Goal: Task Accomplishment & Management: Use online tool/utility

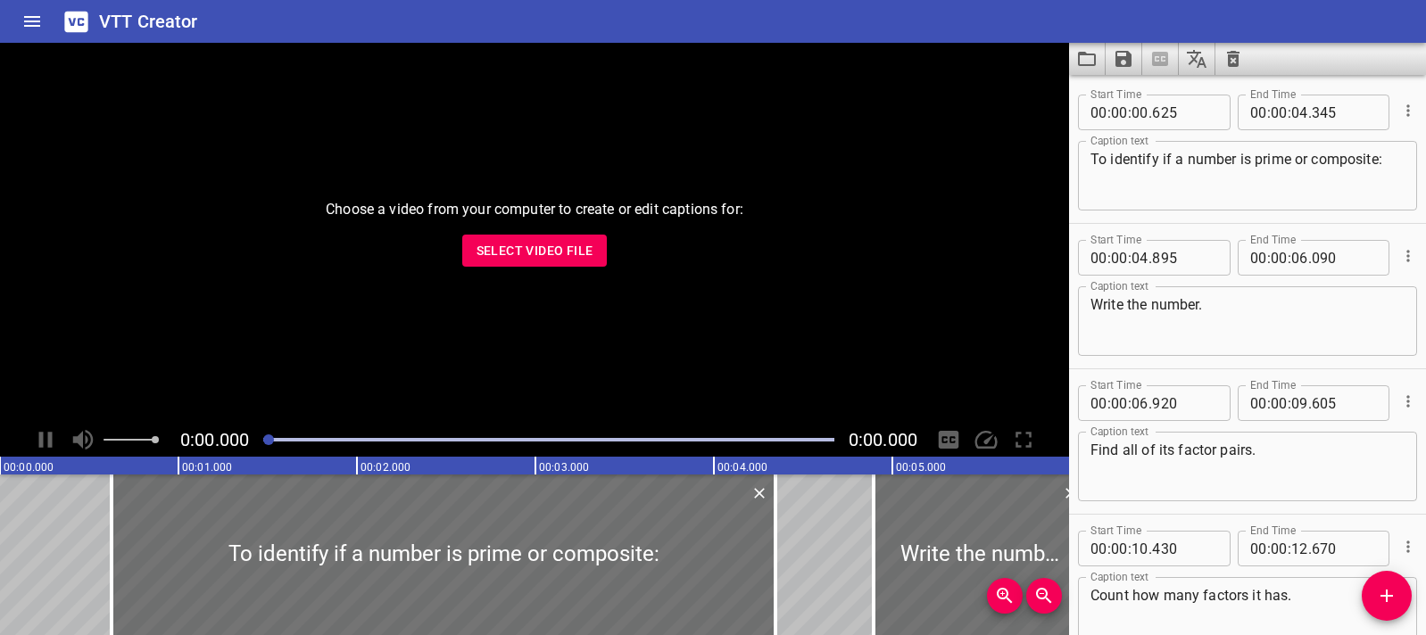
scroll to position [251, 0]
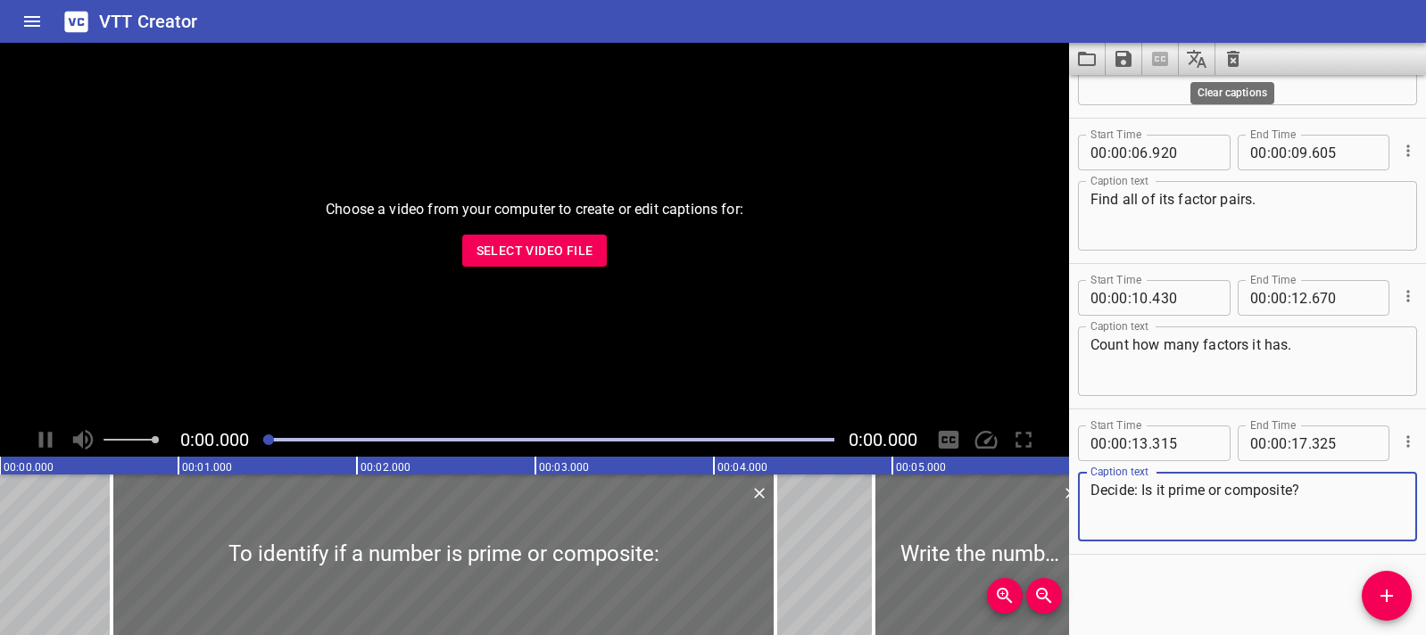
click at [1240, 61] on icon "Clear captions" at bounding box center [1232, 58] width 21 height 21
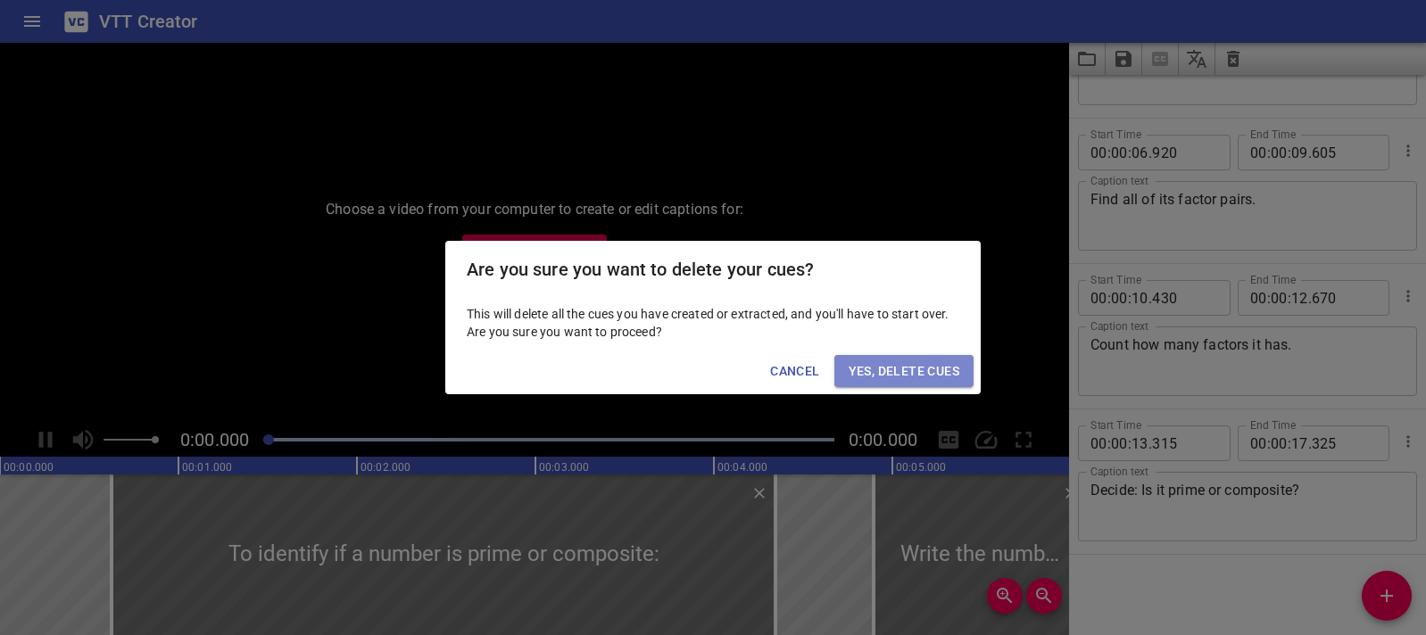
click at [936, 361] on span "Yes, Delete Cues" at bounding box center [904, 371] width 111 height 22
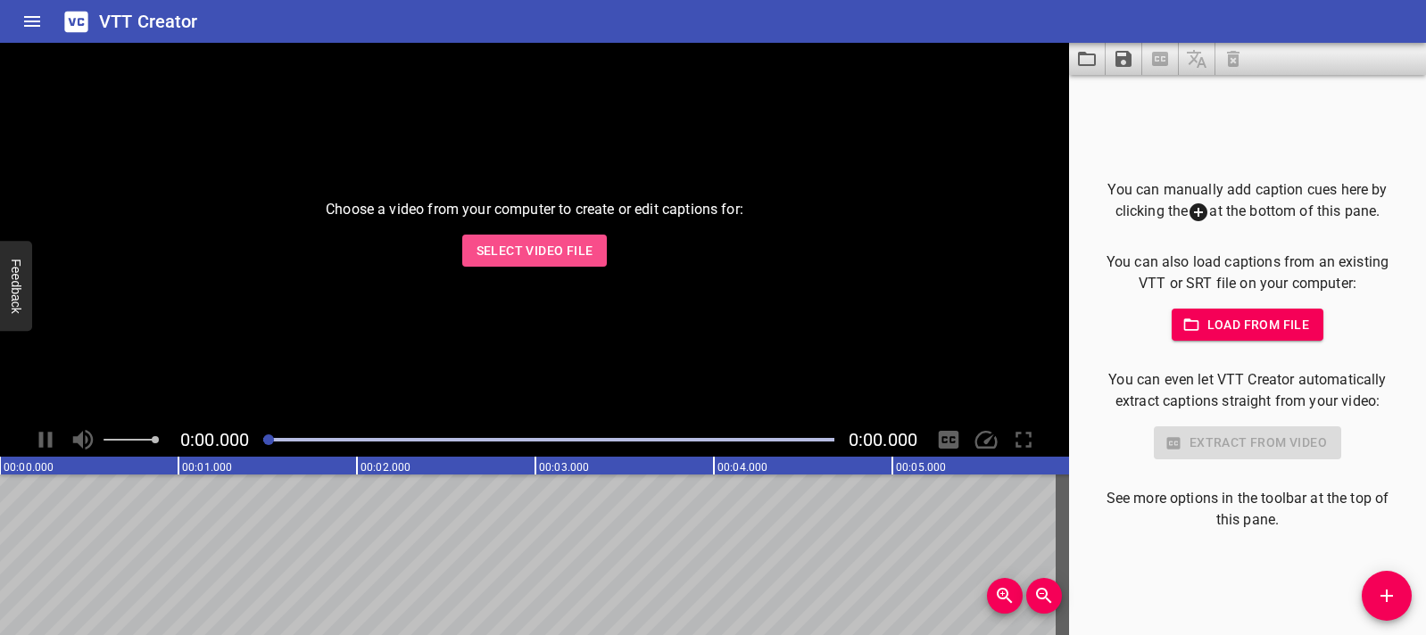
click at [564, 261] on button "Select Video File" at bounding box center [534, 251] width 145 height 33
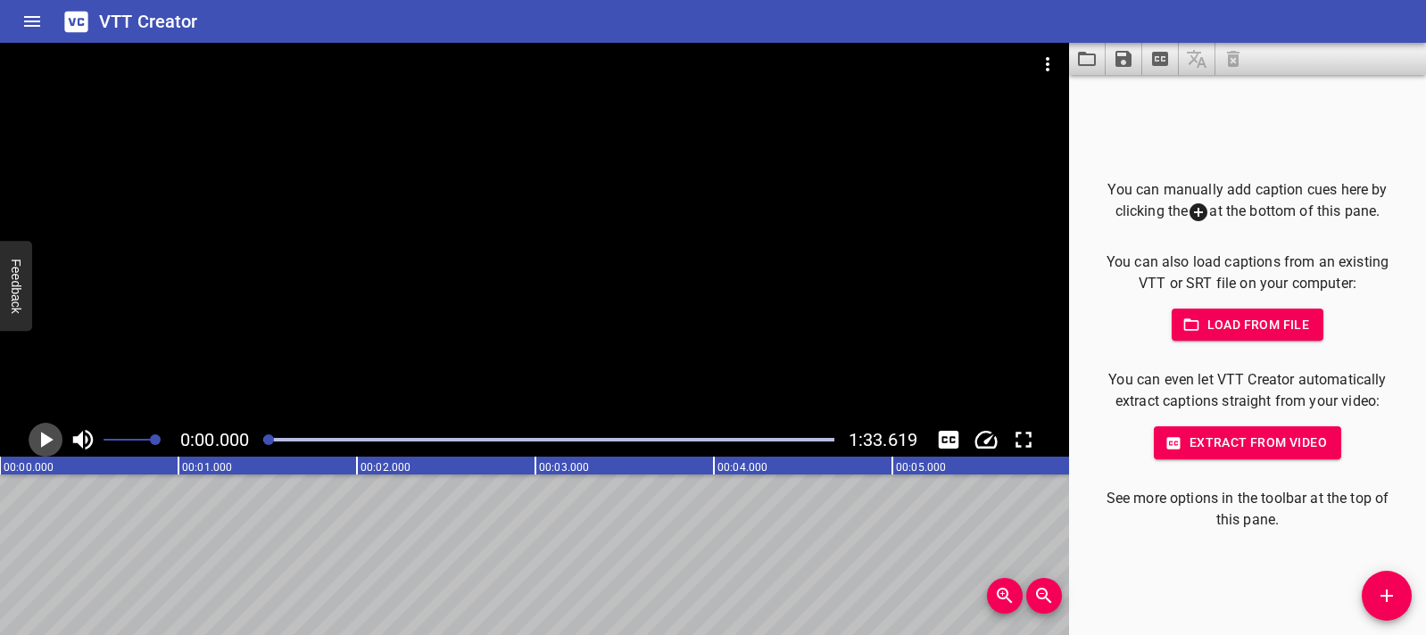
click at [58, 435] on icon "Play/Pause" at bounding box center [45, 440] width 27 height 27
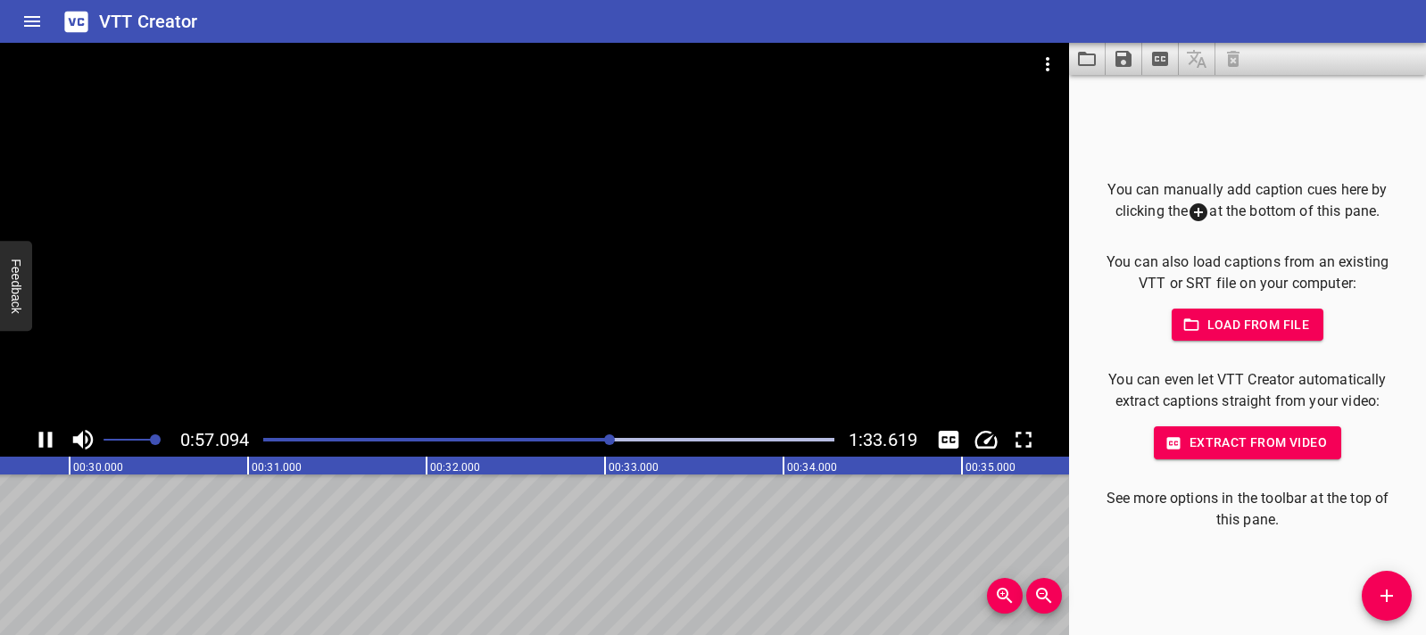
click at [601, 377] on div at bounding box center [534, 233] width 1069 height 380
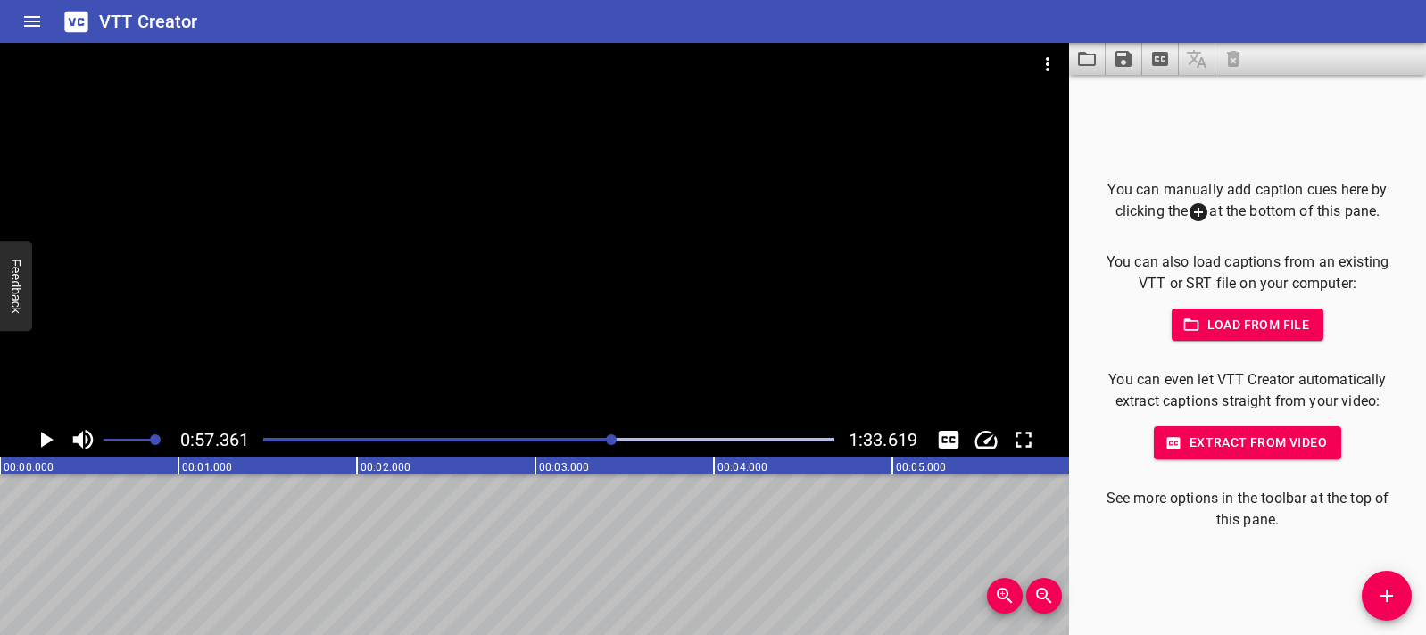
click at [1385, 592] on icon "Add Cue" at bounding box center [1386, 595] width 21 height 21
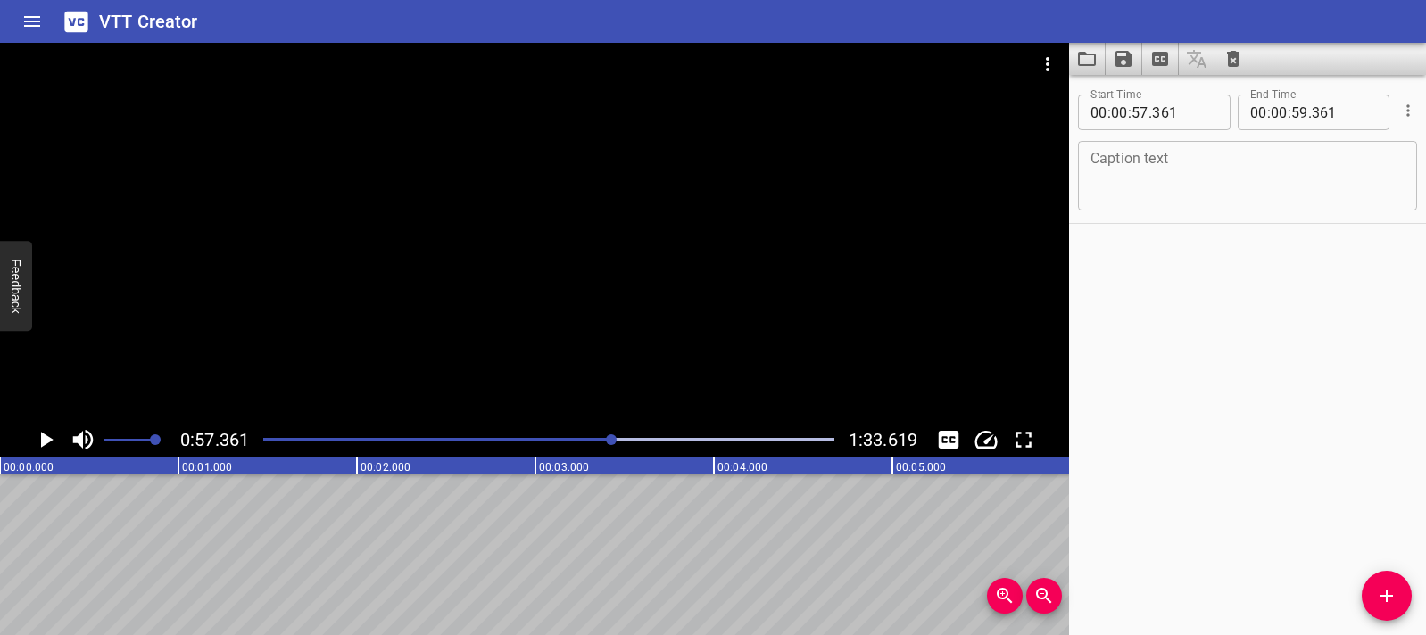
click at [265, 443] on div at bounding box center [549, 439] width 592 height 25
click at [43, 437] on icon "Play/Pause" at bounding box center [47, 440] width 12 height 16
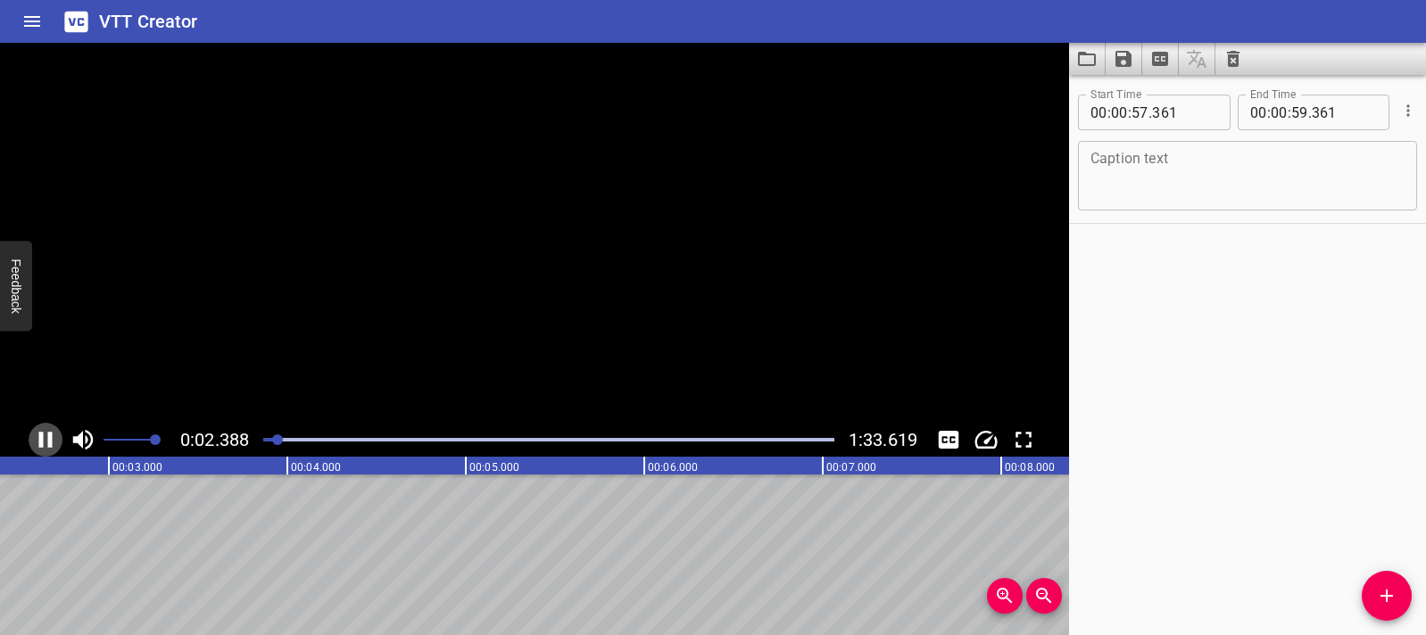
click at [43, 437] on icon "Play/Pause" at bounding box center [45, 440] width 13 height 16
click at [1124, 168] on textarea at bounding box center [1247, 176] width 314 height 51
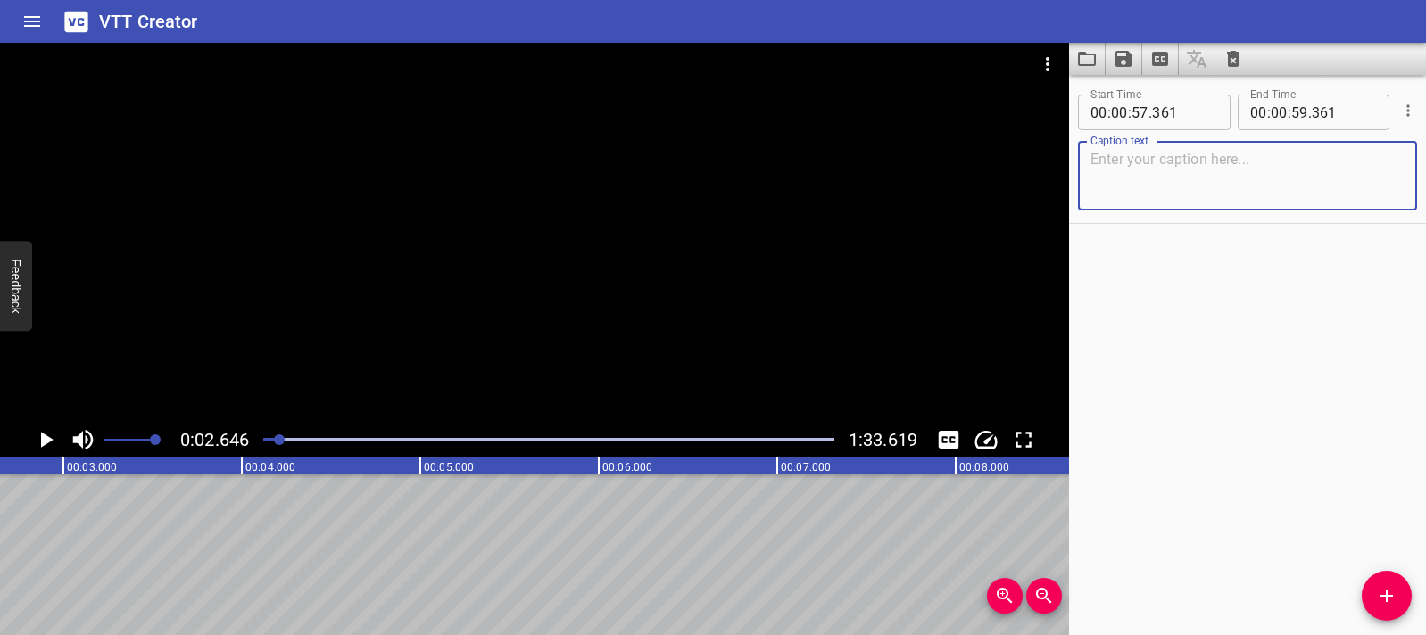
paste textarea "Words Ending with -less"
type textarea "Words Ending with -less"
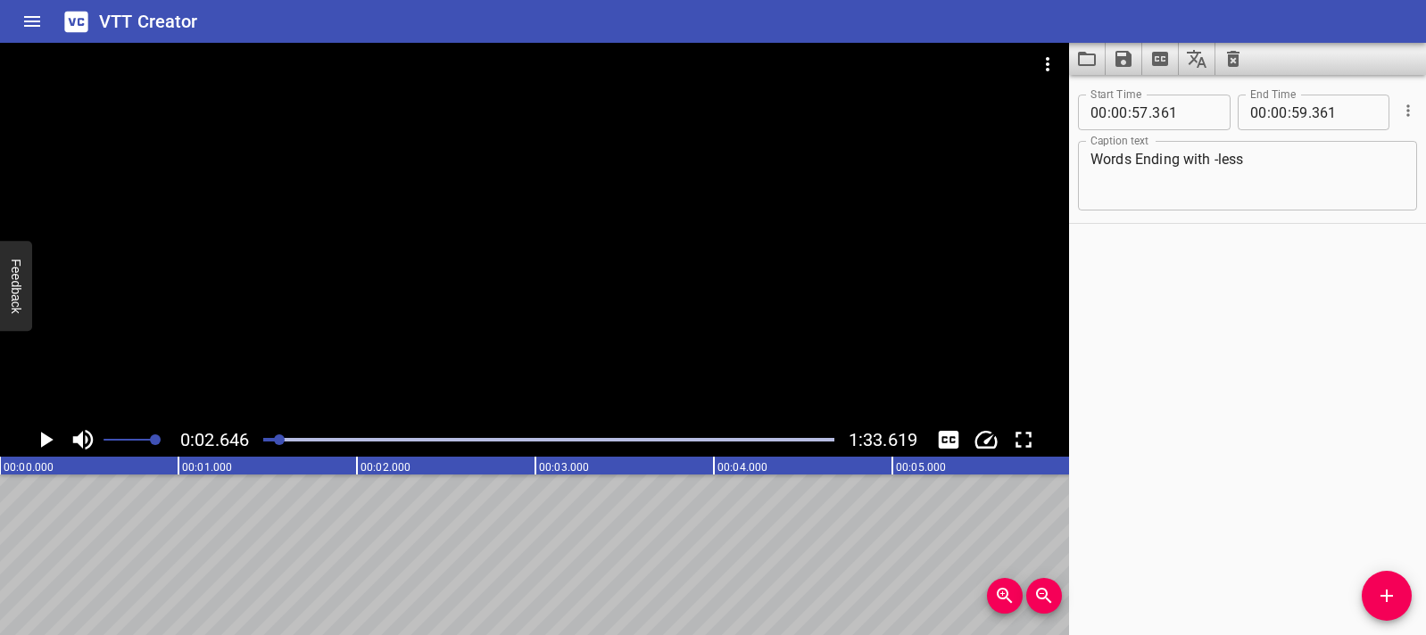
drag, startPoint x: 186, startPoint y: 512, endPoint x: 304, endPoint y: 527, distance: 118.8
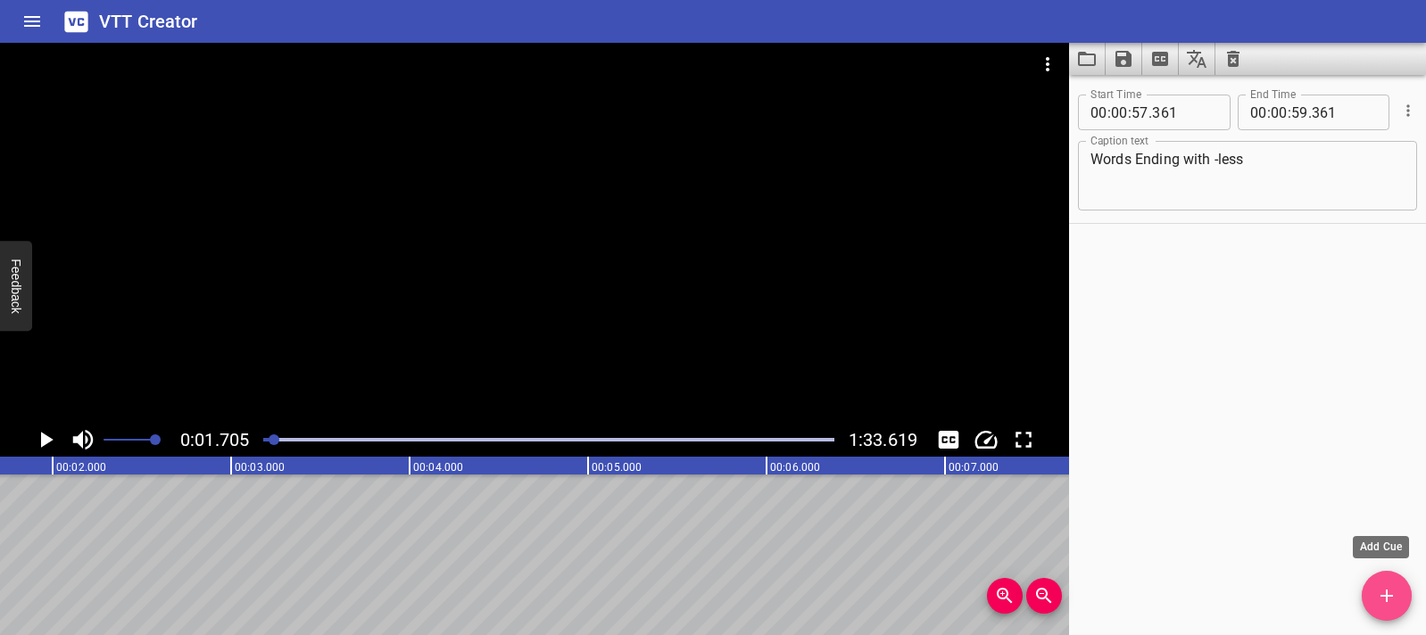
click at [1393, 590] on icon "Add Cue" at bounding box center [1386, 595] width 21 height 21
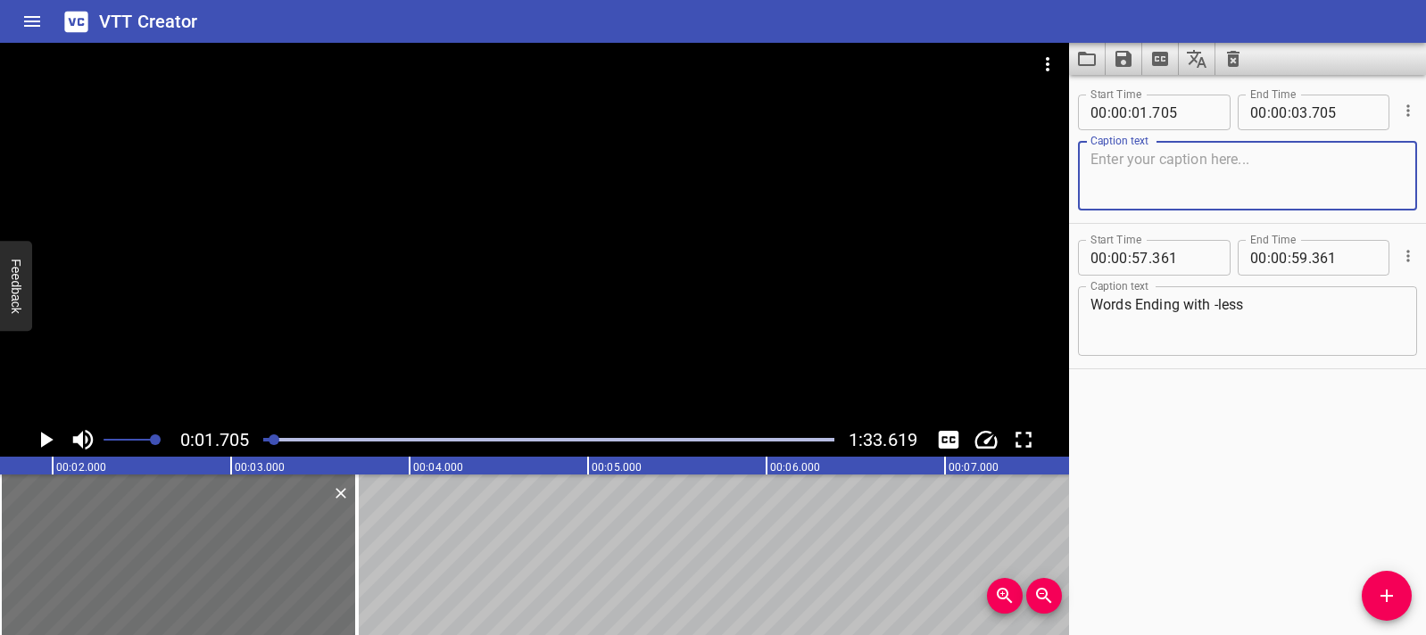
scroll to position [0, 0]
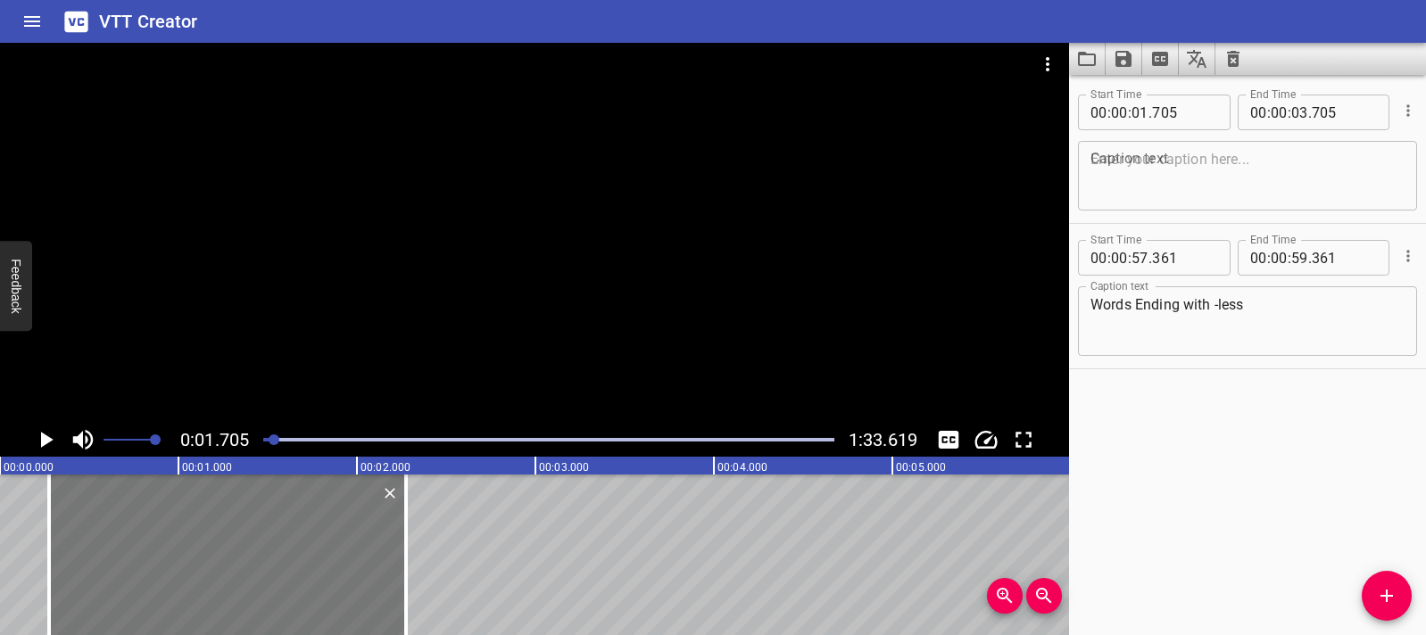
drag, startPoint x: 568, startPoint y: 560, endPoint x: 313, endPoint y: 557, distance: 255.2
click at [313, 557] on div at bounding box center [227, 555] width 357 height 161
type input "00"
type input "275"
type input "02"
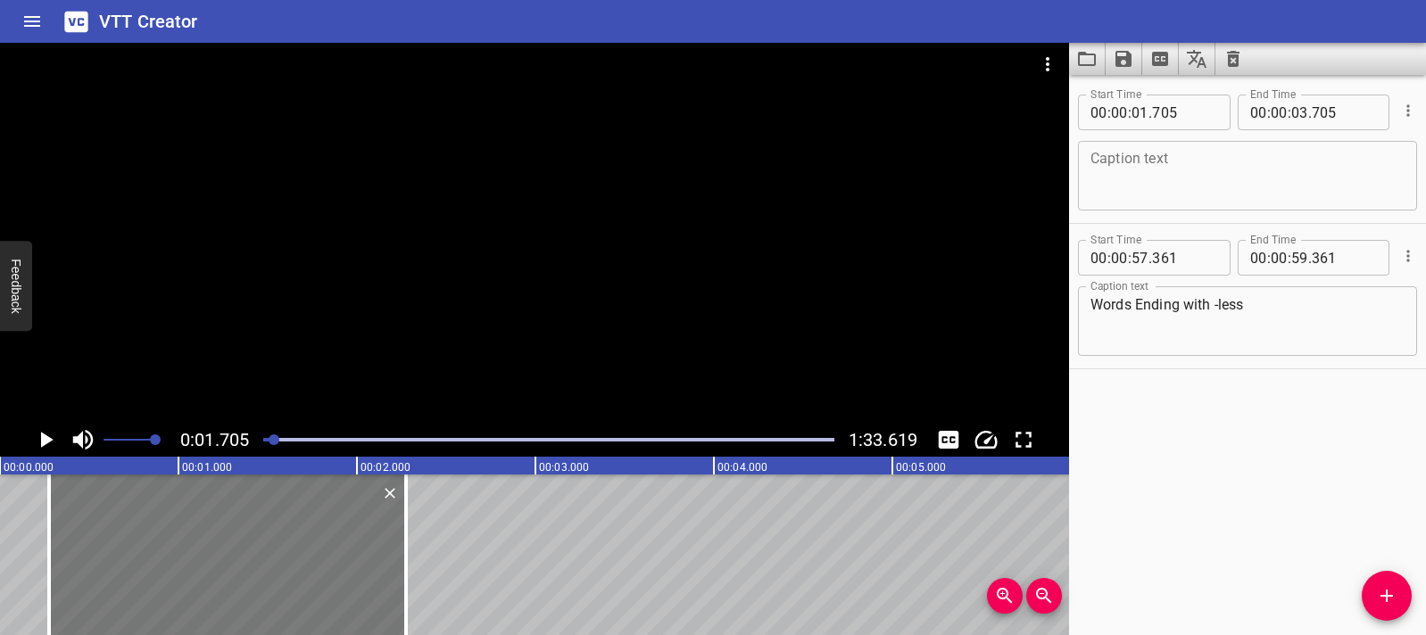
type input "275"
click at [1399, 119] on icon "Cue Options" at bounding box center [1408, 111] width 18 height 18
click at [1313, 143] on li "Delete Cue" at bounding box center [1332, 143] width 155 height 32
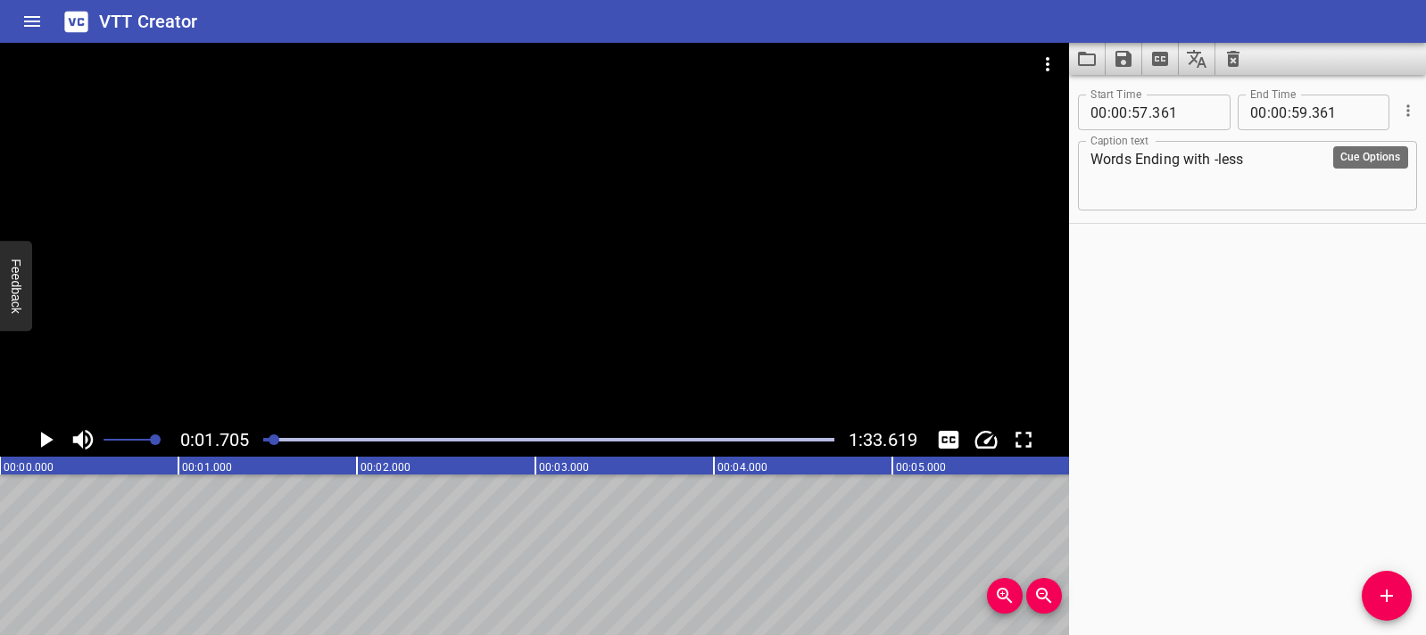
click at [1401, 112] on icon "Cue Options" at bounding box center [1408, 111] width 18 height 18
click at [1326, 136] on li "Delete Cue" at bounding box center [1332, 143] width 155 height 32
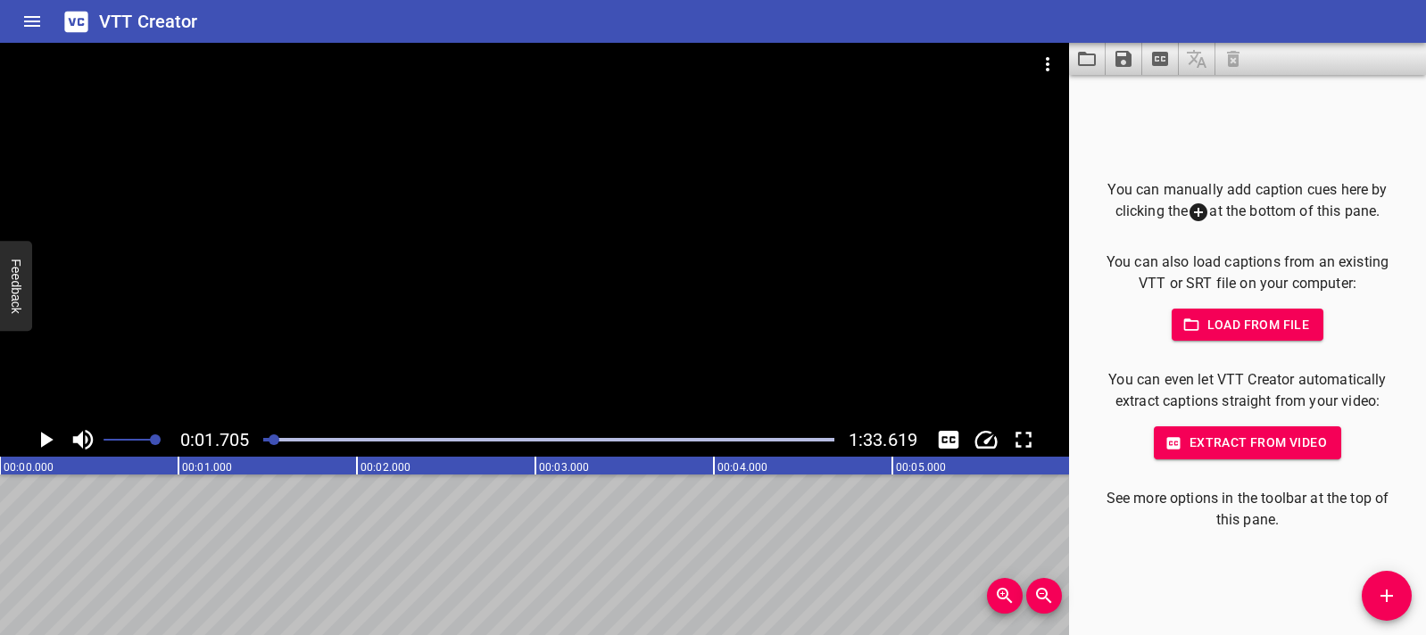
click at [1376, 593] on icon "Add Cue" at bounding box center [1386, 595] width 21 height 21
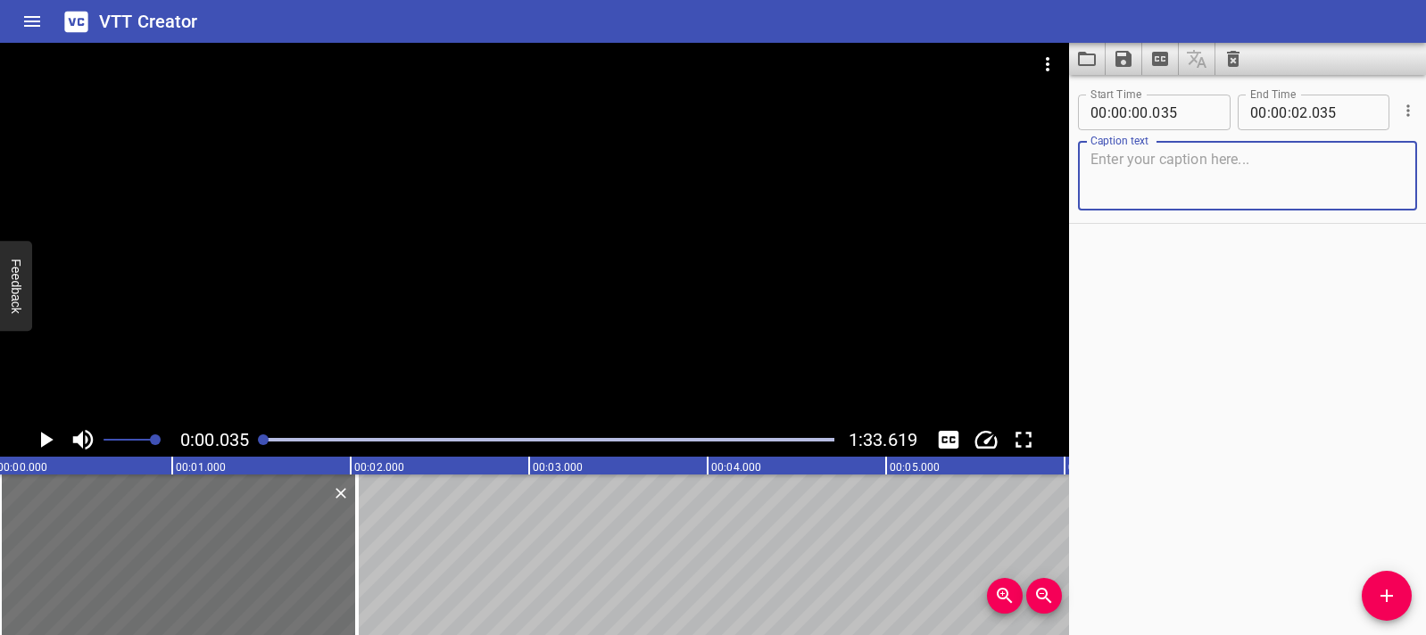
click at [1150, 148] on div "Caption text" at bounding box center [1247, 176] width 339 height 70
click at [1137, 178] on textarea at bounding box center [1247, 176] width 314 height 51
paste textarea "Words Ending with -less"
type textarea "Words Ending with -less"
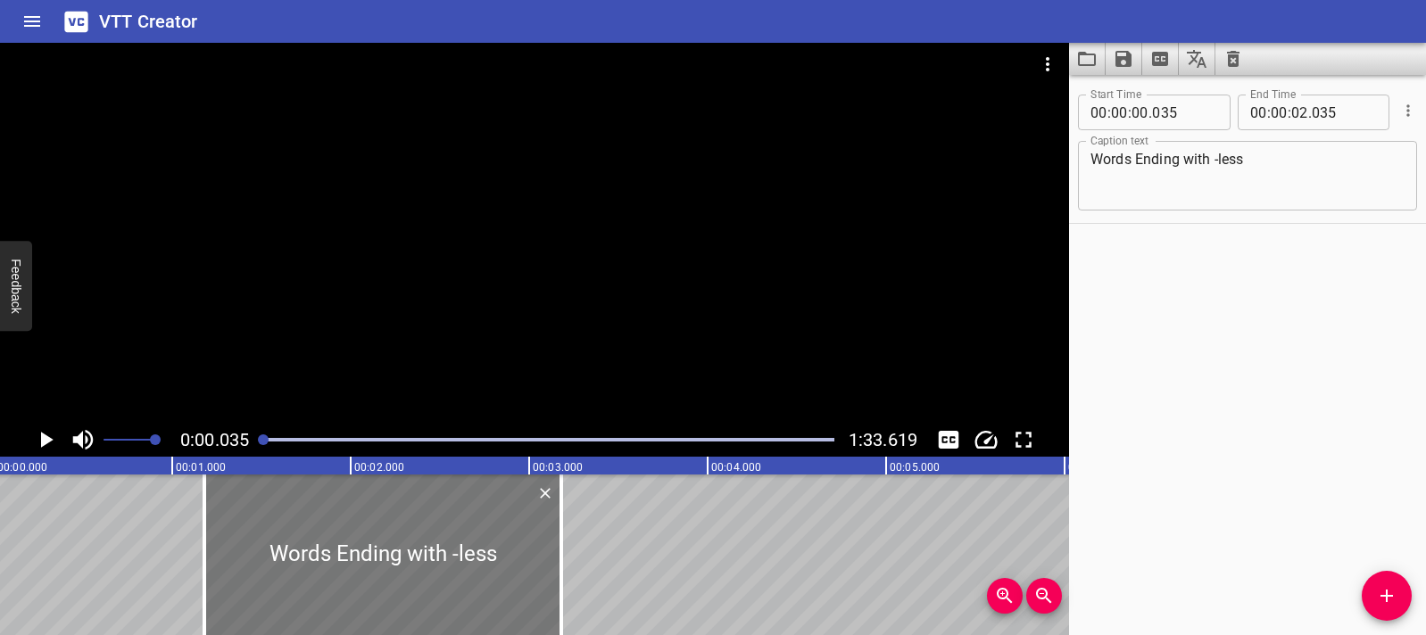
drag, startPoint x: 152, startPoint y: 542, endPoint x: 356, endPoint y: 550, distance: 204.5
click at [356, 550] on div at bounding box center [382, 555] width 357 height 161
type input "01"
type input "180"
type input "03"
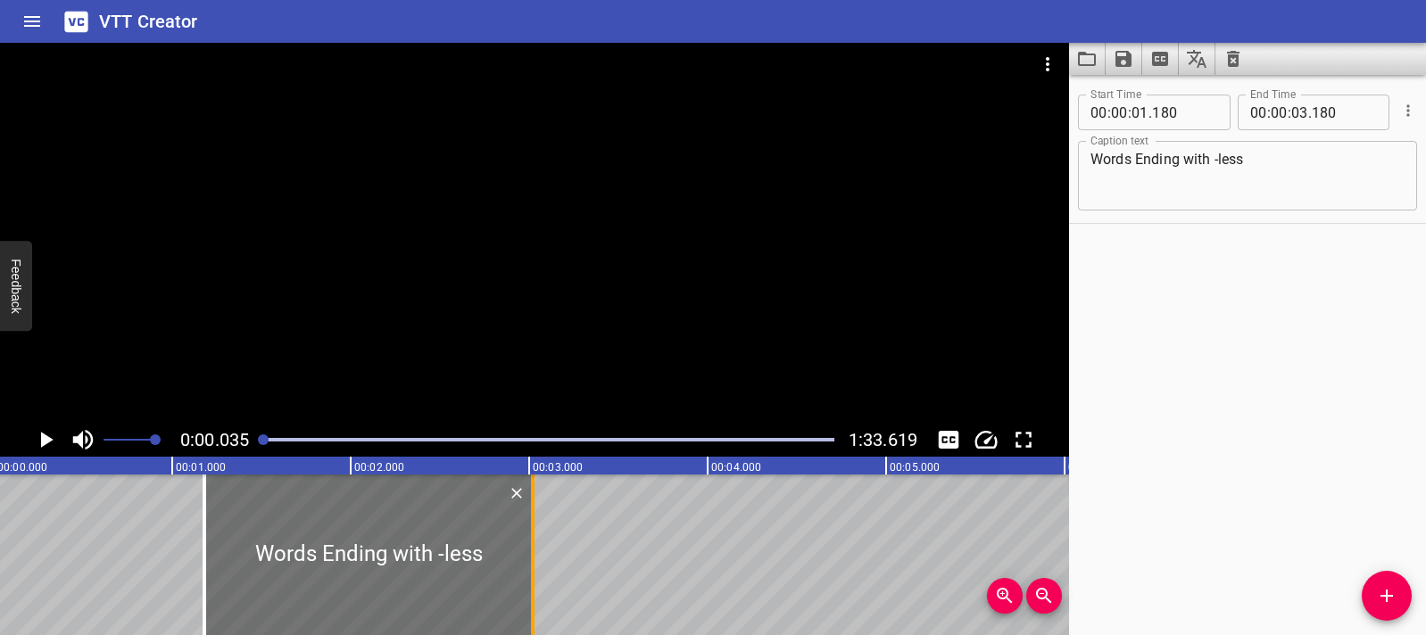
drag, startPoint x: 551, startPoint y: 551, endPoint x: 522, endPoint y: 554, distance: 29.6
click at [524, 554] on div at bounding box center [533, 555] width 18 height 161
type input "015"
click at [216, 528] on div at bounding box center [367, 555] width 327 height 161
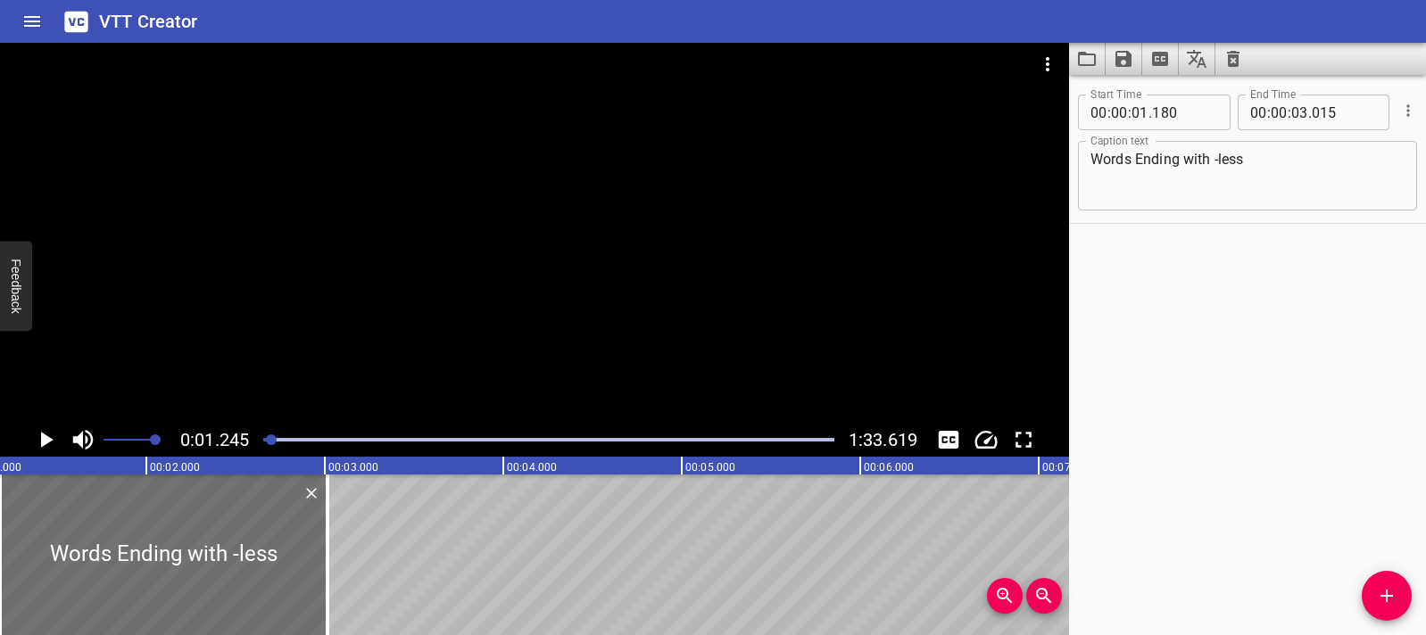
scroll to position [0, 222]
click at [53, 443] on icon "Play/Pause" at bounding box center [45, 440] width 27 height 27
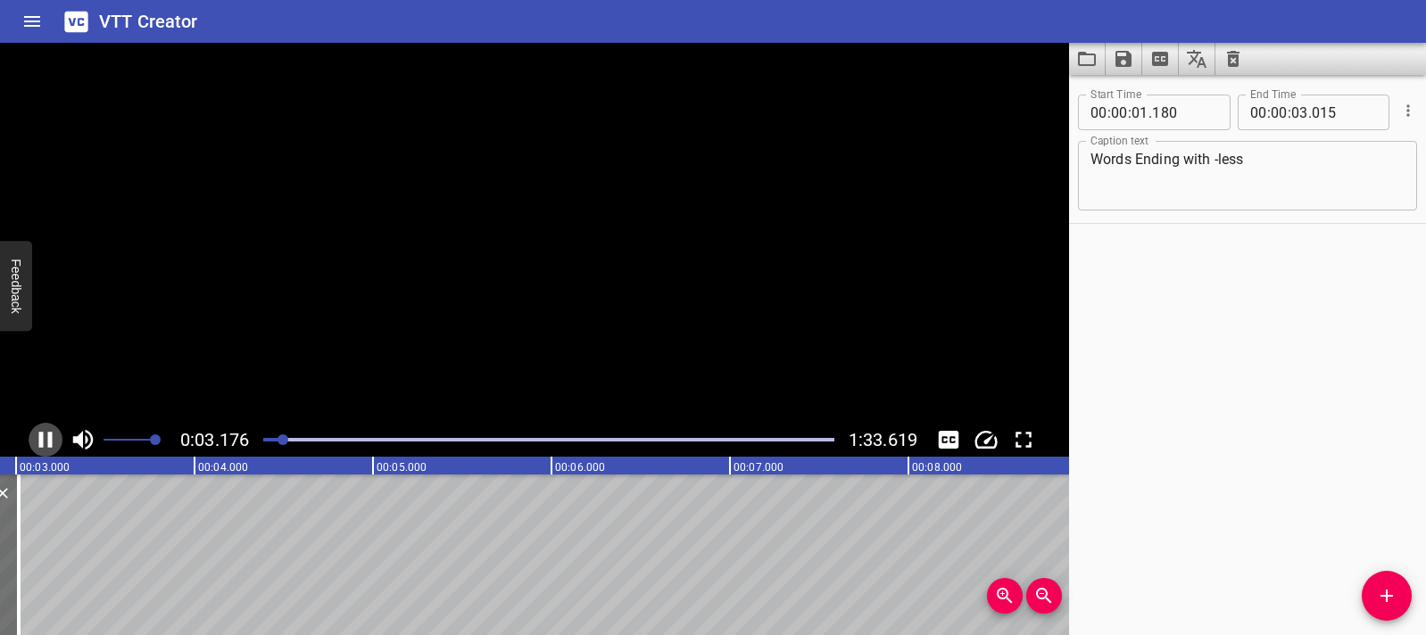
click at [53, 443] on icon "Play/Pause" at bounding box center [45, 440] width 27 height 27
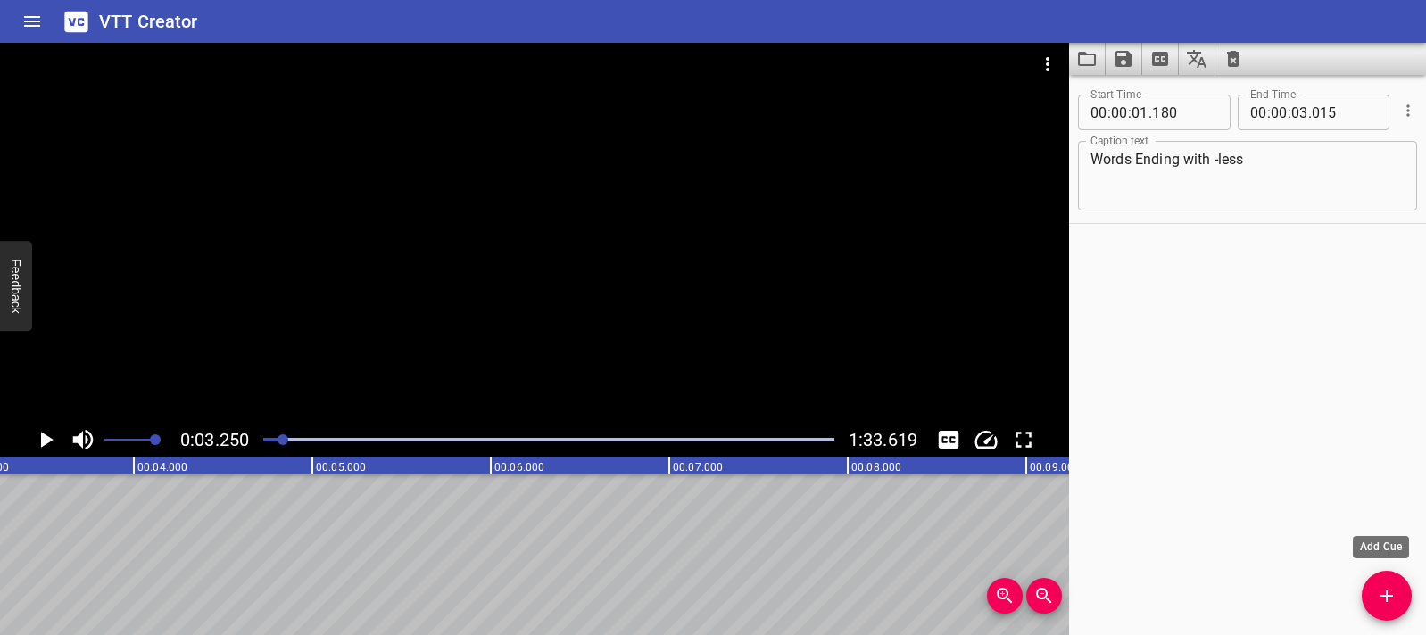
click at [1377, 585] on icon "Add Cue" at bounding box center [1386, 595] width 21 height 21
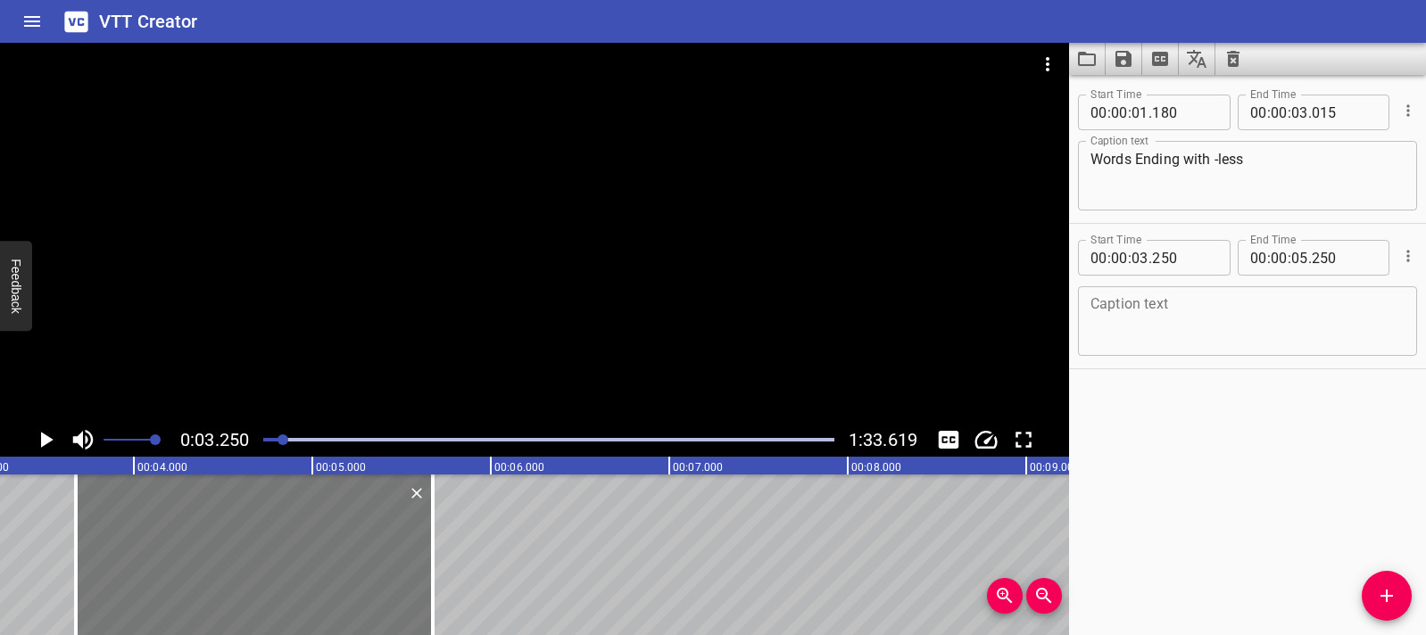
drag, startPoint x: 306, startPoint y: 533, endPoint x: 380, endPoint y: 534, distance: 74.1
click at [380, 534] on div at bounding box center [254, 555] width 357 height 161
type input "665"
click at [1106, 316] on textarea at bounding box center [1247, 321] width 314 height 51
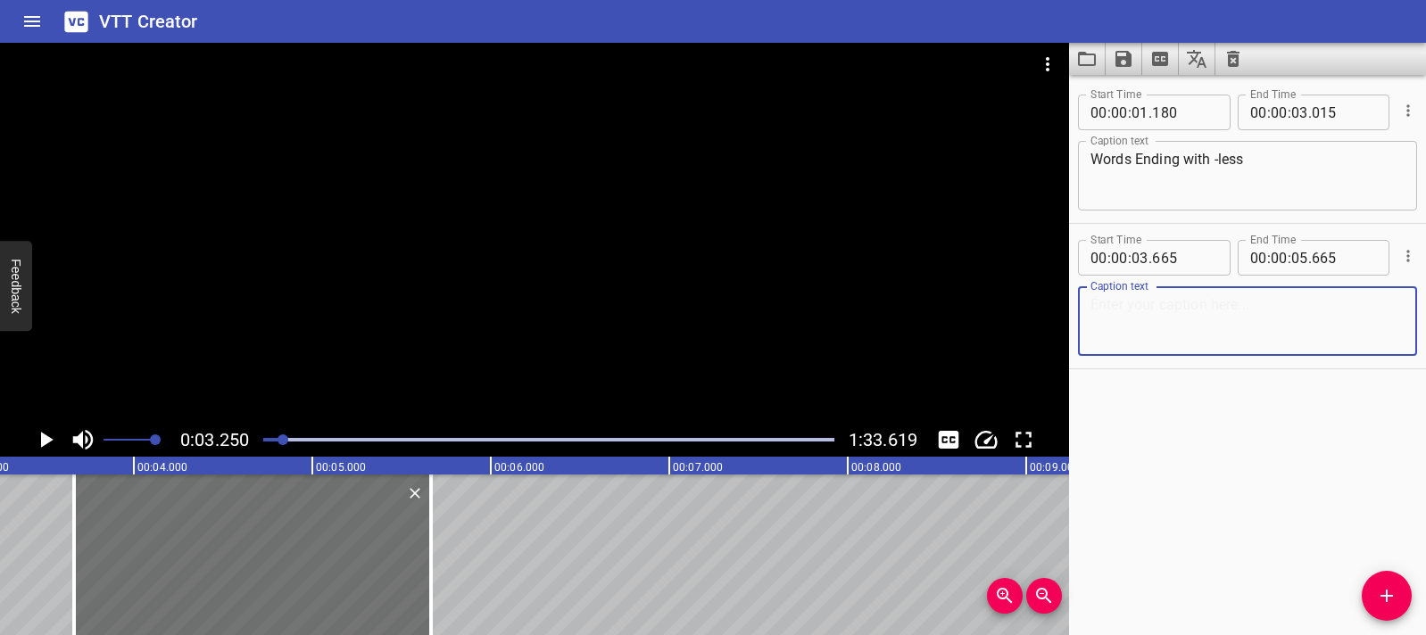
paste textarea "The octopus can not reach his snack. How do you think he is feeling?"
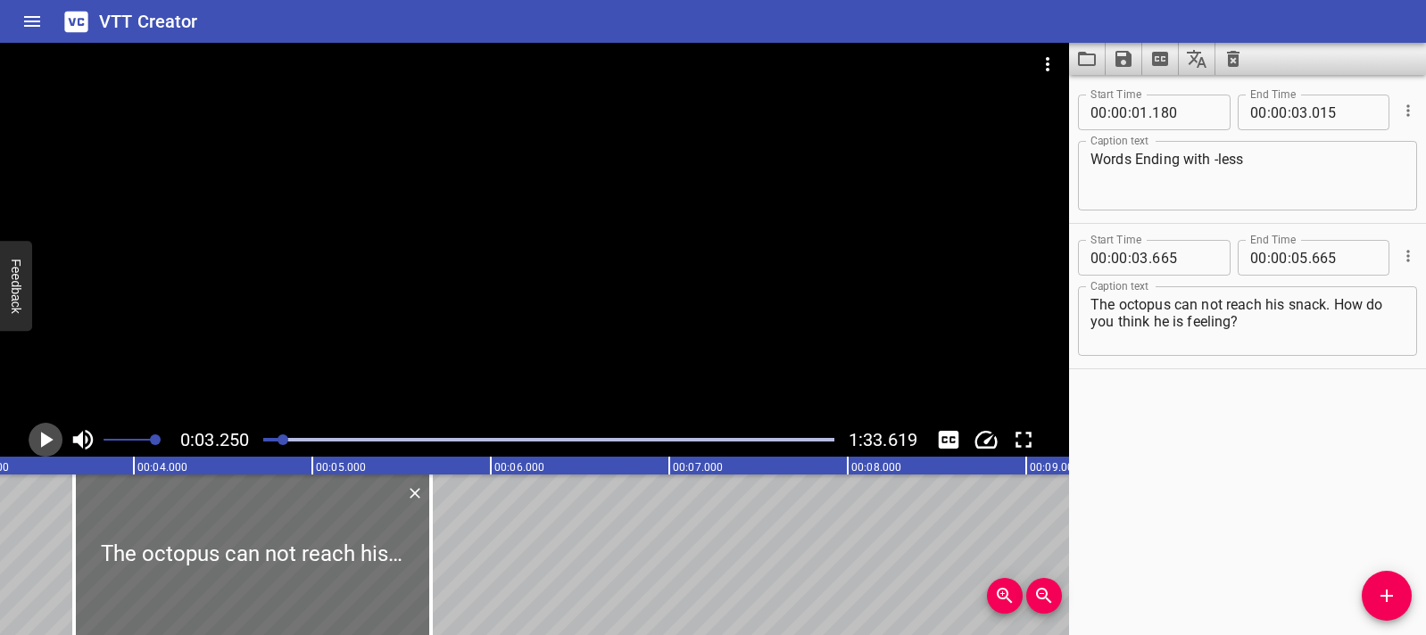
click at [54, 447] on icon "Play/Pause" at bounding box center [45, 440] width 27 height 27
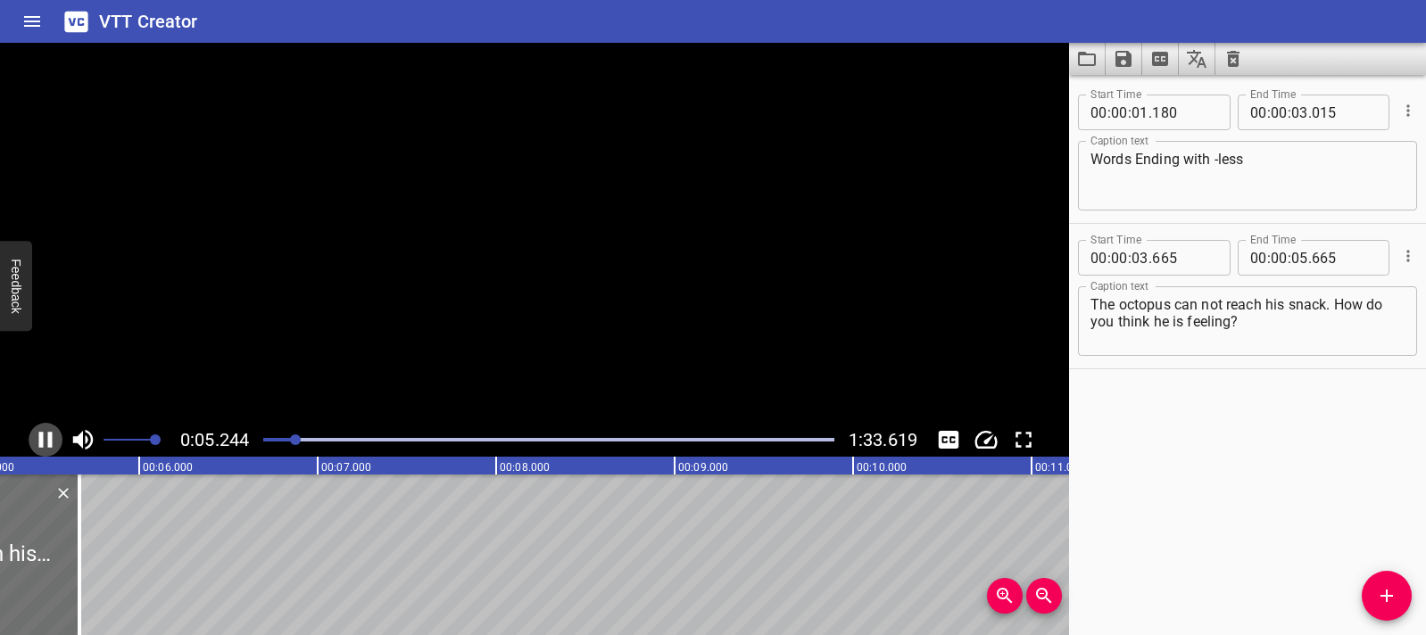
click at [54, 447] on icon "Play/Pause" at bounding box center [45, 440] width 27 height 27
click at [1208, 321] on textarea "The octopus can not reach his snack. How do you think he is feeling?" at bounding box center [1247, 321] width 314 height 51
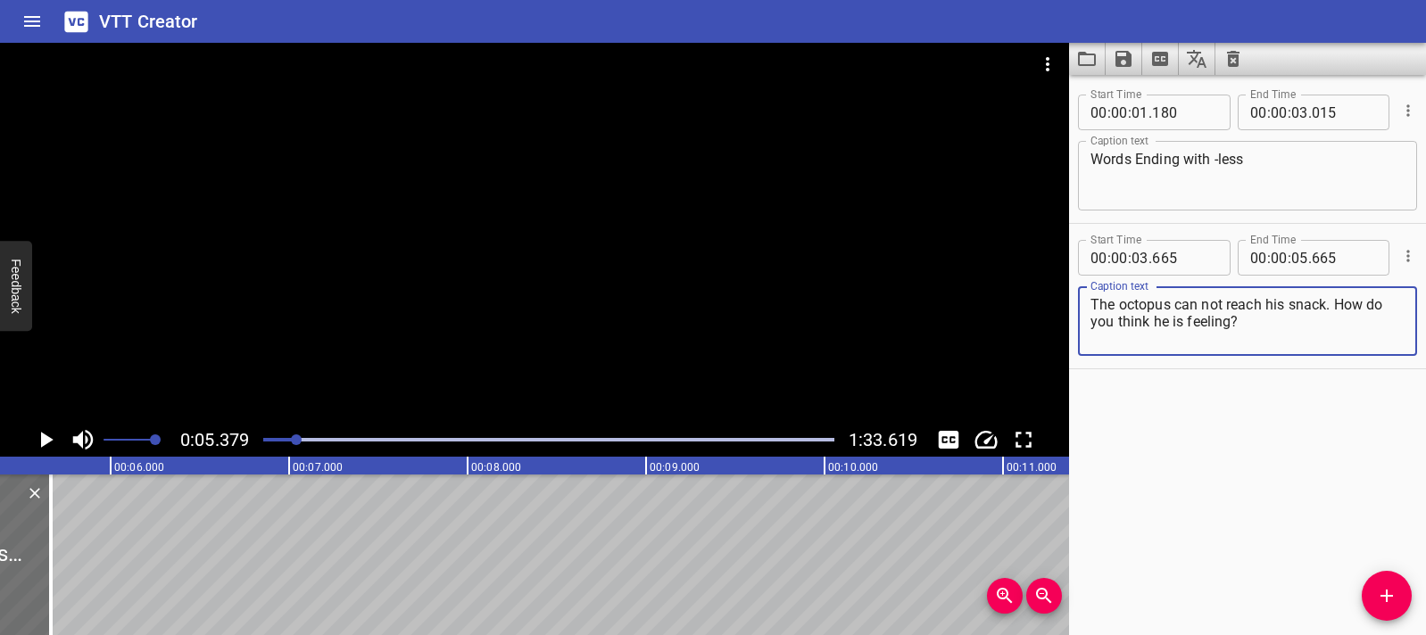
paste textarea "What do you notice about these words"
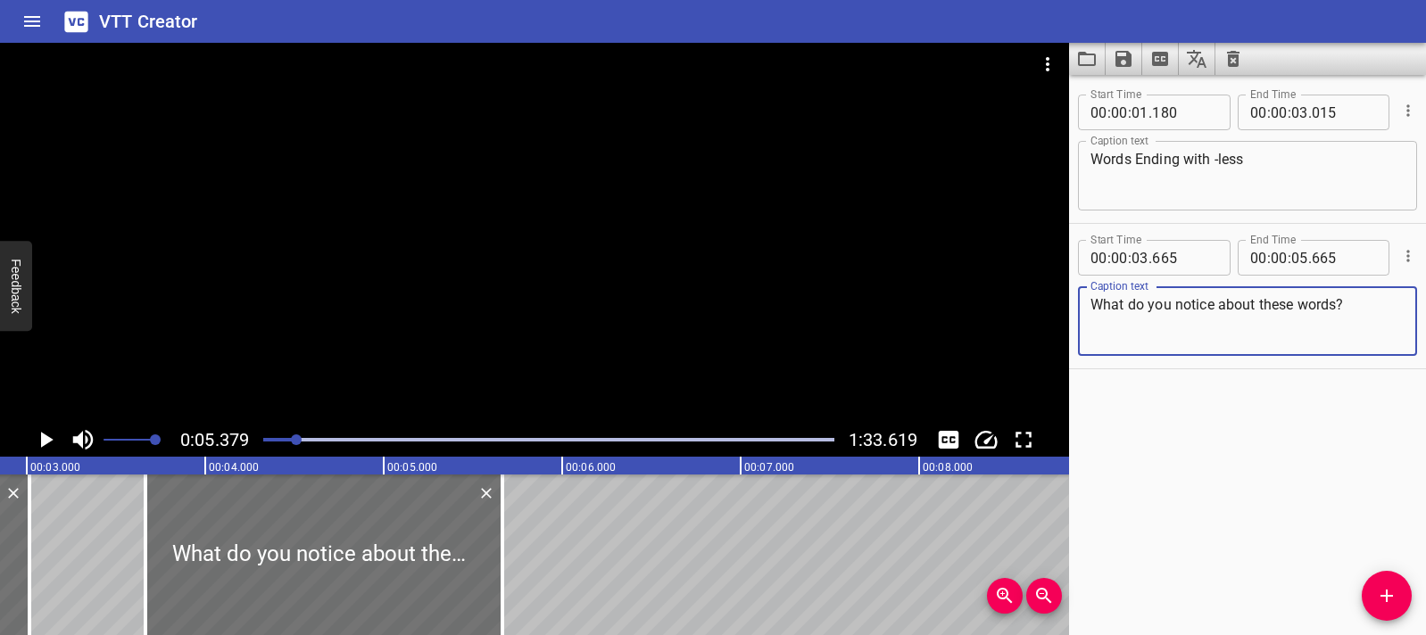
scroll to position [0, 490]
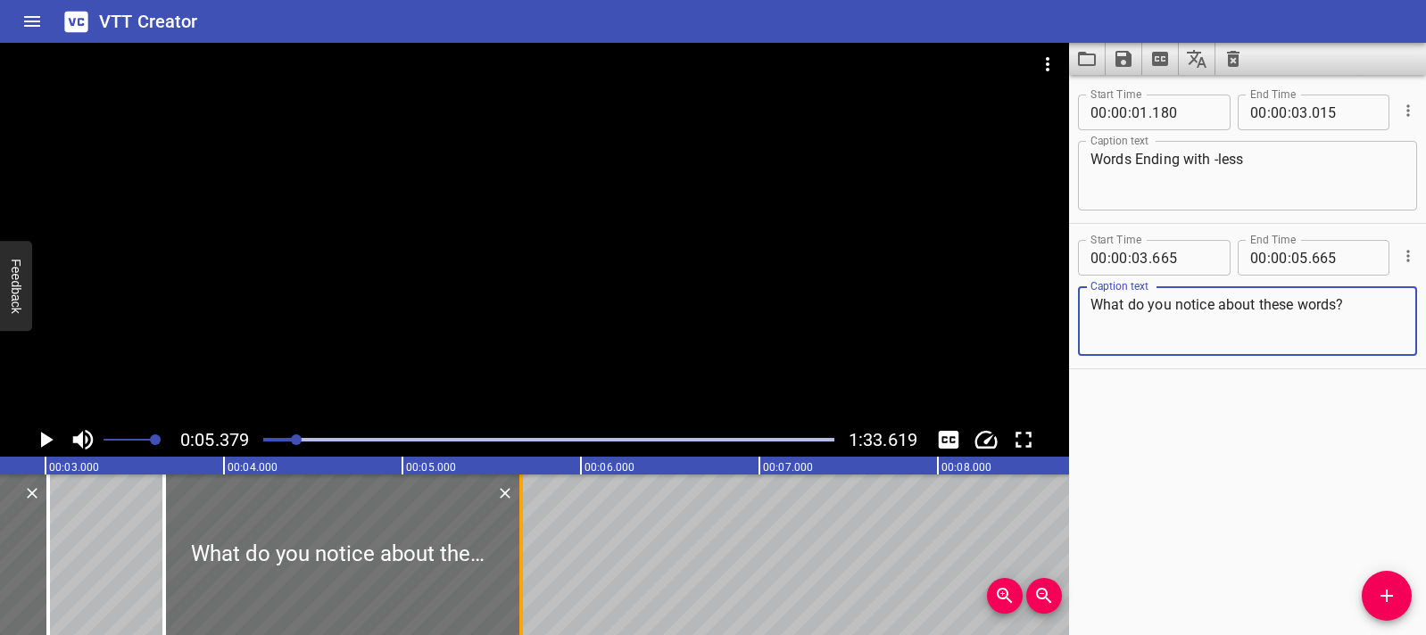
type textarea "What do you notice about these words?"
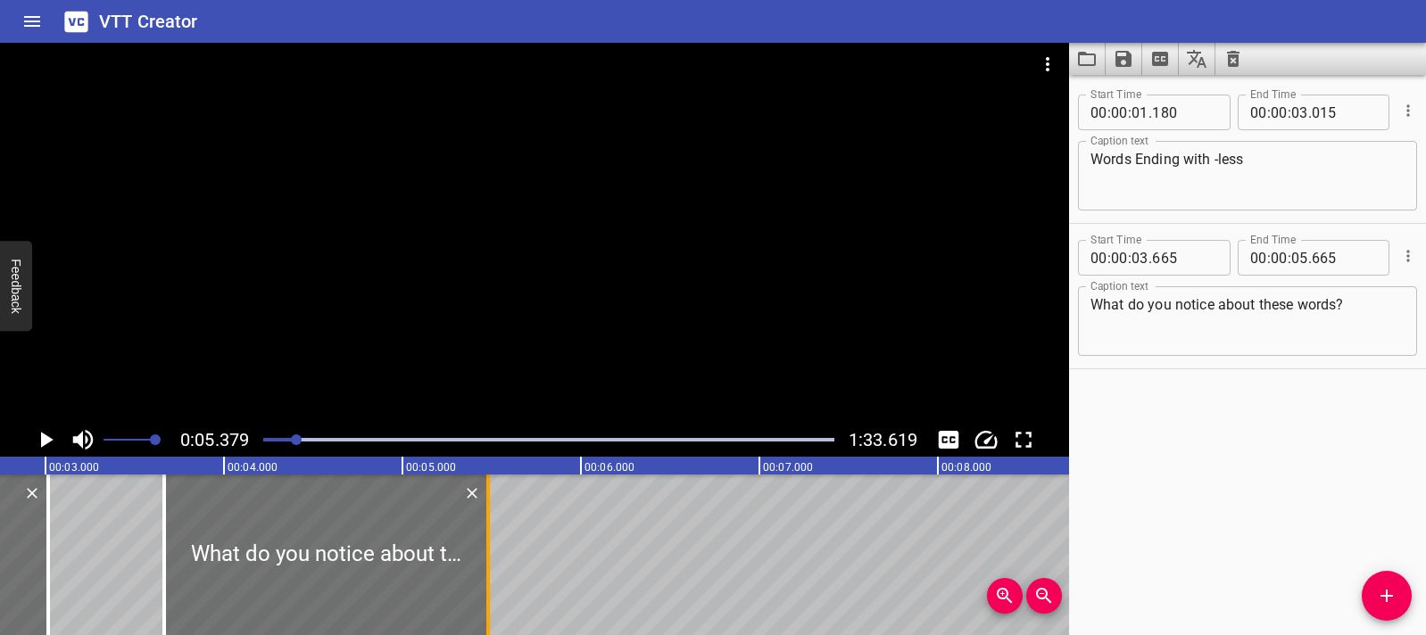
drag, startPoint x: 509, startPoint y: 559, endPoint x: 482, endPoint y: 559, distance: 27.7
click at [482, 559] on div at bounding box center [488, 555] width 18 height 161
type input "480"
click at [39, 445] on icon "Play/Pause" at bounding box center [45, 440] width 27 height 27
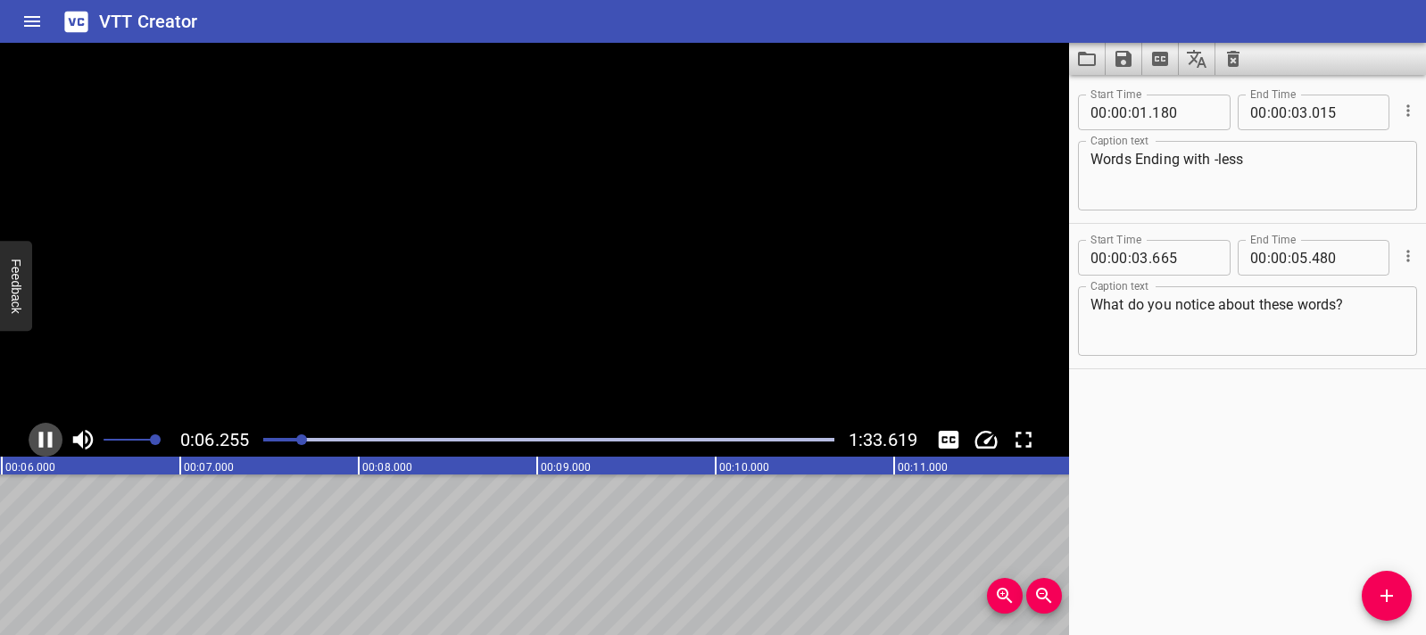
click at [39, 445] on icon "Play/Pause" at bounding box center [45, 440] width 13 height 16
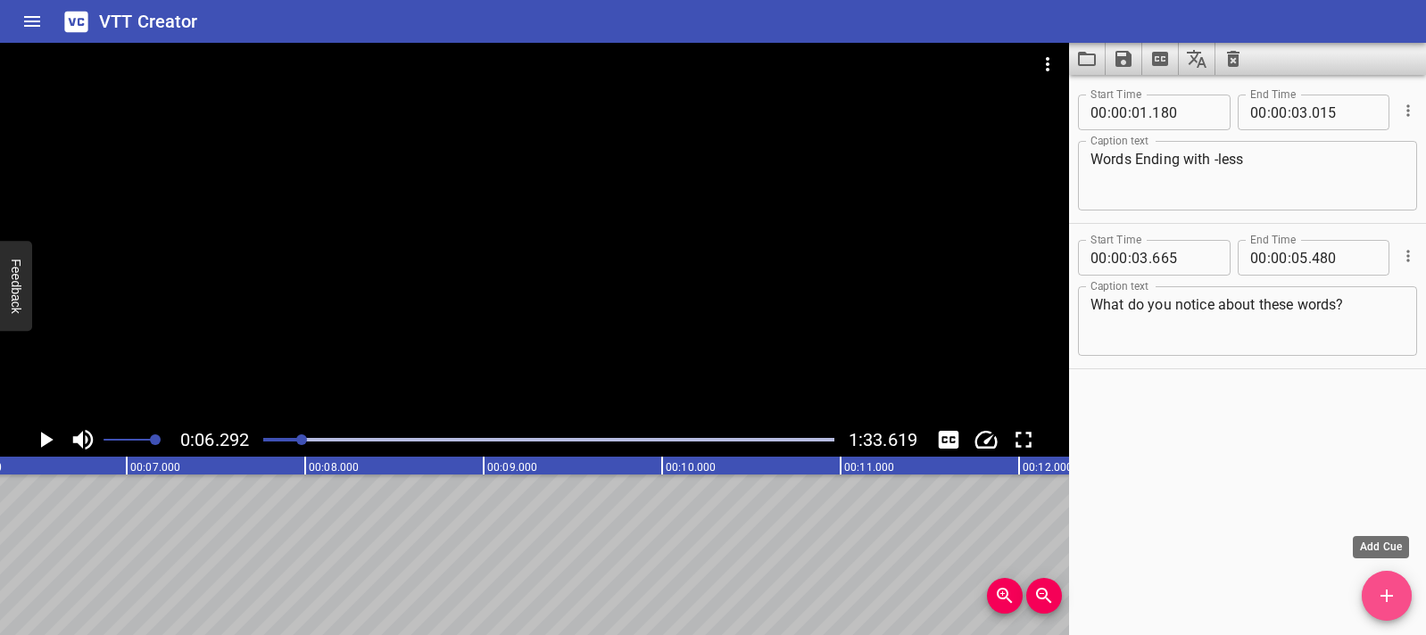
click at [1388, 592] on icon "Add Cue" at bounding box center [1386, 595] width 21 height 21
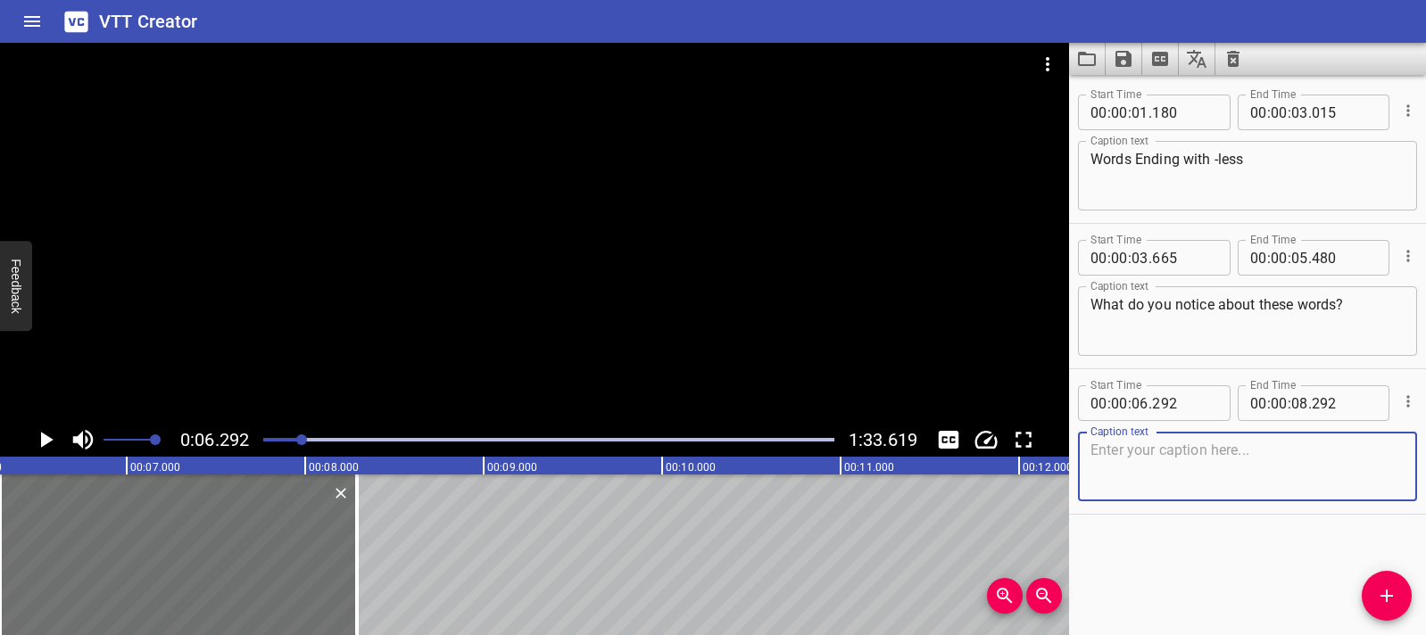
click at [1141, 464] on textarea at bounding box center [1247, 467] width 314 height 51
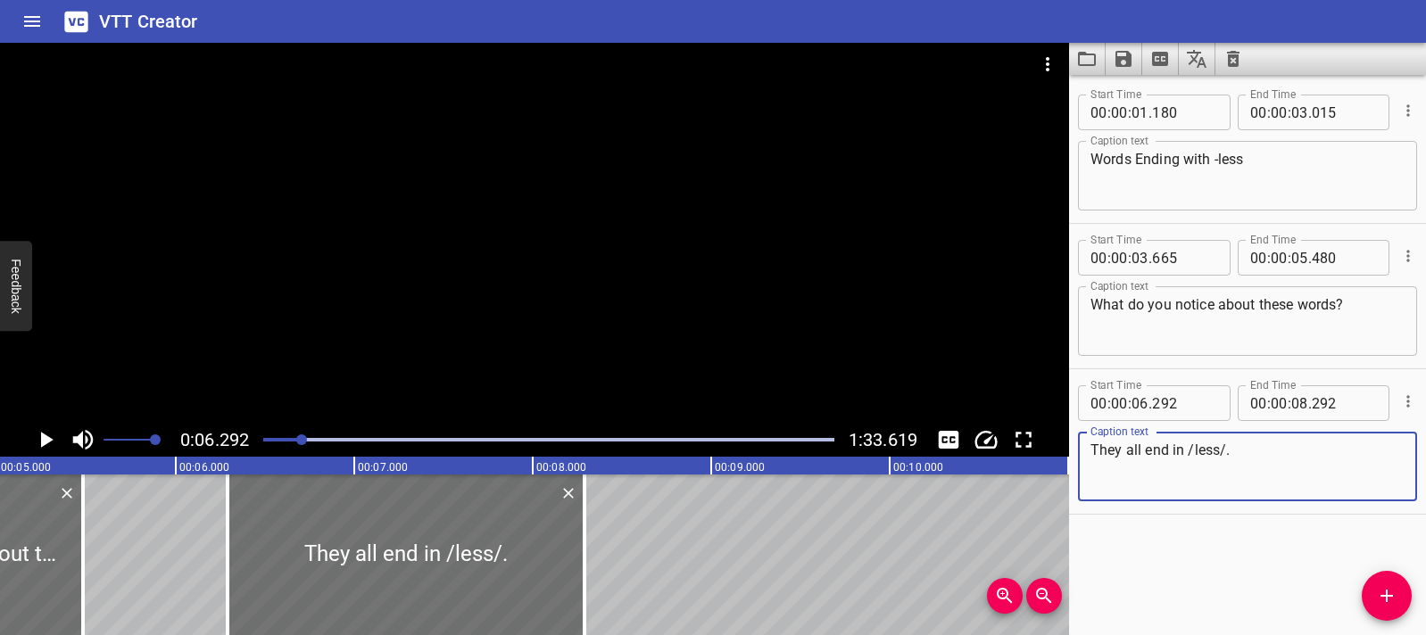
scroll to position [0, 877]
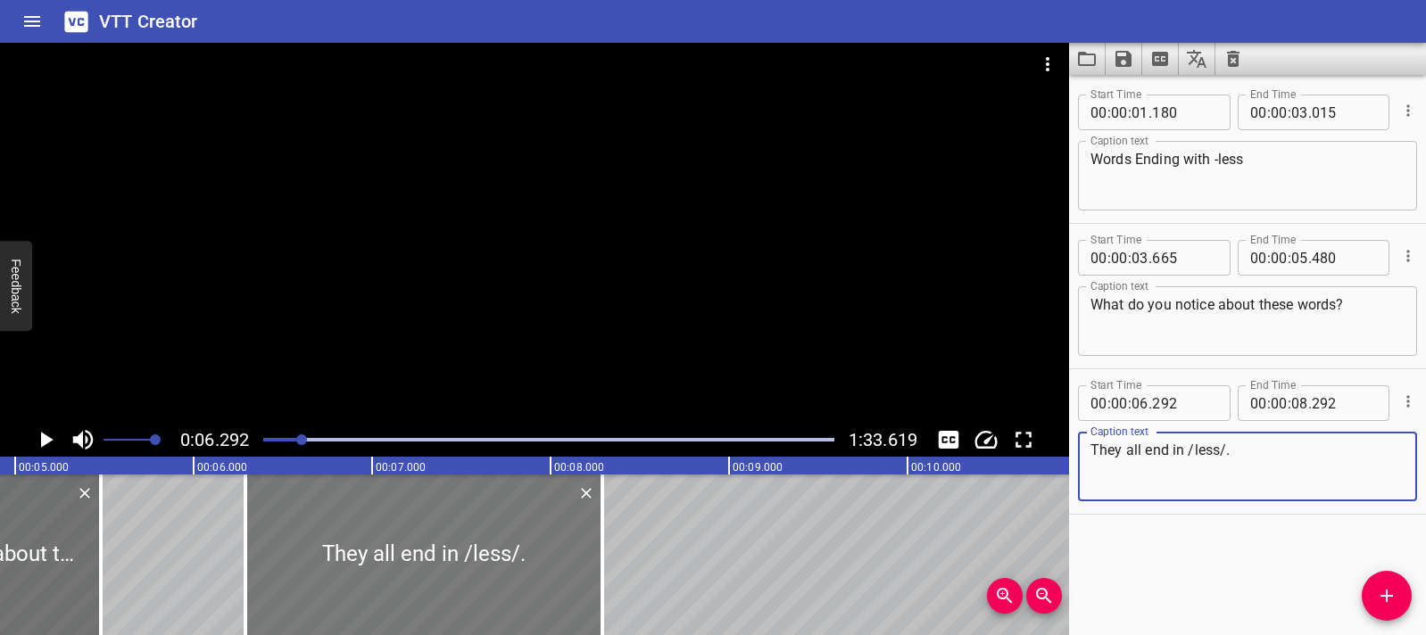
type textarea "They all end in /less/."
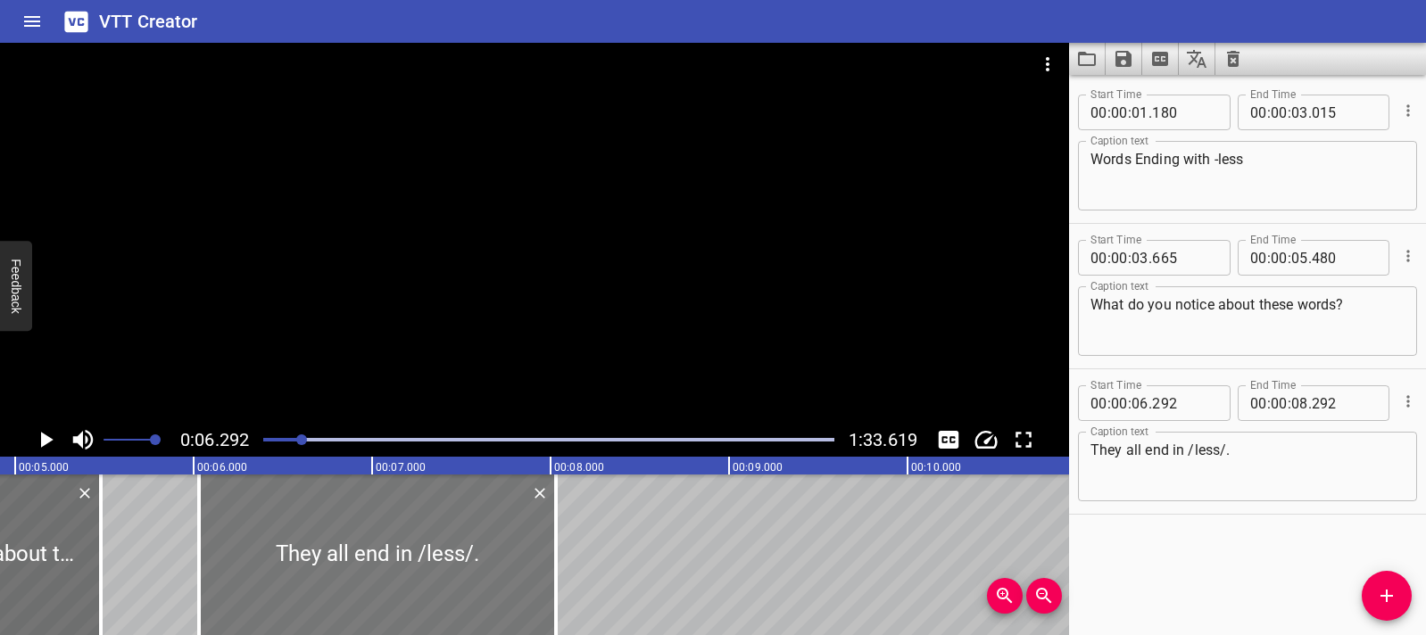
drag, startPoint x: 296, startPoint y: 581, endPoint x: 250, endPoint y: 583, distance: 46.4
click at [250, 583] on div at bounding box center [377, 555] width 357 height 161
type input "032"
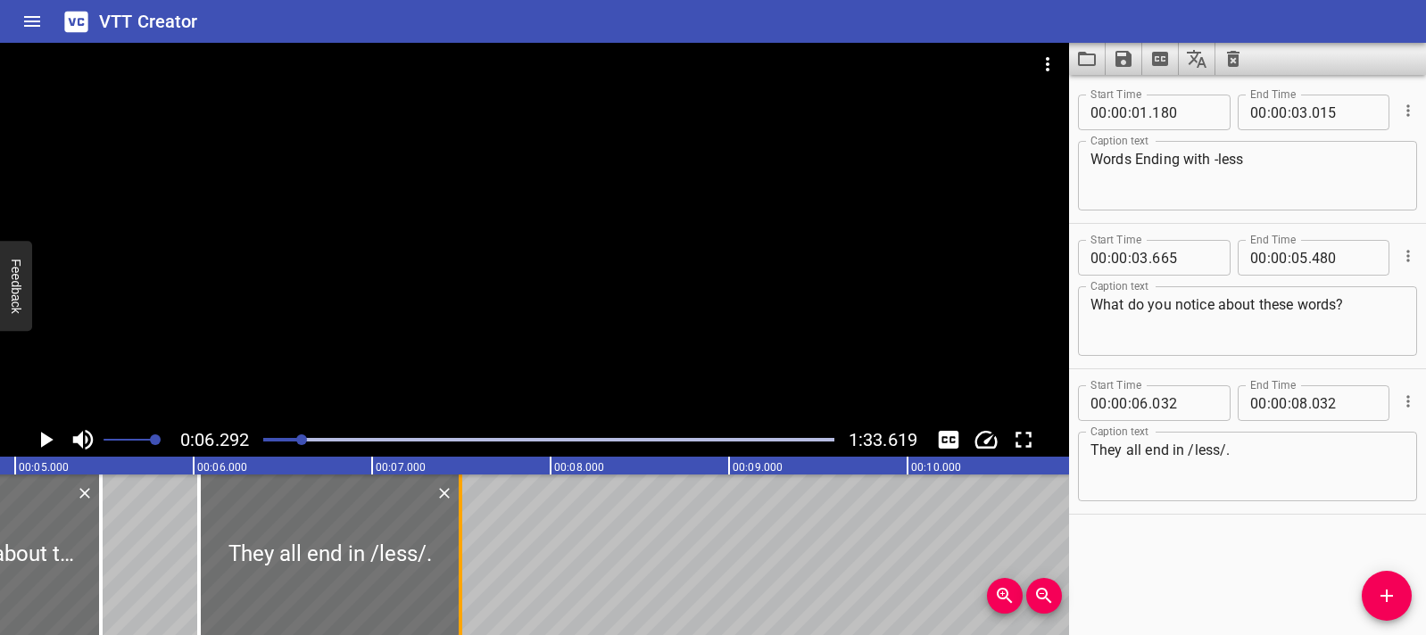
drag, startPoint x: 555, startPoint y: 563, endPoint x: 460, endPoint y: 566, distance: 95.5
click at [460, 566] on div at bounding box center [461, 555] width 4 height 161
type input "07"
type input "497"
click at [205, 548] on div at bounding box center [199, 555] width 18 height 161
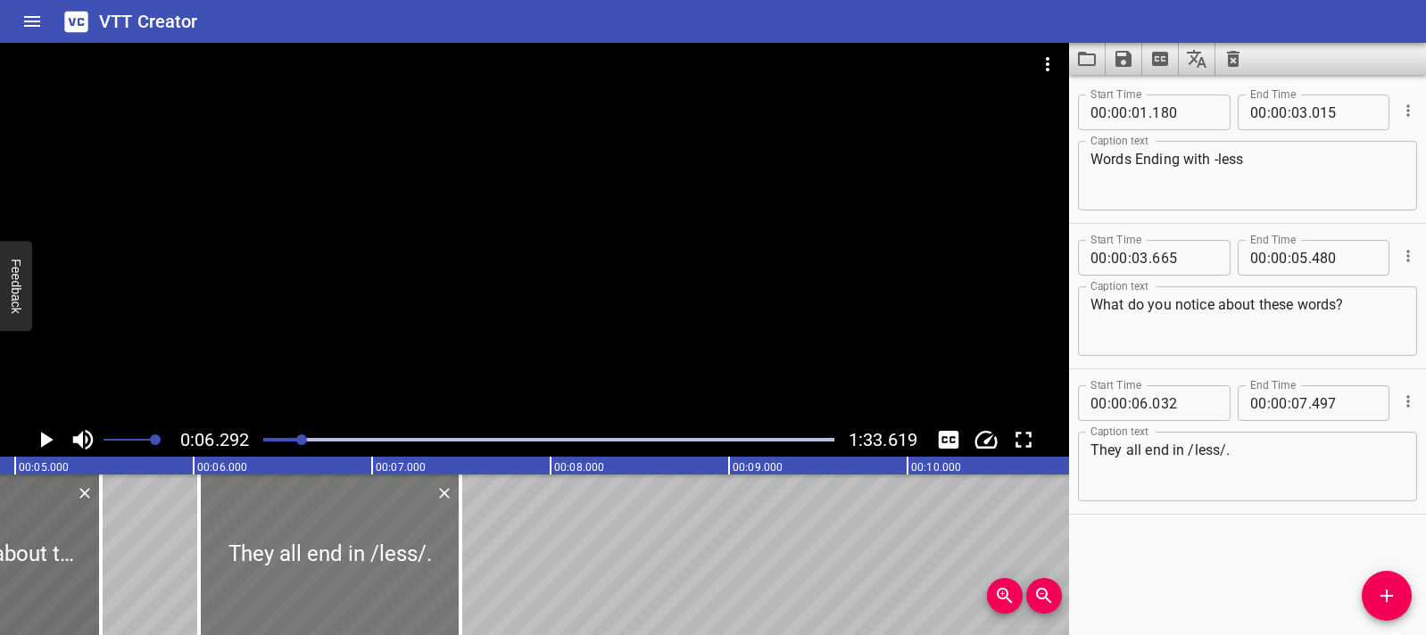
type input "047"
click at [46, 443] on icon "Play/Pause" at bounding box center [47, 440] width 12 height 16
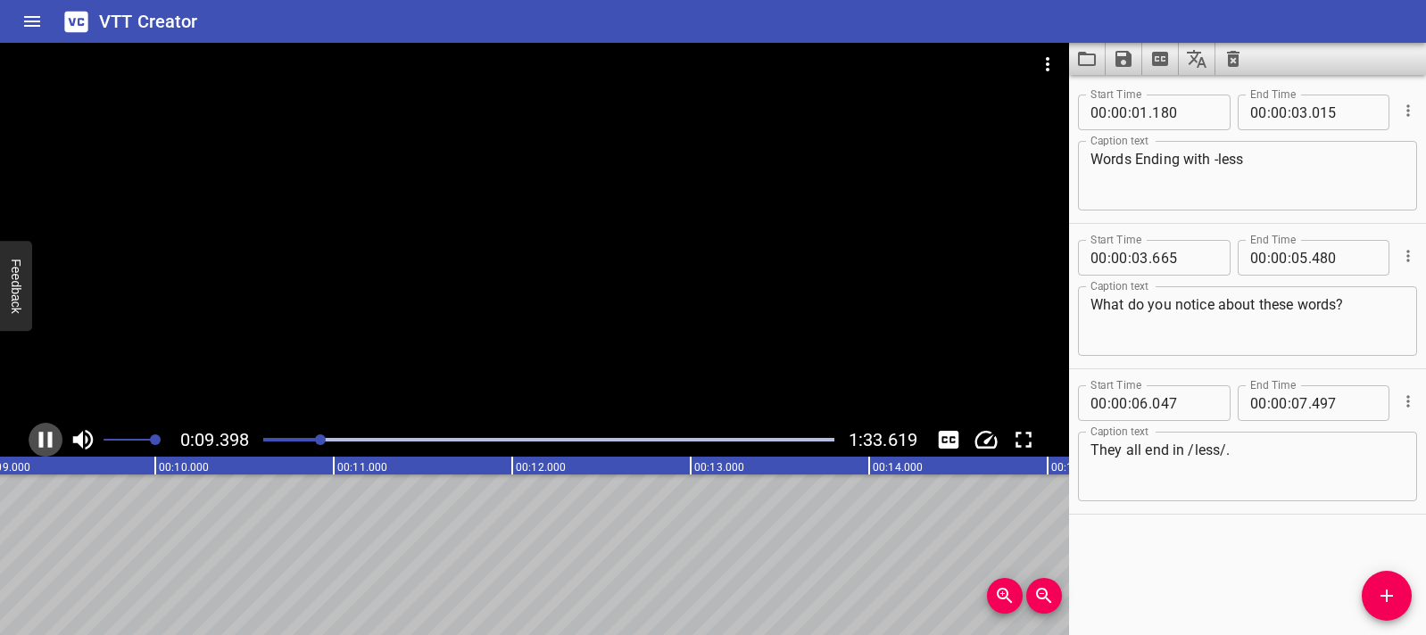
click at [46, 437] on icon "Play/Pause" at bounding box center [45, 440] width 27 height 27
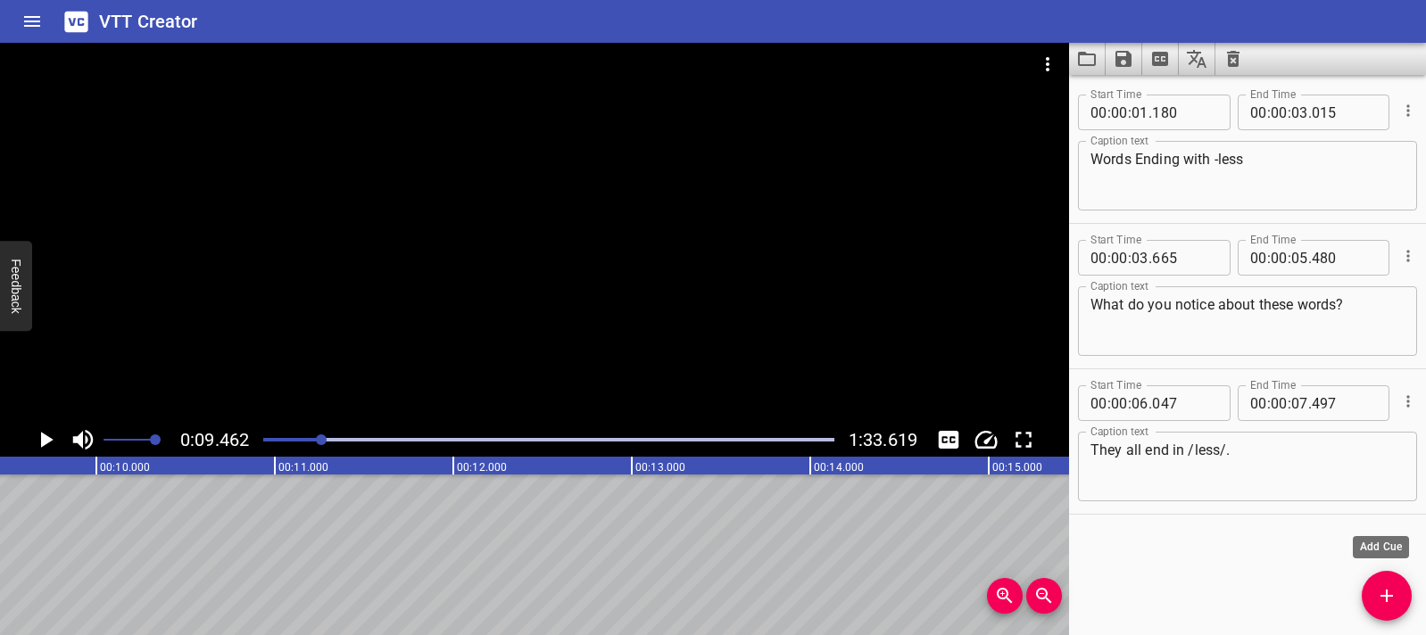
click at [1400, 601] on span "Add Cue" at bounding box center [1387, 595] width 50 height 21
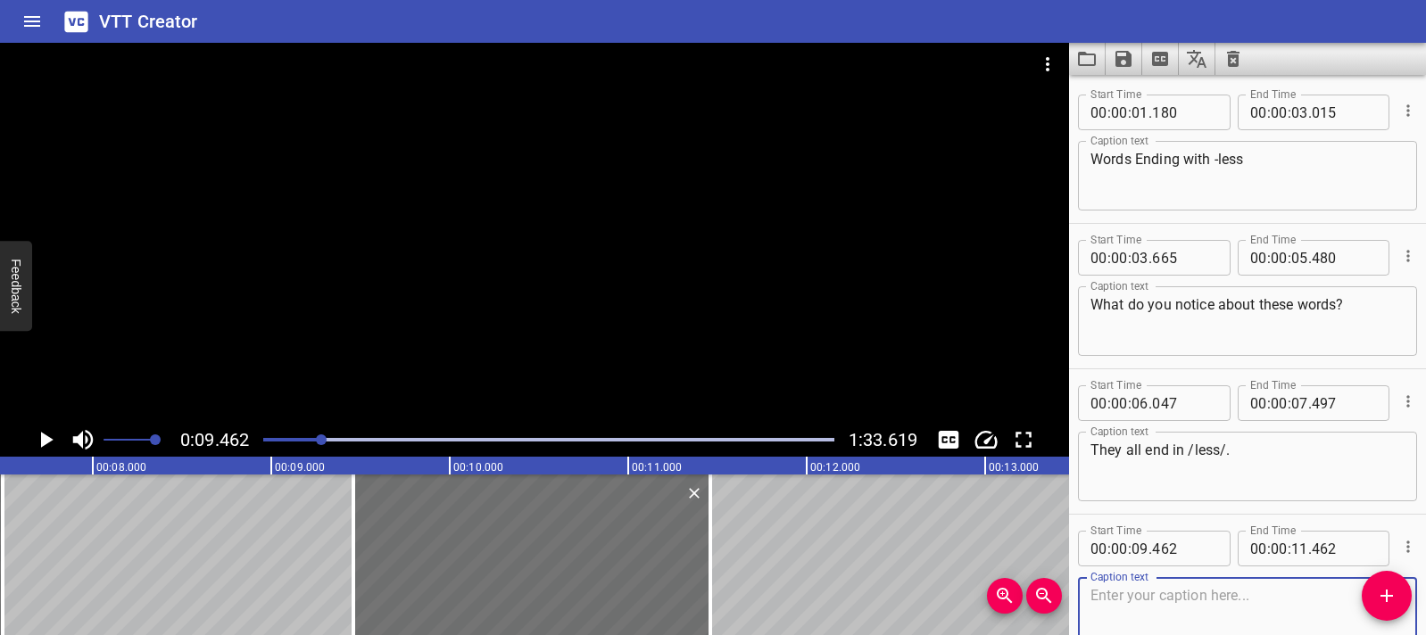
scroll to position [0, 1299]
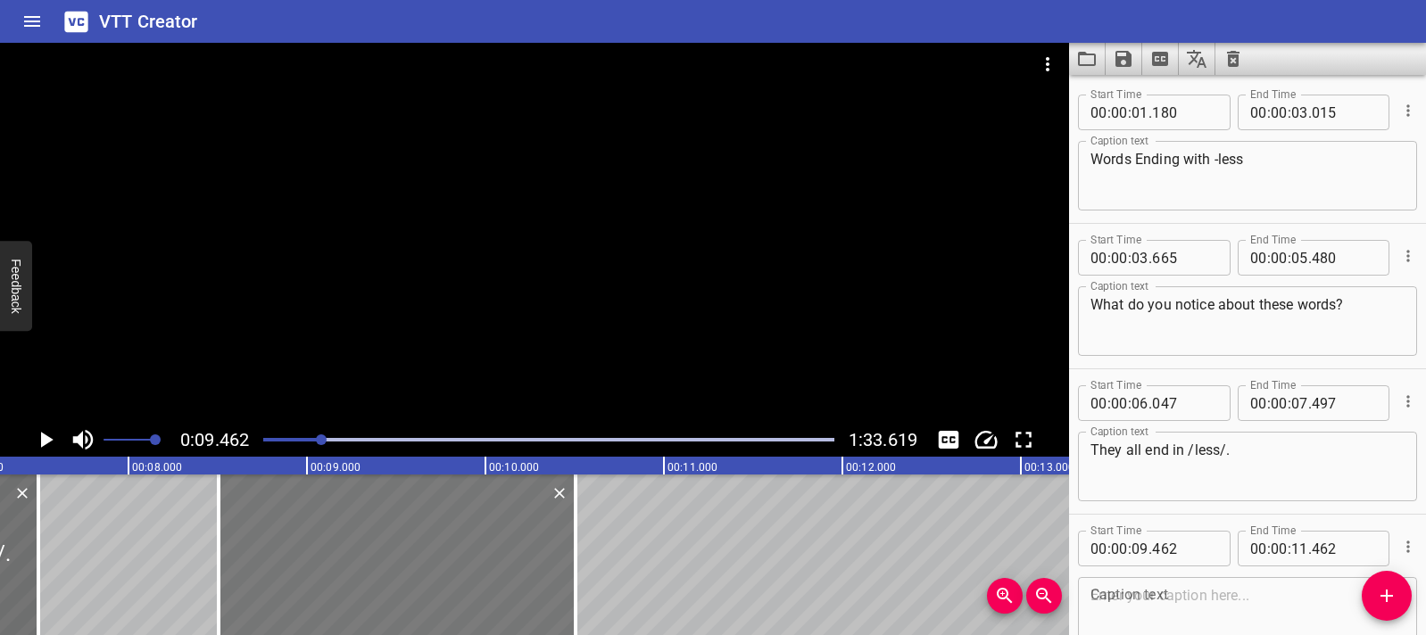
drag, startPoint x: 454, startPoint y: 558, endPoint x: 284, endPoint y: 549, distance: 170.7
click at [284, 549] on div at bounding box center [397, 555] width 357 height 161
type input "08"
type input "507"
type input "10"
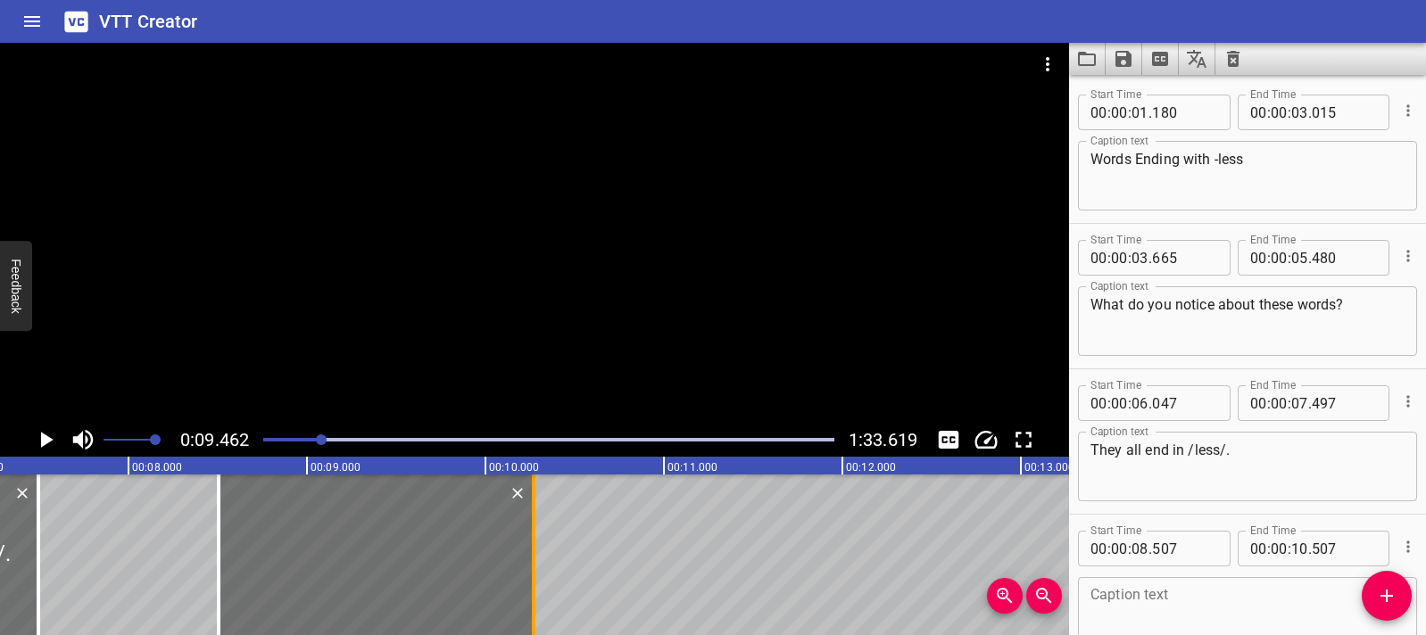
drag, startPoint x: 573, startPoint y: 545, endPoint x: 531, endPoint y: 546, distance: 41.9
click at [532, 546] on div at bounding box center [534, 555] width 4 height 161
type input "272"
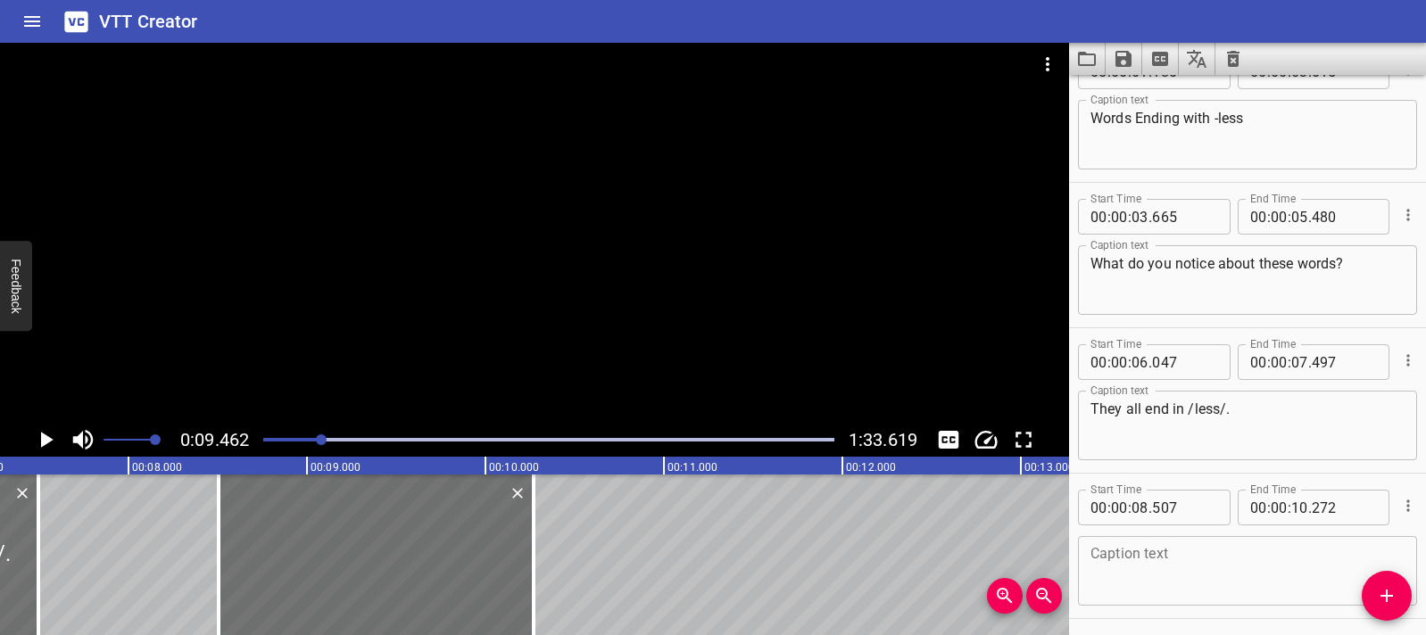
scroll to position [105, 0]
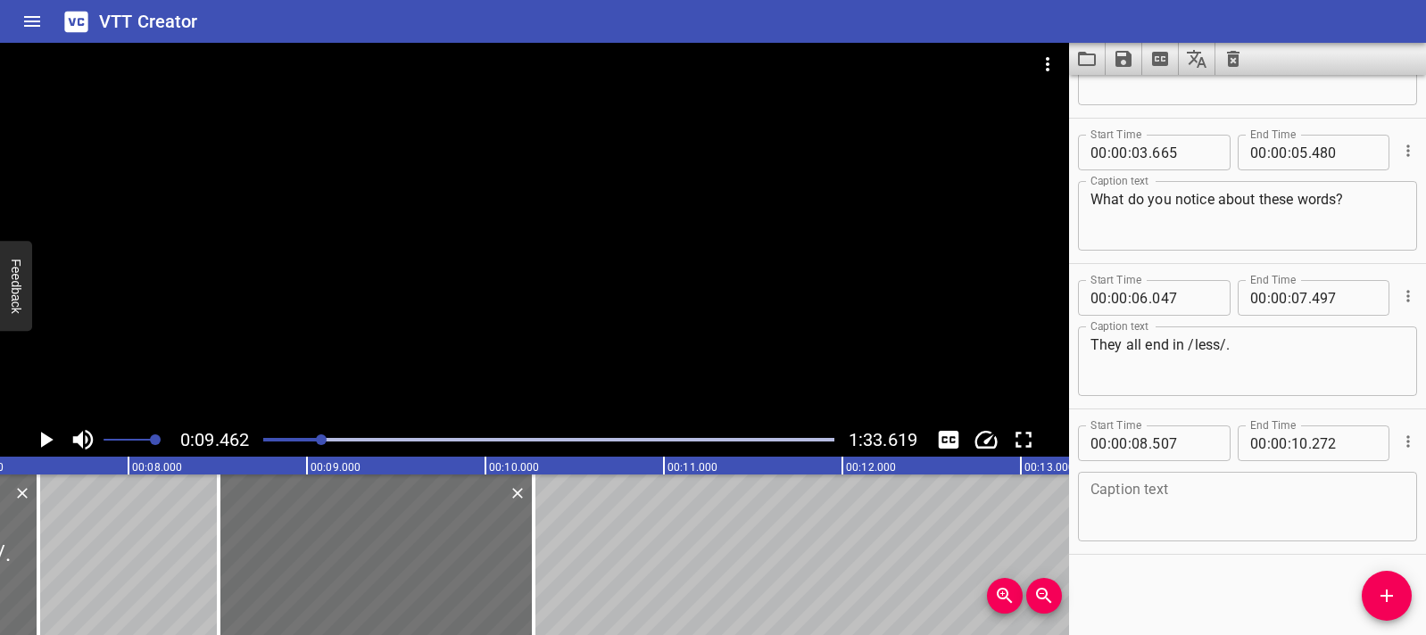
click at [1116, 509] on textarea at bounding box center [1247, 507] width 314 height 51
paste textarea "When you add /less/ to a word…"
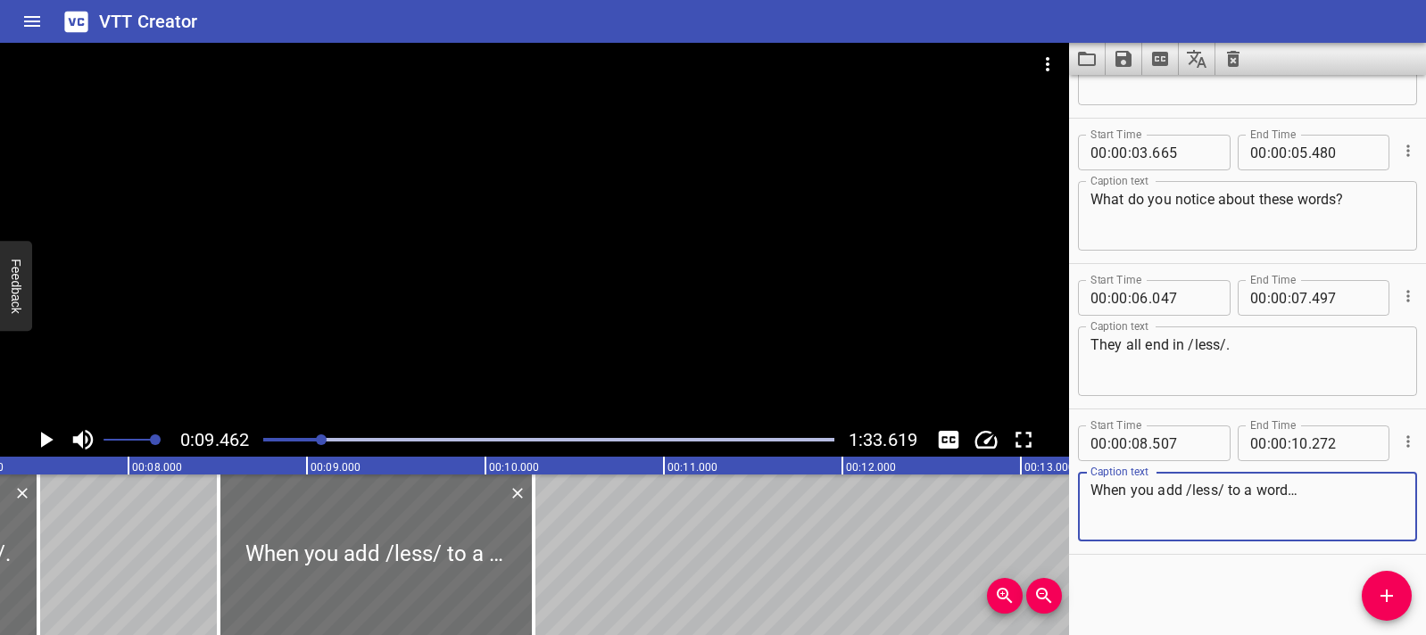
type textarea "When you add /less/ to a word…"
click at [46, 441] on icon "Play/Pause" at bounding box center [47, 440] width 12 height 16
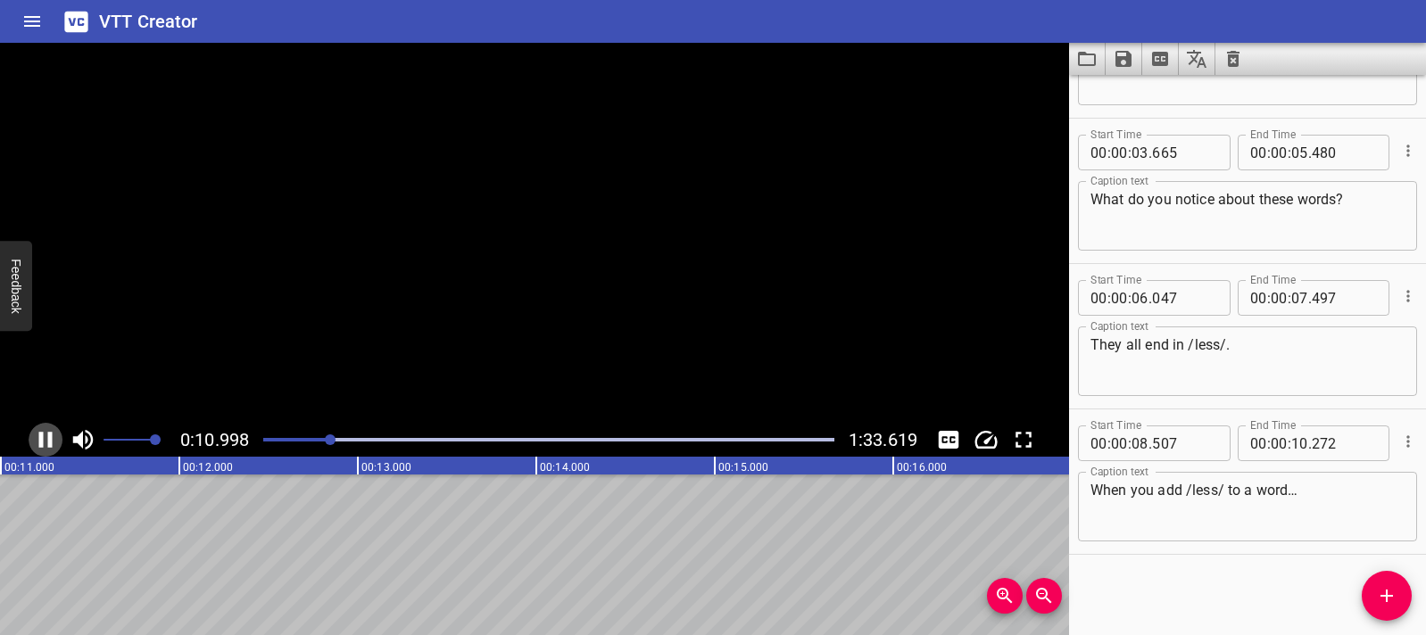
click at [46, 441] on icon "Play/Pause" at bounding box center [45, 440] width 27 height 27
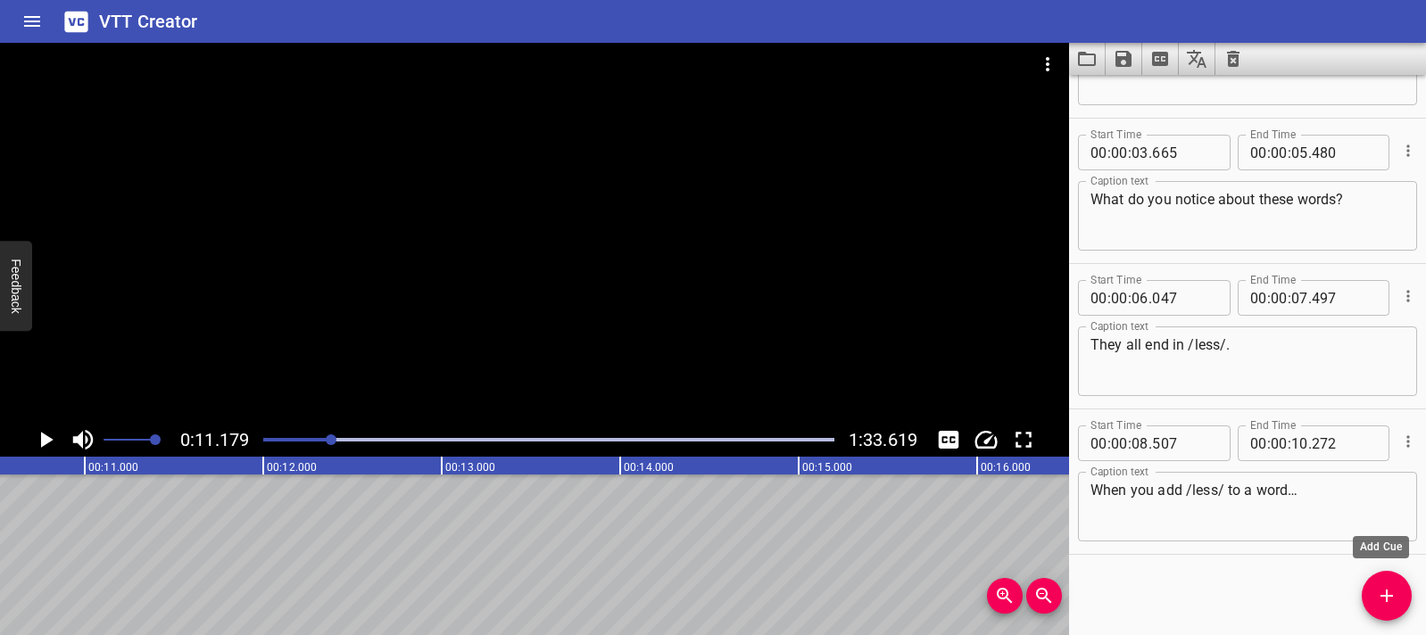
click at [1387, 607] on button "Add Cue" at bounding box center [1387, 596] width 50 height 50
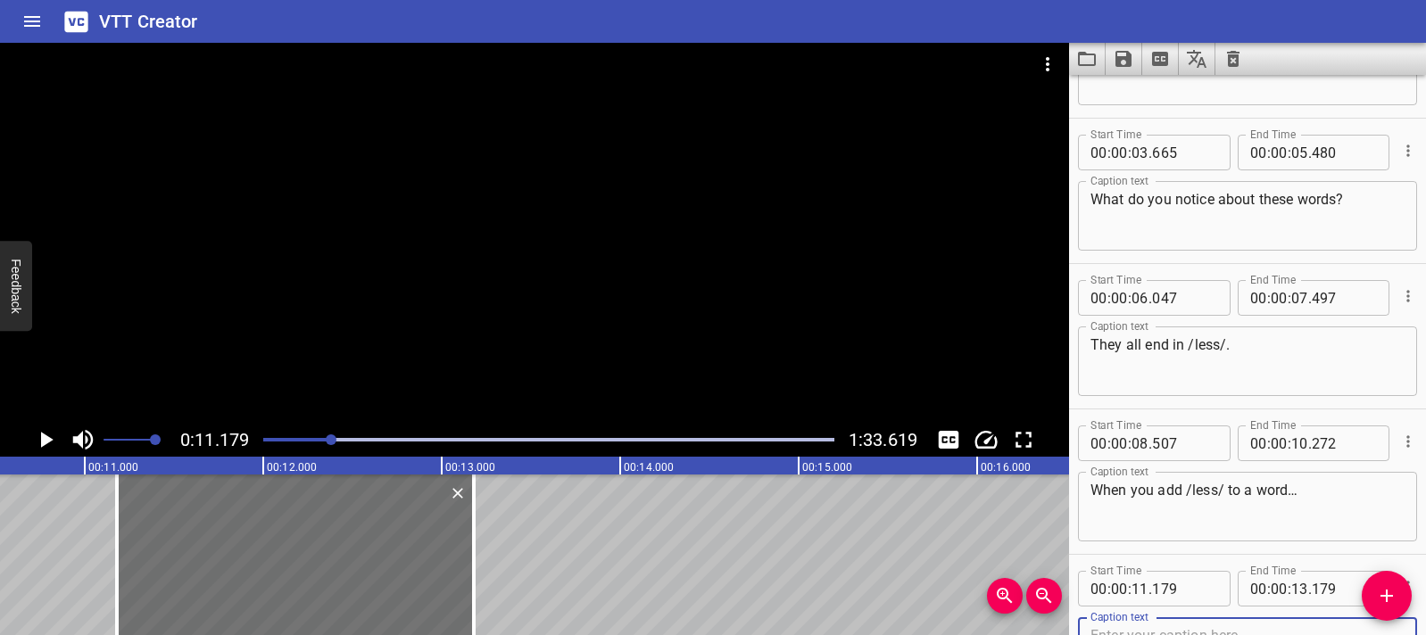
scroll to position [114, 0]
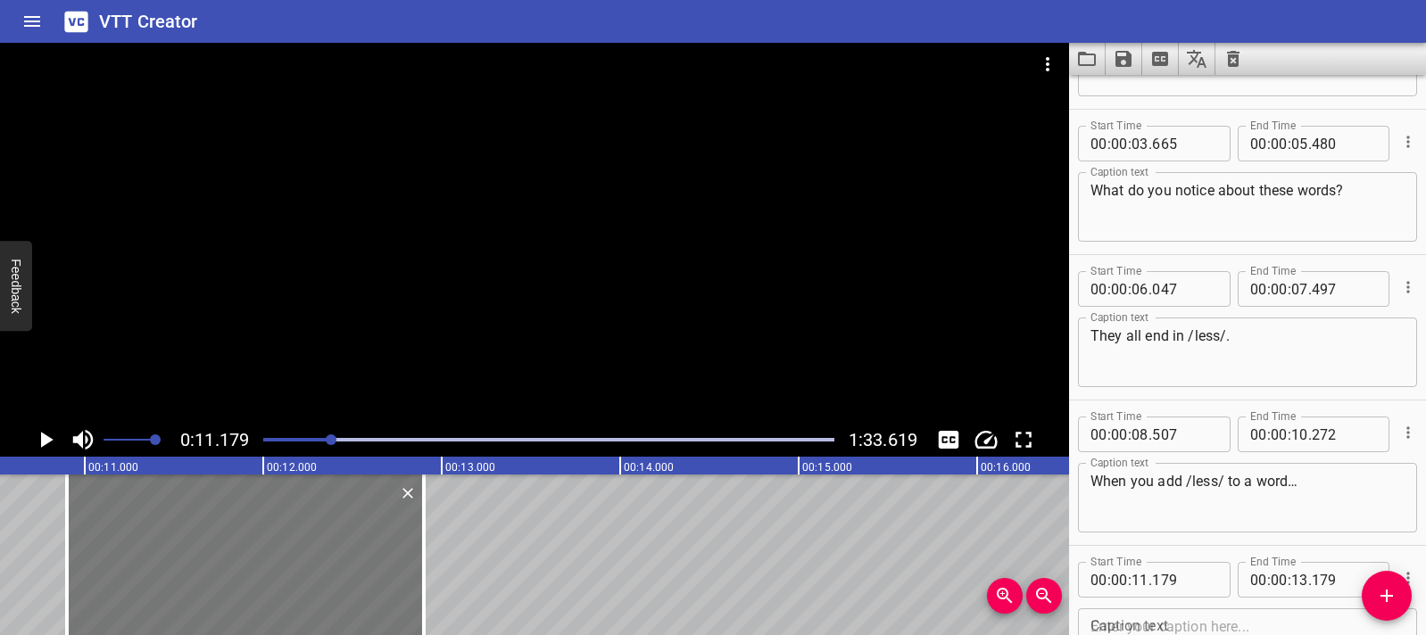
drag, startPoint x: 348, startPoint y: 557, endPoint x: 302, endPoint y: 549, distance: 46.2
click at [298, 549] on div at bounding box center [245, 555] width 357 height 161
type input "10"
type input "899"
type input "12"
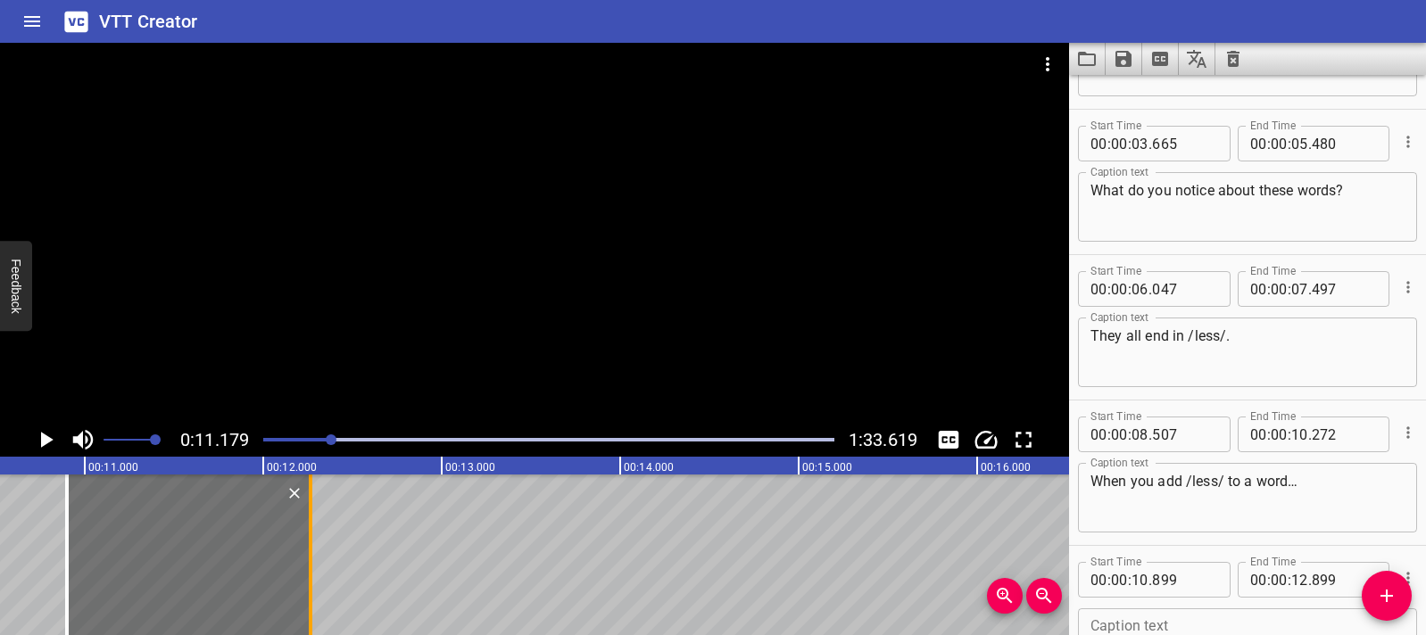
drag, startPoint x: 410, startPoint y: 548, endPoint x: 312, endPoint y: 547, distance: 98.2
click at [312, 547] on div at bounding box center [311, 555] width 18 height 161
type input "264"
click at [326, 438] on div "Play progress" at bounding box center [46, 440] width 571 height 4
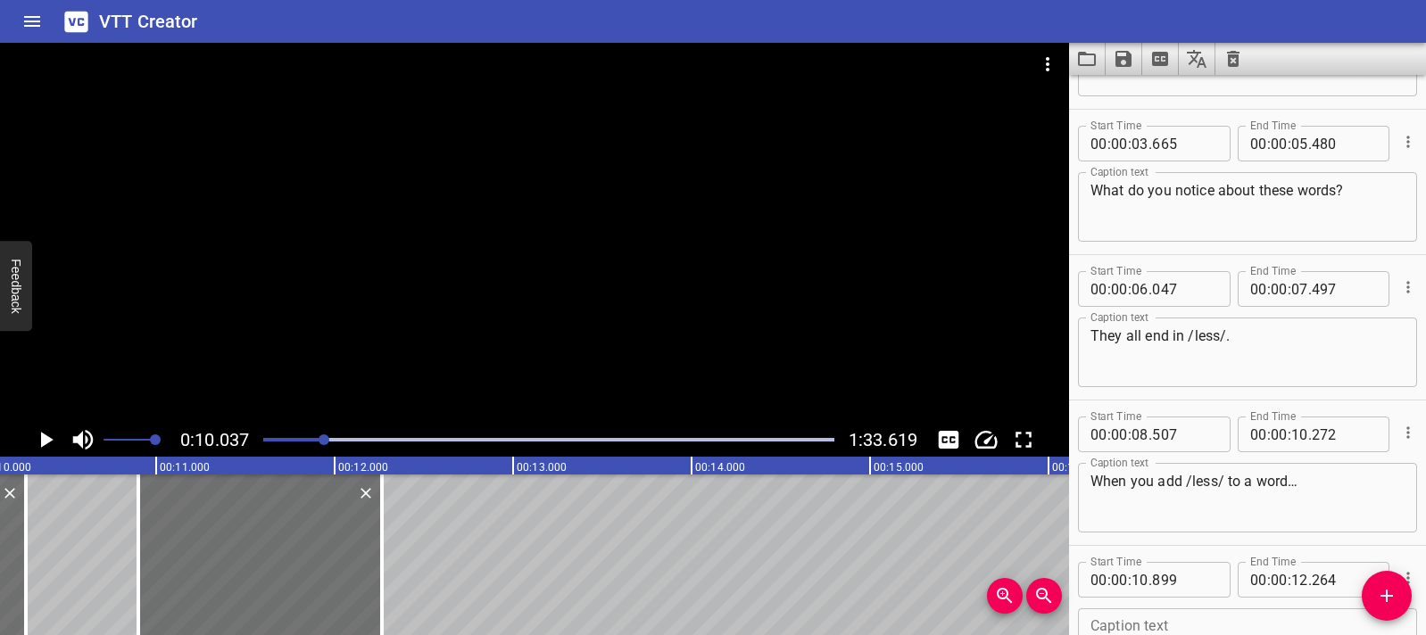
scroll to position [0, 1791]
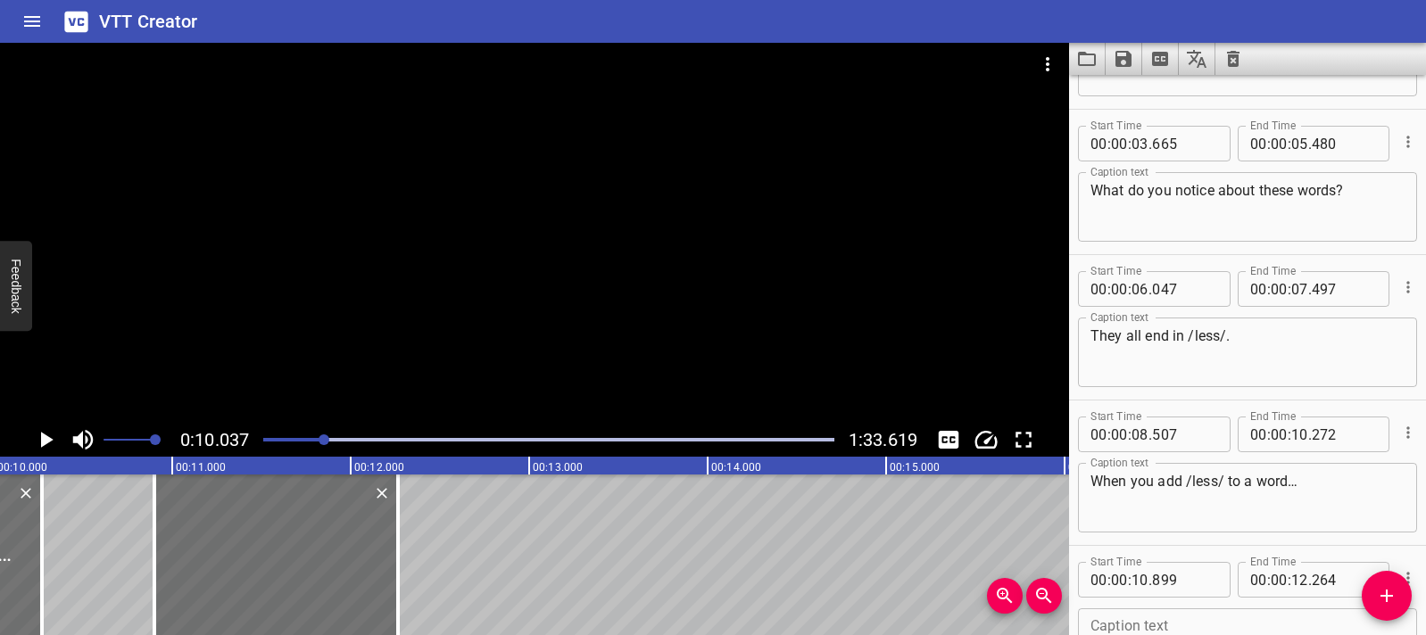
click at [320, 438] on div at bounding box center [324, 440] width 11 height 11
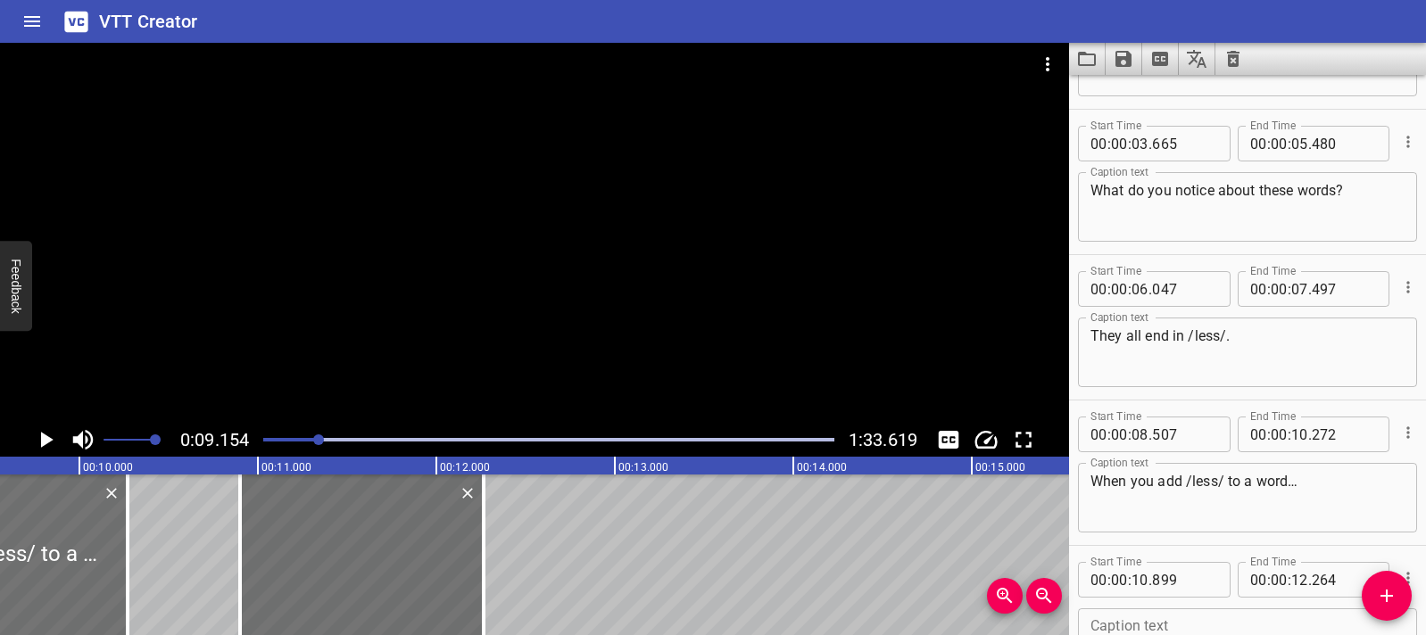
scroll to position [0, 1634]
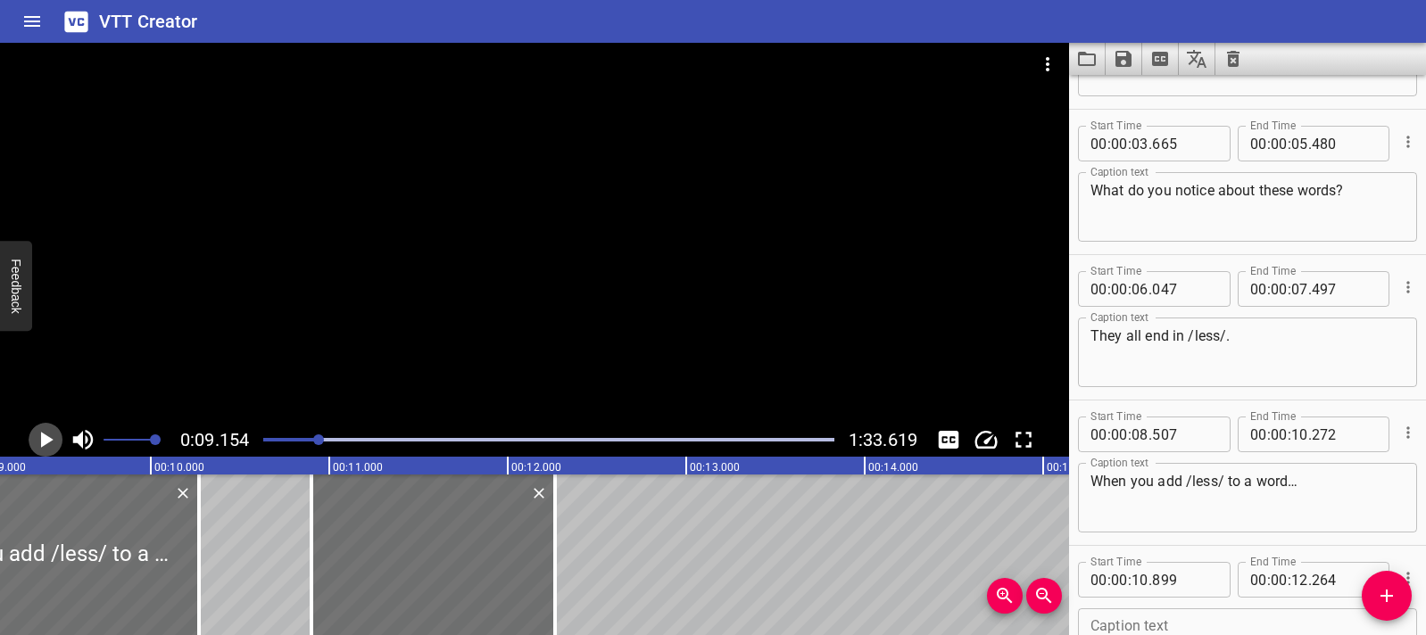
click at [44, 441] on icon "Play/Pause" at bounding box center [47, 440] width 12 height 16
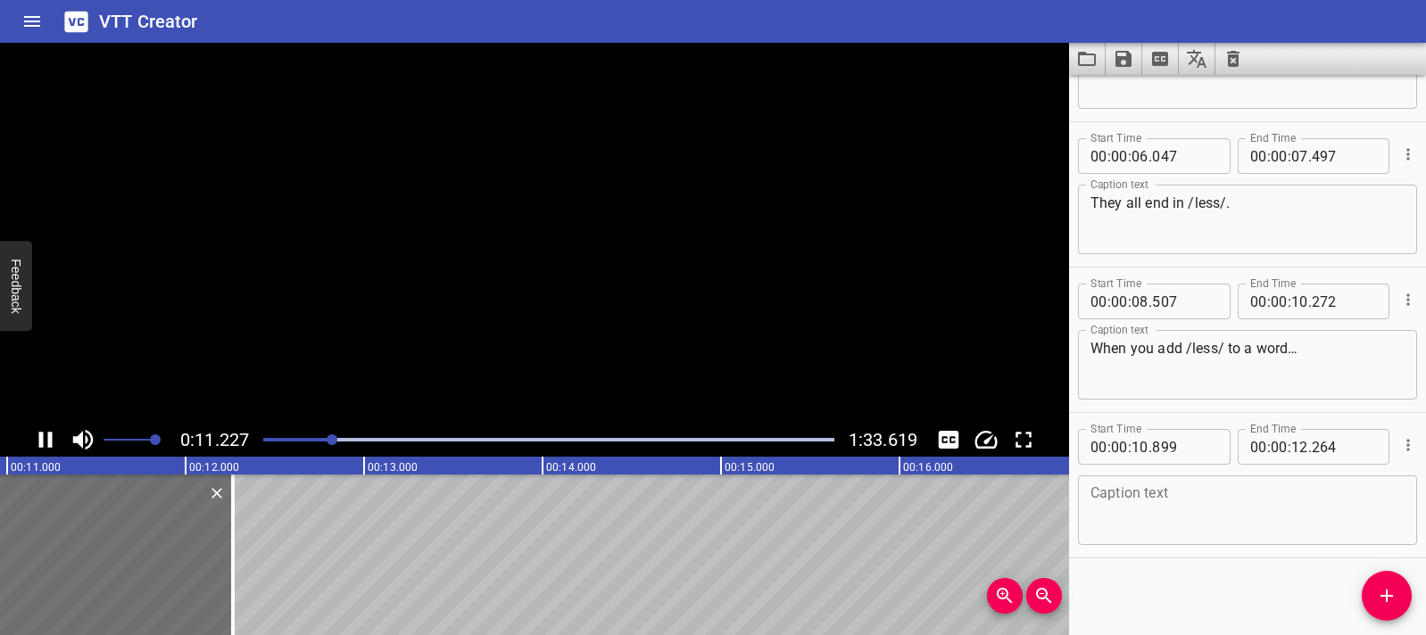
scroll to position [251, 0]
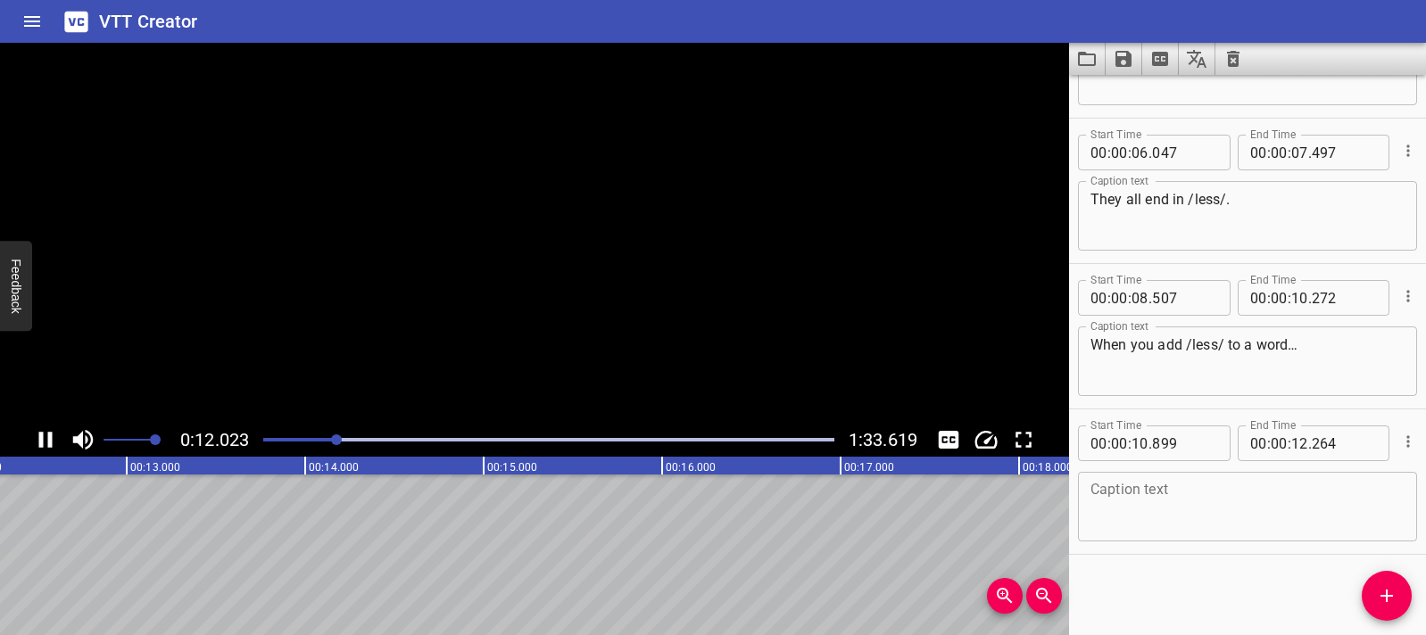
click at [44, 441] on icon "Play/Pause" at bounding box center [45, 440] width 27 height 27
click at [1162, 507] on textarea at bounding box center [1247, 507] width 314 height 51
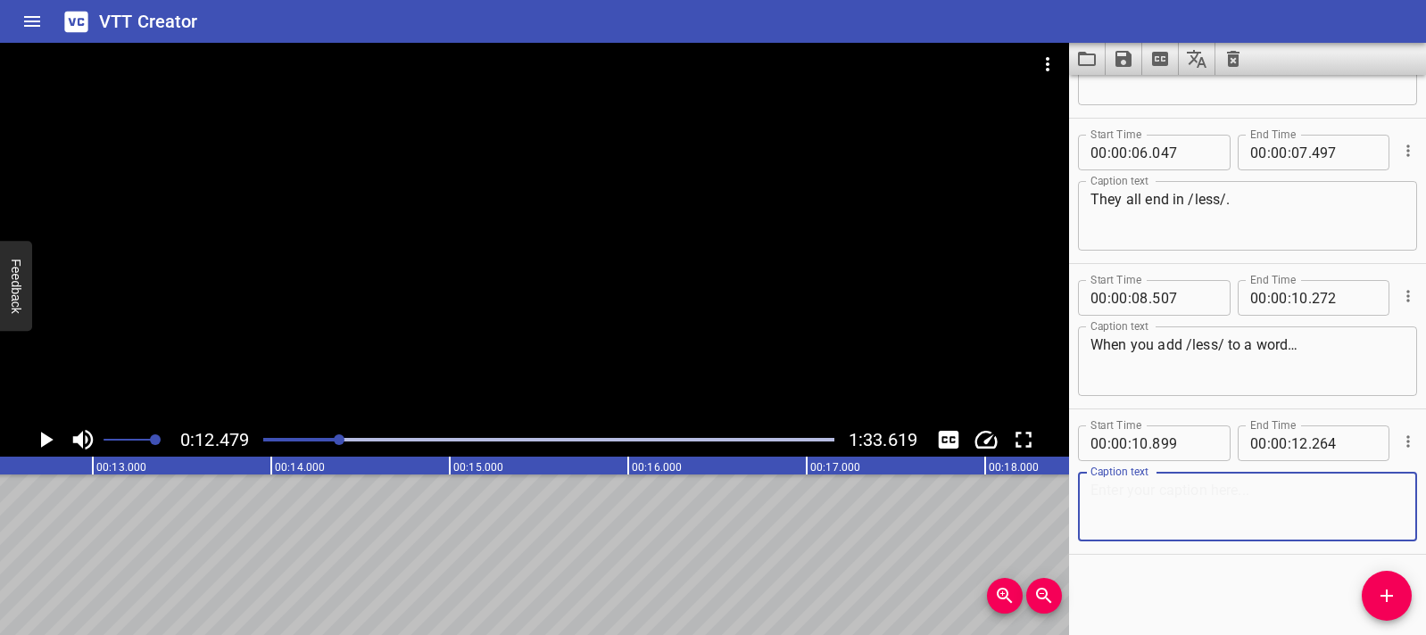
paste textarea "…it means something’s missing— or it’s not there at all."
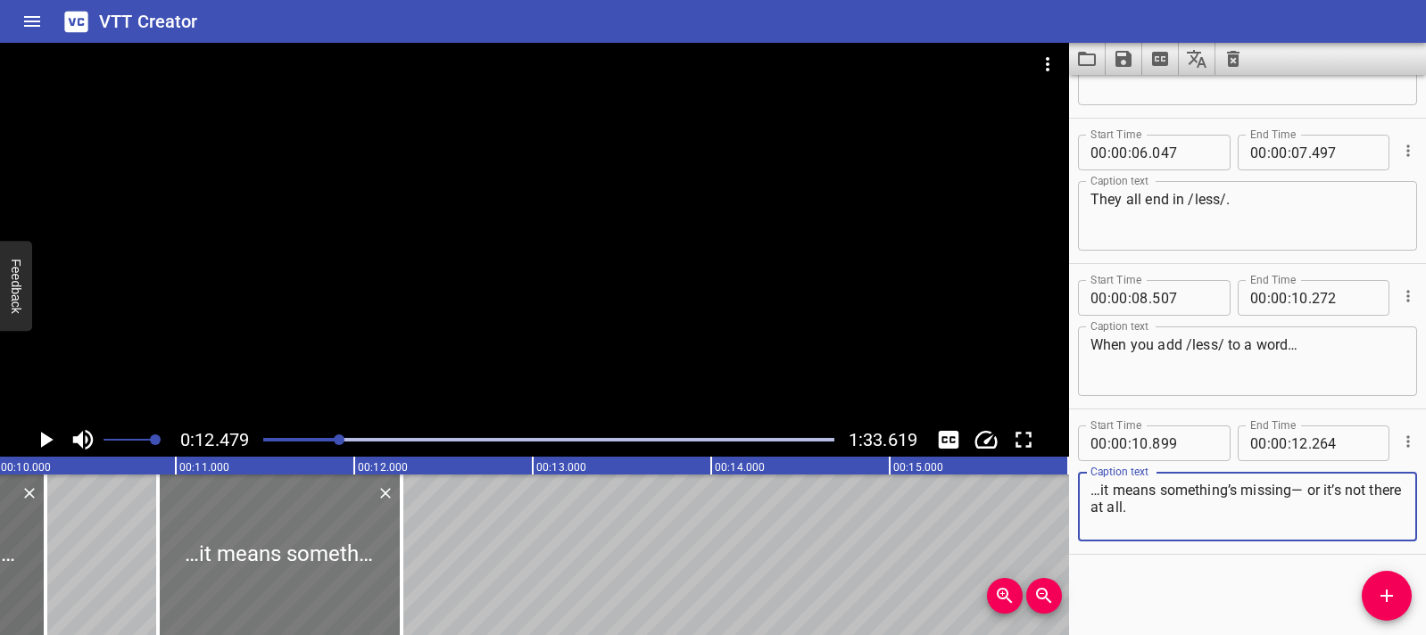
scroll to position [0, 1823]
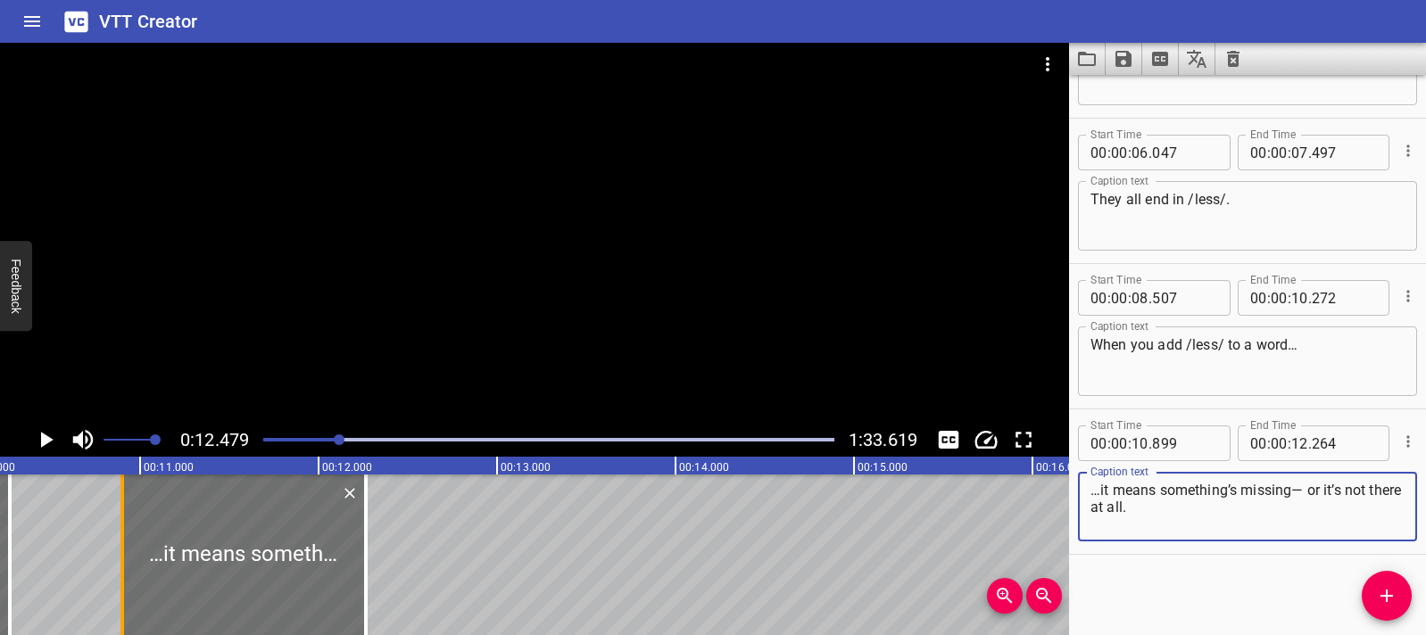
type textarea "…it means something’s missing— or it’s not there at all."
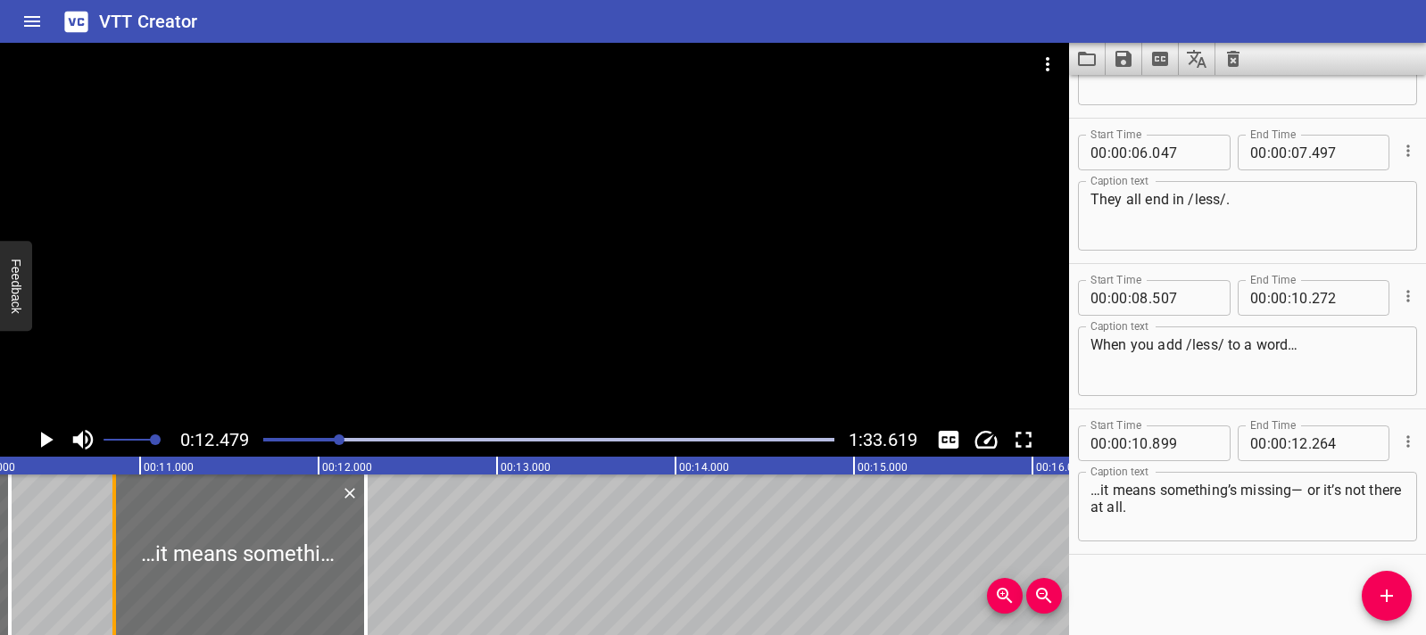
drag, startPoint x: 126, startPoint y: 558, endPoint x: 116, endPoint y: 554, distance: 10.4
click at [117, 559] on div at bounding box center [114, 555] width 18 height 161
type input "849"
click at [134, 546] on div at bounding box center [239, 555] width 253 height 161
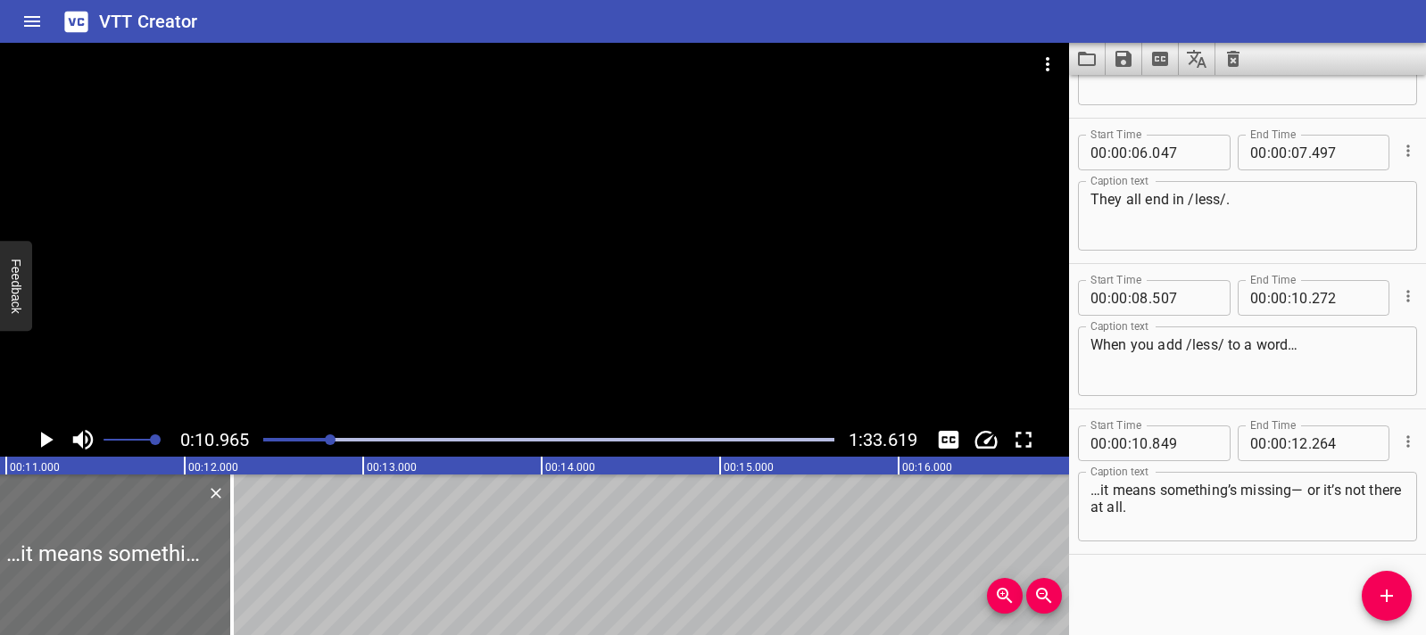
click at [47, 437] on icon "Play/Pause" at bounding box center [47, 440] width 12 height 16
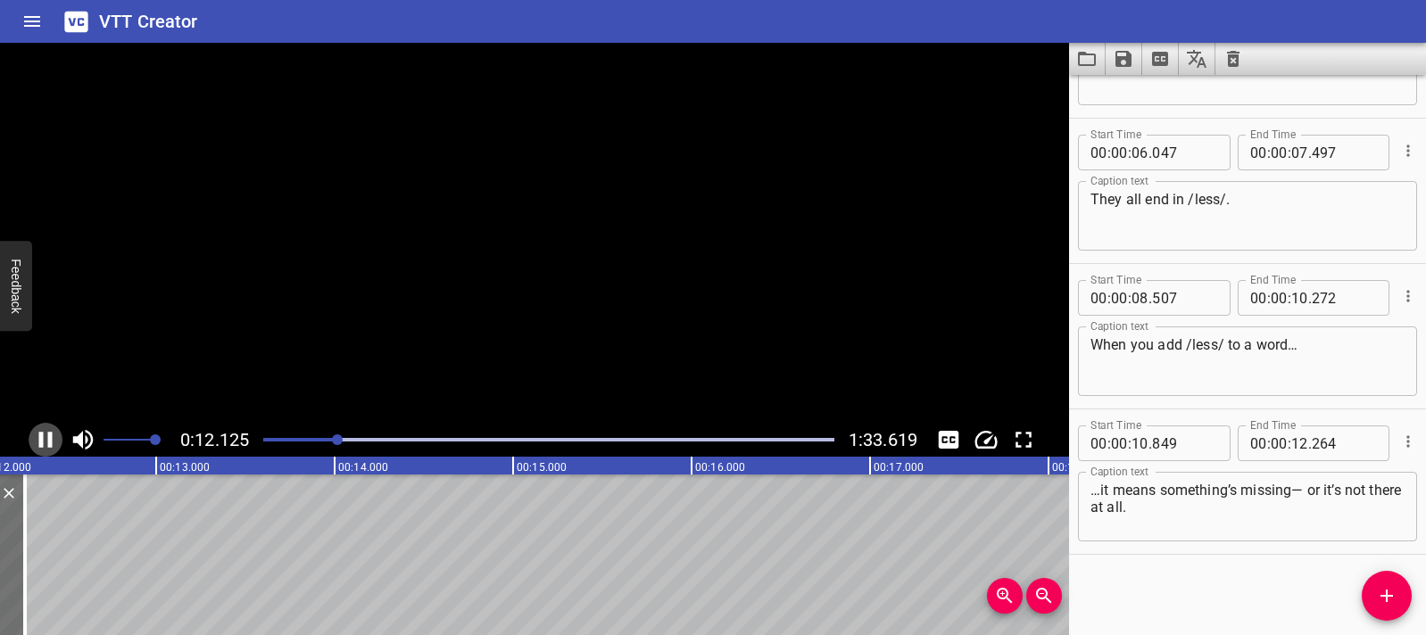
click at [47, 437] on icon "Play/Pause" at bounding box center [45, 440] width 13 height 16
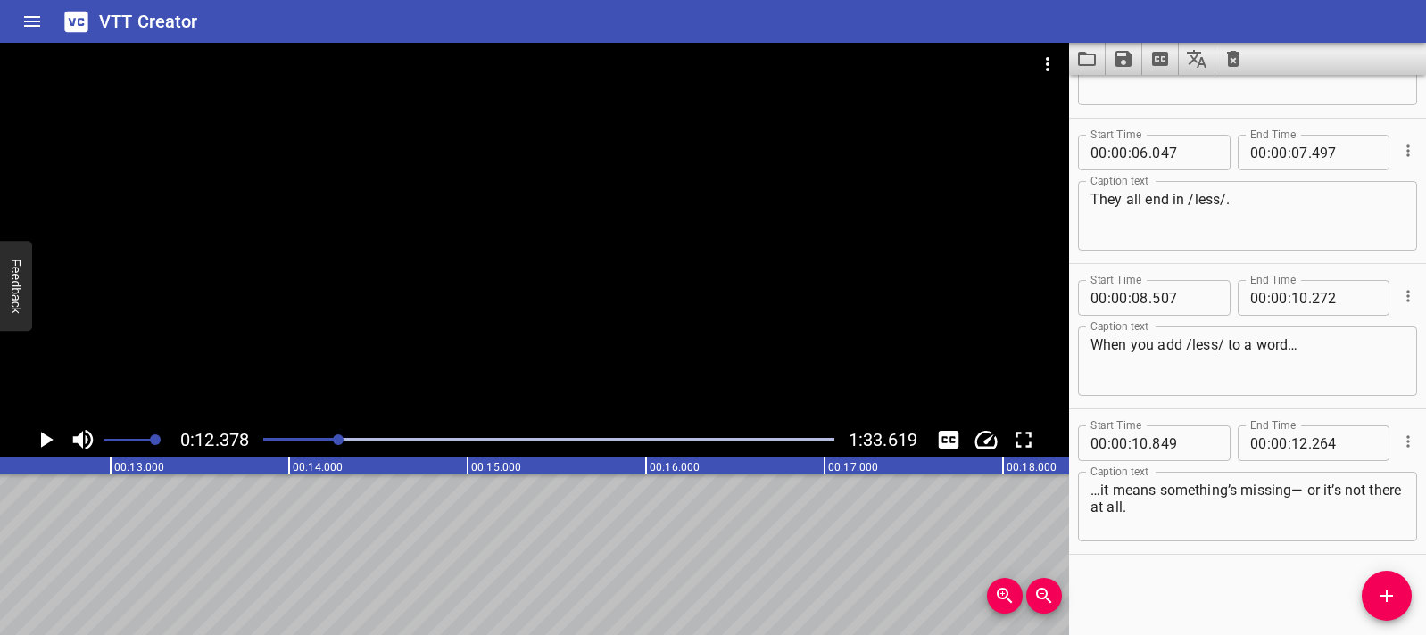
scroll to position [0, 2067]
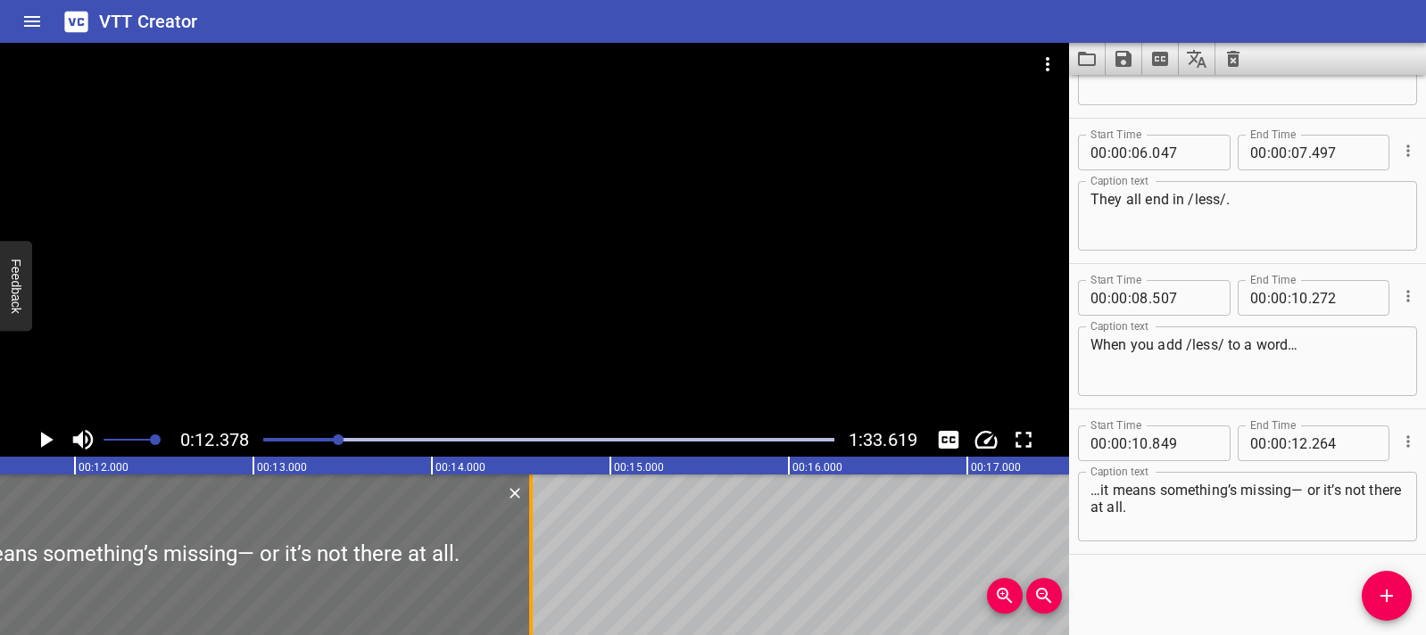
drag, startPoint x: 125, startPoint y: 573, endPoint x: 535, endPoint y: 572, distance: 410.5
click at [535, 572] on div at bounding box center [531, 555] width 18 height 161
type input "14"
type input "564"
click at [61, 443] on button "Play/Pause" at bounding box center [46, 440] width 34 height 34
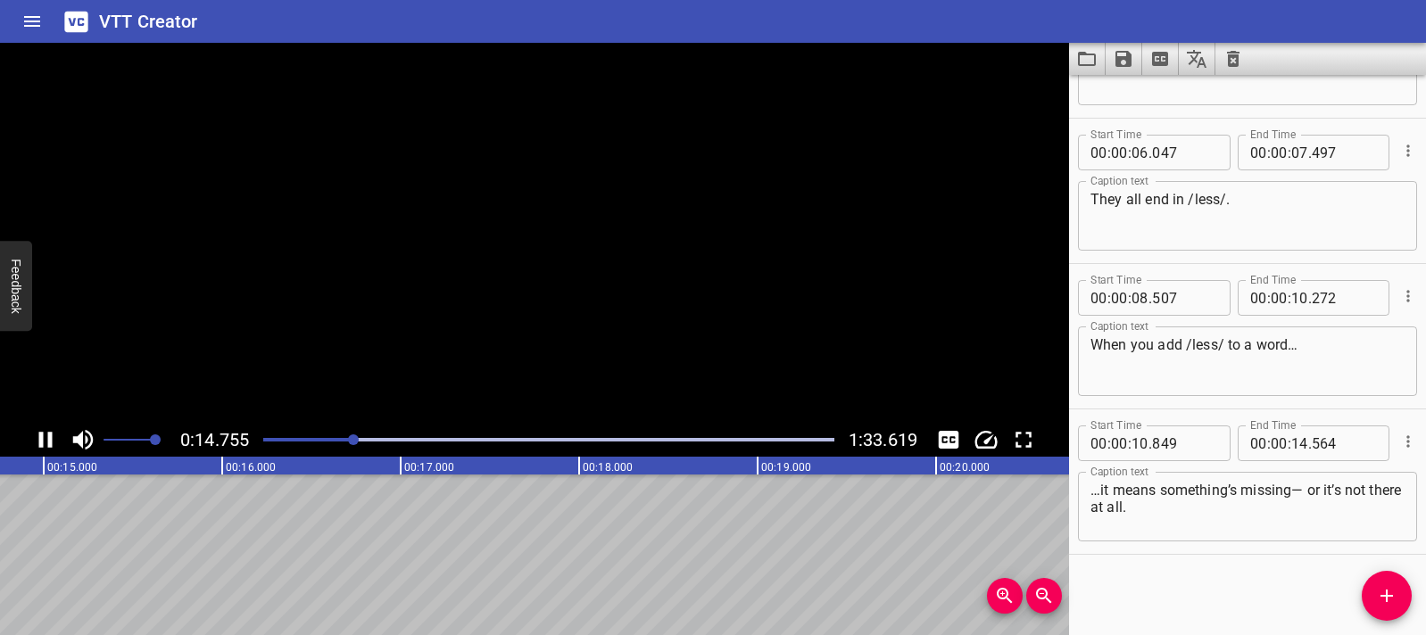
click at [61, 443] on button "Play/Pause" at bounding box center [46, 440] width 34 height 34
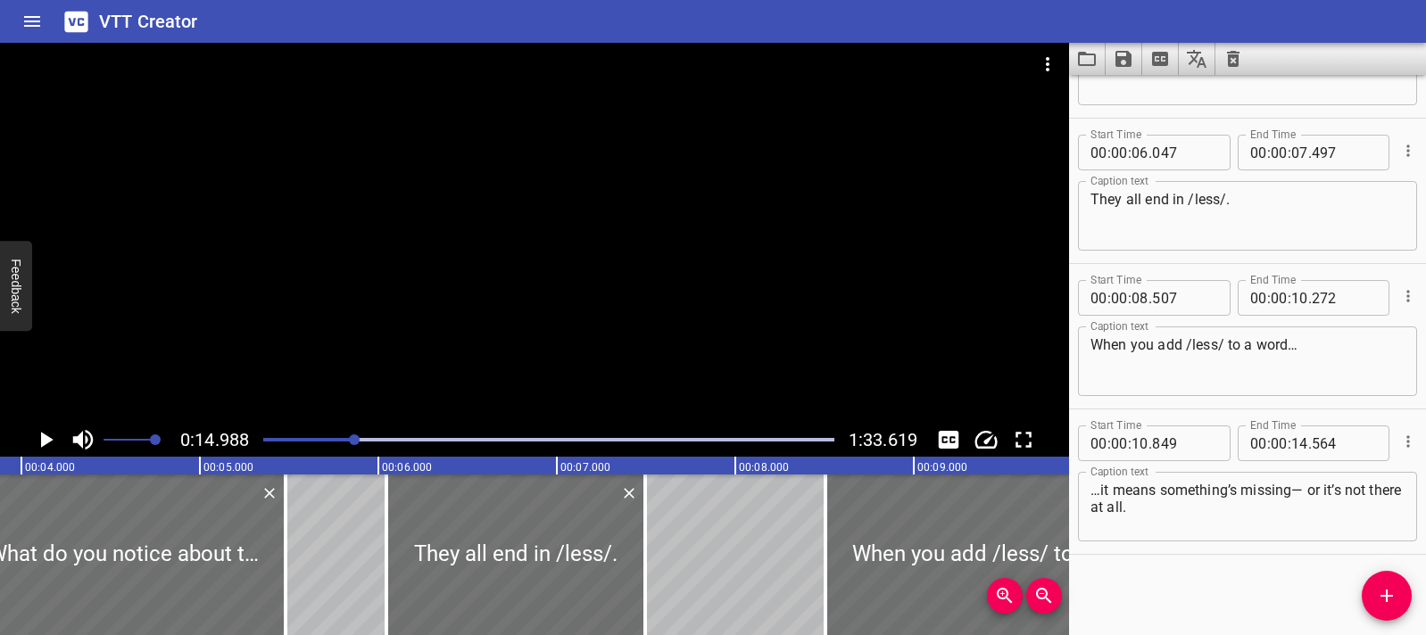
scroll to position [0, 0]
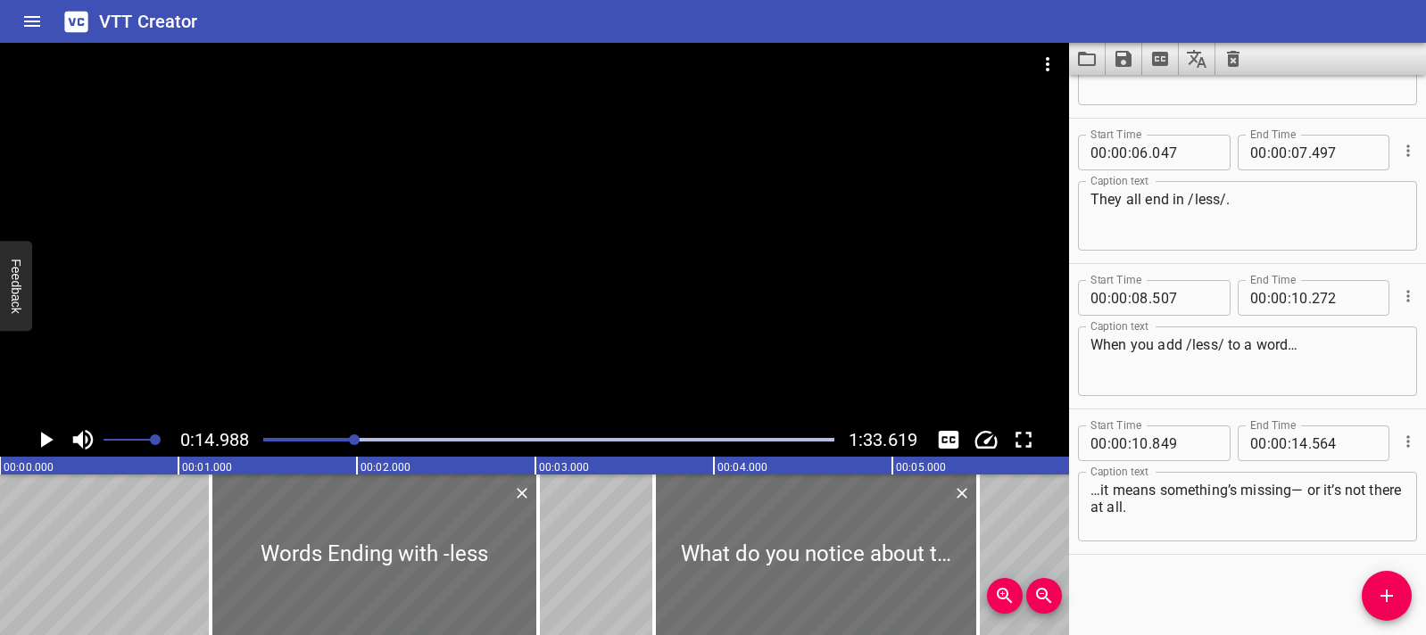
click at [264, 443] on div at bounding box center [549, 439] width 592 height 25
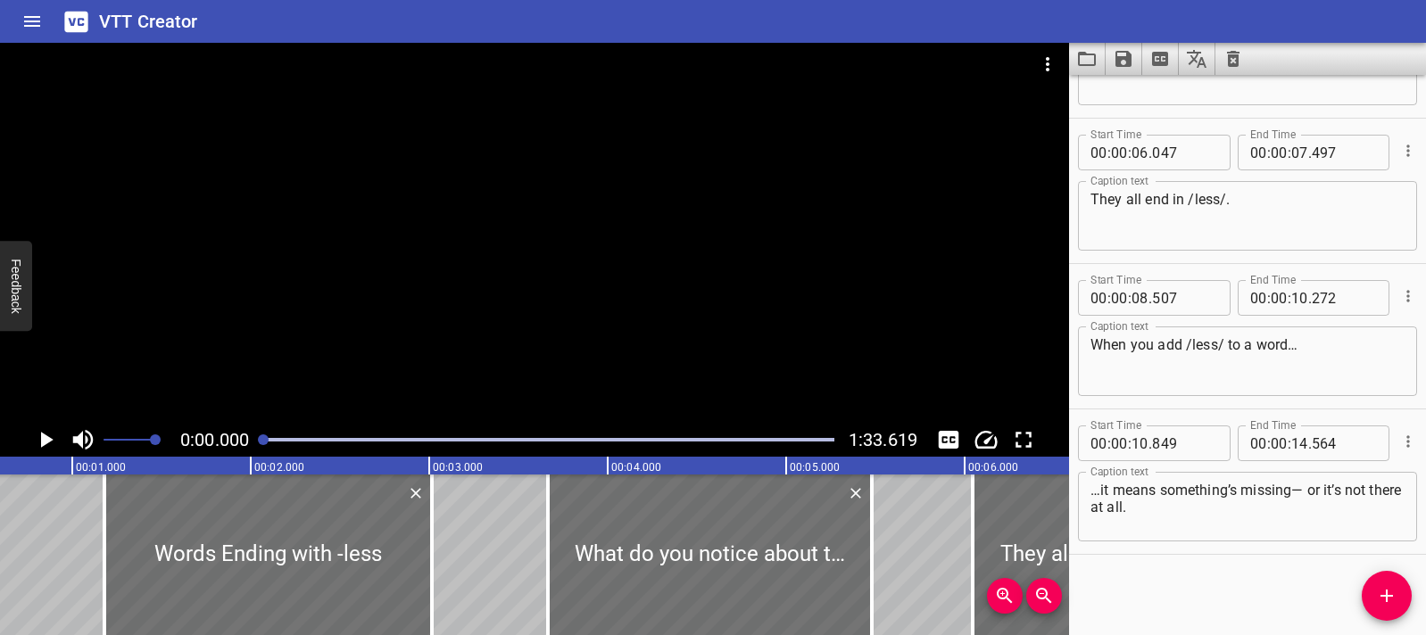
scroll to position [0, 88]
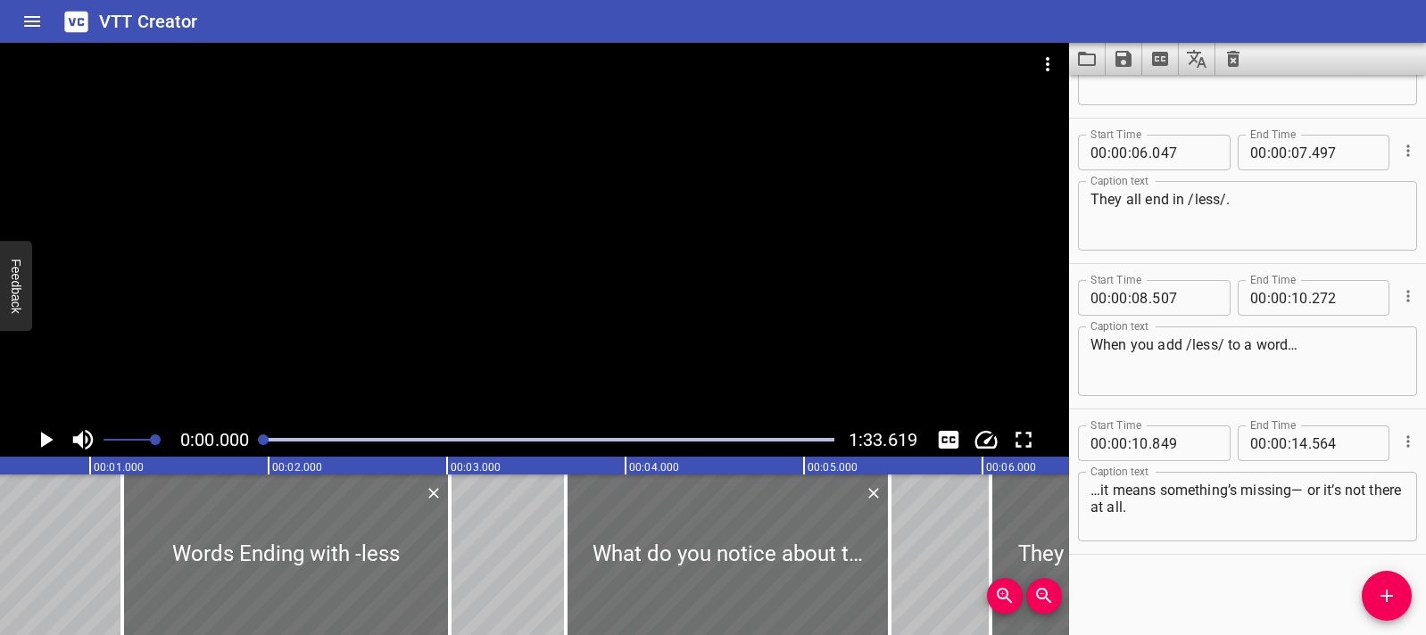
click at [53, 436] on icon "Play/Pause" at bounding box center [45, 440] width 27 height 27
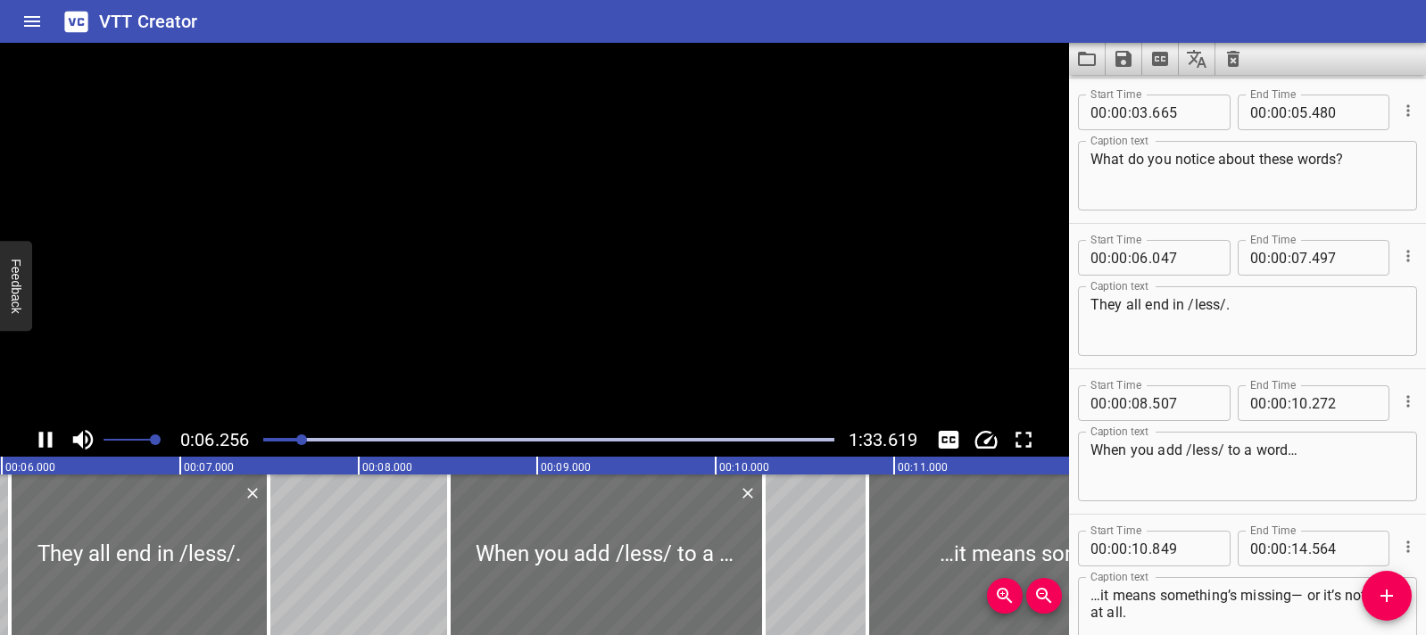
scroll to position [251, 0]
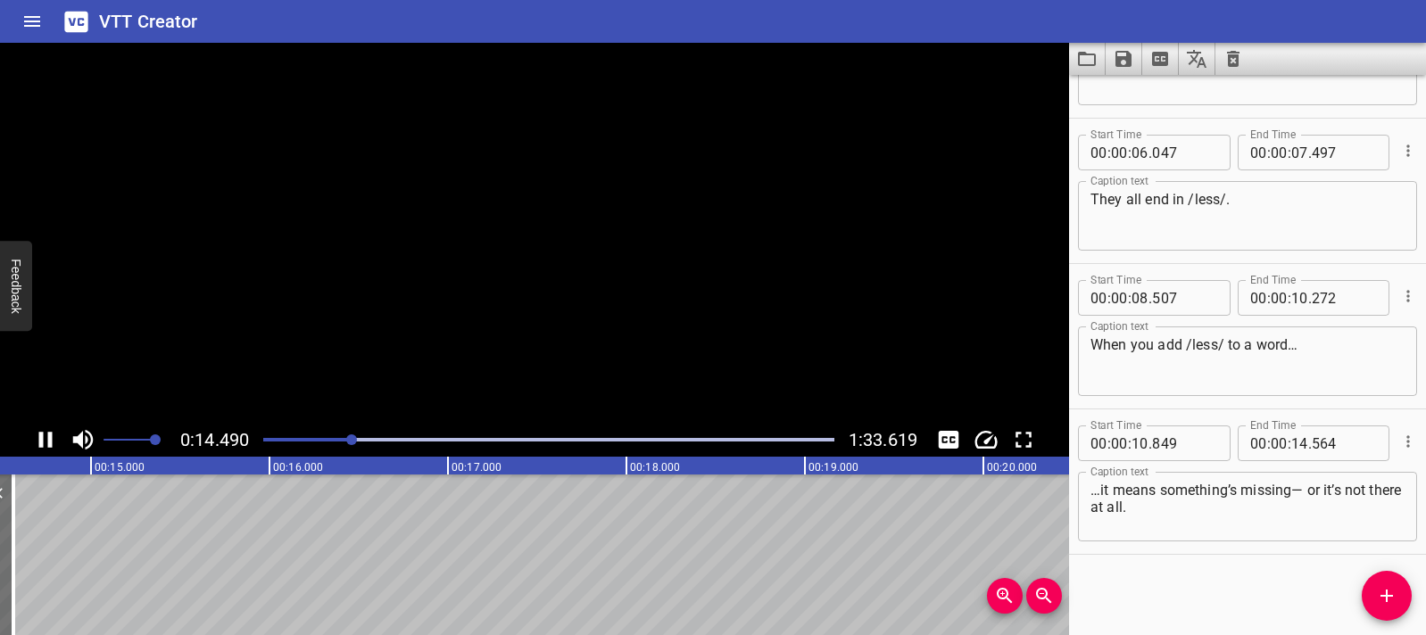
click at [53, 436] on icon "Play/Pause" at bounding box center [45, 440] width 27 height 27
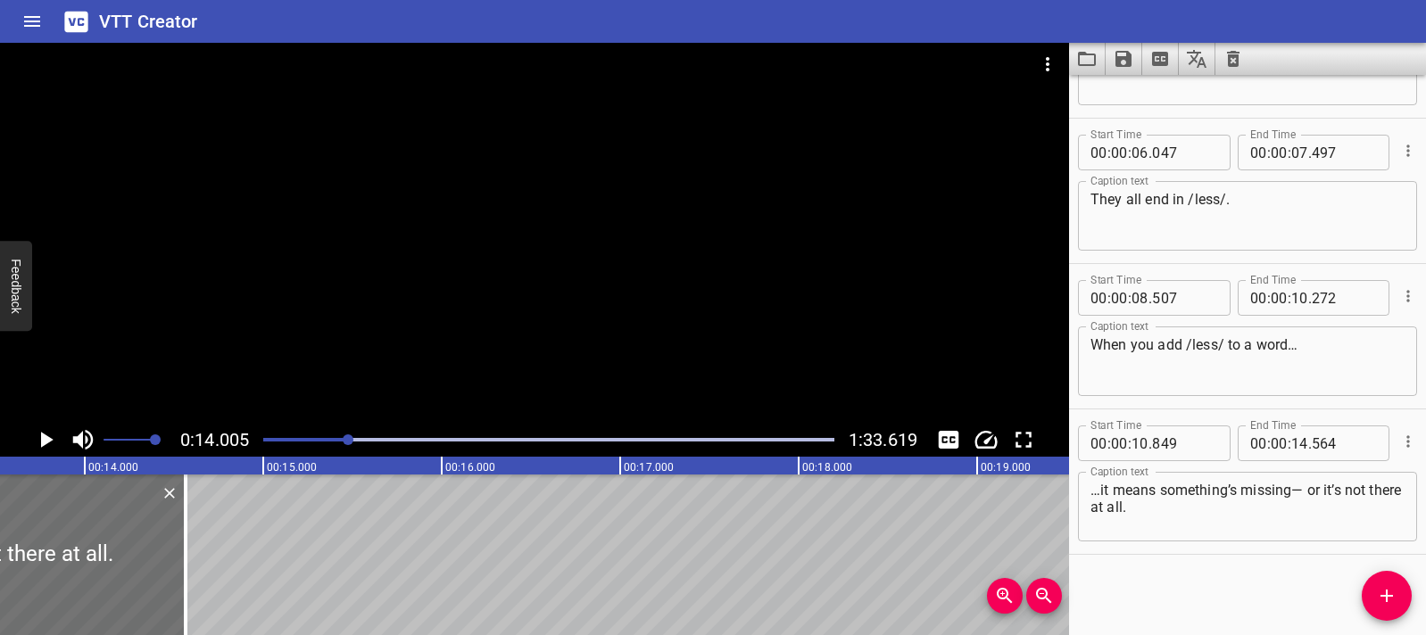
scroll to position [0, 2499]
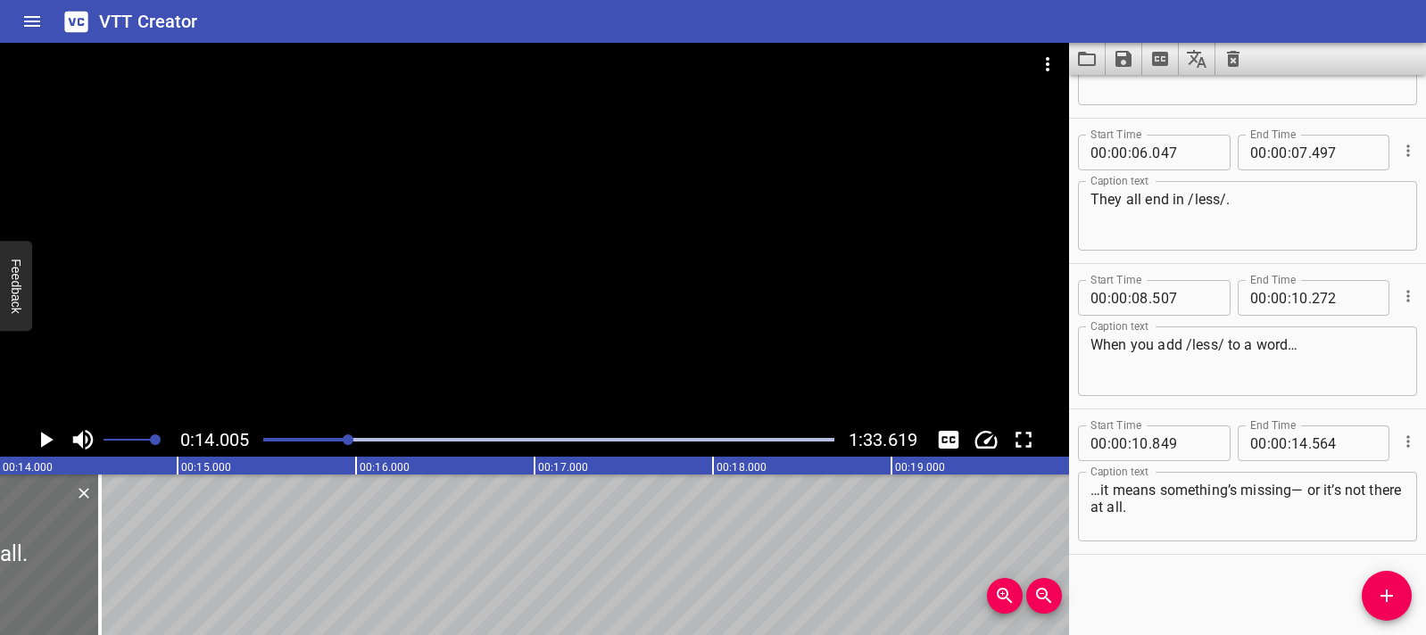
click at [49, 440] on icon "Play/Pause" at bounding box center [47, 440] width 12 height 16
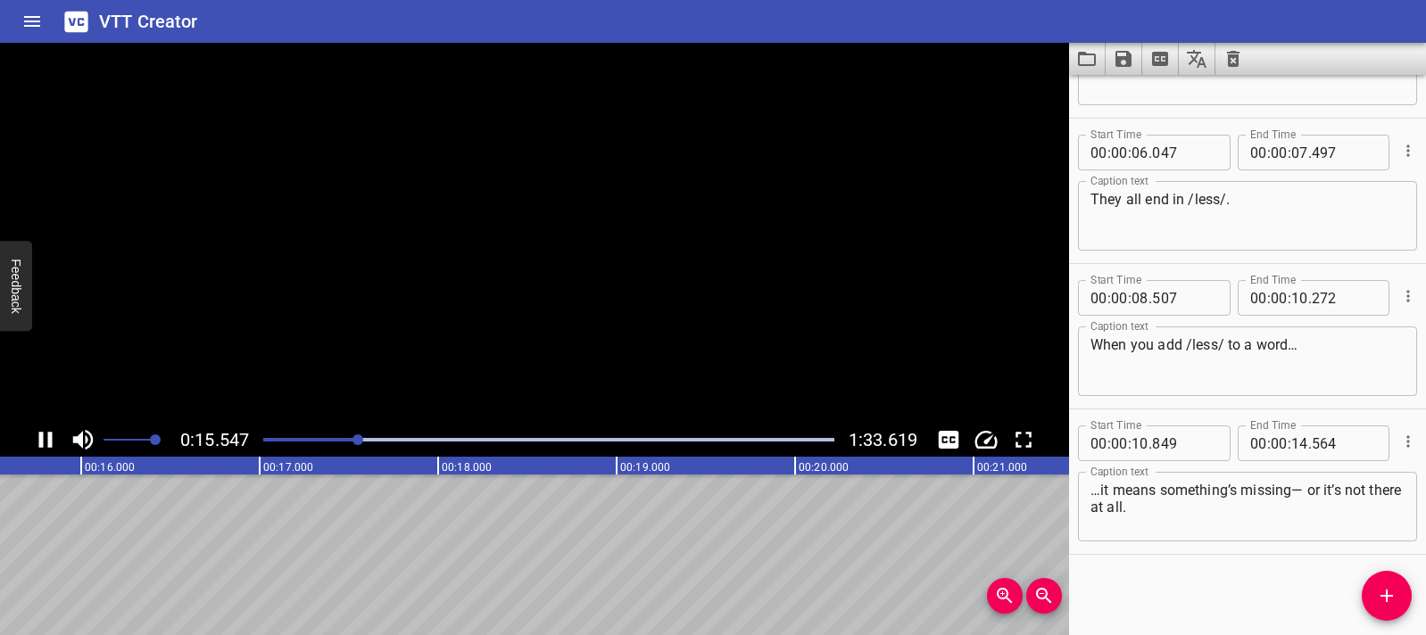
click at [49, 440] on icon "Play/Pause" at bounding box center [45, 440] width 13 height 16
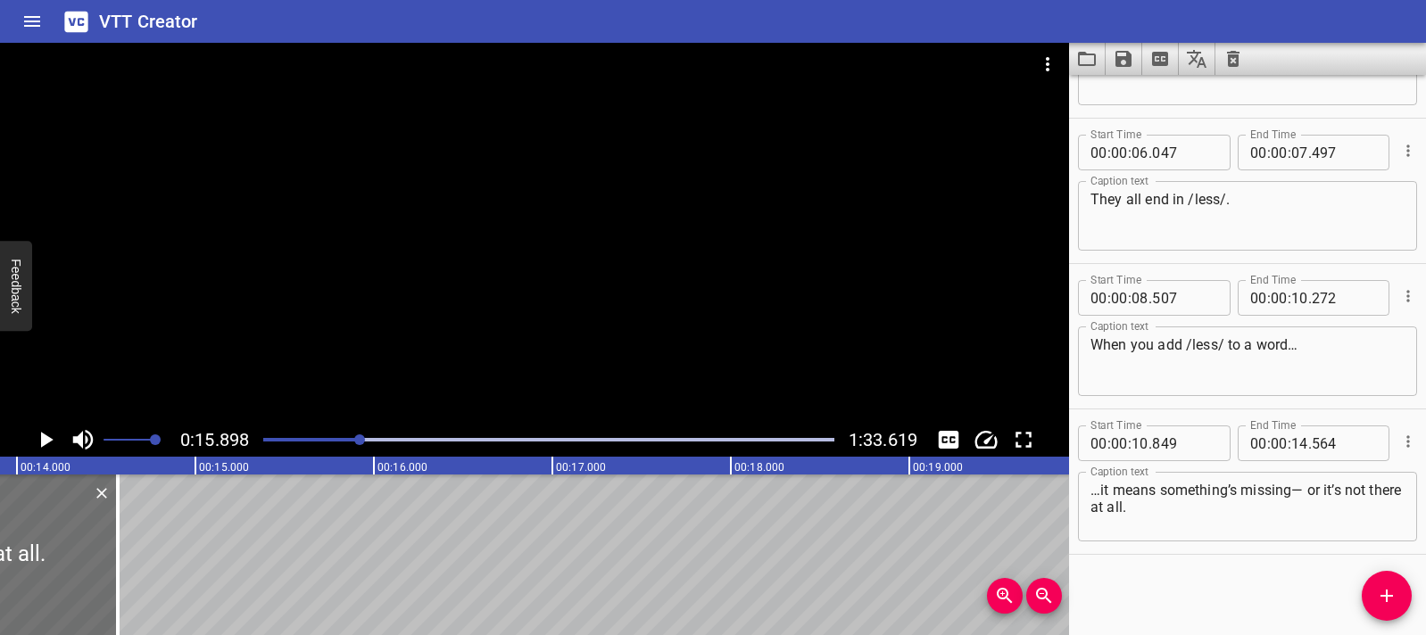
scroll to position [0, 2464]
click at [1404, 605] on span "Add Cue" at bounding box center [1387, 595] width 50 height 21
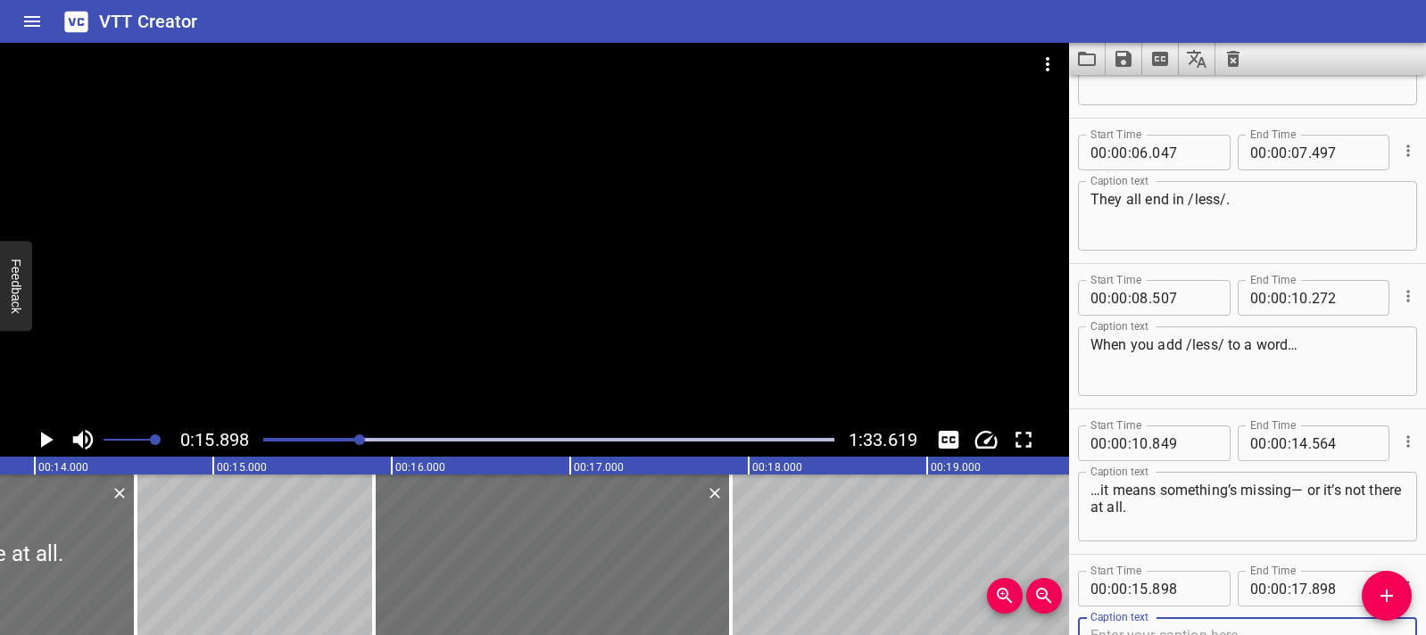
scroll to position [260, 0]
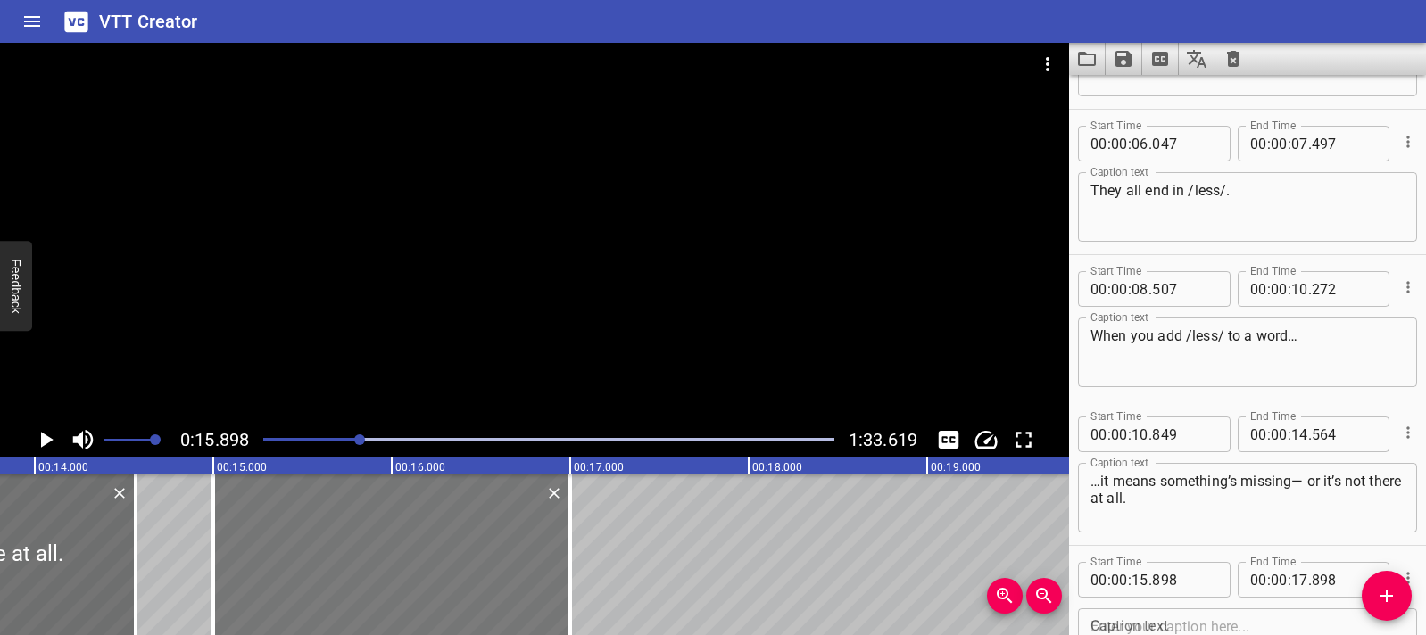
drag, startPoint x: 515, startPoint y: 556, endPoint x: 354, endPoint y: 544, distance: 161.0
click at [354, 544] on div at bounding box center [391, 555] width 357 height 161
type input "14"
type input "998"
type input "16"
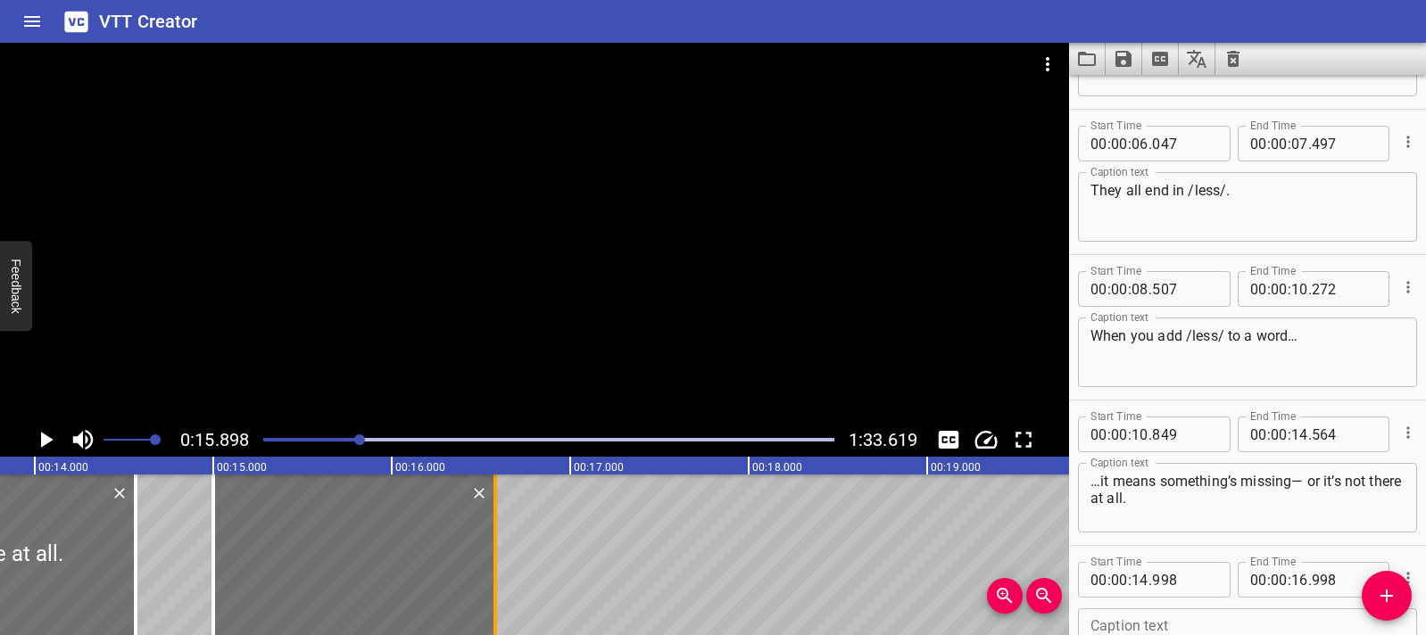
drag, startPoint x: 573, startPoint y: 552, endPoint x: 498, endPoint y: 549, distance: 75.0
click at [498, 549] on div at bounding box center [495, 555] width 18 height 161
type input "578"
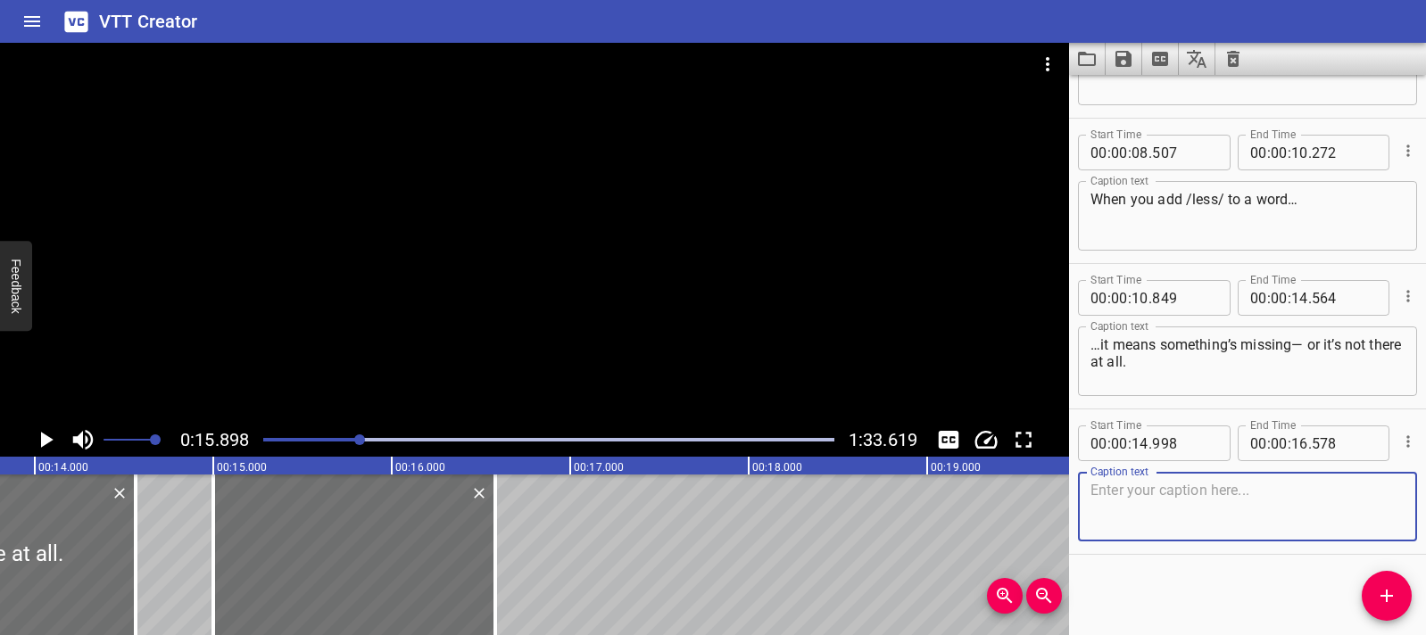
click at [1096, 501] on textarea at bounding box center [1247, 507] width 314 height 51
paste textarea "This word is care"
type textarea "This word is care"
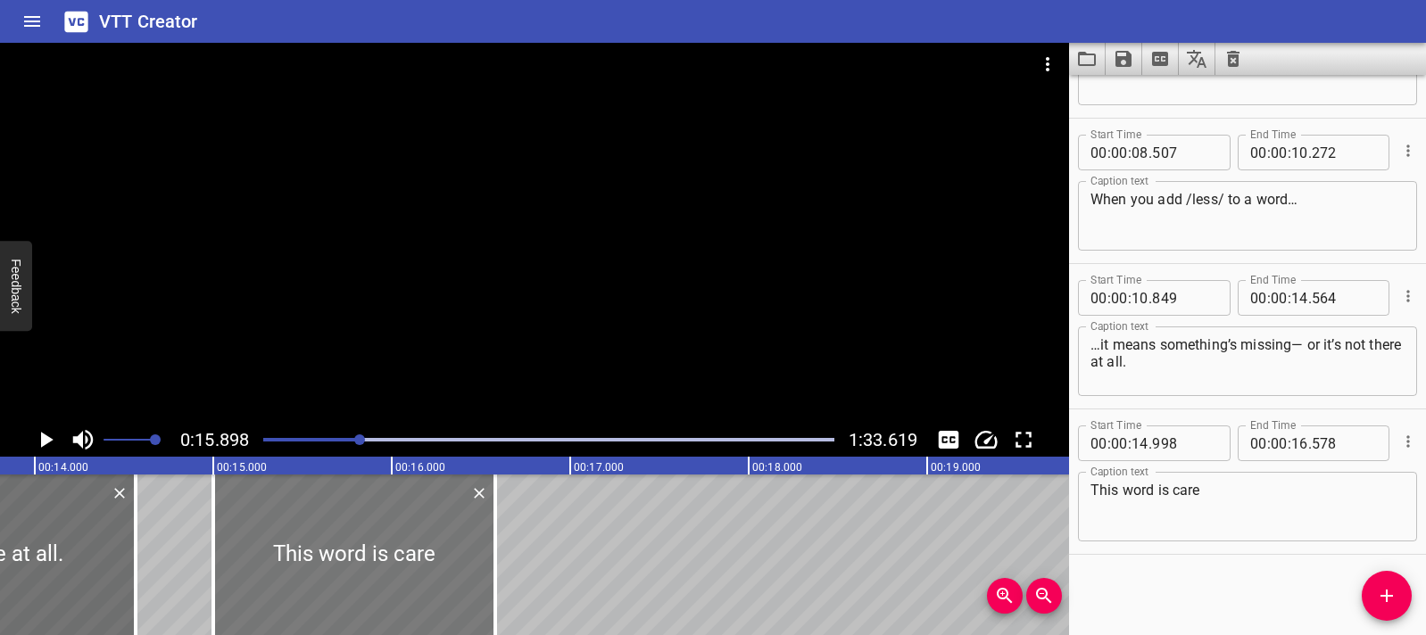
click at [231, 559] on div at bounding box center [354, 555] width 282 height 161
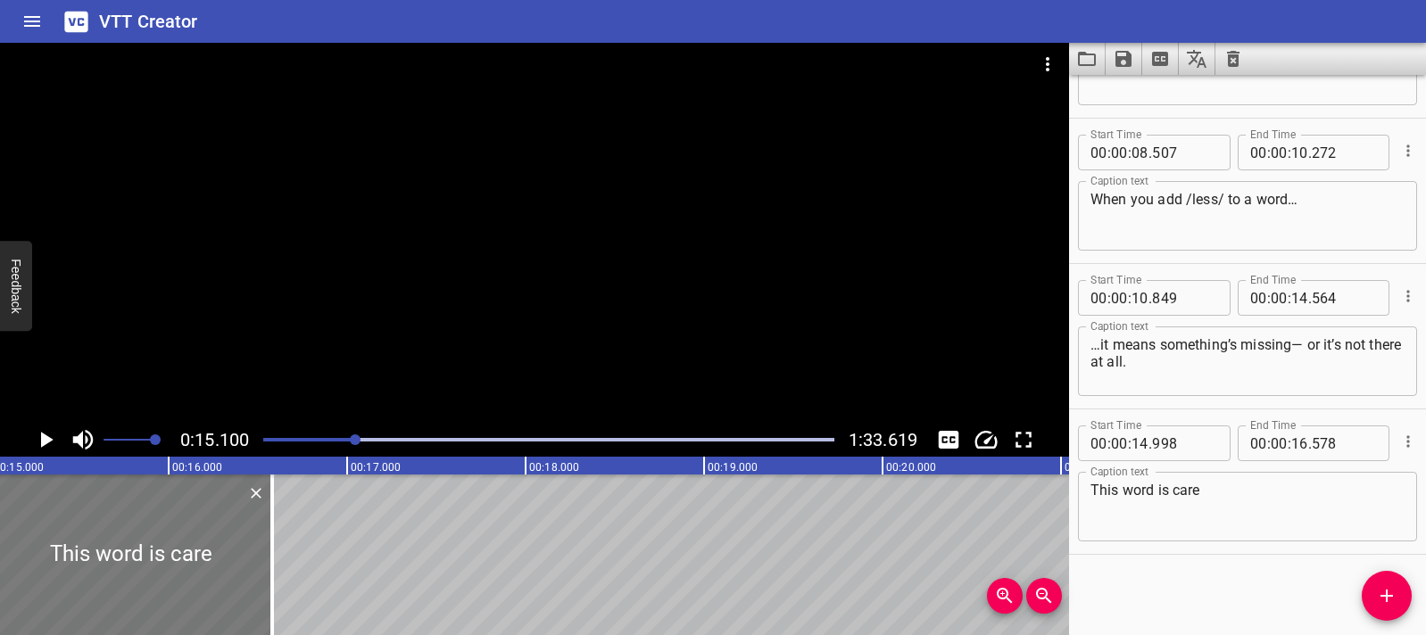
scroll to position [0, 2695]
click at [42, 446] on icon "Play/Pause" at bounding box center [47, 440] width 12 height 16
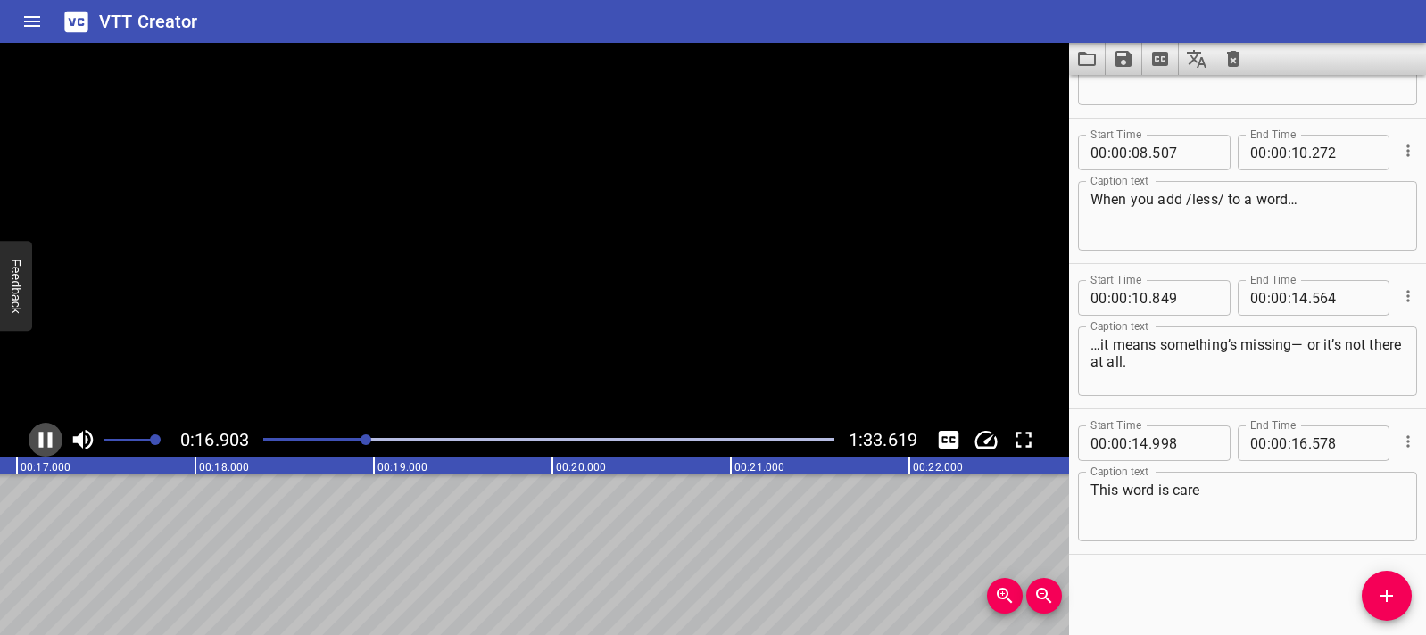
click at [42, 446] on icon "Play/Pause" at bounding box center [45, 440] width 13 height 16
click at [42, 446] on icon "Play/Pause" at bounding box center [47, 440] width 12 height 16
click at [42, 446] on icon "Play/Pause" at bounding box center [45, 440] width 13 height 16
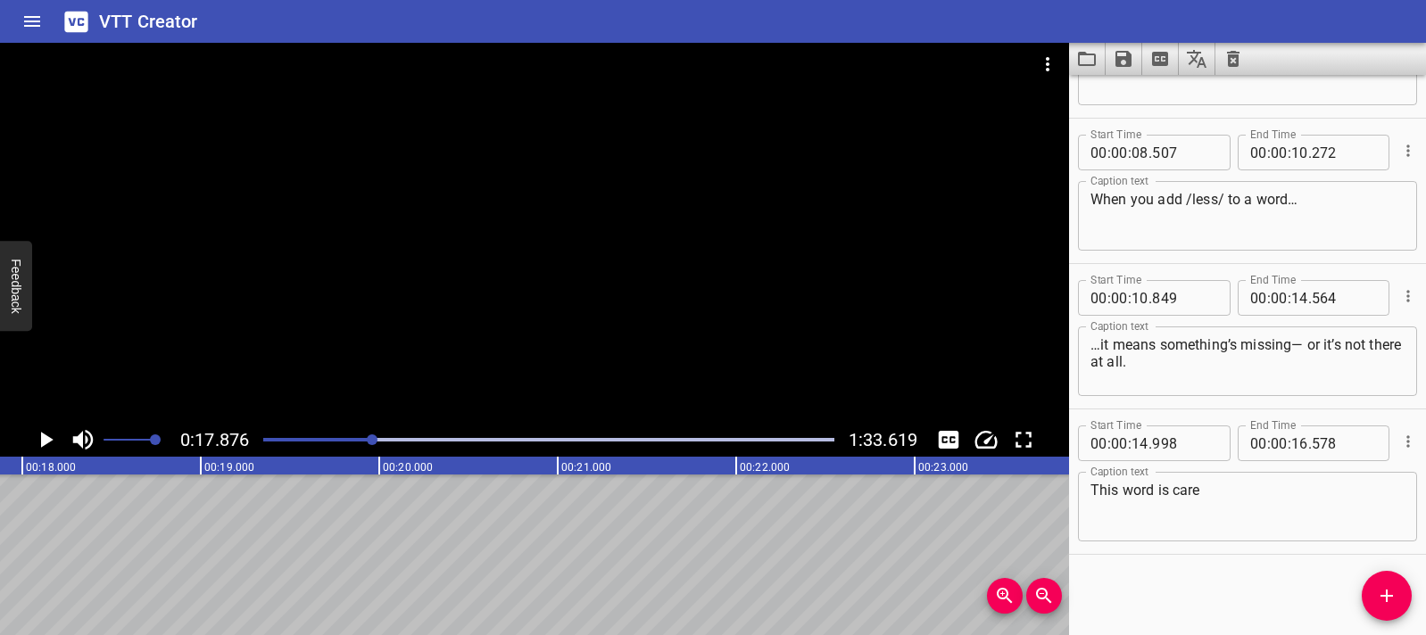
click at [1397, 601] on span "Add Cue" at bounding box center [1387, 595] width 50 height 21
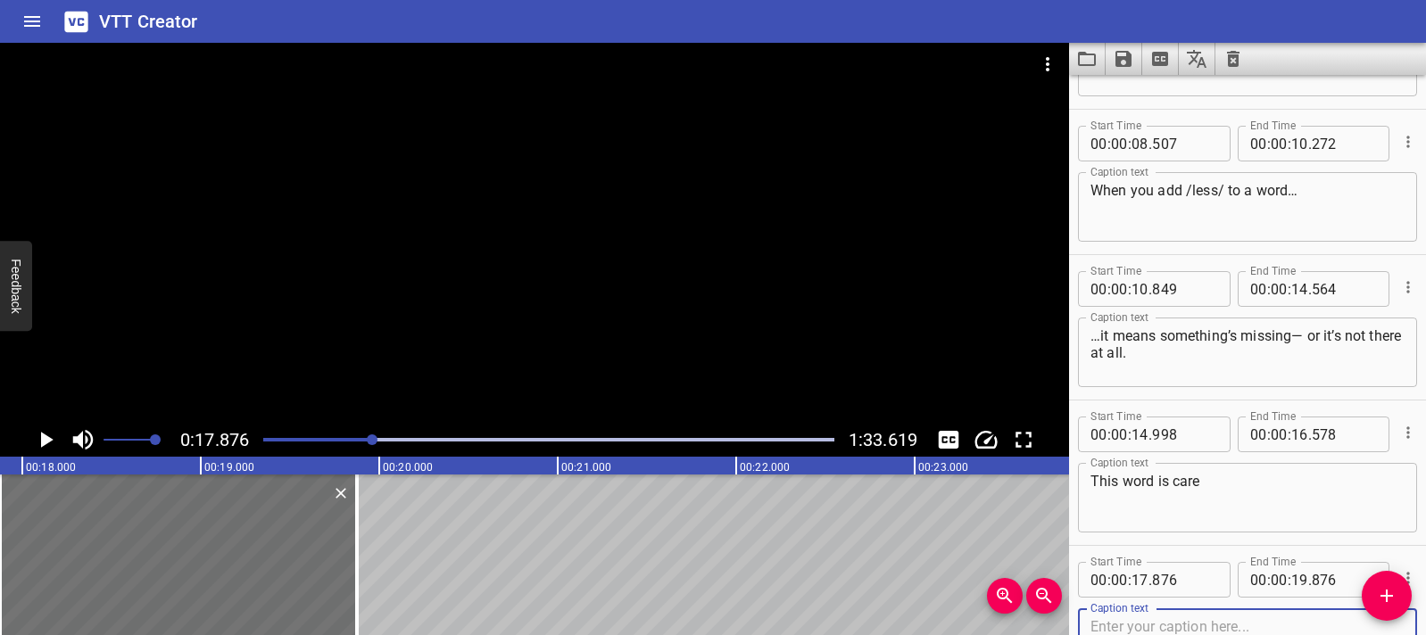
scroll to position [0, 3063]
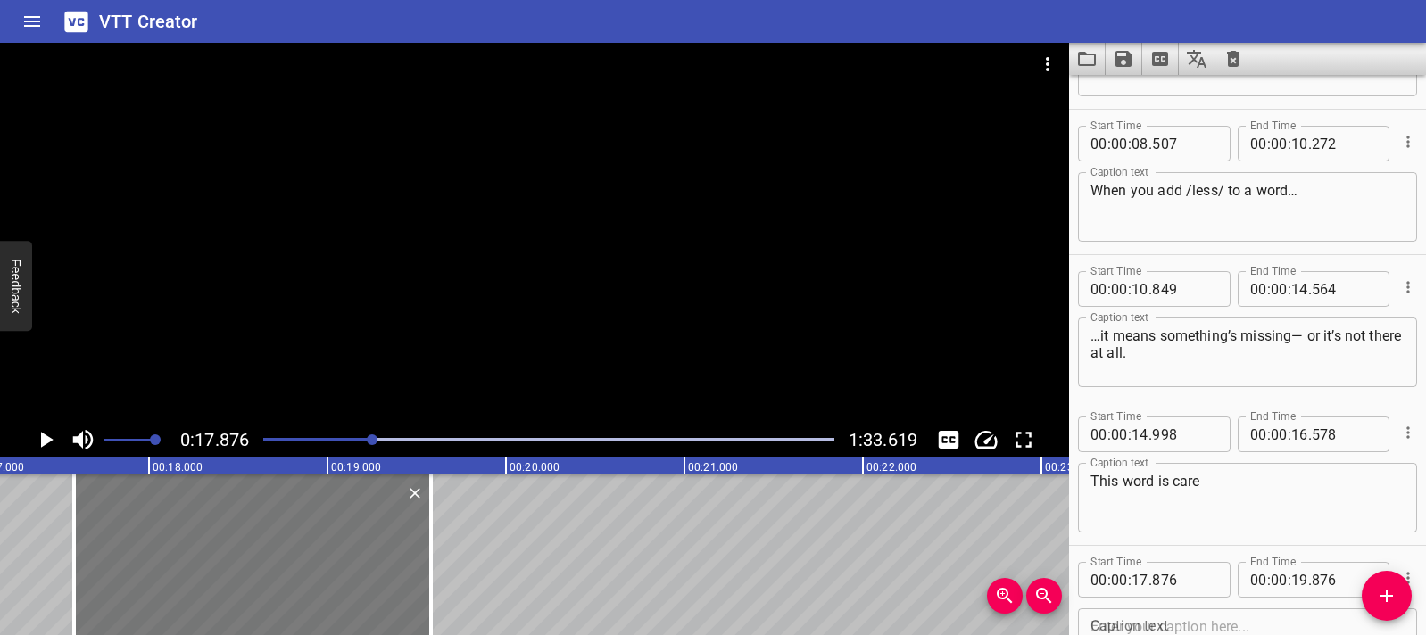
drag, startPoint x: 334, startPoint y: 551, endPoint x: 281, endPoint y: 552, distance: 52.7
click at [281, 552] on div at bounding box center [252, 555] width 357 height 161
type input "581"
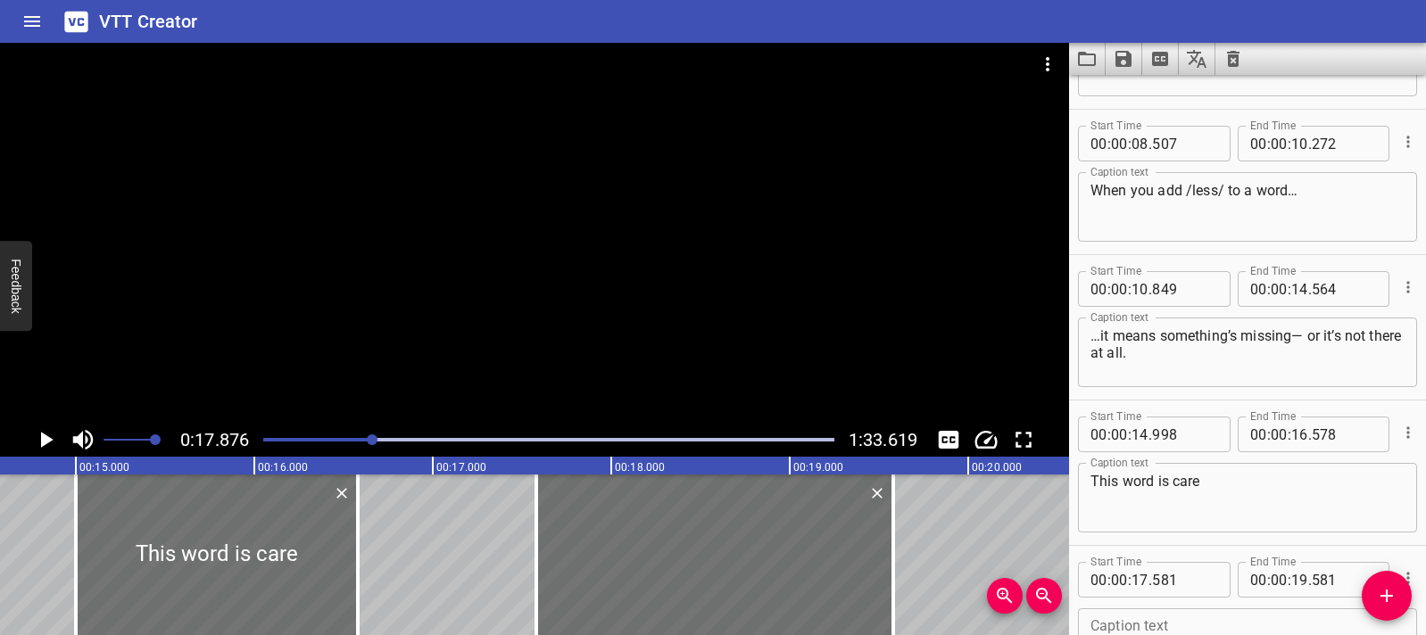
scroll to position [0, 2368]
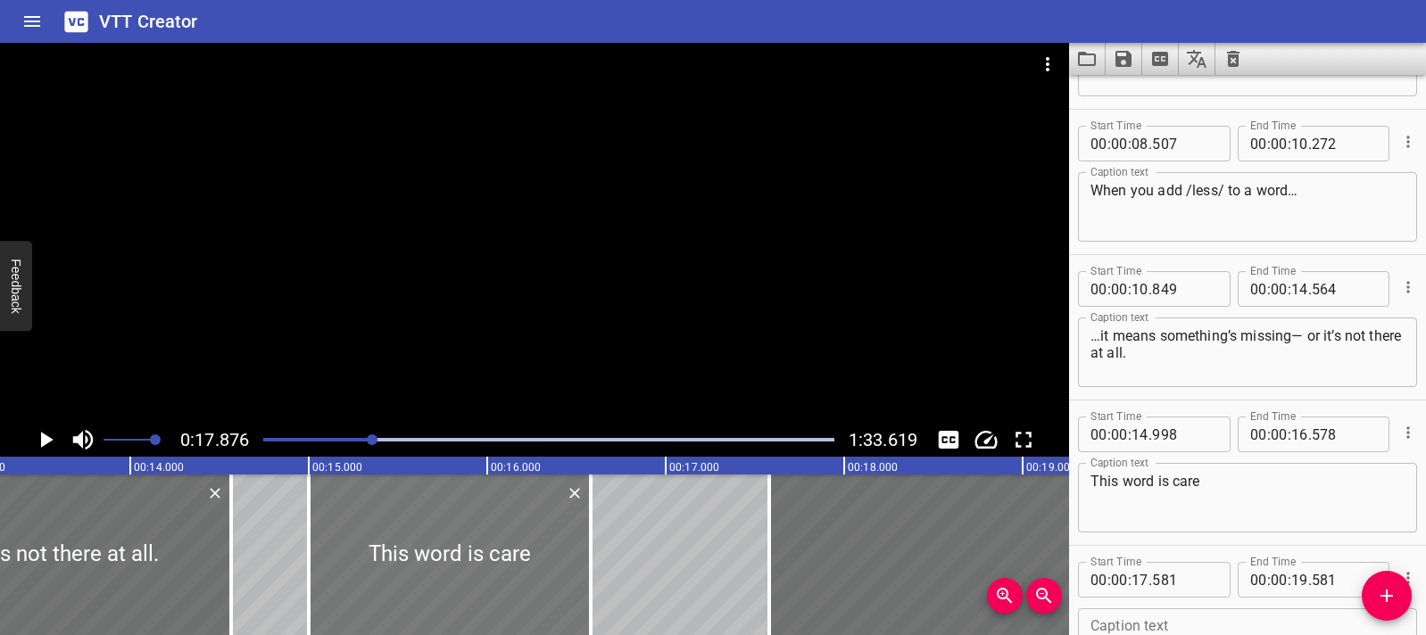
click at [329, 555] on div at bounding box center [450, 555] width 282 height 161
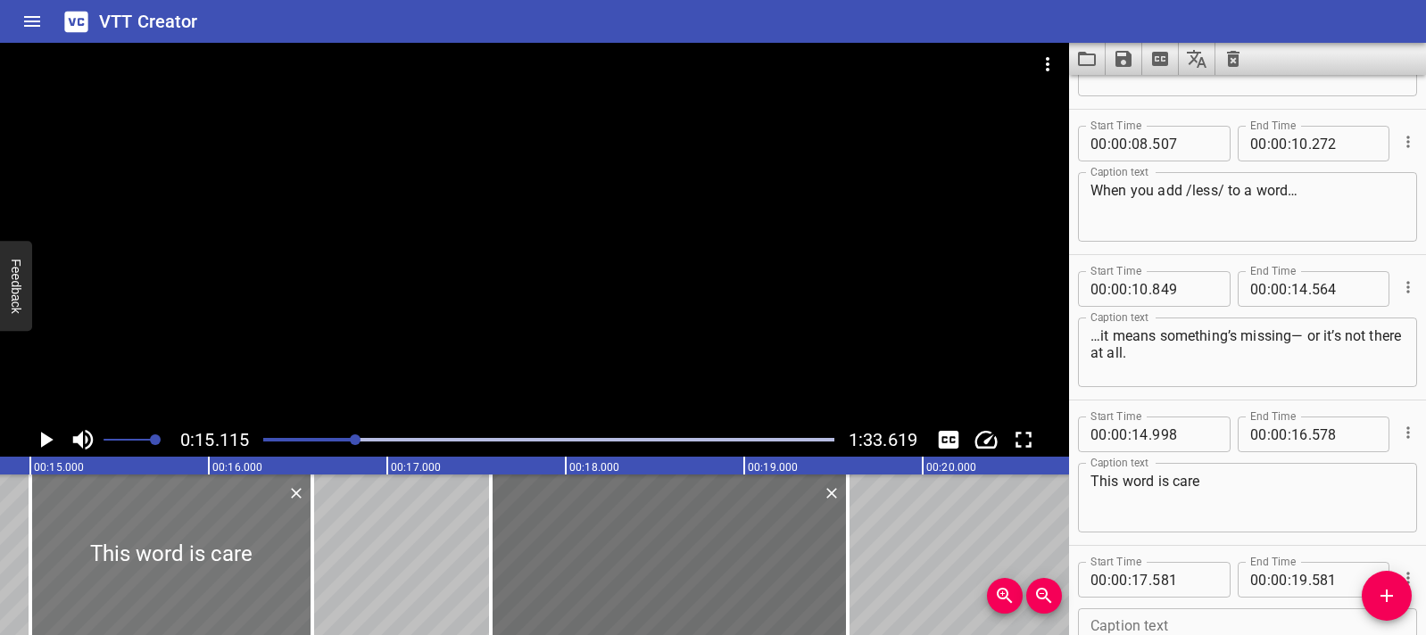
scroll to position [0, 2697]
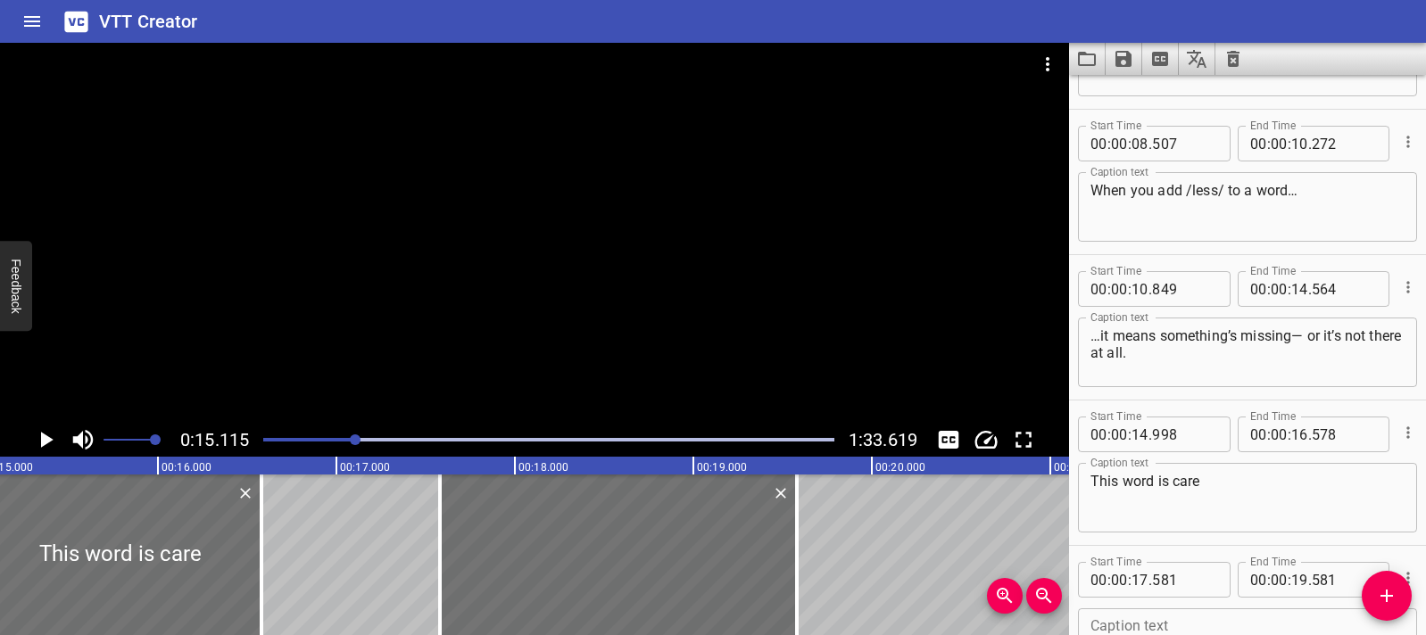
click at [45, 448] on icon "Play/Pause" at bounding box center [45, 440] width 27 height 27
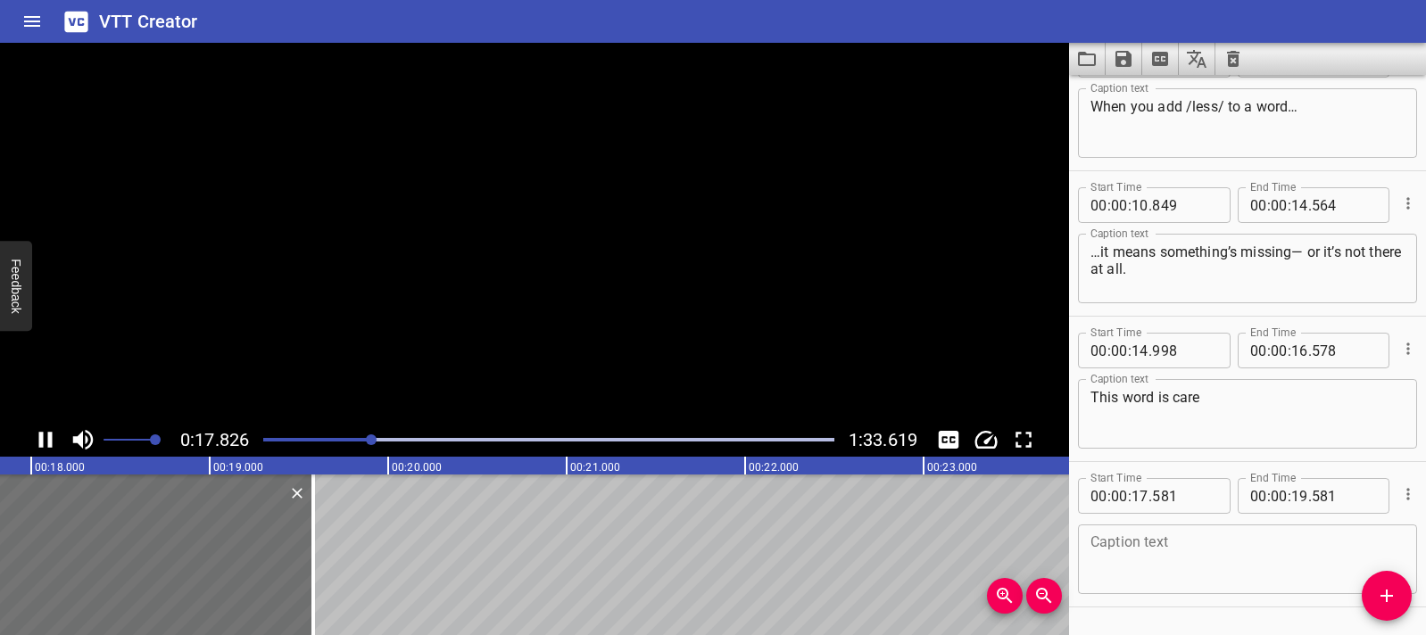
scroll to position [542, 0]
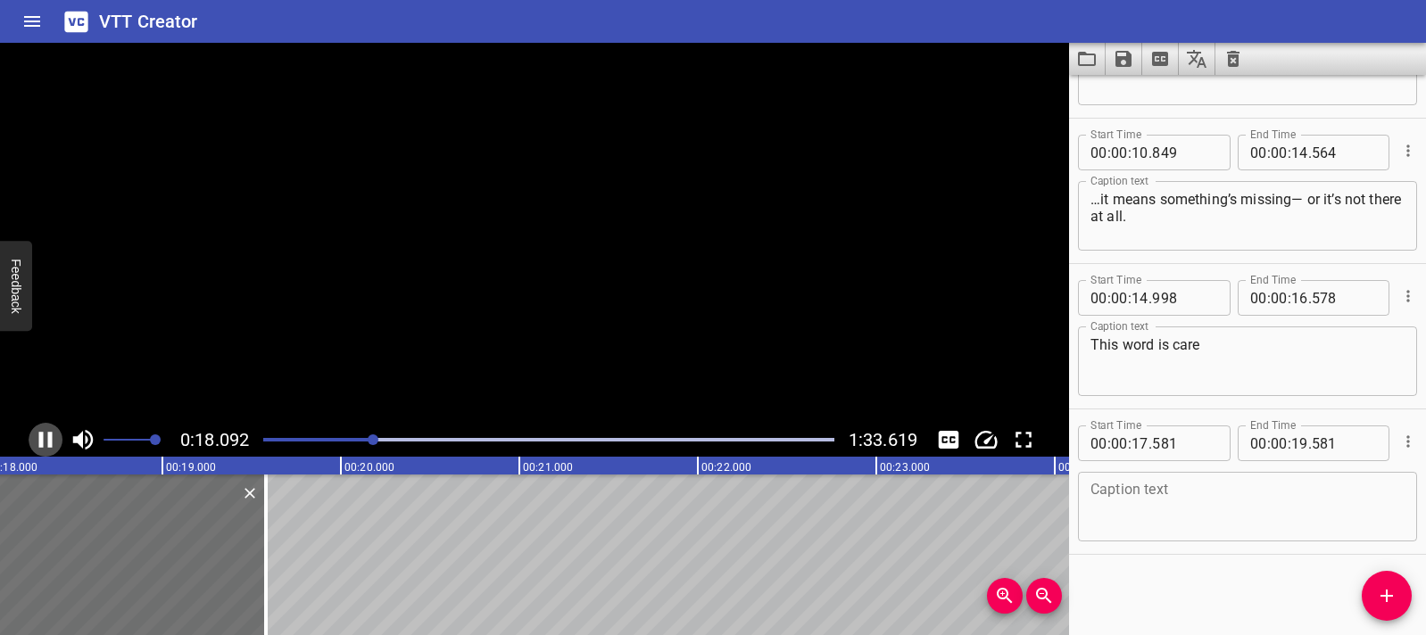
click at [45, 448] on icon "Play/Pause" at bounding box center [45, 440] width 27 height 27
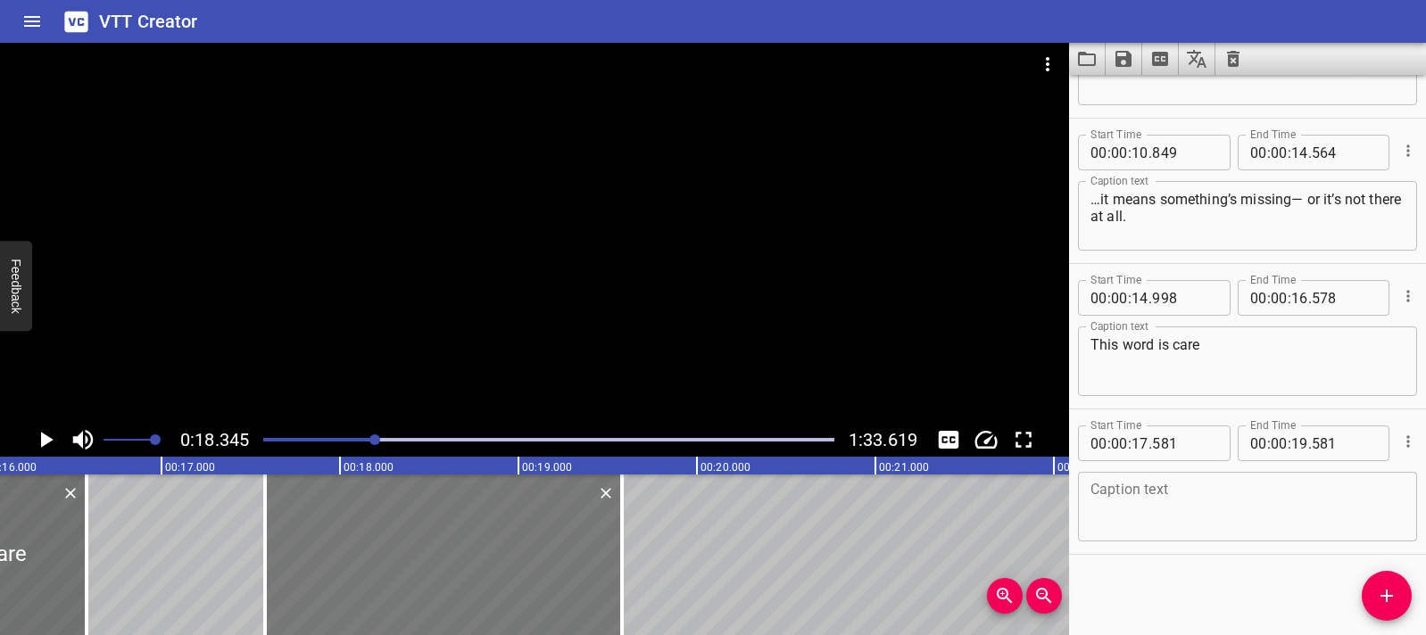
click at [275, 555] on div at bounding box center [443, 555] width 357 height 161
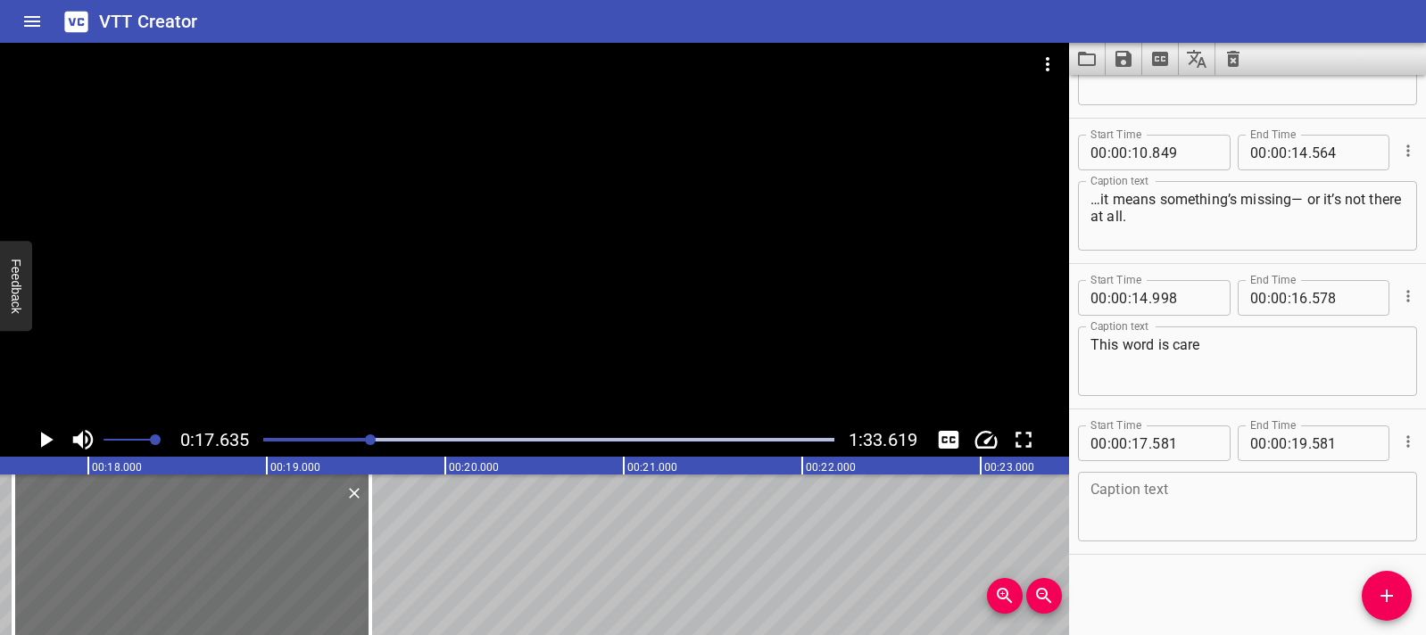
scroll to position [0, 3147]
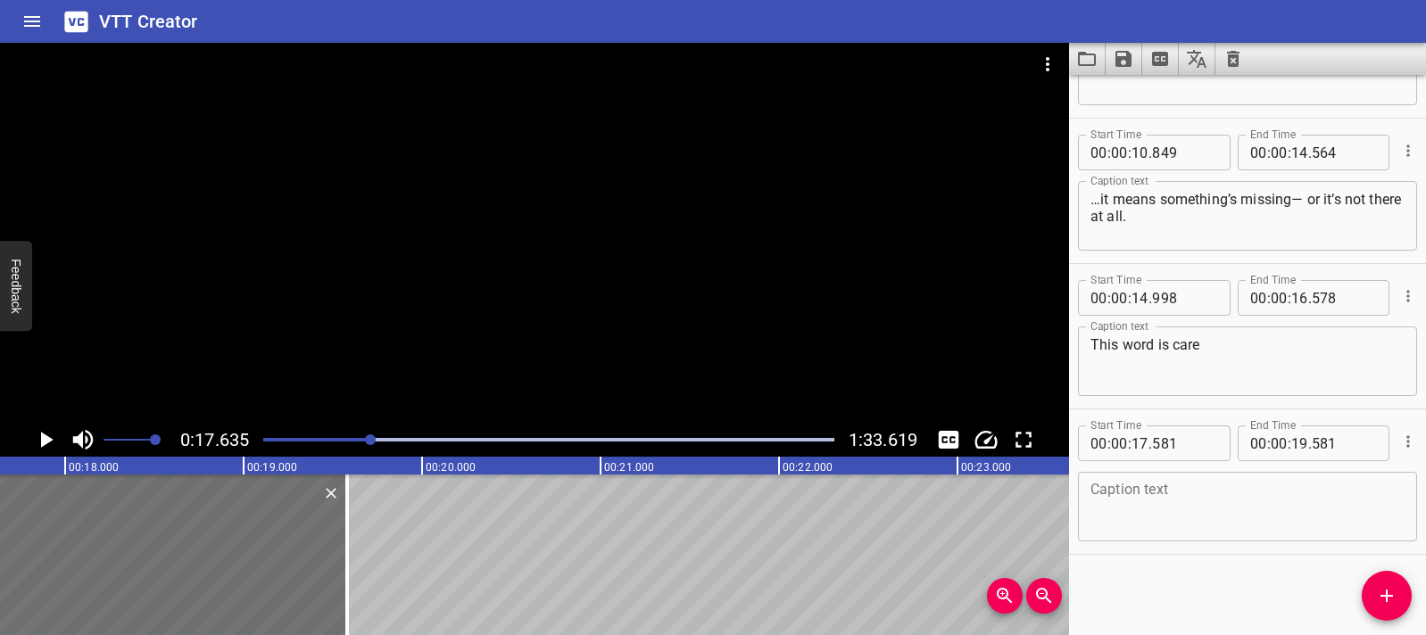
click at [1172, 487] on textarea at bounding box center [1247, 507] width 314 height 51
paste textarea "Now, let’s add /less/"
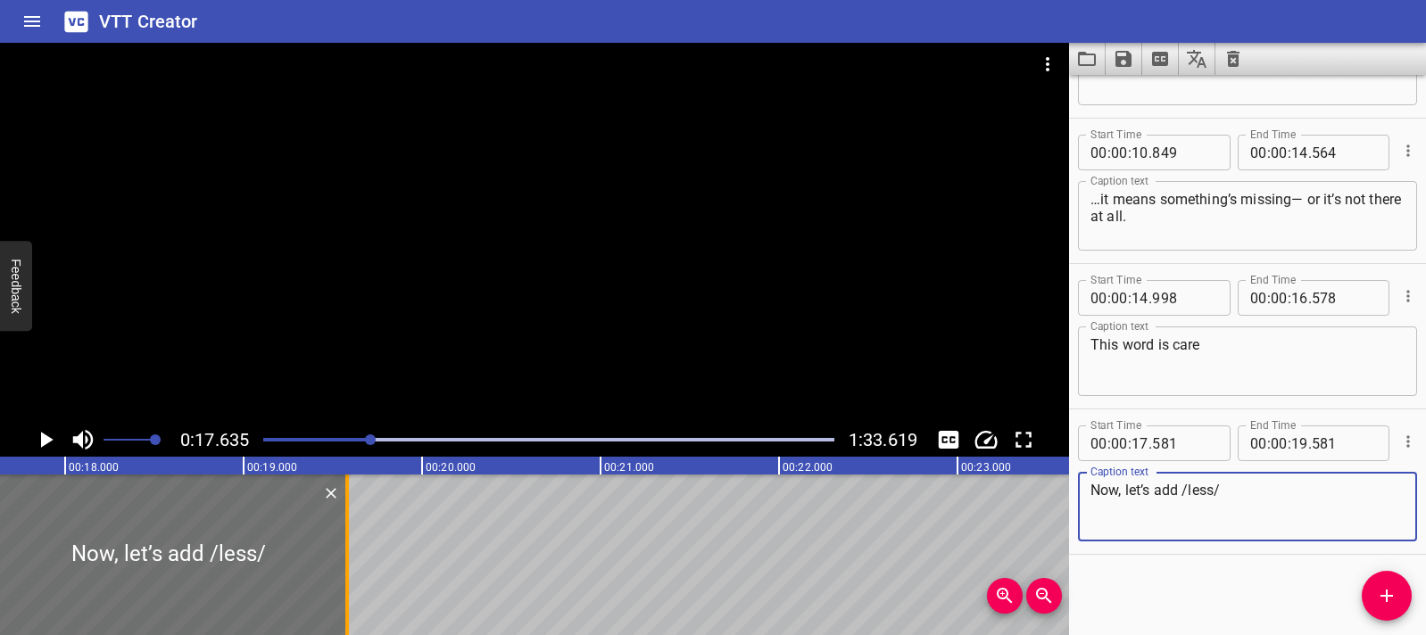
type textarea "Now, let’s add /less/"
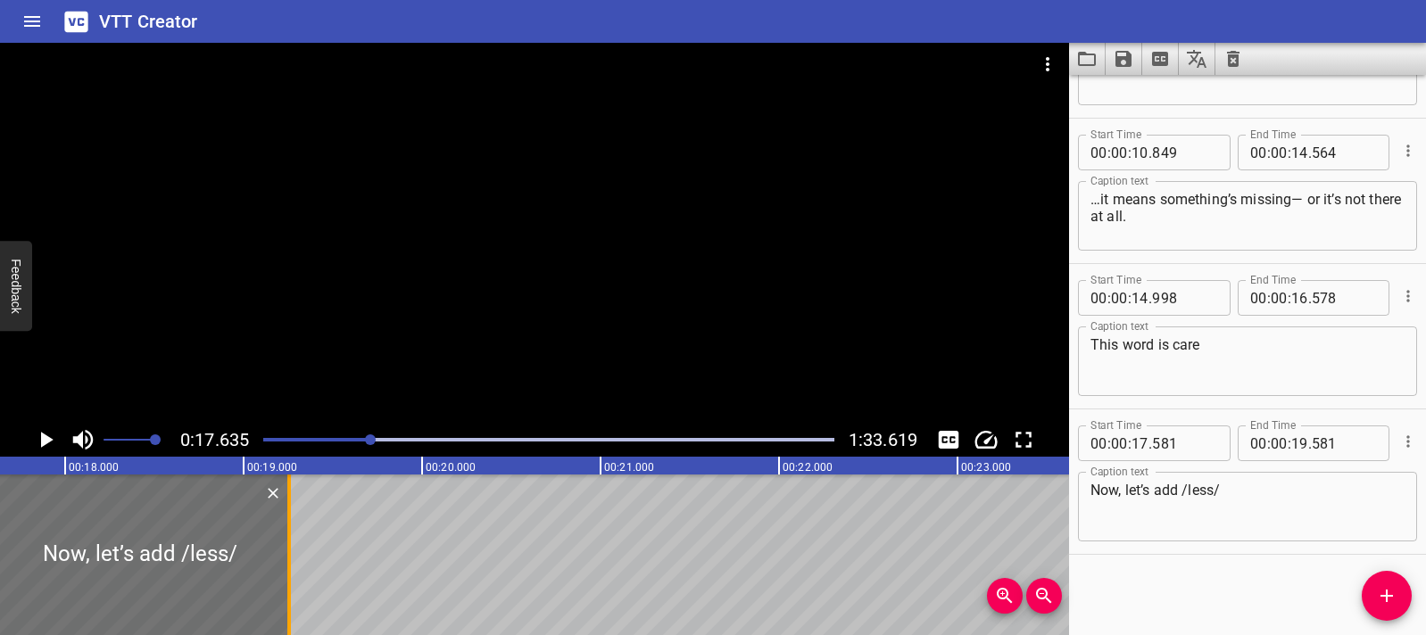
drag, startPoint x: 344, startPoint y: 580, endPoint x: 286, endPoint y: 576, distance: 59.0
click at [287, 576] on div at bounding box center [289, 555] width 4 height 161
type input "251"
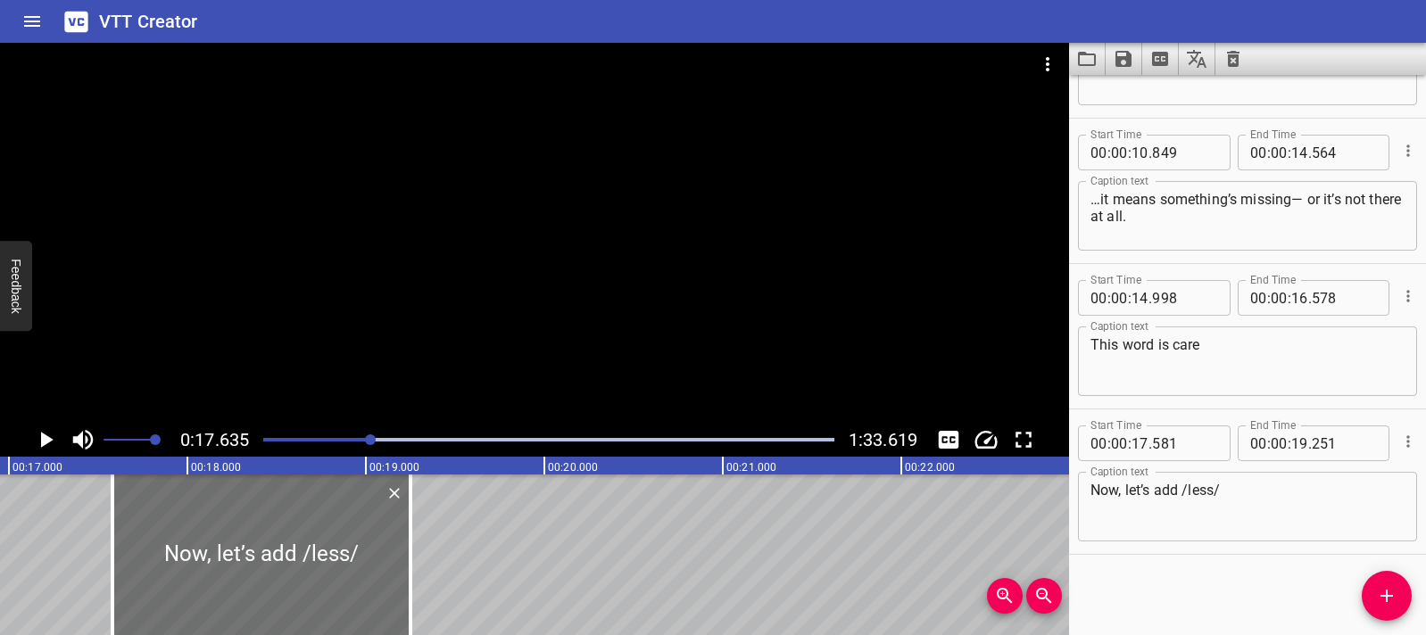
scroll to position [0, 2989]
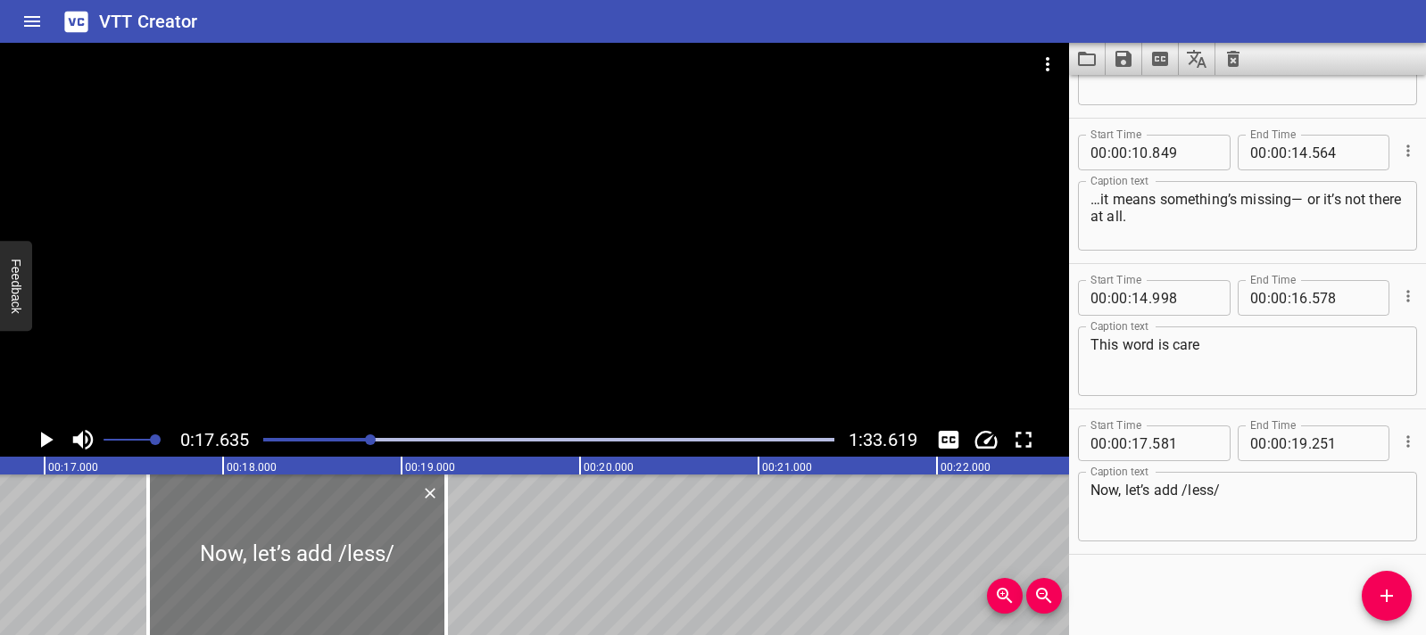
click at [162, 551] on div at bounding box center [297, 555] width 298 height 161
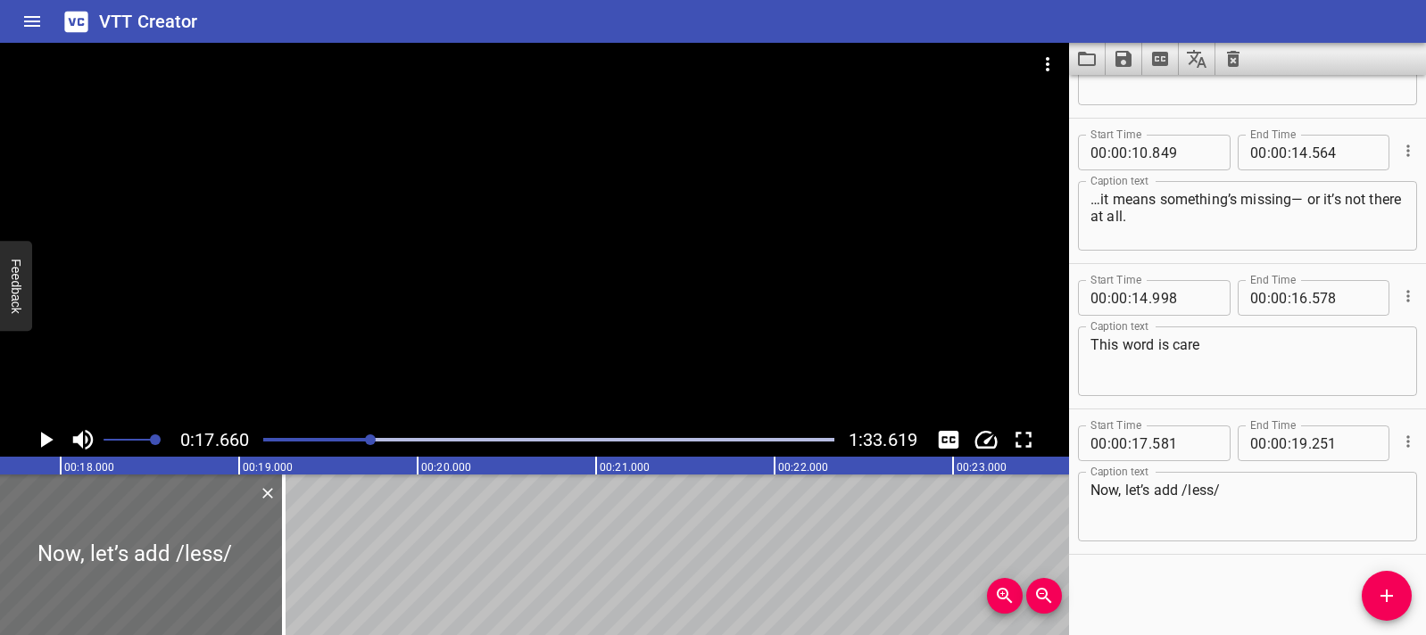
click at [46, 446] on icon "Play/Pause" at bounding box center [45, 440] width 27 height 27
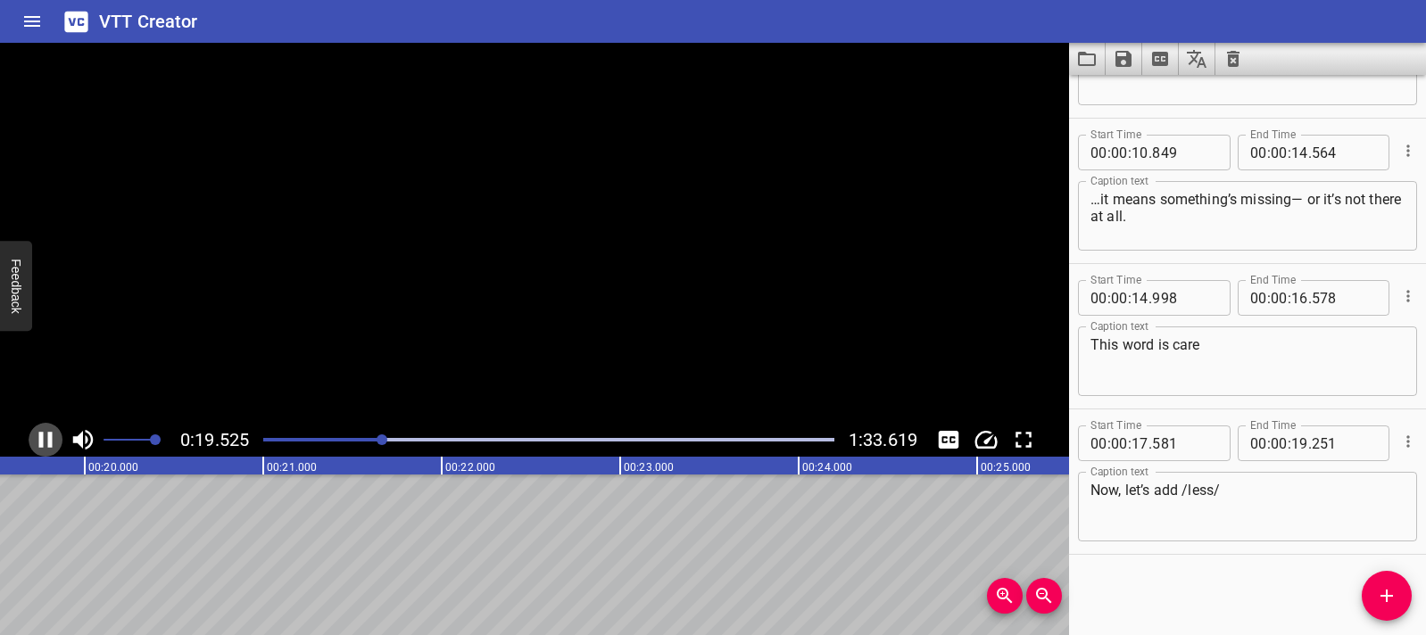
click at [46, 446] on icon "Play/Pause" at bounding box center [45, 440] width 27 height 27
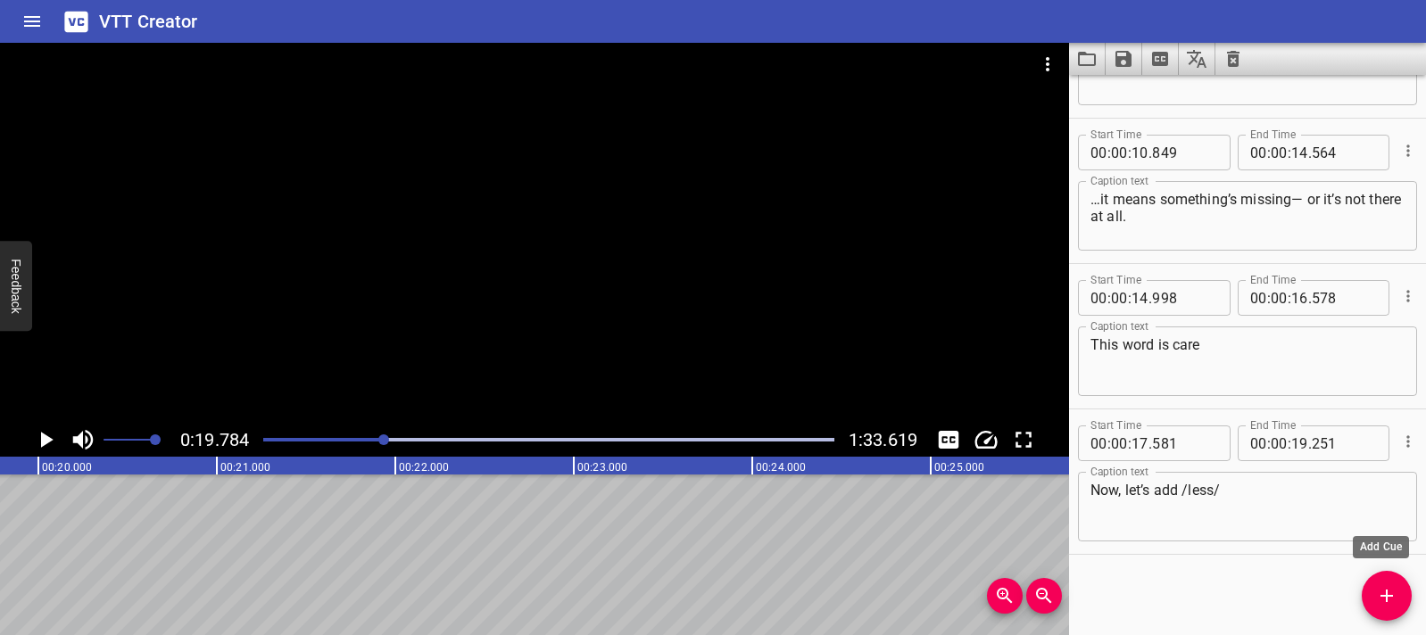
click at [1401, 607] on button "Add Cue" at bounding box center [1387, 596] width 50 height 50
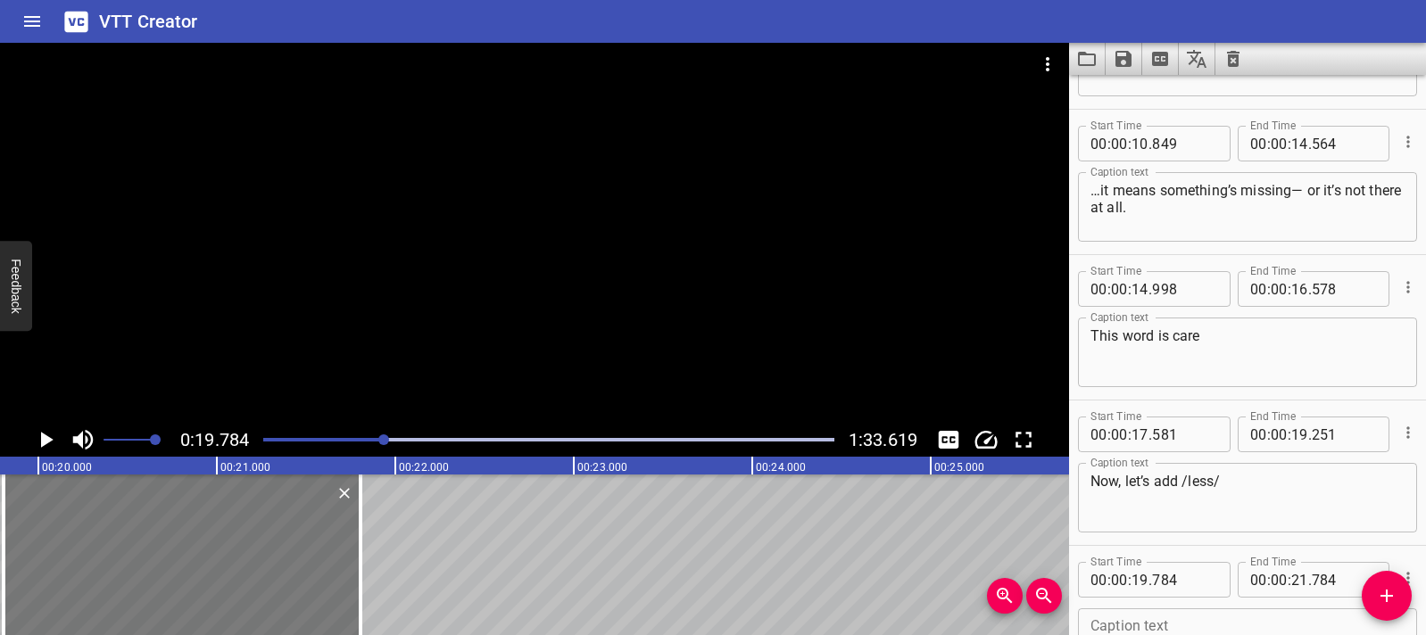
click at [217, 549] on div at bounding box center [182, 555] width 357 height 161
type input "804"
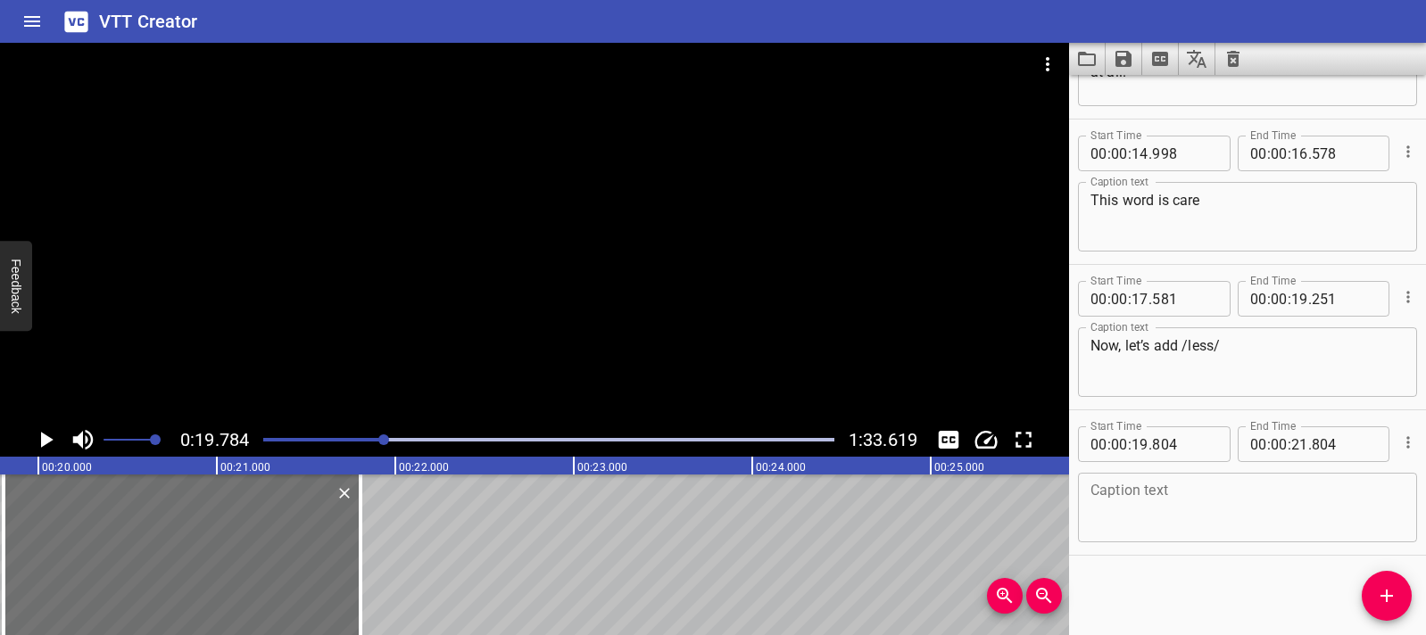
scroll to position [687, 0]
click at [1171, 497] on textarea at bounding box center [1247, 507] width 314 height 51
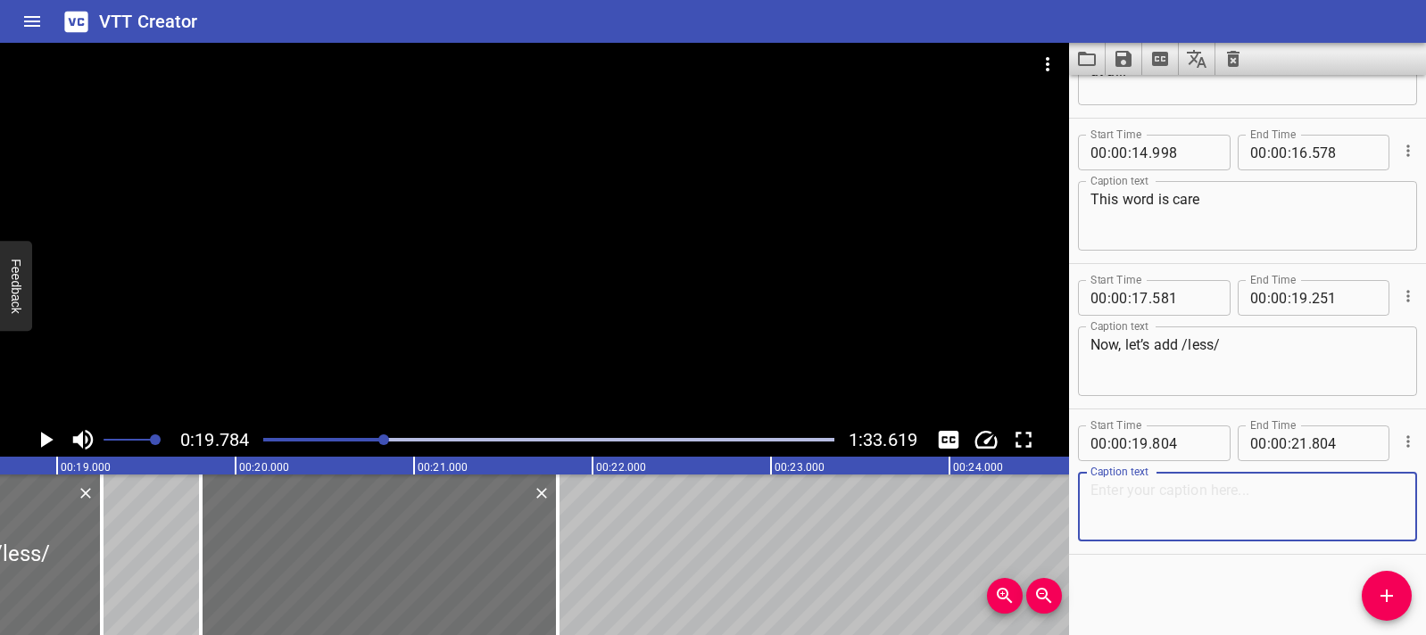
scroll to position [0, 3316]
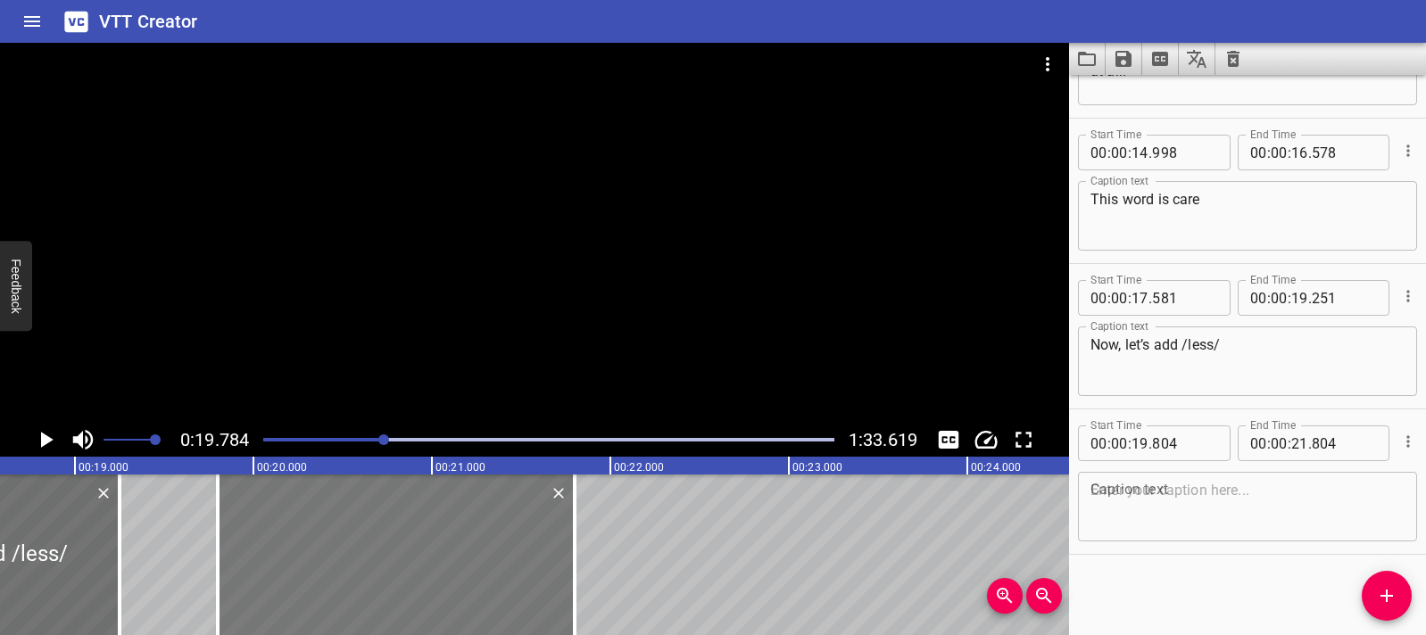
click at [247, 592] on div at bounding box center [396, 555] width 357 height 161
type input "799"
click at [239, 563] on div at bounding box center [396, 555] width 357 height 161
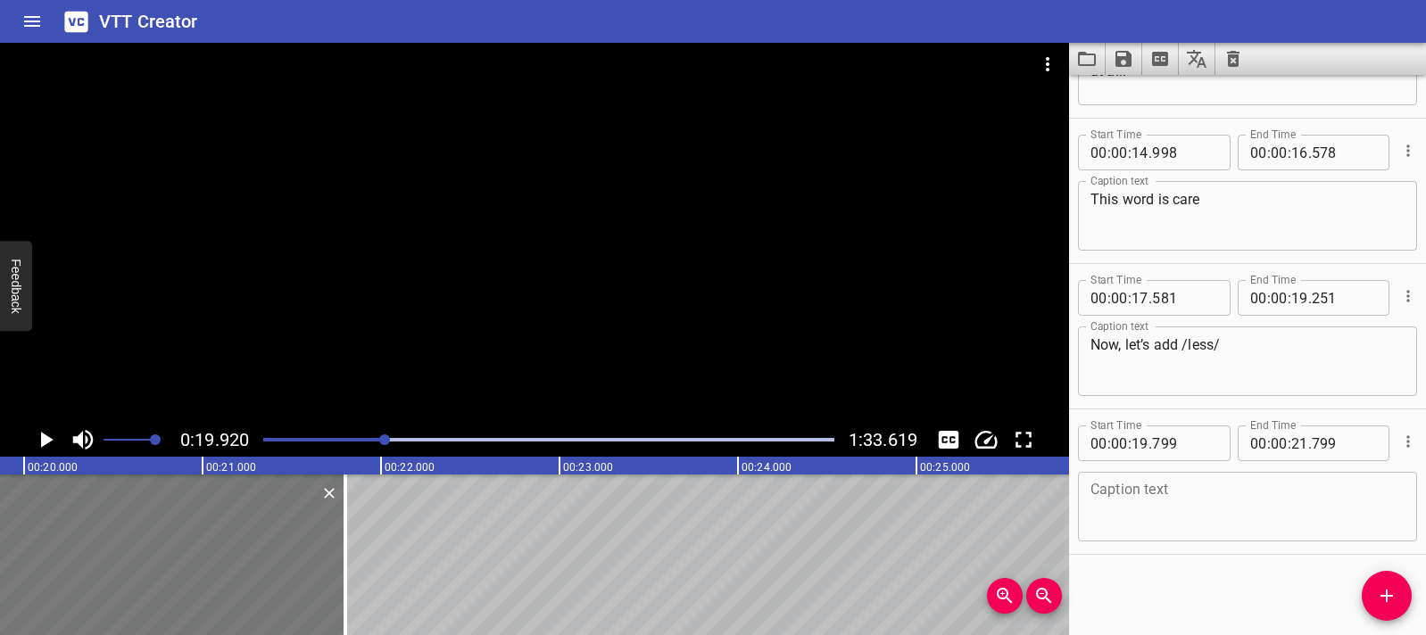
scroll to position [0, 3555]
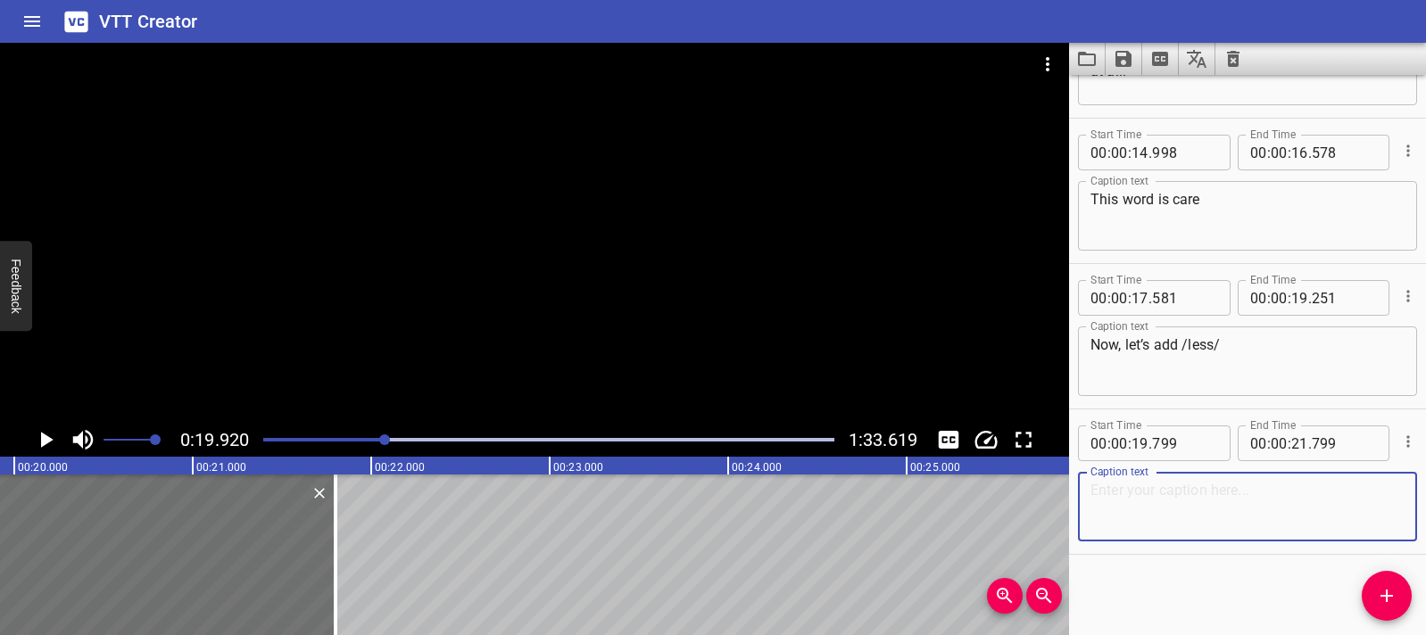
click at [1131, 495] on textarea at bounding box center [1247, 507] width 314 height 51
paste textarea "Care becomes [pause] careless."
click at [1235, 491] on textarea "Care becomes [pause] careless." at bounding box center [1247, 507] width 314 height 51
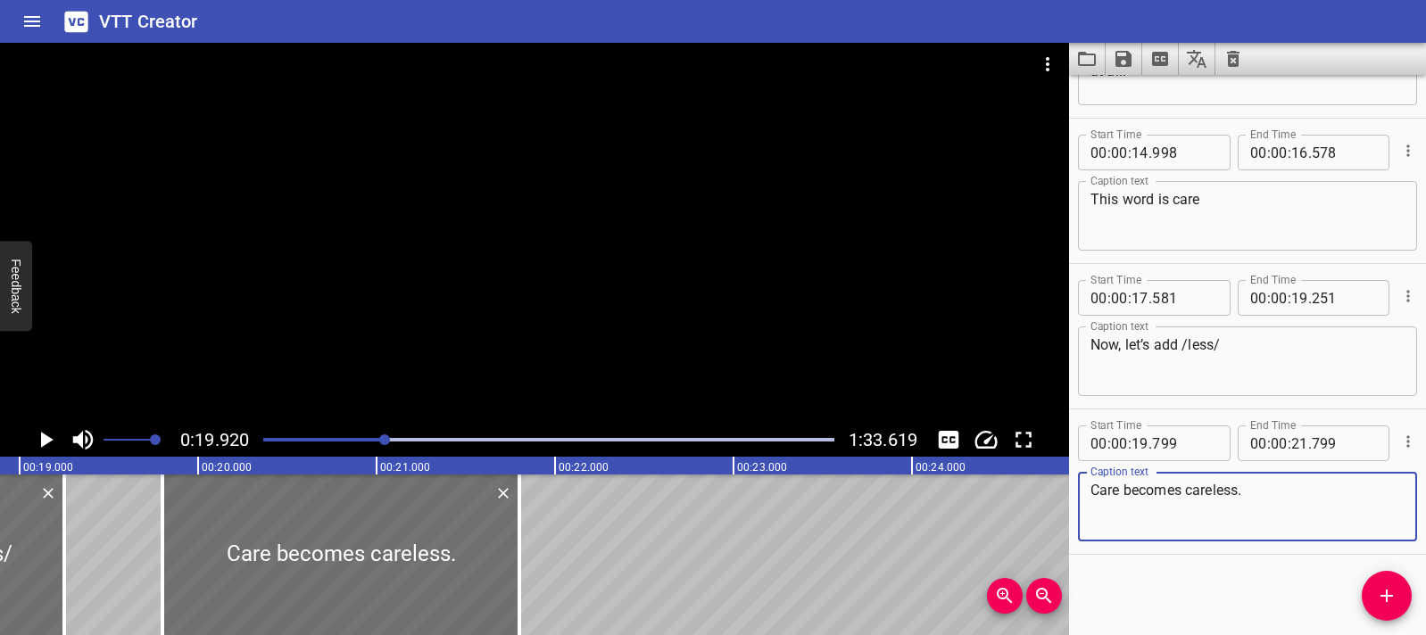
scroll to position [0, 3335]
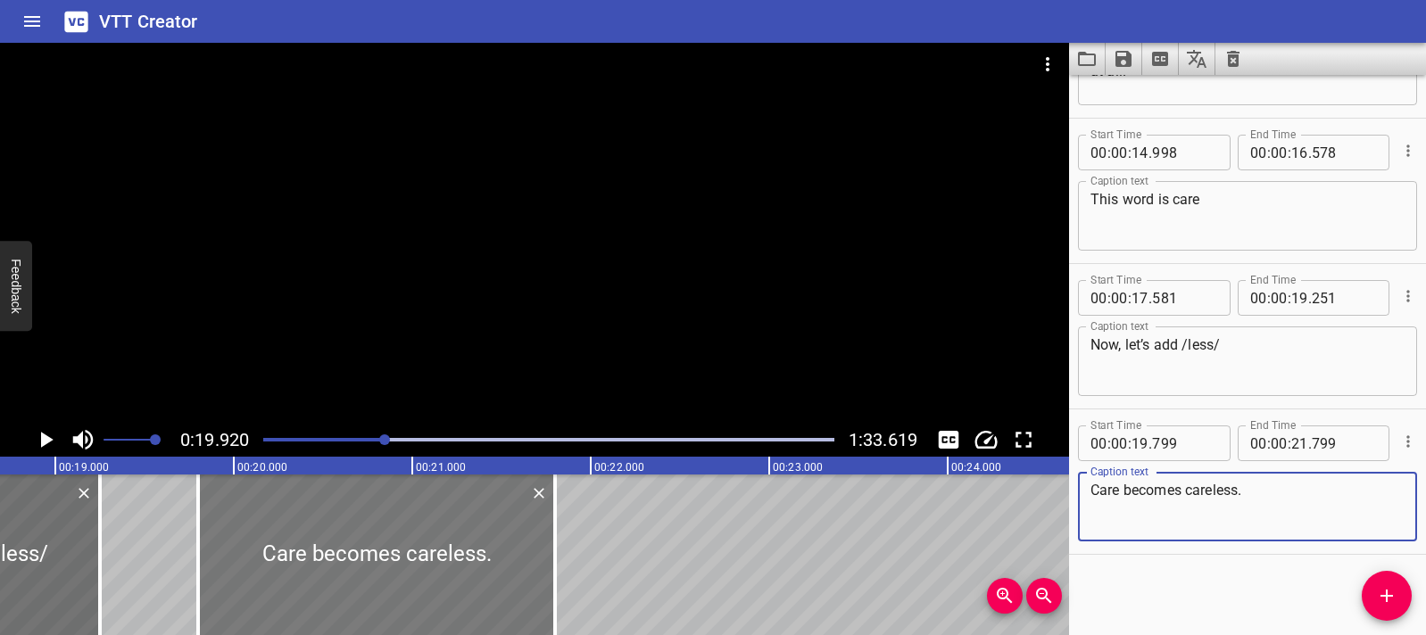
type textarea "Care becomes careless."
click at [303, 580] on div at bounding box center [374, 555] width 357 height 161
type input "789"
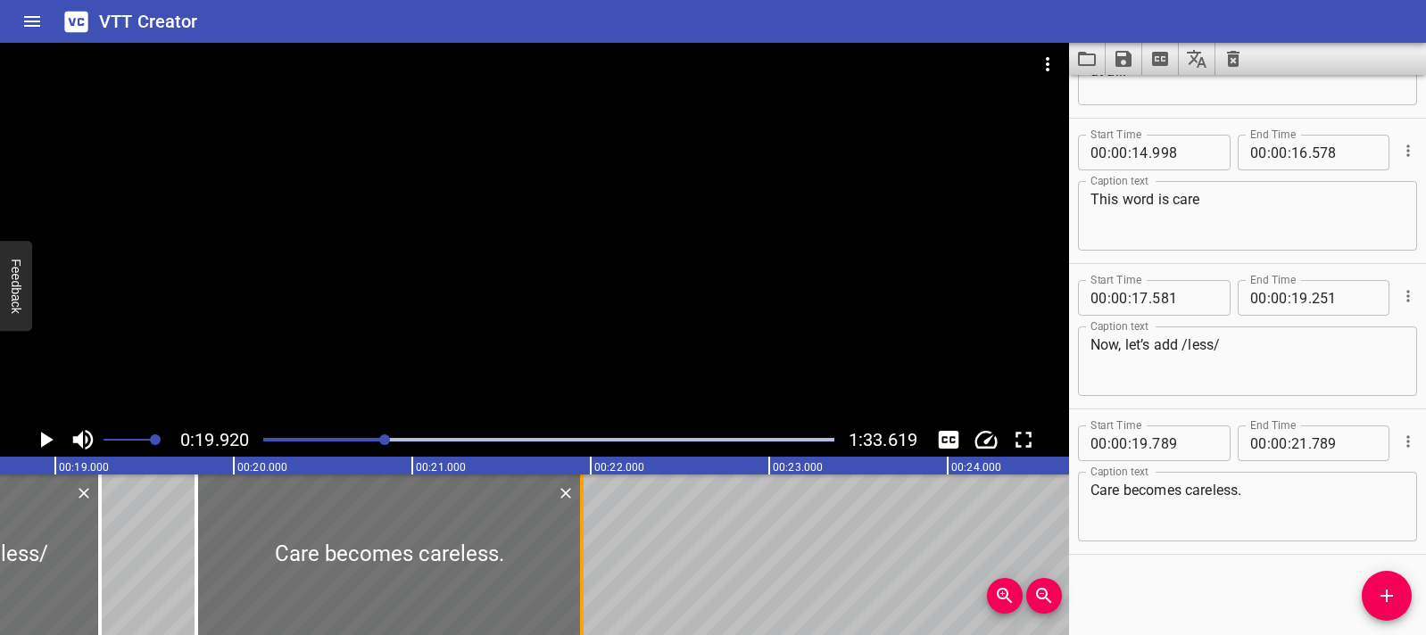
drag, startPoint x: 544, startPoint y: 557, endPoint x: 574, endPoint y: 558, distance: 29.5
click at [574, 558] on div at bounding box center [582, 555] width 18 height 161
type input "954"
click at [211, 555] on div at bounding box center [389, 555] width 386 height 161
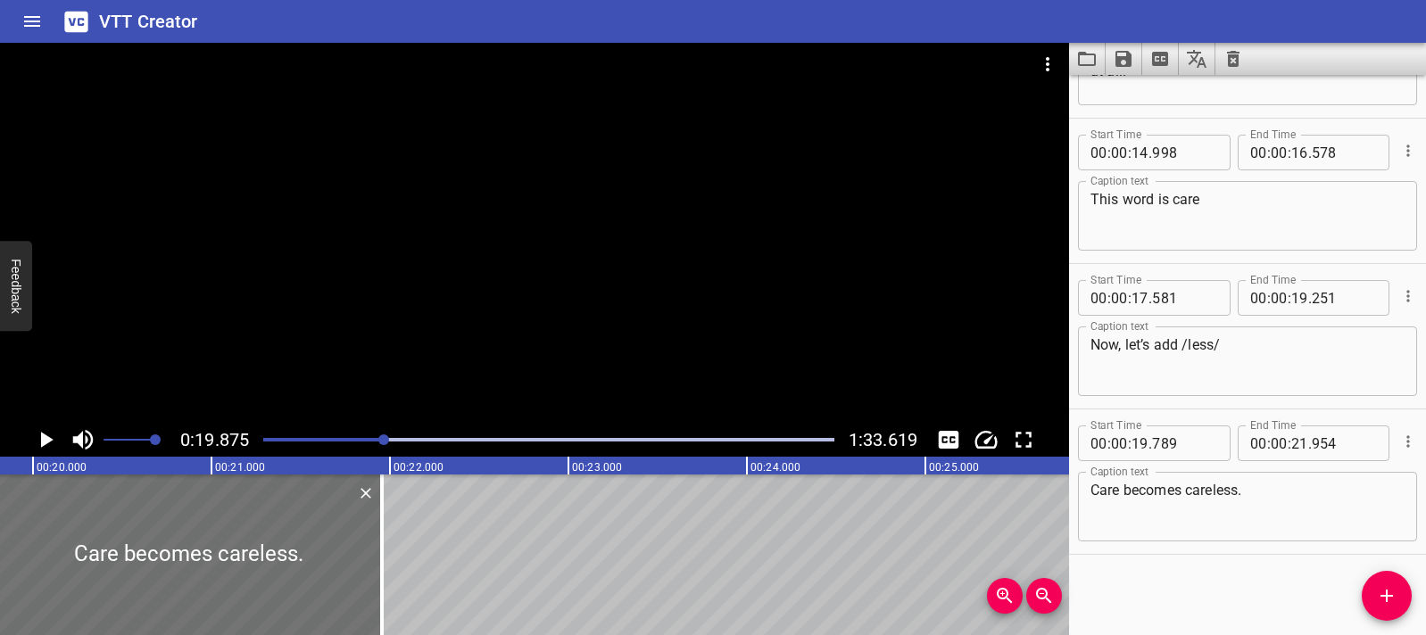
scroll to position [0, 3547]
click at [50, 434] on icon "Play/Pause" at bounding box center [45, 440] width 27 height 27
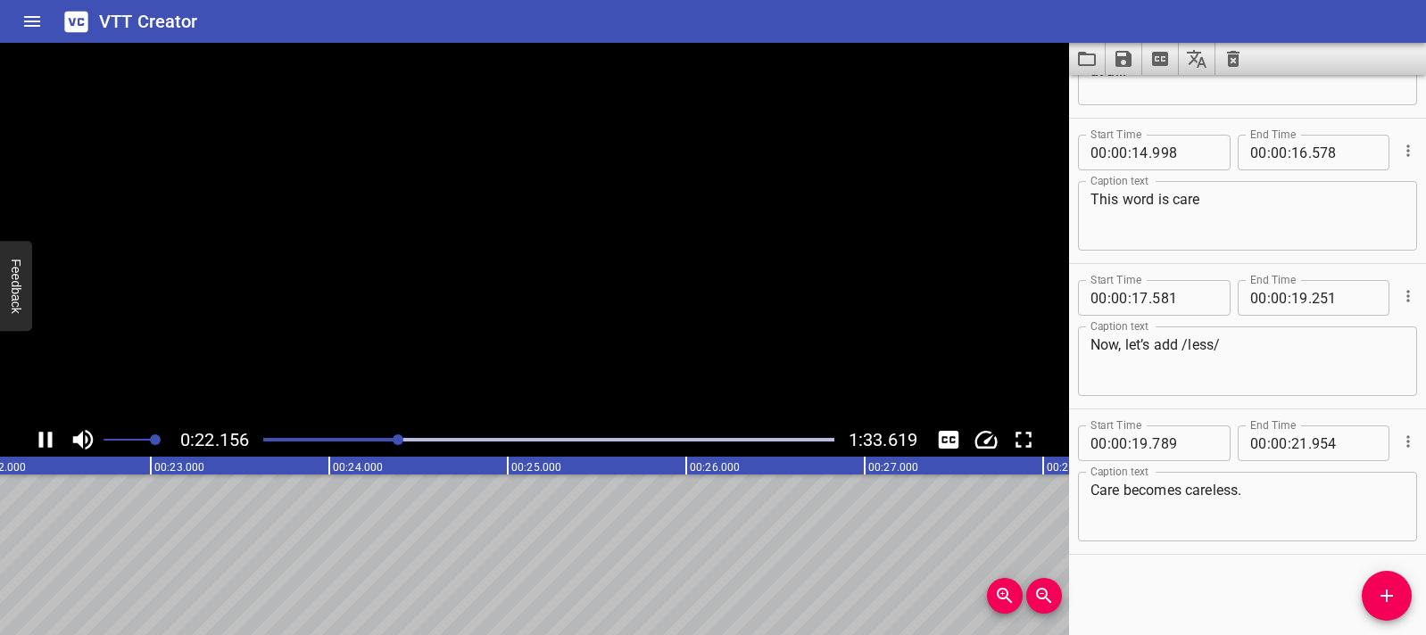
click at [50, 434] on icon "Play/Pause" at bounding box center [45, 440] width 13 height 16
click at [1394, 604] on icon "Add Cue" at bounding box center [1386, 595] width 21 height 21
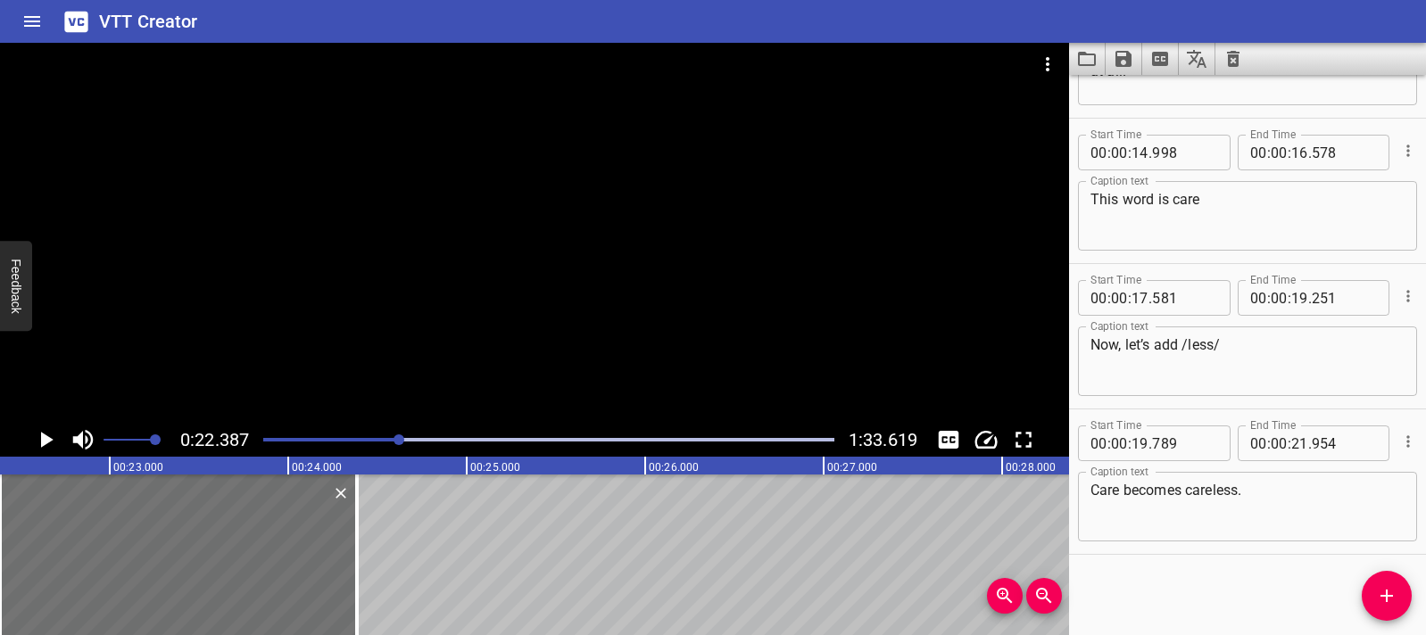
scroll to position [696, 0]
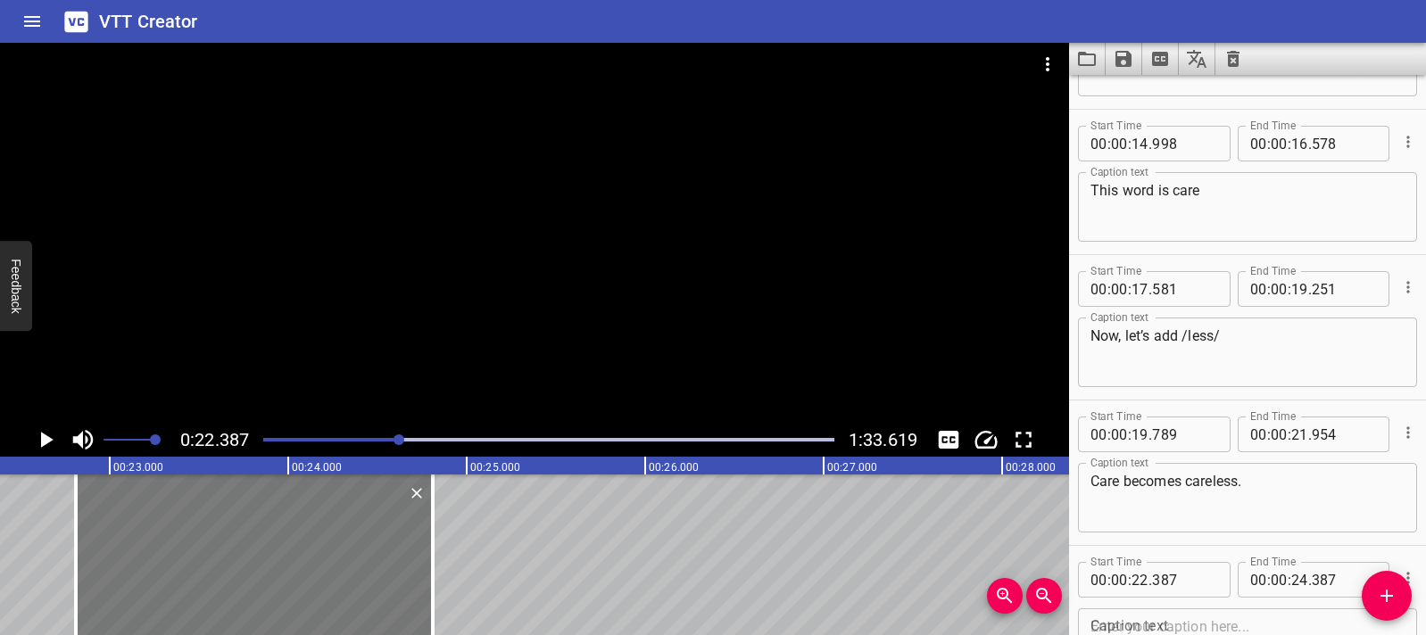
drag, startPoint x: 222, startPoint y: 576, endPoint x: 298, endPoint y: 576, distance: 75.8
click at [298, 576] on div at bounding box center [254, 555] width 357 height 161
type input "812"
click at [49, 444] on icon "Play/Pause" at bounding box center [45, 440] width 27 height 27
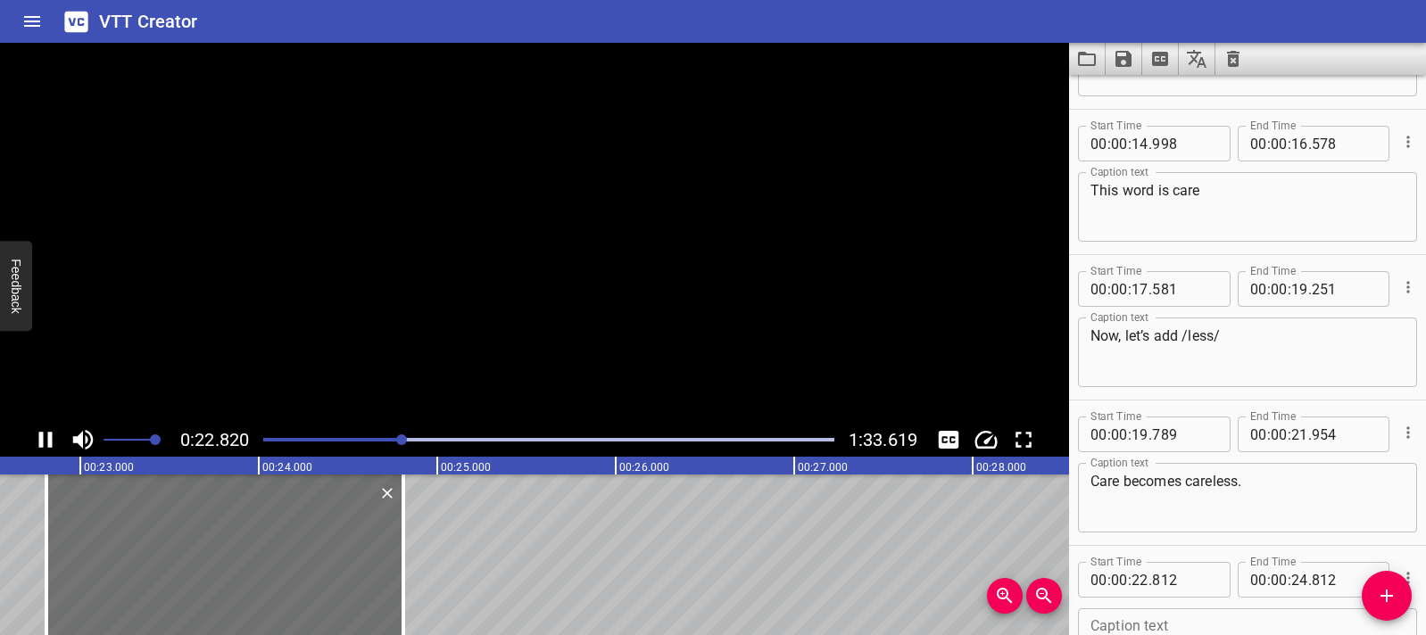
scroll to position [833, 0]
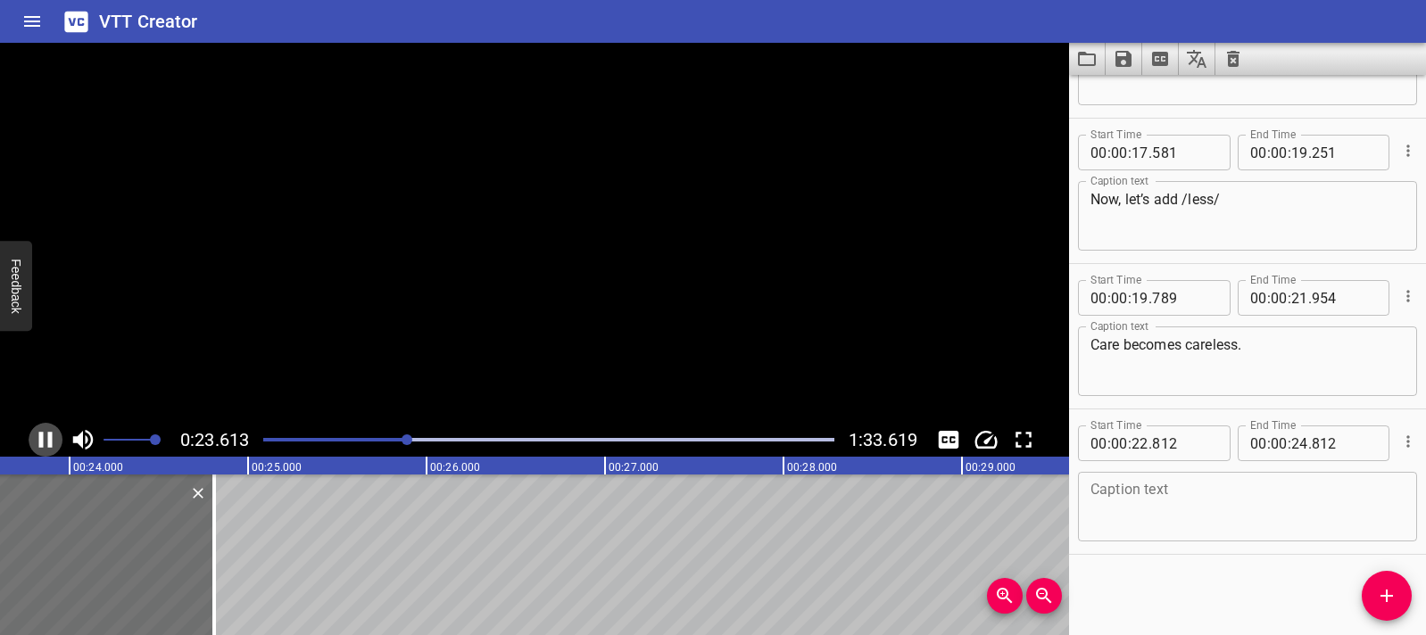
click at [49, 444] on icon "Play/Pause" at bounding box center [45, 440] width 13 height 16
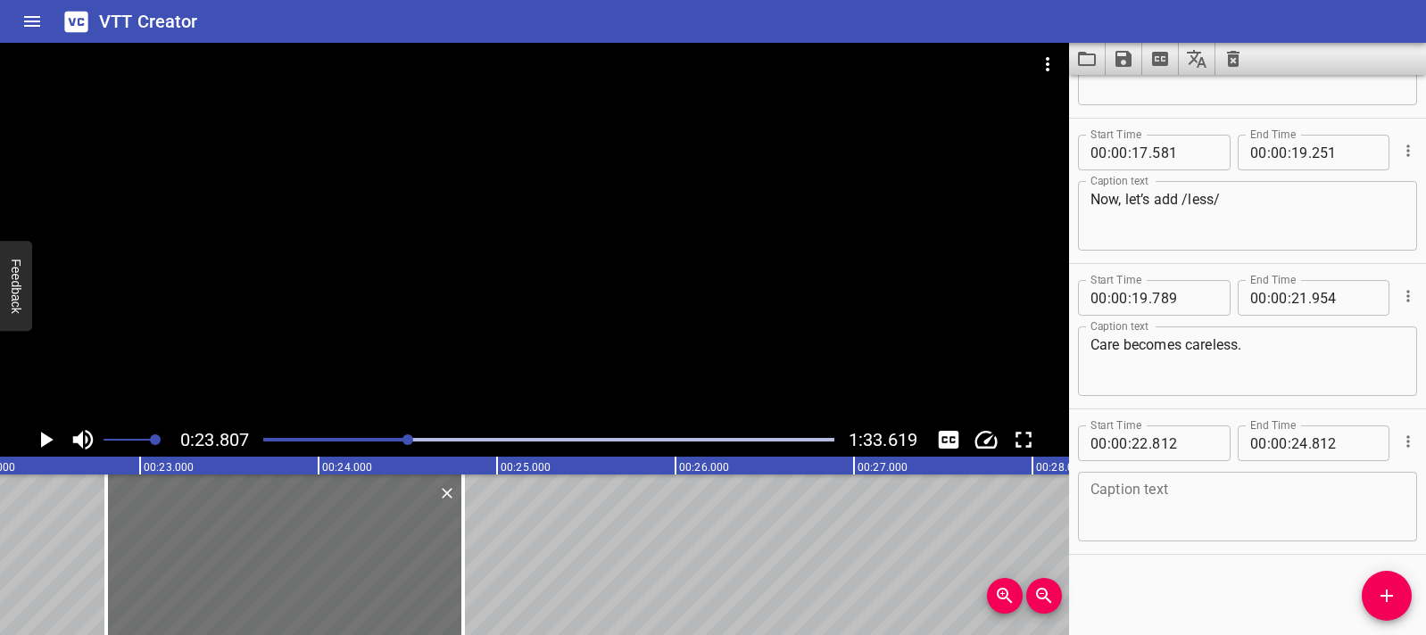
scroll to position [0, 3500]
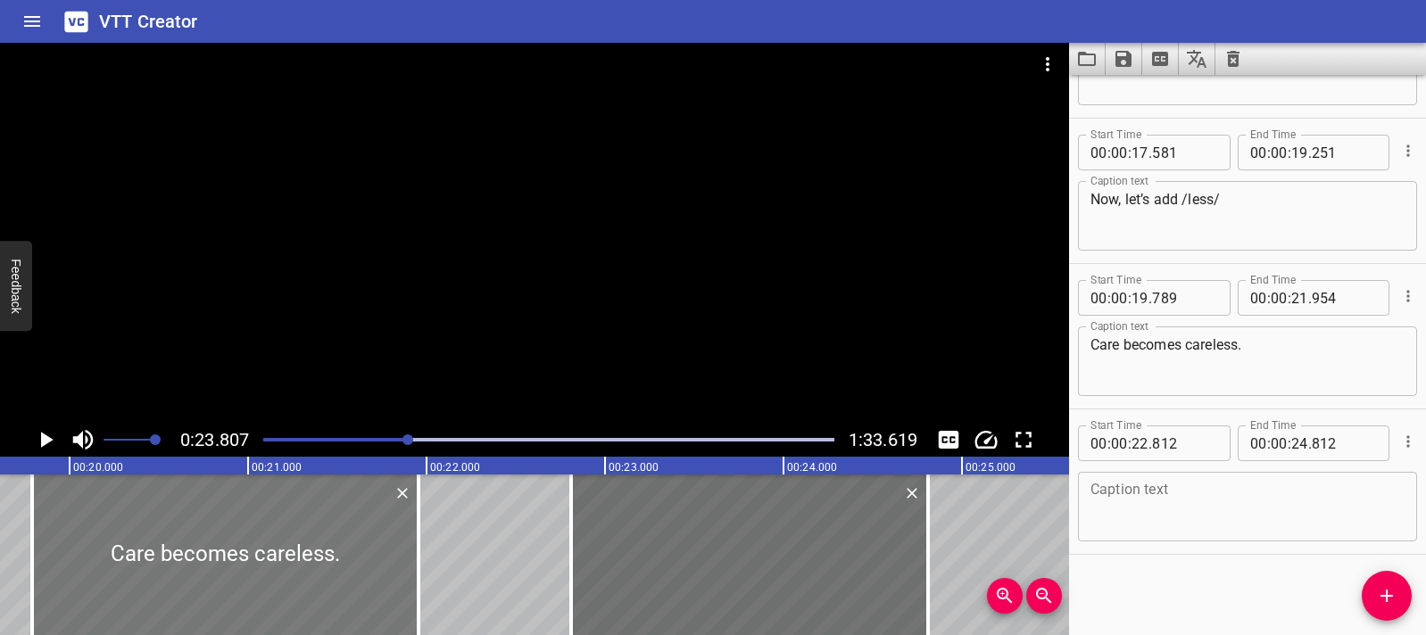
click at [298, 556] on div at bounding box center [225, 555] width 386 height 161
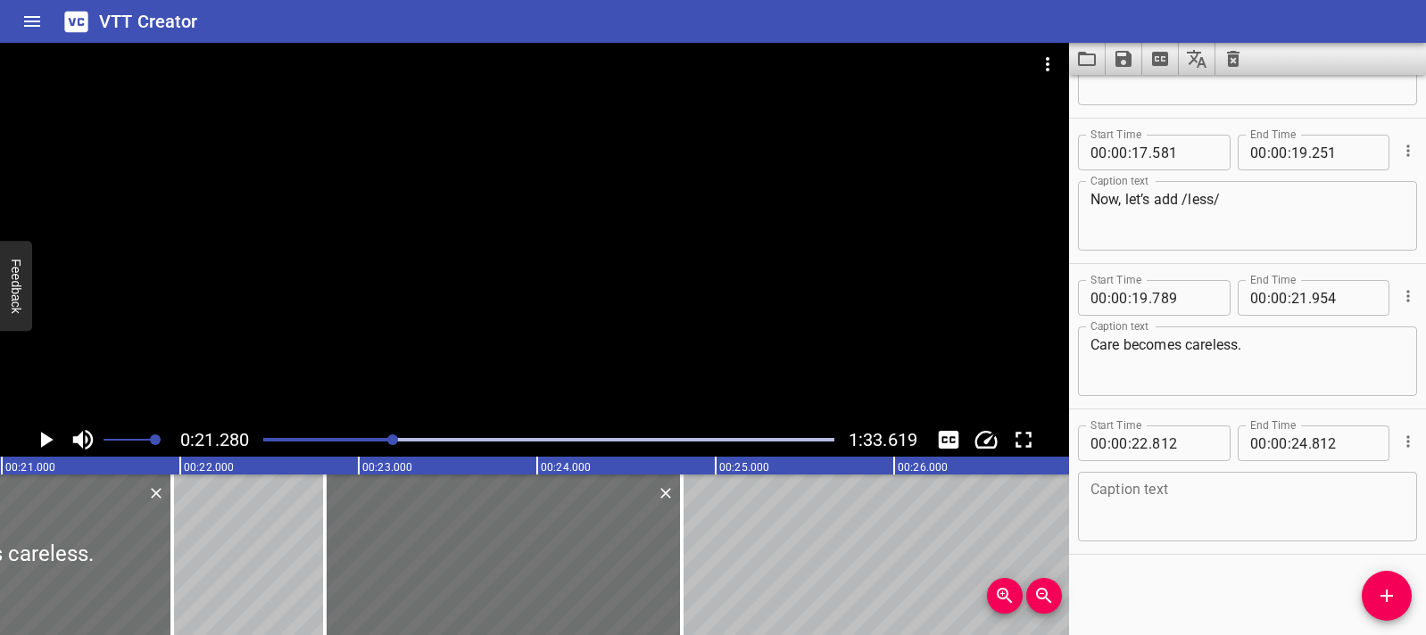
scroll to position [0, 3798]
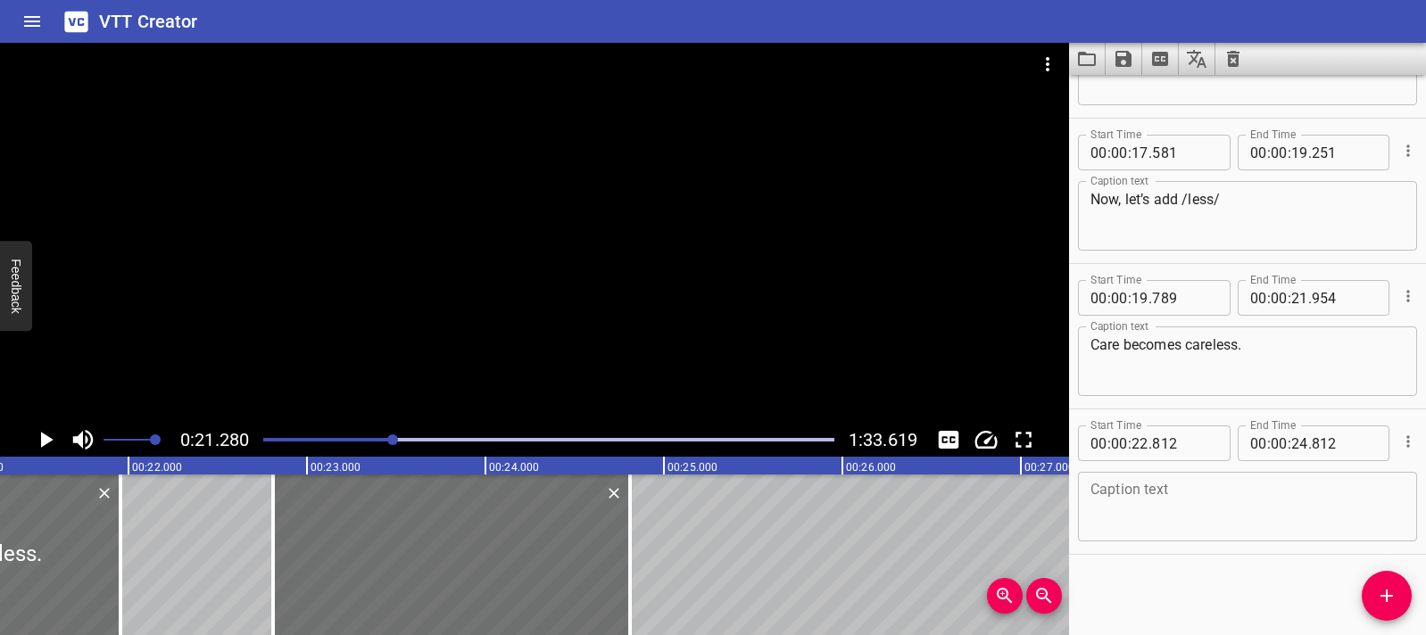
click at [43, 432] on icon "Play/Pause" at bounding box center [45, 440] width 27 height 27
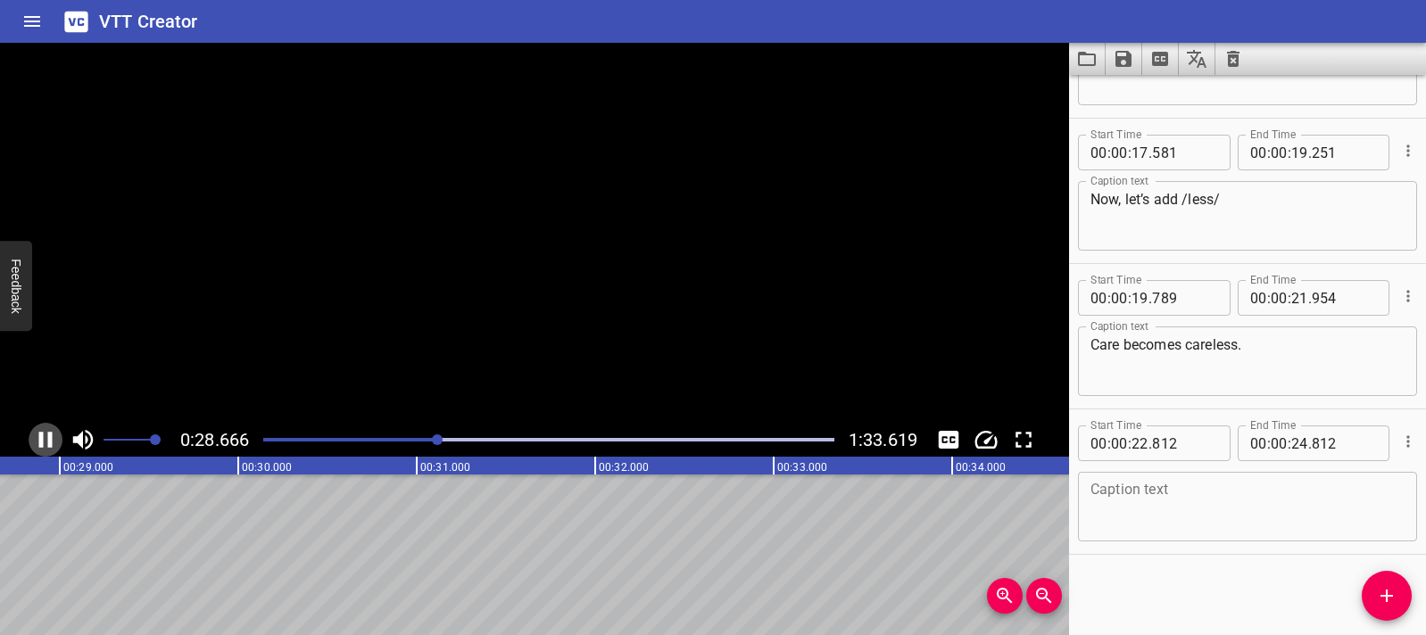
click at [43, 432] on icon "Play/Pause" at bounding box center [45, 440] width 13 height 16
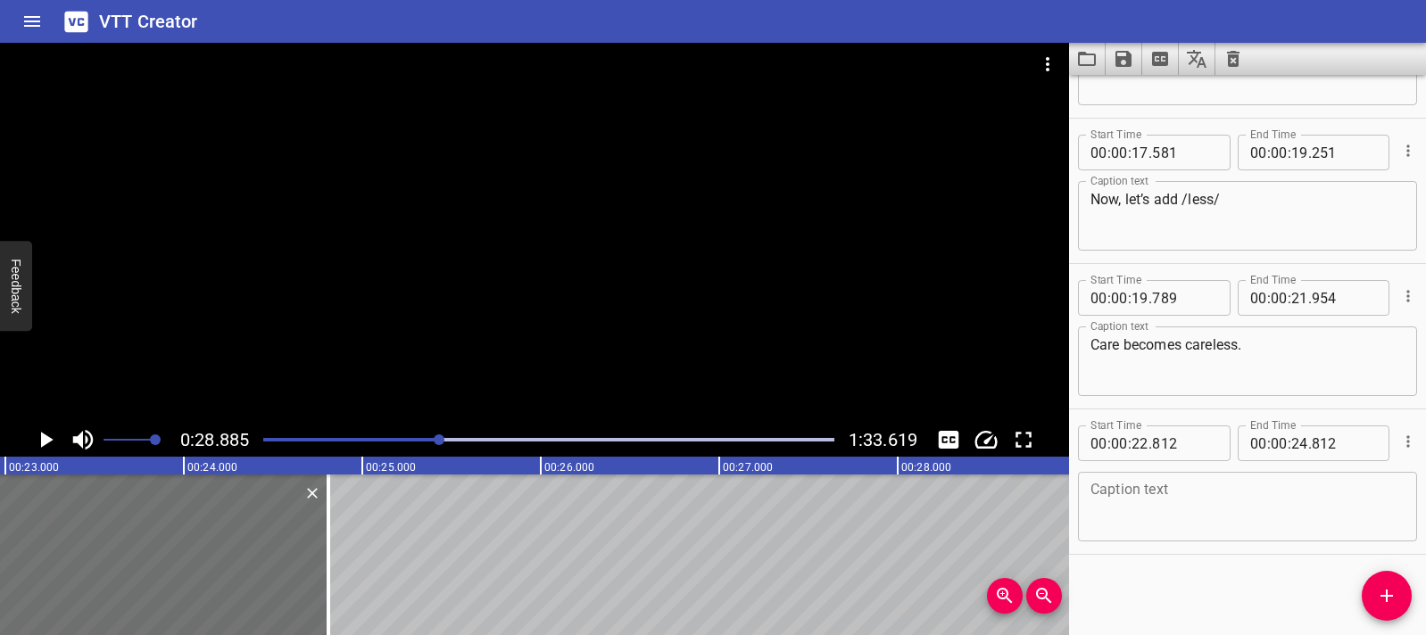
scroll to position [0, 3741]
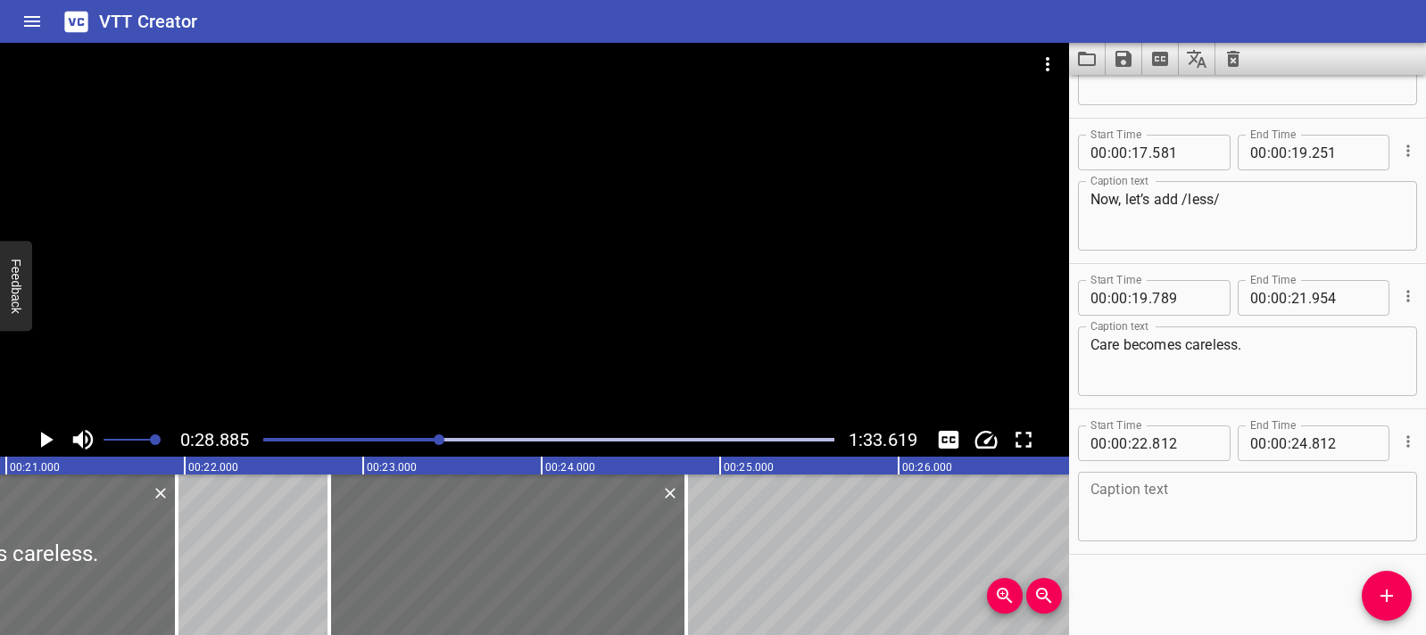
click at [271, 445] on div at bounding box center [549, 439] width 592 height 25
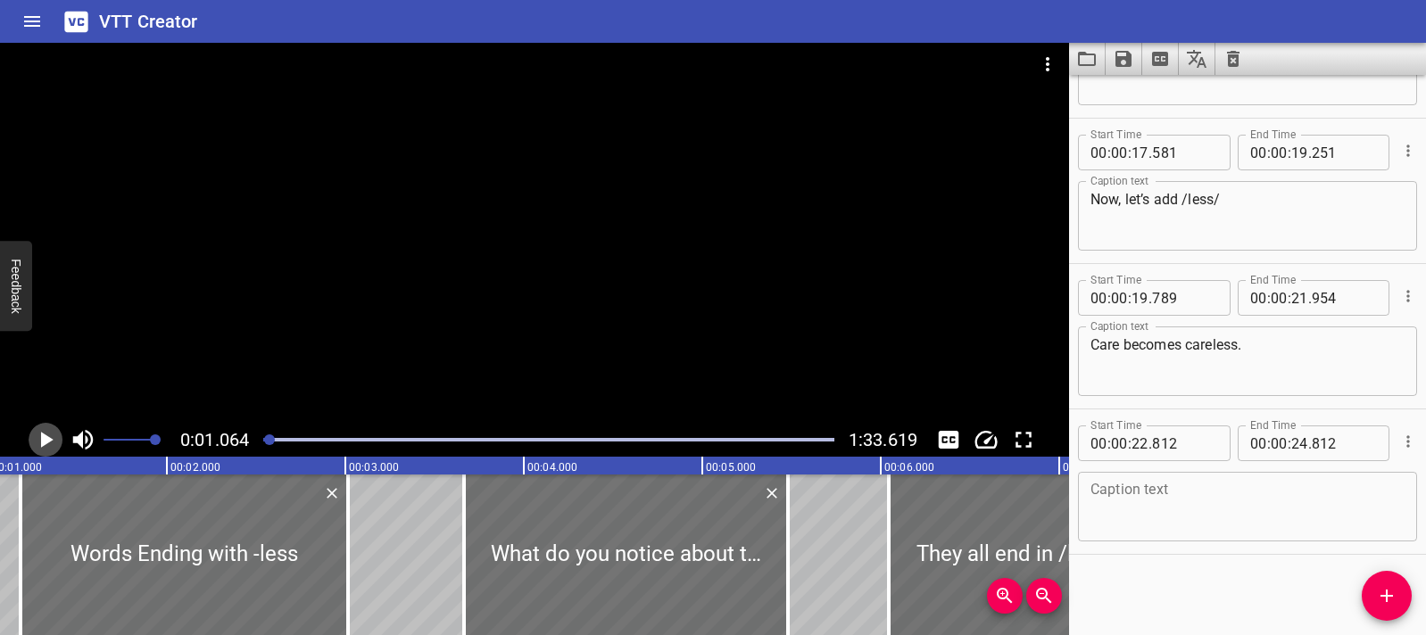
click at [51, 443] on icon "Play/Pause" at bounding box center [45, 440] width 27 height 27
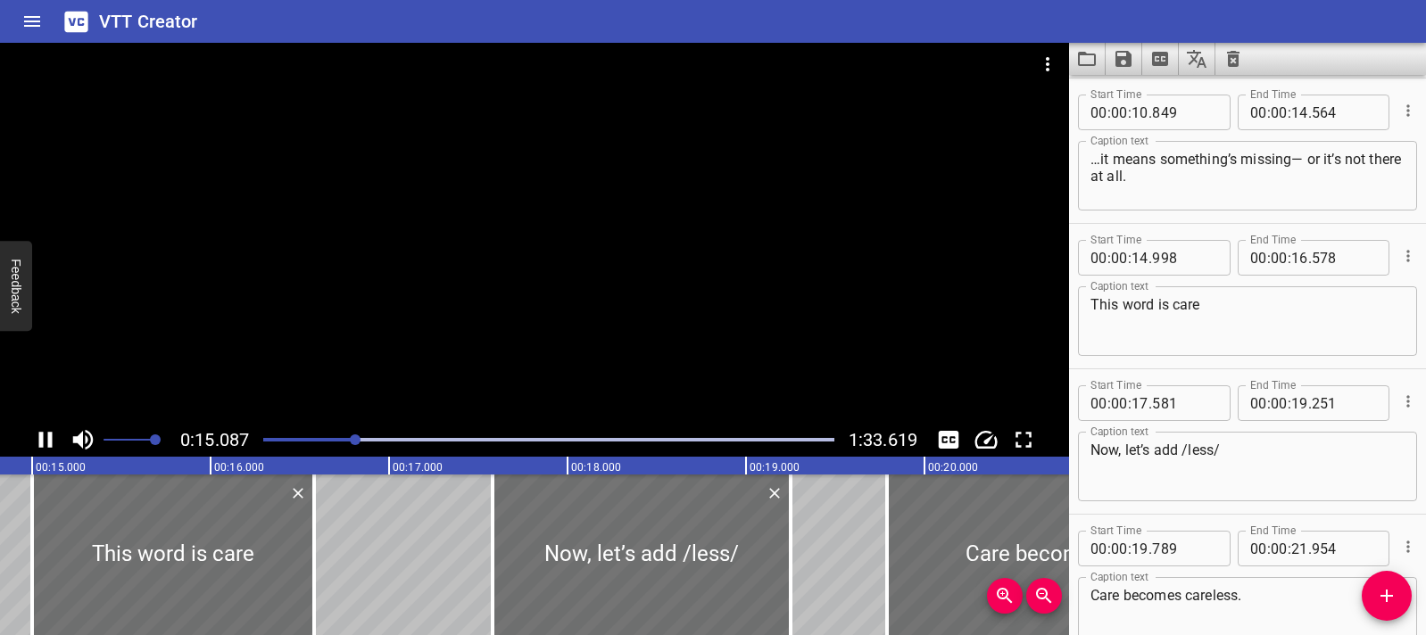
scroll to position [726, 0]
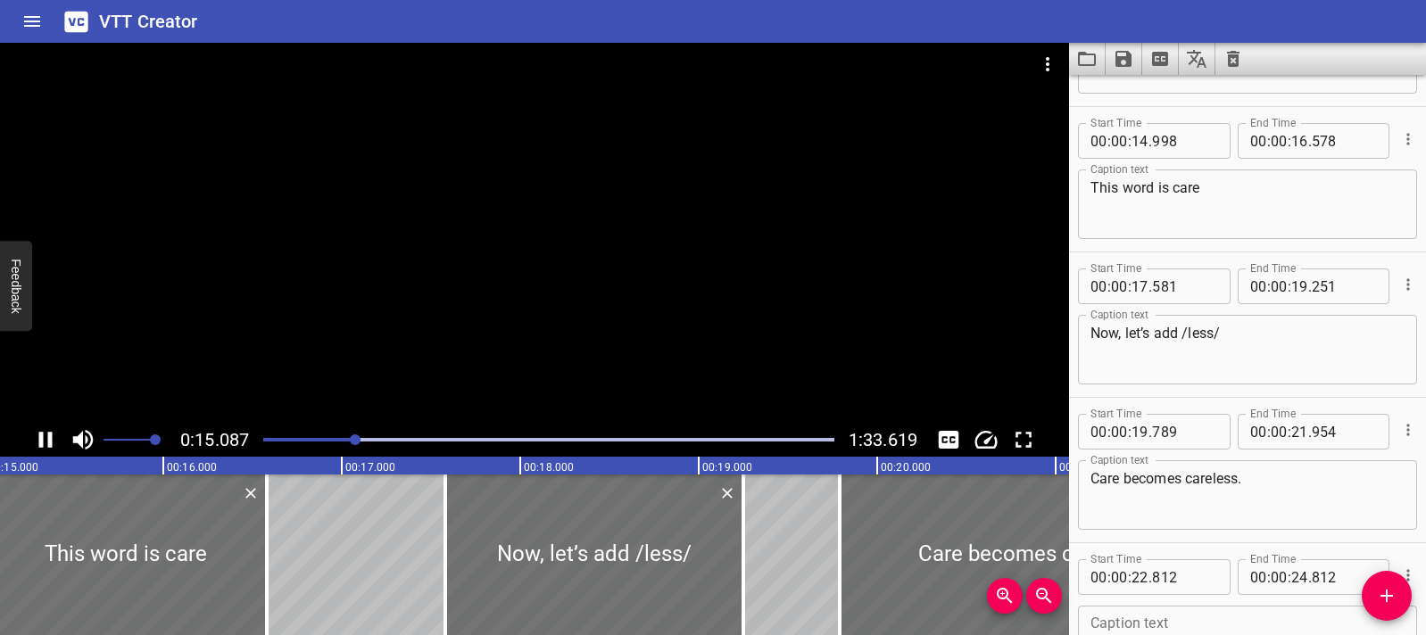
click at [450, 346] on div at bounding box center [534, 233] width 1069 height 380
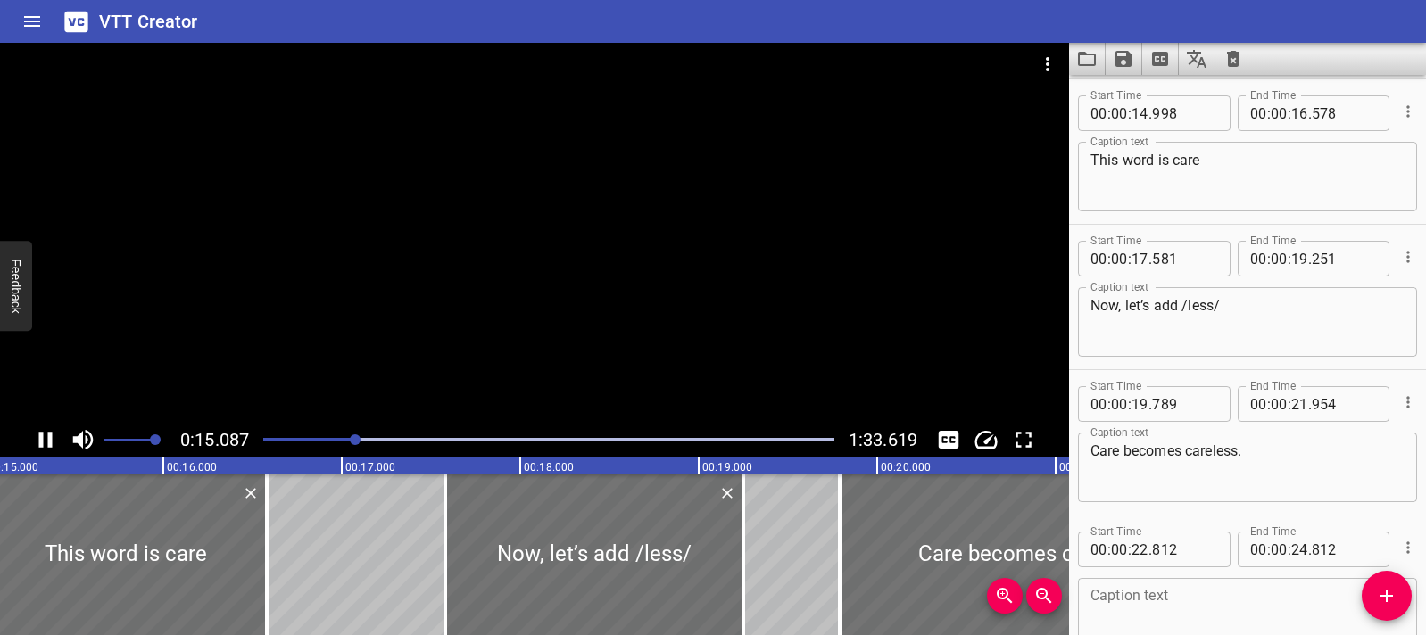
scroll to position [727, 0]
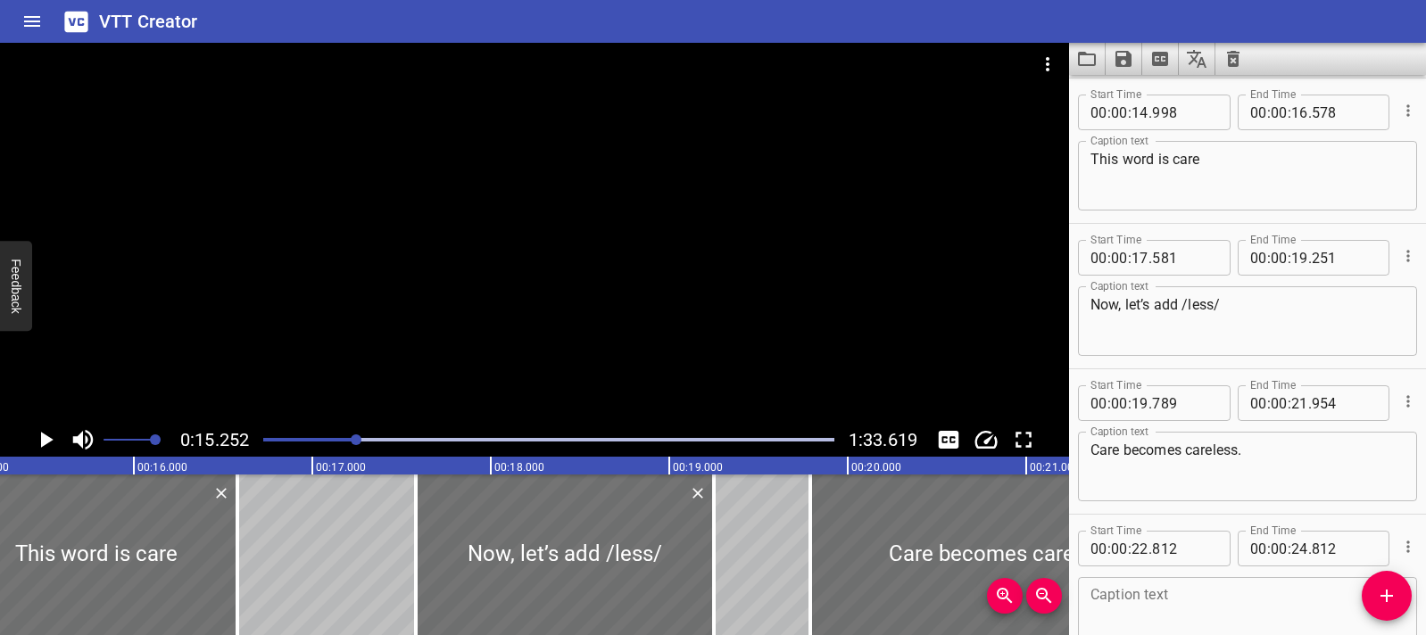
click at [450, 346] on div at bounding box center [534, 233] width 1069 height 380
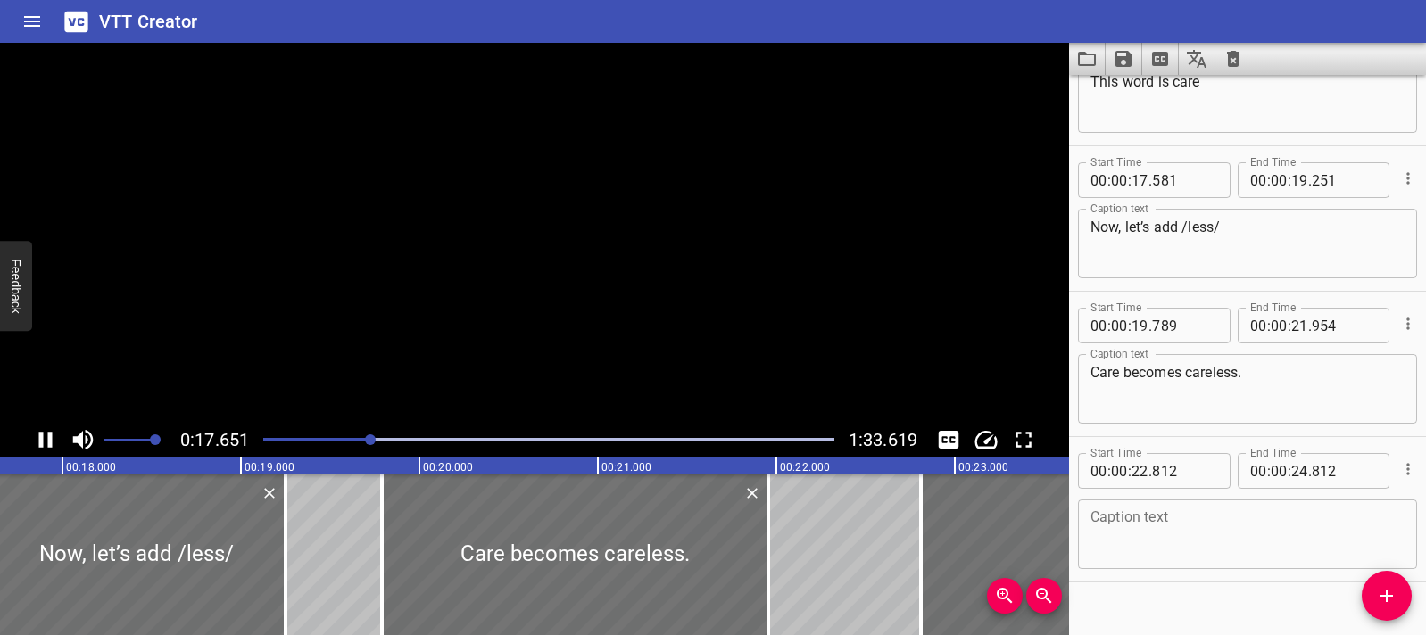
scroll to position [833, 0]
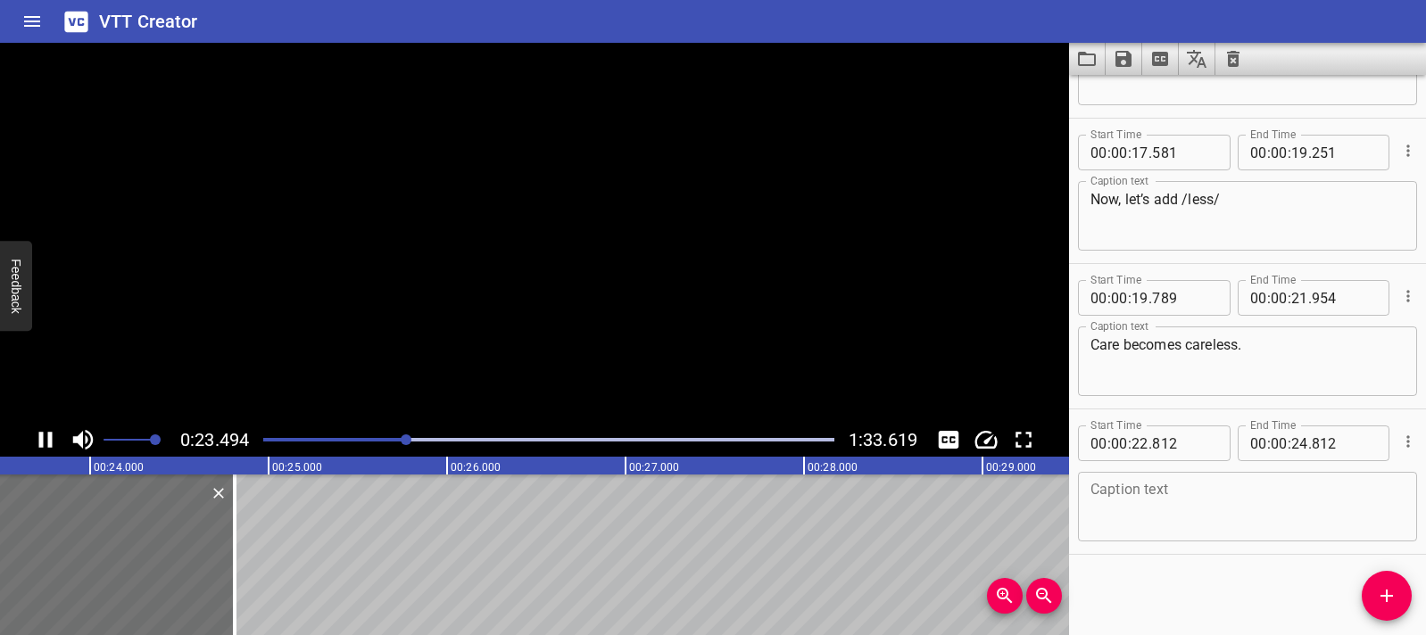
click at [450, 346] on video at bounding box center [534, 233] width 1069 height 380
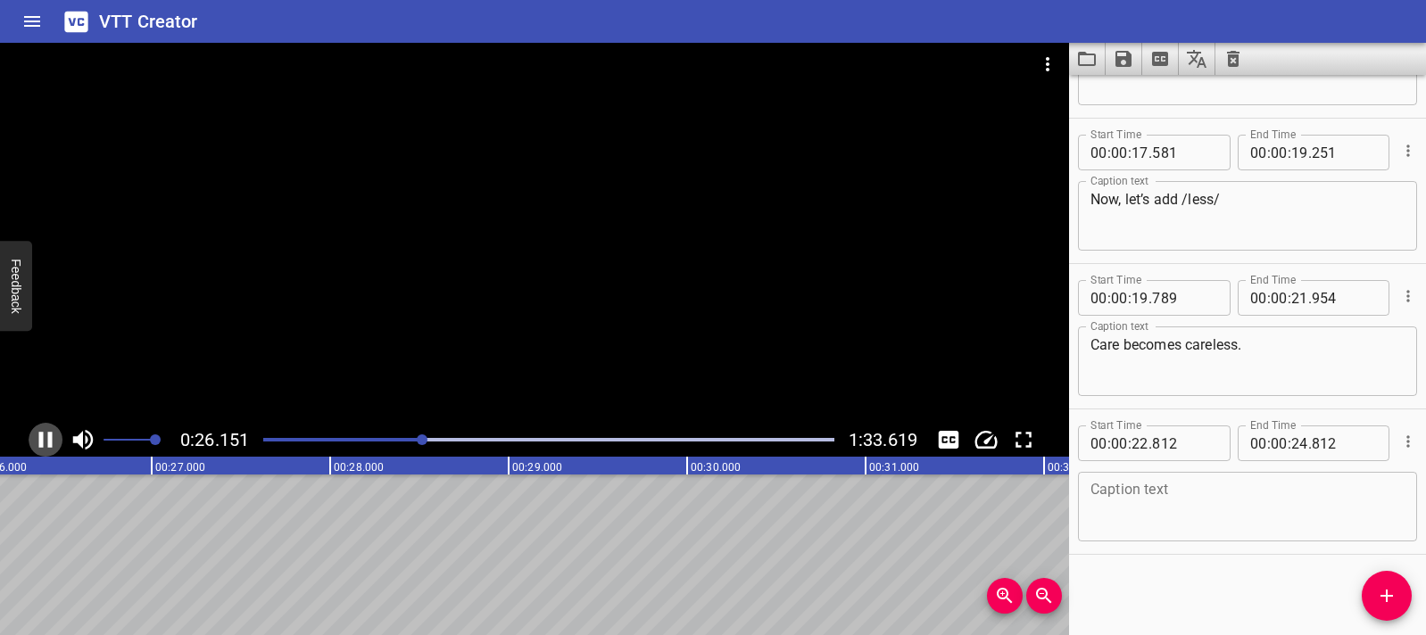
click at [47, 452] on icon "Play/Pause" at bounding box center [45, 440] width 27 height 27
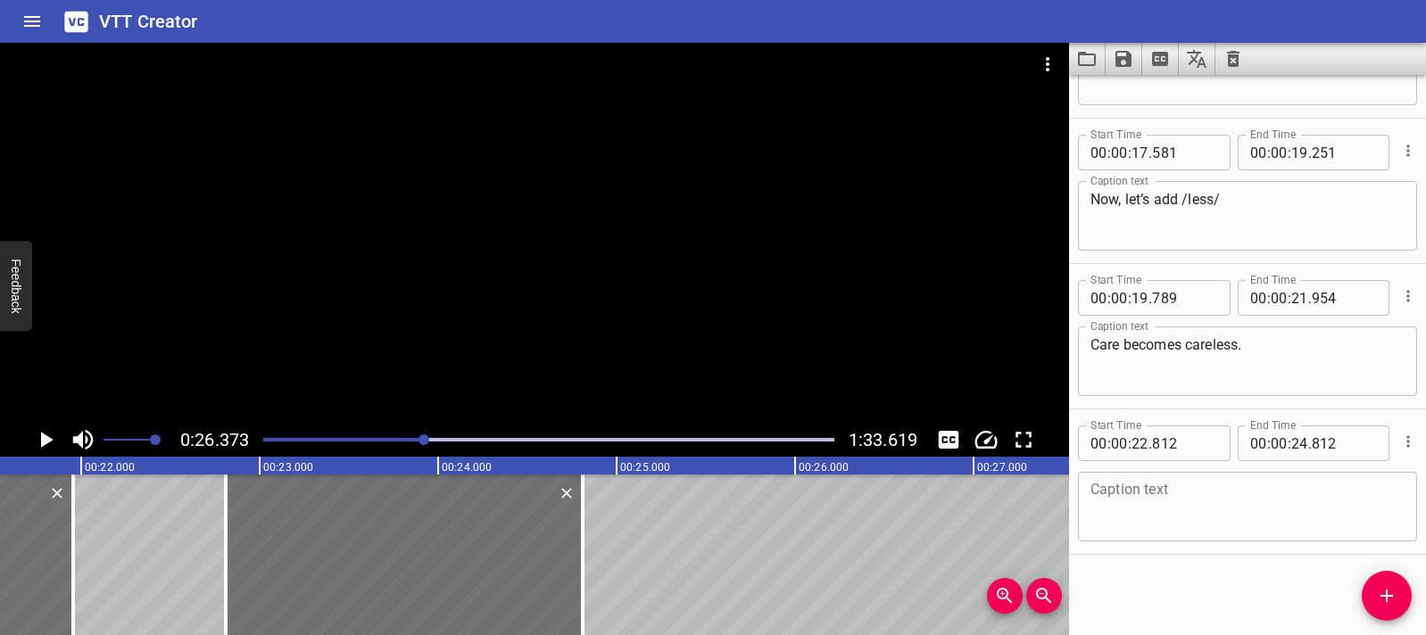
scroll to position [0, 3631]
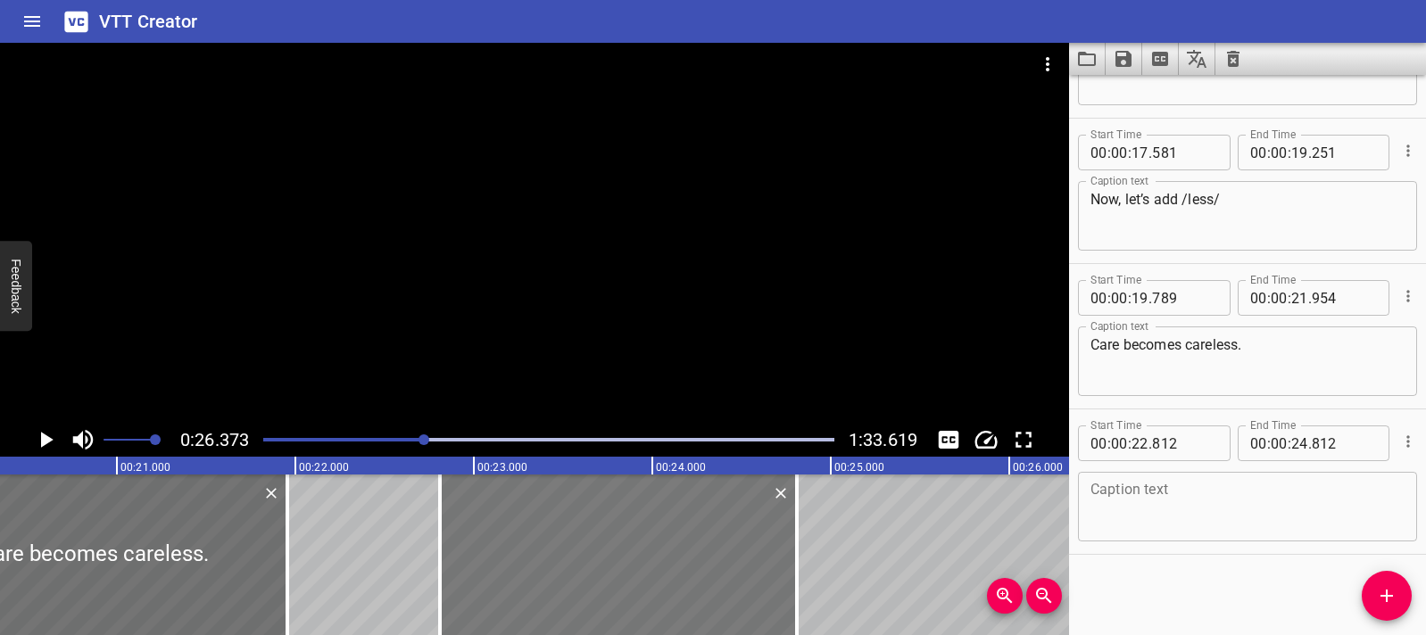
click at [480, 571] on div at bounding box center [618, 555] width 357 height 161
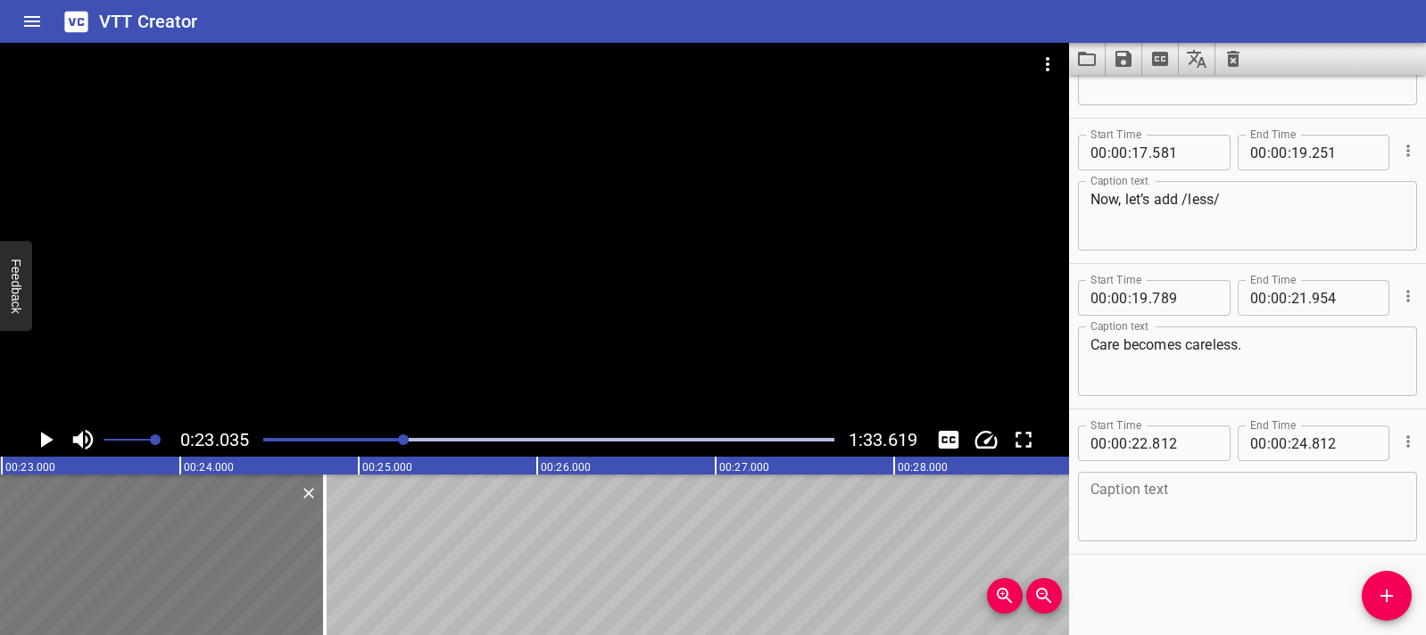
scroll to position [0, 4111]
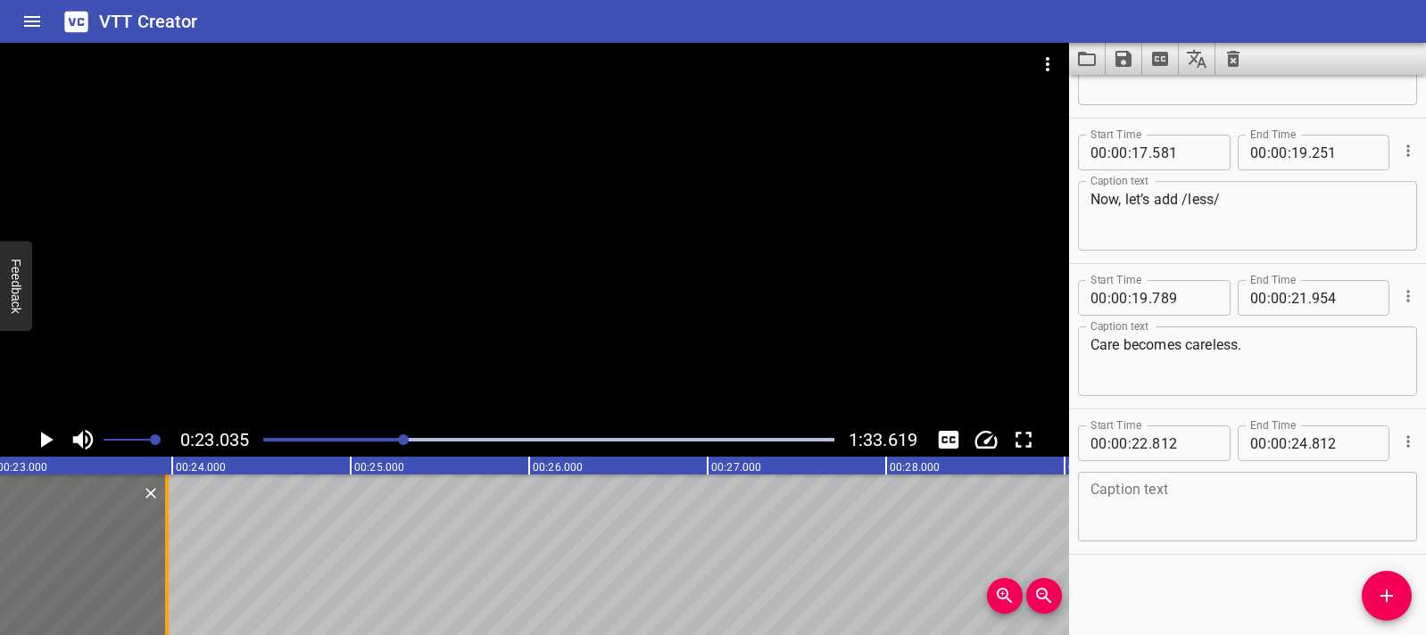
drag, startPoint x: 316, startPoint y: 546, endPoint x: 153, endPoint y: 550, distance: 162.4
click at [165, 550] on div at bounding box center [167, 555] width 4 height 161
type input "23"
type input "897"
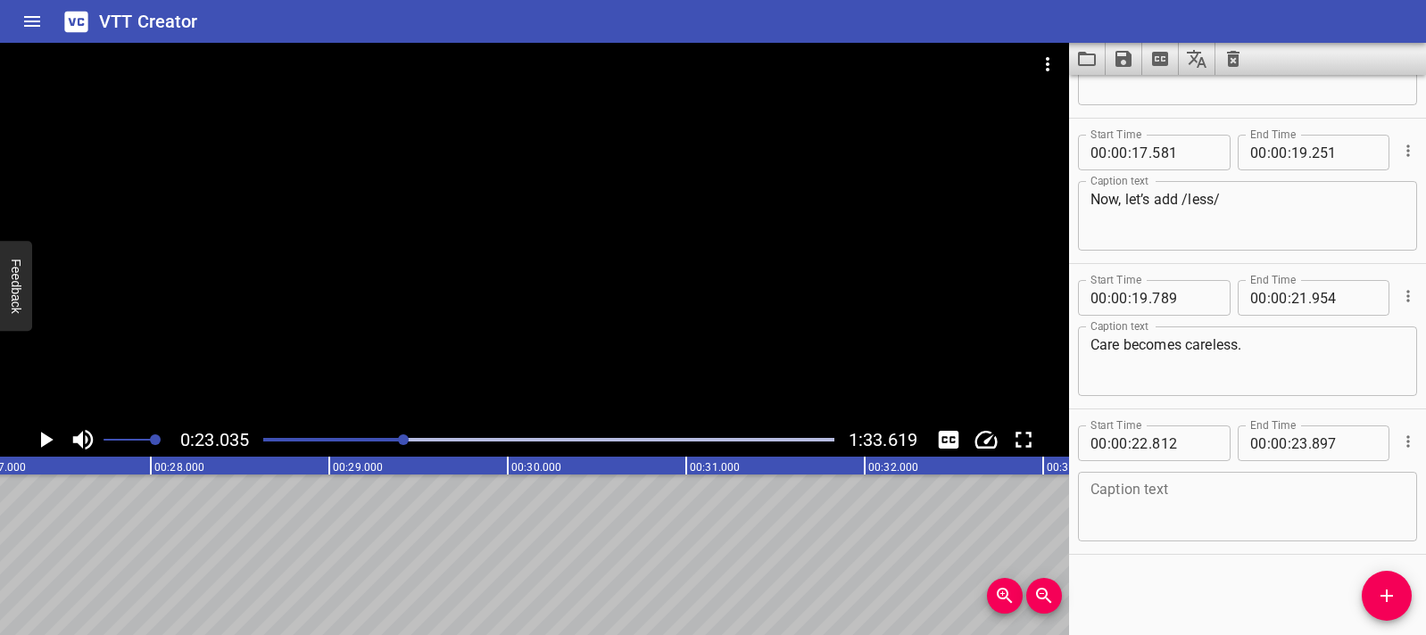
scroll to position [0, 4828]
drag, startPoint x: 323, startPoint y: 442, endPoint x: 285, endPoint y: 447, distance: 38.7
click at [322, 443] on div at bounding box center [549, 439] width 592 height 25
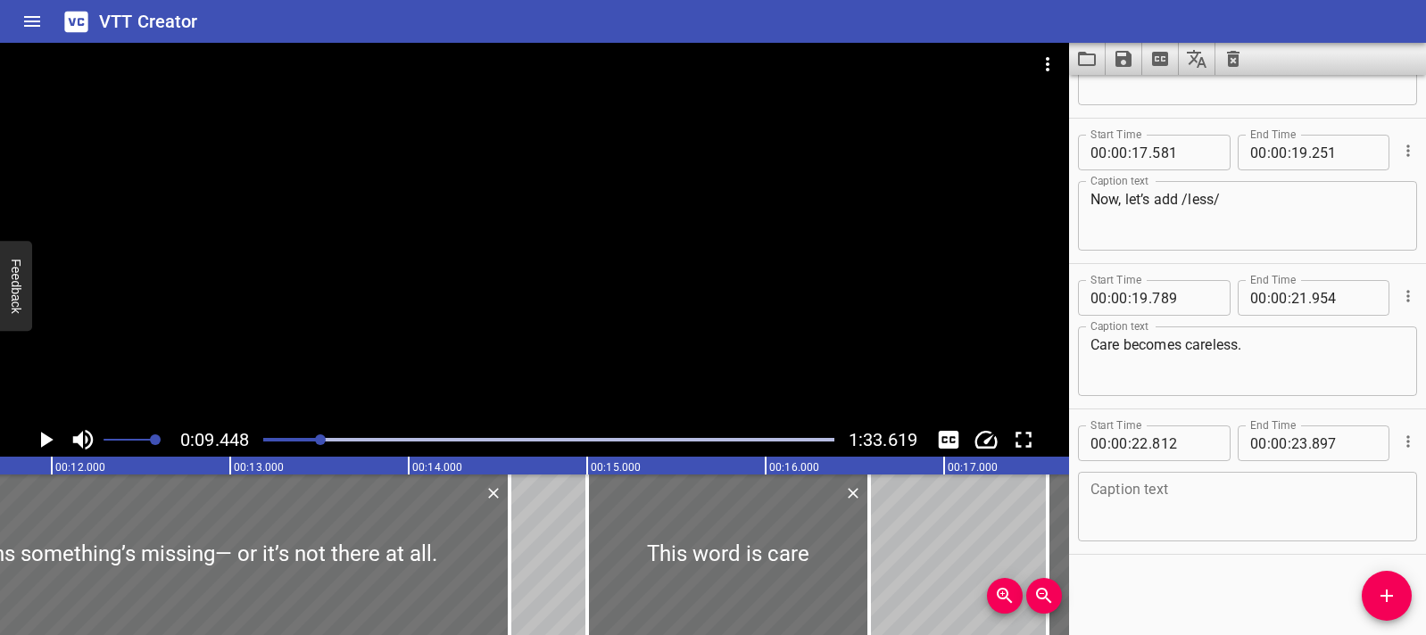
click at [281, 445] on div at bounding box center [549, 439] width 592 height 25
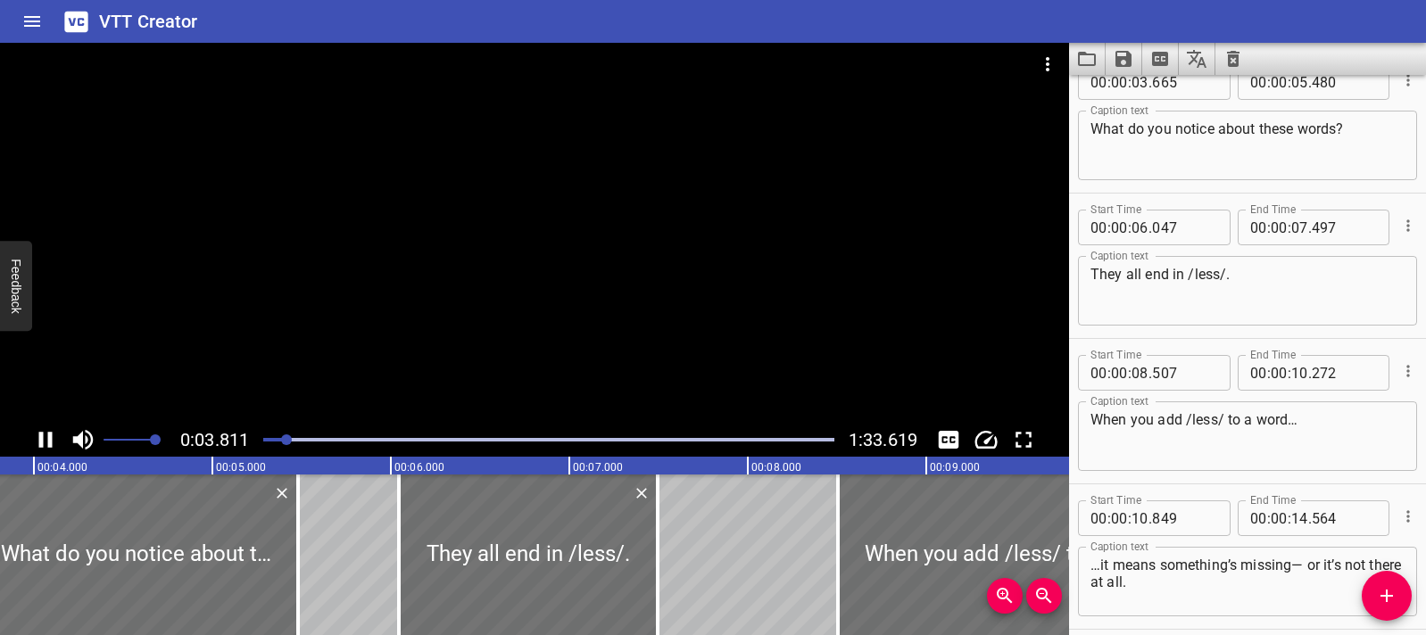
scroll to position [145, 0]
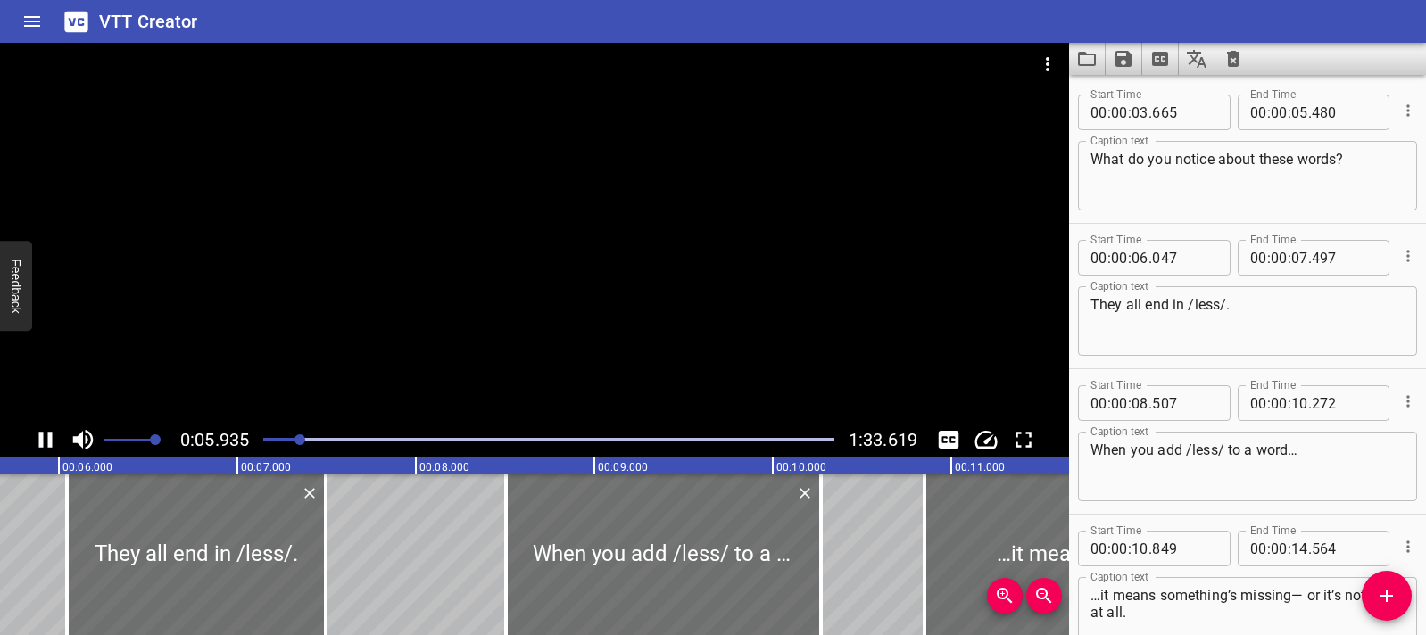
click at [326, 267] on div at bounding box center [534, 233] width 1069 height 380
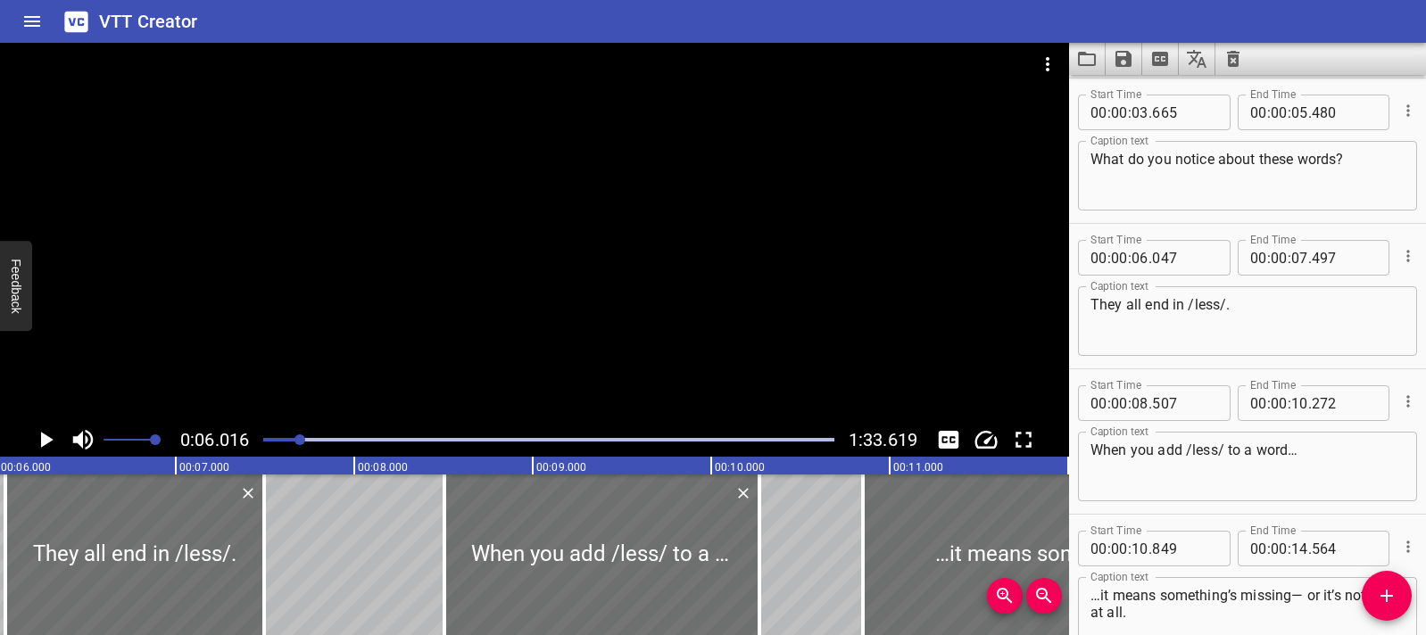
click at [326, 267] on div at bounding box center [534, 233] width 1069 height 380
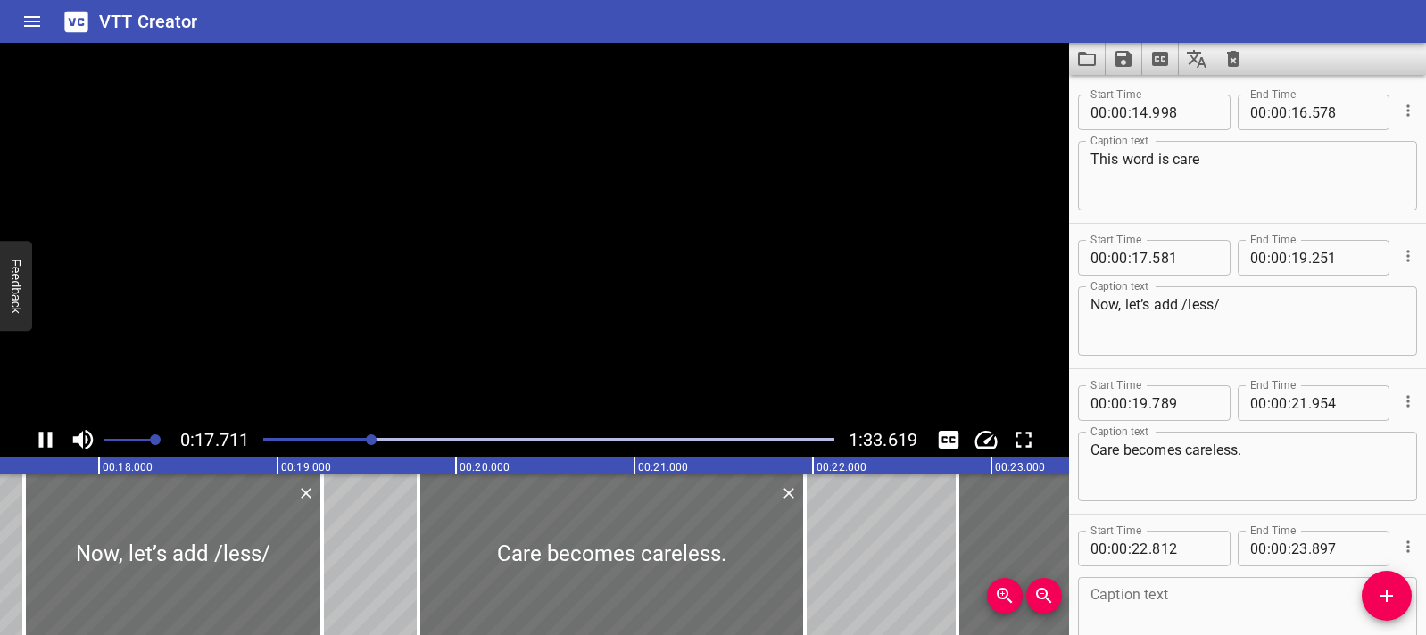
scroll to position [833, 0]
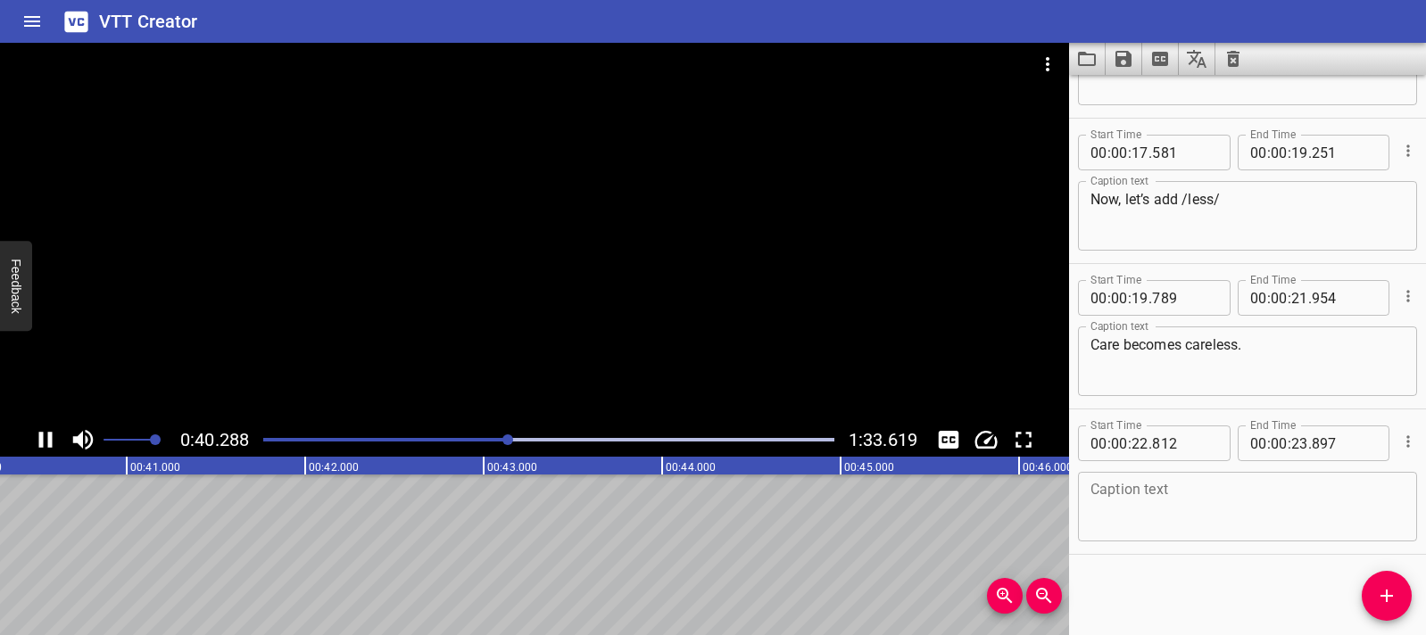
click at [273, 358] on div at bounding box center [534, 233] width 1069 height 380
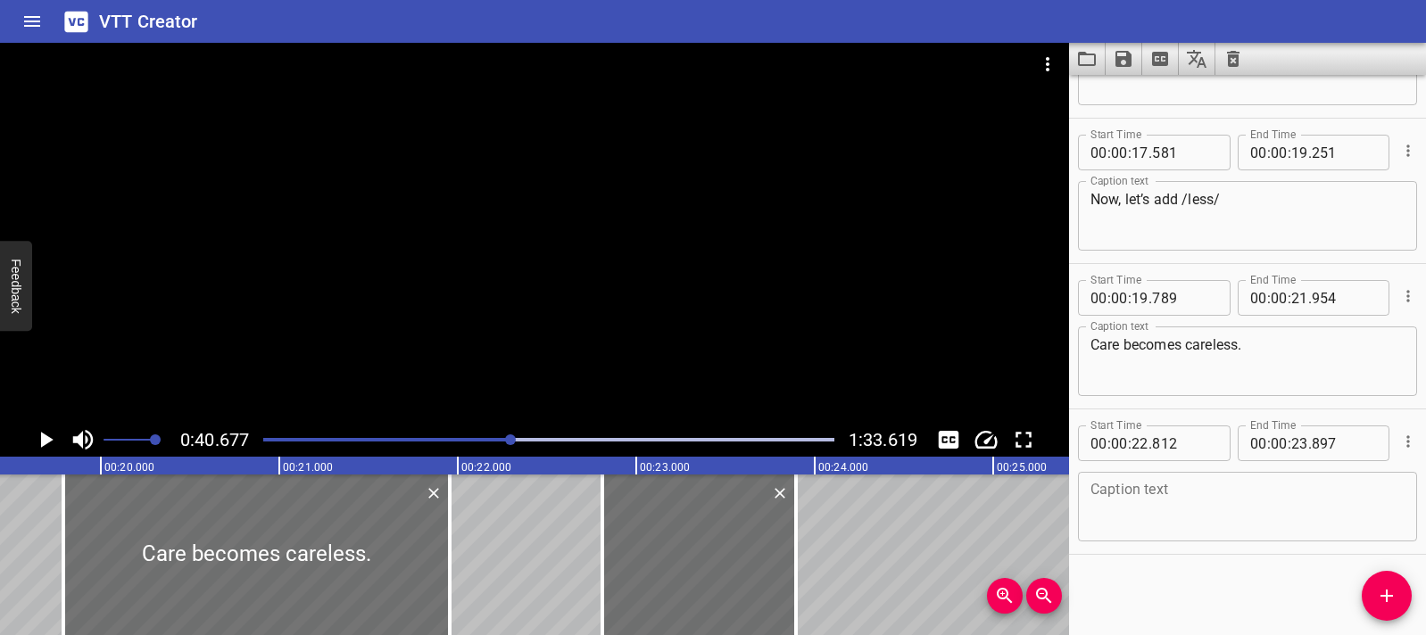
scroll to position [0, 3414]
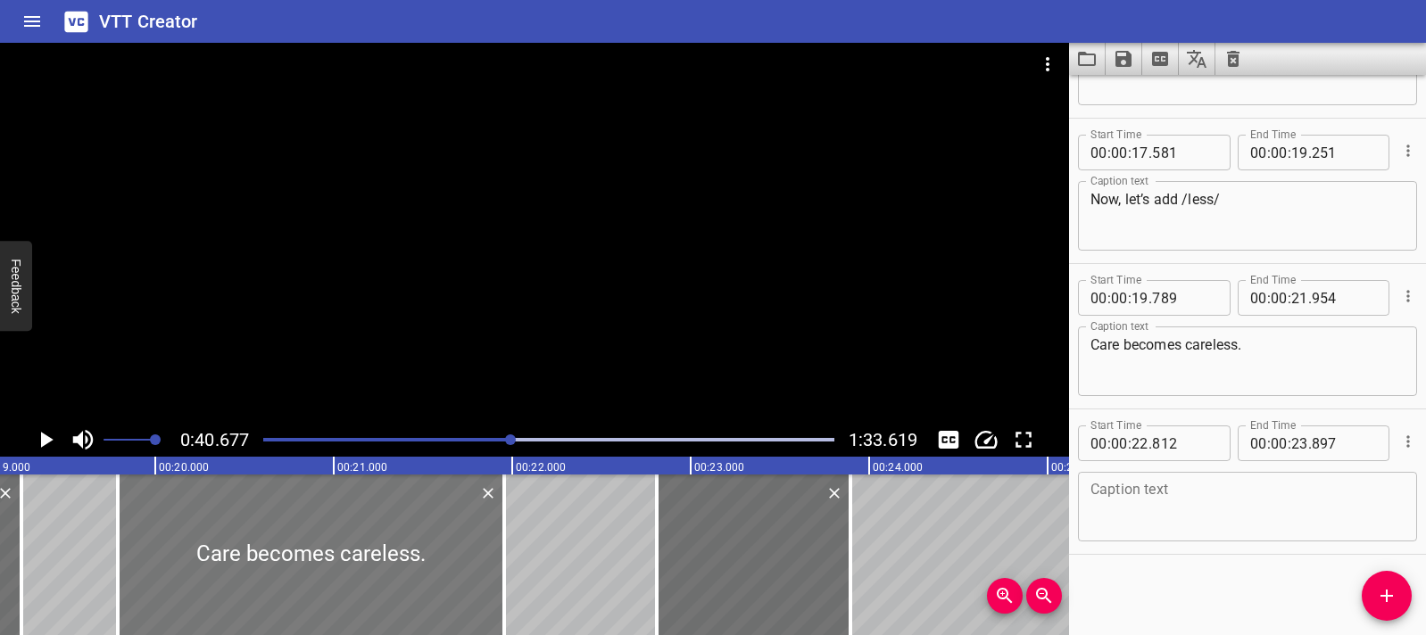
click at [136, 552] on div at bounding box center [311, 555] width 386 height 161
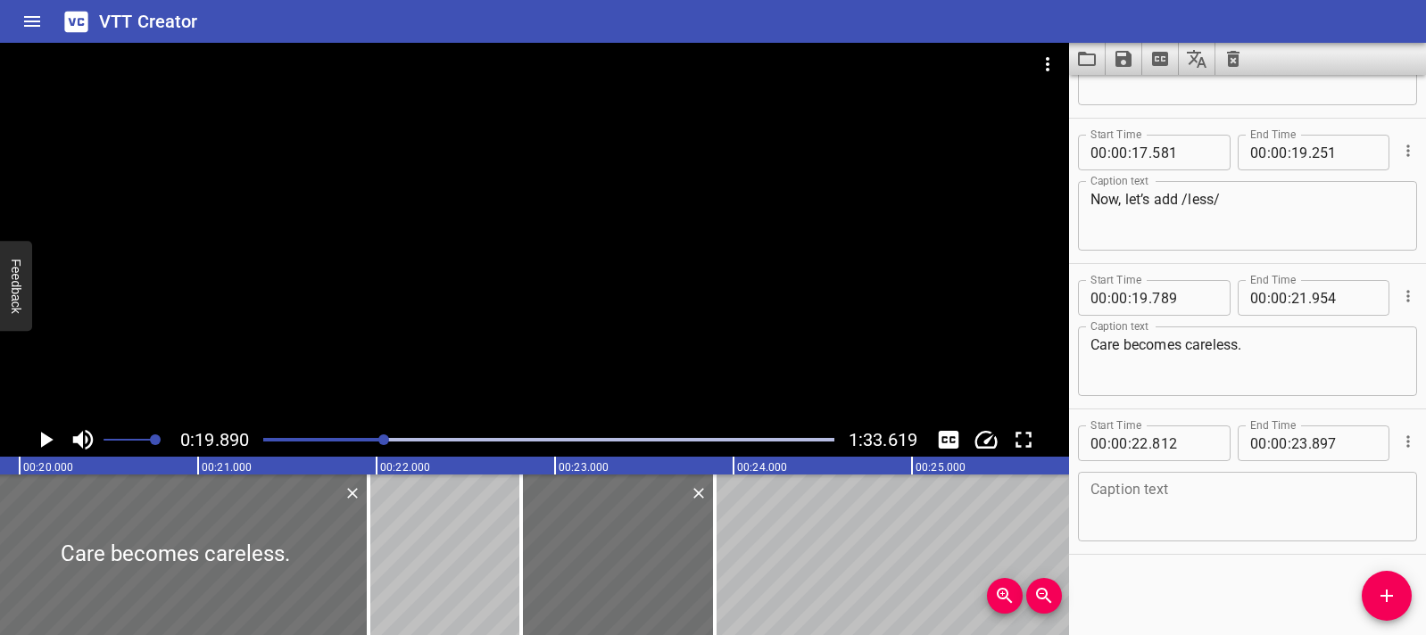
click at [45, 447] on icon "Play/Pause" at bounding box center [45, 440] width 27 height 27
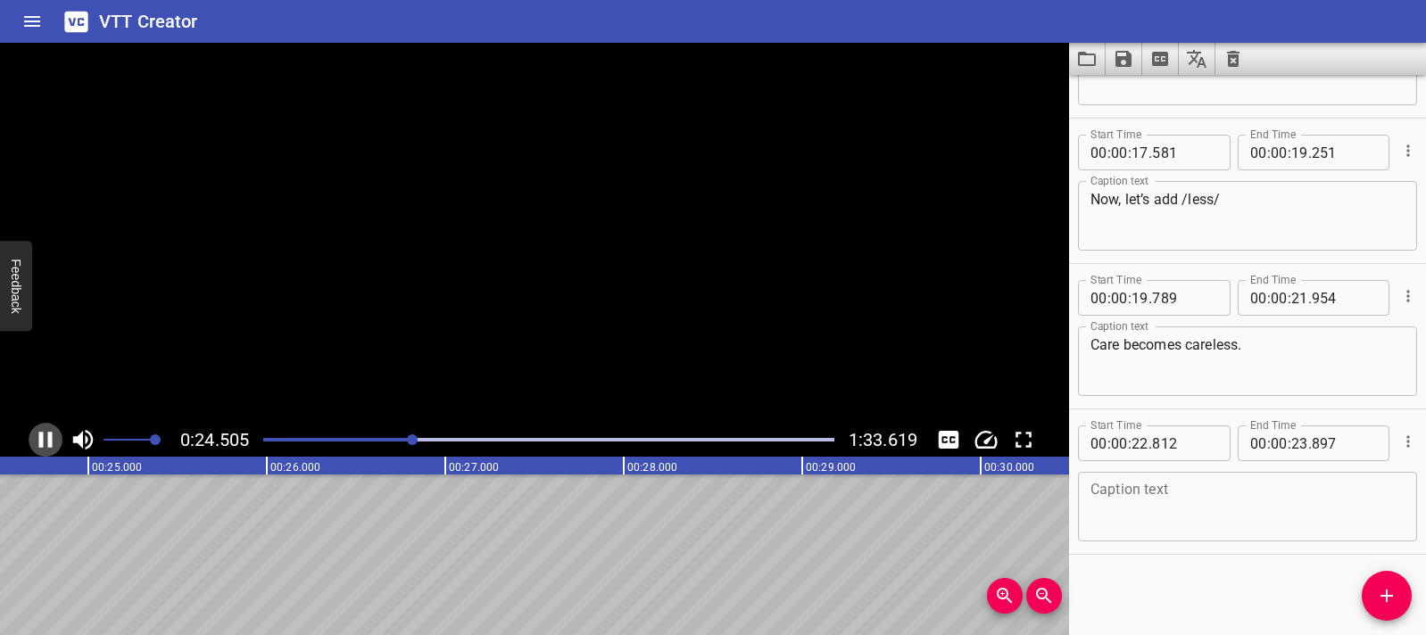
click at [45, 447] on icon "Play/Pause" at bounding box center [45, 440] width 27 height 27
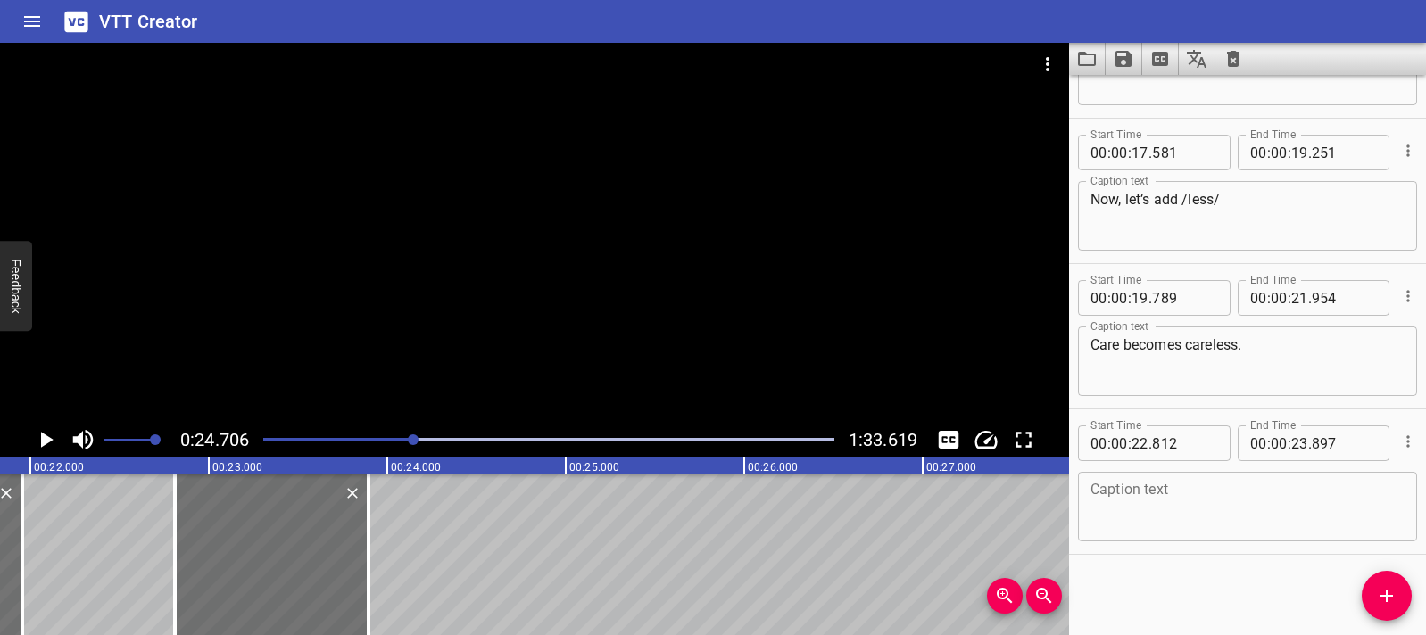
scroll to position [0, 3806]
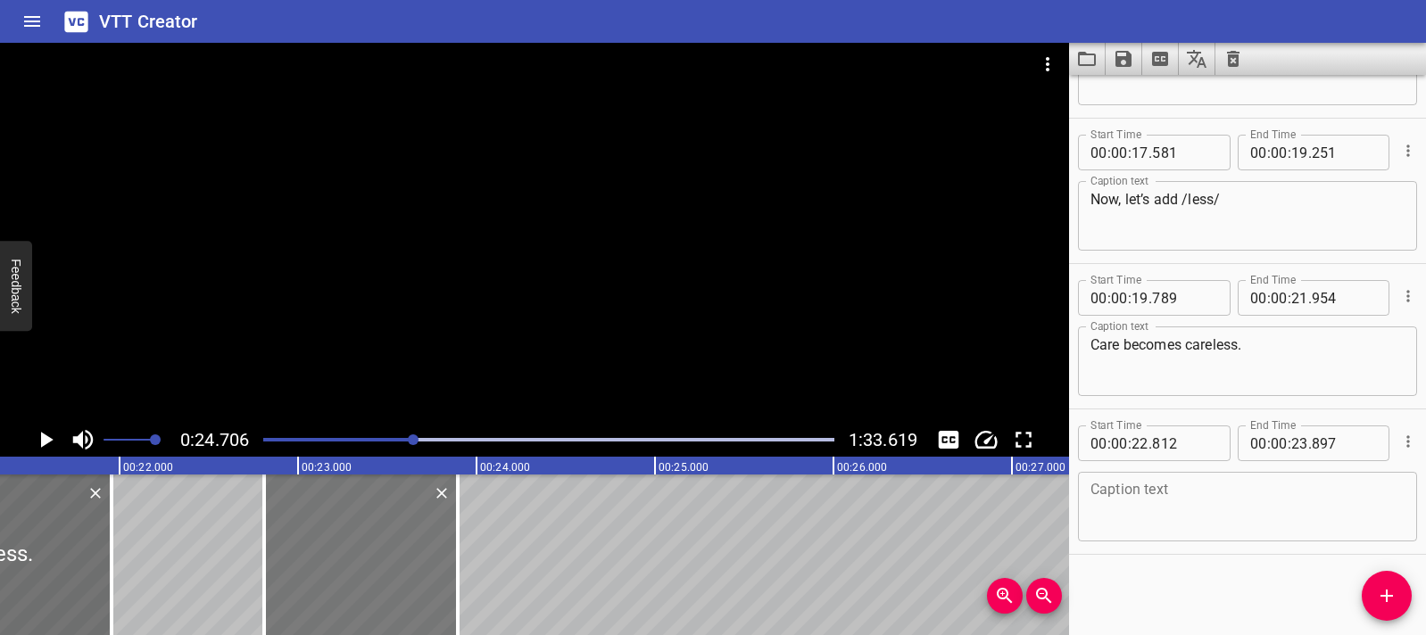
click at [356, 546] on div at bounding box center [361, 555] width 194 height 161
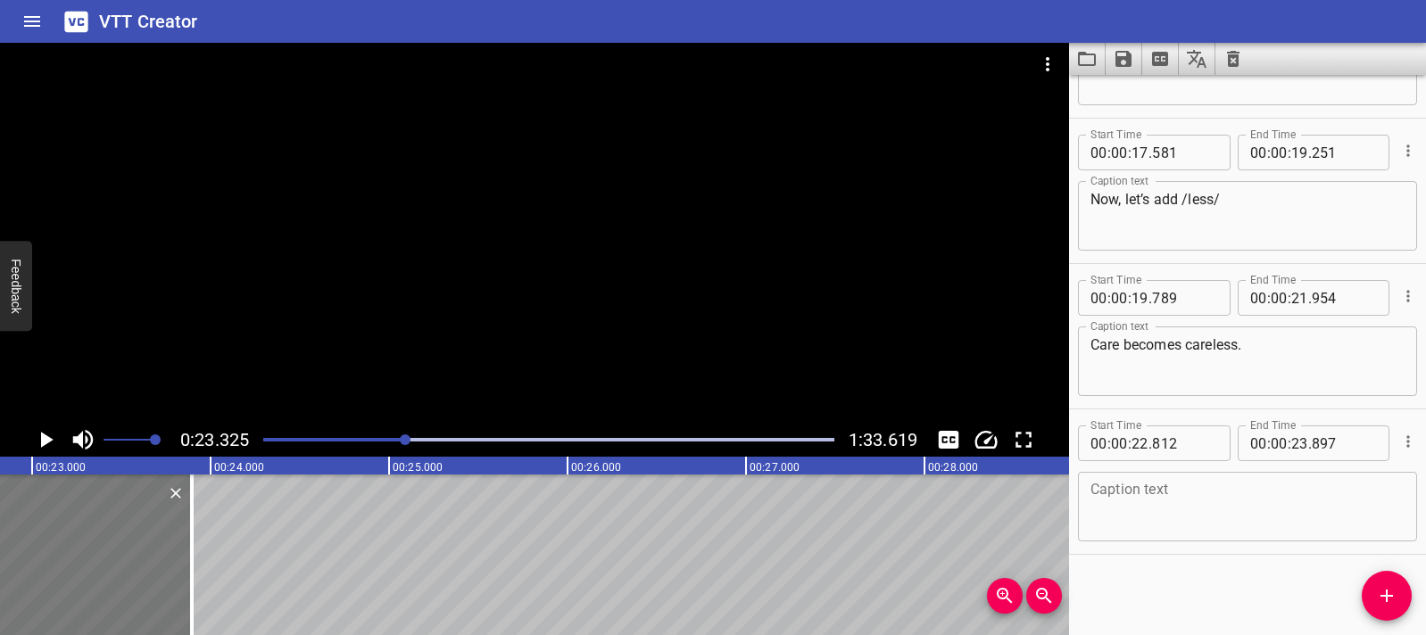
scroll to position [0, 4163]
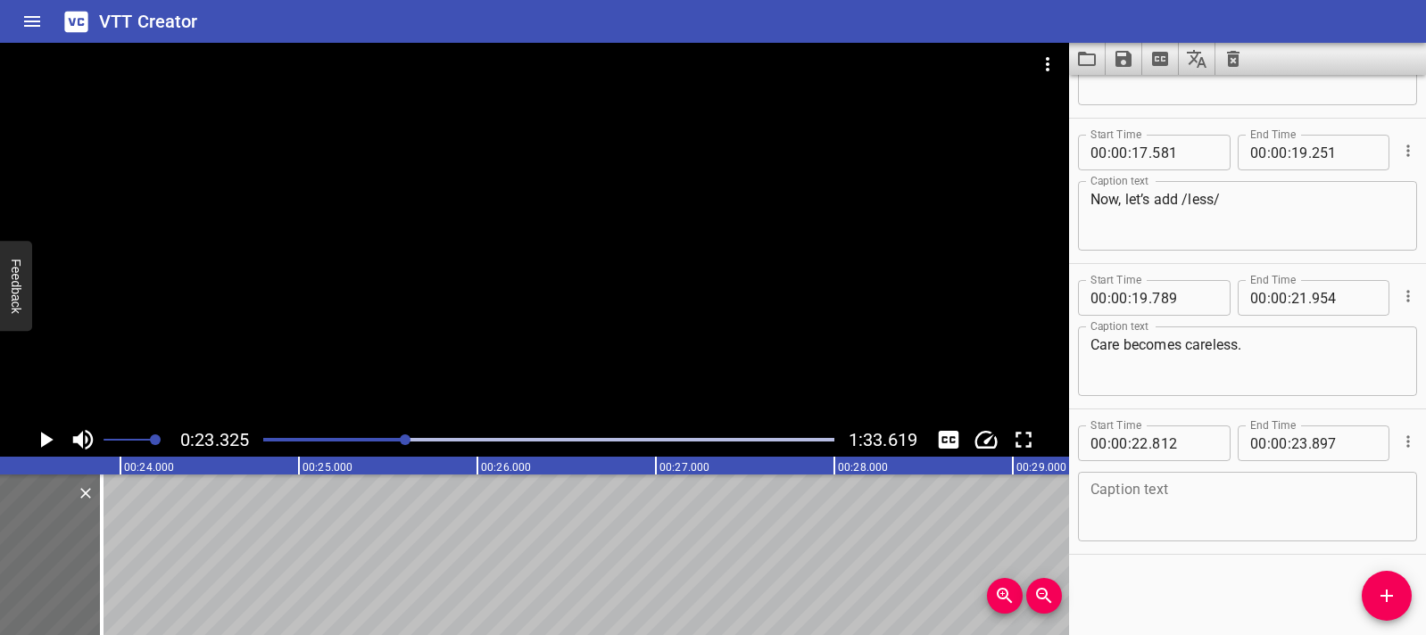
click at [1124, 482] on textarea at bounding box center [1247, 507] width 314 height 51
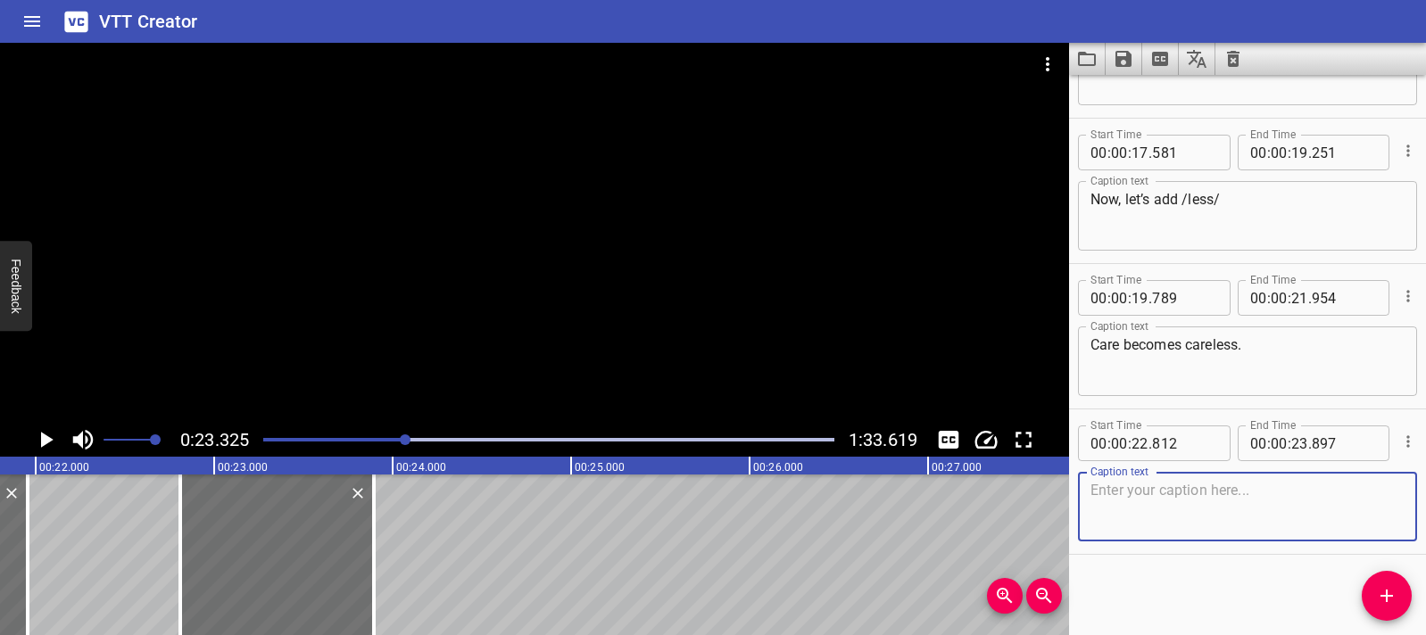
scroll to position [0, 3837]
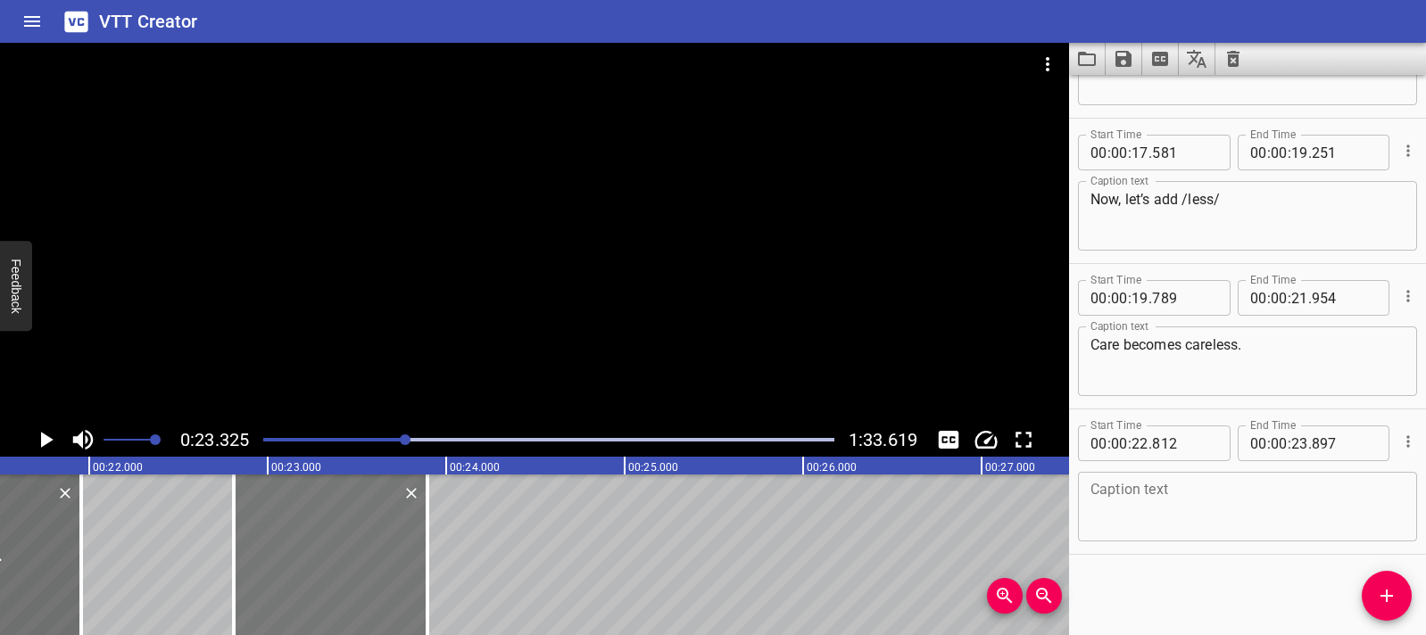
click at [258, 552] on div at bounding box center [331, 555] width 194 height 161
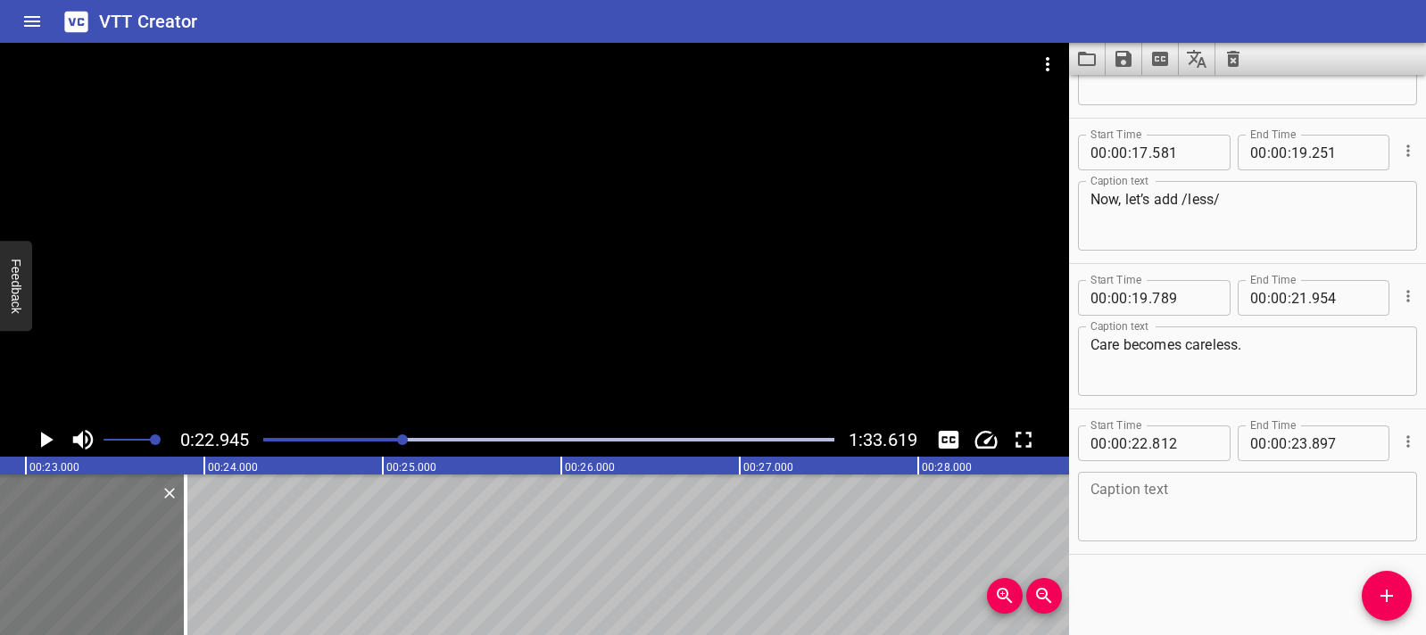
scroll to position [0, 4095]
click at [45, 448] on icon "Play/Pause" at bounding box center [45, 440] width 27 height 27
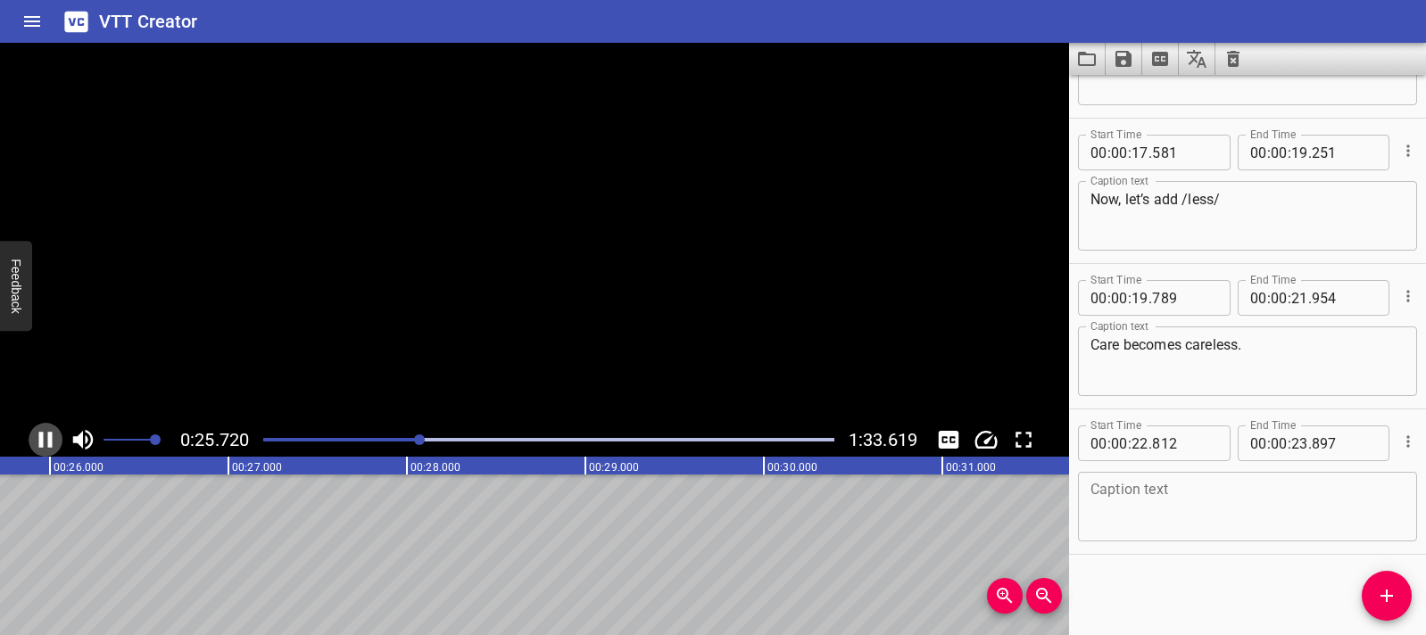
click at [45, 448] on icon "Play/Pause" at bounding box center [45, 440] width 27 height 27
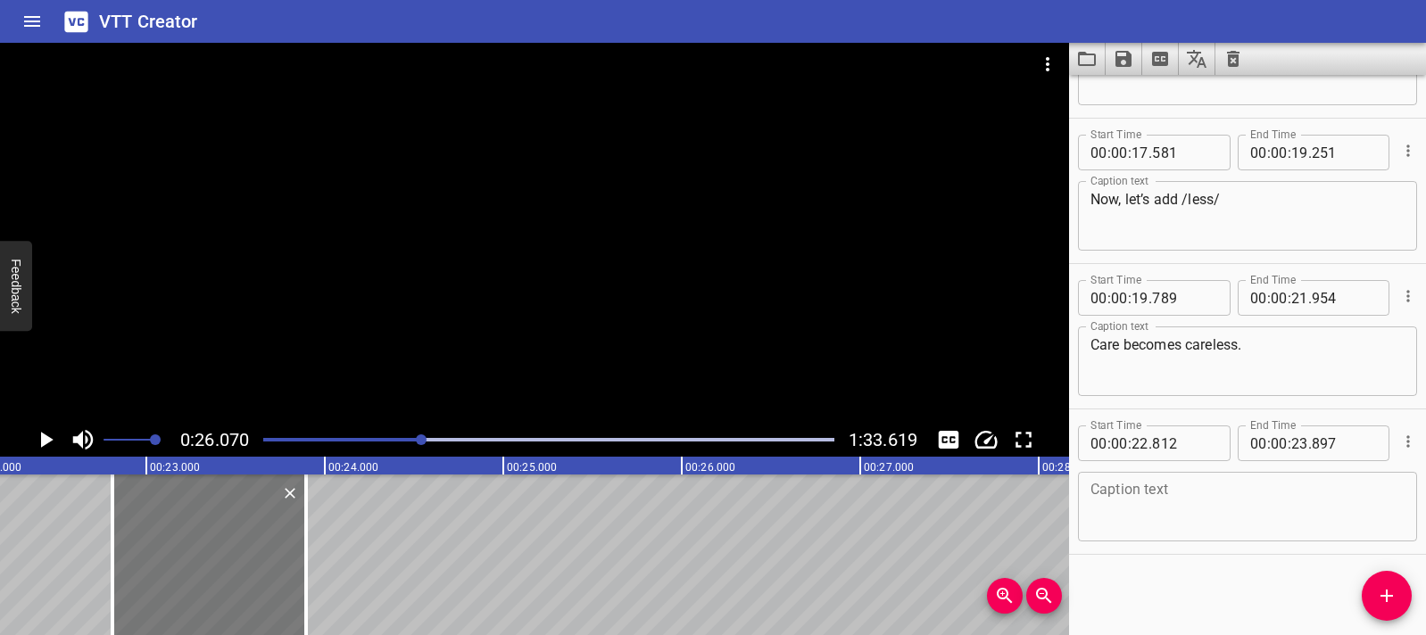
click at [179, 543] on div at bounding box center [209, 555] width 194 height 161
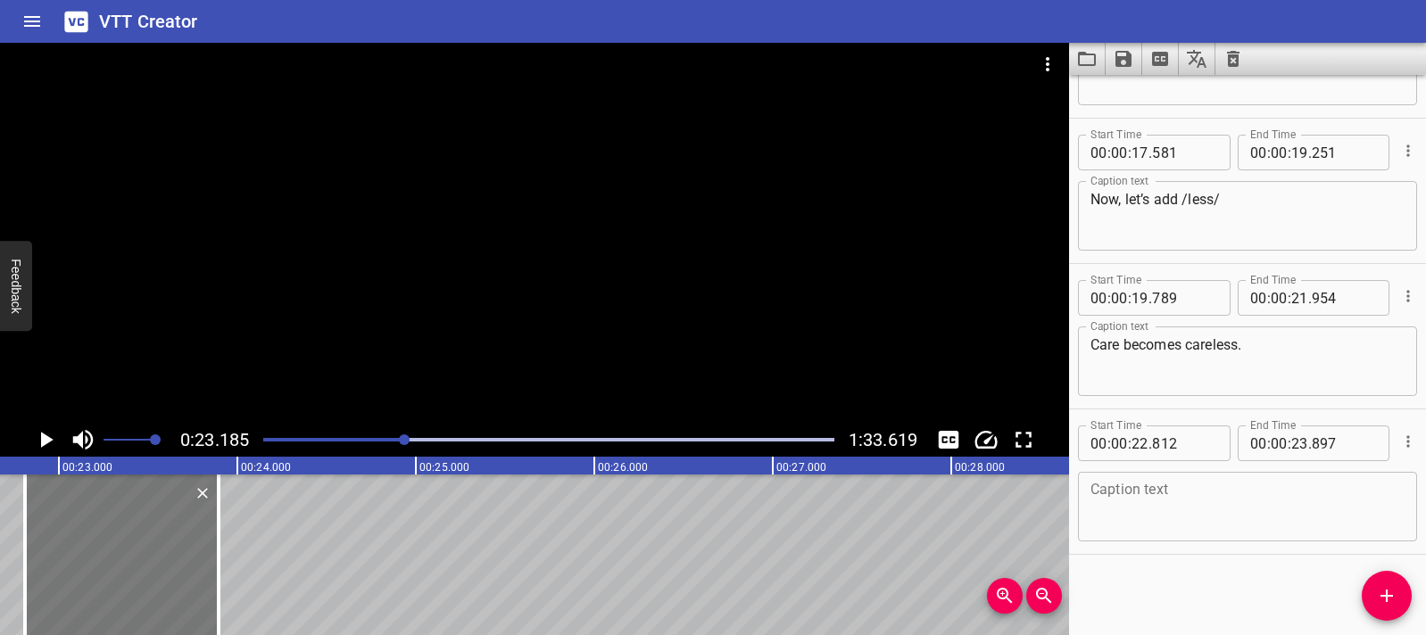
scroll to position [0, 4138]
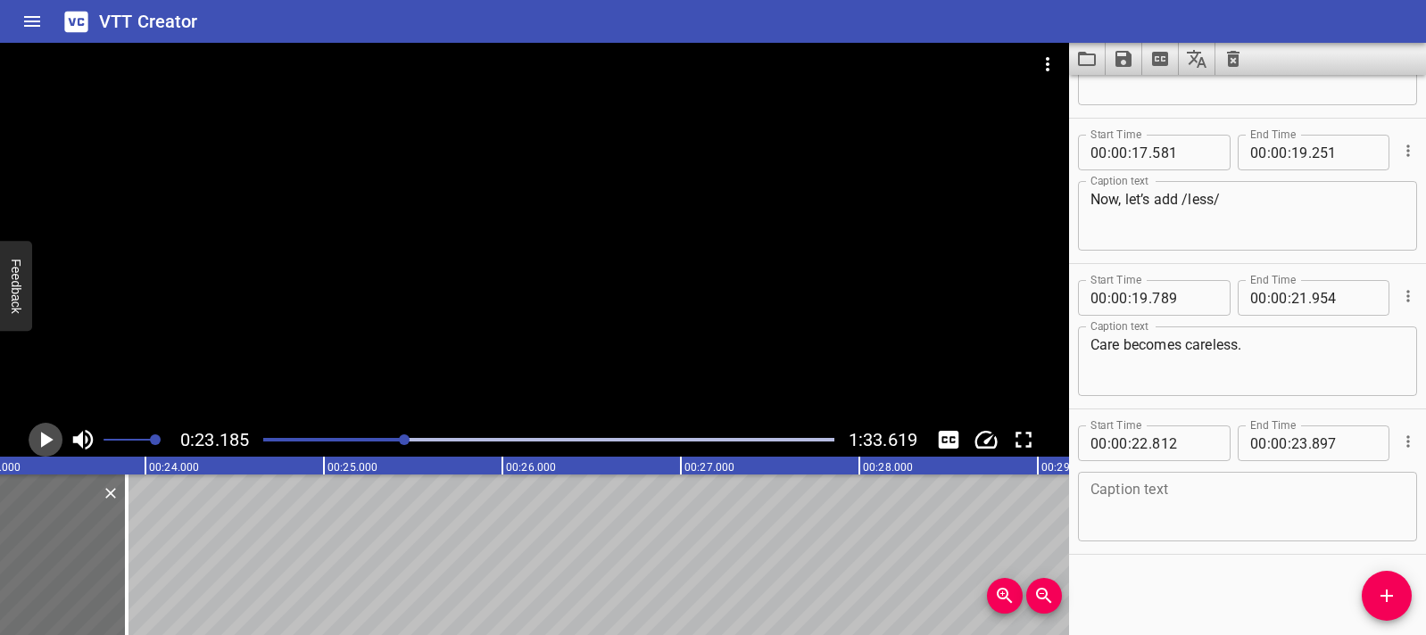
click at [48, 447] on icon "Play/Pause" at bounding box center [45, 440] width 27 height 27
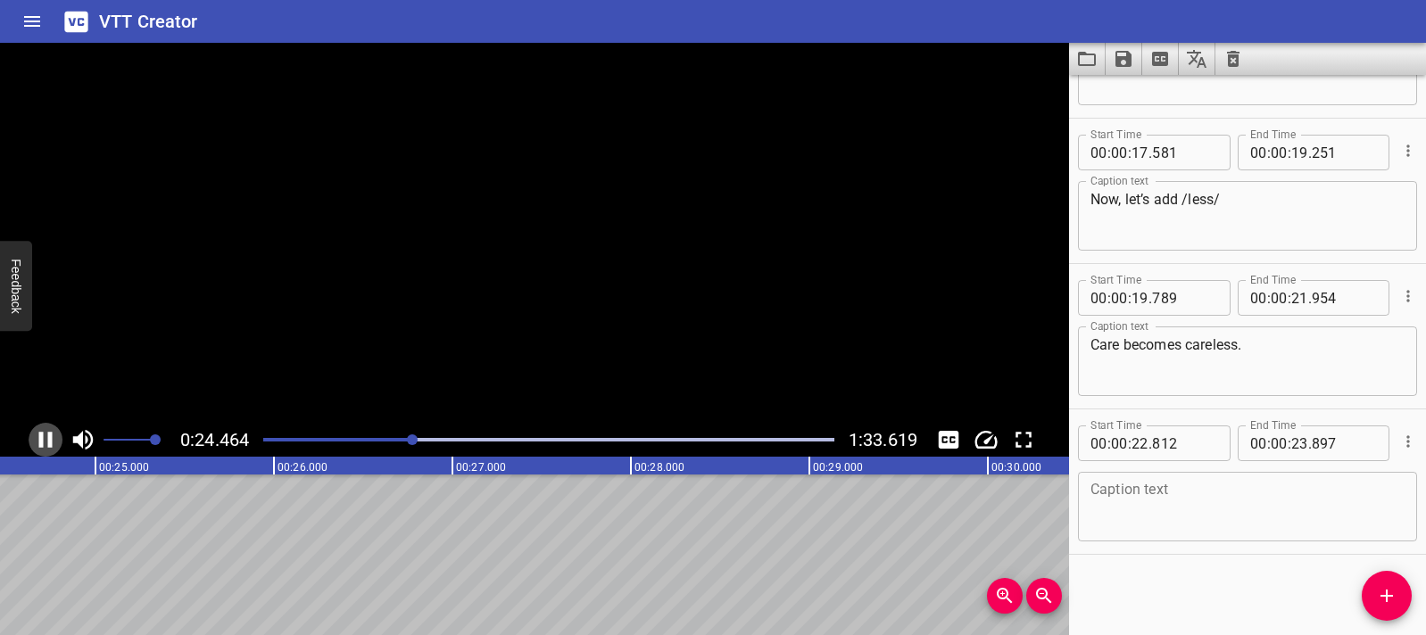
click at [48, 447] on icon "Play/Pause" at bounding box center [45, 440] width 13 height 16
click at [48, 432] on icon "Play/Pause" at bounding box center [45, 440] width 27 height 27
click at [48, 432] on icon "Play/Pause" at bounding box center [45, 440] width 13 height 16
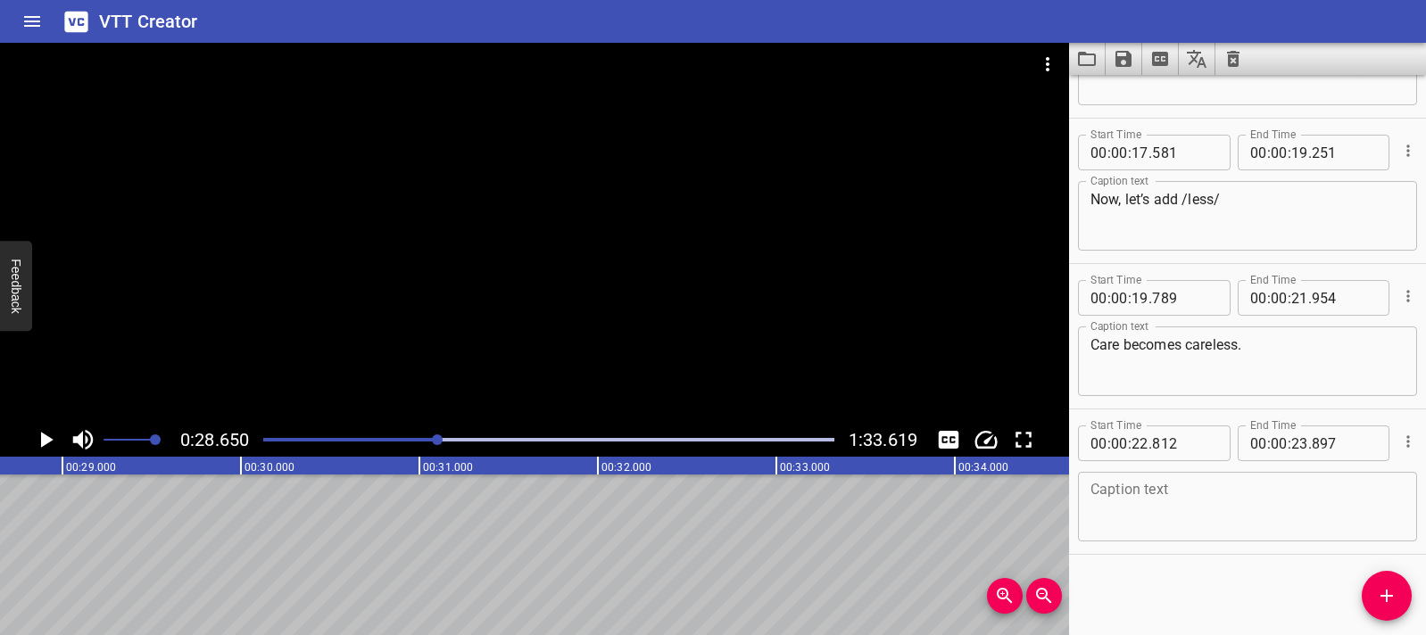
click at [517, 317] on div at bounding box center [534, 233] width 1069 height 380
click at [322, 371] on div at bounding box center [534, 233] width 1069 height 380
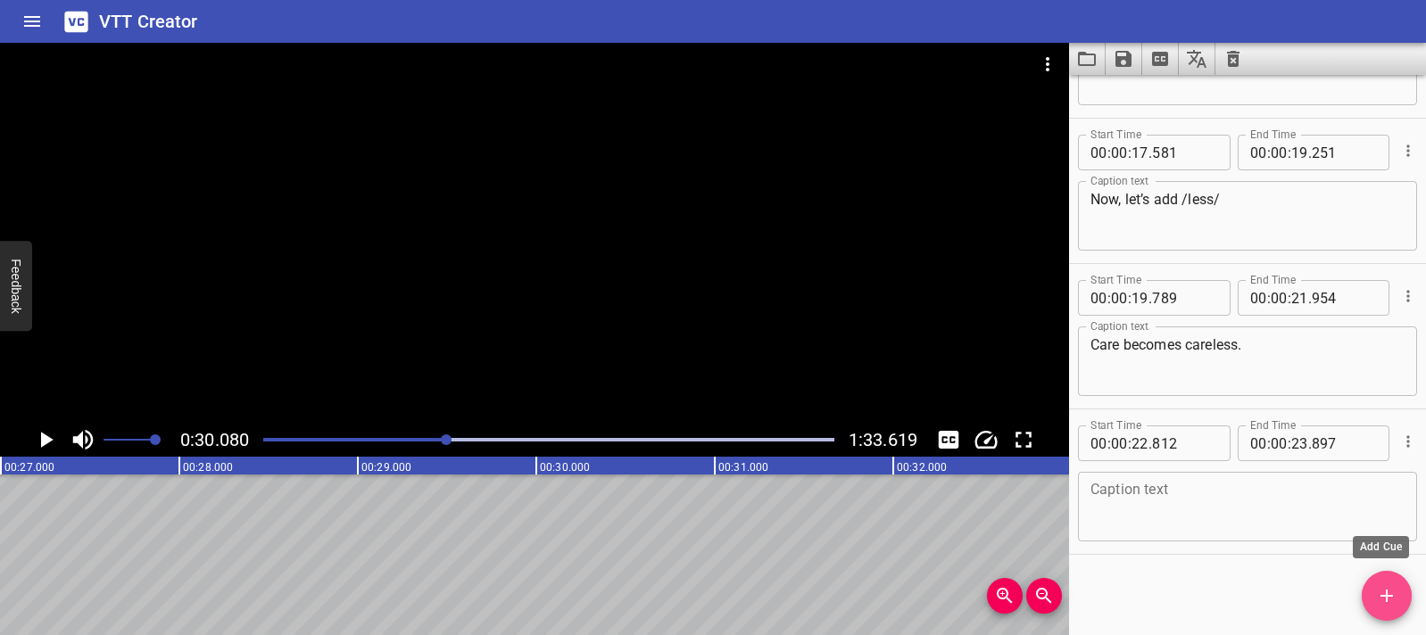
click at [1408, 607] on button "Add Cue" at bounding box center [1387, 596] width 50 height 50
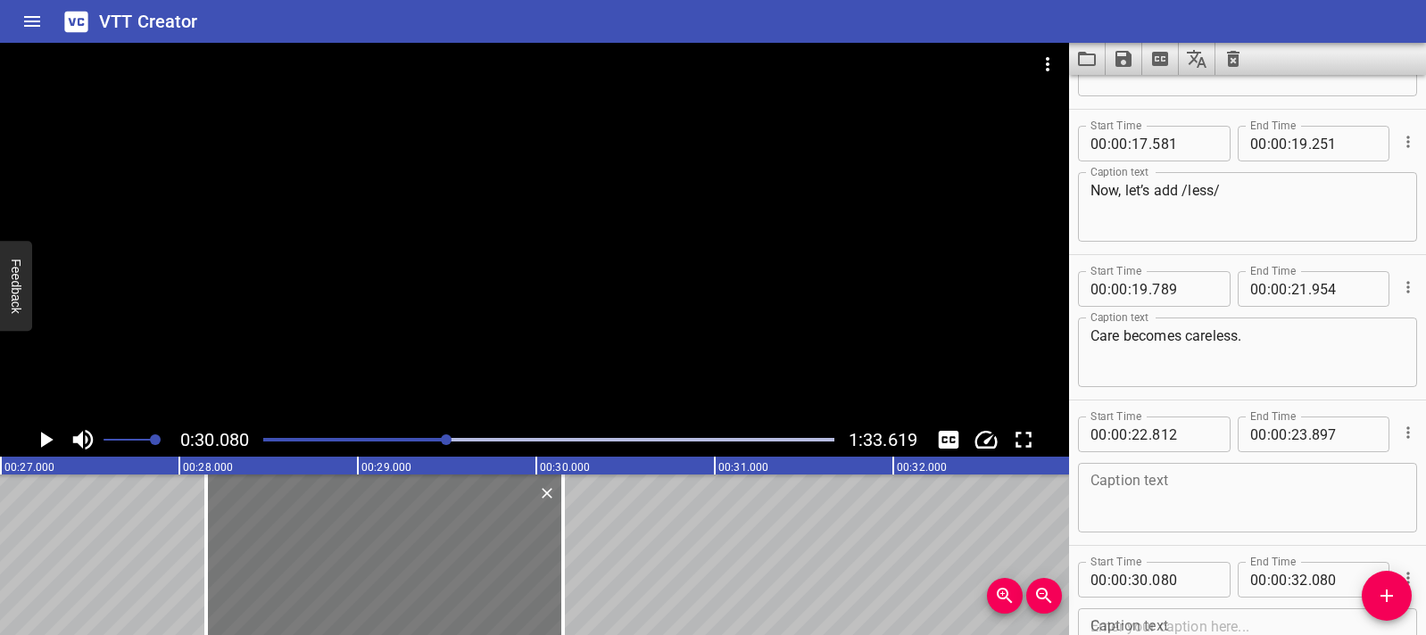
drag, startPoint x: 663, startPoint y: 546, endPoint x: 319, endPoint y: 540, distance: 343.6
click at [319, 540] on div at bounding box center [384, 555] width 357 height 161
type input "28"
type input "155"
type input "30"
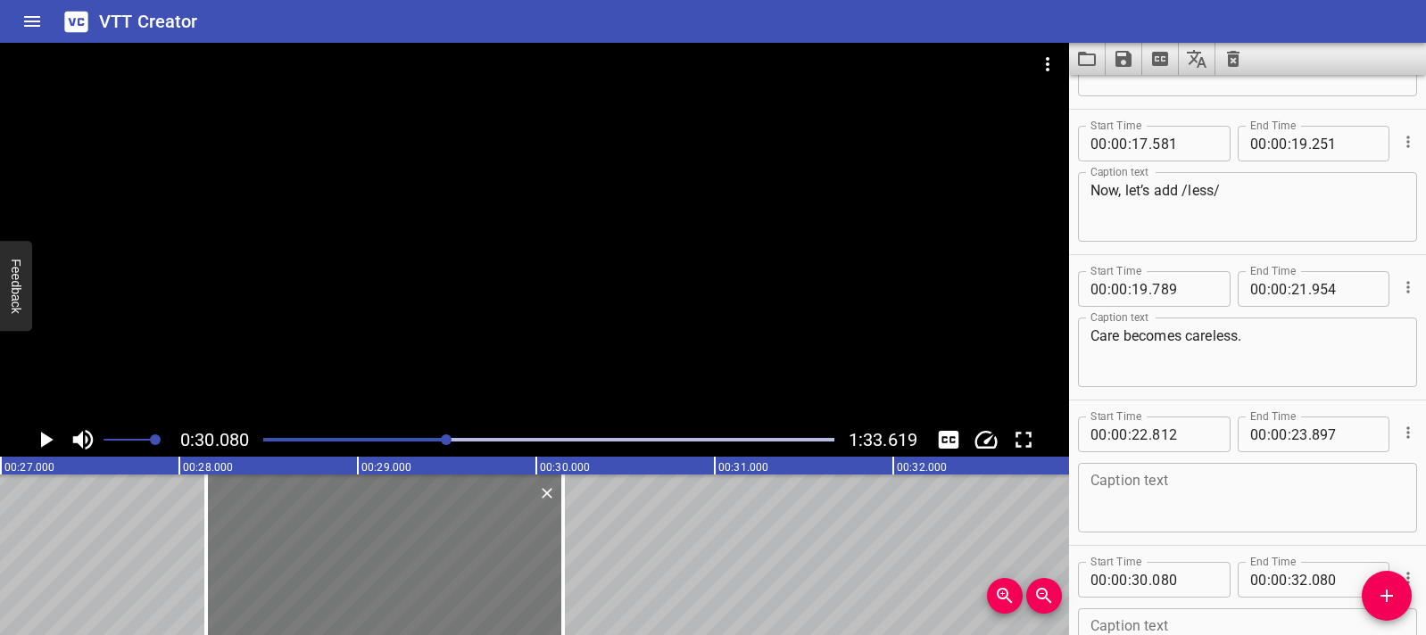
type input "155"
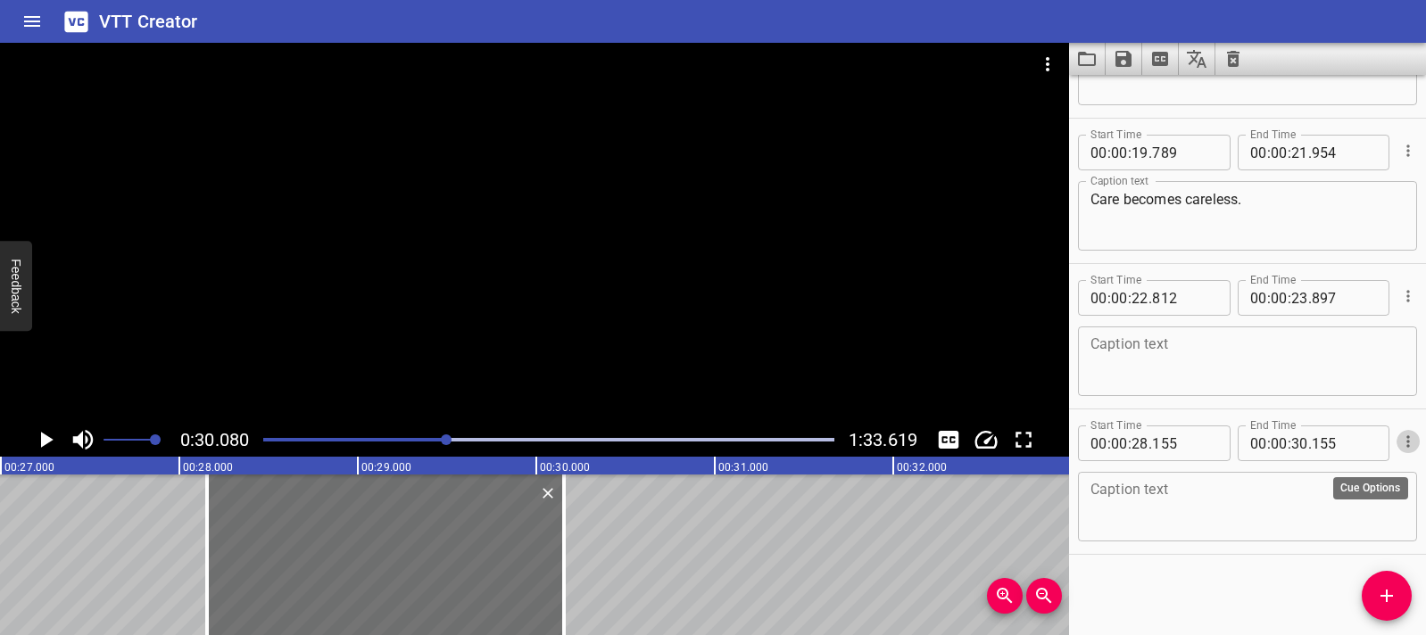
click at [1399, 436] on icon "Cue Options" at bounding box center [1408, 442] width 18 height 18
click at [1322, 482] on li "Delete Cue" at bounding box center [1332, 474] width 155 height 32
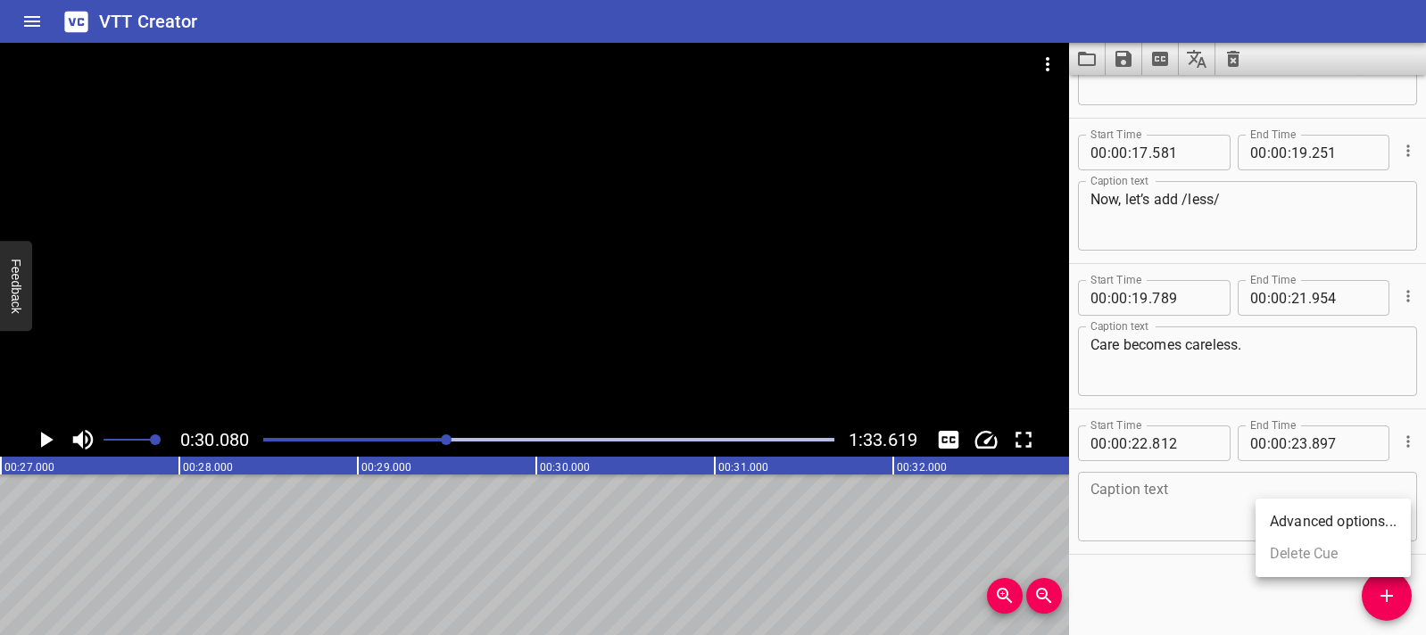
scroll to position [833, 0]
click at [1404, 446] on button "Cue Options" at bounding box center [1407, 441] width 23 height 23
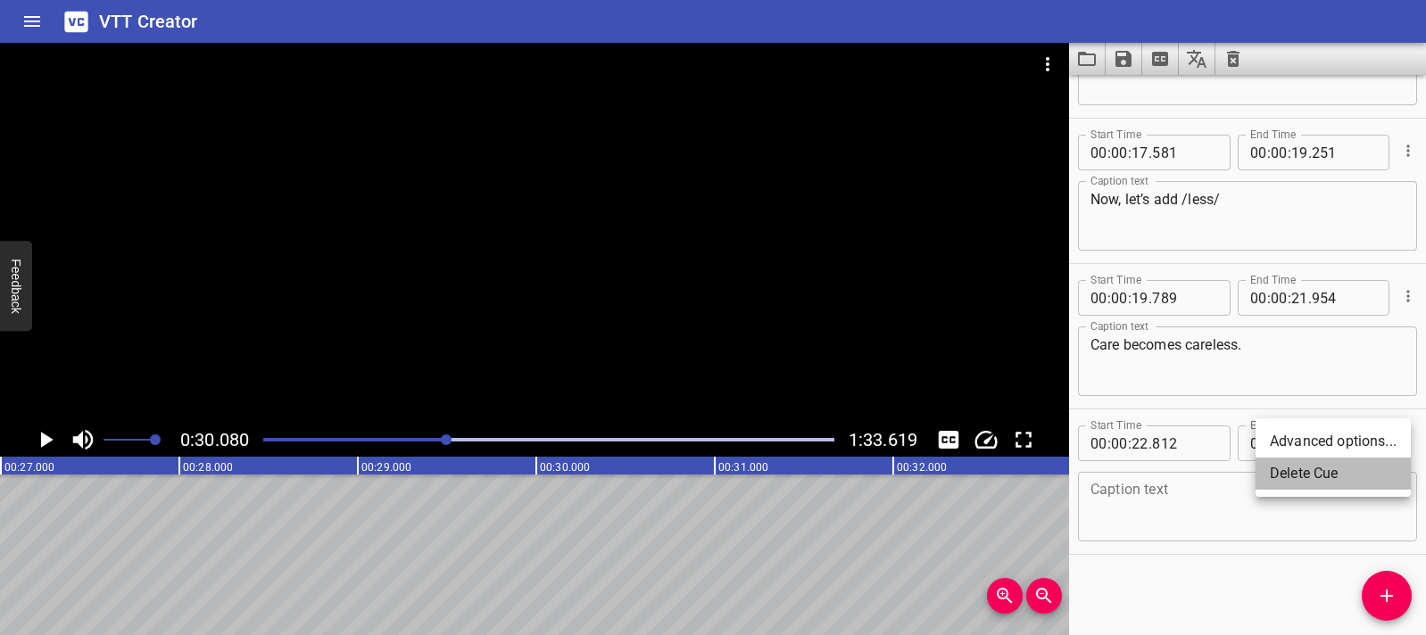
click at [1296, 486] on li "Delete Cue" at bounding box center [1332, 474] width 155 height 32
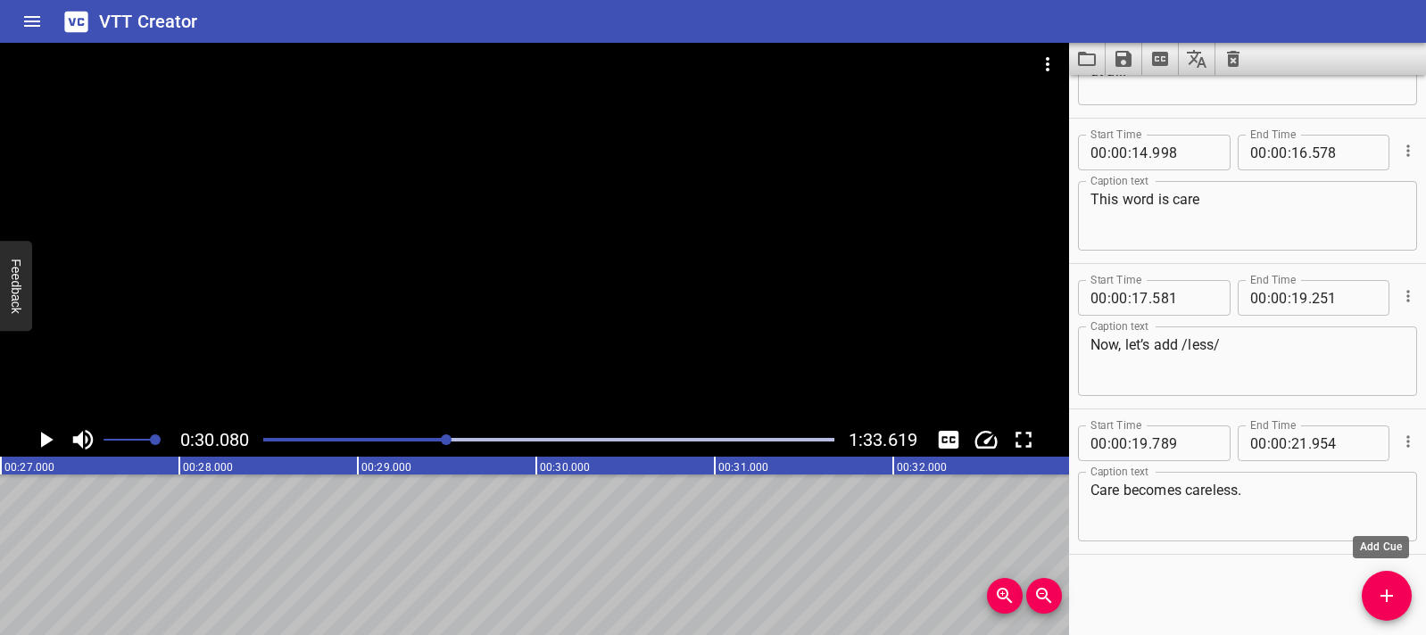
click at [1376, 597] on icon "Add Cue" at bounding box center [1386, 595] width 21 height 21
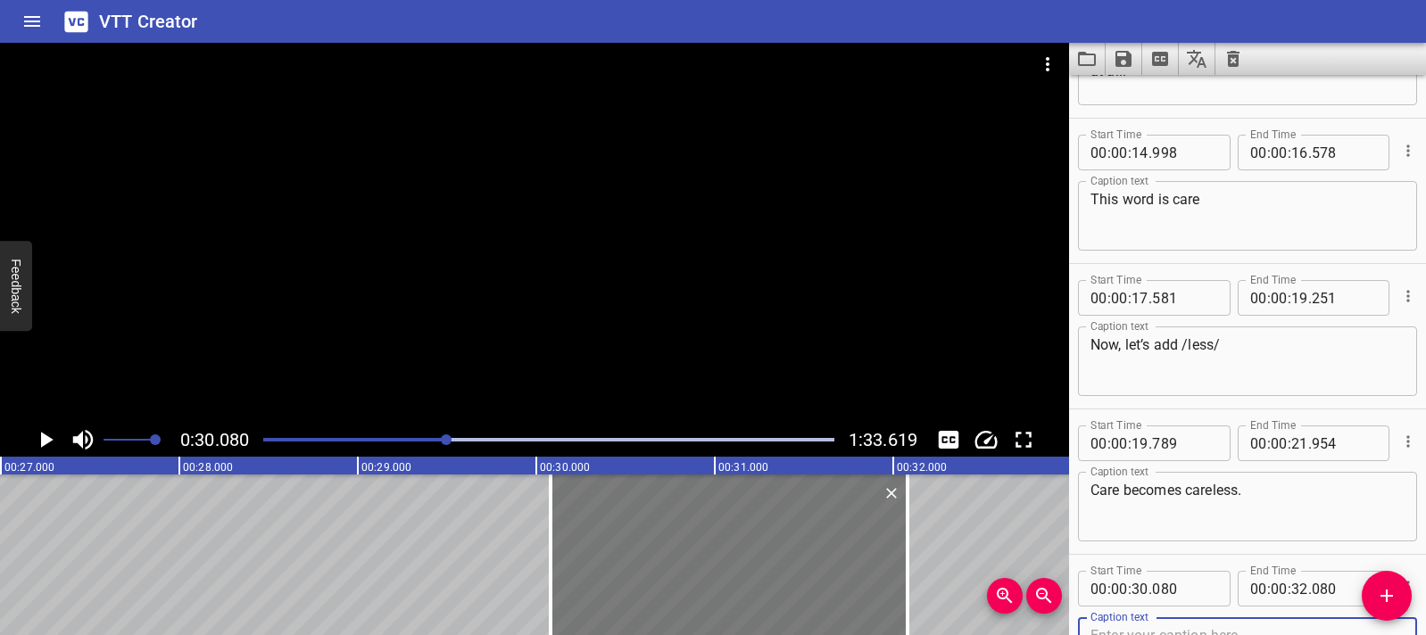
scroll to position [696, 0]
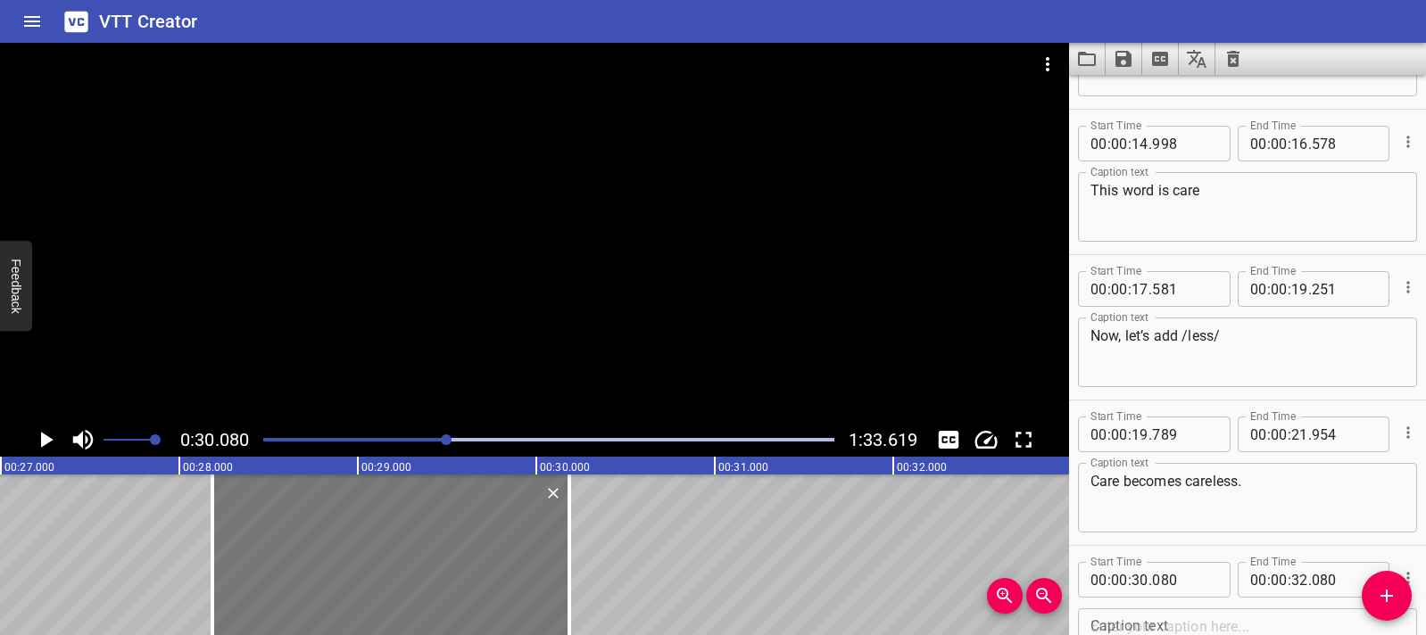
drag, startPoint x: 630, startPoint y: 554, endPoint x: 292, endPoint y: 537, distance: 338.6
click at [292, 537] on div at bounding box center [390, 555] width 357 height 161
type input "28"
type input "185"
type input "30"
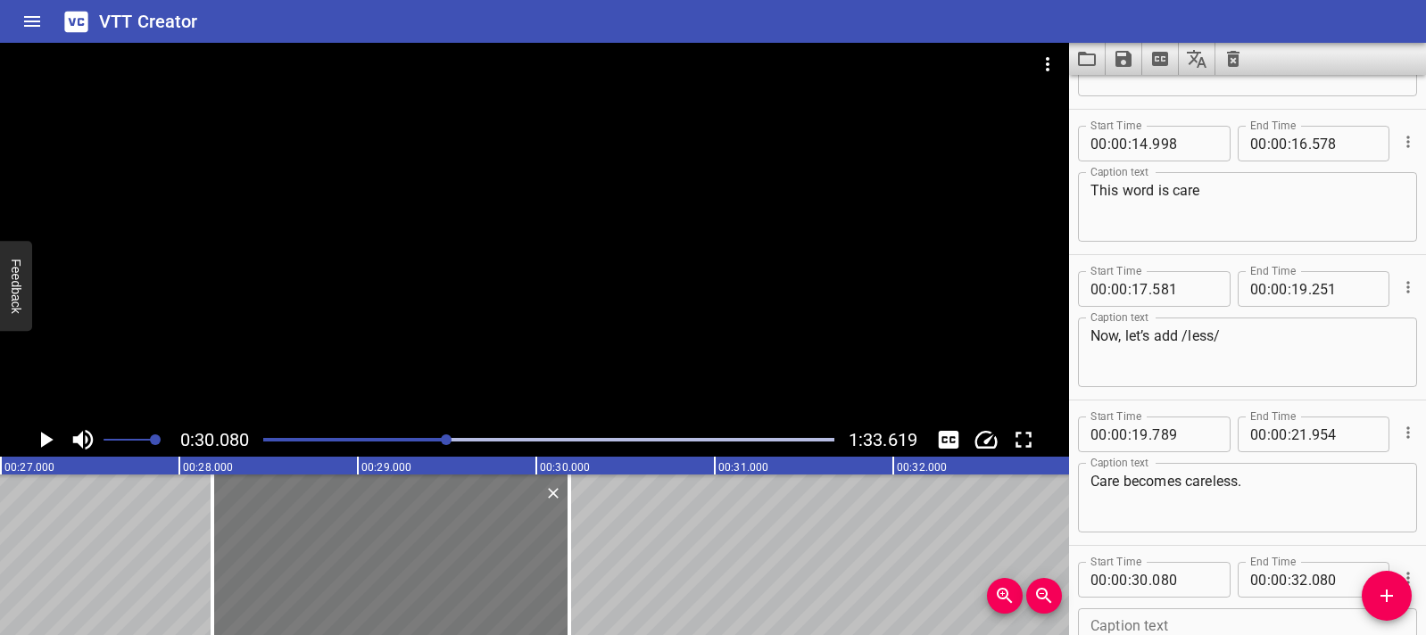
type input "185"
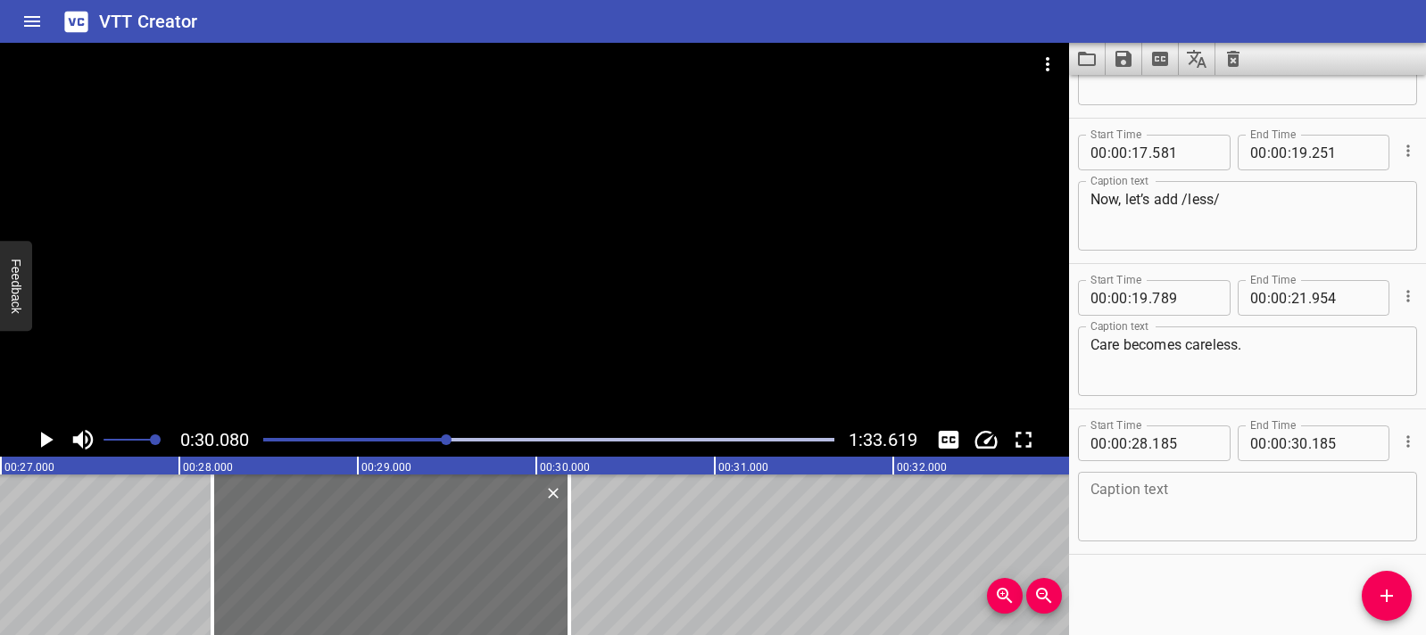
click at [1132, 502] on textarea at bounding box center [1247, 507] width 314 height 51
paste textarea "Now try this one: end."
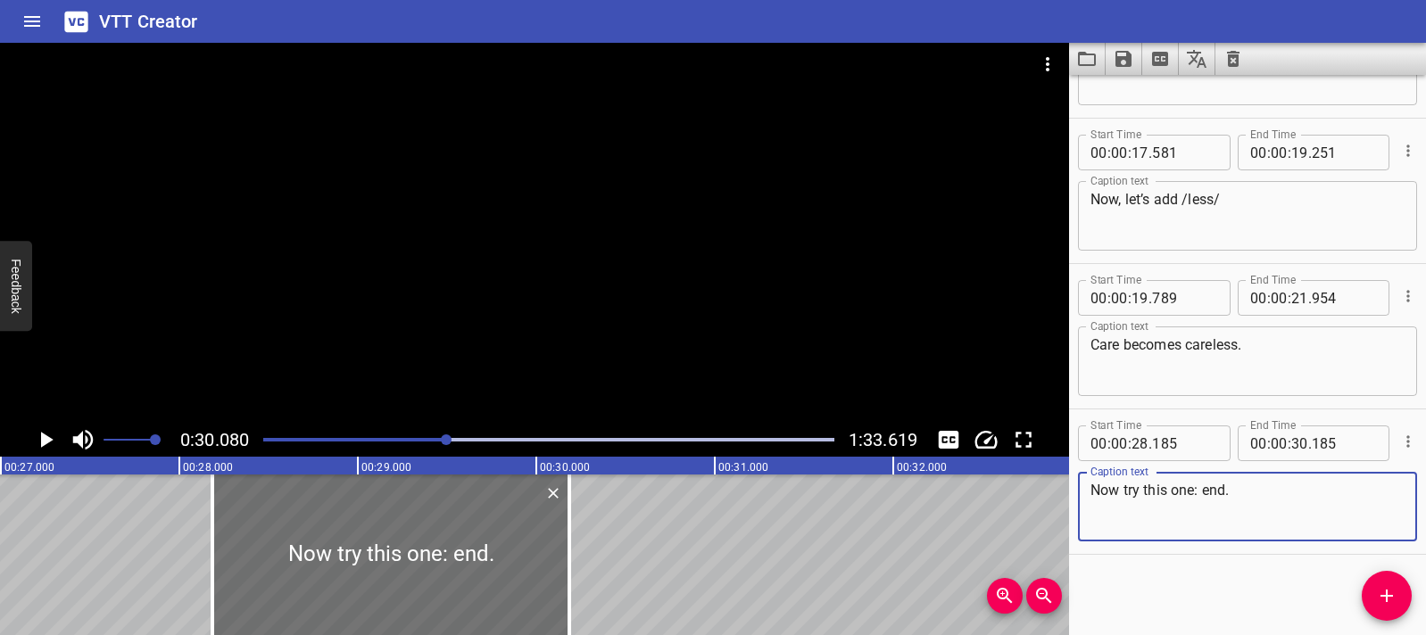
type textarea "Now try this one: end."
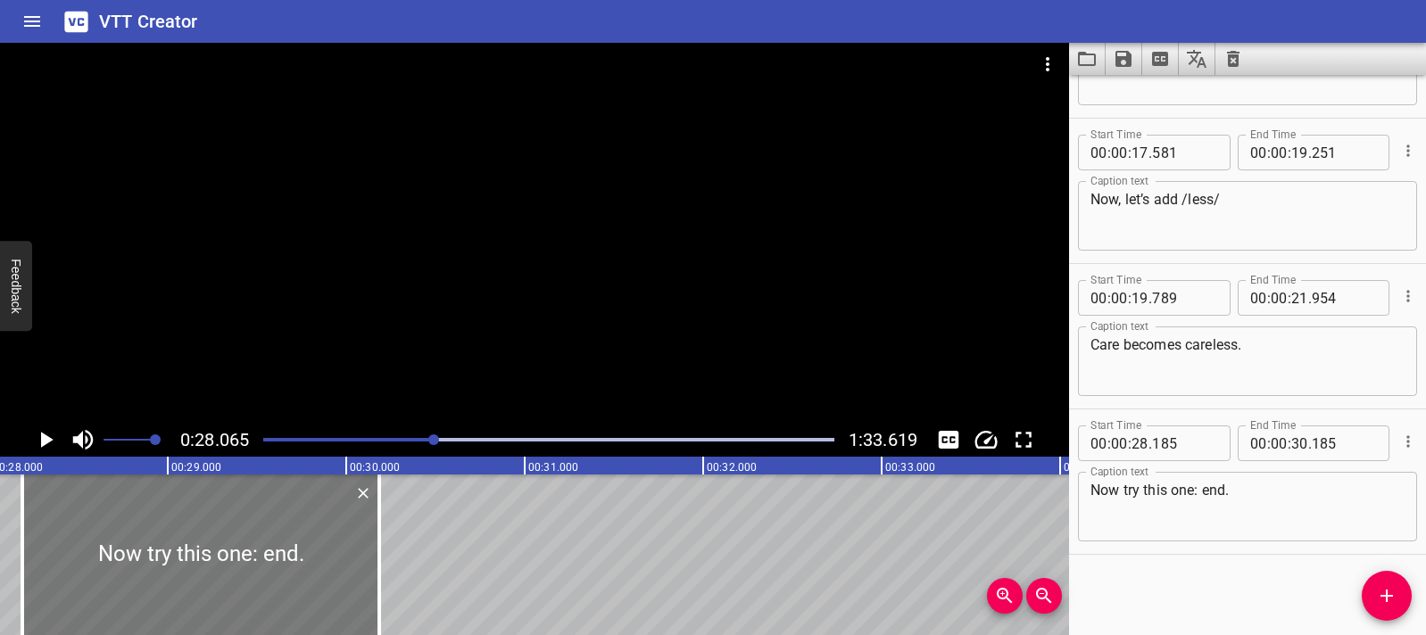
scroll to position [0, 5008]
click at [42, 442] on icon "Play/Pause" at bounding box center [47, 440] width 12 height 16
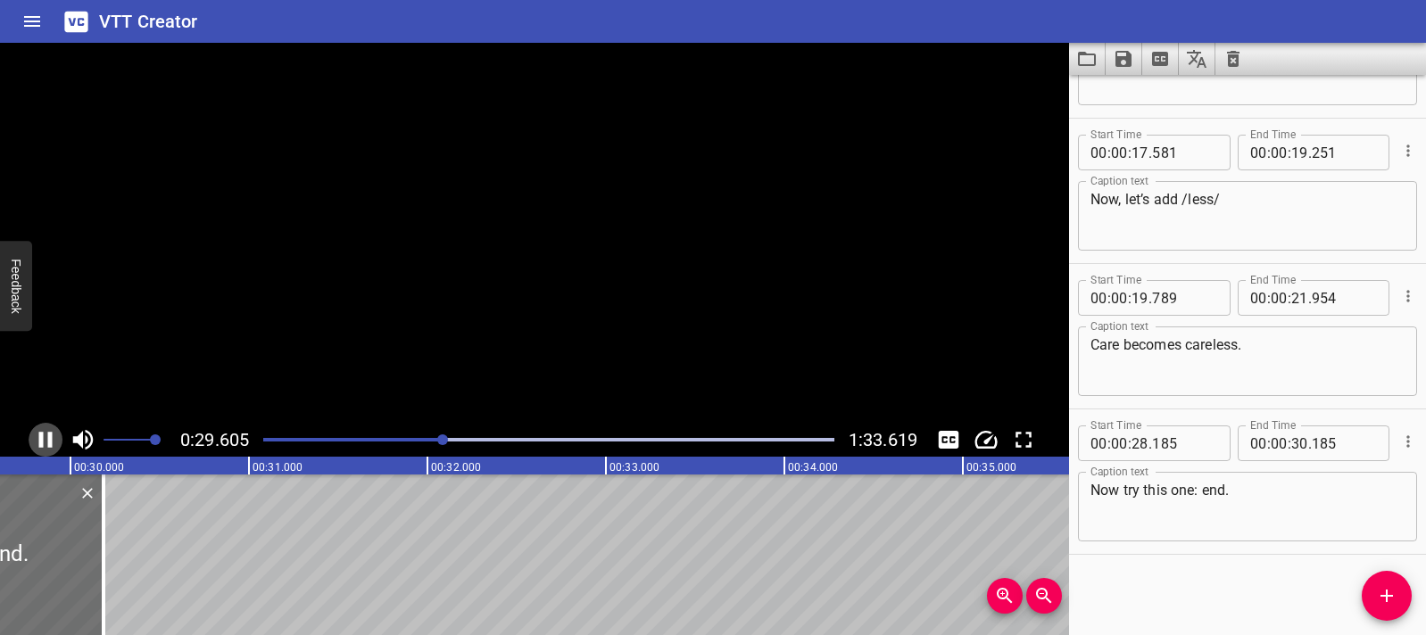
click at [42, 442] on icon "Play/Pause" at bounding box center [45, 440] width 13 height 16
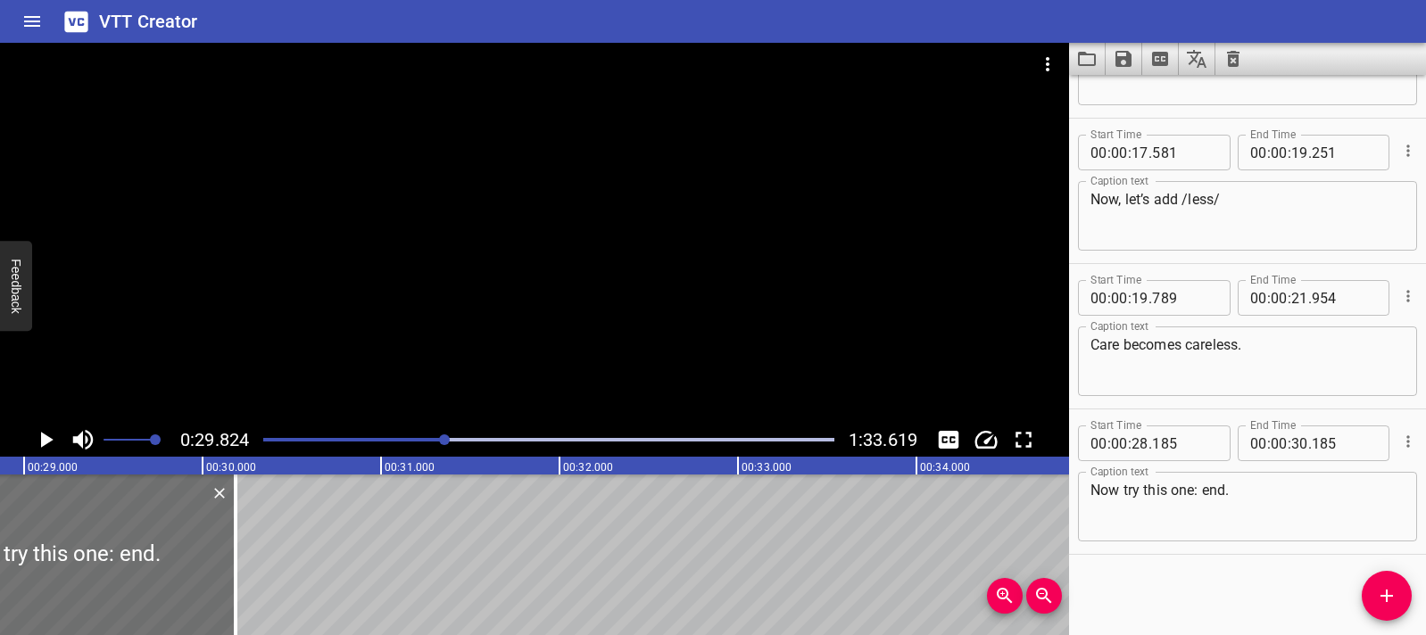
scroll to position [0, 5080]
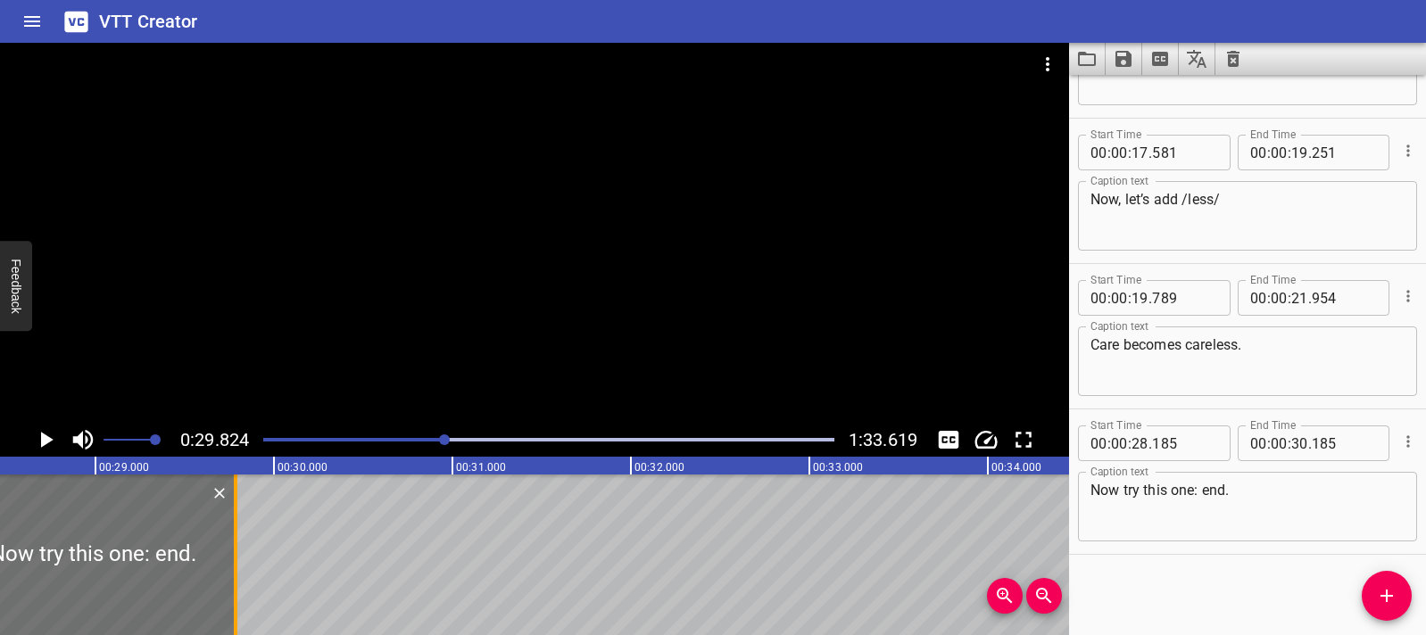
drag, startPoint x: 311, startPoint y: 577, endPoint x: 239, endPoint y: 570, distance: 71.7
click at [239, 570] on div at bounding box center [236, 555] width 18 height 161
type input "29"
type input "785"
click at [59, 448] on button "Play/Pause" at bounding box center [46, 440] width 34 height 34
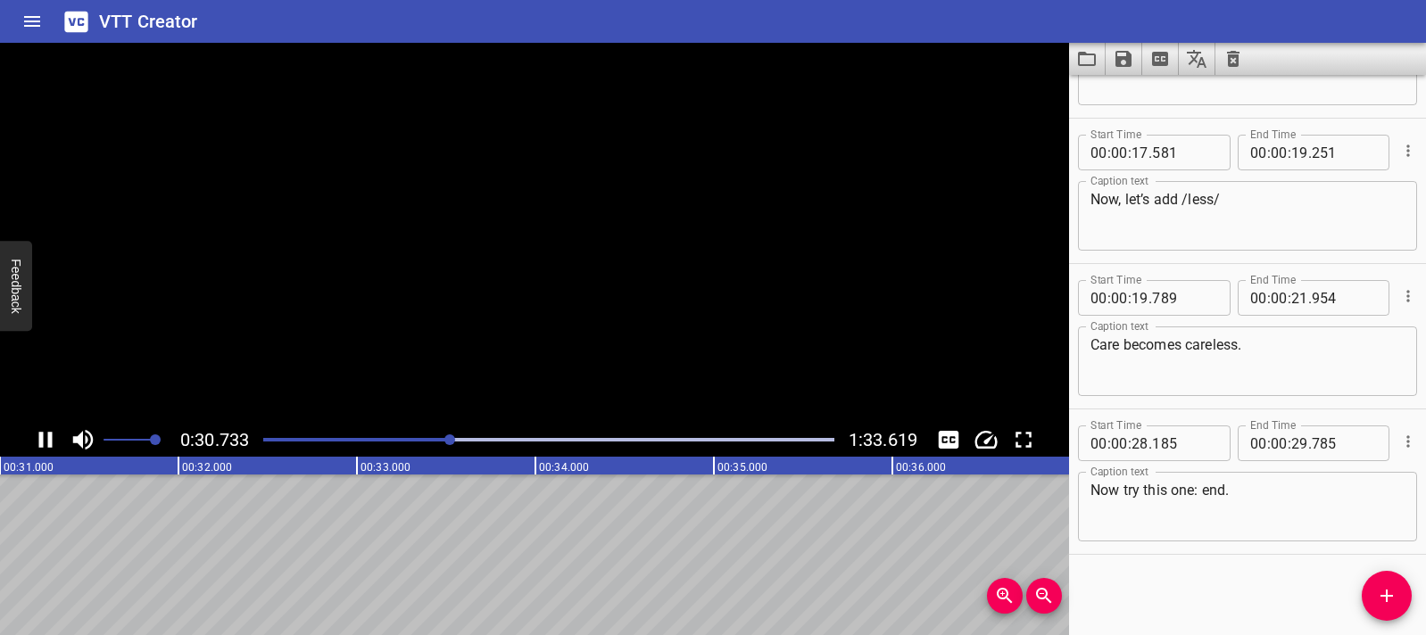
click at [59, 448] on button "Play/Pause" at bounding box center [46, 440] width 34 height 34
click at [1373, 590] on span "Add Cue" at bounding box center [1387, 595] width 50 height 21
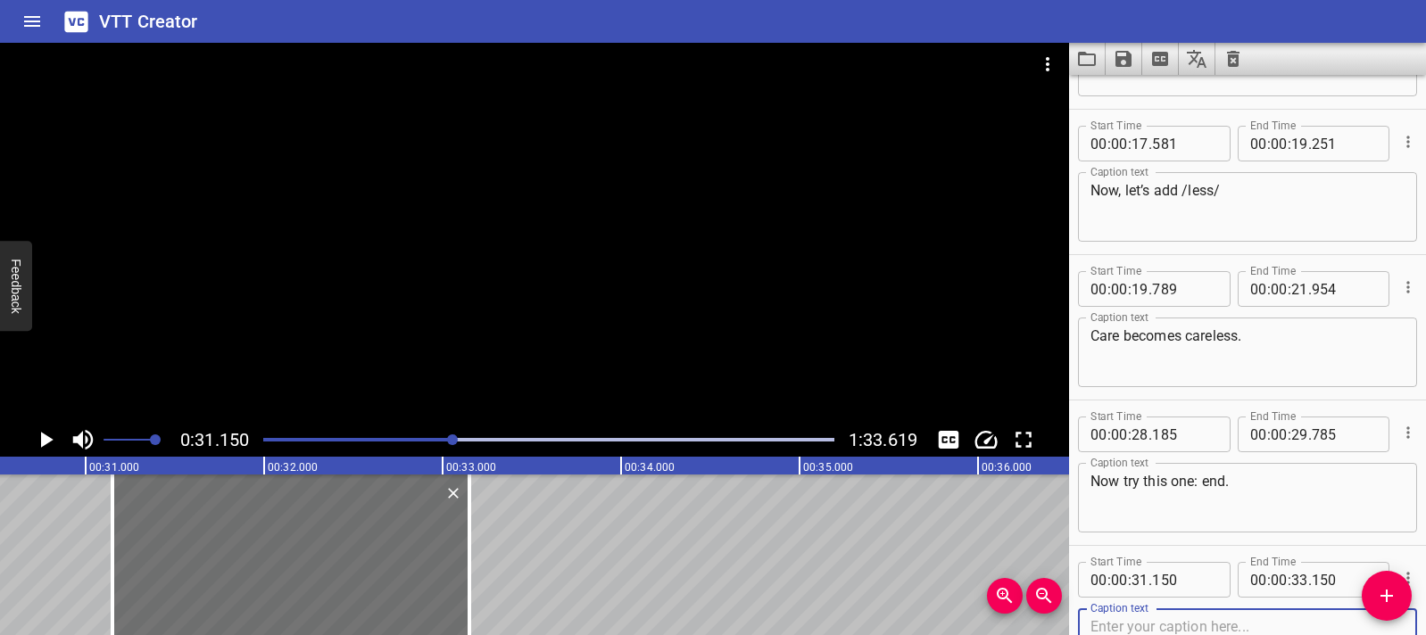
scroll to position [0, 5393]
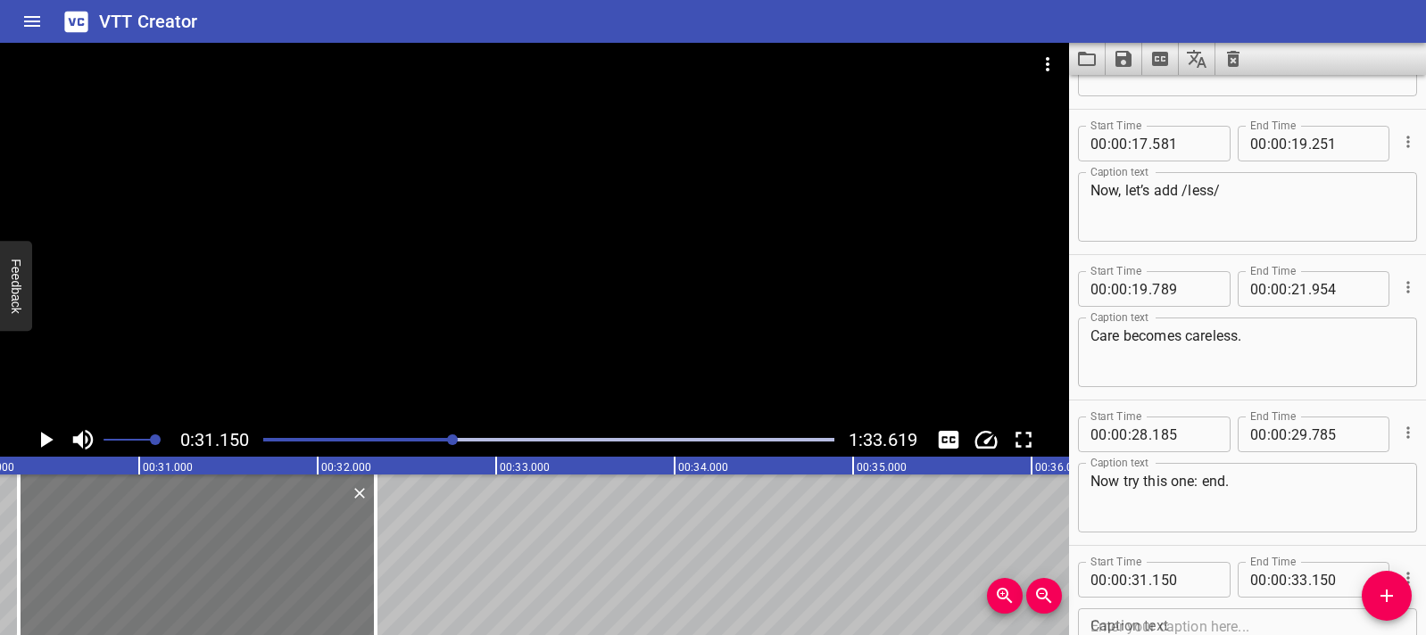
drag, startPoint x: 406, startPoint y: 568, endPoint x: 259, endPoint y: 570, distance: 147.2
click at [259, 570] on div at bounding box center [197, 555] width 357 height 161
type input "30"
type input "325"
type input "32"
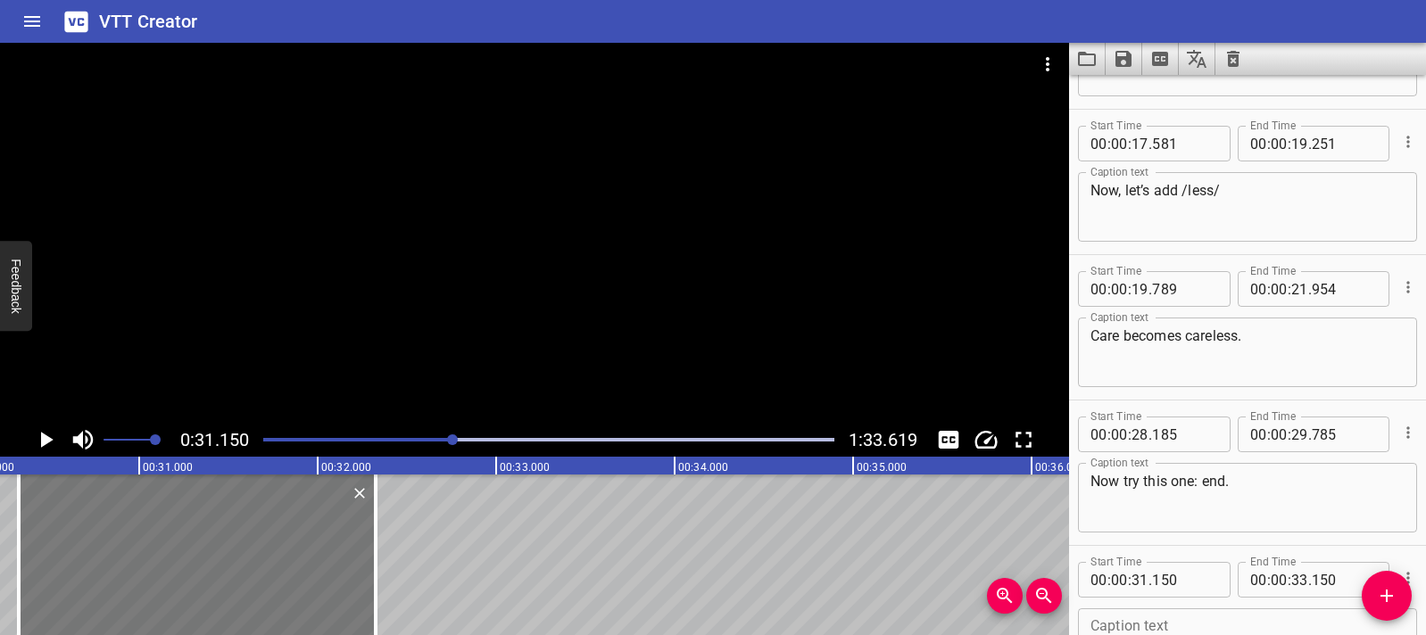
type input "325"
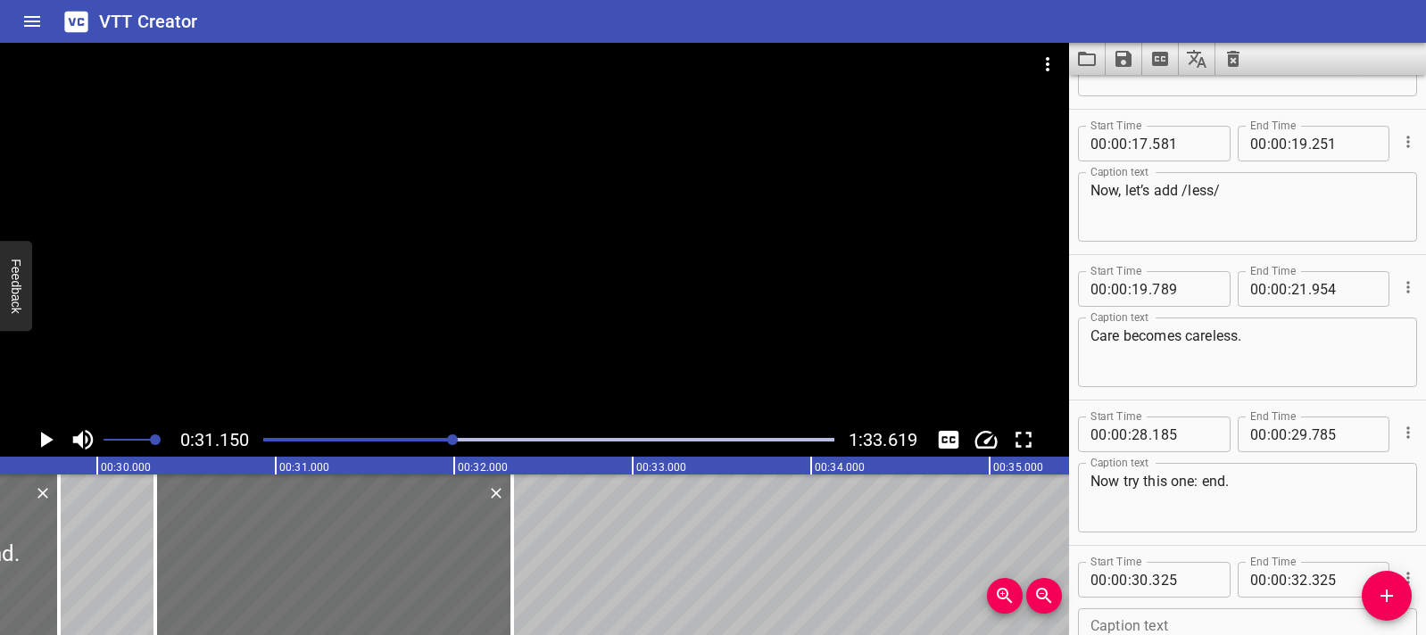
scroll to position [0, 5185]
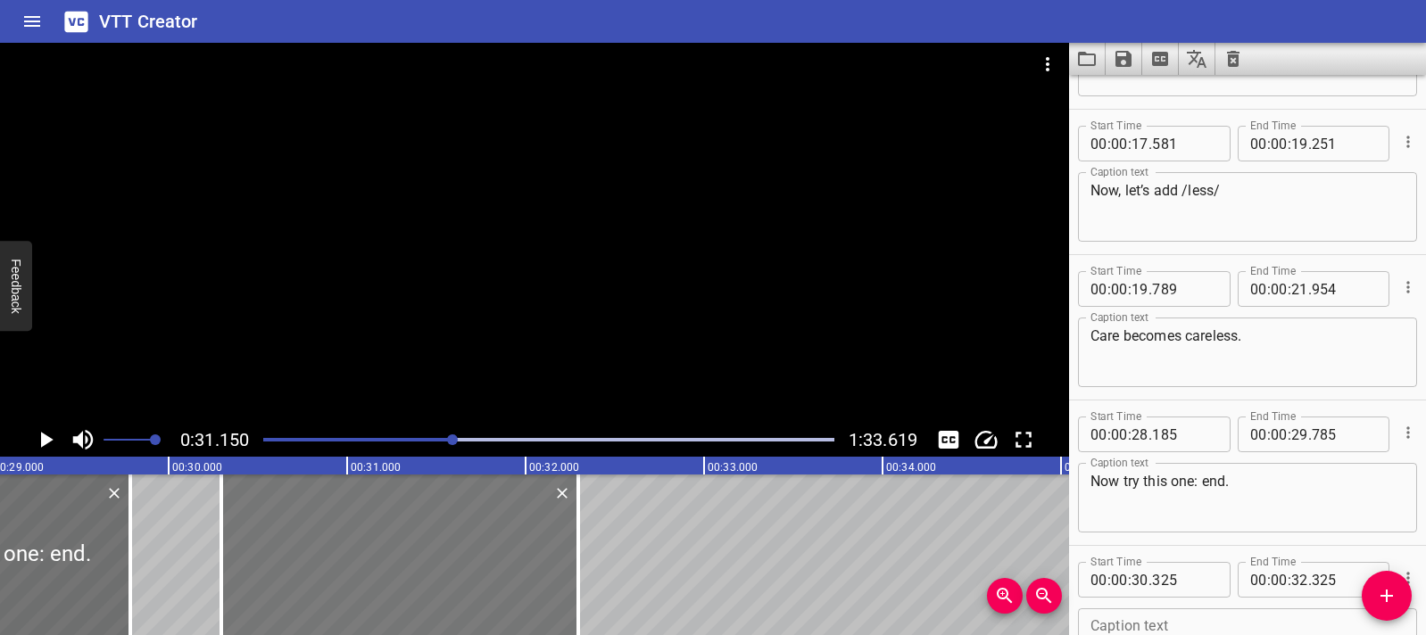
click at [396, 577] on div at bounding box center [399, 555] width 357 height 161
type input "285"
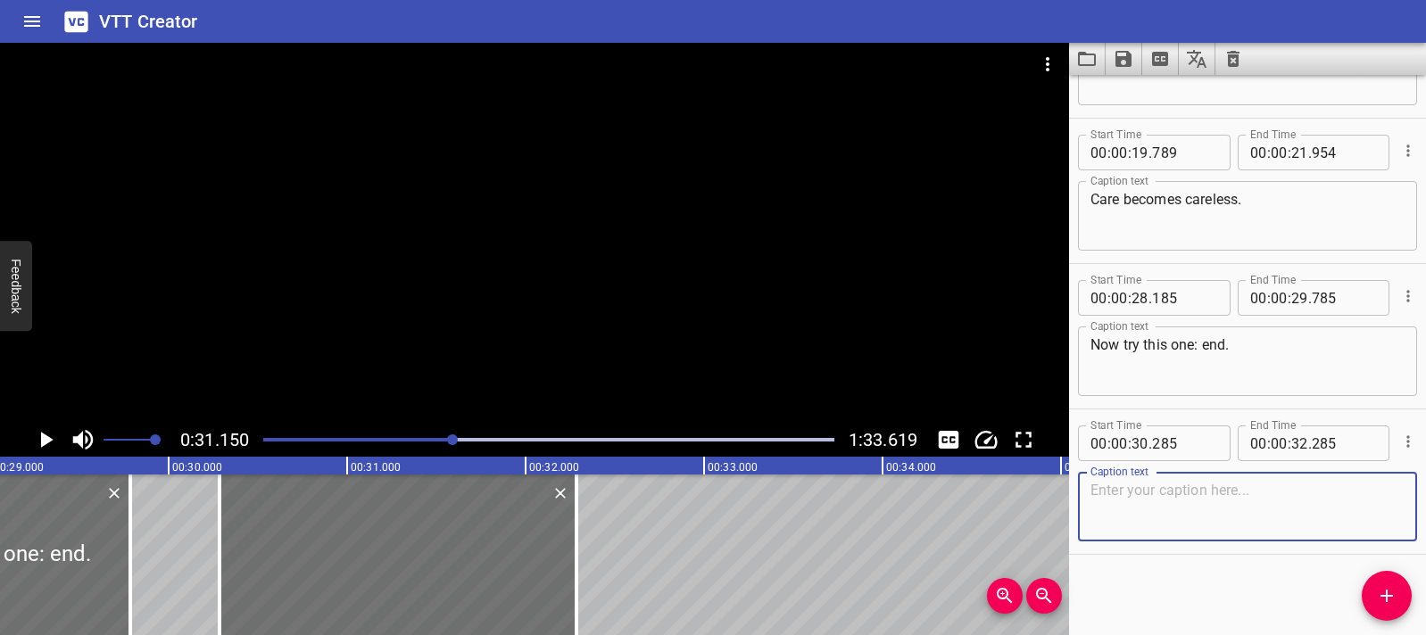
click at [1154, 509] on textarea at bounding box center [1247, 507] width 314 height 51
paste textarea "Now, let’s add /less/."
type textarea "Now, let’s add /less/."
click at [47, 443] on icon "Play/Pause" at bounding box center [45, 440] width 27 height 27
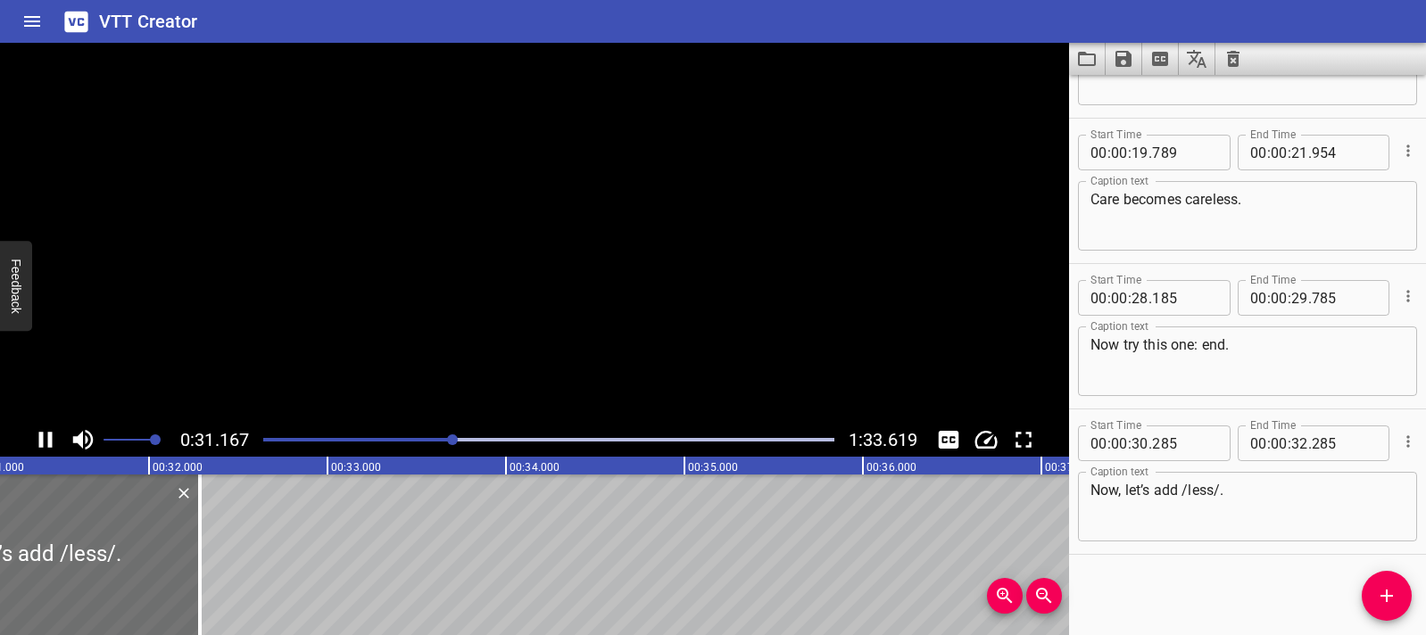
click at [47, 443] on icon "Play/Pause" at bounding box center [45, 440] width 13 height 16
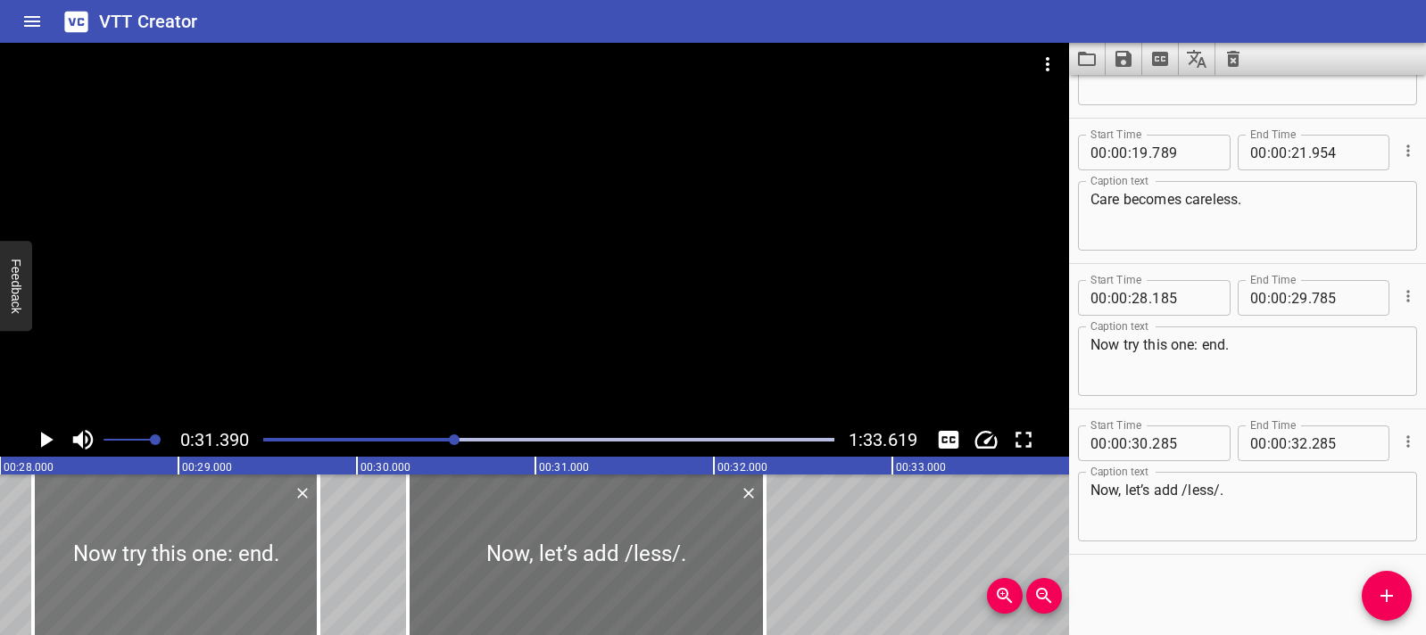
click at [200, 526] on div at bounding box center [176, 555] width 286 height 161
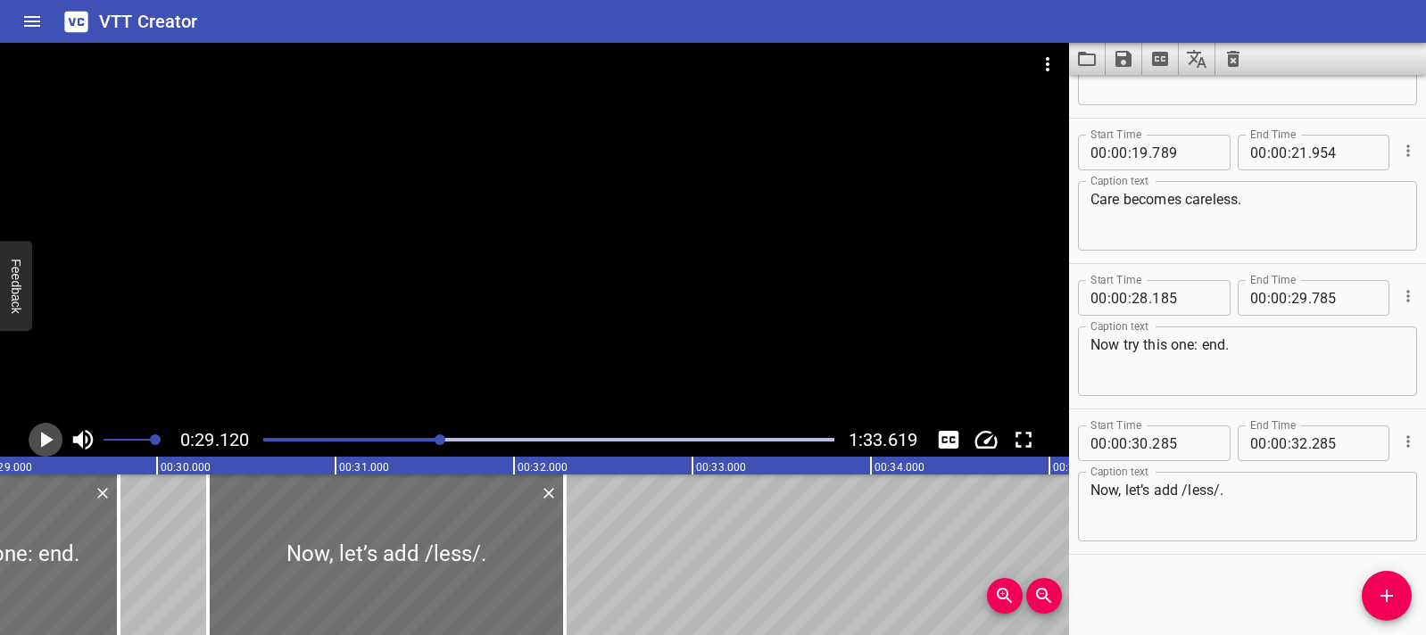
click at [54, 437] on icon "Play/Pause" at bounding box center [45, 440] width 27 height 27
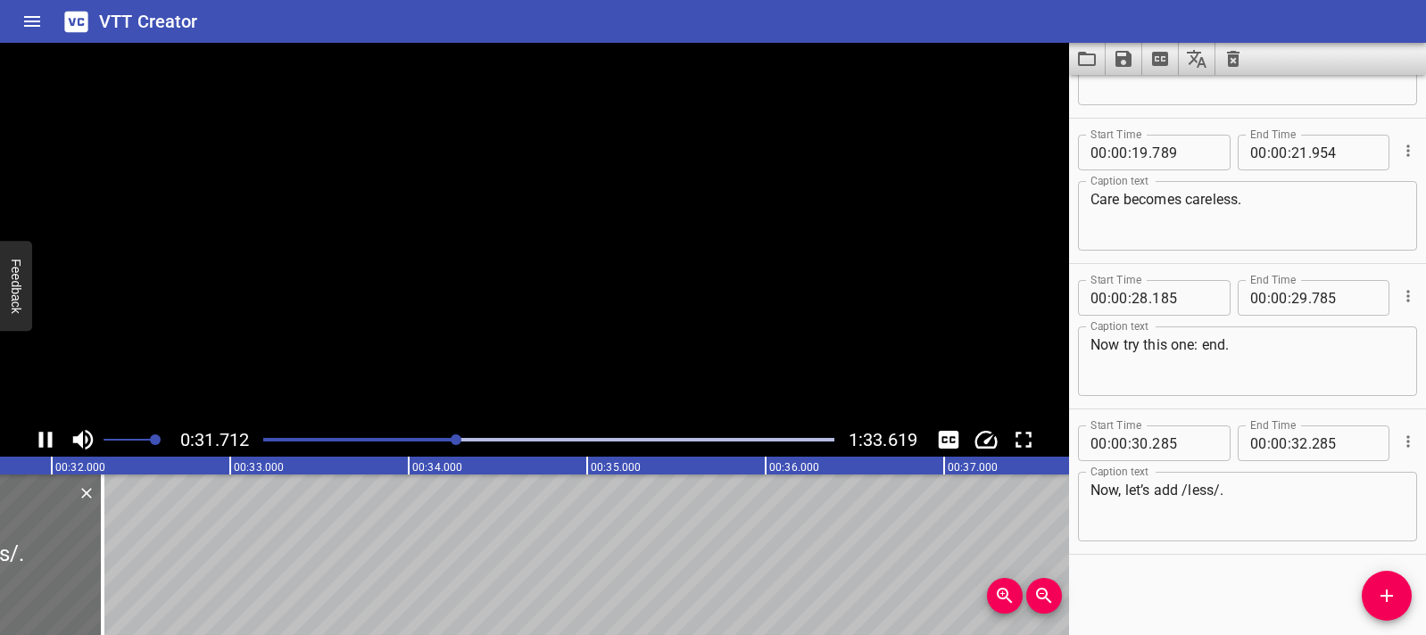
click at [54, 437] on icon "Play/Pause" at bounding box center [45, 440] width 27 height 27
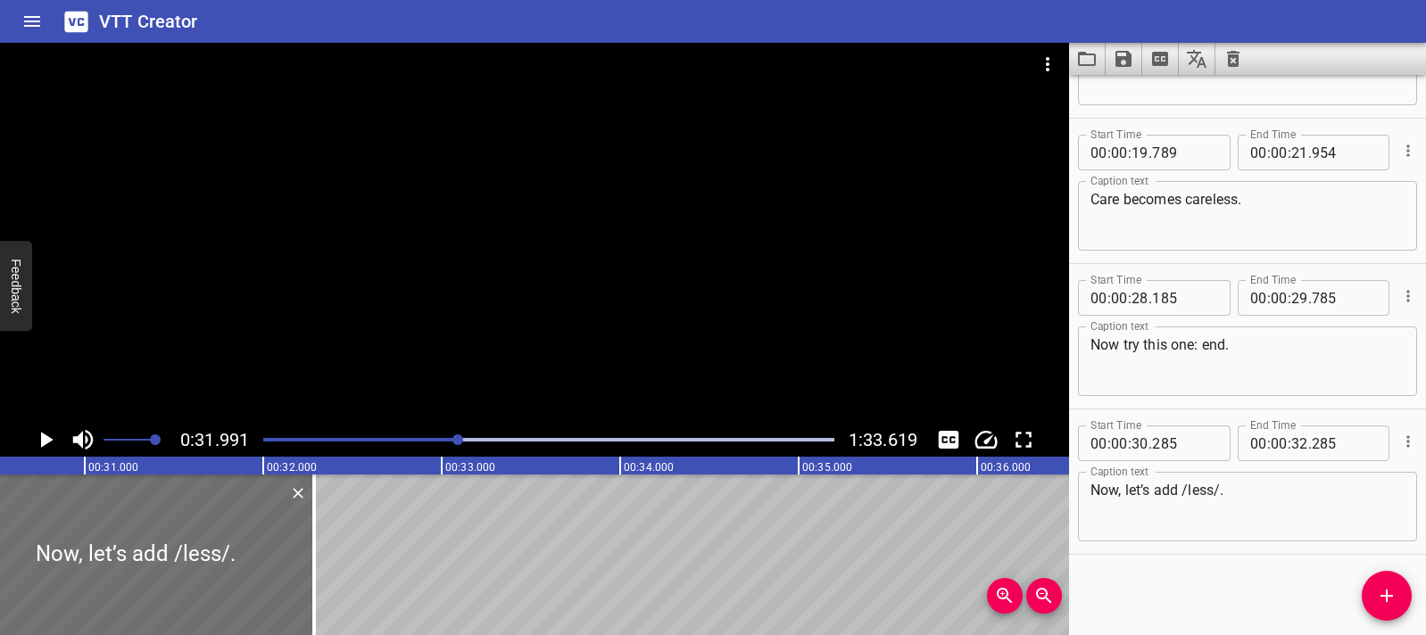
scroll to position [0, 5358]
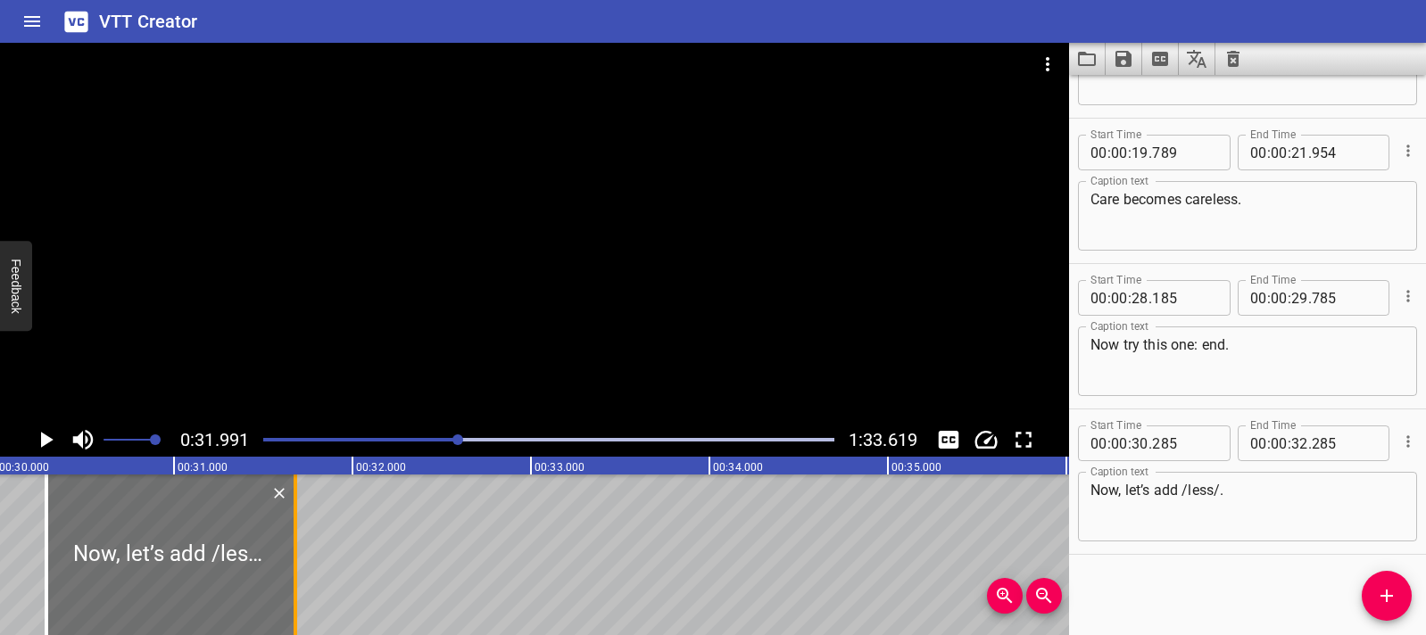
drag, startPoint x: 399, startPoint y: 568, endPoint x: 292, endPoint y: 564, distance: 107.2
click at [292, 564] on div at bounding box center [295, 555] width 18 height 161
type input "31"
click at [289, 559] on div at bounding box center [294, 555] width 18 height 161
type input "670"
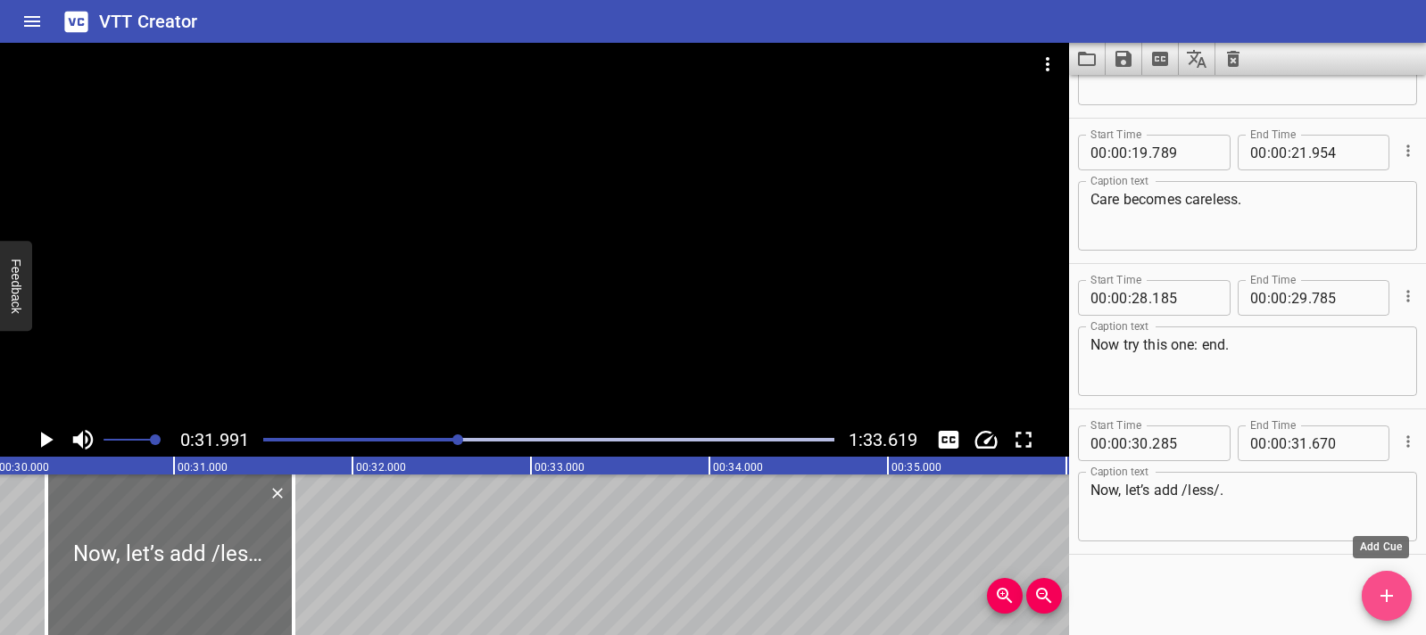
click at [1396, 583] on button "Add Cue" at bounding box center [1387, 596] width 50 height 50
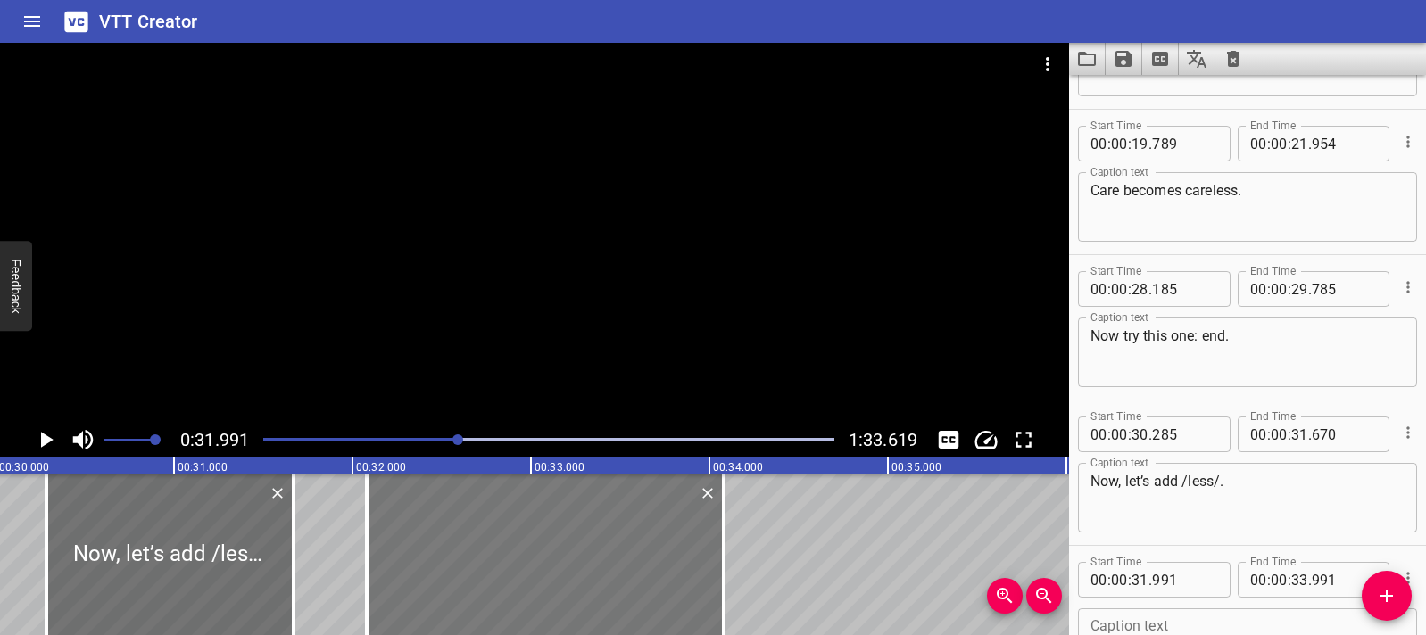
drag, startPoint x: 610, startPoint y: 586, endPoint x: 626, endPoint y: 585, distance: 16.1
click at [626, 585] on div at bounding box center [545, 555] width 357 height 161
type input "32"
type input "081"
type input "34"
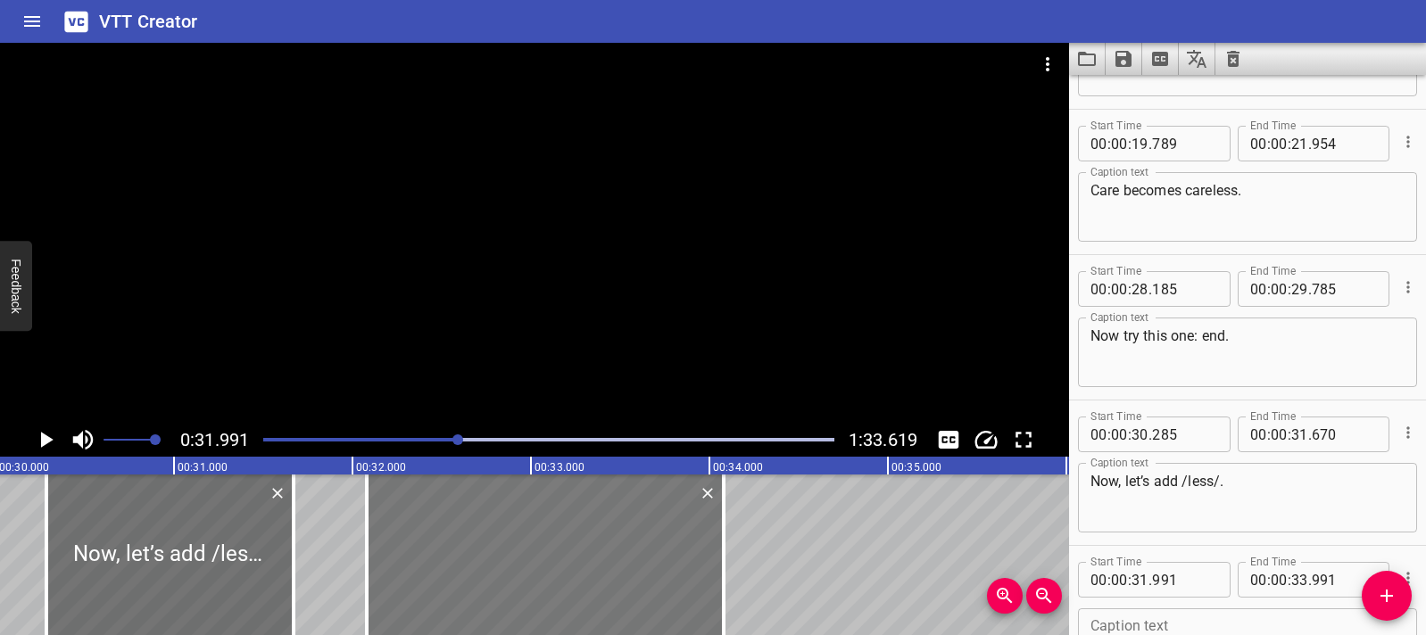
type input "081"
click at [43, 450] on icon "Play/Pause" at bounding box center [45, 440] width 27 height 27
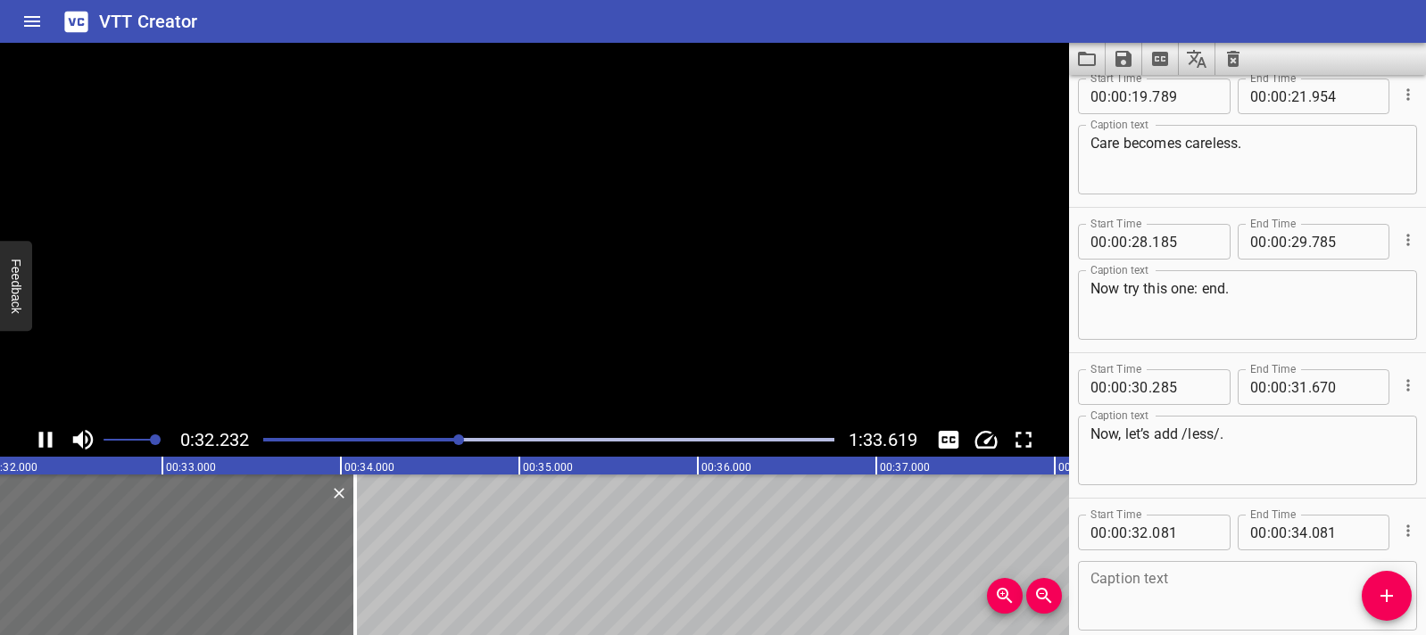
scroll to position [1123, 0]
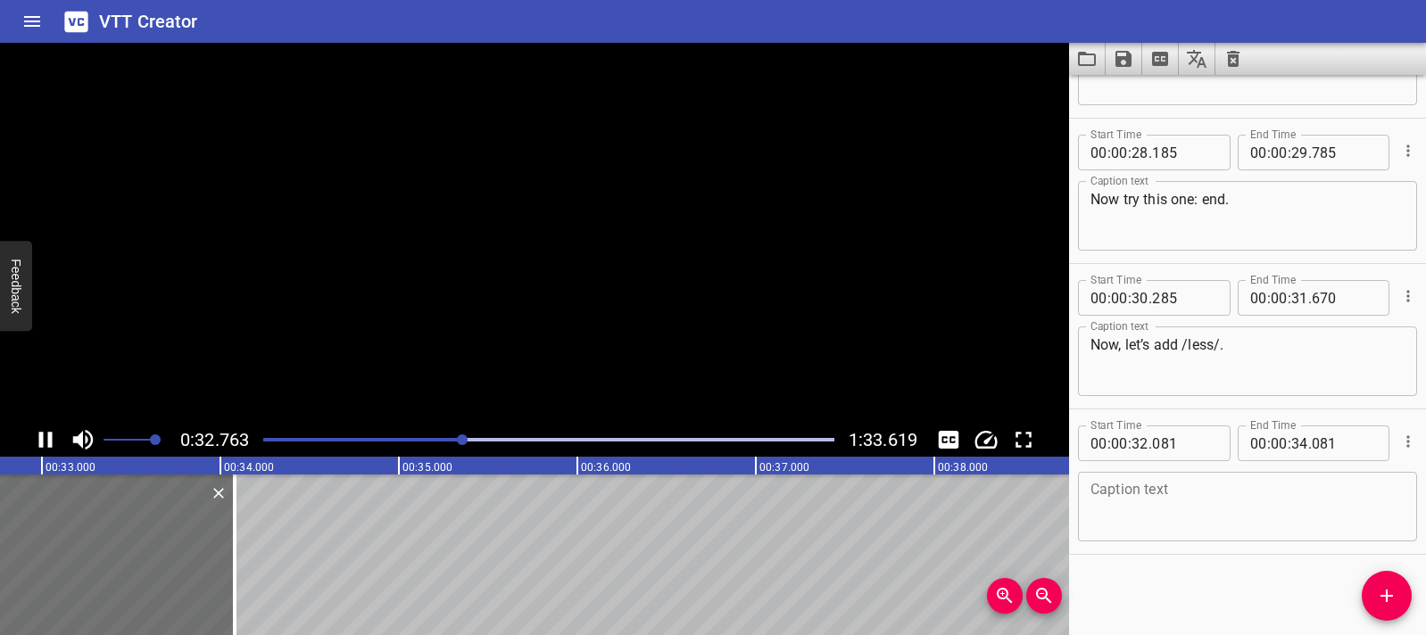
click at [44, 448] on icon "Play/Pause" at bounding box center [45, 440] width 27 height 27
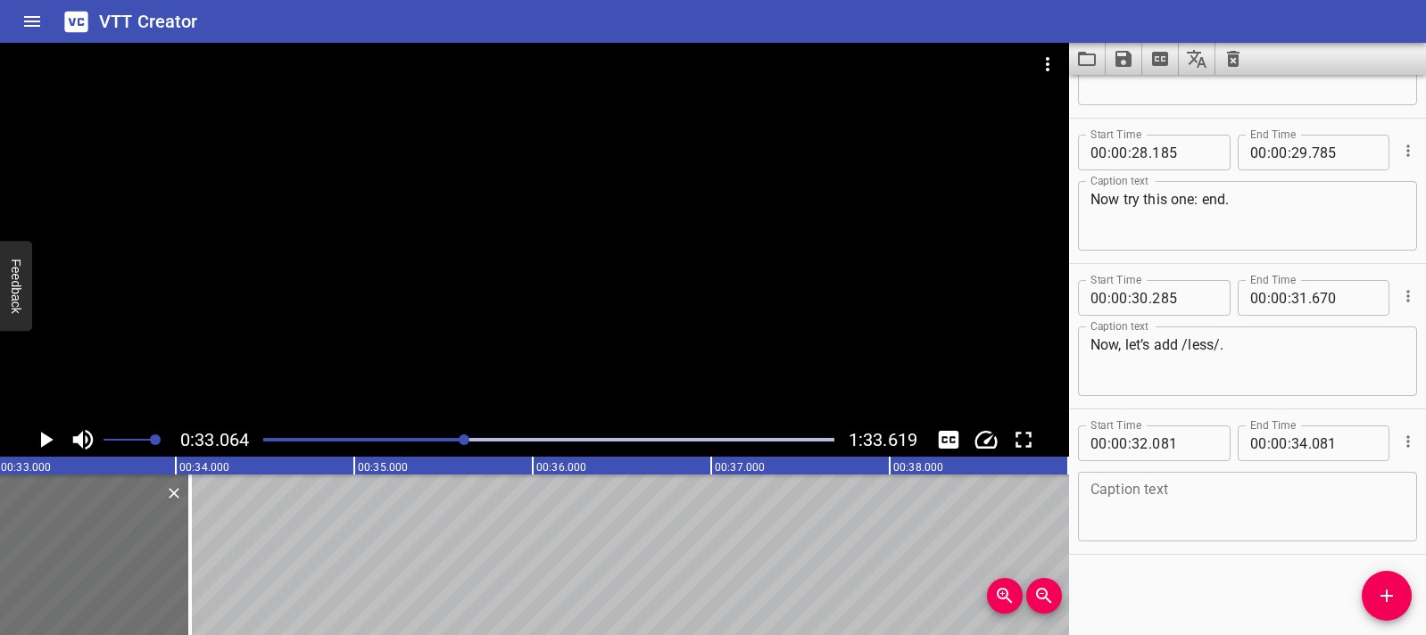
scroll to position [0, 5901]
click at [1176, 483] on textarea at bounding box center [1247, 507] width 314 height 51
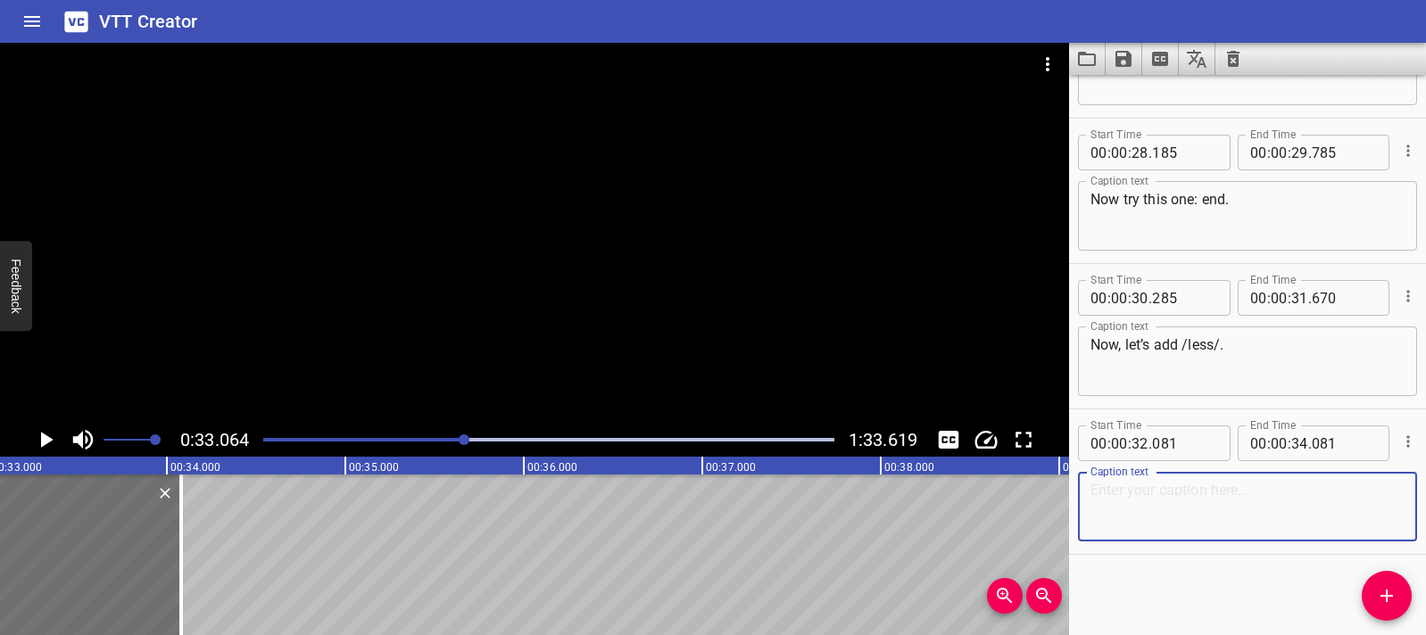
paste textarea "End becomes [pause] endless."
drag, startPoint x: 1230, startPoint y: 492, endPoint x: 1181, endPoint y: 493, distance: 49.1
click at [1181, 493] on textarea "End becomes [pause] endless." at bounding box center [1247, 507] width 314 height 51
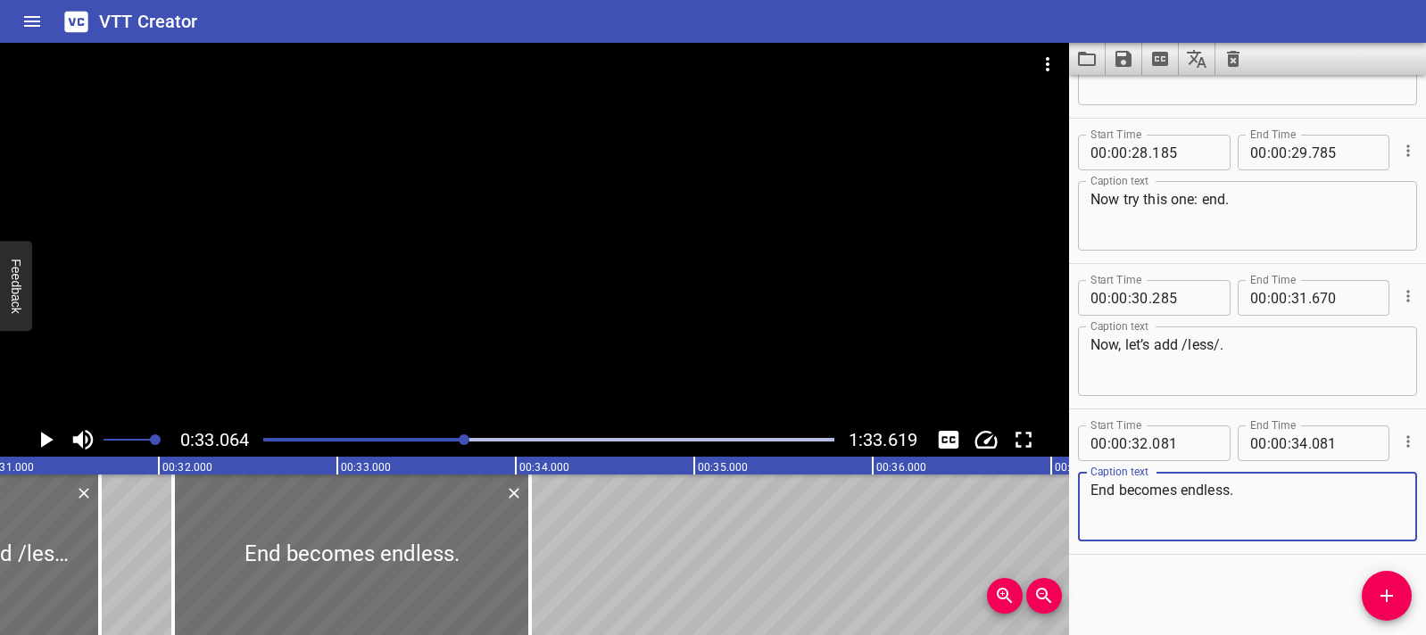
scroll to position [0, 5355]
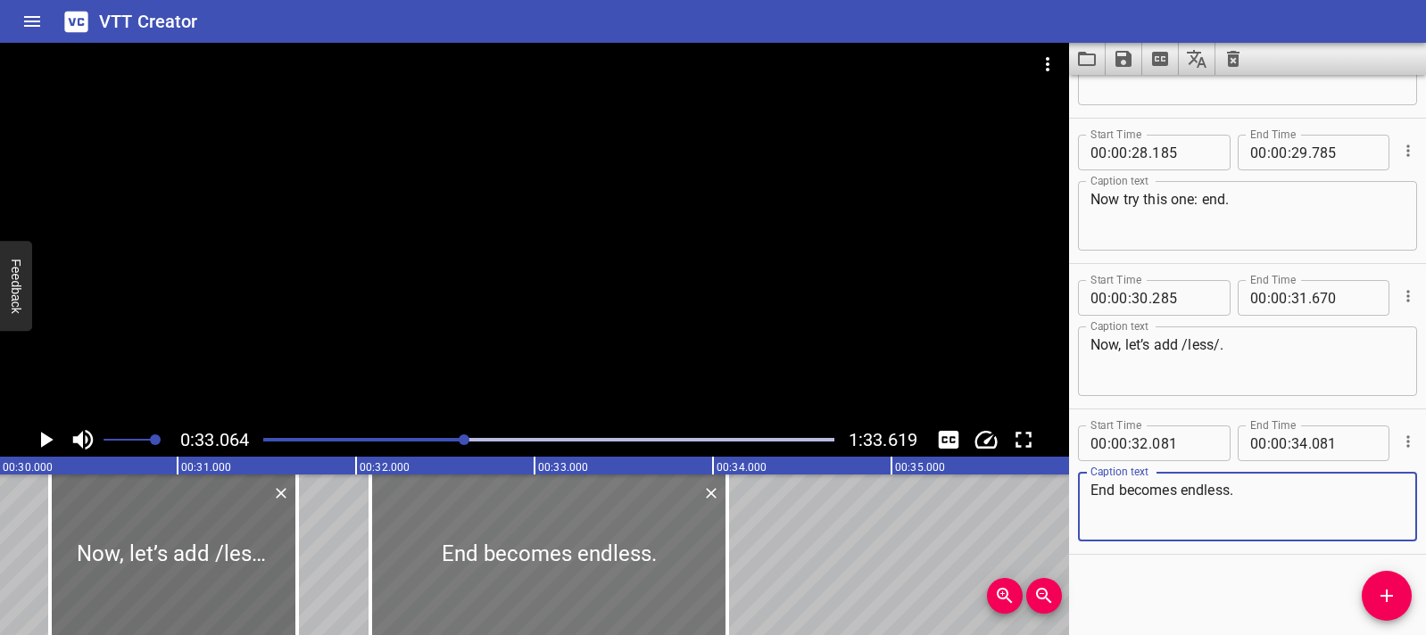
type textarea "End becomes endless."
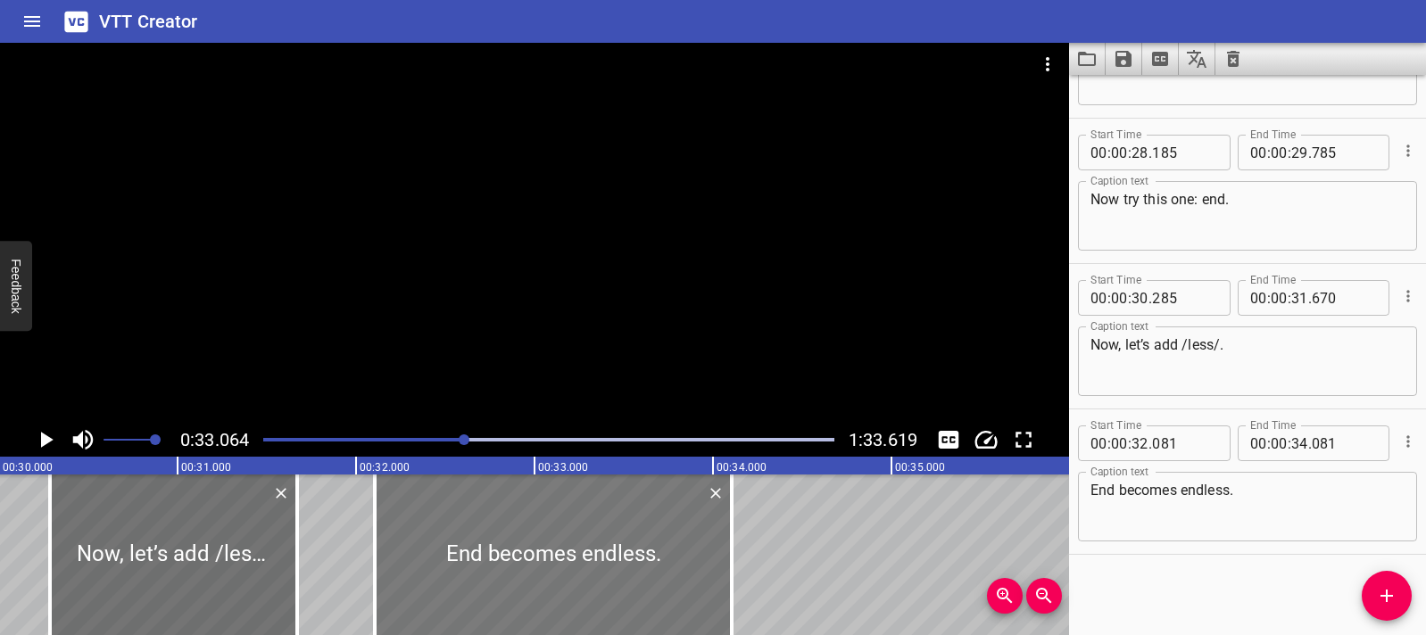
click at [460, 561] on div at bounding box center [553, 555] width 357 height 161
type input "106"
drag, startPoint x: 733, startPoint y: 540, endPoint x: 717, endPoint y: 541, distance: 17.0
click at [717, 541] on div at bounding box center [717, 555] width 18 height 161
type input "011"
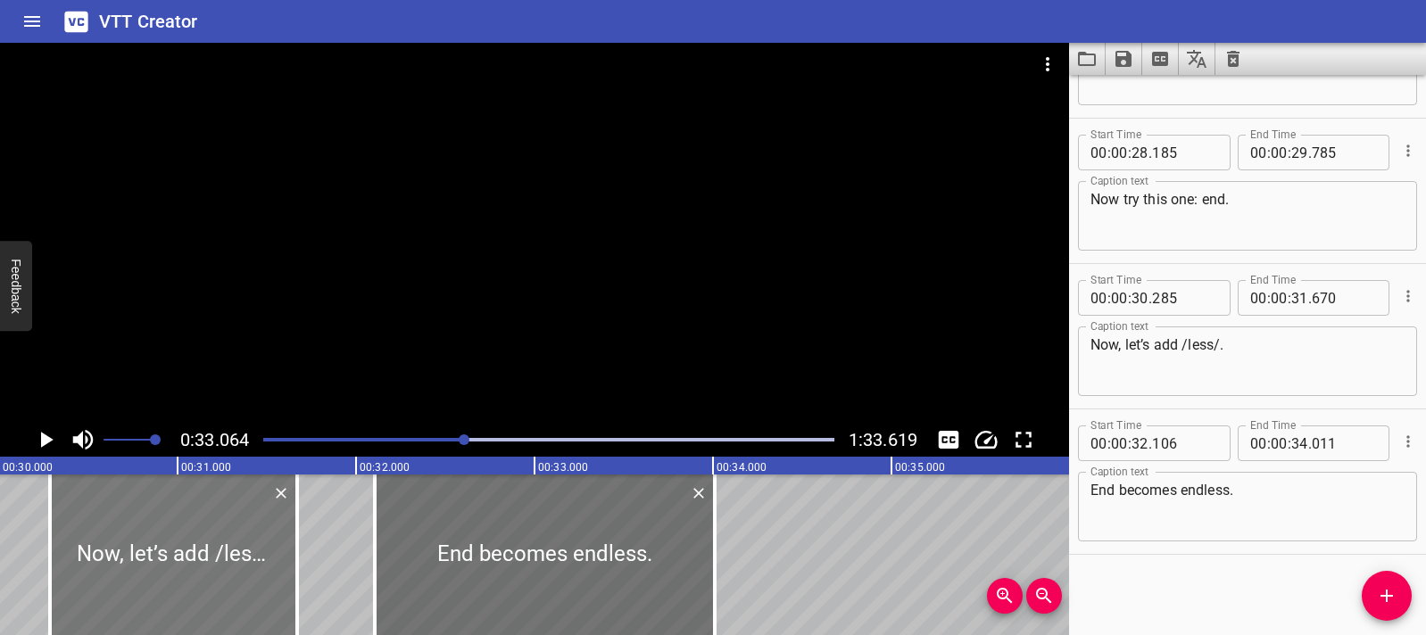
click at [242, 540] on div at bounding box center [173, 555] width 247 height 161
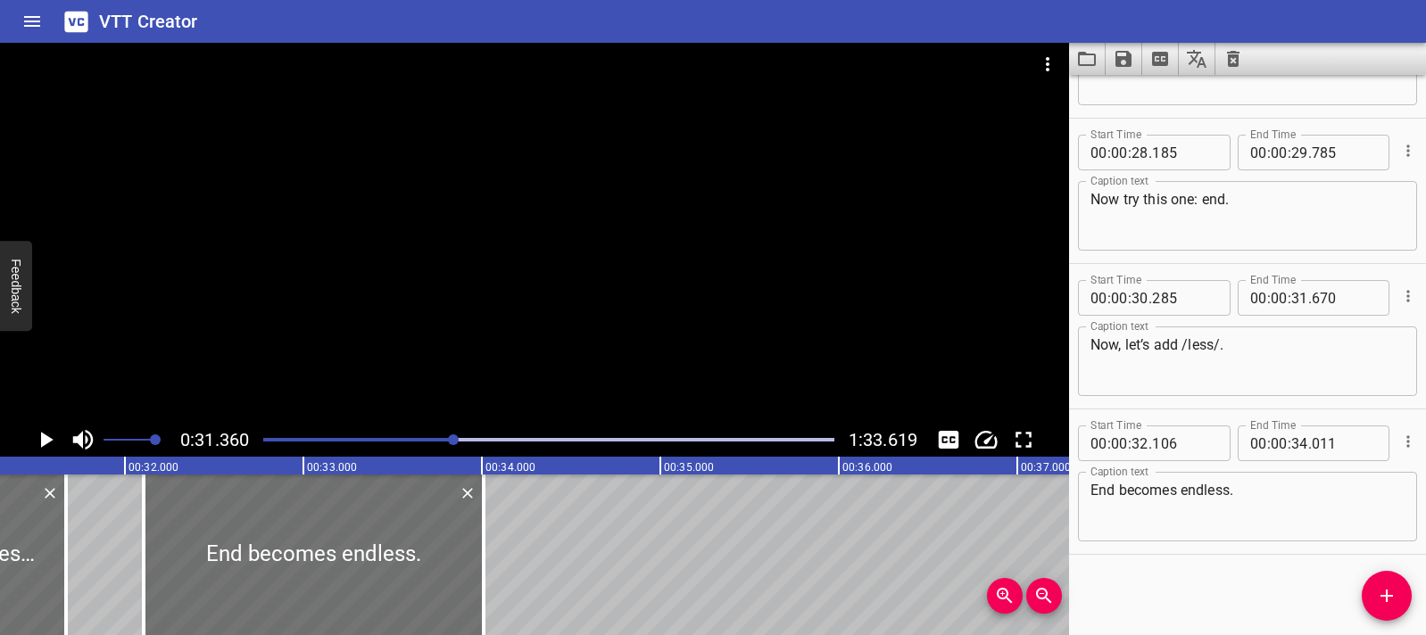
scroll to position [0, 5596]
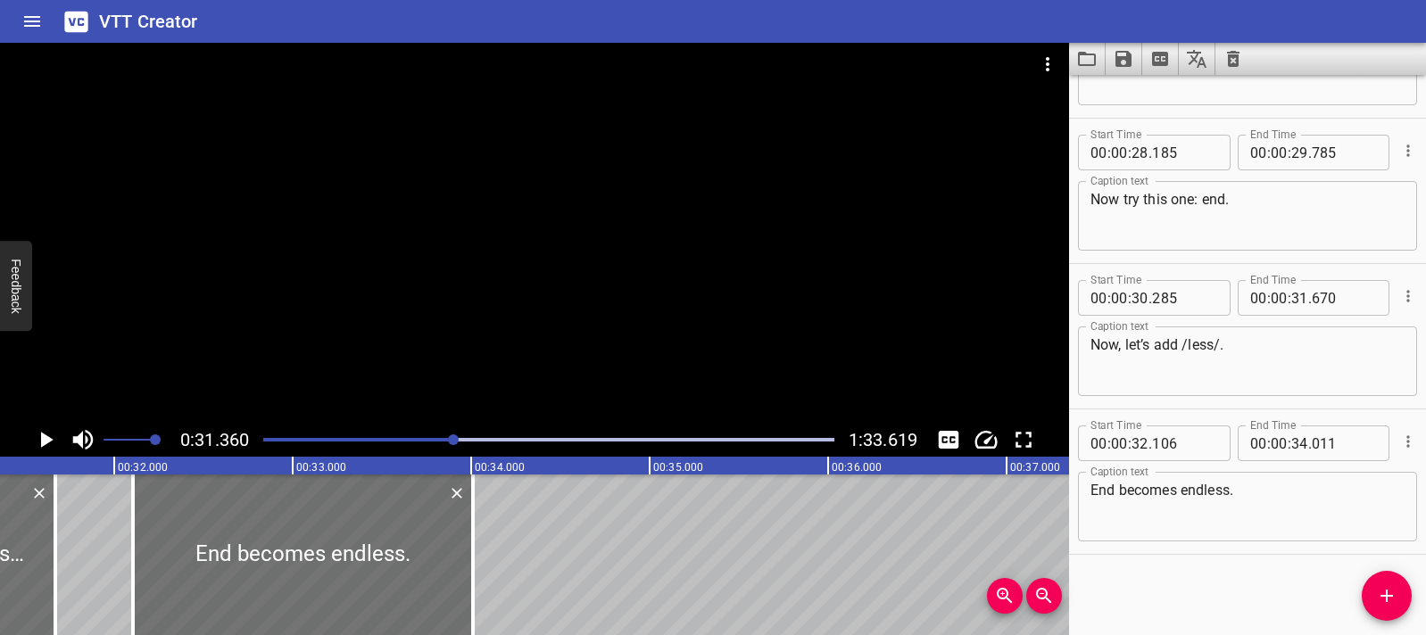
click at [57, 442] on icon "Play/Pause" at bounding box center [45, 440] width 27 height 27
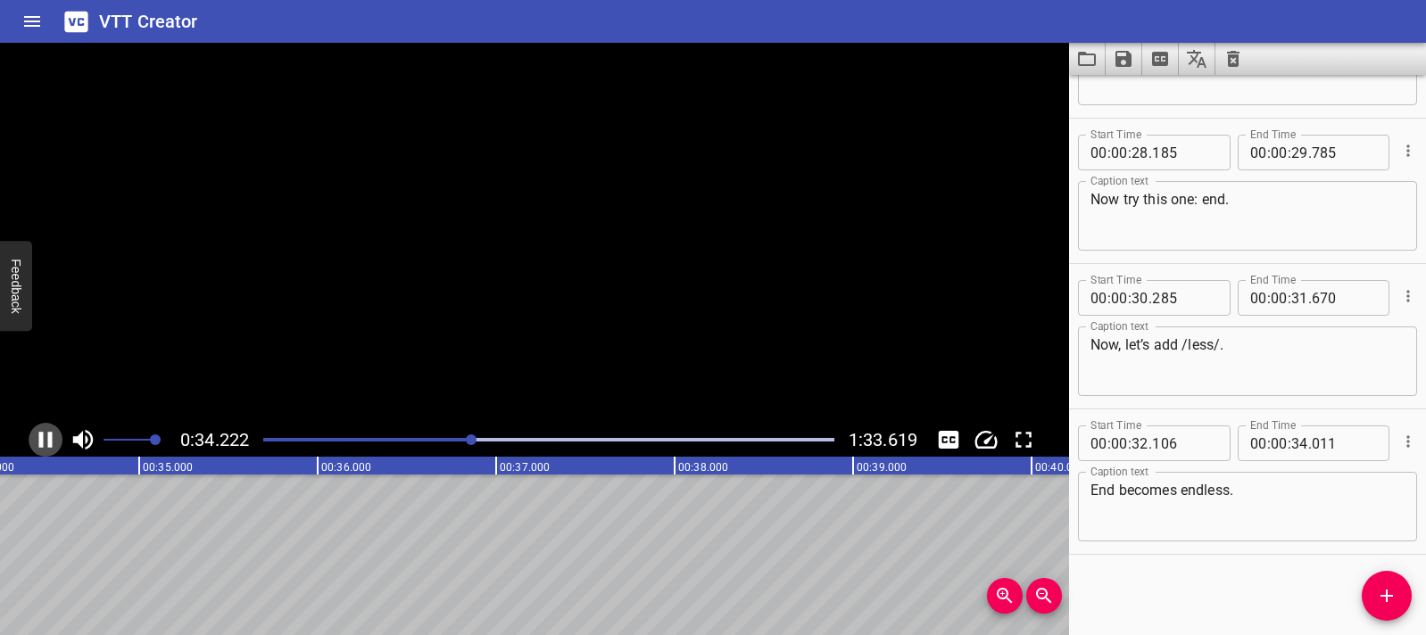
click at [57, 442] on icon "Play/Pause" at bounding box center [45, 440] width 27 height 27
click at [1407, 601] on span "Add Cue" at bounding box center [1387, 595] width 50 height 21
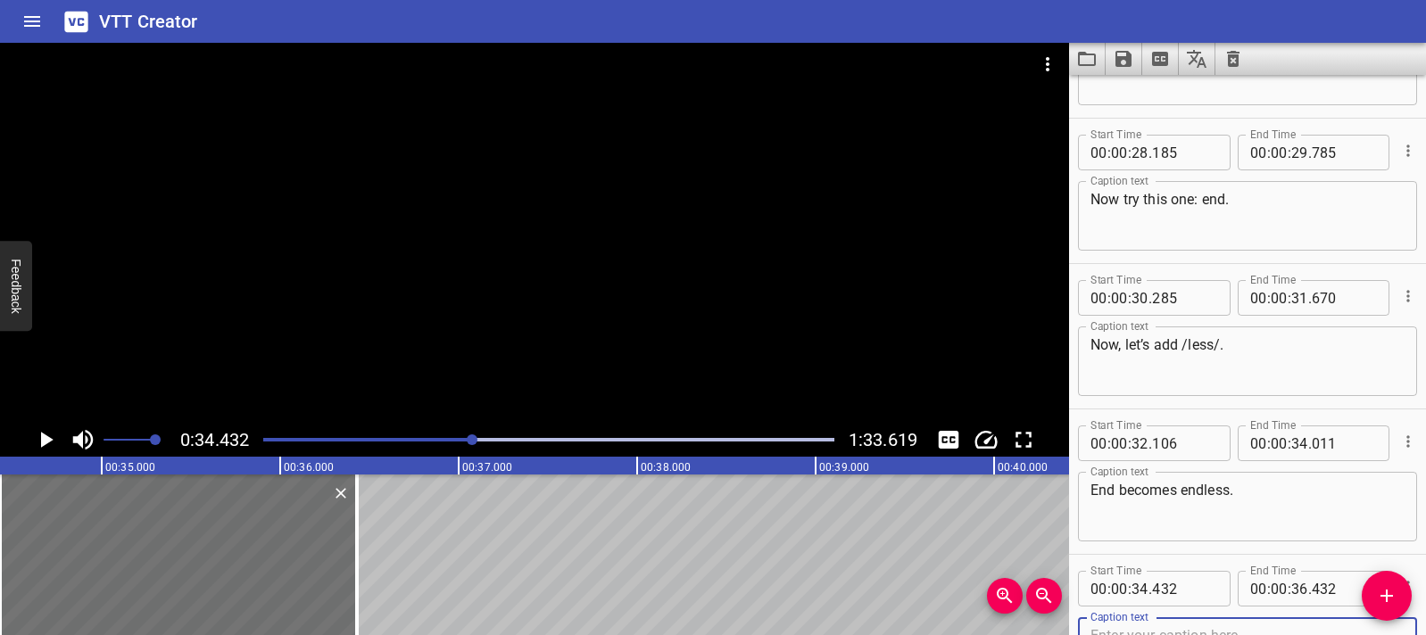
scroll to position [1132, 0]
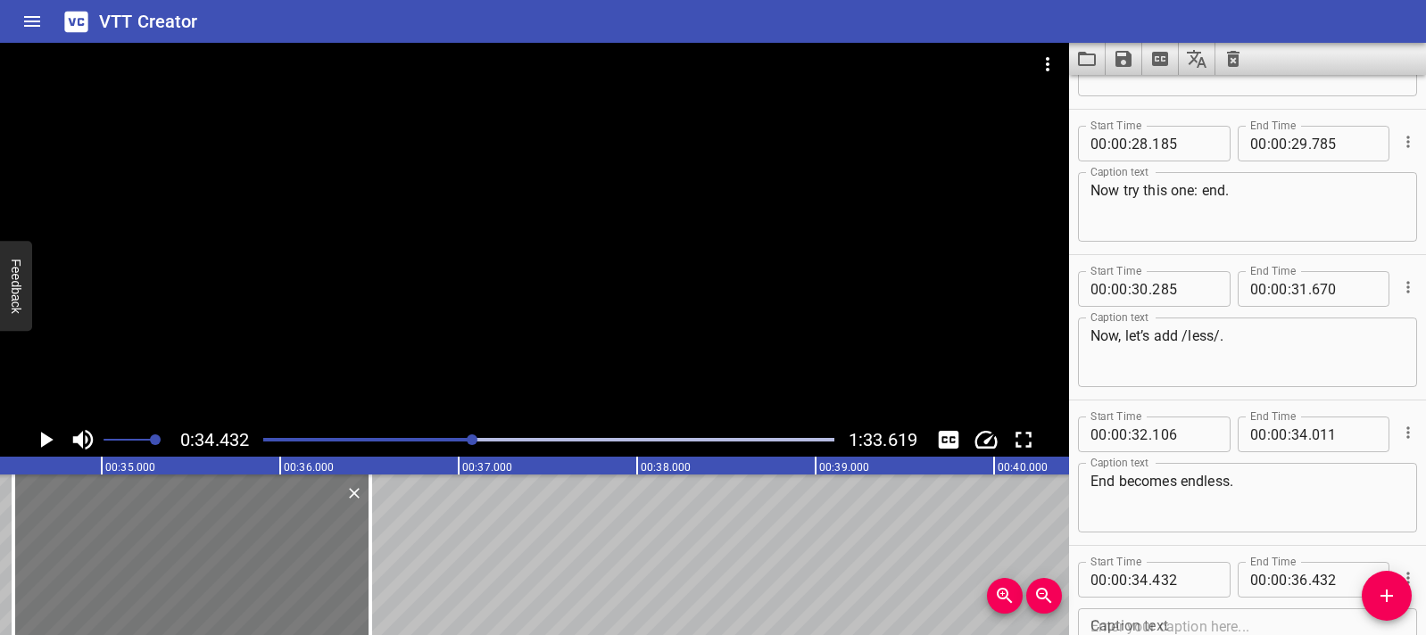
drag, startPoint x: 286, startPoint y: 572, endPoint x: 300, endPoint y: 576, distance: 13.9
click at [300, 576] on div at bounding box center [191, 555] width 357 height 161
type input "507"
click at [514, 275] on div at bounding box center [534, 233] width 1069 height 380
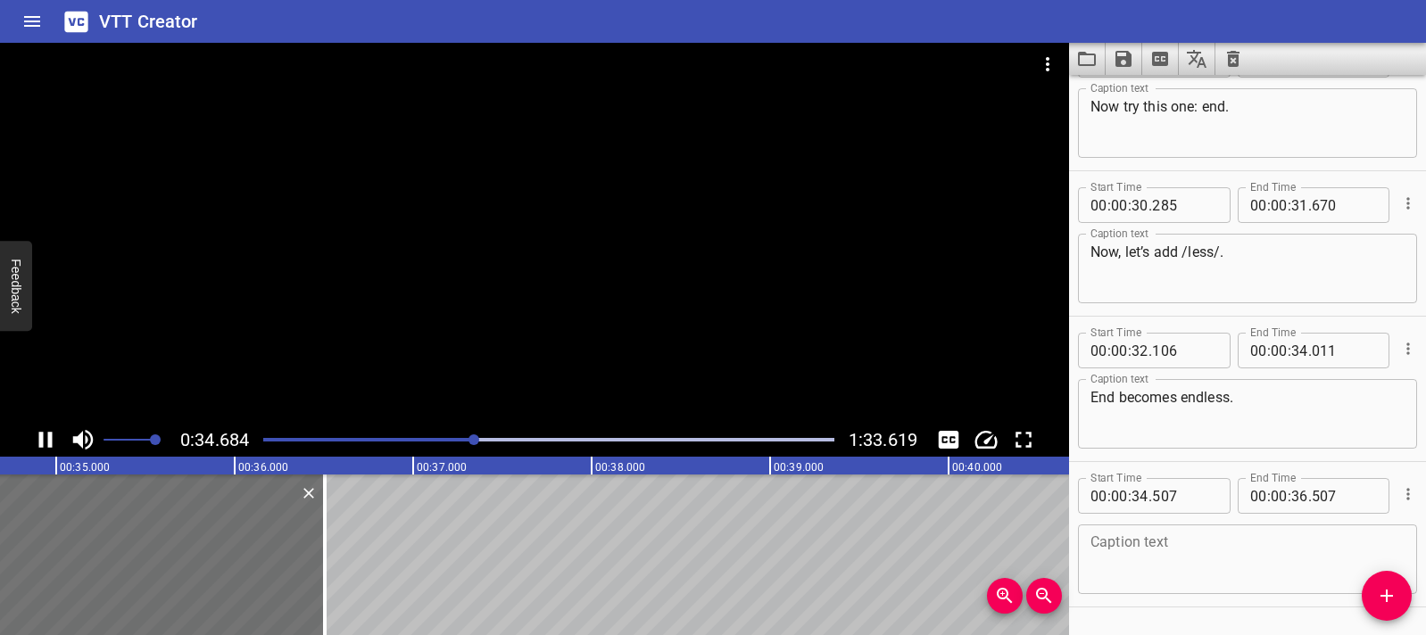
scroll to position [1269, 0]
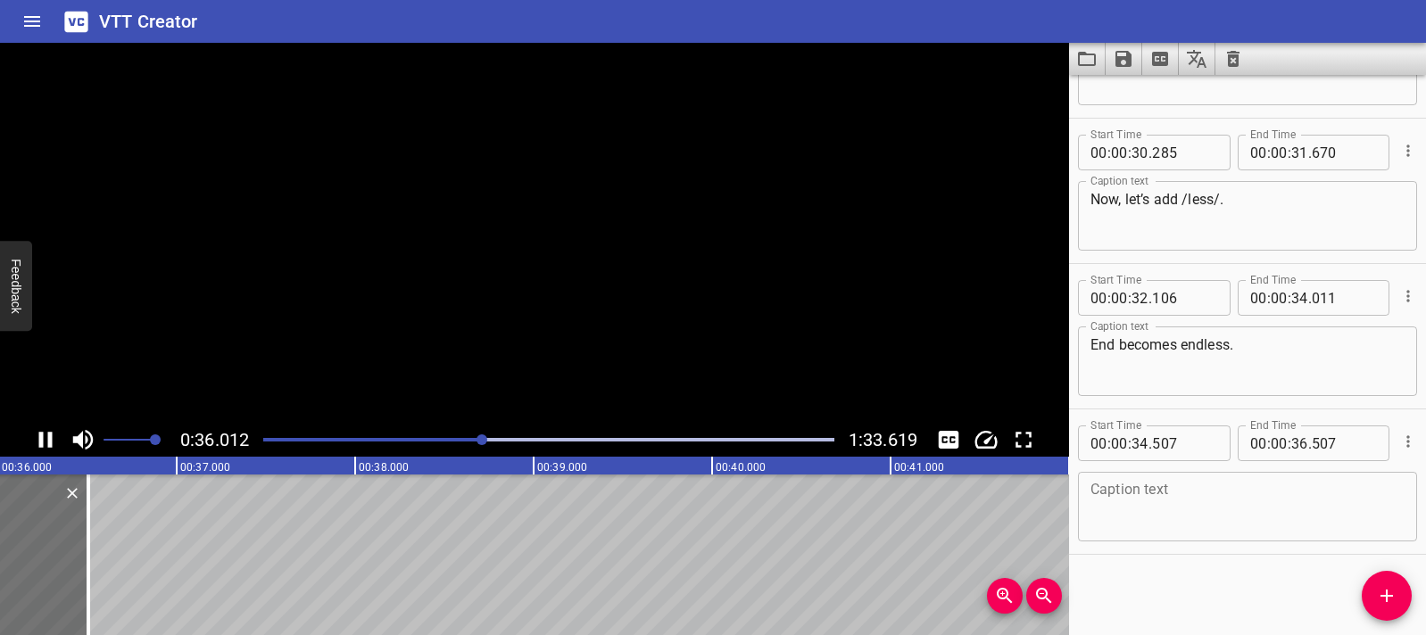
click at [514, 275] on video at bounding box center [534, 233] width 1069 height 380
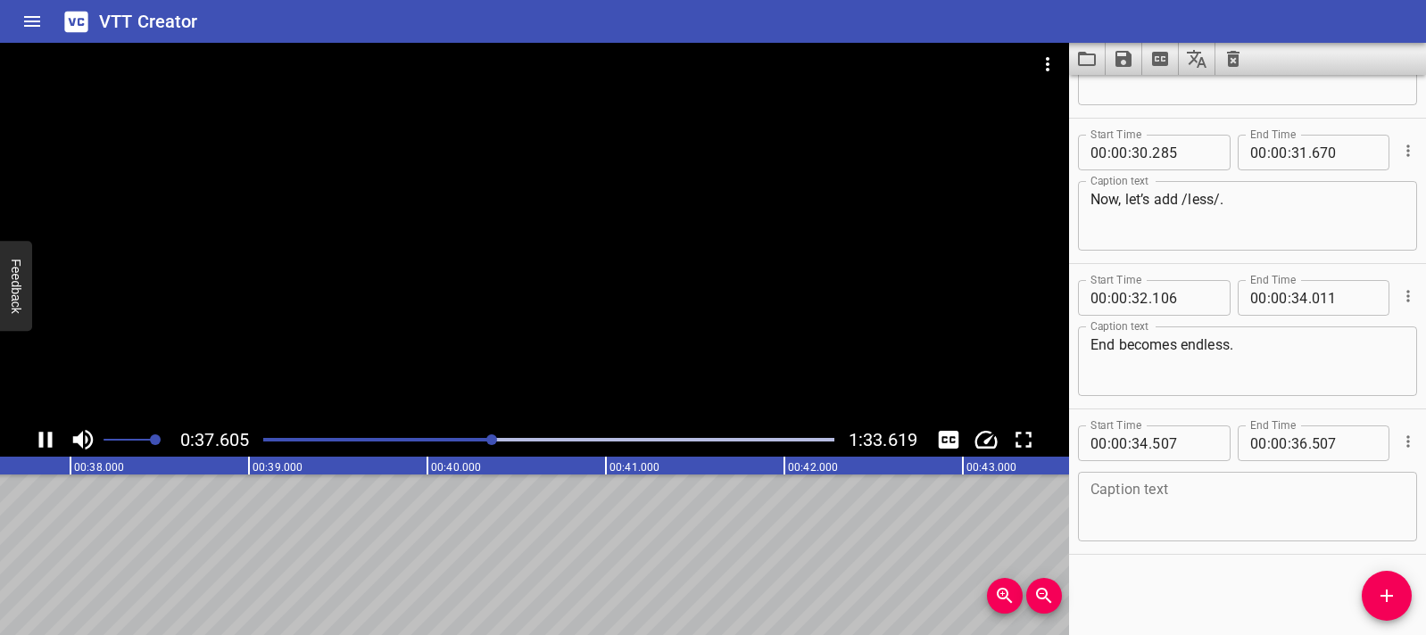
click at [610, 169] on div at bounding box center [534, 233] width 1069 height 380
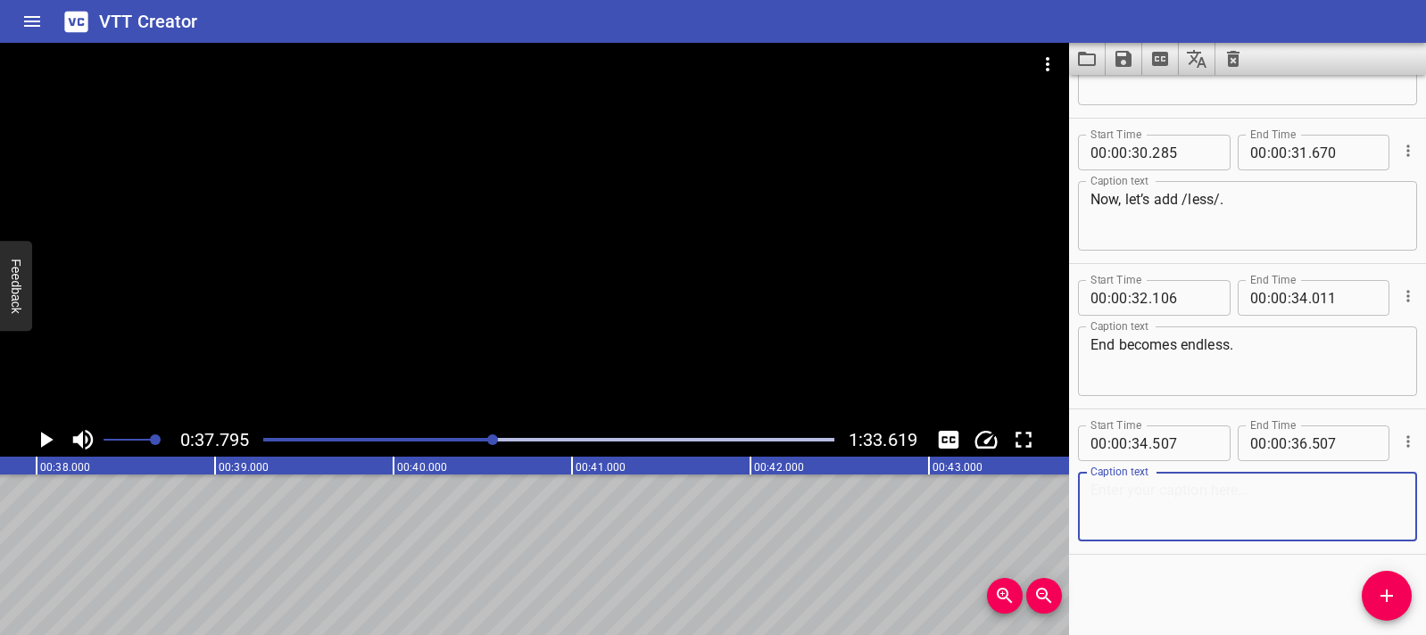
click at [1163, 488] on textarea at bounding box center [1247, 507] width 314 height 51
paste textarea "Endless means without end. There is no ending!"
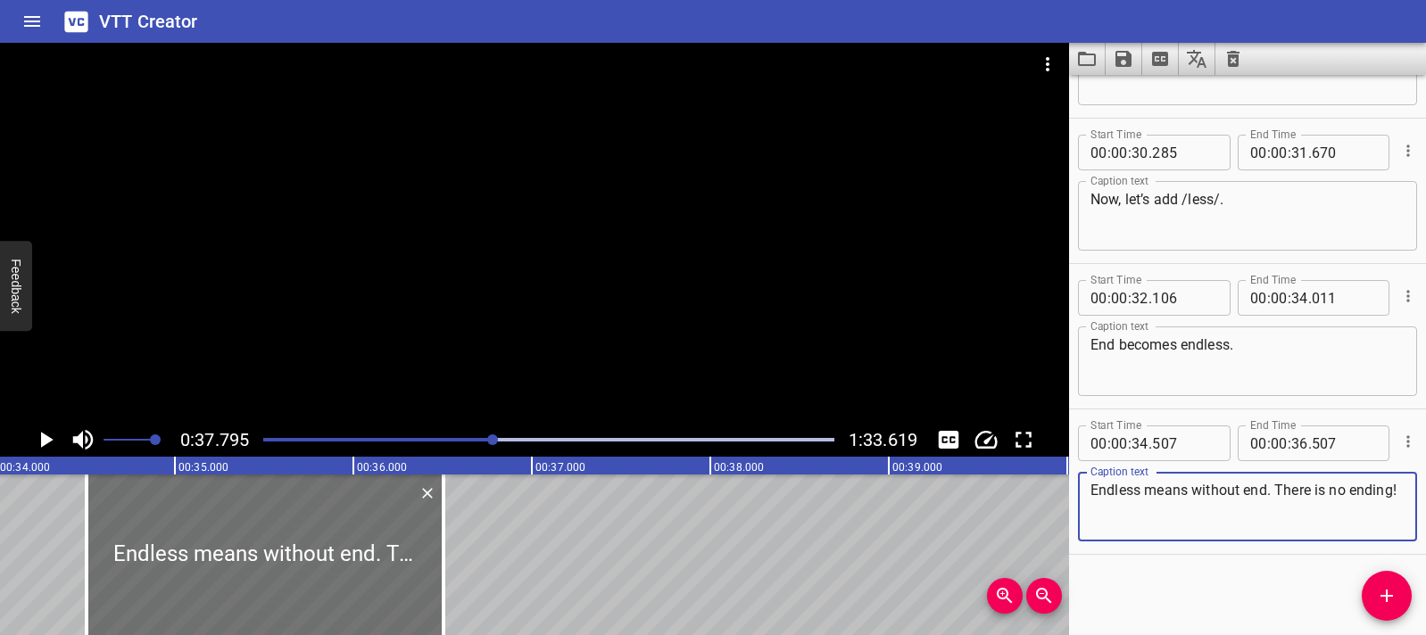
scroll to position [0, 6000]
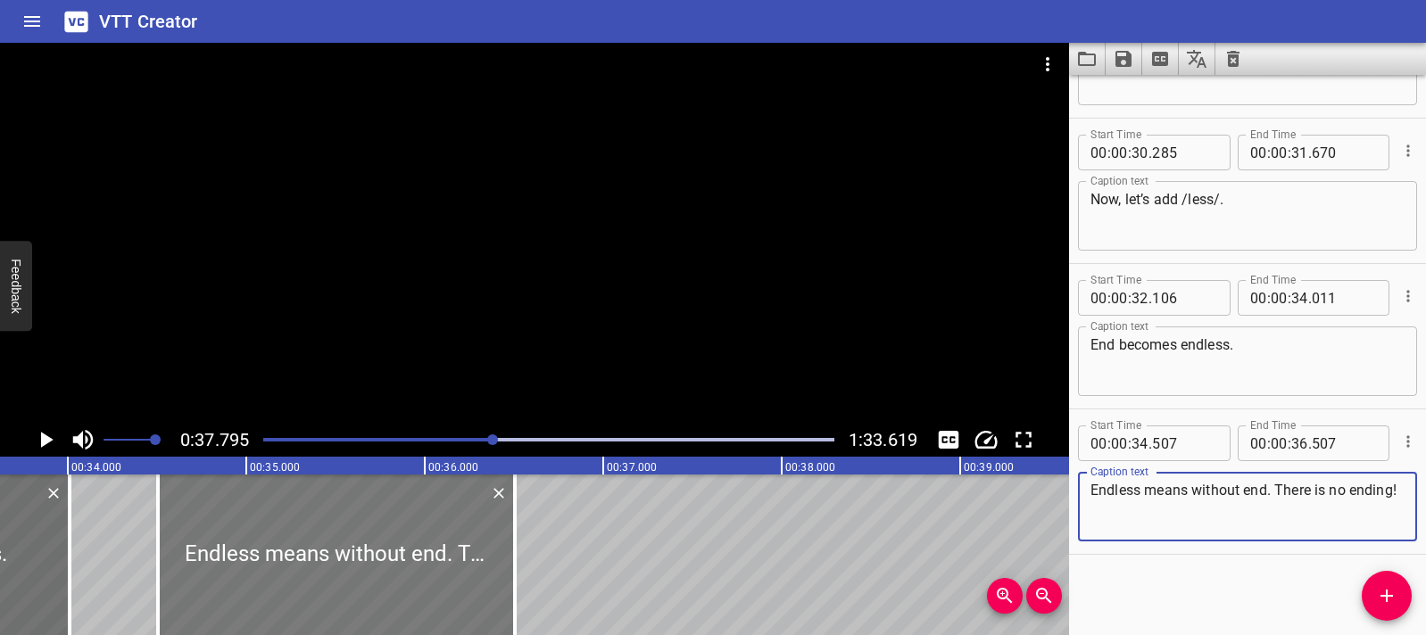
type textarea "Endless means without end. There is no ending!"
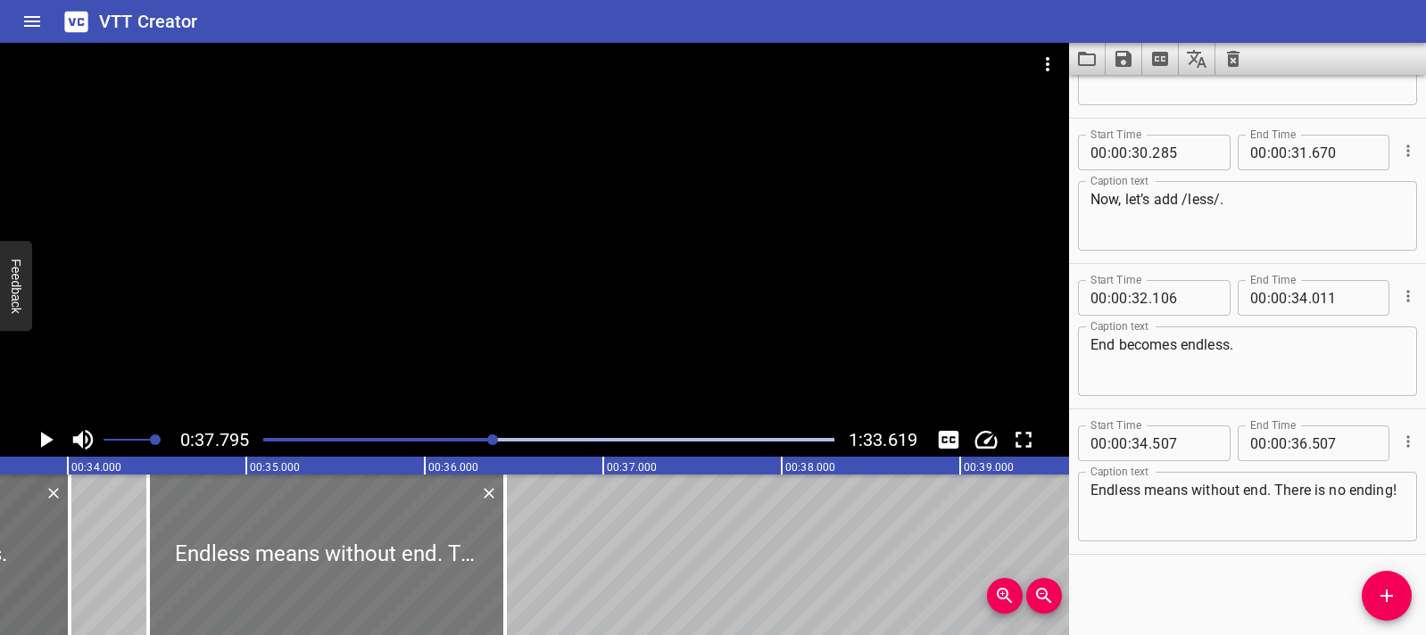
drag, startPoint x: 370, startPoint y: 570, endPoint x: 360, endPoint y: 571, distance: 9.9
click at [360, 571] on div at bounding box center [326, 555] width 357 height 161
type input "452"
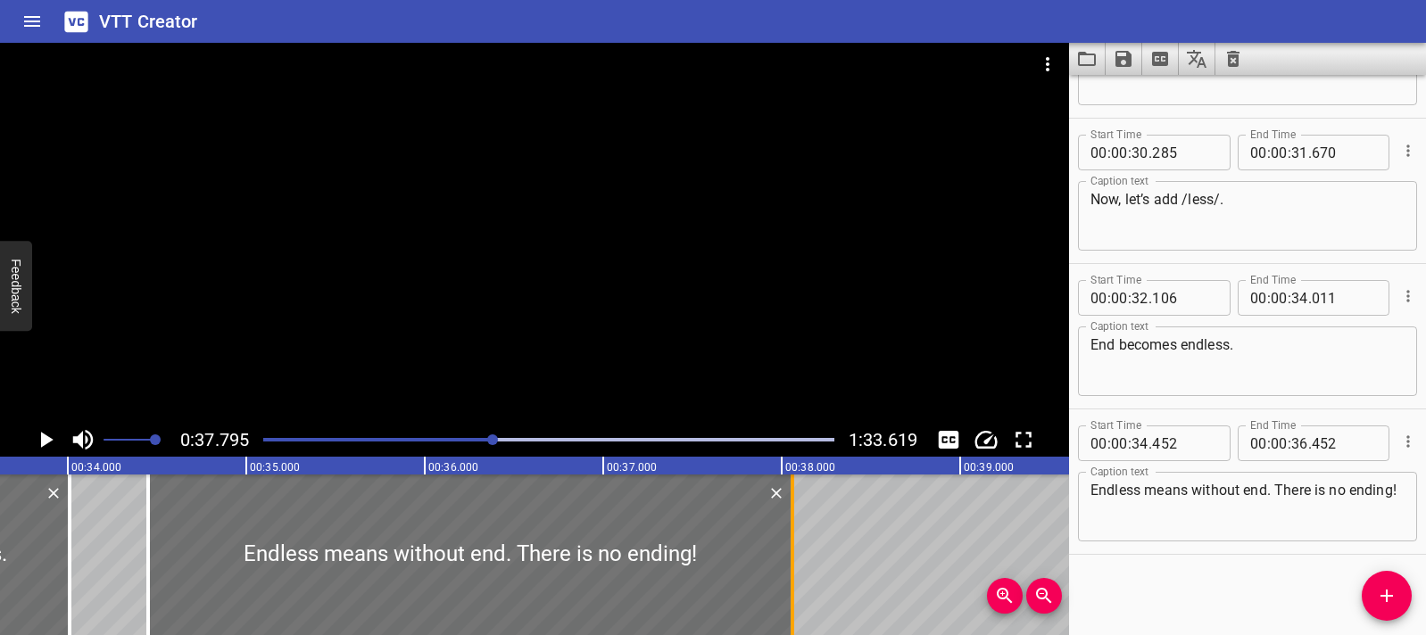
drag, startPoint x: 500, startPoint y: 558, endPoint x: 787, endPoint y: 560, distance: 287.3
click at [787, 560] on div at bounding box center [792, 555] width 18 height 161
type input "38"
type input "062"
click at [163, 560] on div at bounding box center [470, 555] width 644 height 161
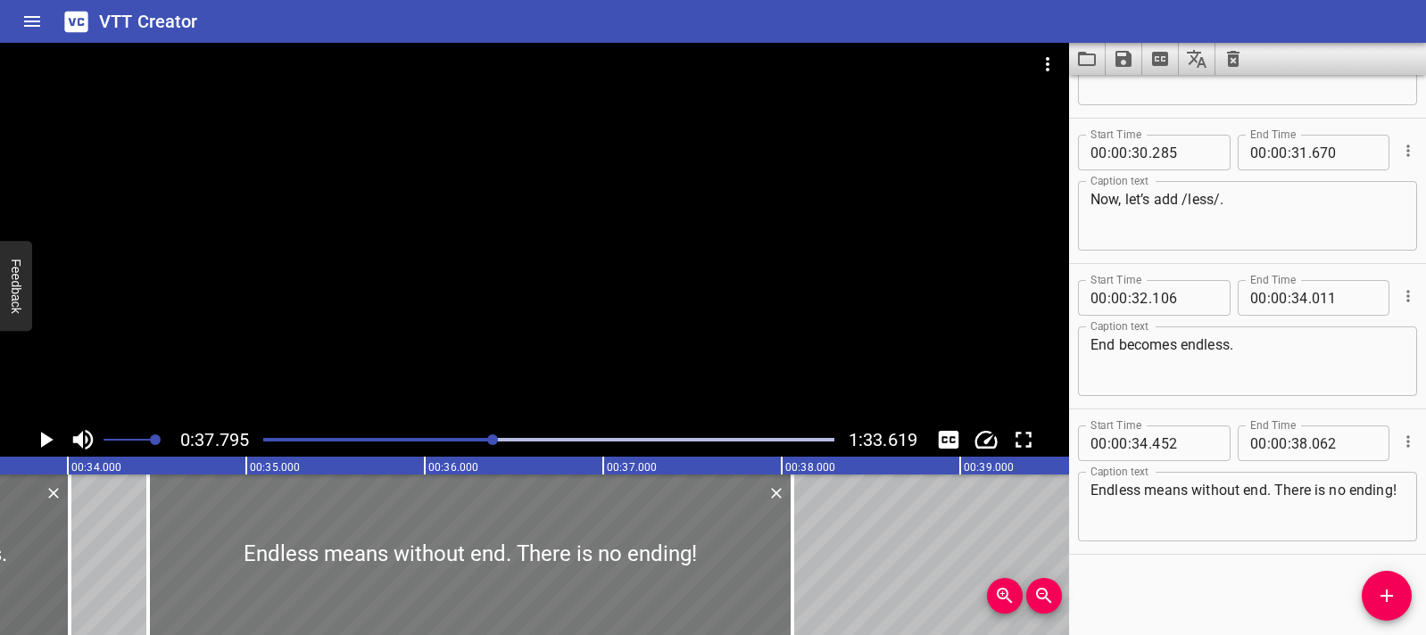
click at [183, 551] on div at bounding box center [470, 555] width 644 height 161
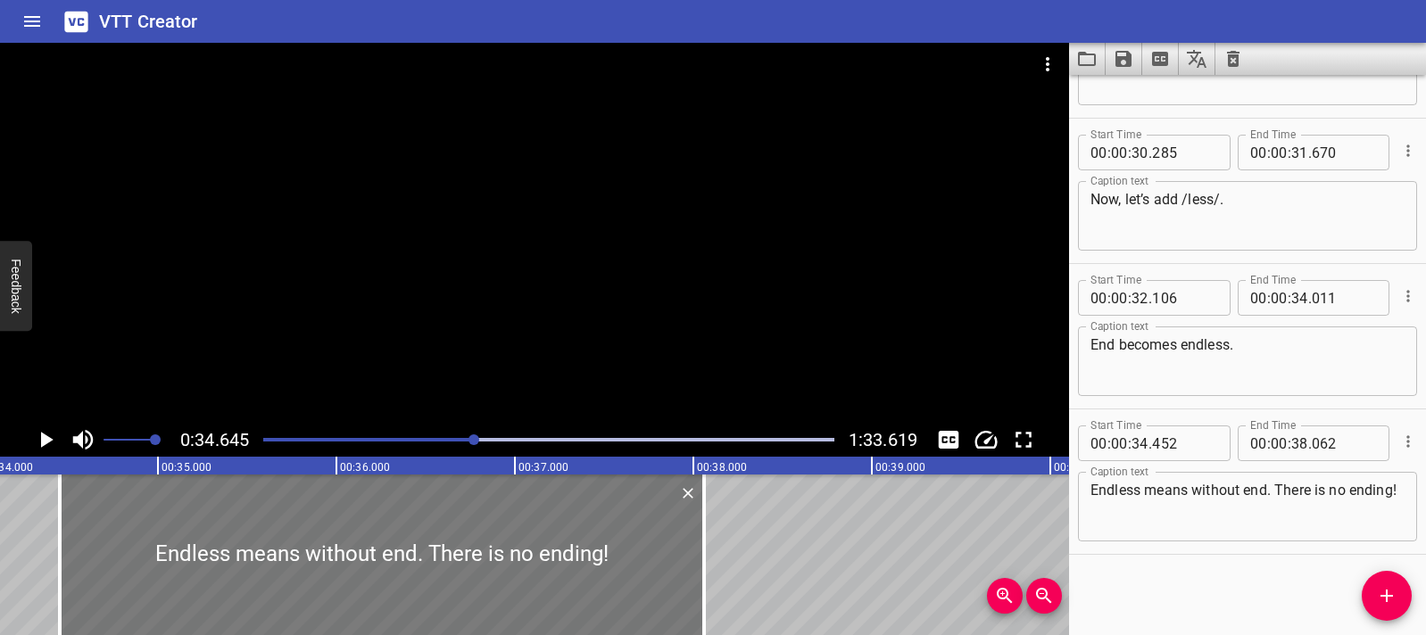
scroll to position [0, 6183]
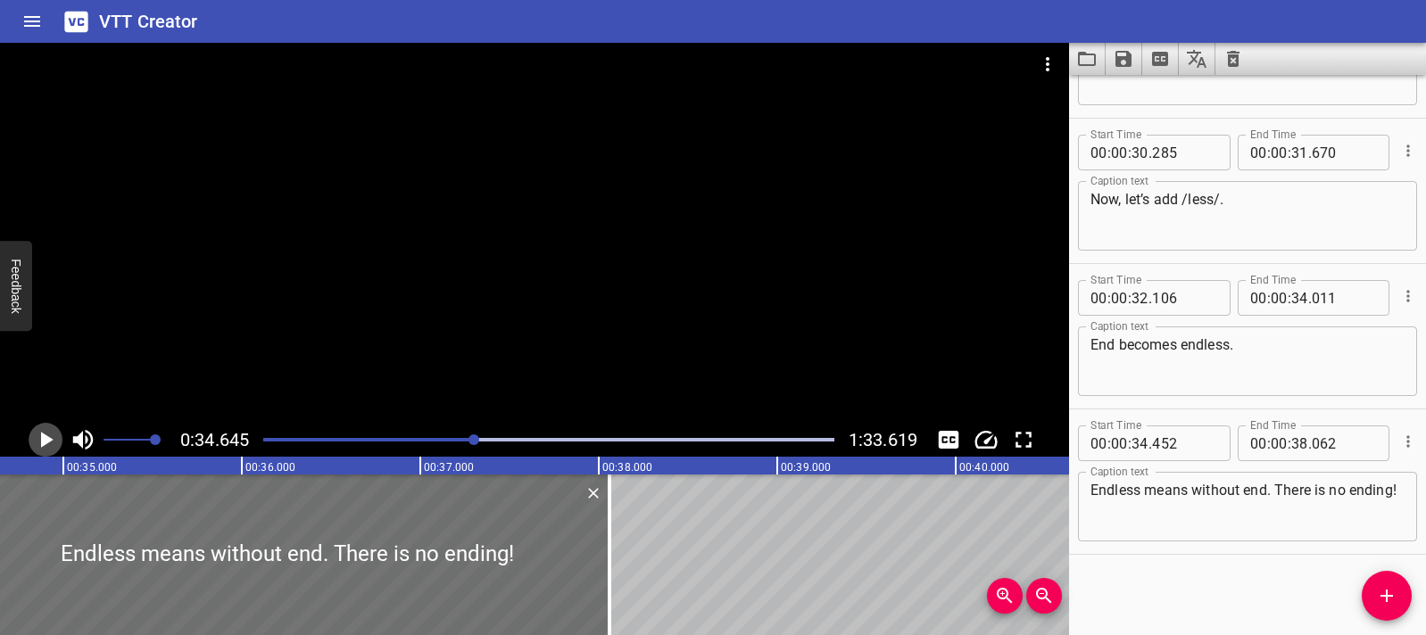
click at [46, 445] on icon "Play/Pause" at bounding box center [45, 440] width 27 height 27
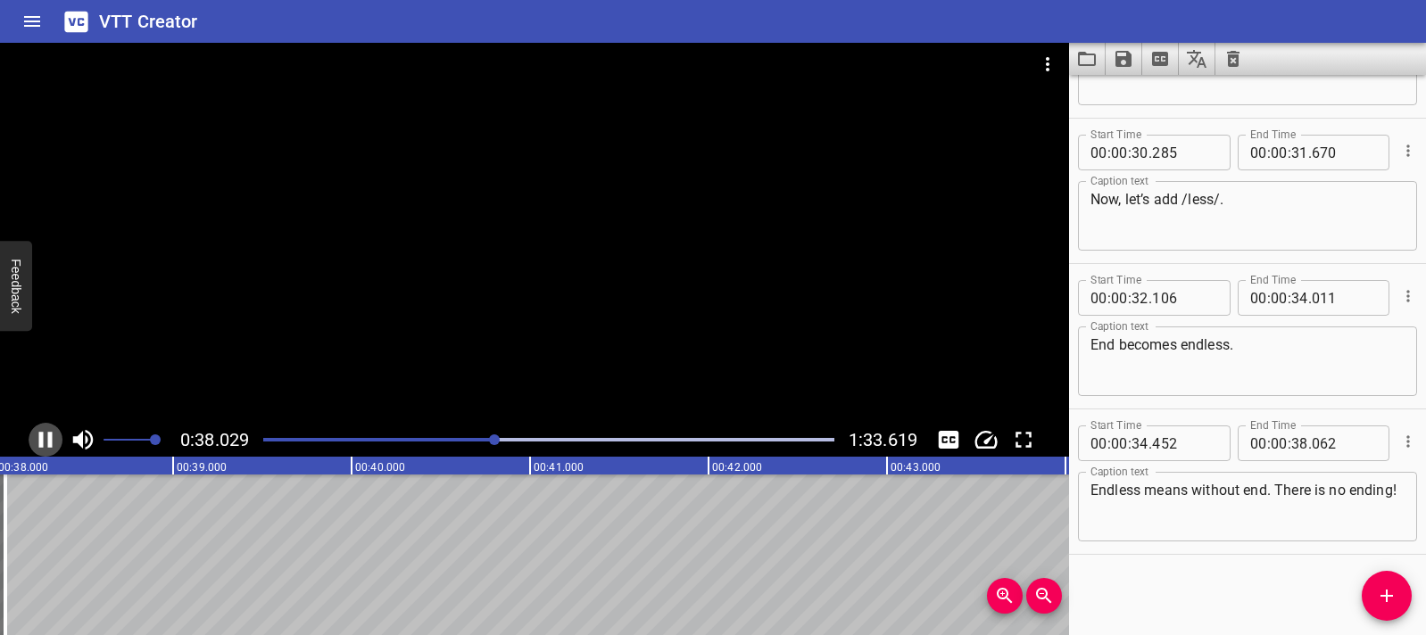
click at [46, 443] on icon "Play/Pause" at bounding box center [45, 440] width 27 height 27
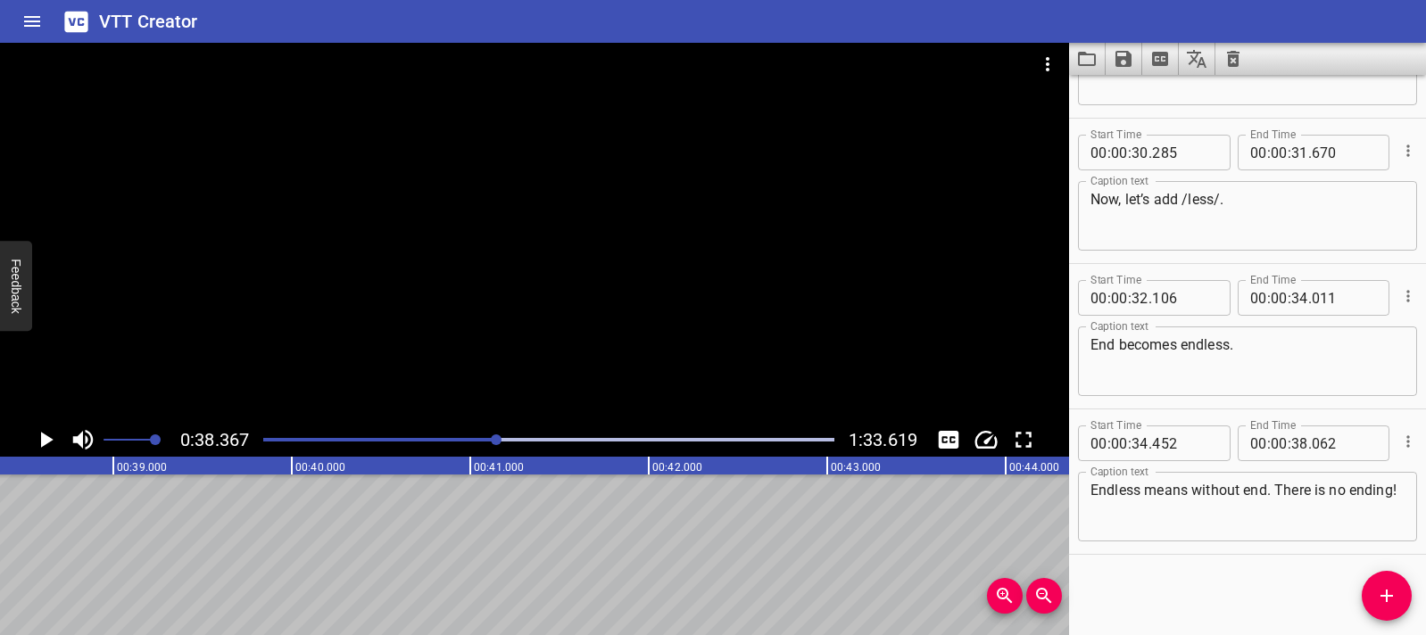
click at [566, 221] on div at bounding box center [534, 233] width 1069 height 380
click at [566, 221] on video at bounding box center [534, 233] width 1069 height 380
click at [607, 245] on div at bounding box center [534, 233] width 1069 height 380
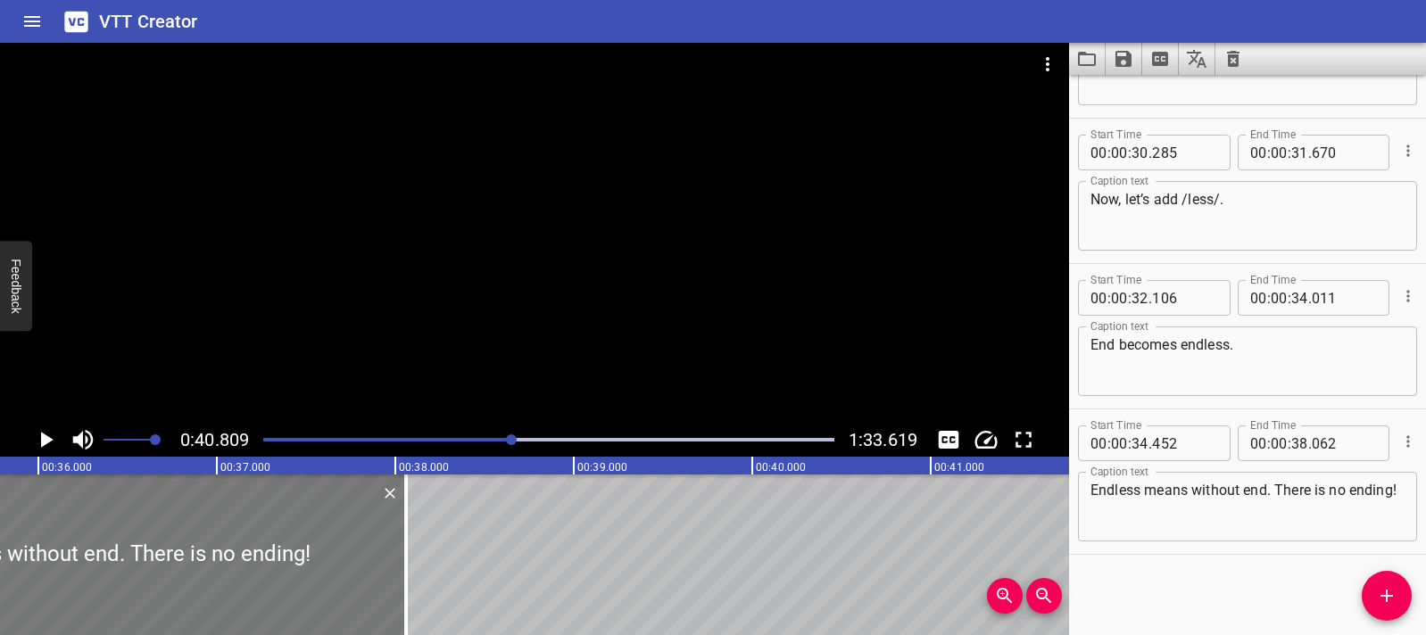
click at [233, 537] on div at bounding box center [84, 555] width 644 height 161
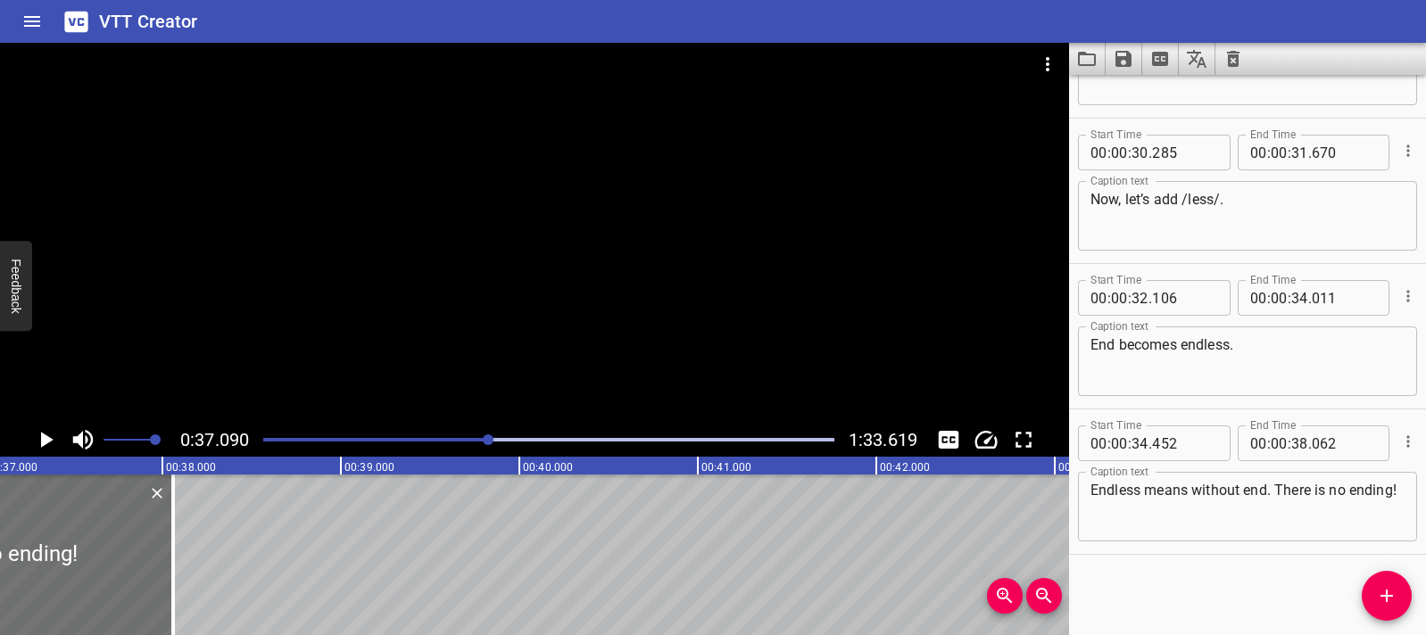
click at [43, 436] on icon "Play/Pause" at bounding box center [47, 440] width 12 height 16
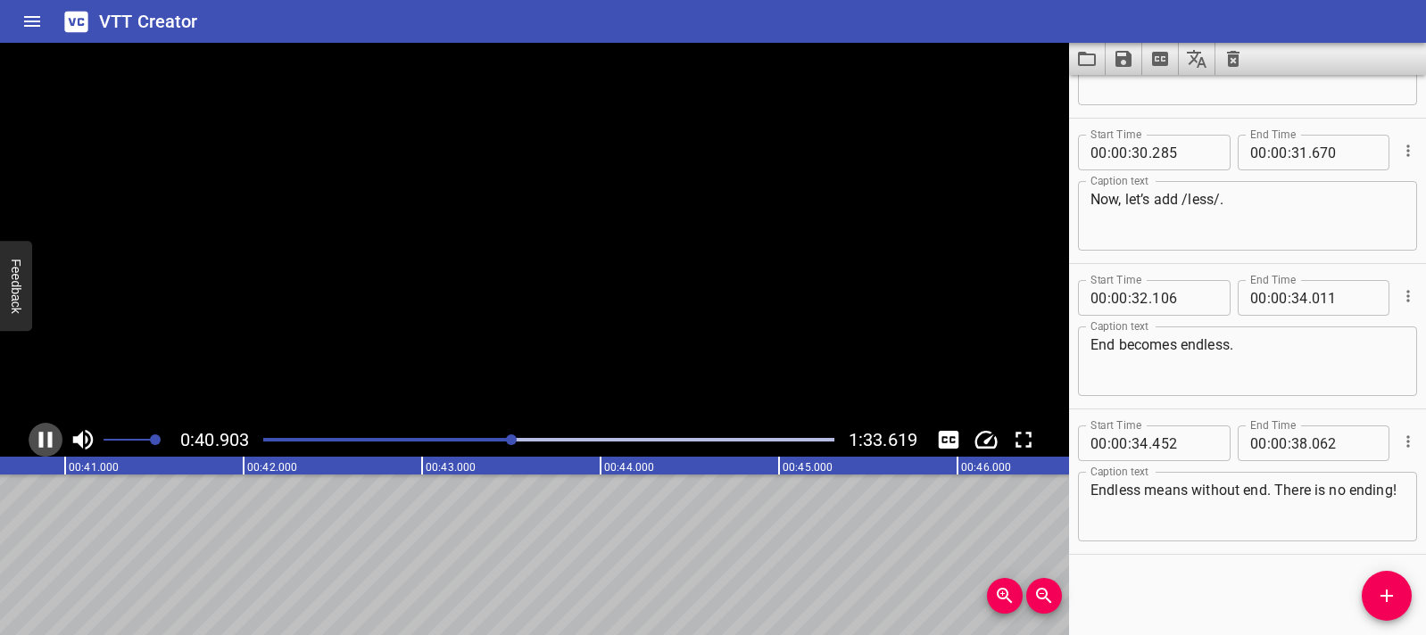
click at [43, 436] on icon "Play/Pause" at bounding box center [45, 440] width 27 height 27
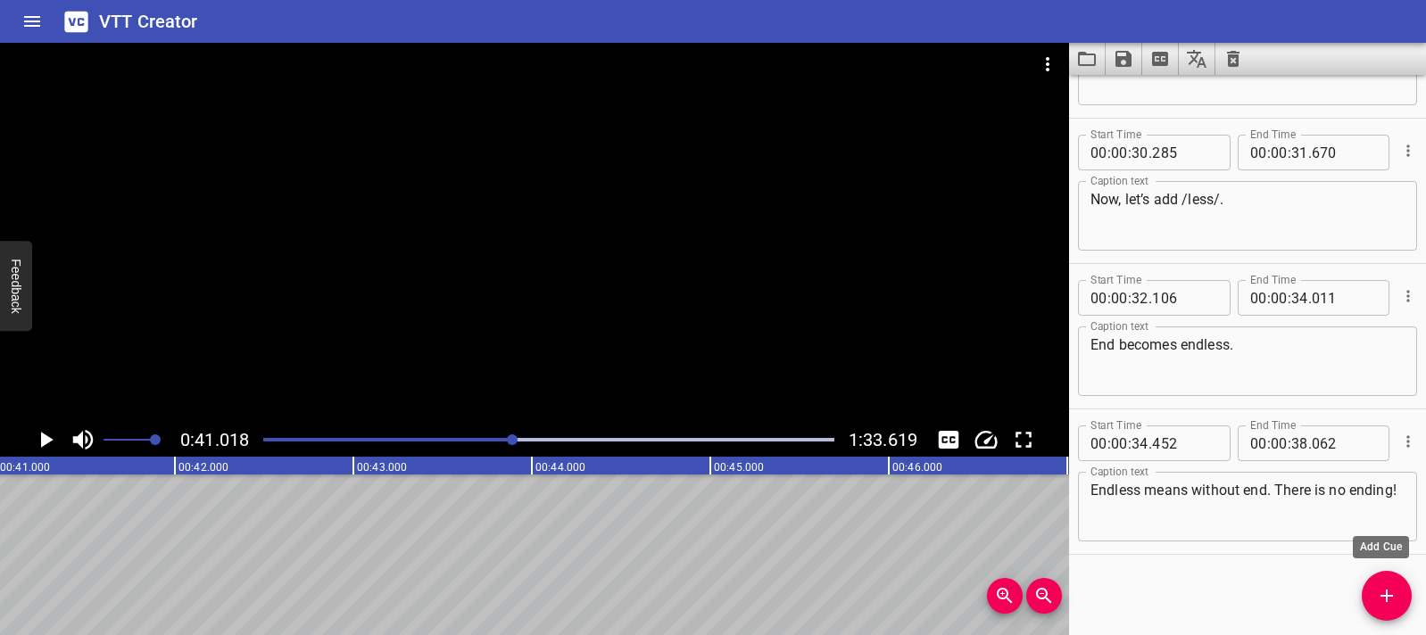
click at [1371, 598] on span "Add Cue" at bounding box center [1387, 595] width 50 height 21
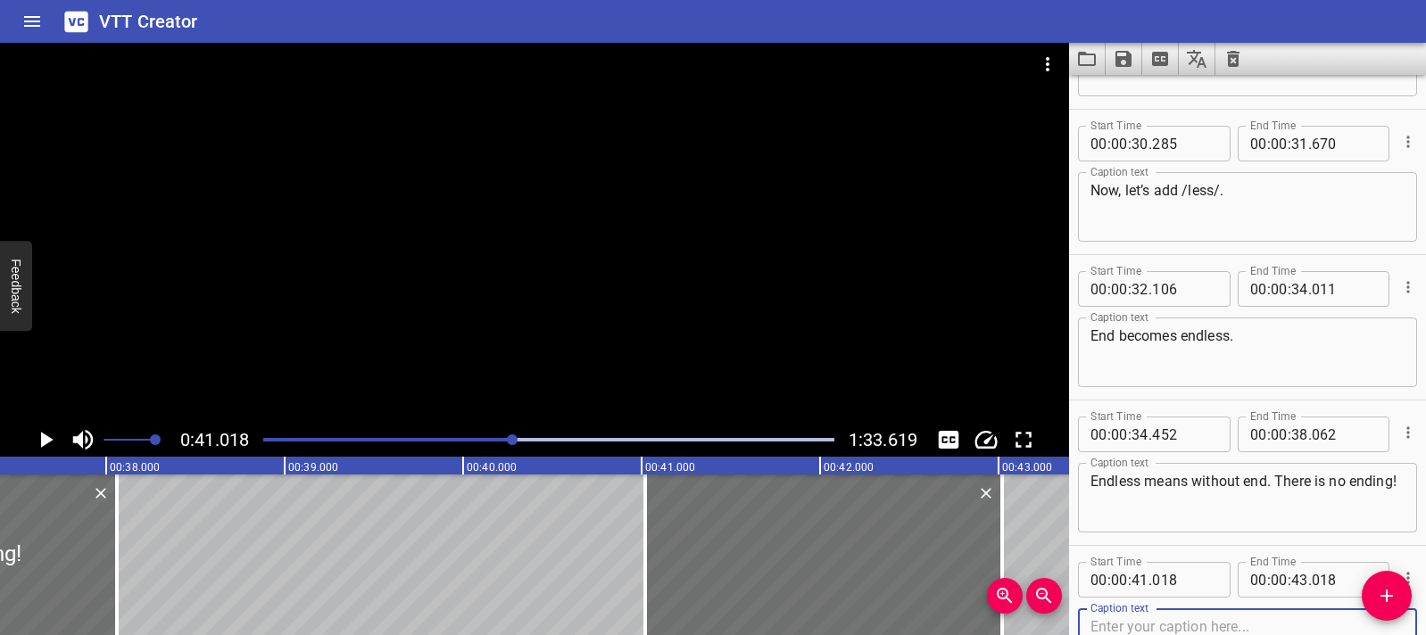
scroll to position [0, 6640]
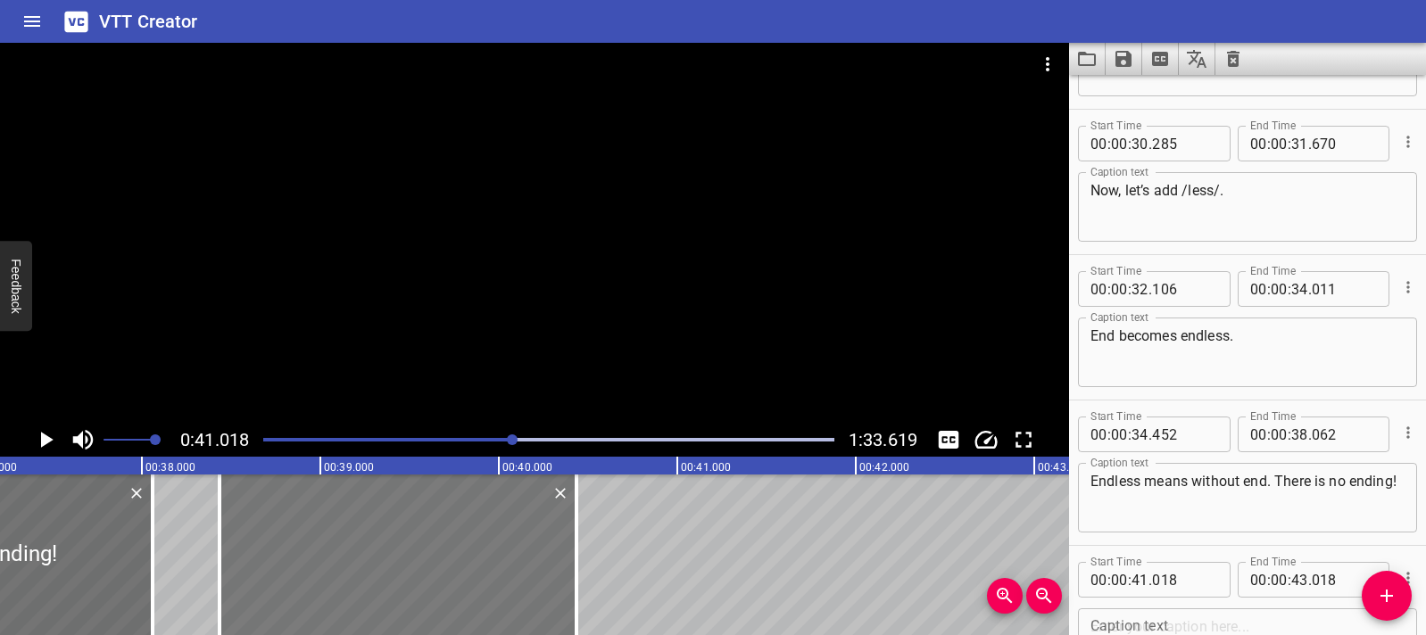
drag, startPoint x: 742, startPoint y: 546, endPoint x: 278, endPoint y: 542, distance: 464.0
click at [278, 542] on div at bounding box center [398, 555] width 357 height 161
type input "38"
type input "418"
type input "40"
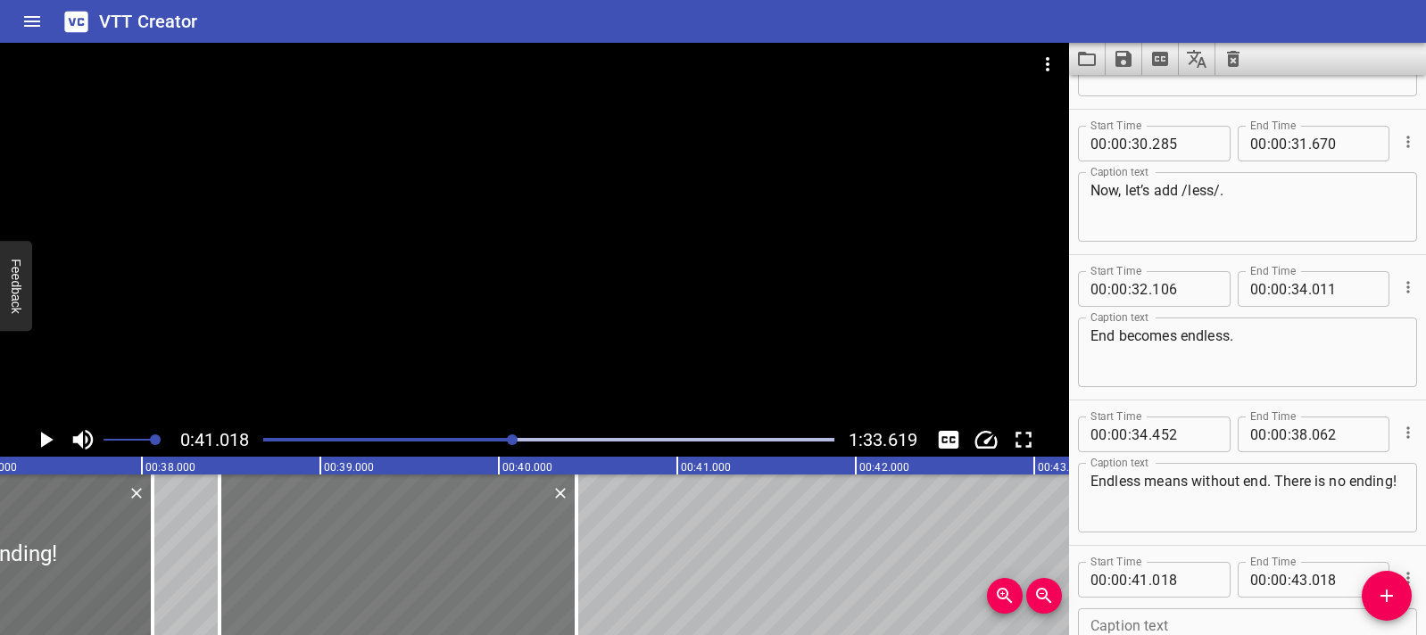
type input "418"
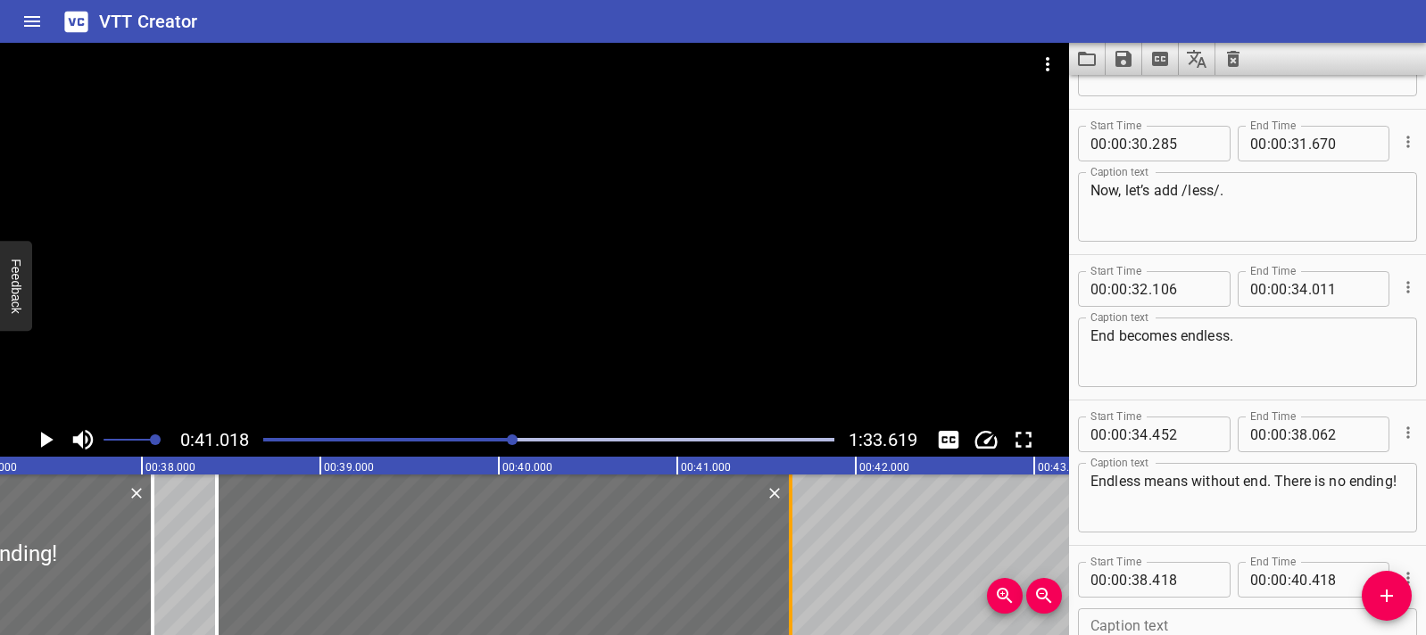
drag, startPoint x: 574, startPoint y: 556, endPoint x: 791, endPoint y: 564, distance: 217.0
click at [791, 564] on div at bounding box center [791, 555] width 4 height 161
type input "41"
type input "633"
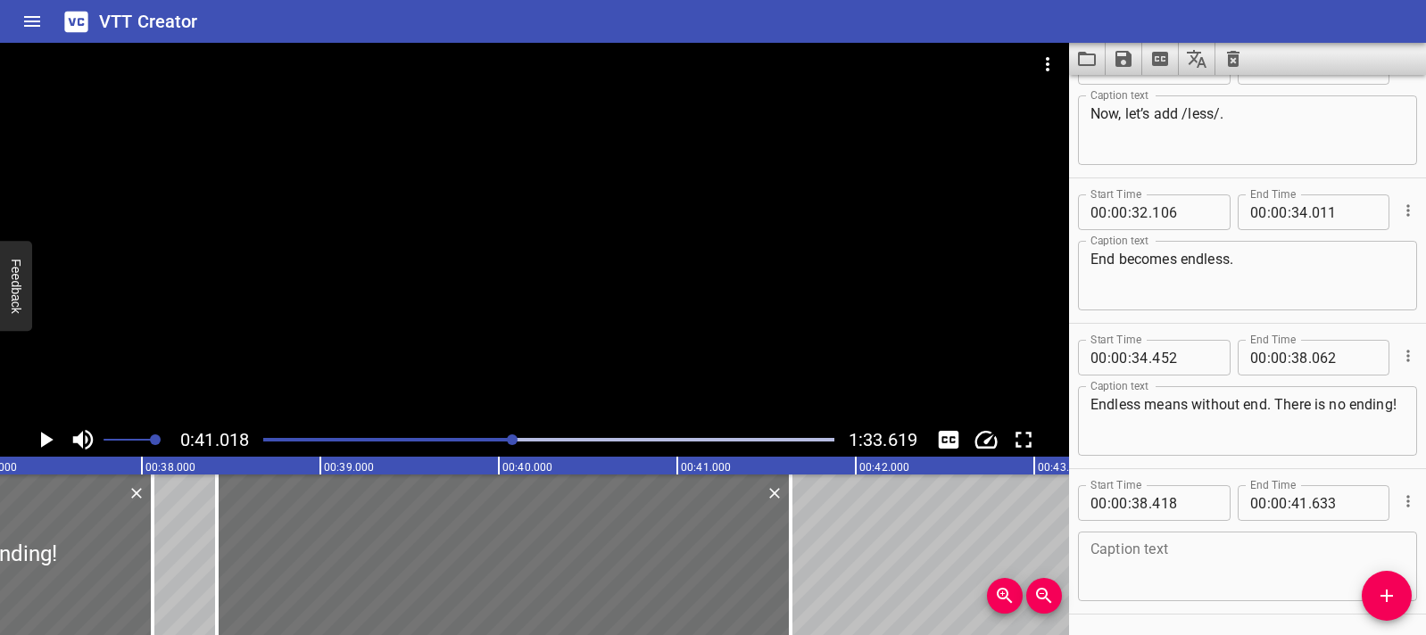
scroll to position [1414, 0]
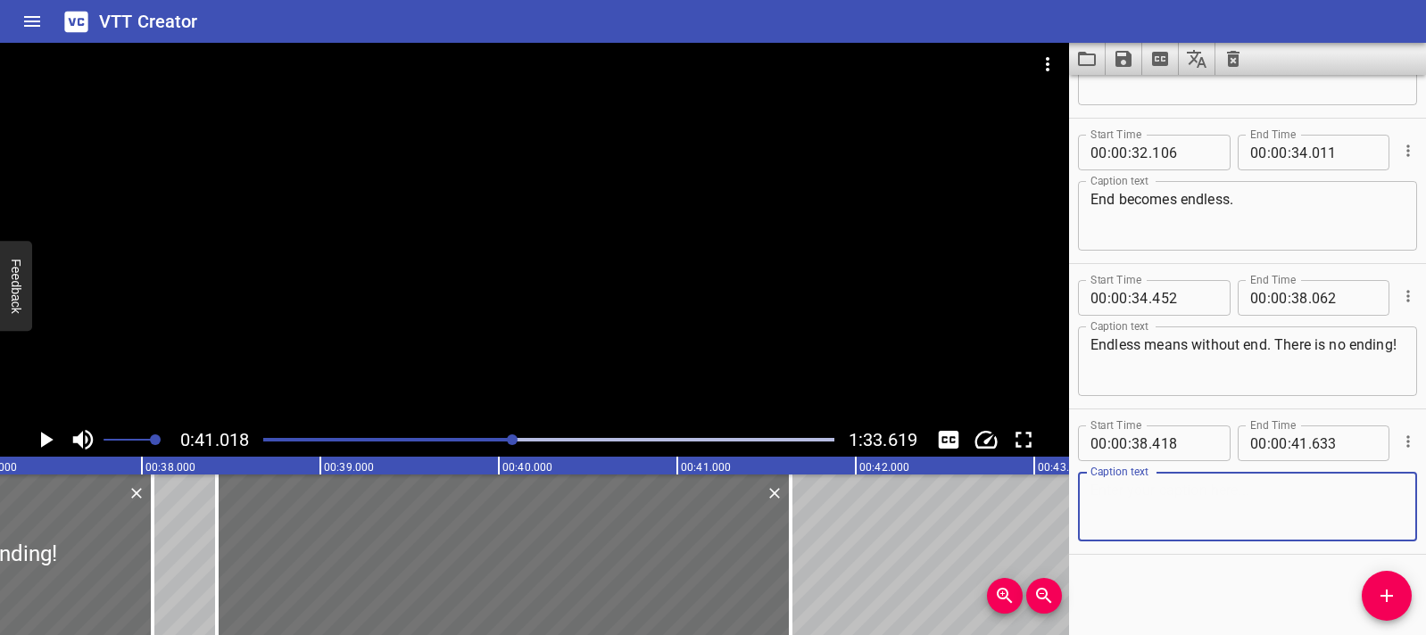
click at [1102, 496] on textarea at bounding box center [1247, 507] width 314 height 51
paste textarea "What do you call a rope of seaweed that never ends?"
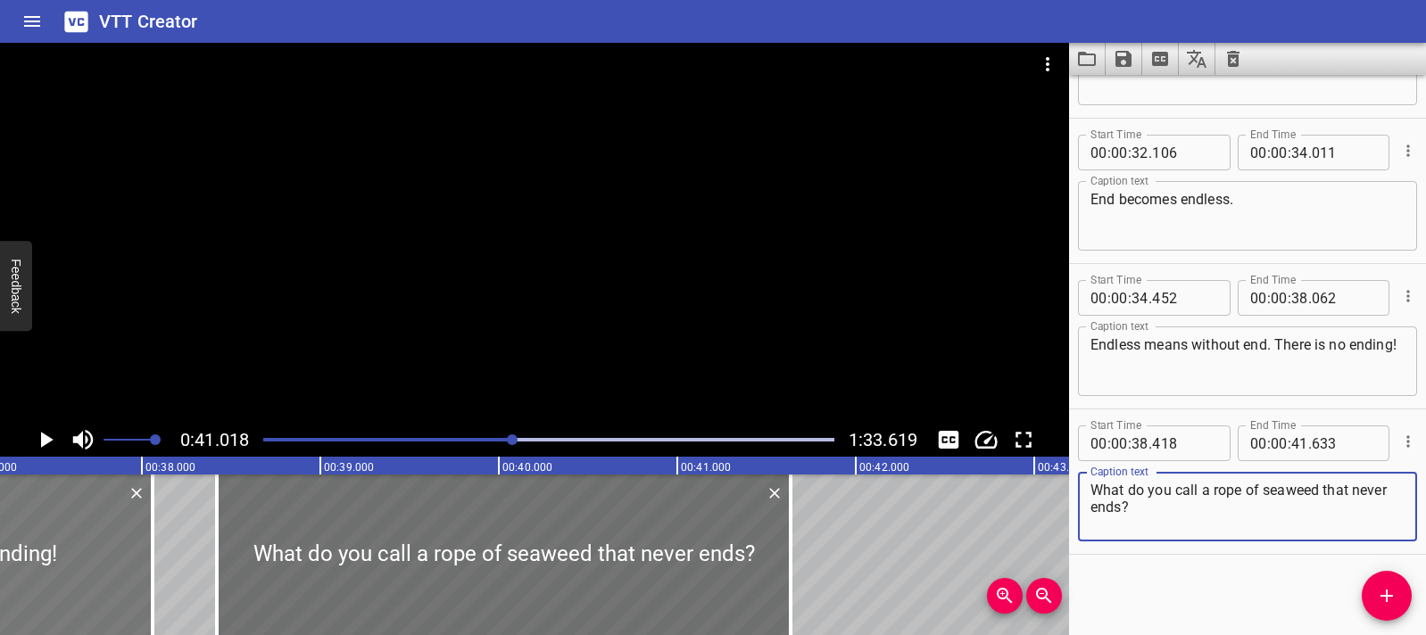
type textarea "What do you call a rope of seaweed that never ends?"
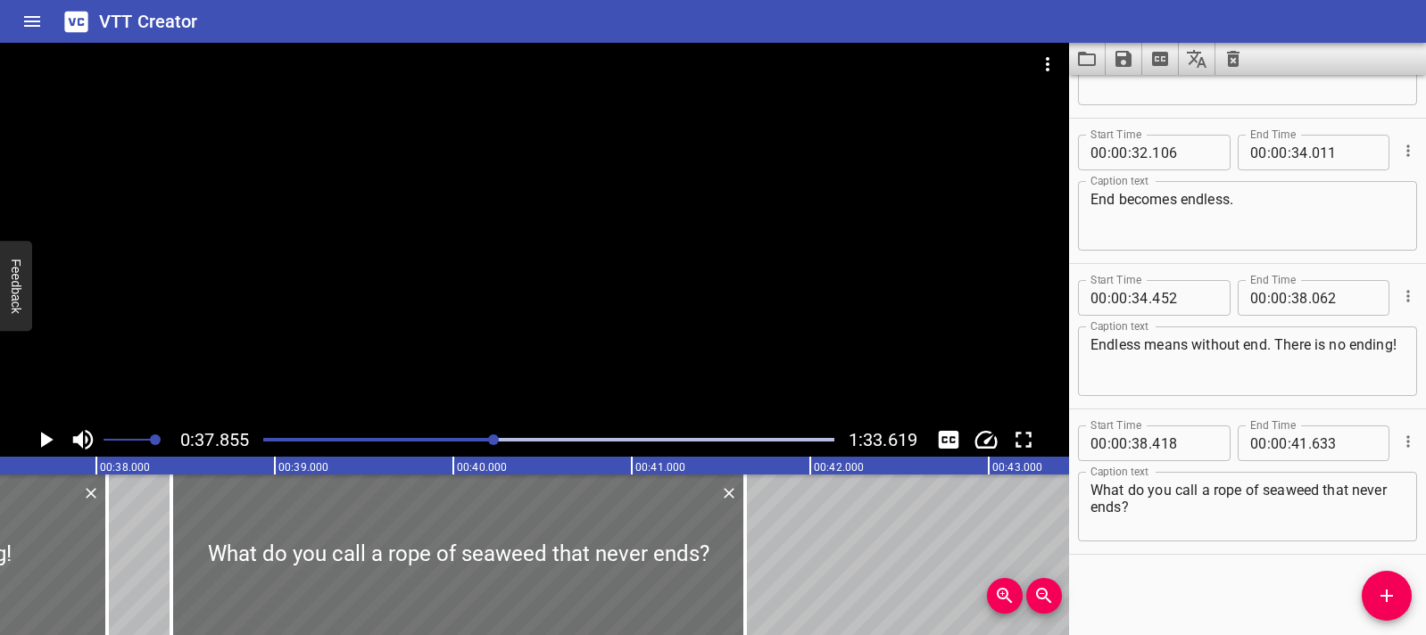
scroll to position [0, 6756]
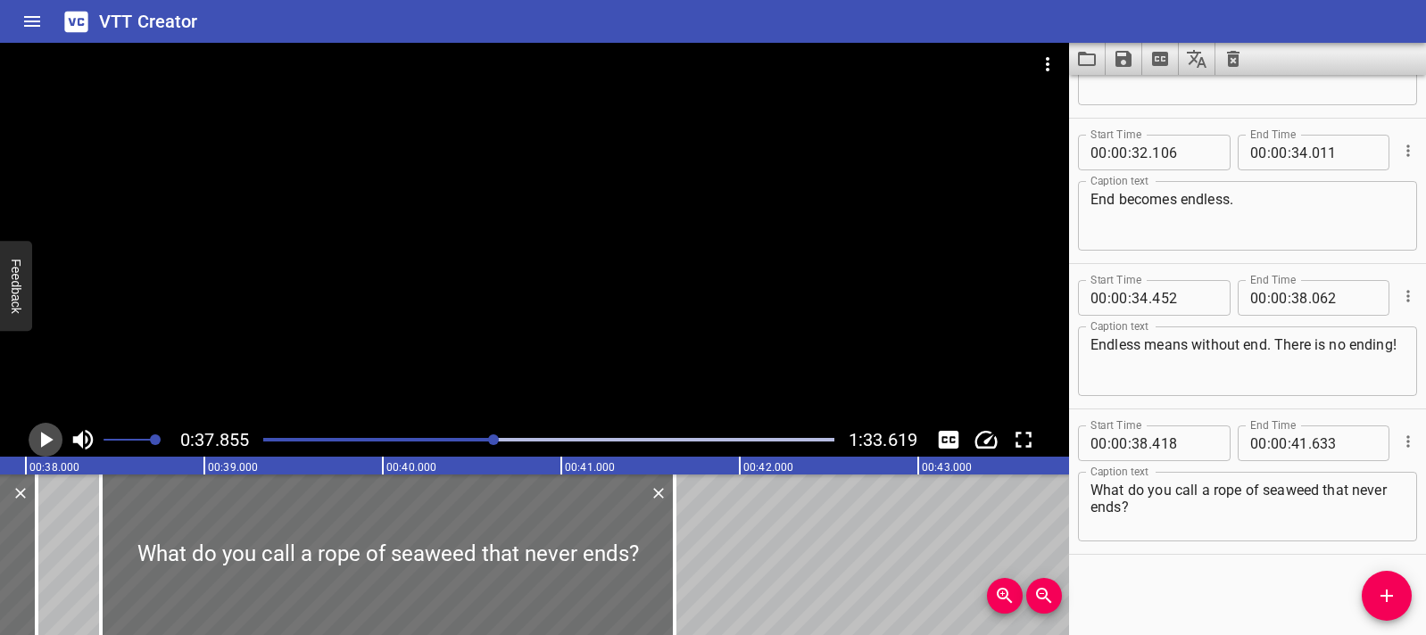
click at [59, 439] on button "Play/Pause" at bounding box center [46, 440] width 34 height 34
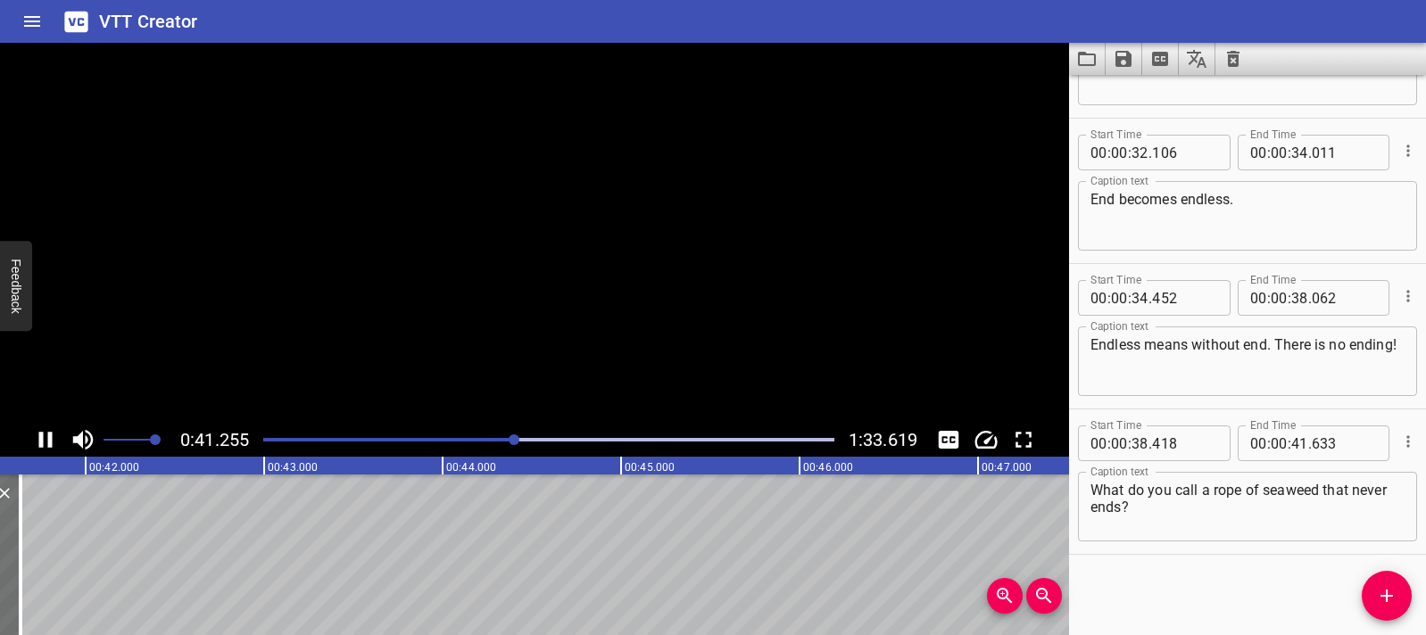
click at [59, 439] on button "Play/Pause" at bounding box center [46, 440] width 34 height 34
click at [541, 289] on div at bounding box center [534, 233] width 1069 height 380
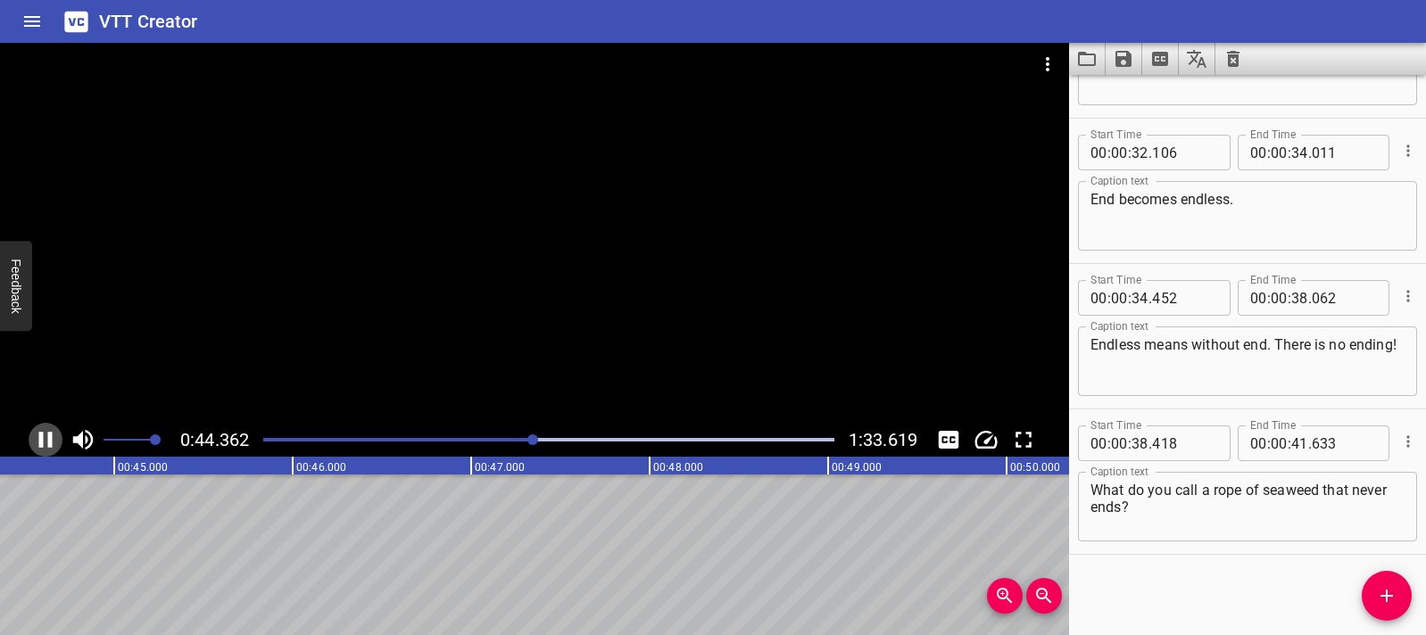
click at [51, 448] on icon "Play/Pause" at bounding box center [45, 440] width 27 height 27
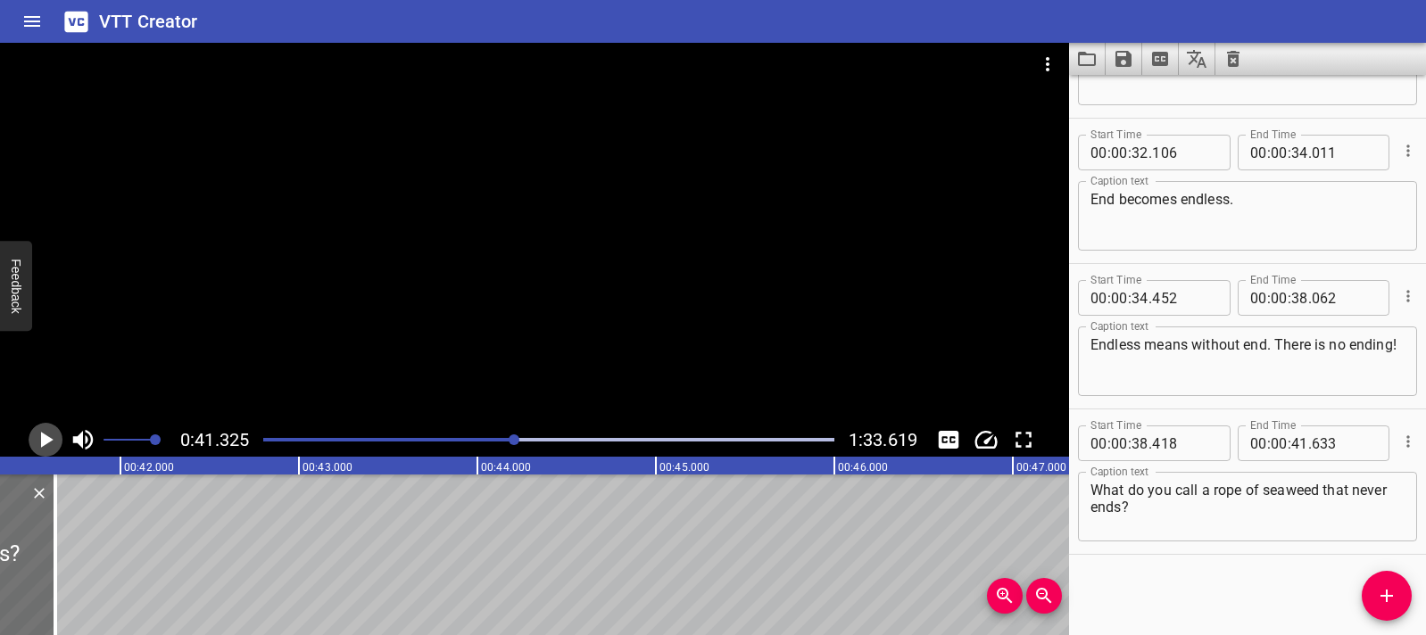
click at [45, 443] on icon "Play/Pause" at bounding box center [47, 440] width 12 height 16
click at [45, 442] on icon "Play/Pause" at bounding box center [45, 440] width 27 height 27
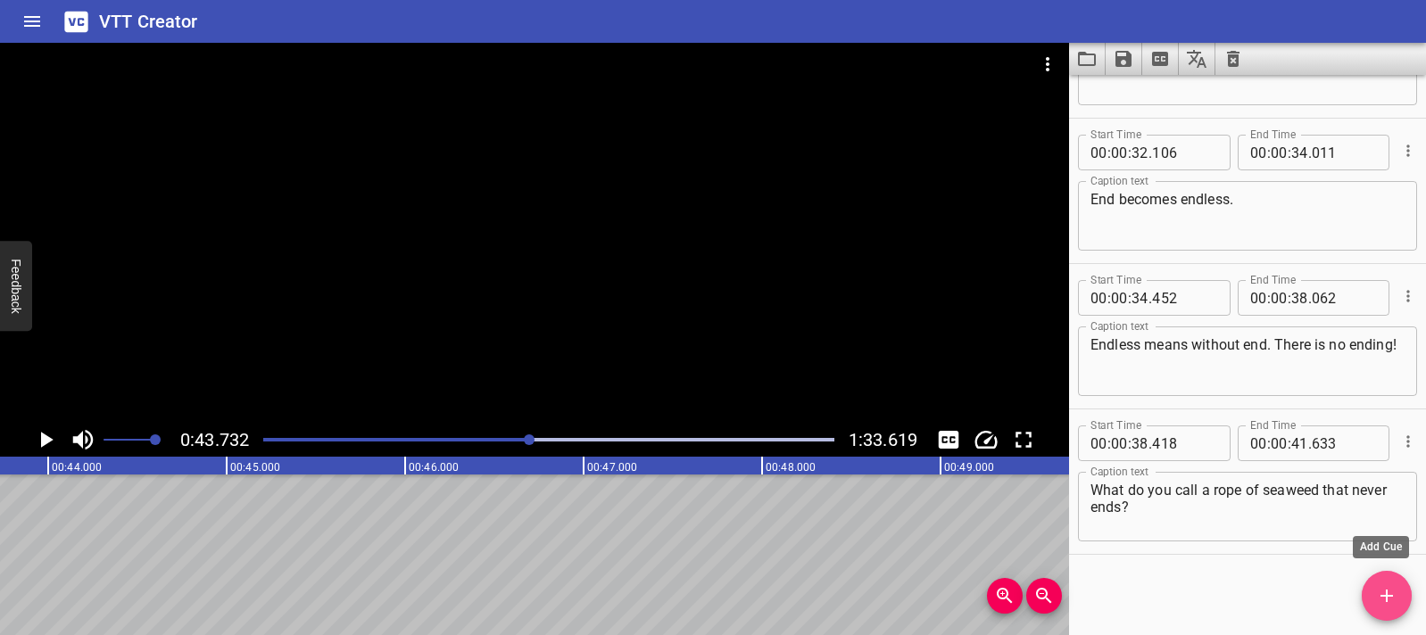
click at [1387, 578] on button "Add Cue" at bounding box center [1387, 596] width 50 height 50
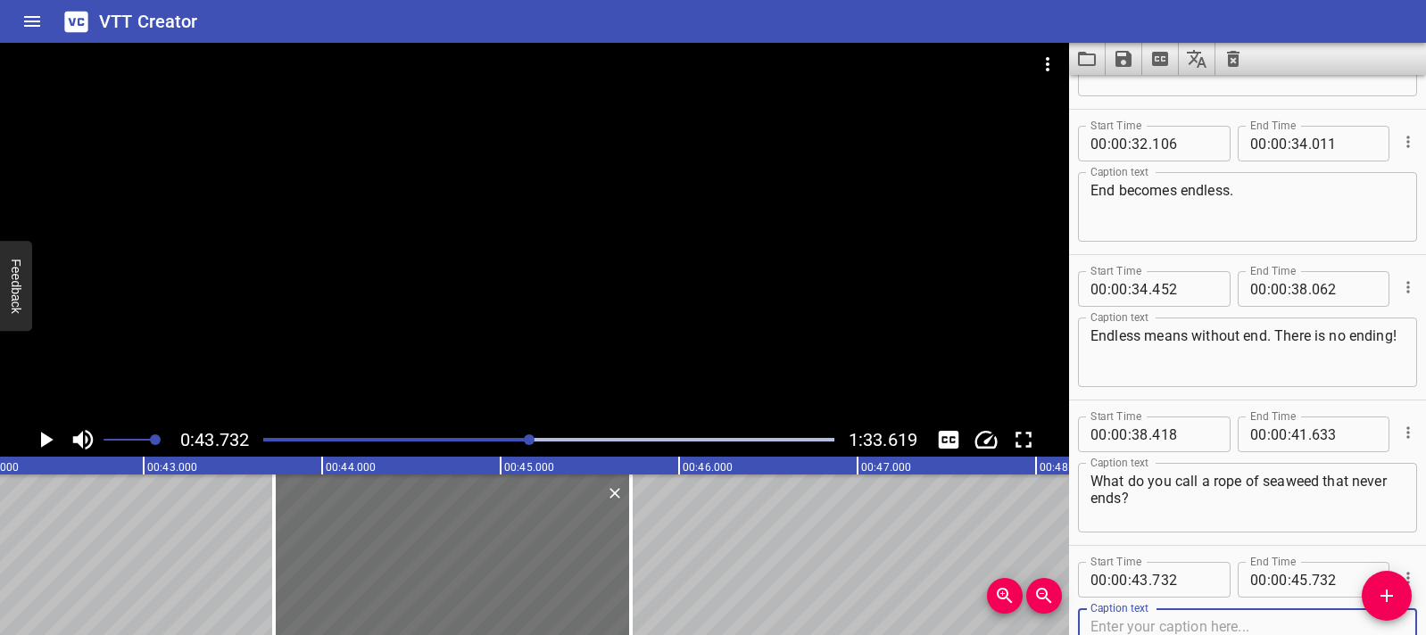
scroll to position [0, 7405]
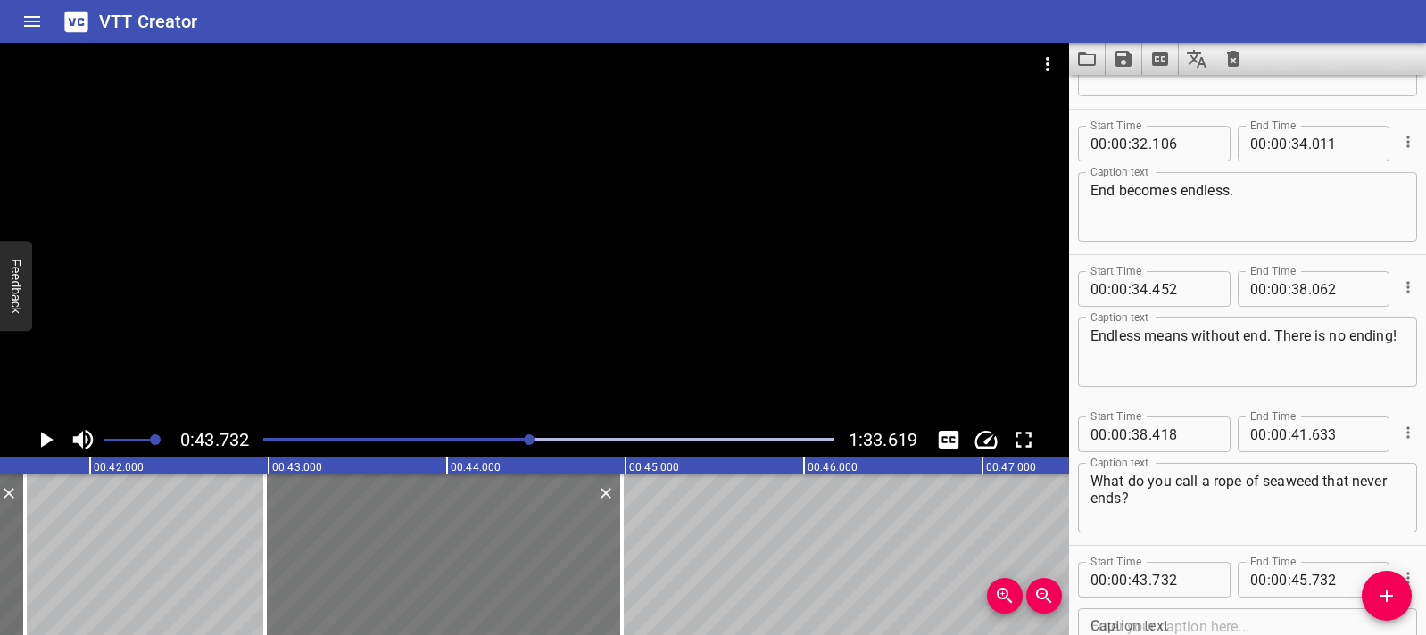
drag, startPoint x: 527, startPoint y: 590, endPoint x: 393, endPoint y: 585, distance: 133.9
click at [393, 585] on div at bounding box center [443, 555] width 357 height 161
type input "42"
type input "982"
type input "44"
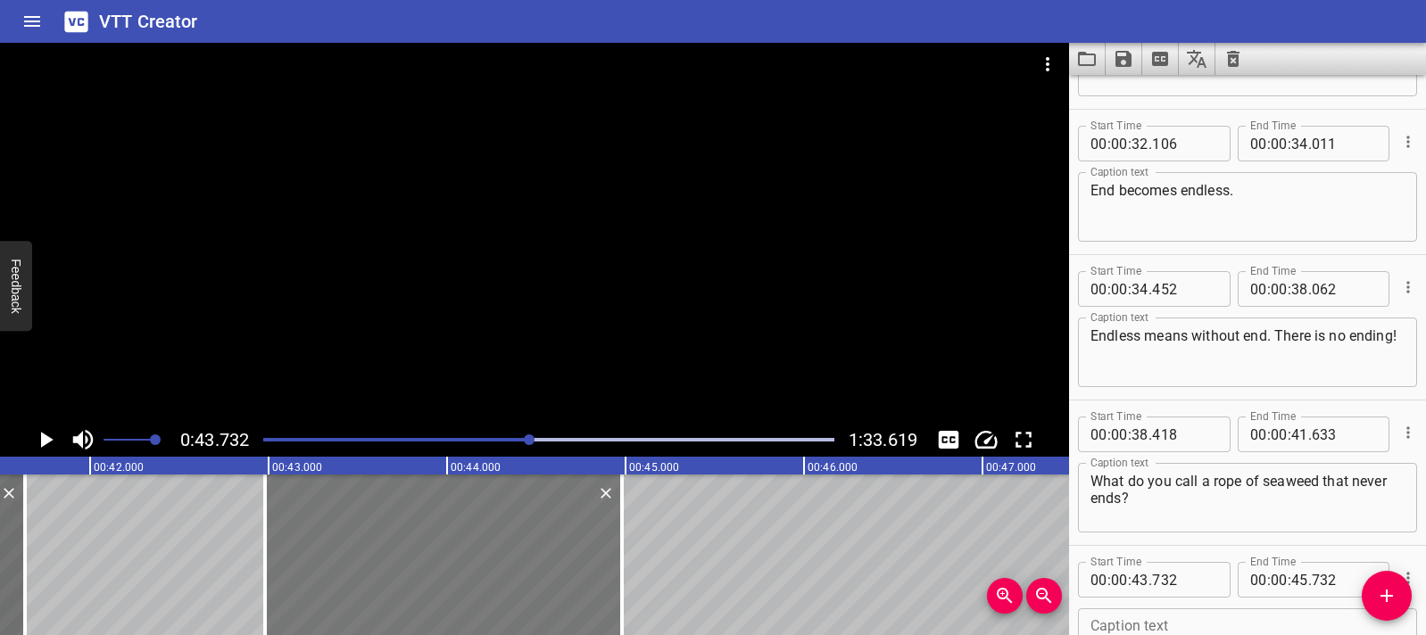
type input "982"
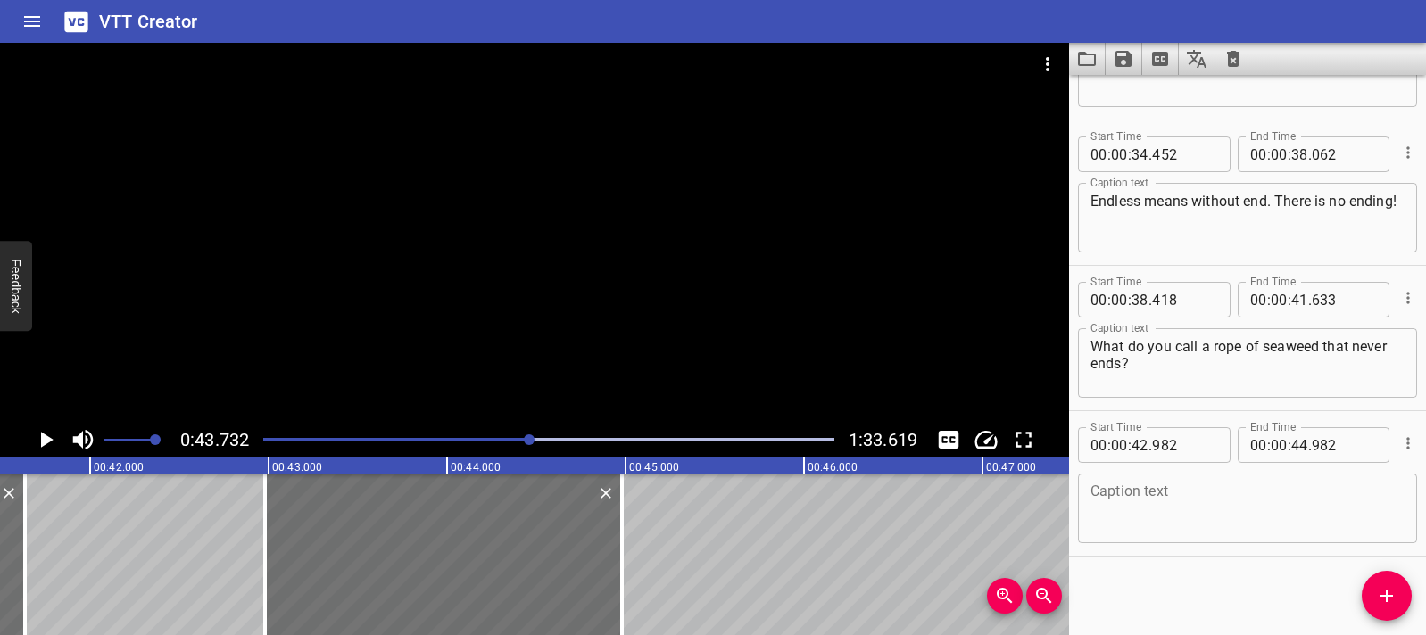
scroll to position [1560, 0]
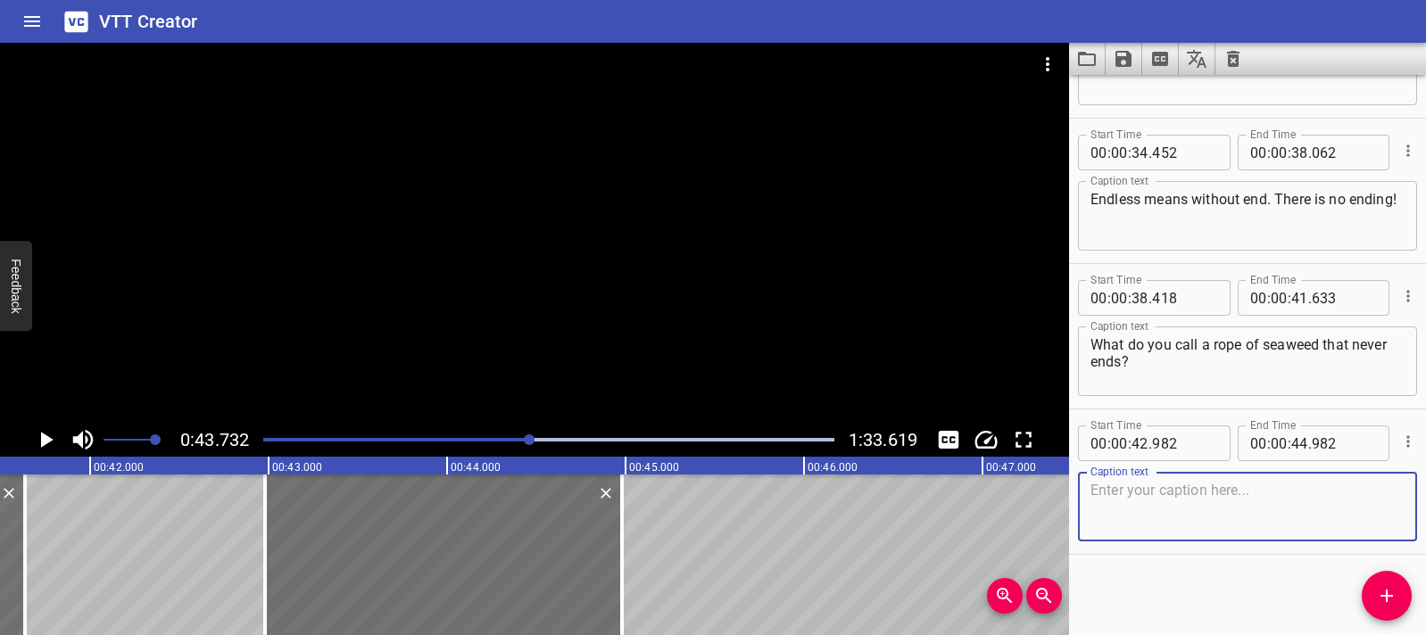
click at [1117, 505] on textarea at bounding box center [1247, 507] width 314 height 51
paste textarea "Ready for one more: hope."
type textarea "Ready for one more: hope."
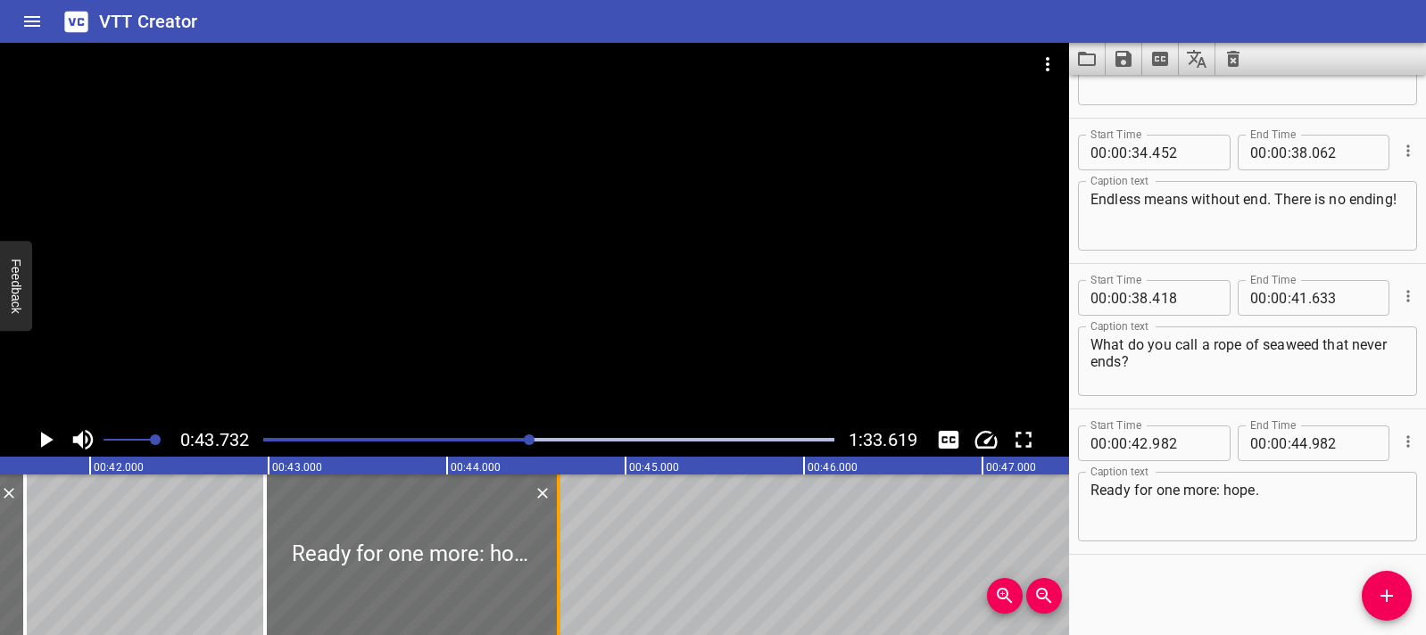
drag, startPoint x: 614, startPoint y: 559, endPoint x: 551, endPoint y: 559, distance: 63.4
click at [551, 559] on div at bounding box center [559, 555] width 18 height 161
type input "627"
click at [286, 541] on div at bounding box center [412, 555] width 294 height 161
type input "987"
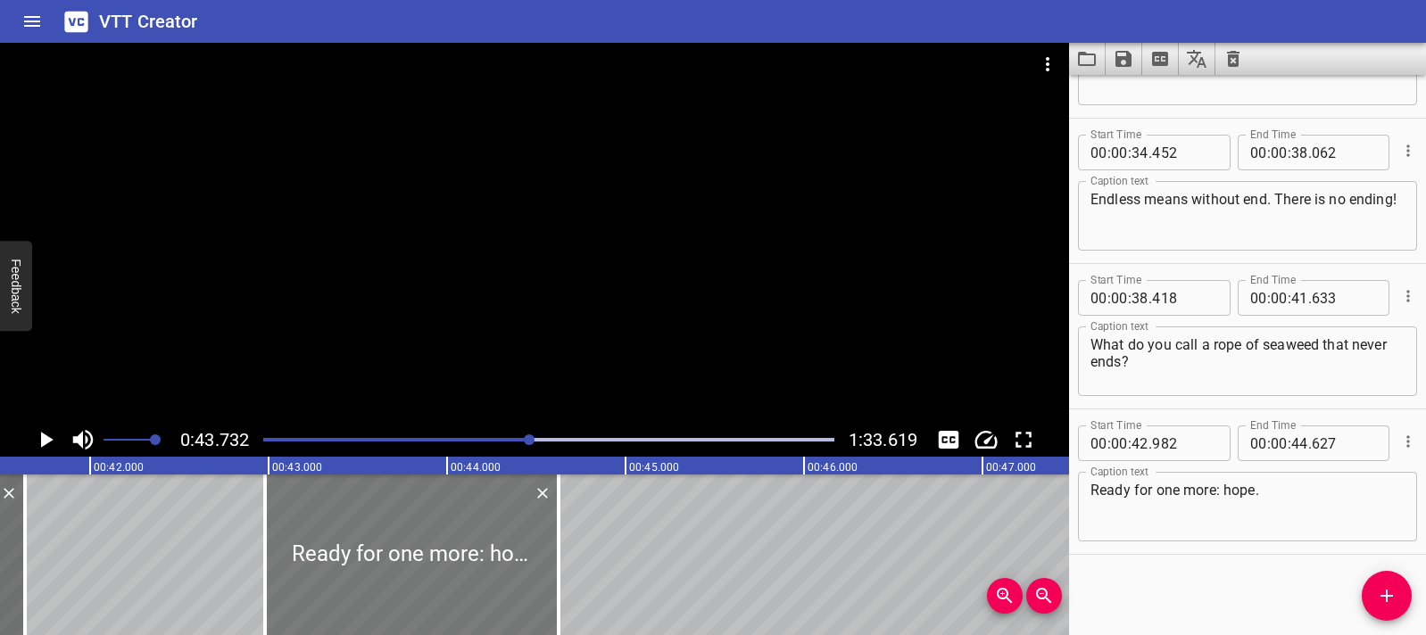
type input "632"
click at [268, 539] on div at bounding box center [266, 555] width 18 height 161
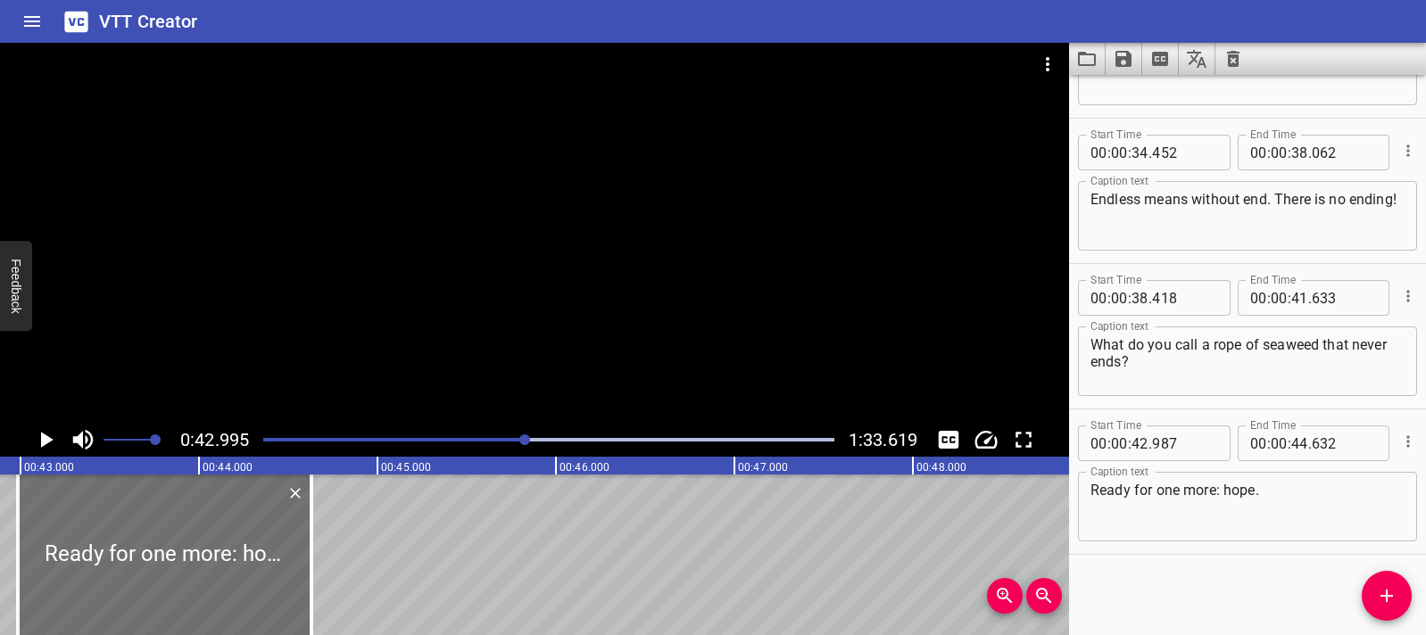
scroll to position [0, 7673]
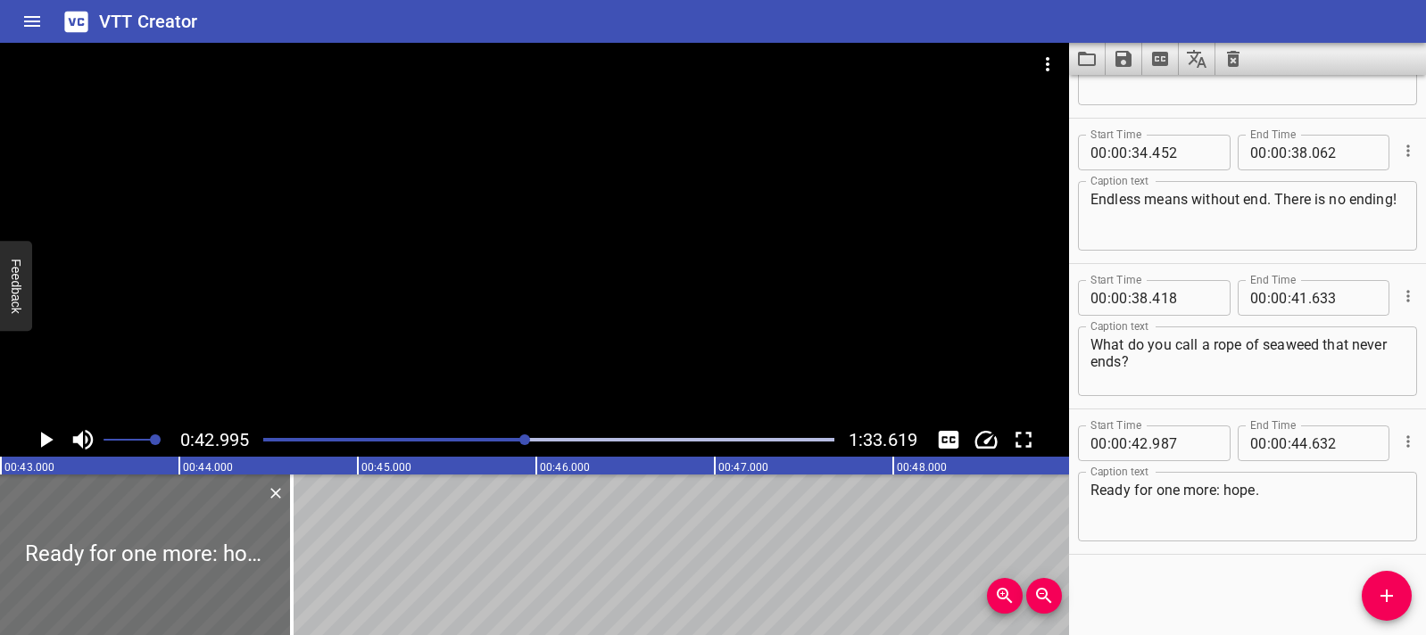
click at [47, 452] on icon "Play/Pause" at bounding box center [45, 440] width 27 height 27
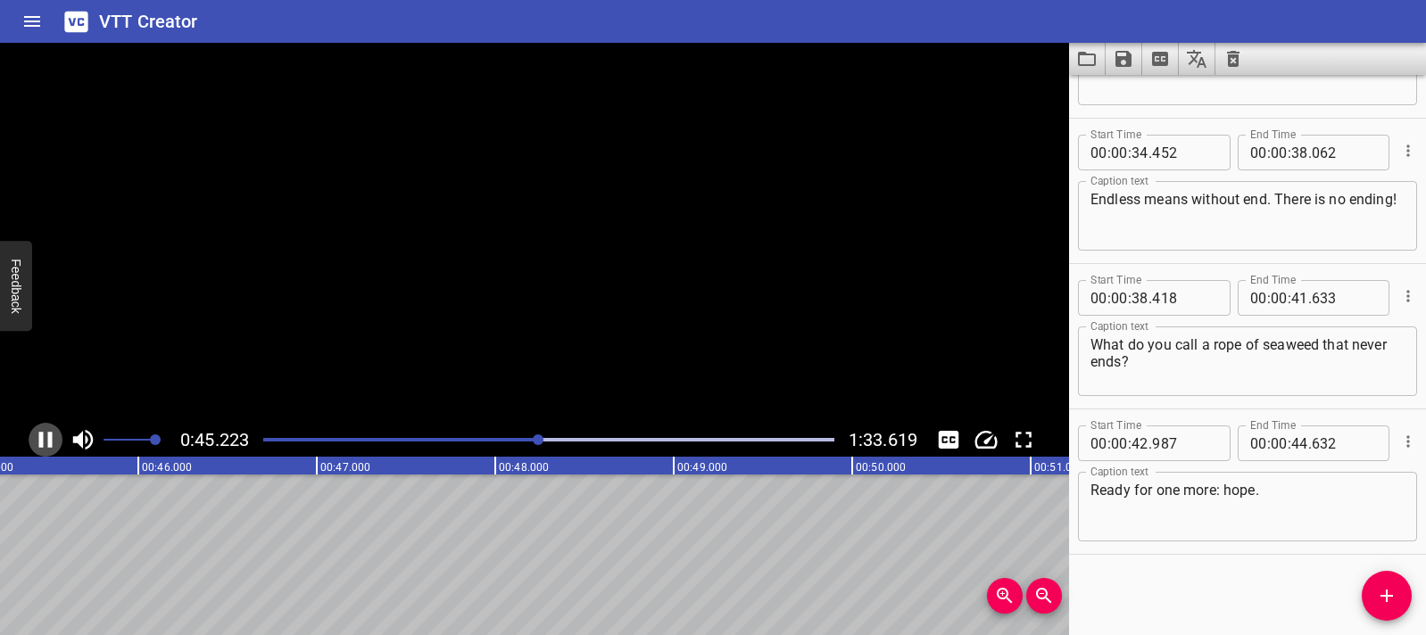
click at [47, 452] on icon "Play/Pause" at bounding box center [45, 440] width 27 height 27
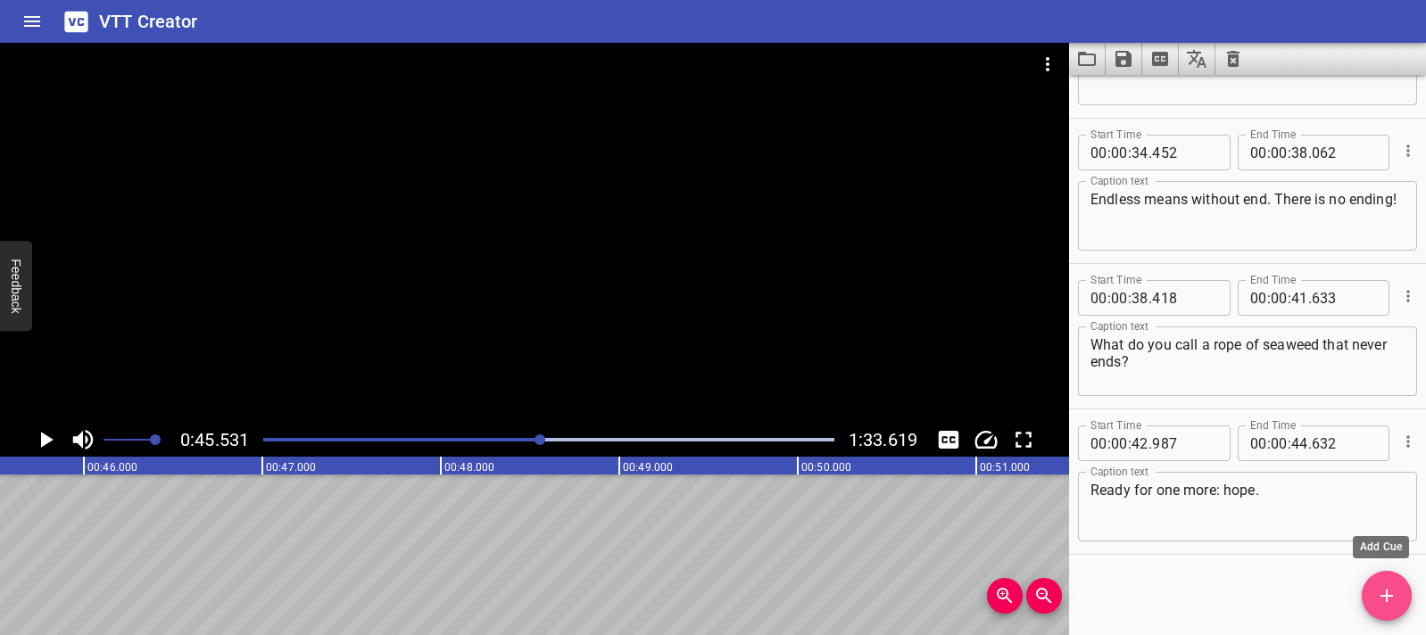
click at [1391, 593] on icon "Add Cue" at bounding box center [1386, 595] width 21 height 21
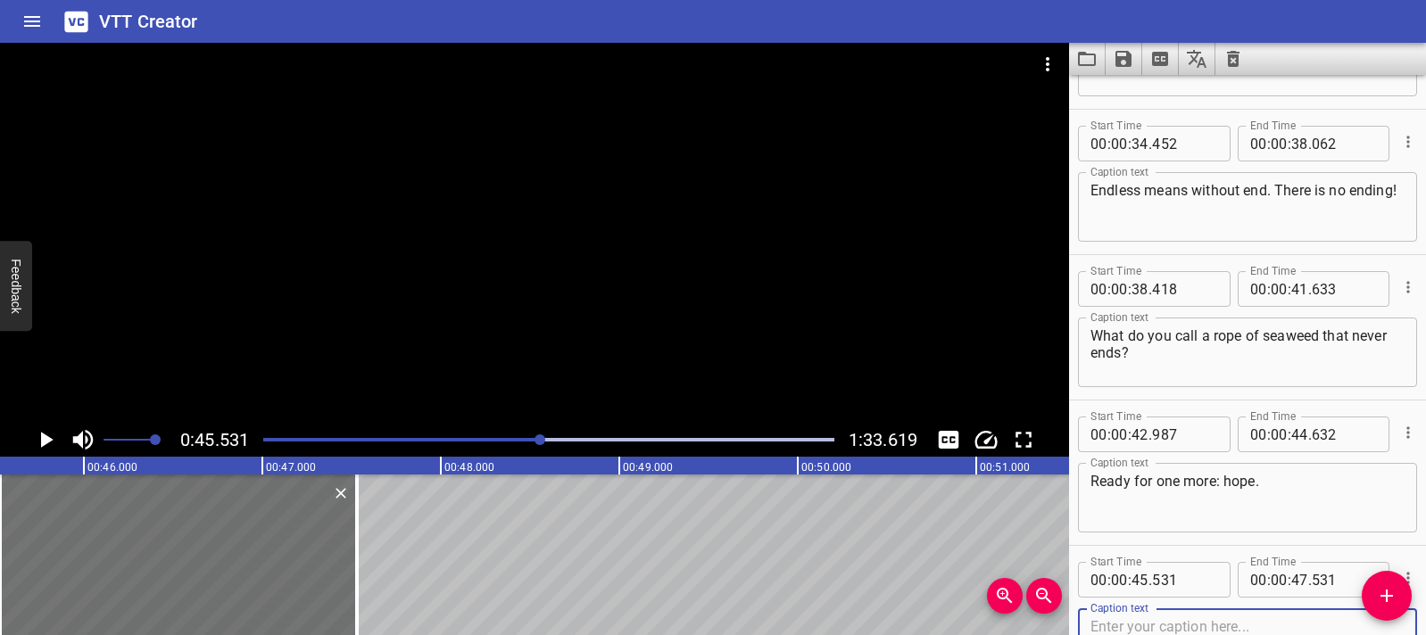
scroll to position [0, 7921]
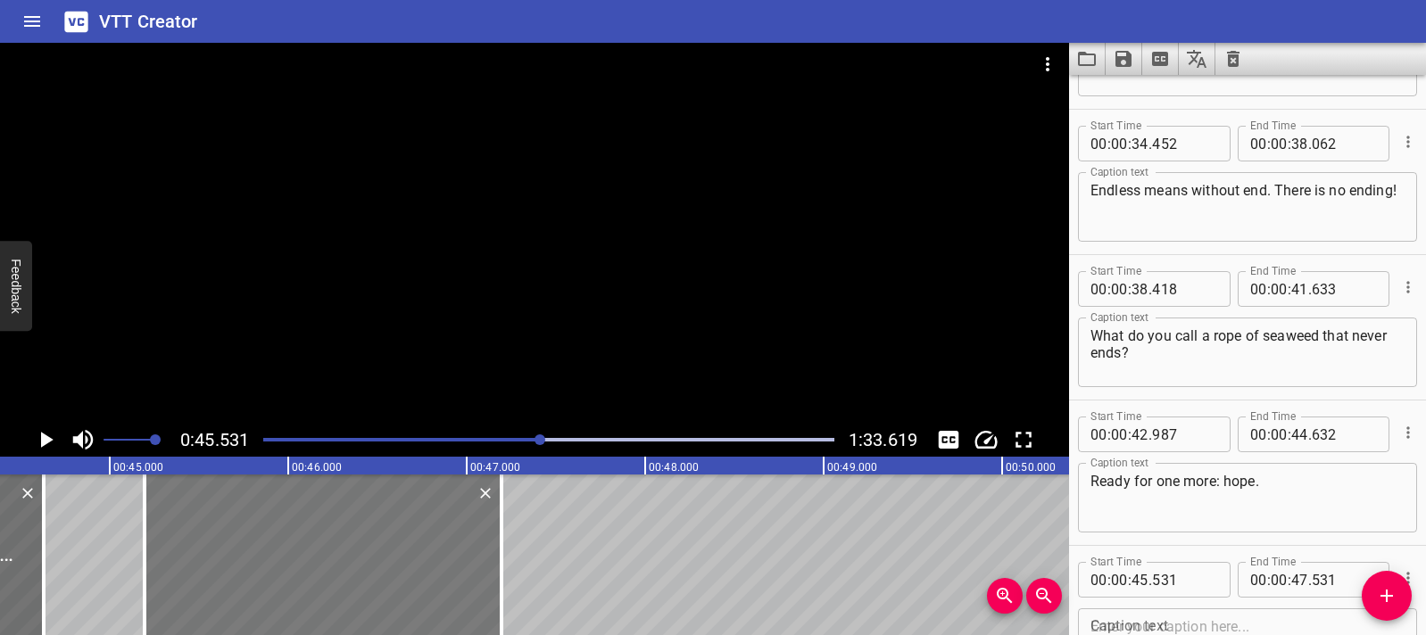
drag, startPoint x: 460, startPoint y: 558, endPoint x: 400, endPoint y: 561, distance: 59.9
click at [400, 561] on div at bounding box center [323, 555] width 357 height 161
type input "196"
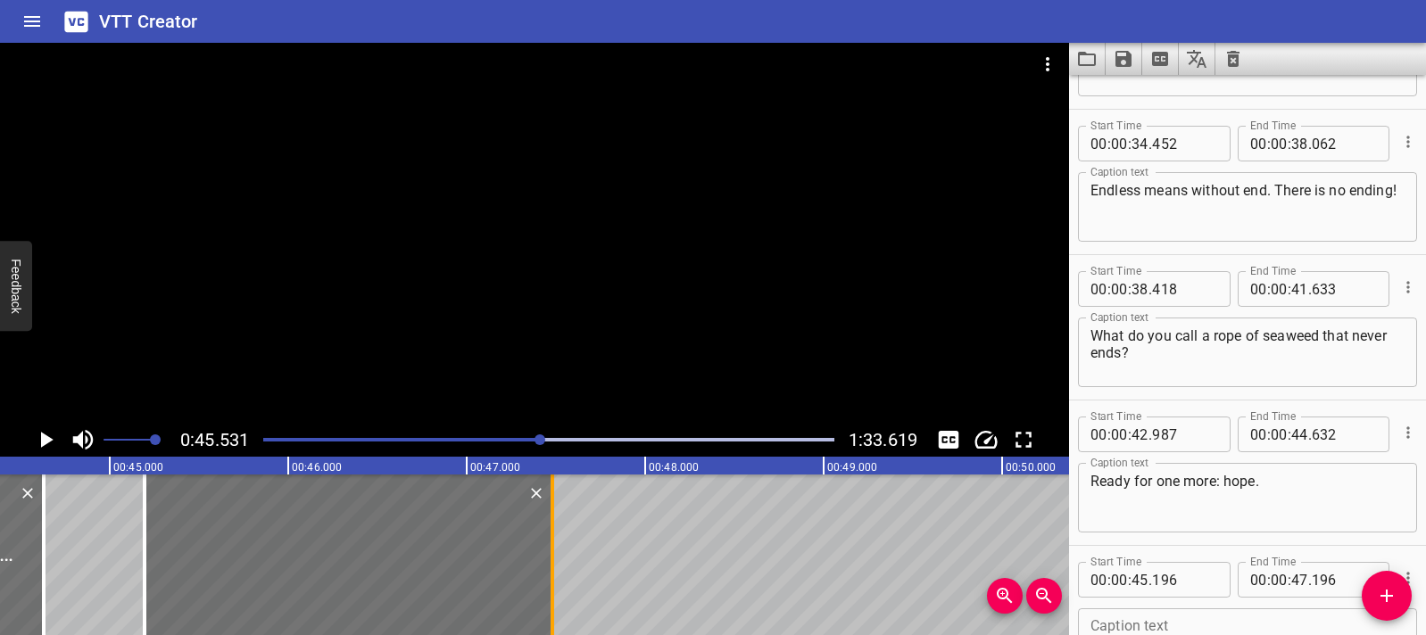
drag, startPoint x: 494, startPoint y: 557, endPoint x: 544, endPoint y: 556, distance: 50.0
click at [544, 556] on div at bounding box center [552, 555] width 18 height 161
type input "476"
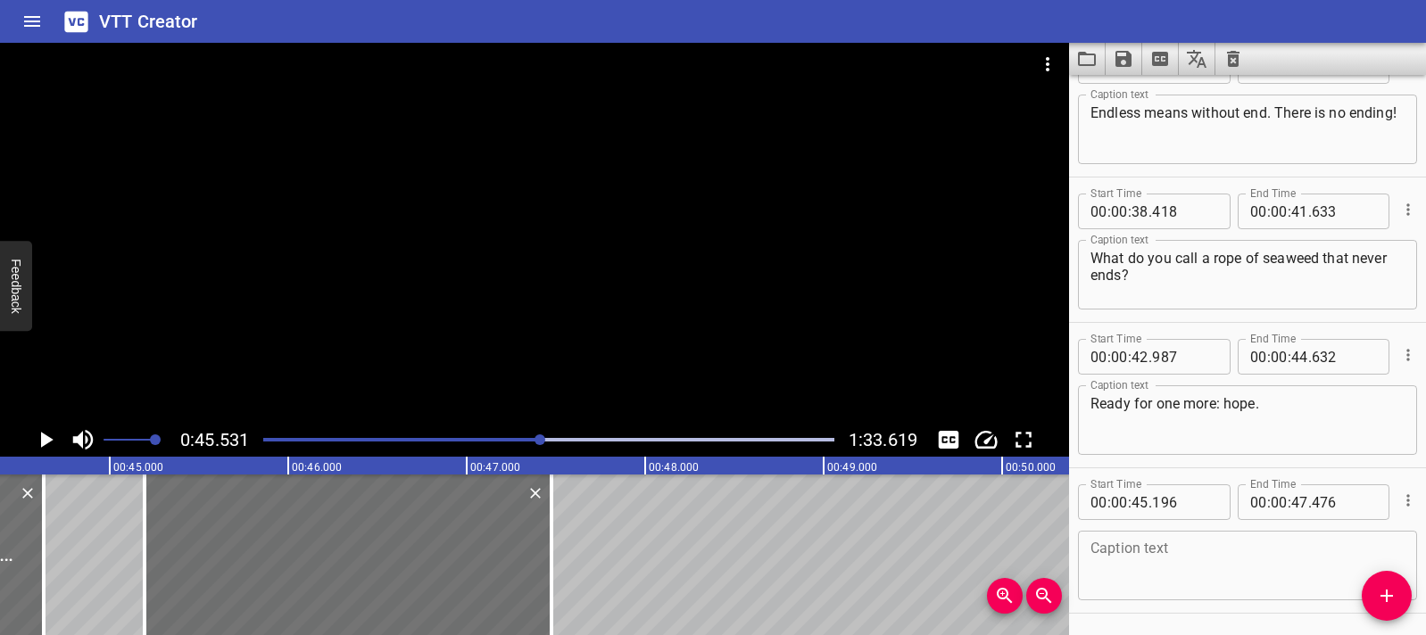
scroll to position [1705, 0]
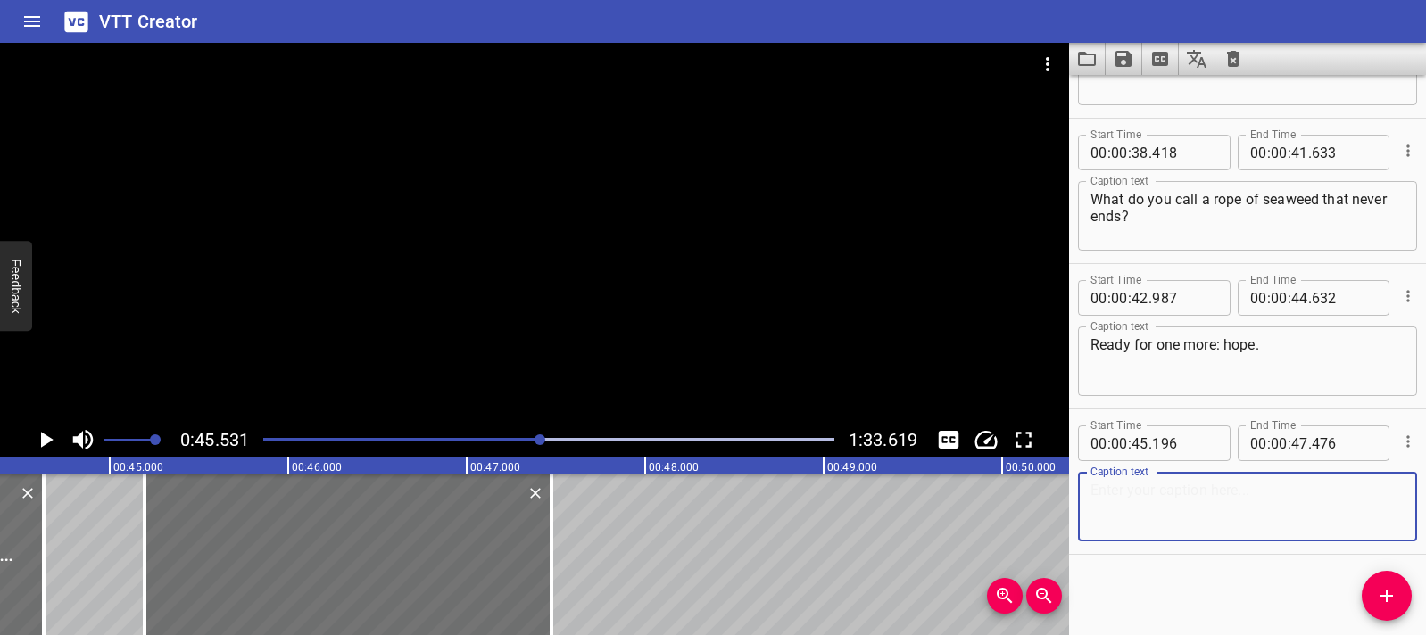
click at [1142, 514] on textarea at bounding box center [1247, 507] width 314 height 51
paste textarea "Hope means believing something good can happen."
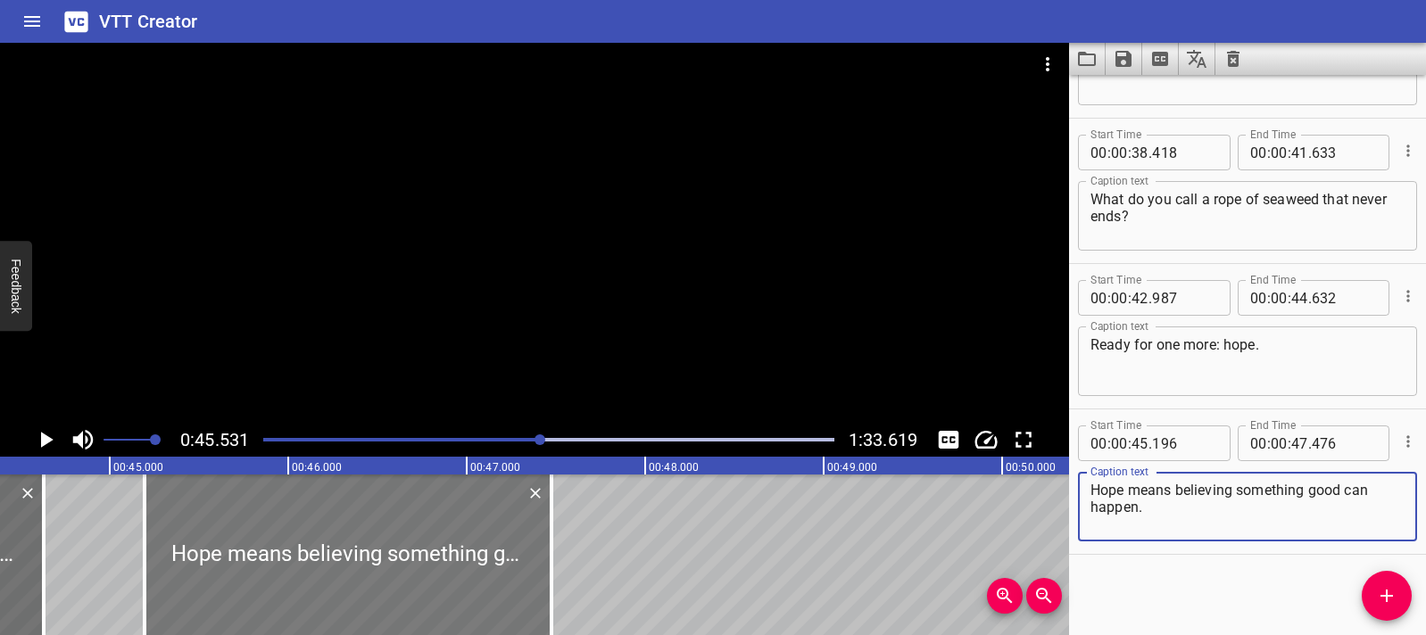
type textarea "Hope means believing something good can happen."
click at [154, 539] on div at bounding box center [348, 555] width 407 height 161
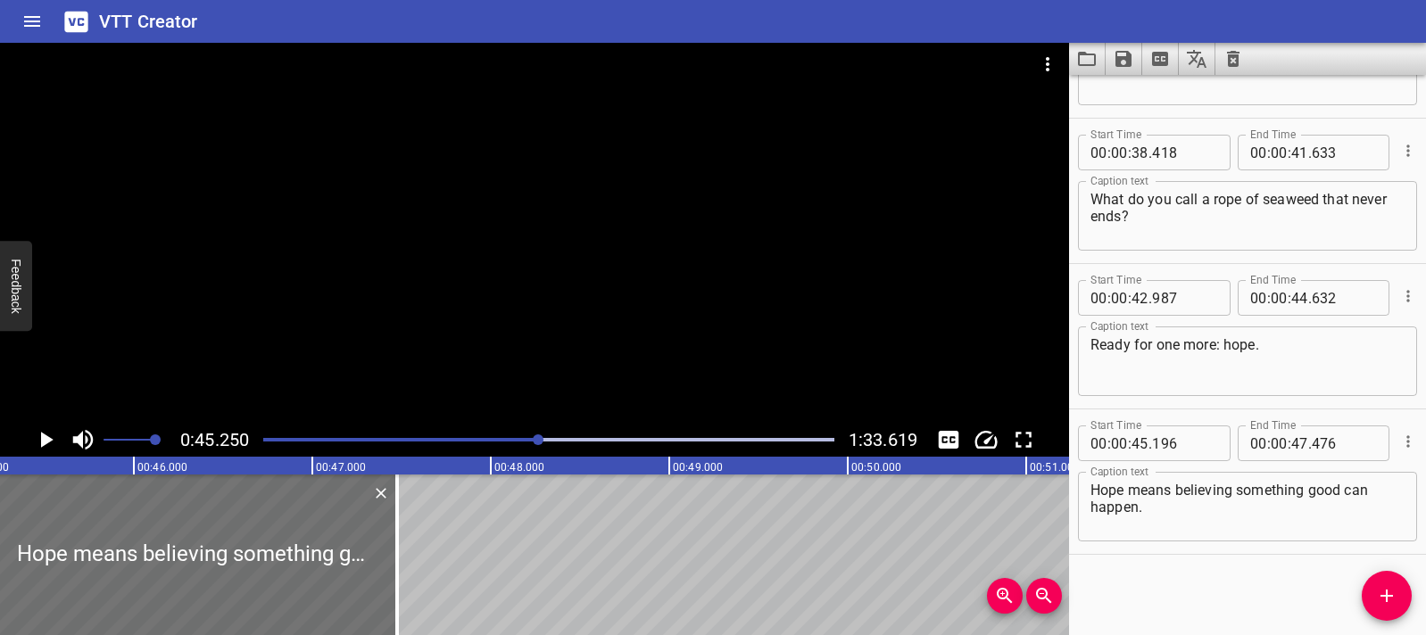
click at [48, 428] on icon "Play/Pause" at bounding box center [45, 440] width 27 height 27
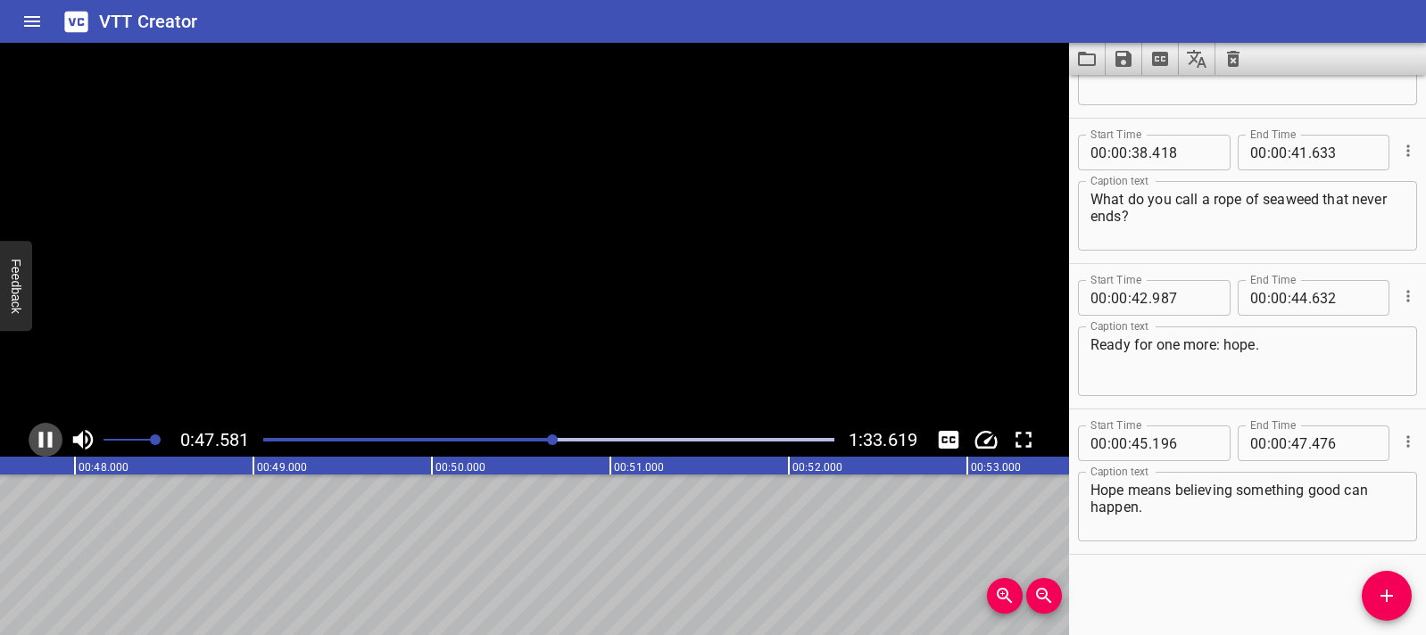
click at [48, 428] on icon "Play/Pause" at bounding box center [45, 440] width 27 height 27
click at [1405, 601] on span "Add Cue" at bounding box center [1387, 595] width 50 height 21
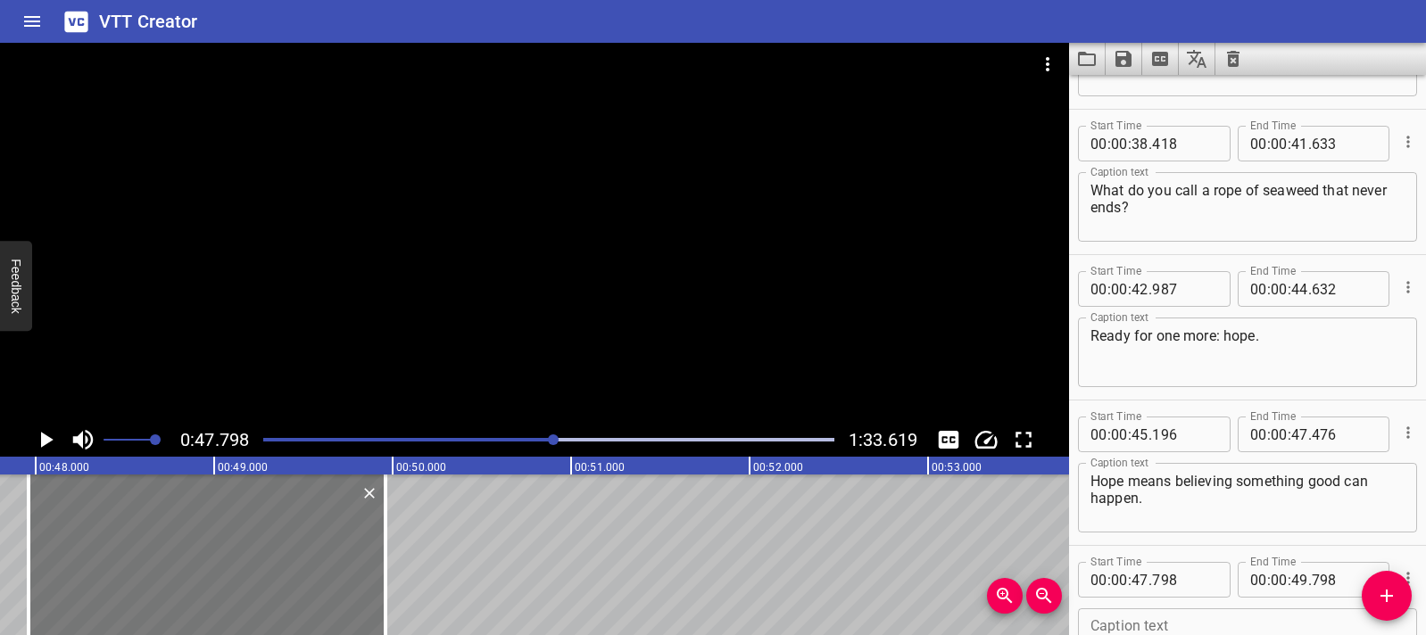
drag, startPoint x: 149, startPoint y: 538, endPoint x: 178, endPoint y: 540, distance: 28.6
click at [178, 540] on div at bounding box center [207, 555] width 357 height 161
type input "958"
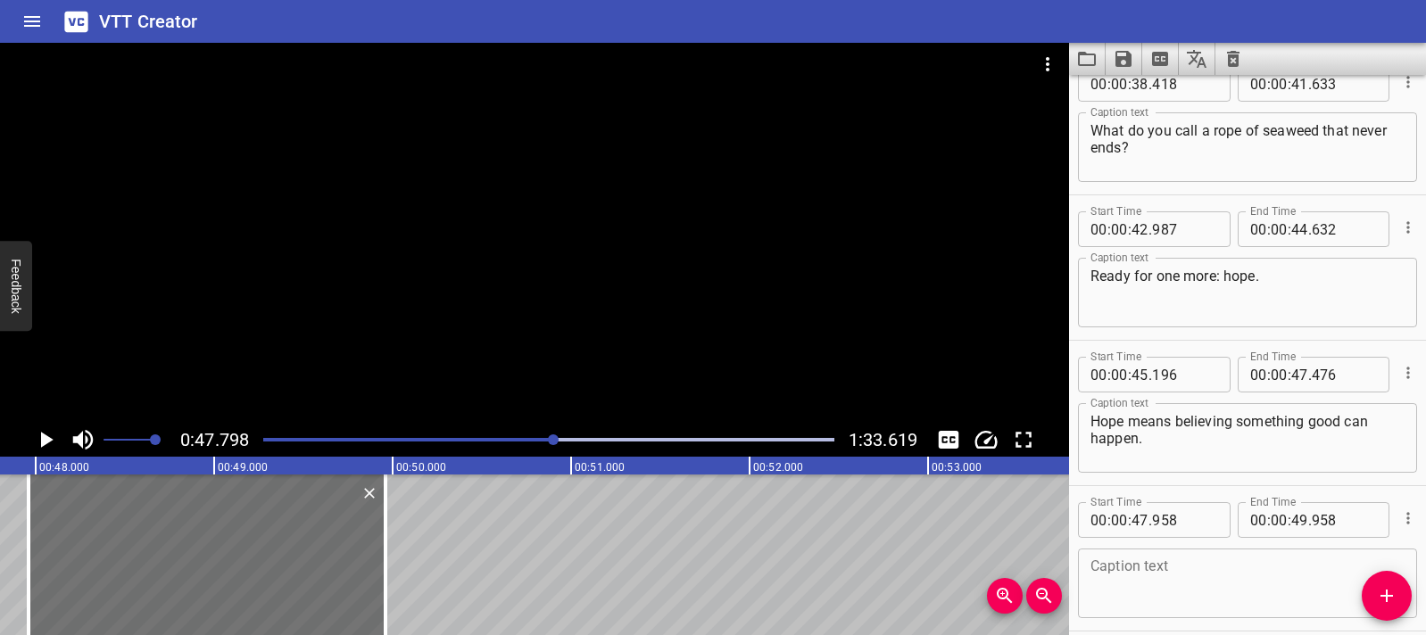
scroll to position [1851, 0]
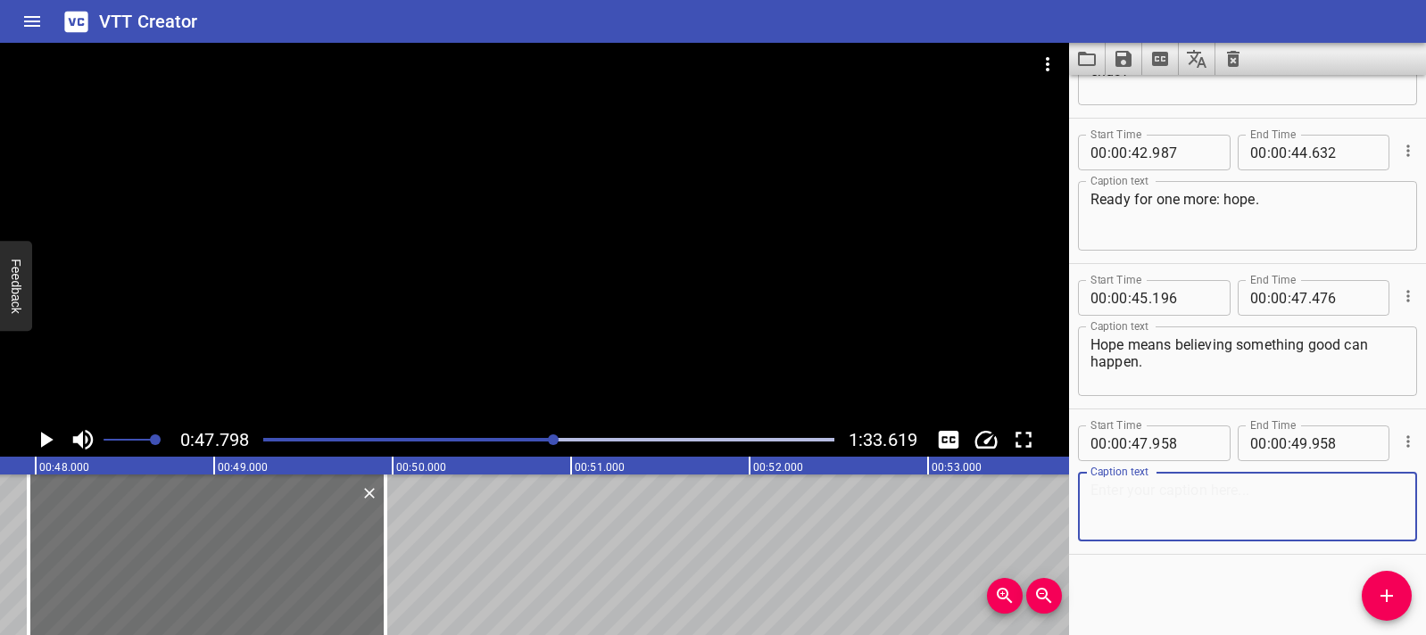
click at [1130, 506] on textarea at bounding box center [1247, 507] width 314 height 51
paste textarea "When we add /less/…"
type textarea "When we add /less/…"
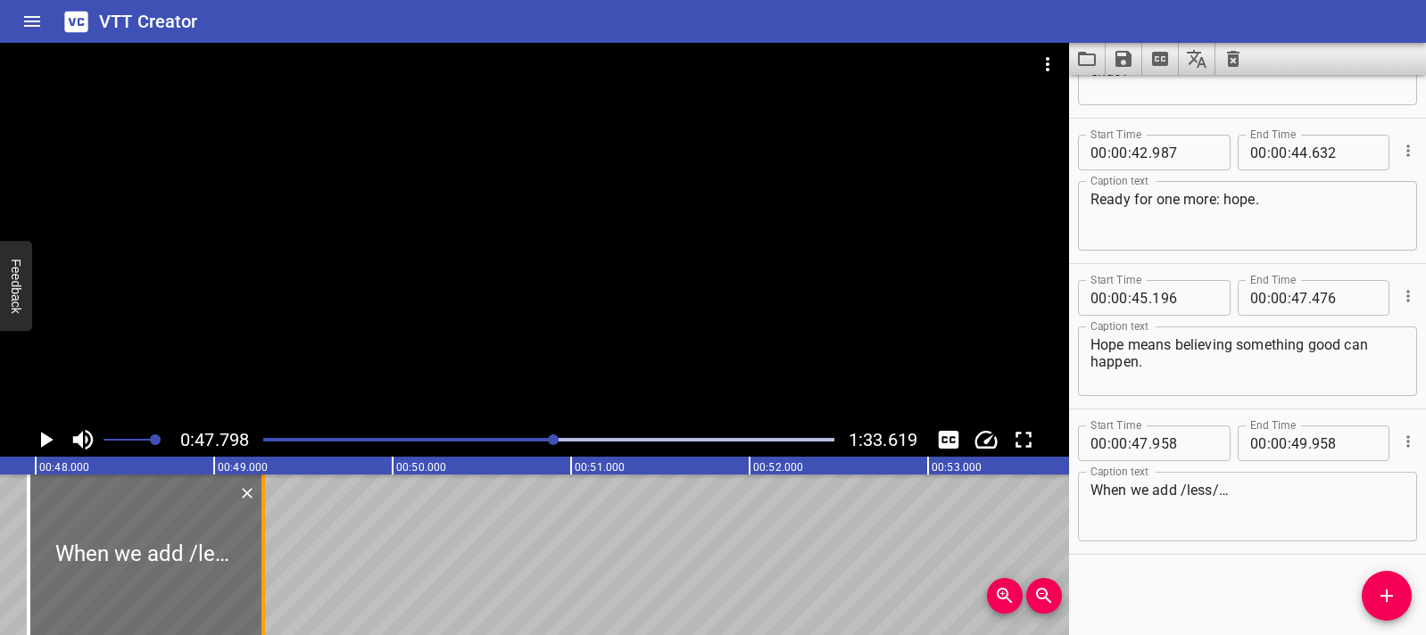
drag, startPoint x: 388, startPoint y: 559, endPoint x: 266, endPoint y: 559, distance: 122.2
click at [266, 559] on div at bounding box center [263, 555] width 18 height 161
type input "273"
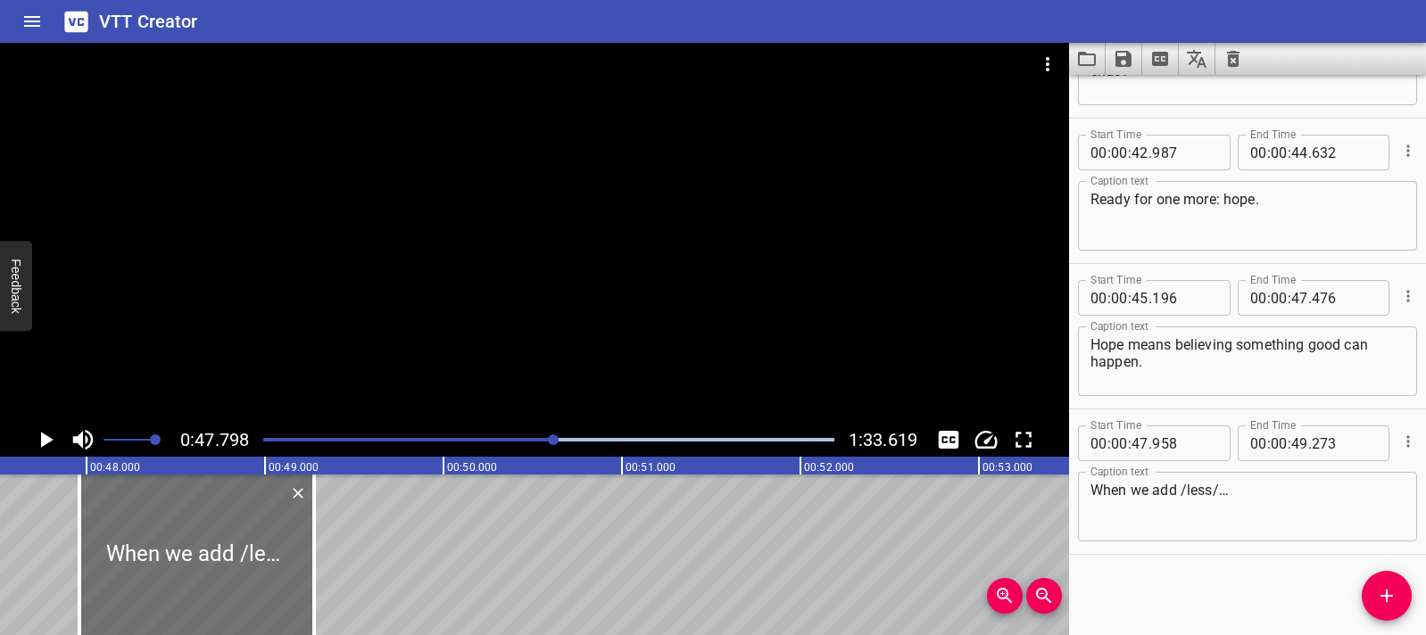
scroll to position [0, 8462]
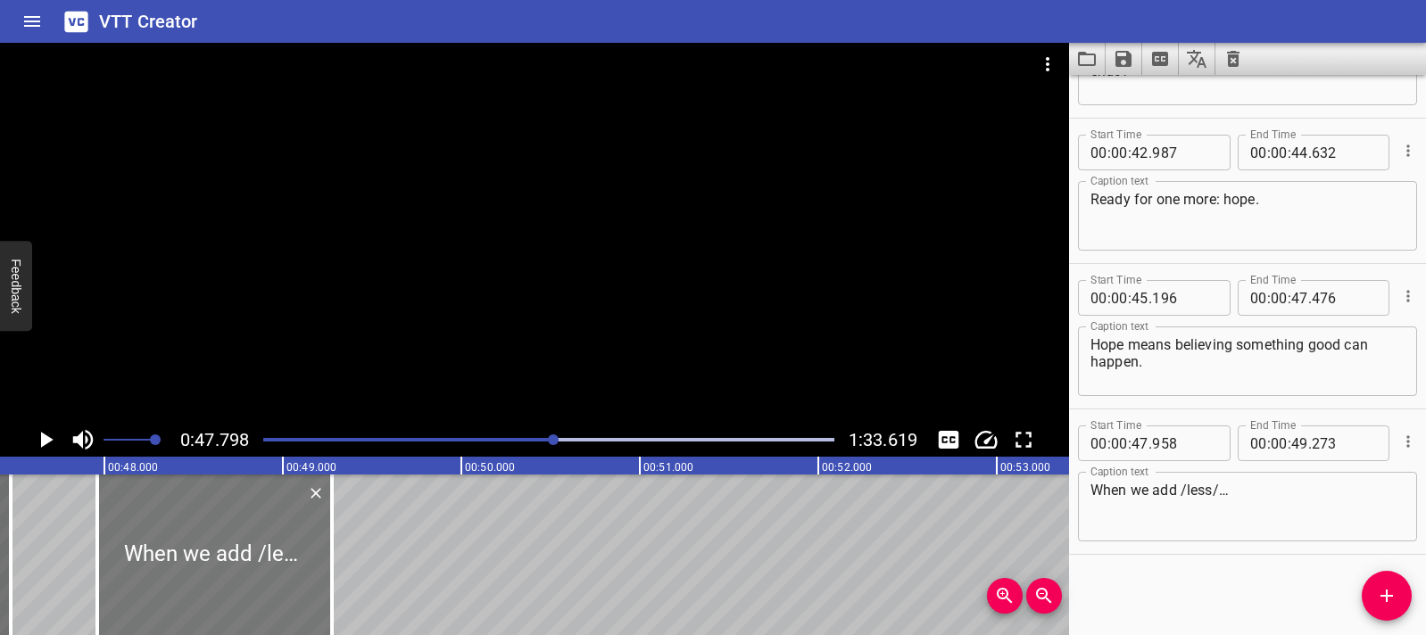
click at [127, 541] on div at bounding box center [214, 555] width 235 height 161
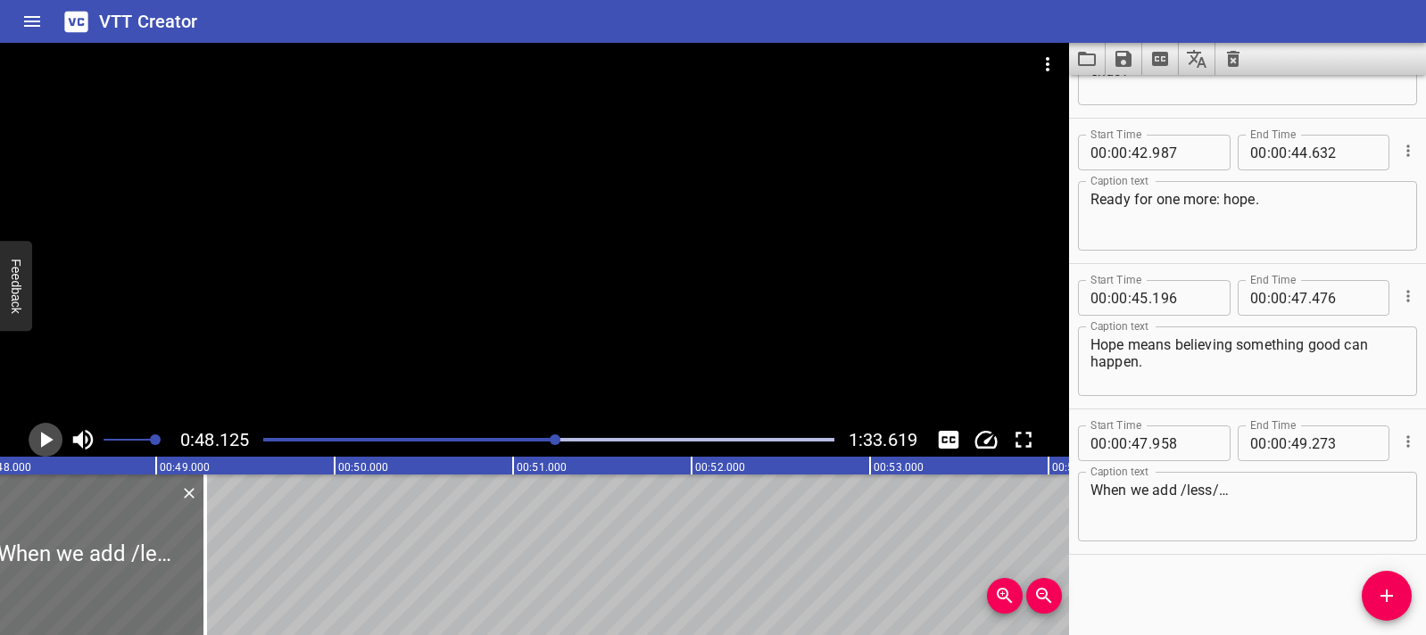
click at [54, 450] on icon "Play/Pause" at bounding box center [45, 440] width 27 height 27
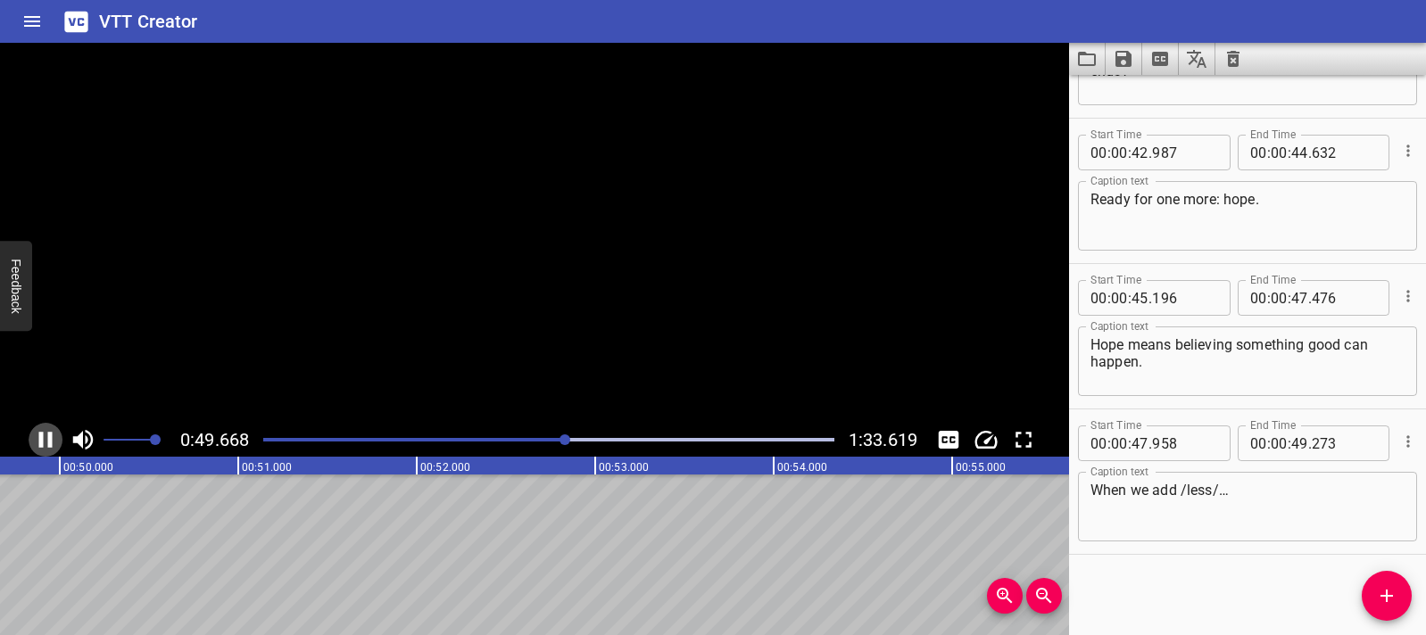
click at [54, 450] on icon "Play/Pause" at bounding box center [45, 440] width 27 height 27
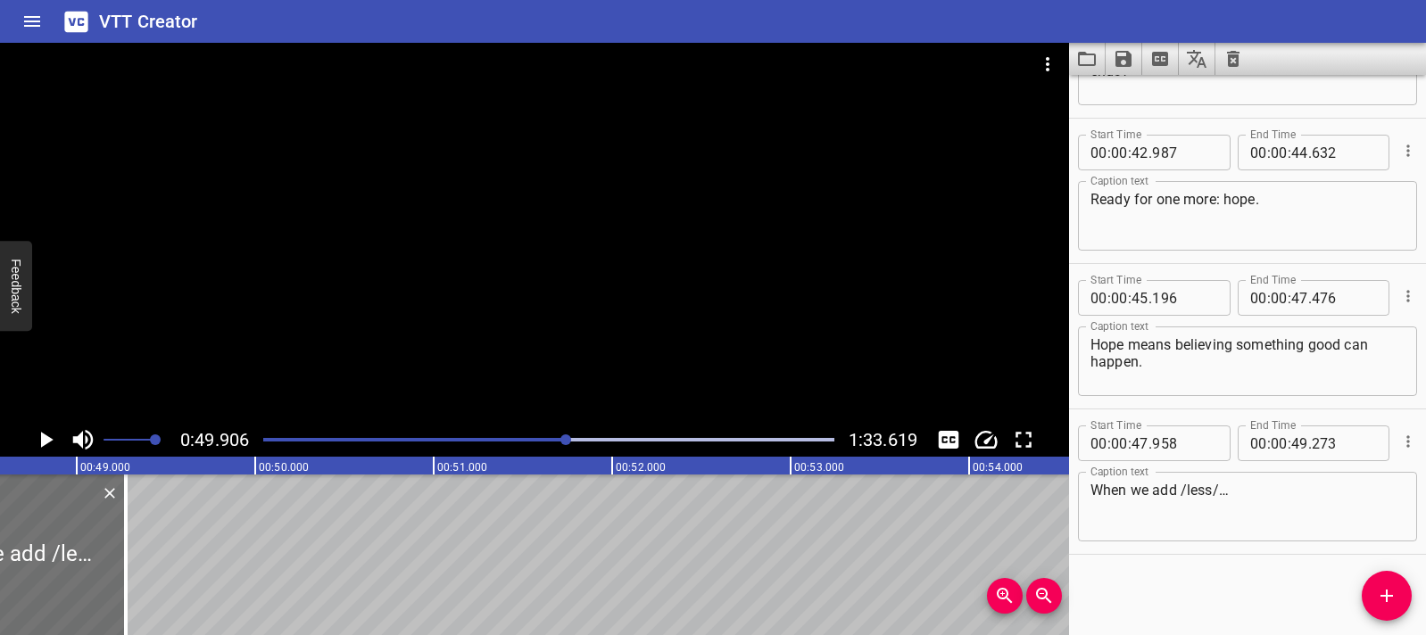
scroll to position [0, 8131]
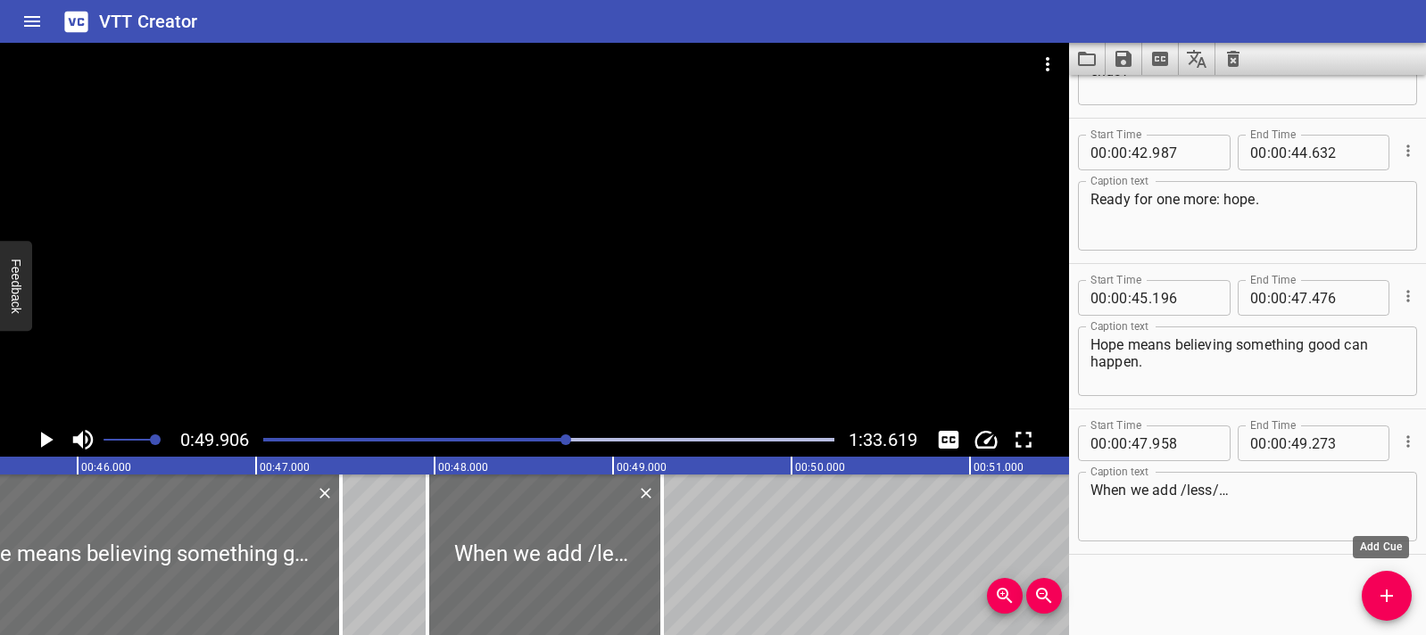
click at [1381, 585] on icon "Add Cue" at bounding box center [1386, 595] width 21 height 21
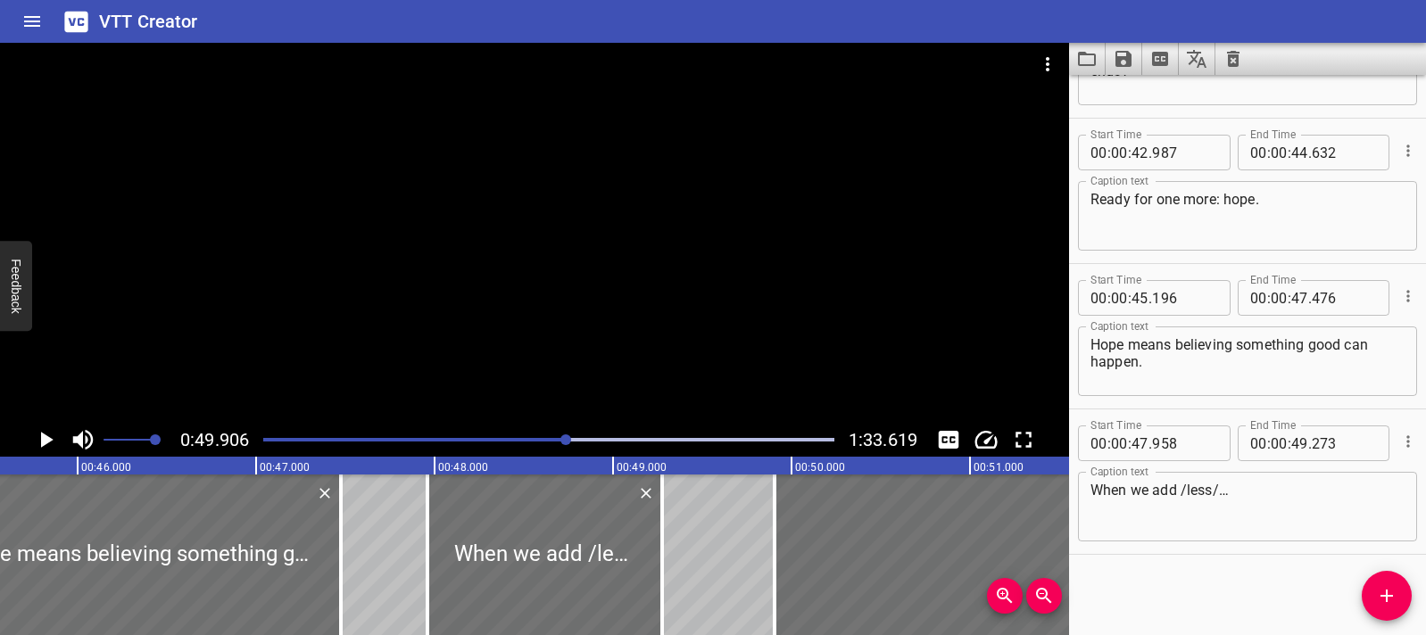
scroll to position [1860, 0]
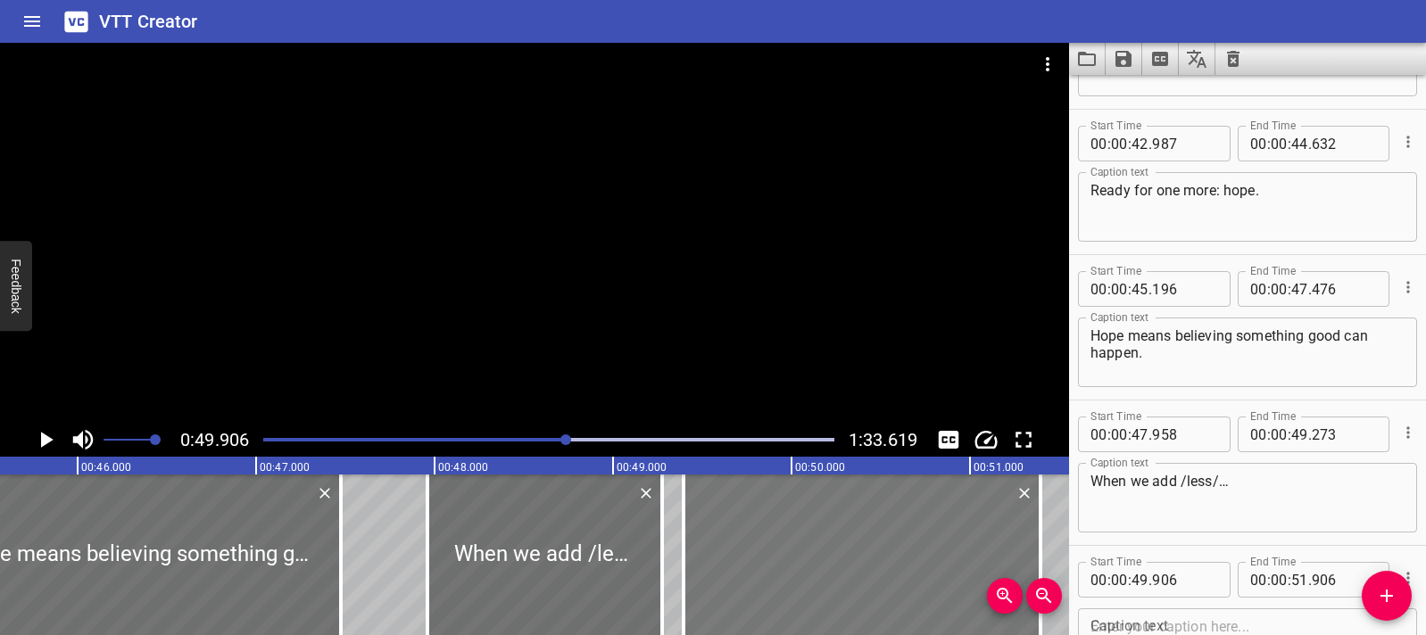
drag, startPoint x: 918, startPoint y: 565, endPoint x: 828, endPoint y: 560, distance: 90.2
click at [827, 561] on div at bounding box center [861, 555] width 357 height 161
type input "396"
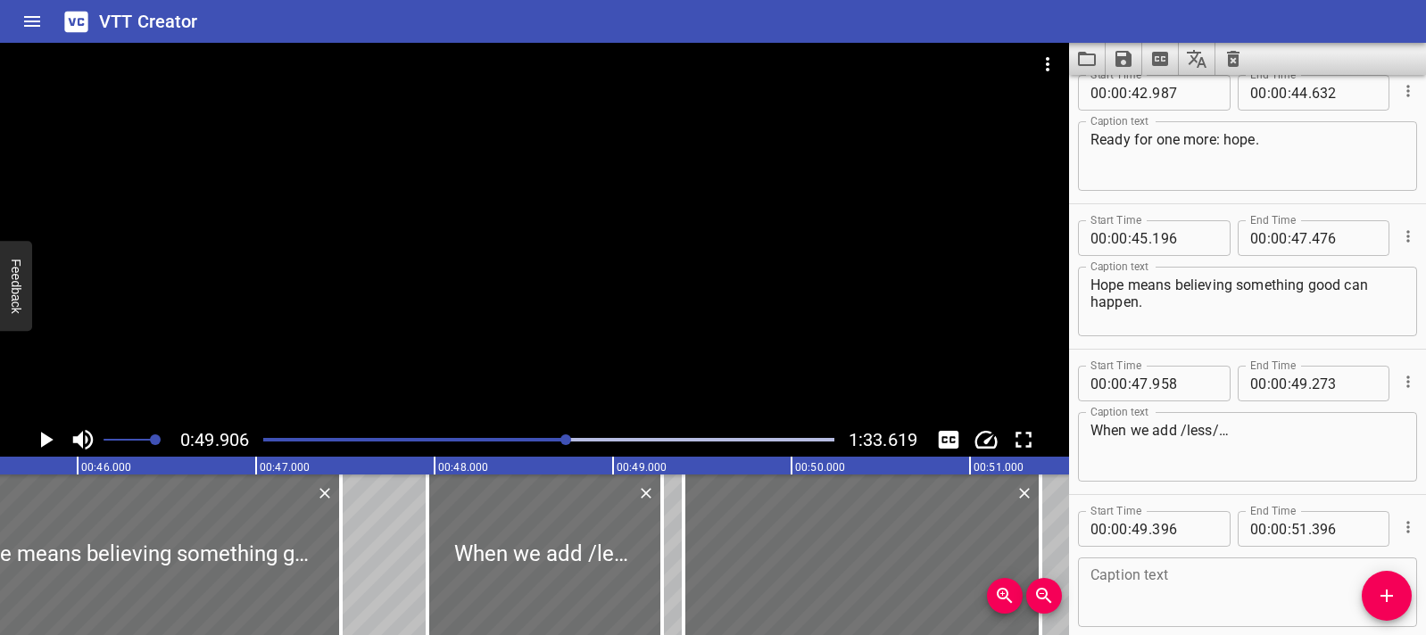
scroll to position [1996, 0]
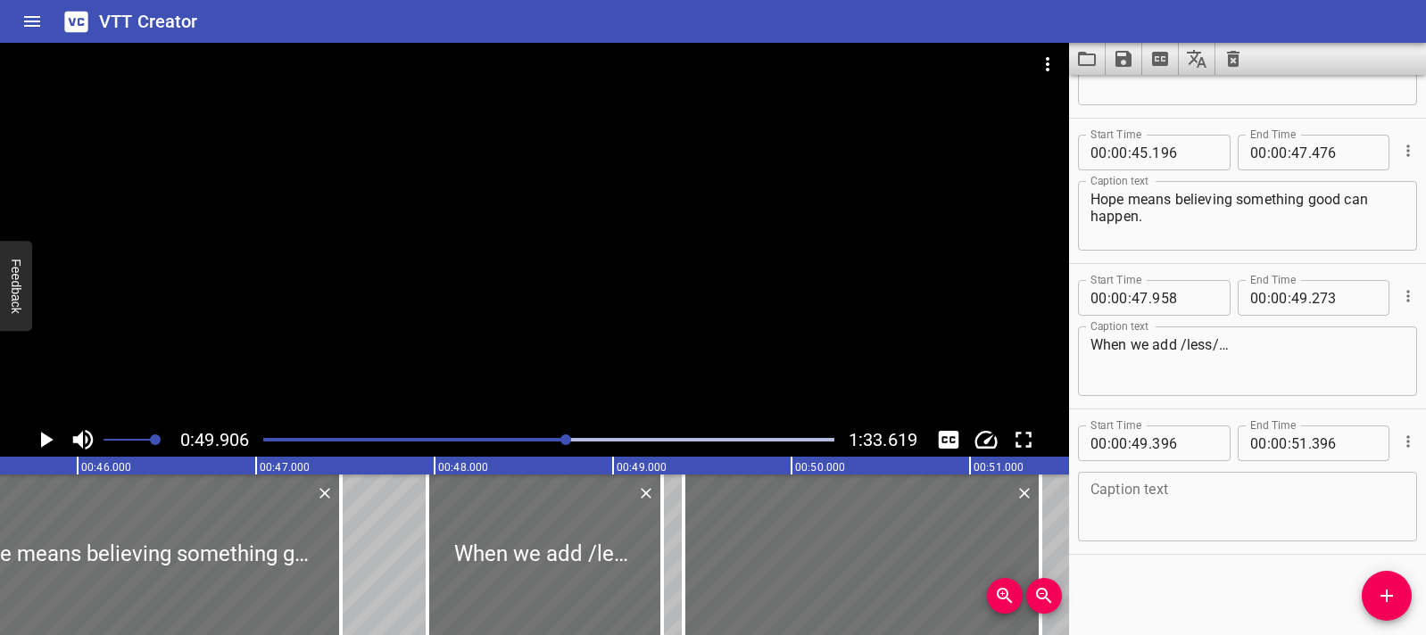
click at [1174, 527] on textarea at bounding box center [1247, 507] width 314 height 51
paste textarea "Hope becomes [pause] hopeless."
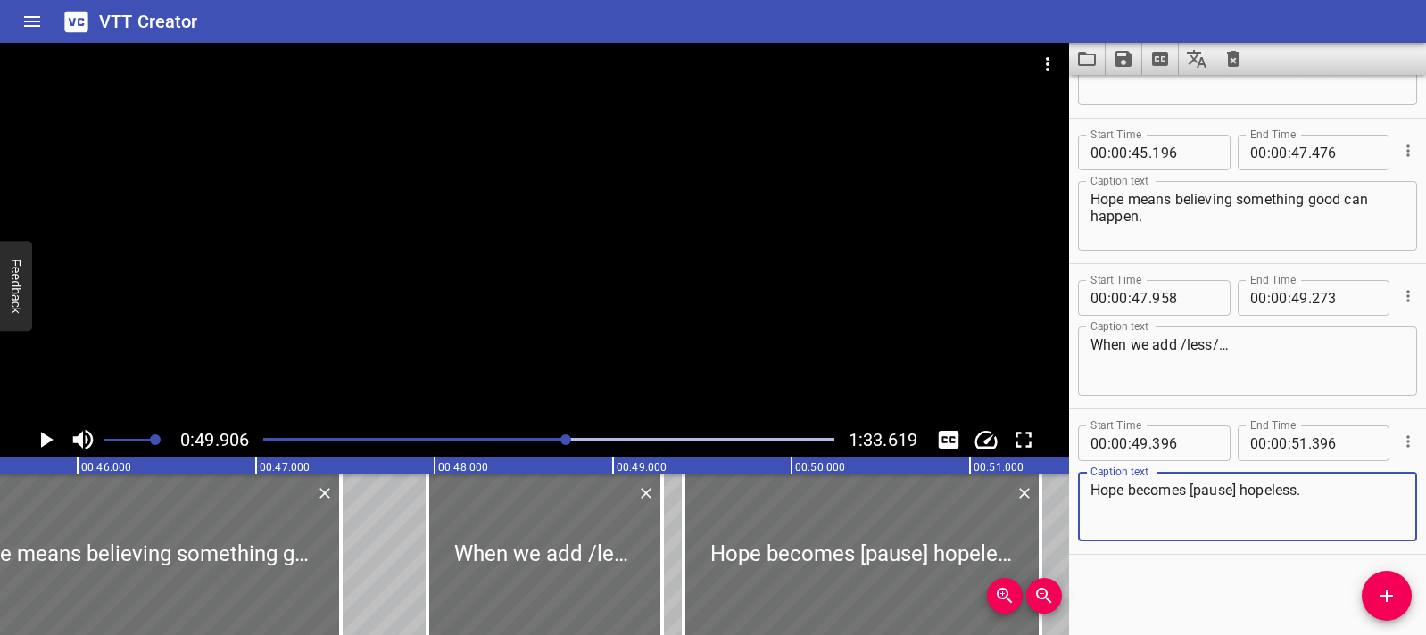
click at [1245, 491] on textarea "Hope becomes [pause] hopeless." at bounding box center [1247, 507] width 314 height 51
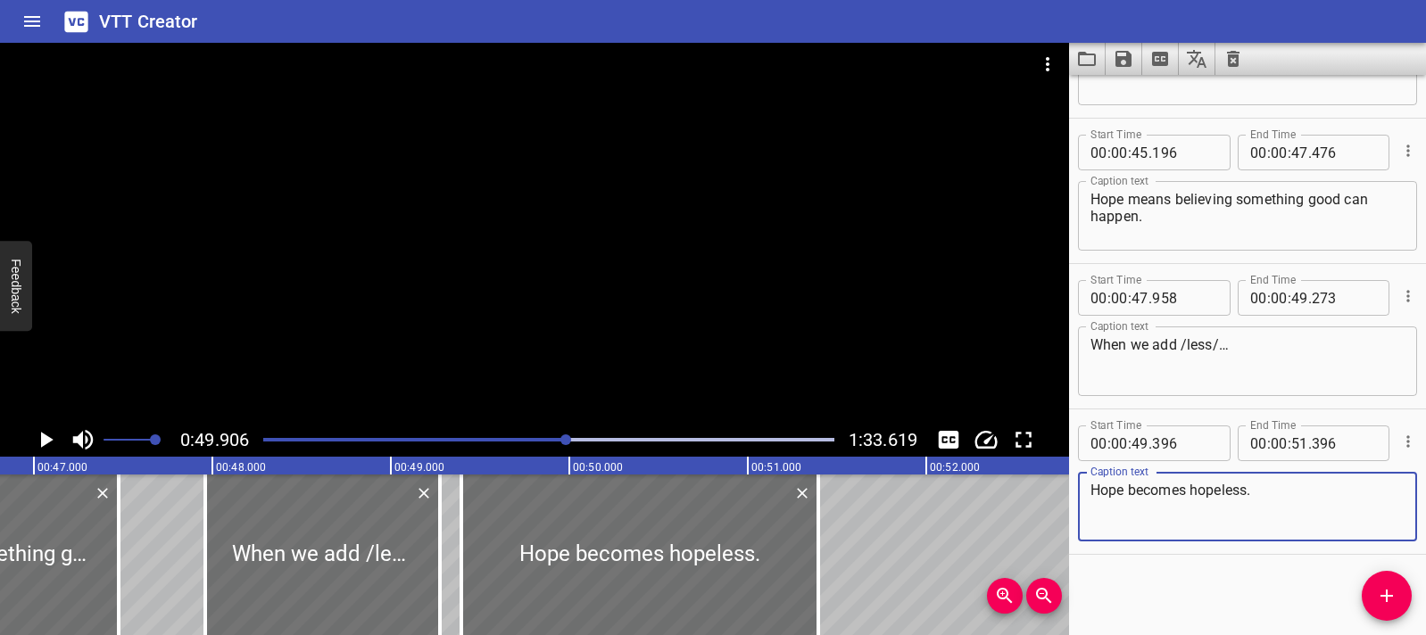
scroll to position [0, 8443]
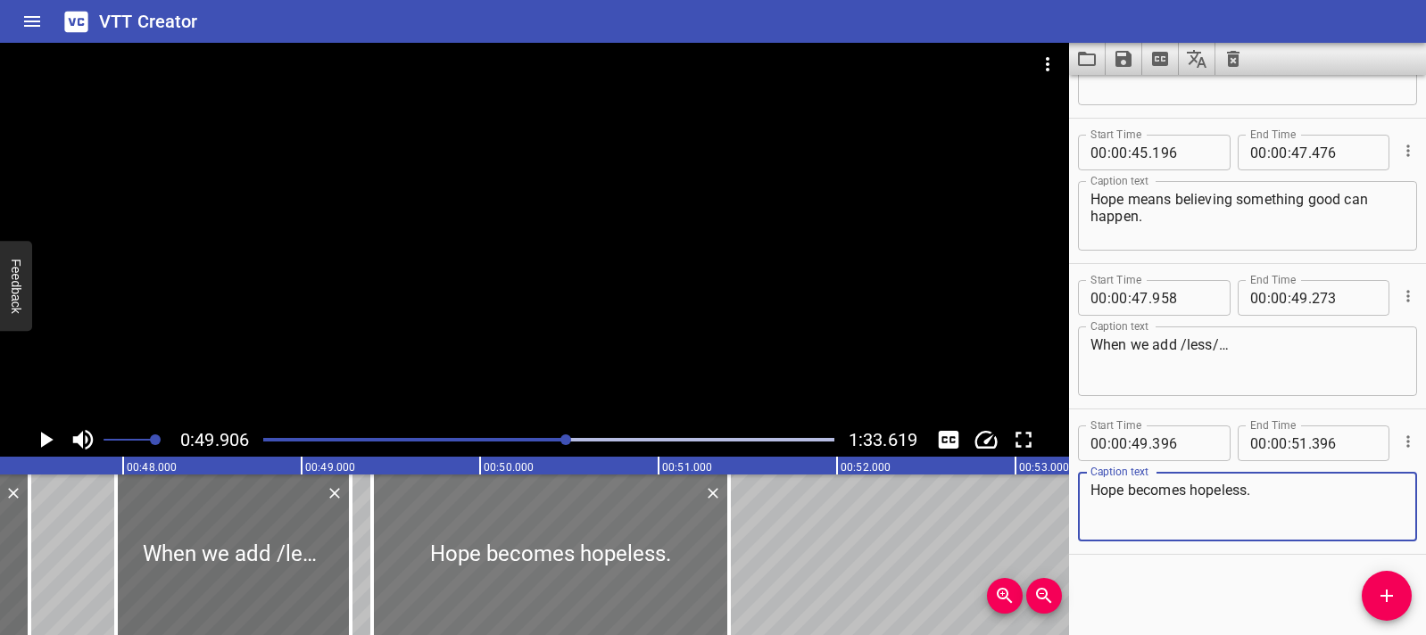
type textarea "Hope becomes hopeless."
click at [402, 553] on div at bounding box center [550, 555] width 357 height 161
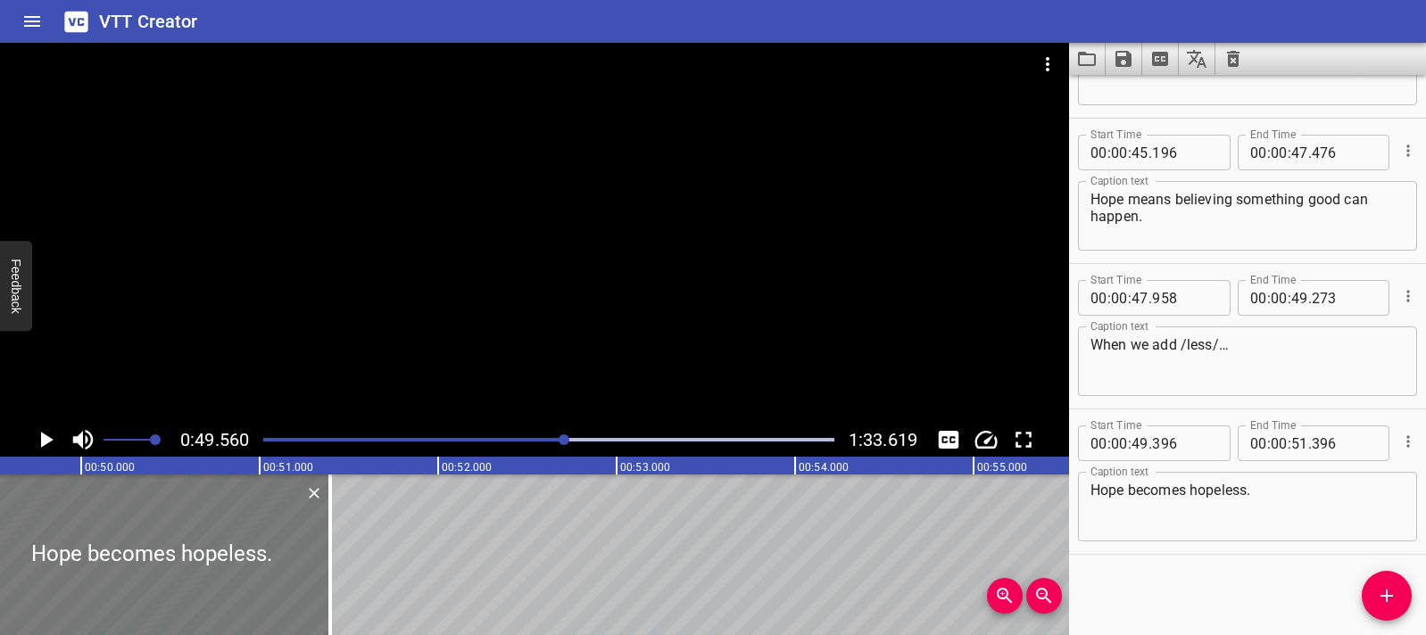
scroll to position [0, 8844]
click at [50, 446] on icon "Play/Pause" at bounding box center [45, 440] width 27 height 27
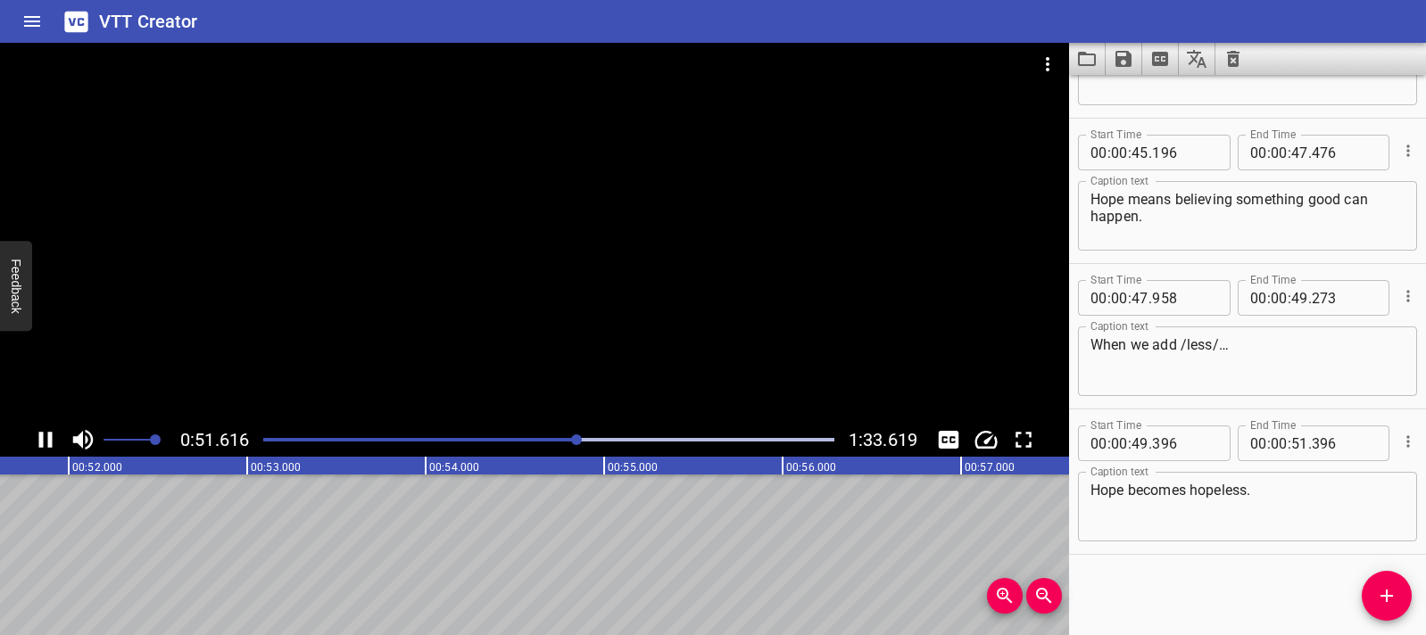
click at [49, 446] on icon "Play/Pause" at bounding box center [45, 440] width 13 height 16
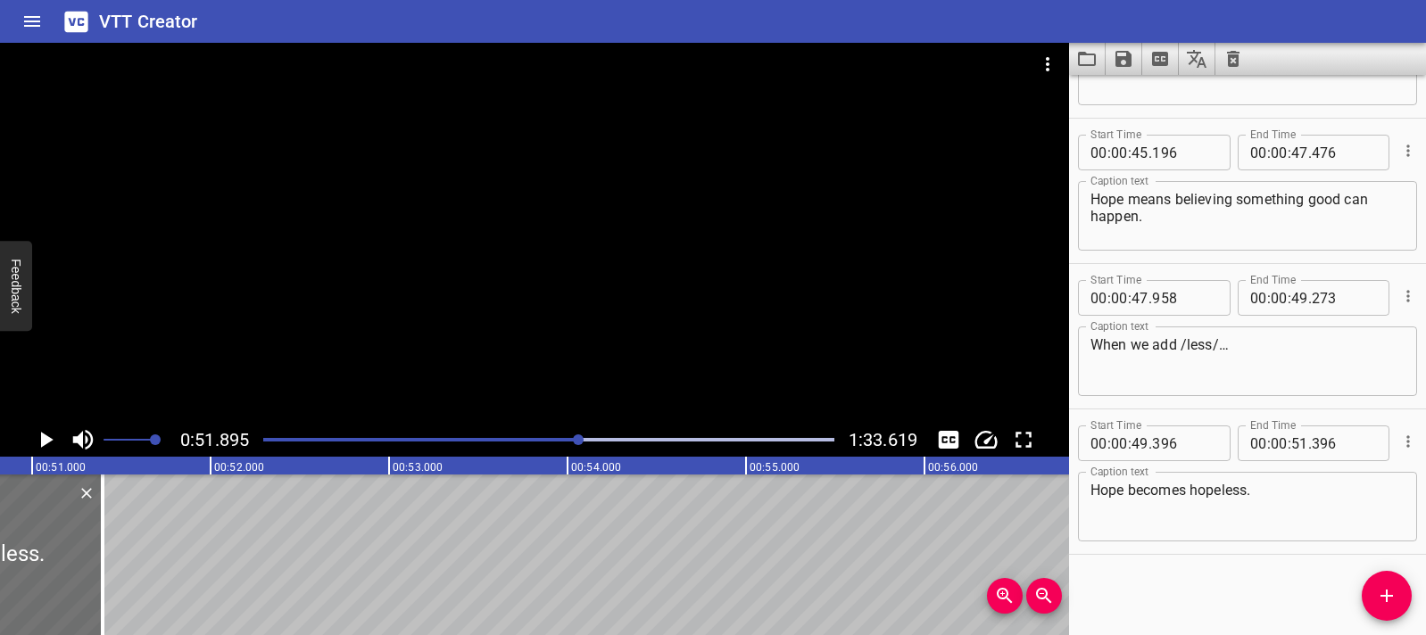
scroll to position [0, 9051]
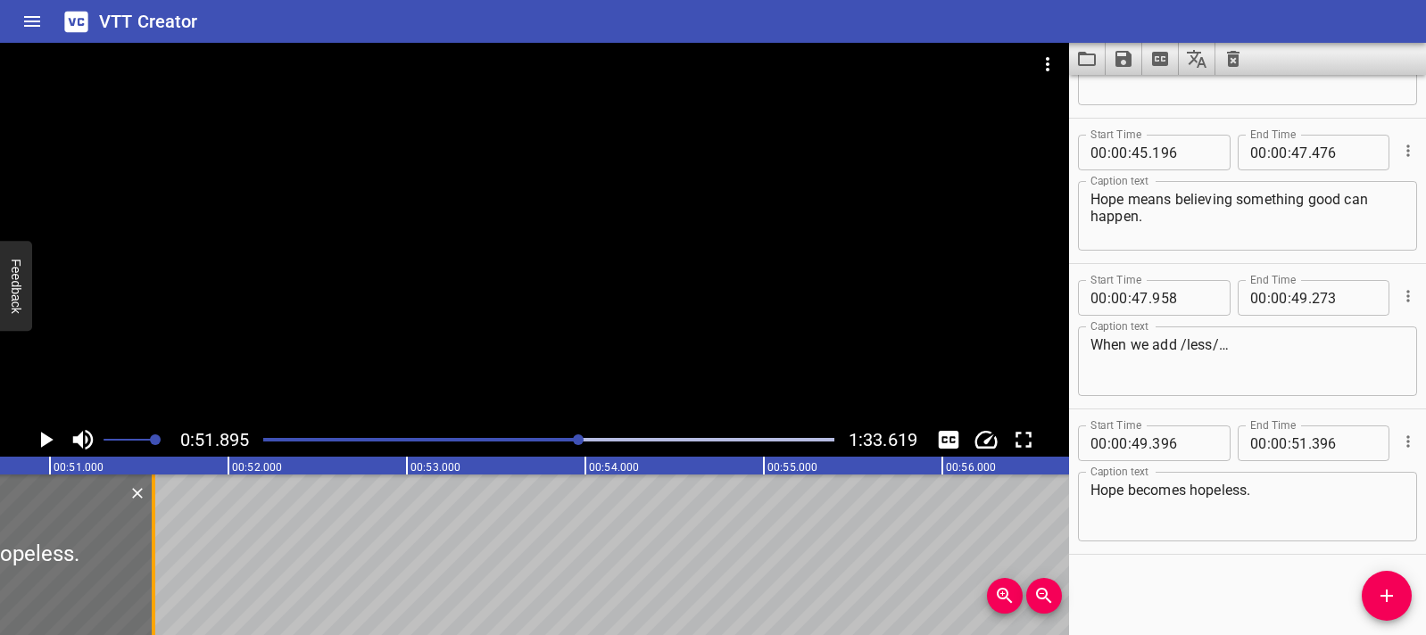
drag, startPoint x: 116, startPoint y: 541, endPoint x: 149, endPoint y: 543, distance: 33.1
click at [149, 543] on div at bounding box center [154, 555] width 18 height 161
type input "581"
click at [1377, 597] on icon "Add Cue" at bounding box center [1386, 595] width 21 height 21
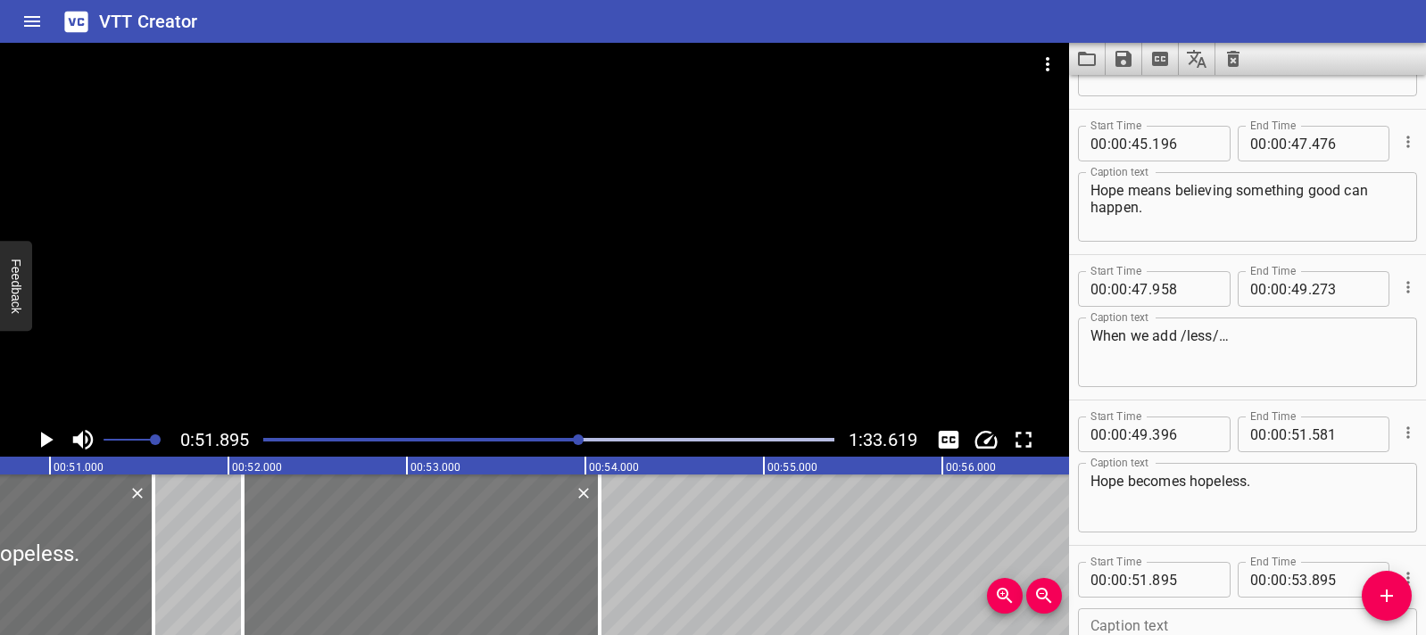
drag, startPoint x: 370, startPoint y: 540, endPoint x: 403, endPoint y: 542, distance: 33.1
click at [403, 542] on div at bounding box center [421, 555] width 357 height 161
type input "52"
type input "080"
type input "54"
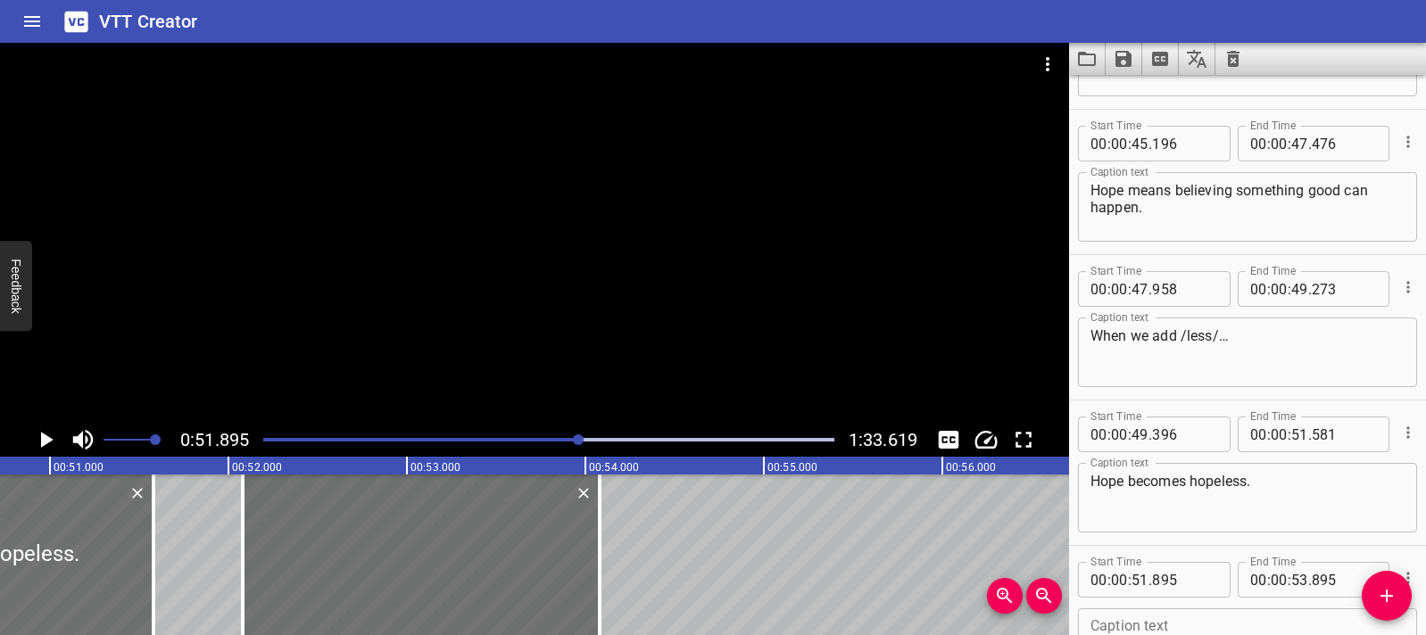
type input "080"
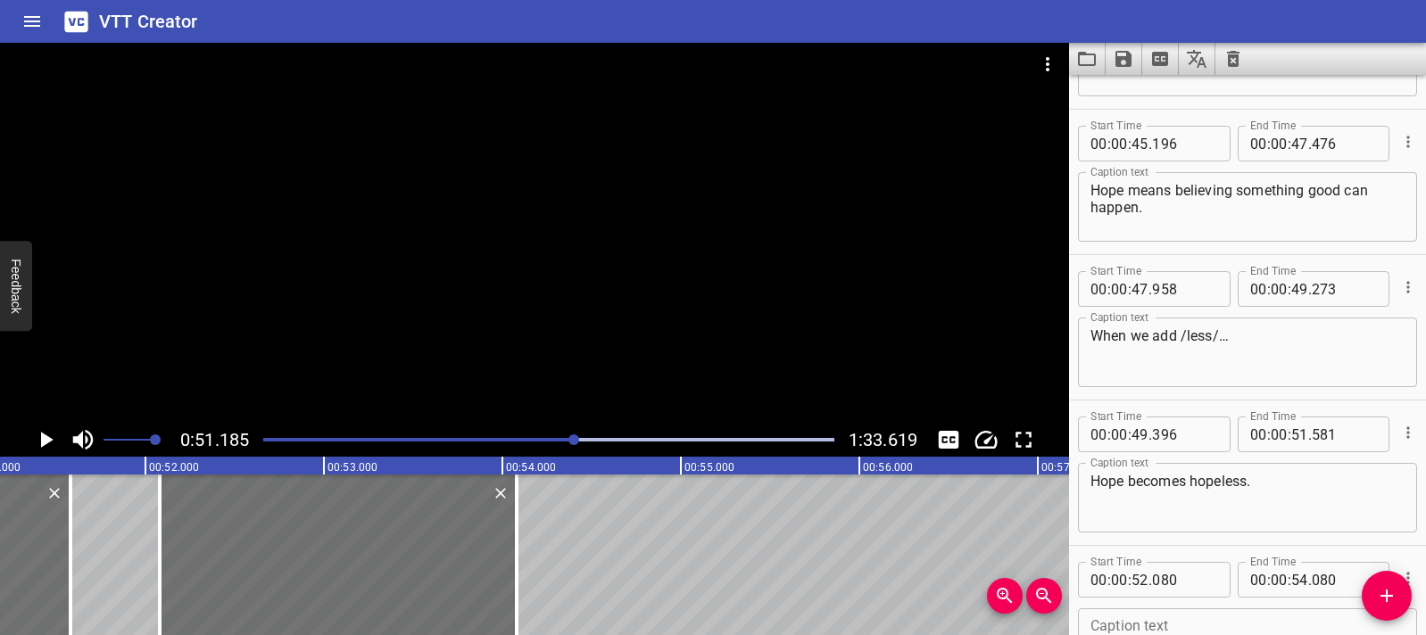
click at [39, 451] on icon "Play/Pause" at bounding box center [45, 440] width 27 height 27
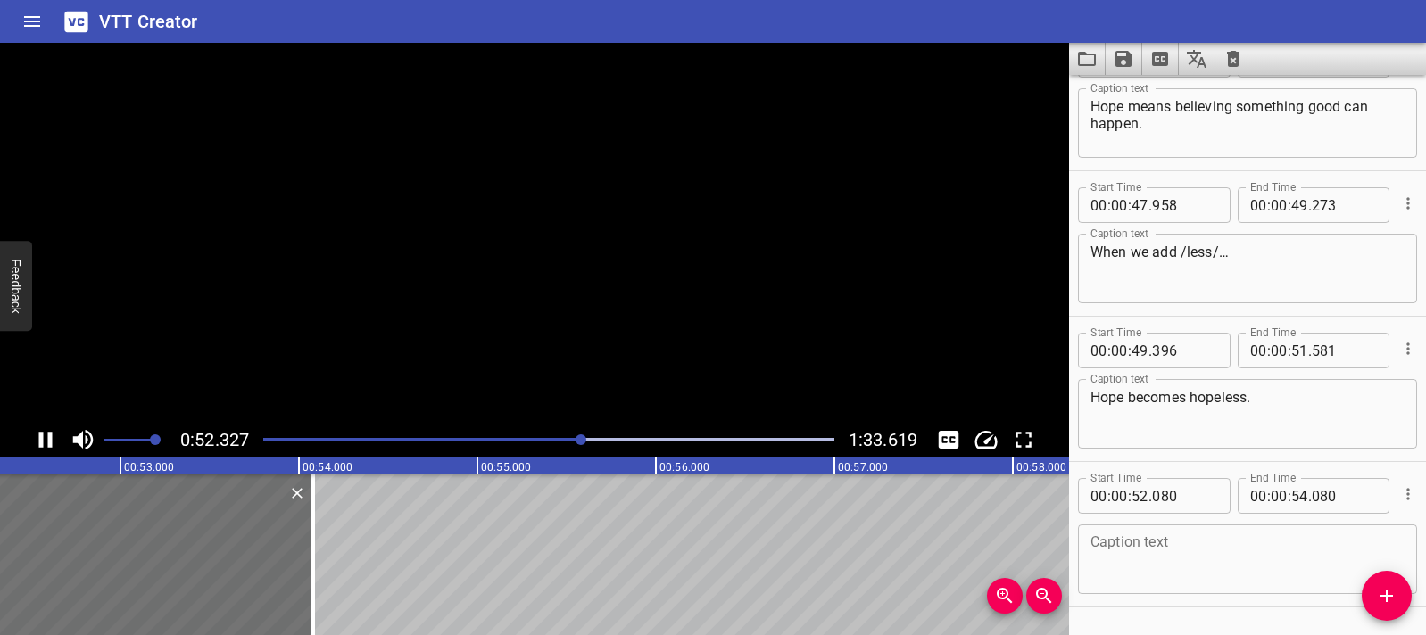
scroll to position [2141, 0]
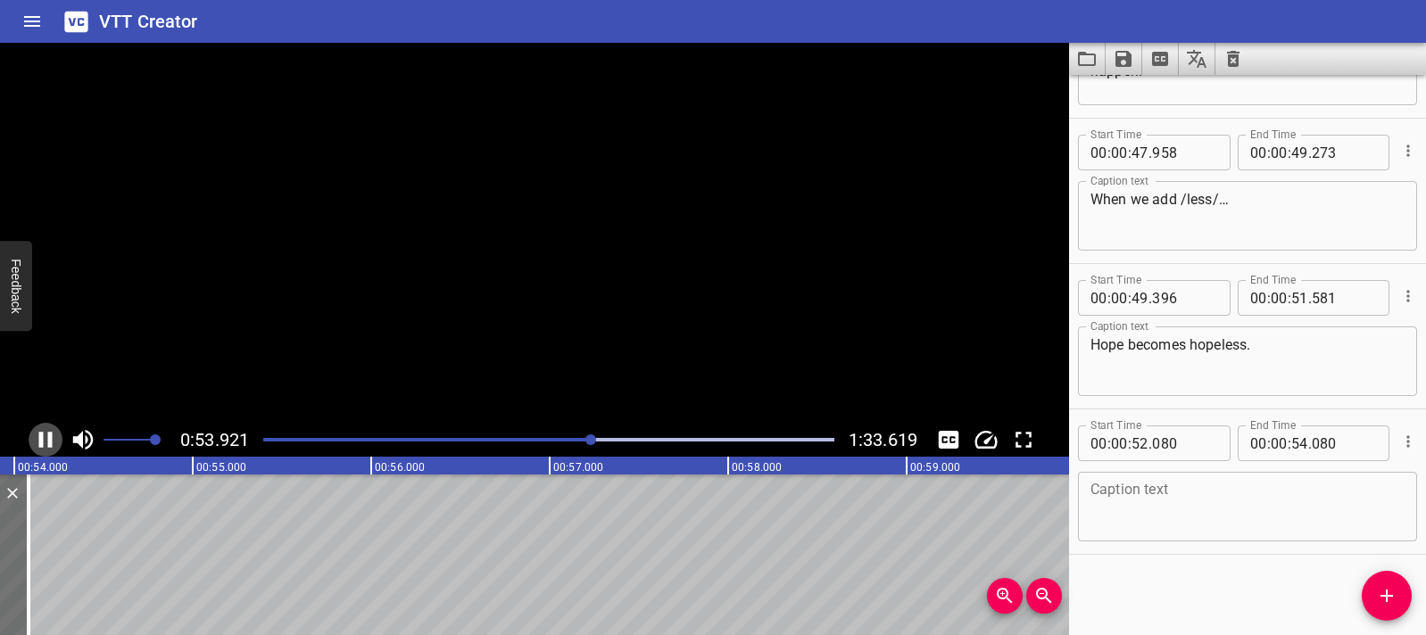
click at [39, 451] on icon "Play/Pause" at bounding box center [45, 440] width 27 height 27
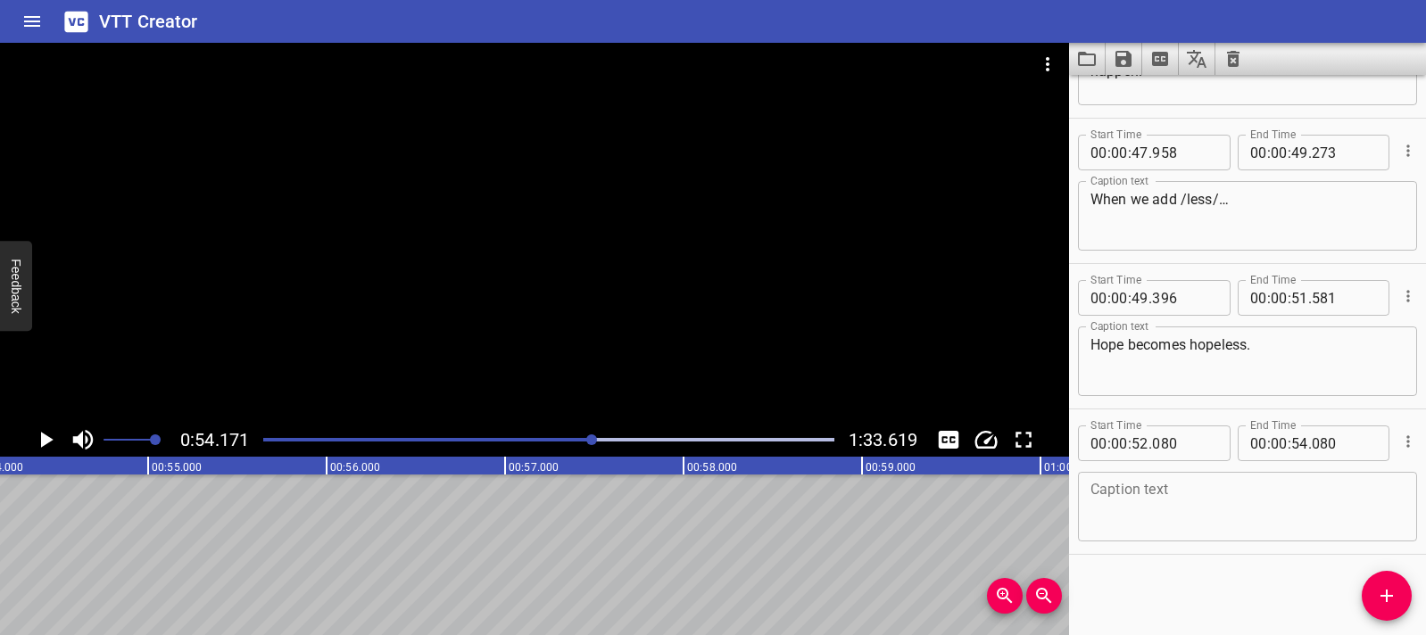
click at [1175, 499] on textarea at bounding box center [1247, 507] width 314 height 51
paste textarea "Hopeless means without hope."
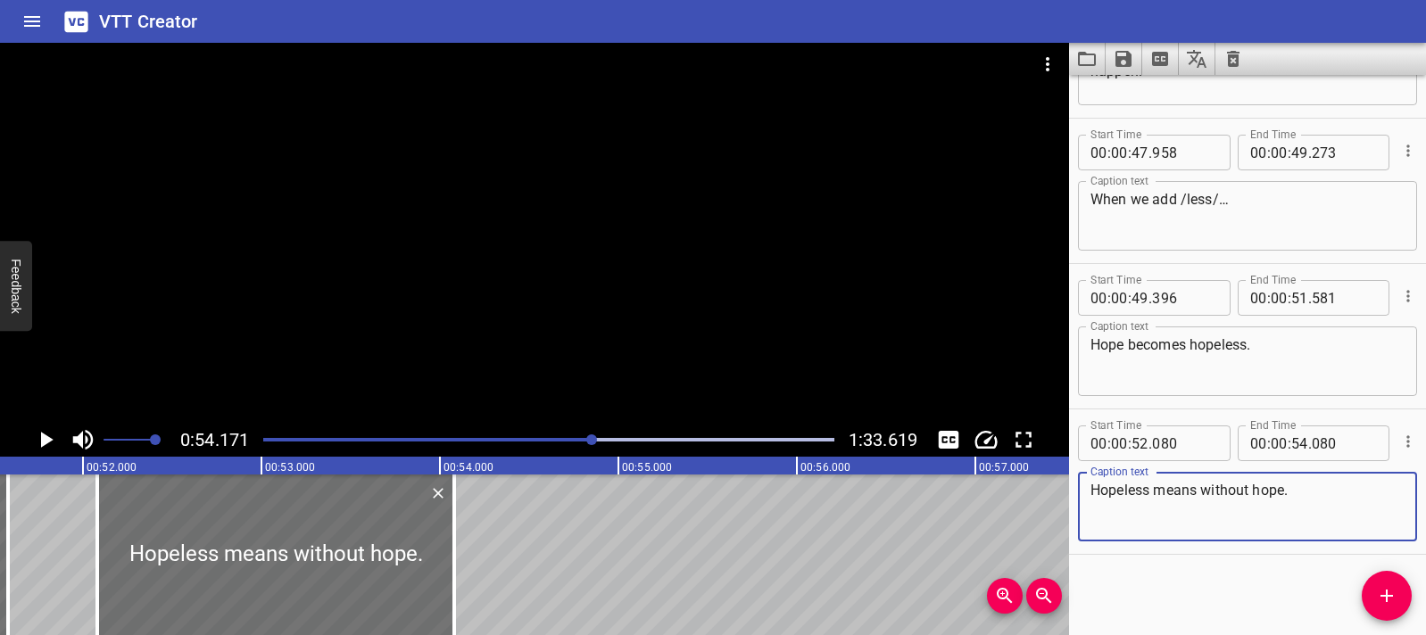
scroll to position [0, 9090]
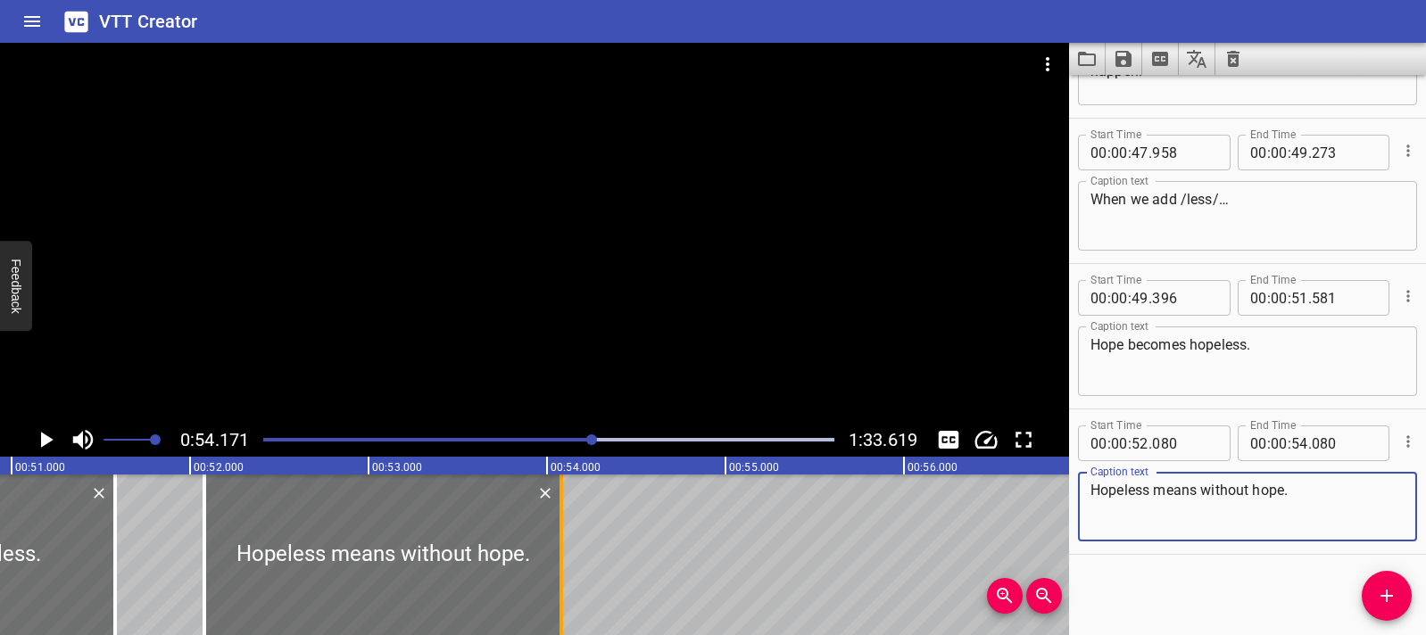
type textarea "Hopeless means without hope."
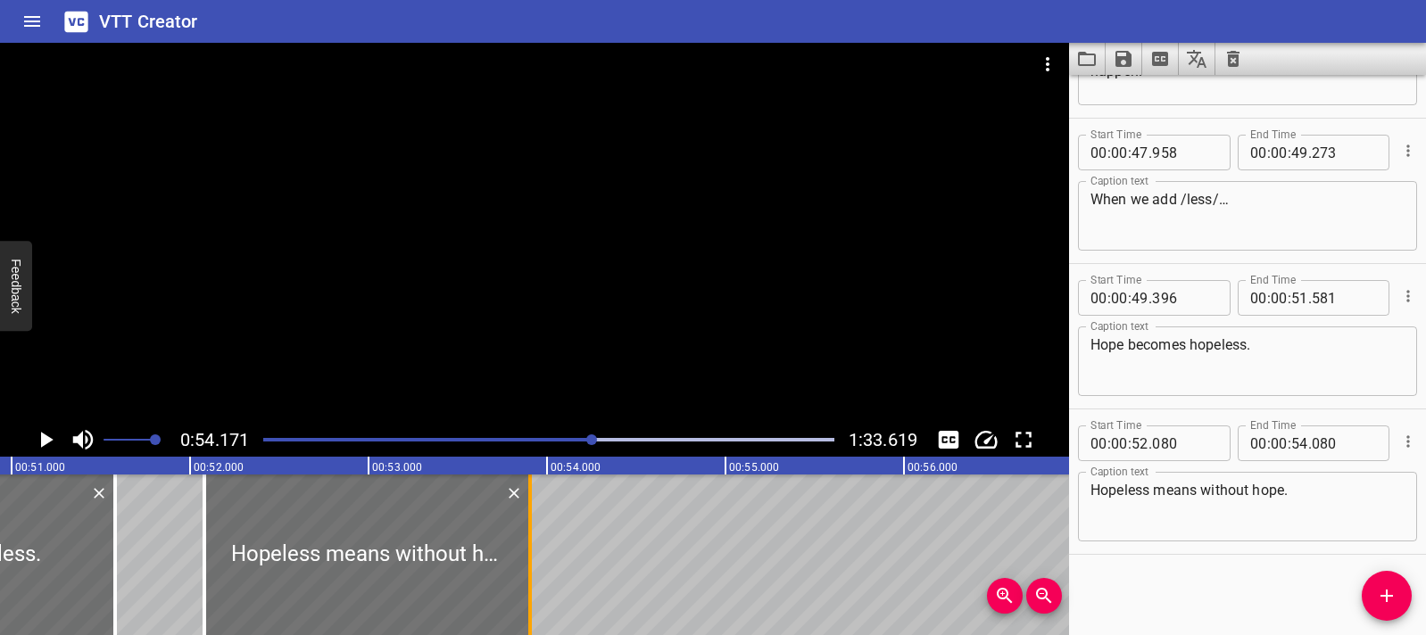
drag, startPoint x: 562, startPoint y: 553, endPoint x: 531, endPoint y: 555, distance: 31.3
click at [531, 555] on div at bounding box center [530, 555] width 4 height 161
type input "53"
type input "905"
click at [214, 539] on div at bounding box center [367, 555] width 326 height 161
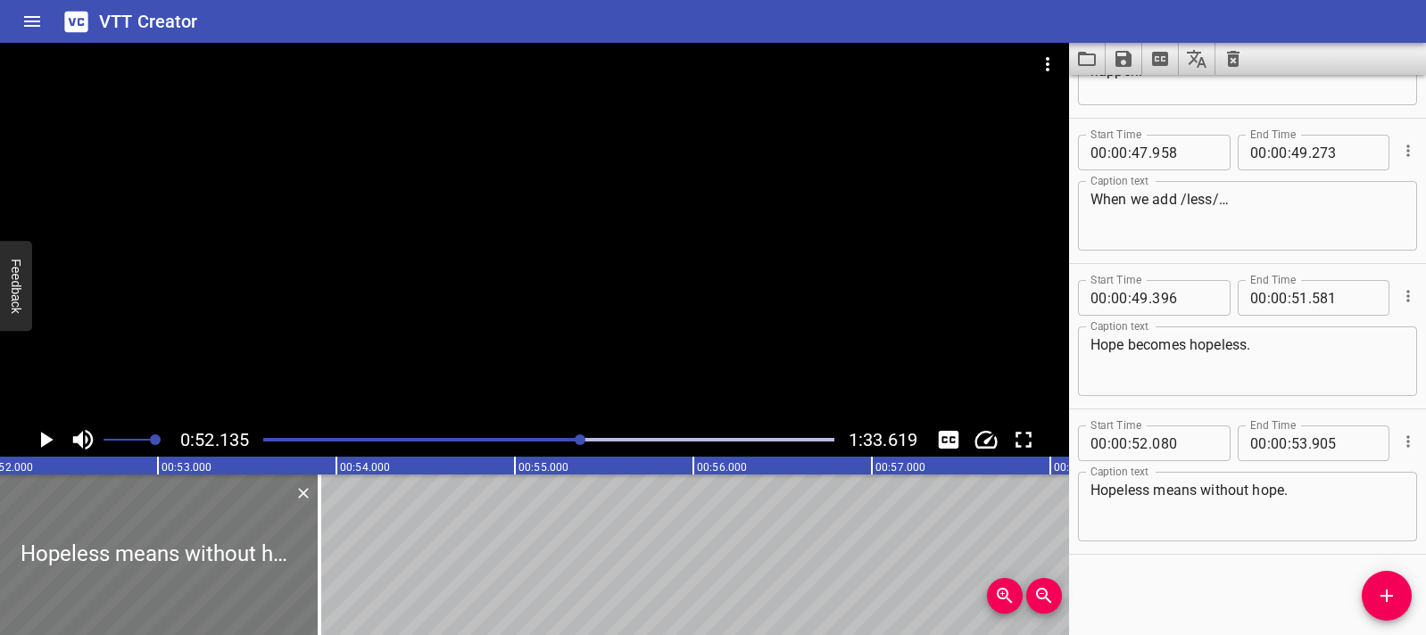
scroll to position [0, 9304]
click at [43, 443] on icon "Play/Pause" at bounding box center [47, 440] width 12 height 16
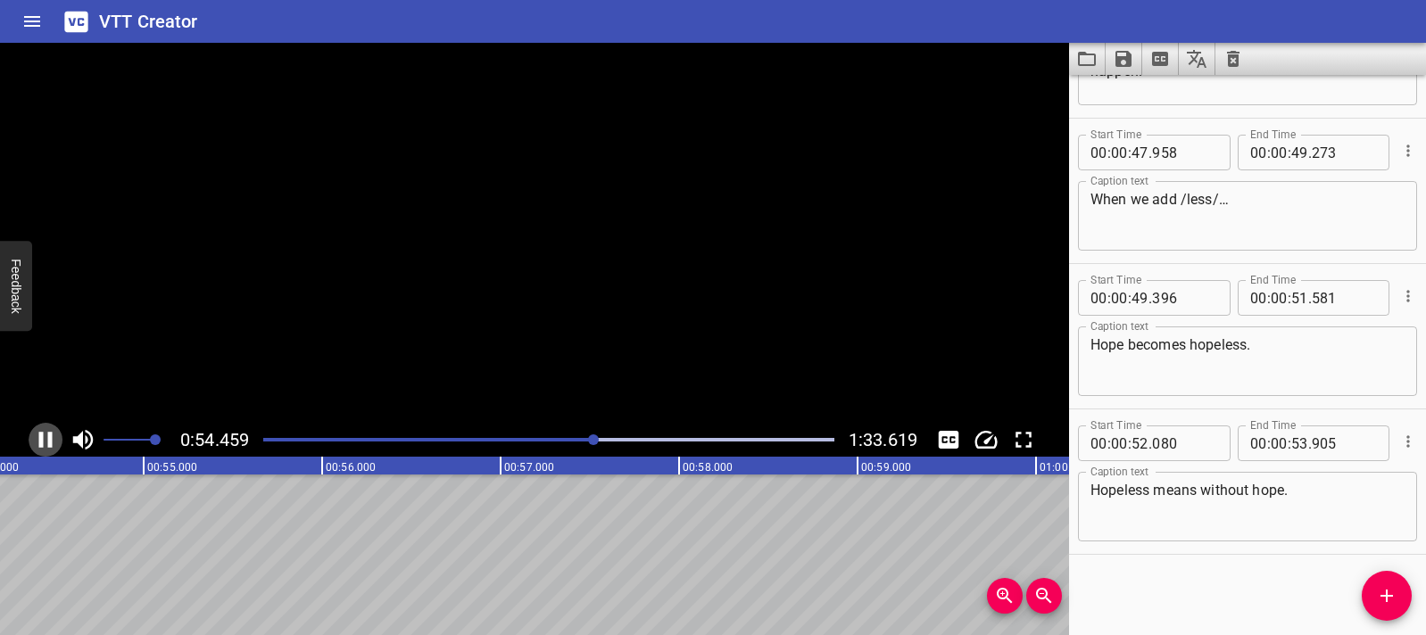
click at [43, 443] on icon "Play/Pause" at bounding box center [45, 440] width 13 height 16
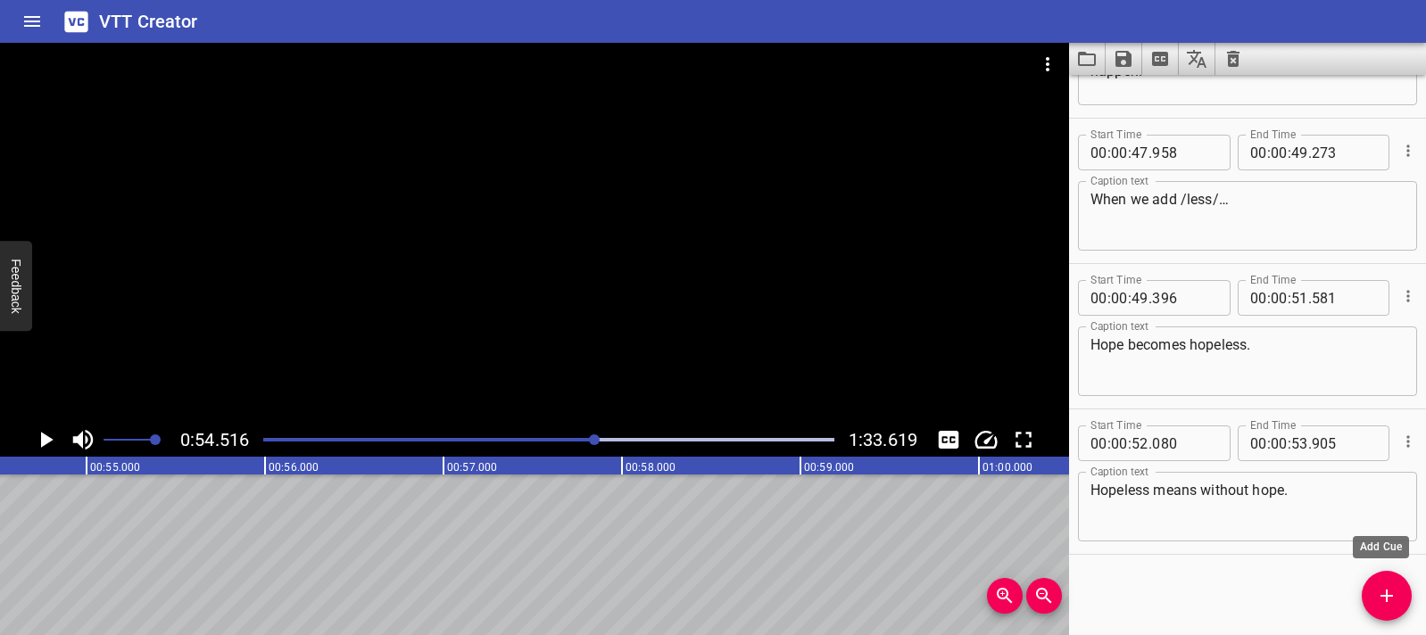
click at [1376, 594] on icon "Add Cue" at bounding box center [1386, 595] width 21 height 21
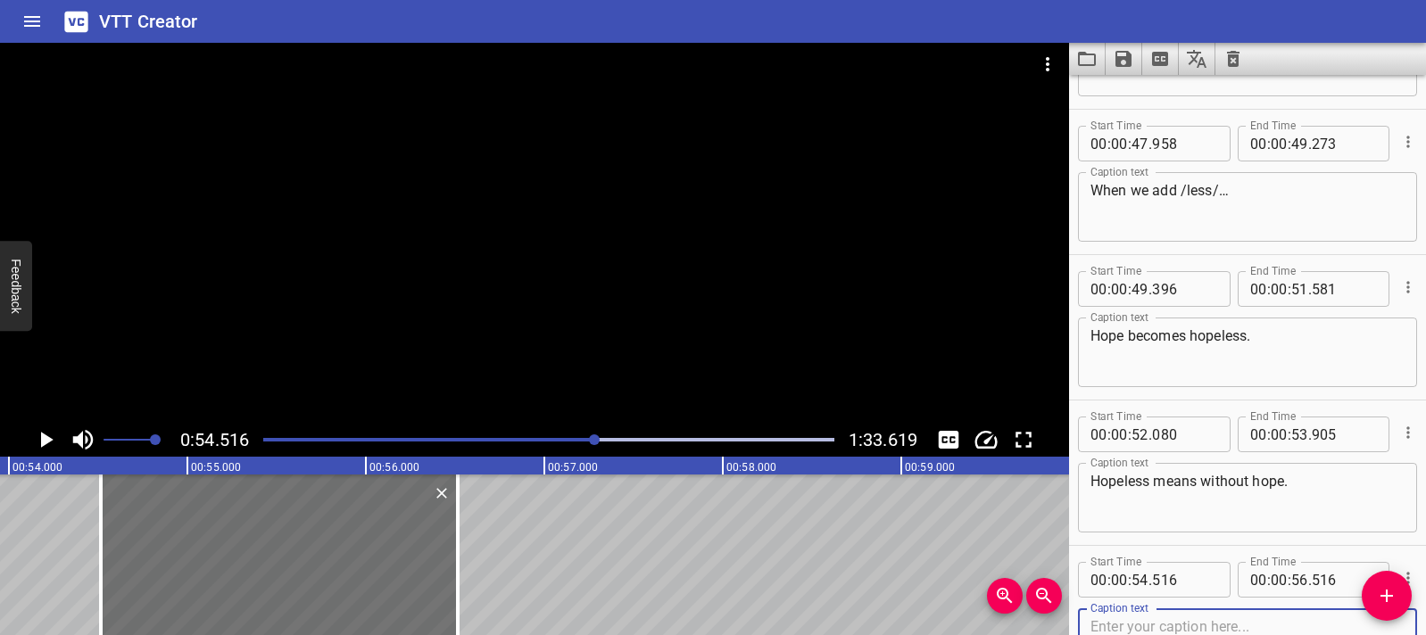
scroll to position [0, 9574]
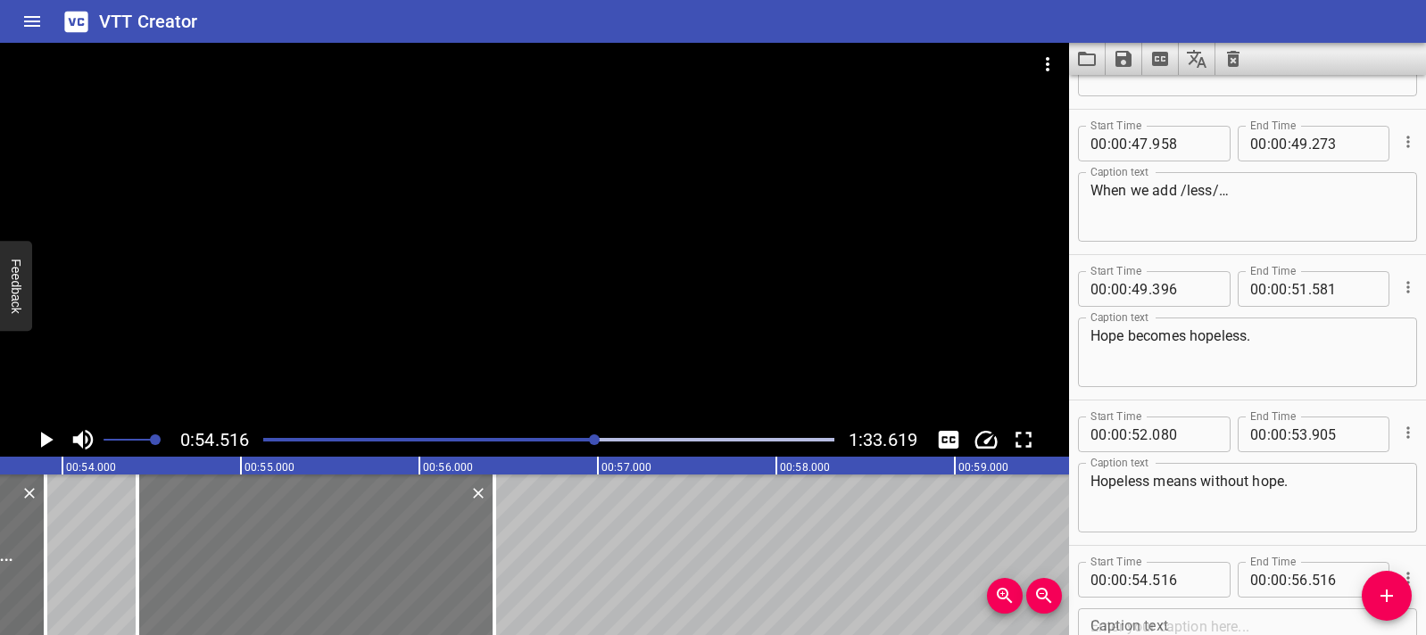
drag, startPoint x: 408, startPoint y: 557, endPoint x: 391, endPoint y: 556, distance: 17.0
click at [391, 556] on div at bounding box center [315, 555] width 357 height 161
type input "421"
click at [169, 566] on div at bounding box center [315, 555] width 357 height 161
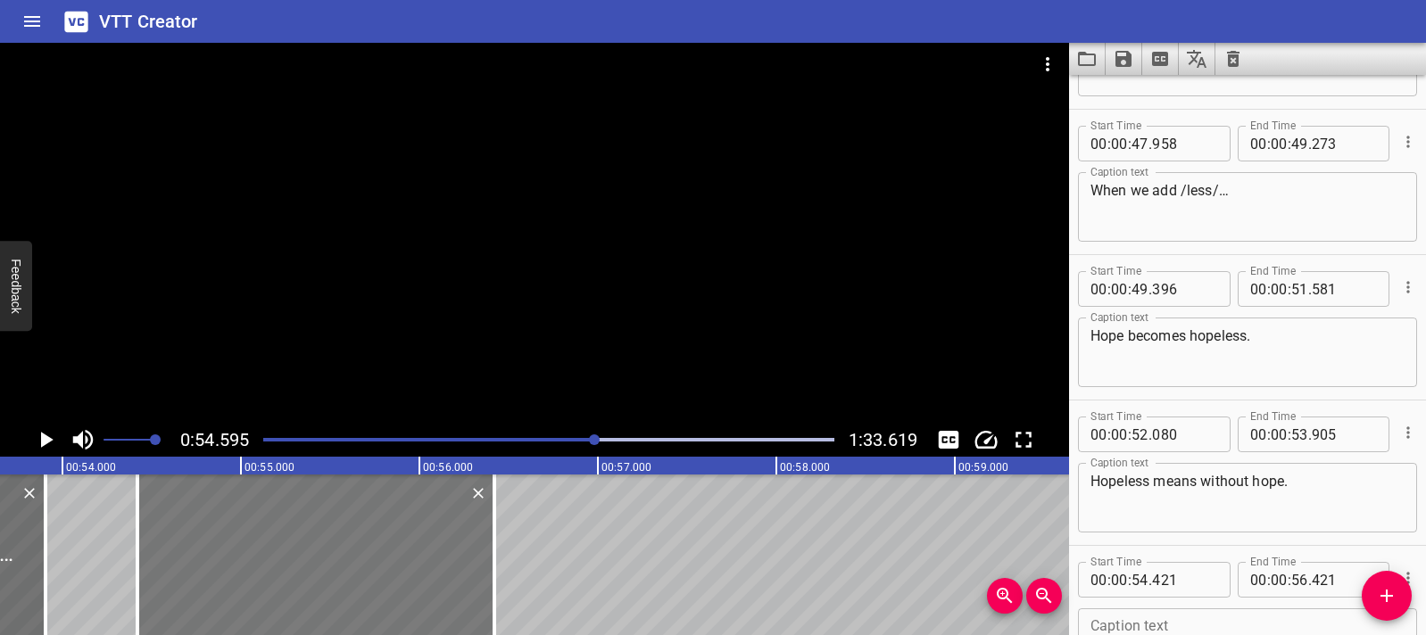
scroll to position [2287, 0]
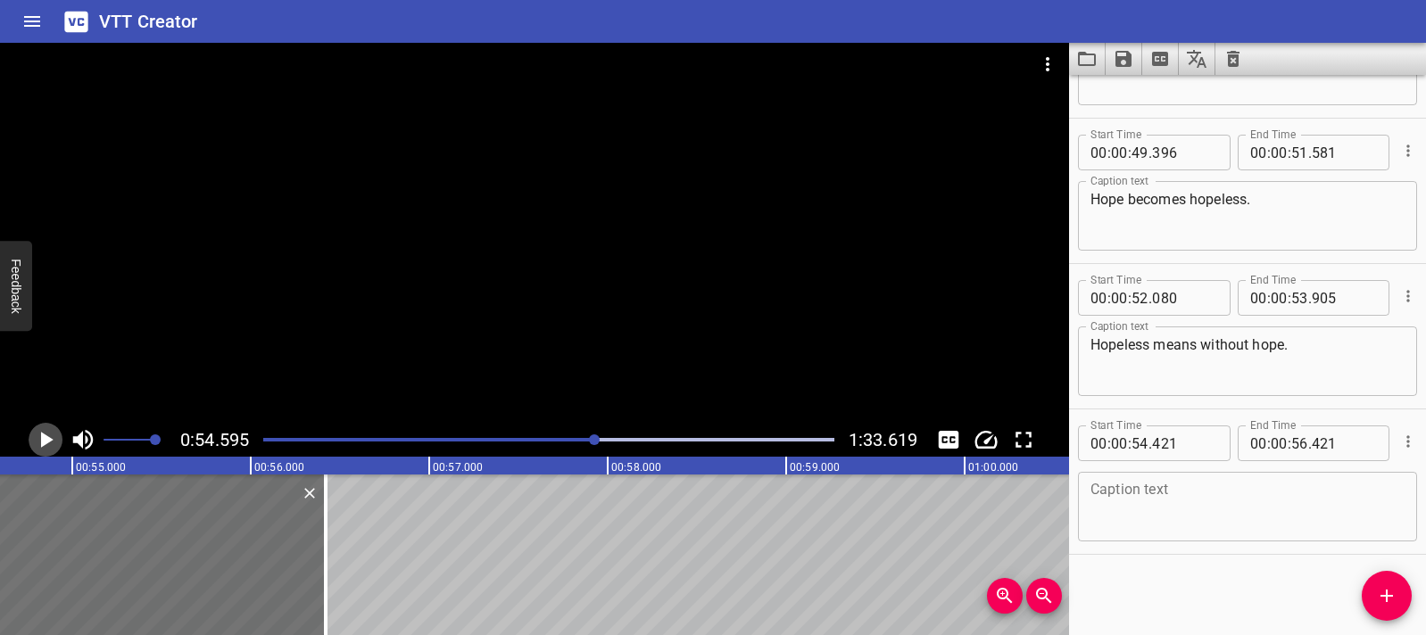
click at [44, 445] on icon "Play/Pause" at bounding box center [47, 440] width 12 height 16
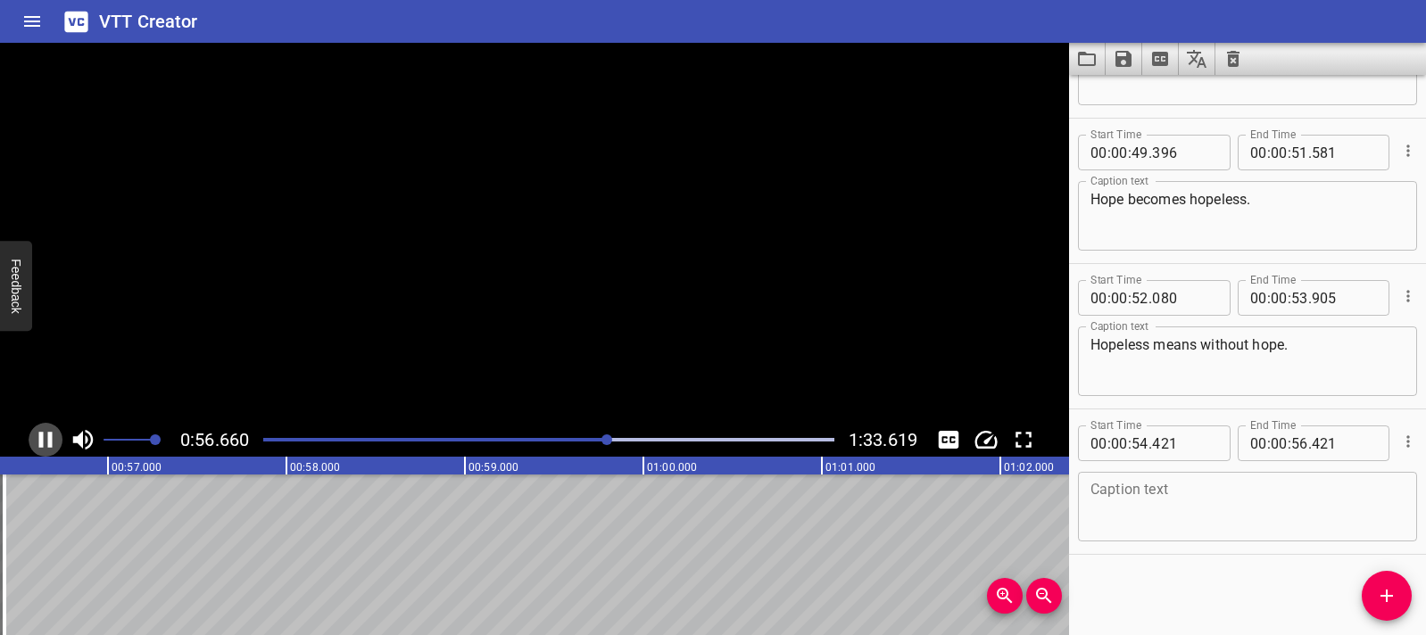
click at [44, 445] on icon "Play/Pause" at bounding box center [45, 440] width 27 height 27
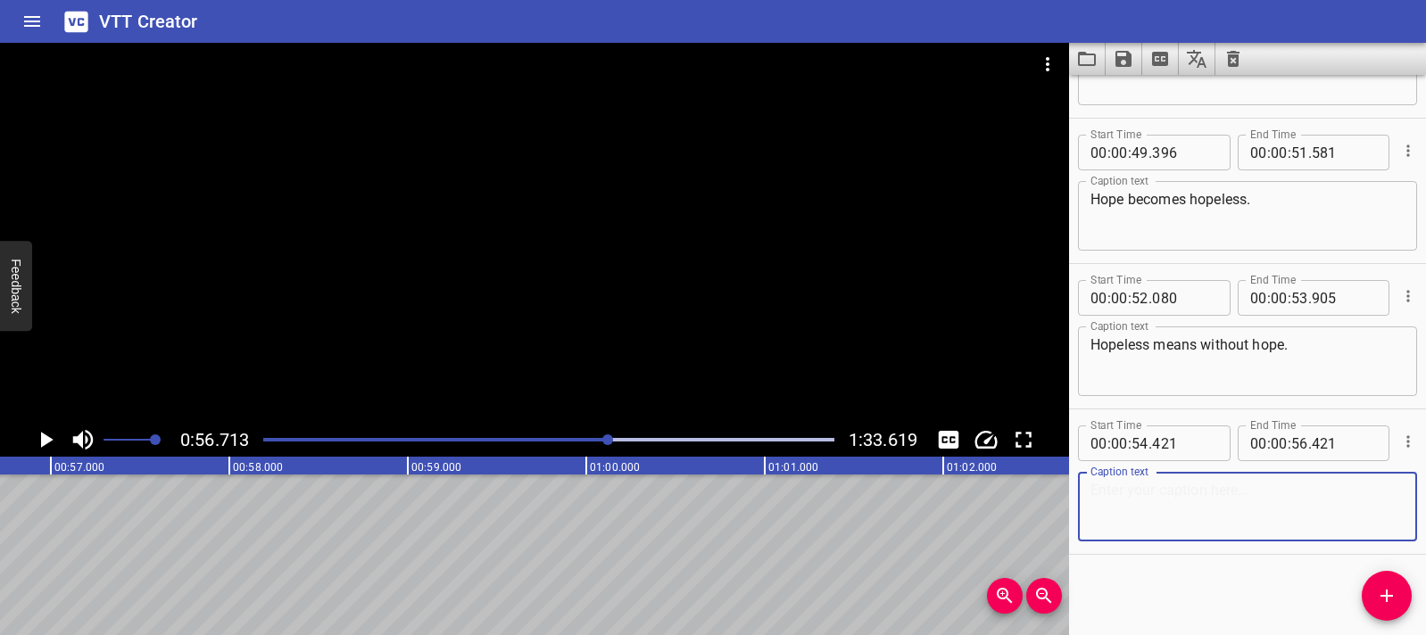
click at [1105, 482] on textarea at bounding box center [1247, 507] width 314 height 51
paste textarea "The octopus can not reach his snack. How do you think he is feeling?"
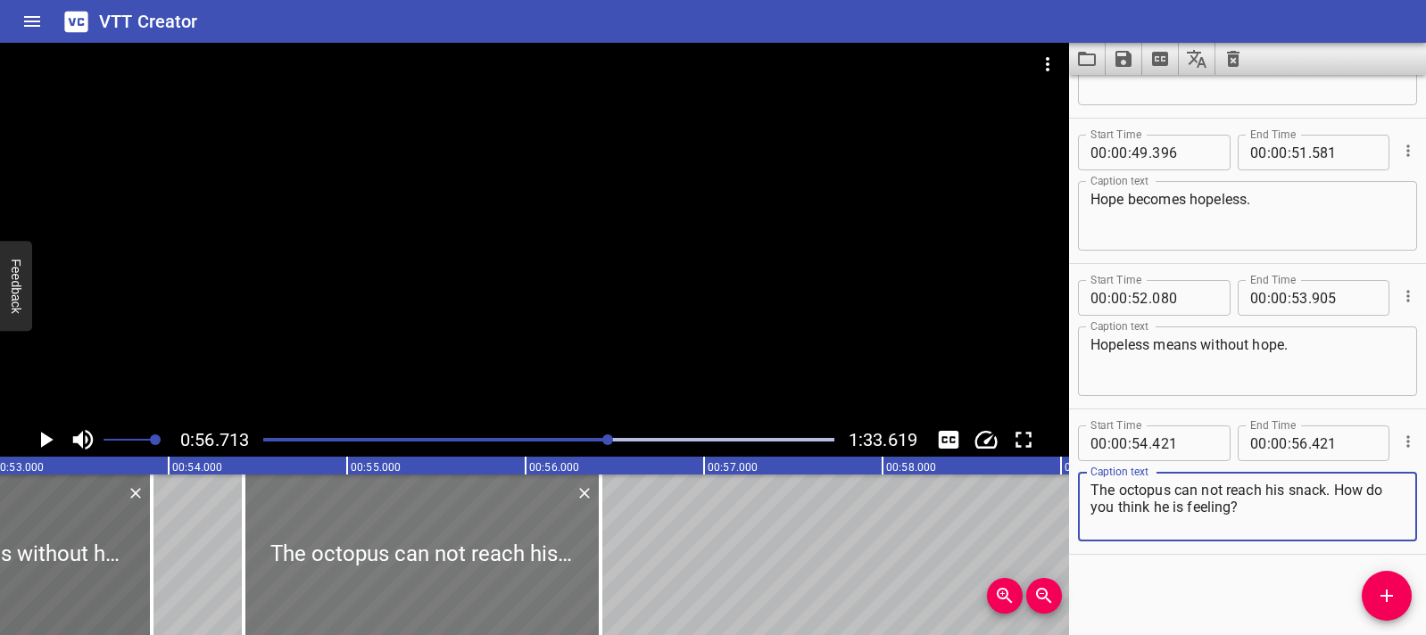
type textarea "The octopus can not reach his snack. How do you think he is feeling?"
click at [371, 537] on div at bounding box center [422, 555] width 357 height 161
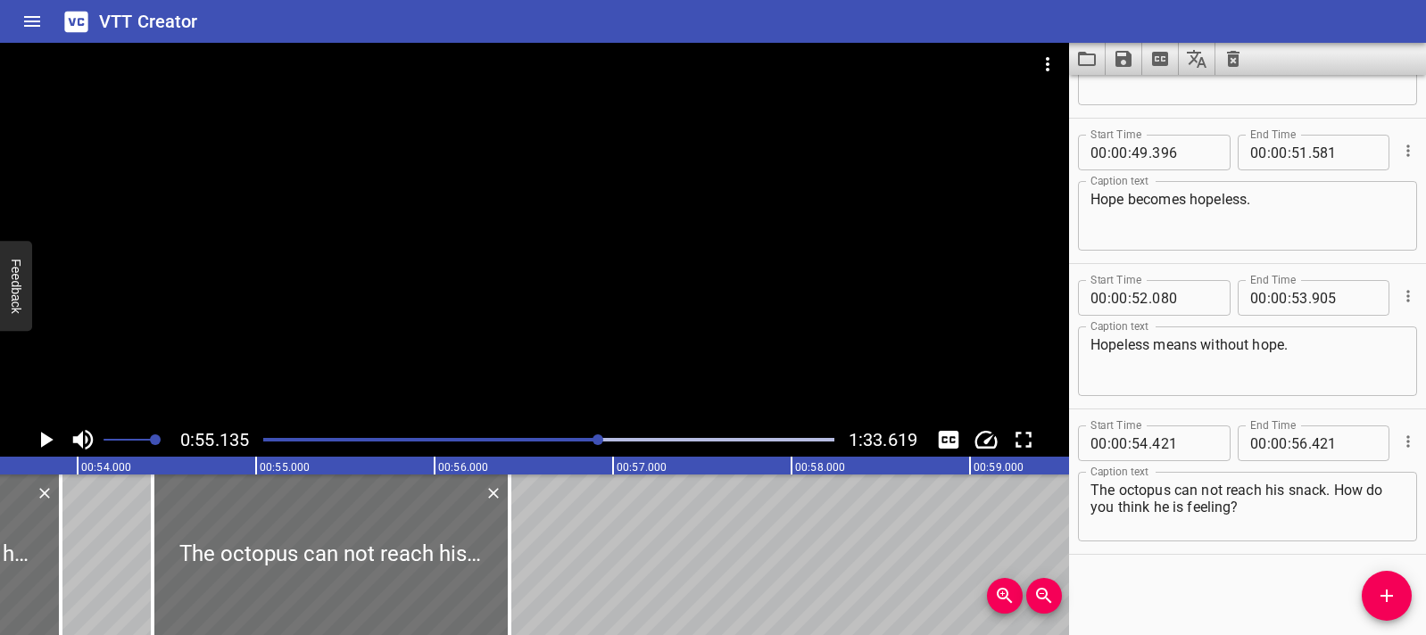
scroll to position [0, 9839]
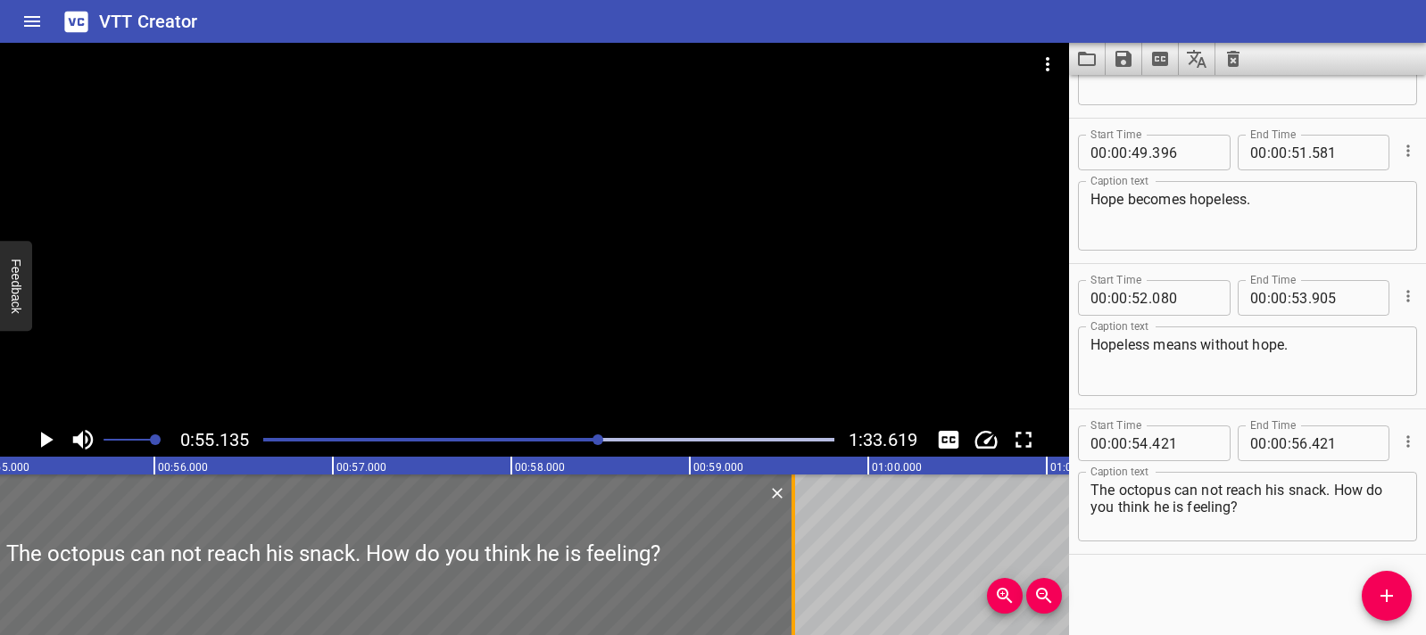
drag, startPoint x: 228, startPoint y: 536, endPoint x: 792, endPoint y: 538, distance: 563.9
click at [792, 538] on div at bounding box center [793, 555] width 4 height 161
type input "59"
type input "581"
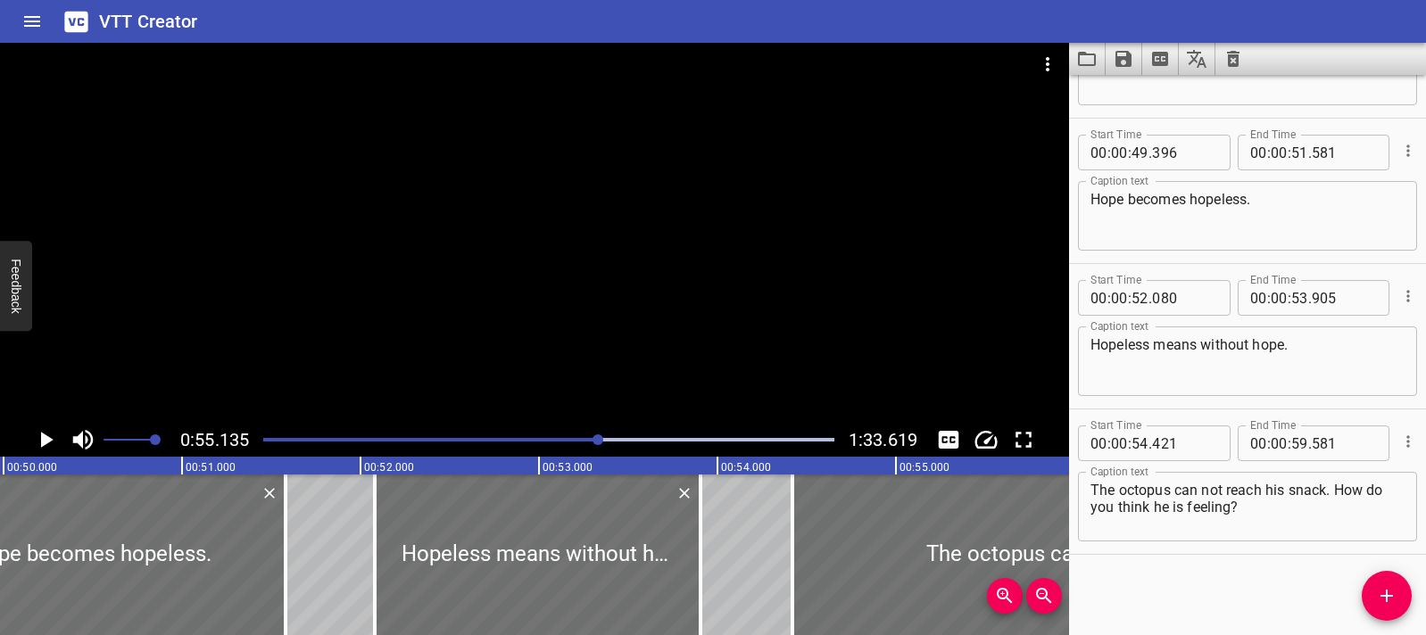
scroll to position [0, 8848]
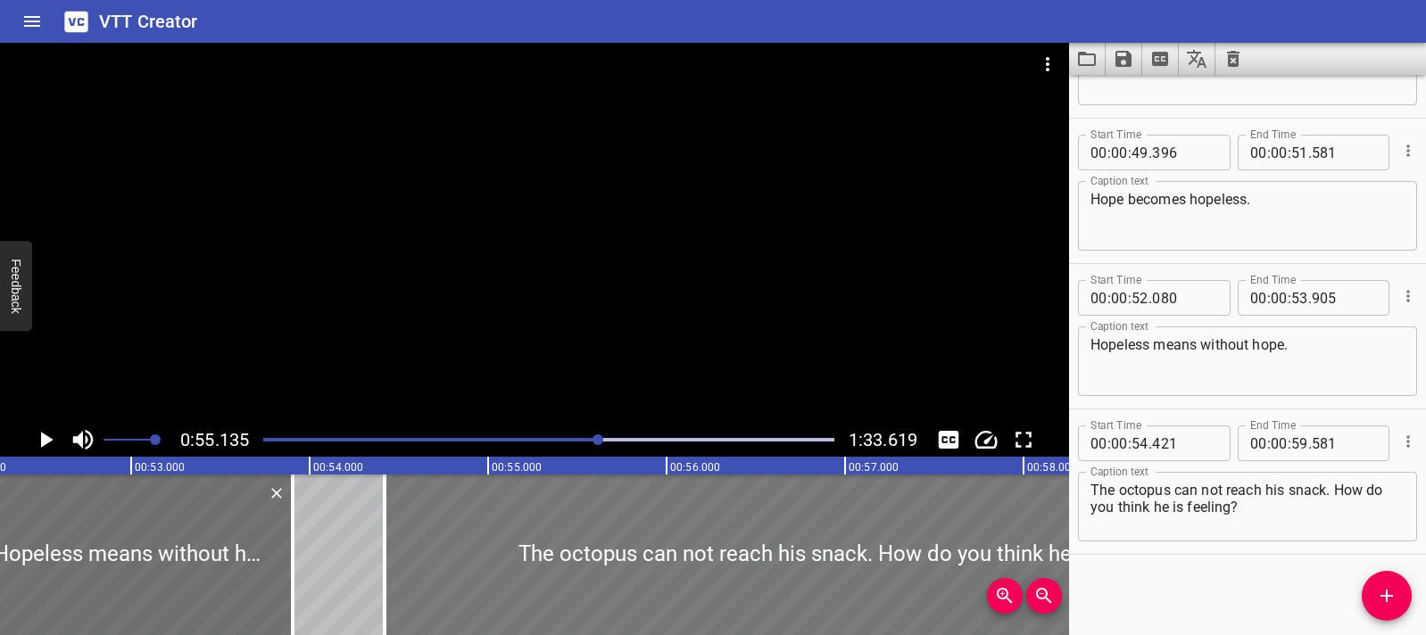
click at [409, 550] on div at bounding box center [845, 555] width 921 height 161
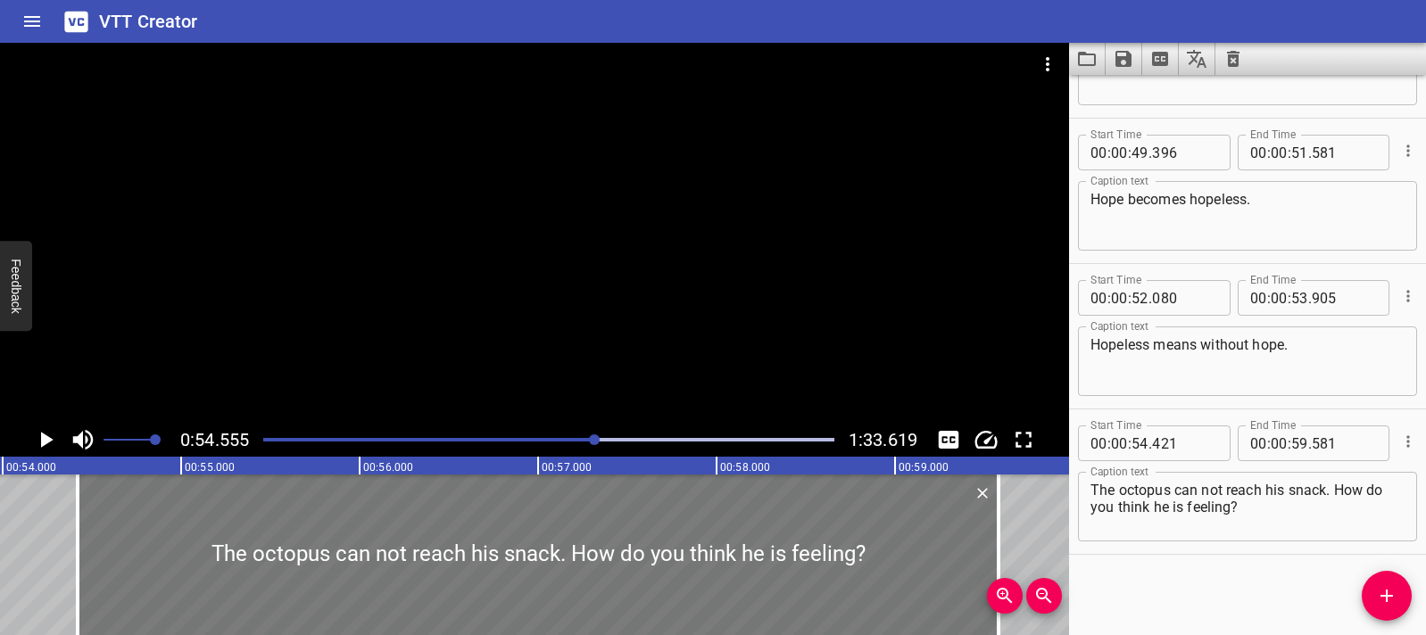
scroll to position [0, 9736]
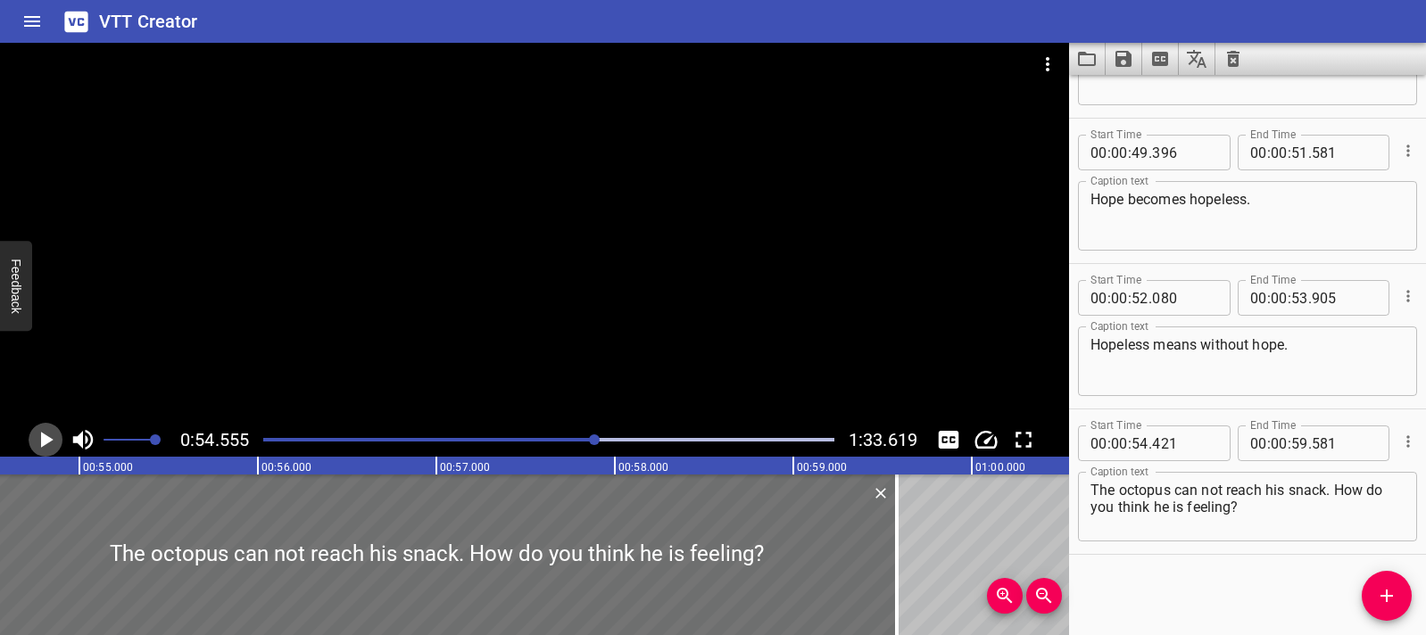
click at [38, 438] on icon "Play/Pause" at bounding box center [45, 440] width 27 height 27
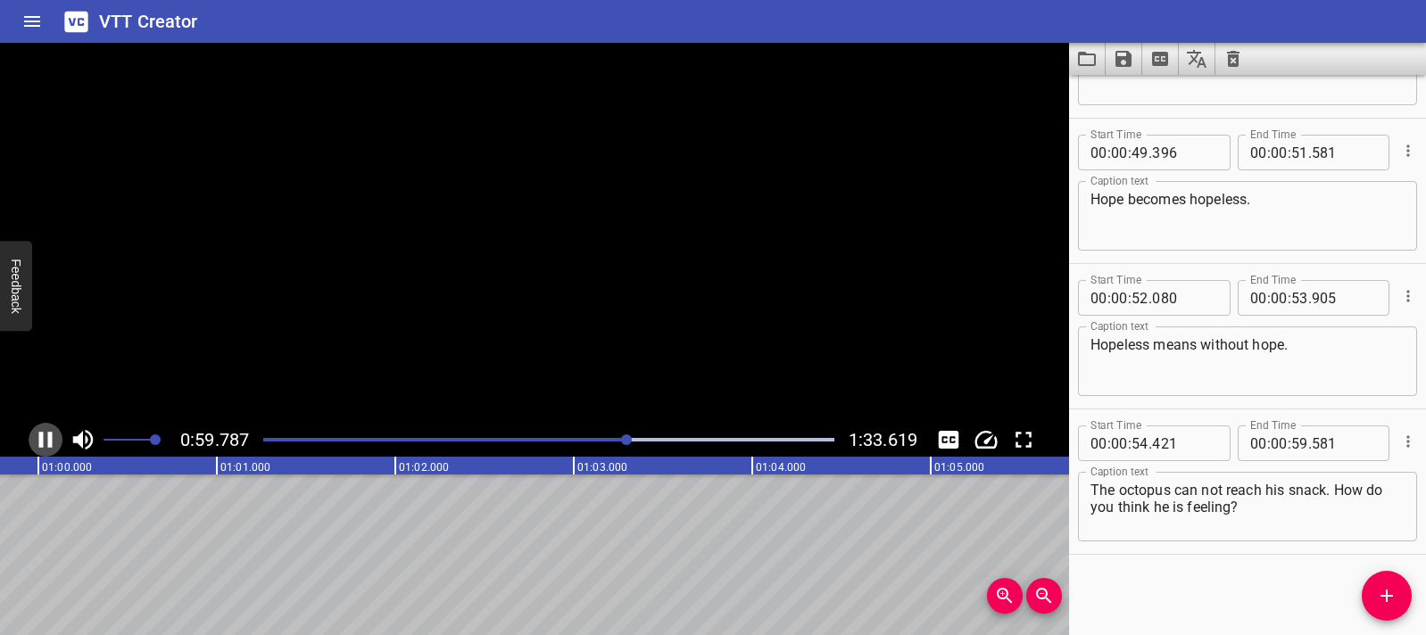
click at [39, 438] on icon "Play/Pause" at bounding box center [45, 440] width 13 height 16
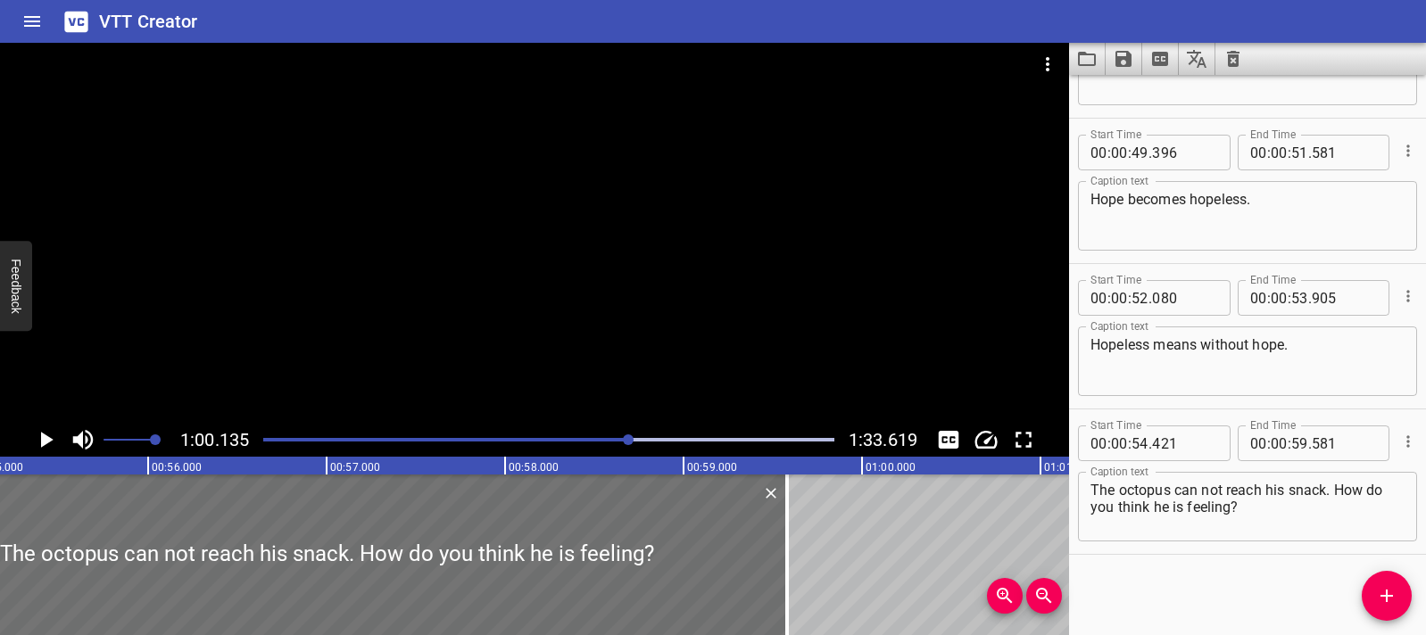
scroll to position [0, 9774]
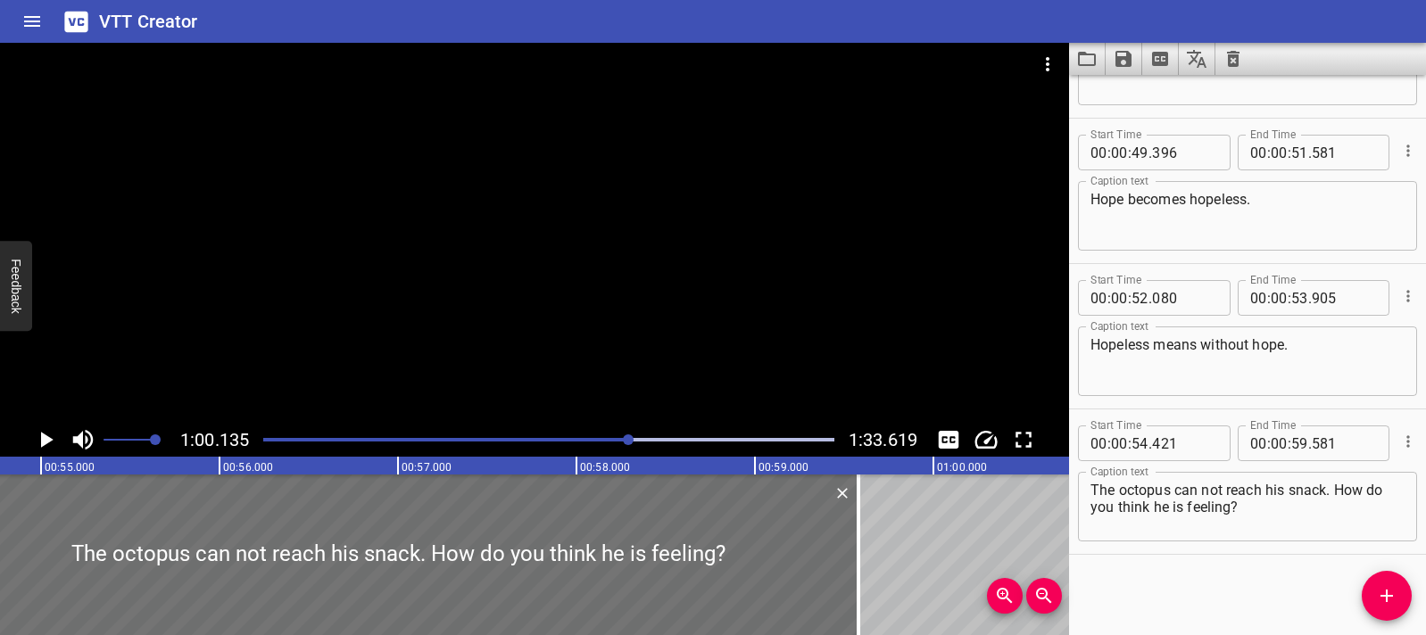
click at [41, 442] on icon "Play/Pause" at bounding box center [47, 440] width 12 height 16
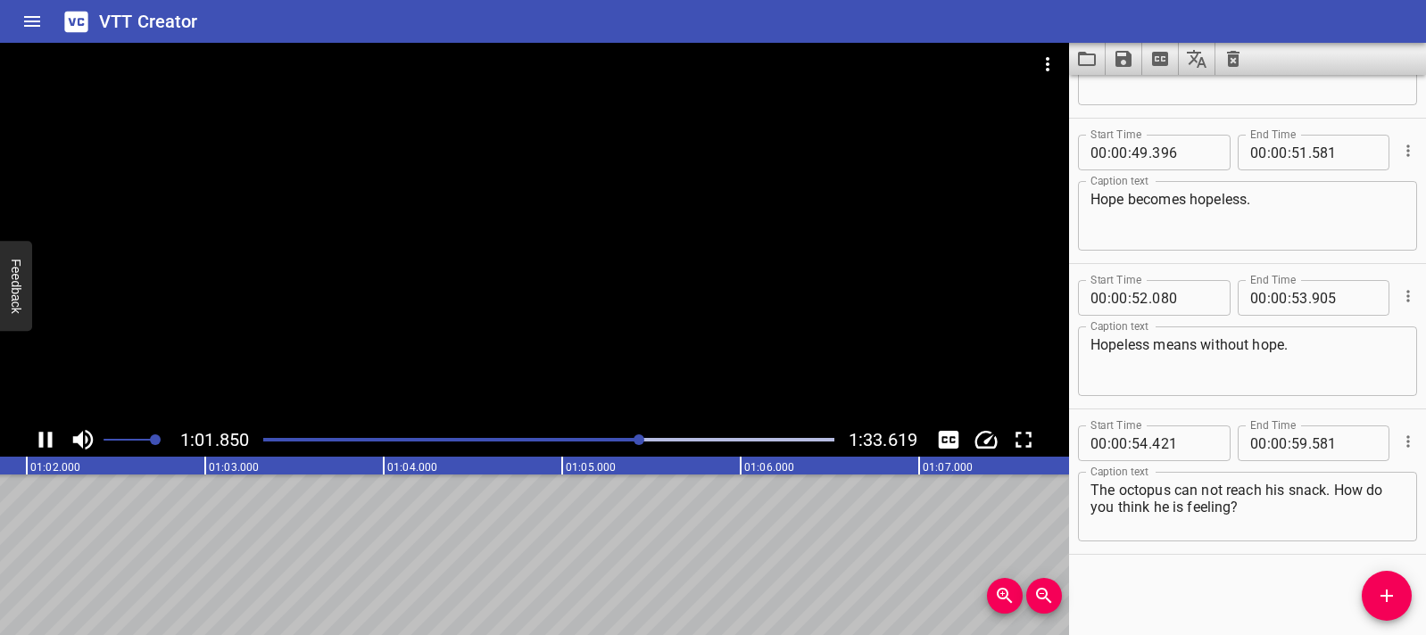
click at [39, 439] on icon "Play/Pause" at bounding box center [45, 440] width 13 height 16
click at [1384, 597] on icon "Add Cue" at bounding box center [1386, 595] width 21 height 21
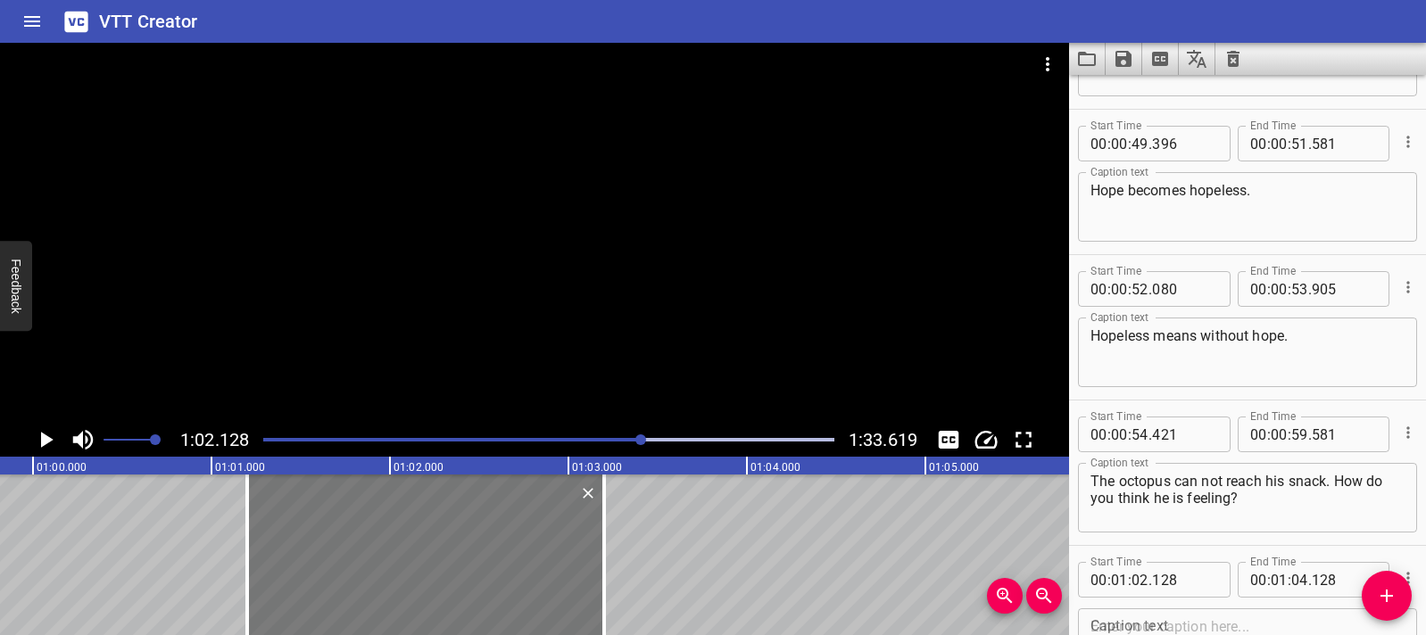
drag, startPoint x: 440, startPoint y: 544, endPoint x: 356, endPoint y: 538, distance: 84.1
click at [356, 538] on div at bounding box center [425, 555] width 357 height 161
type input "01"
type input "198"
type input "03"
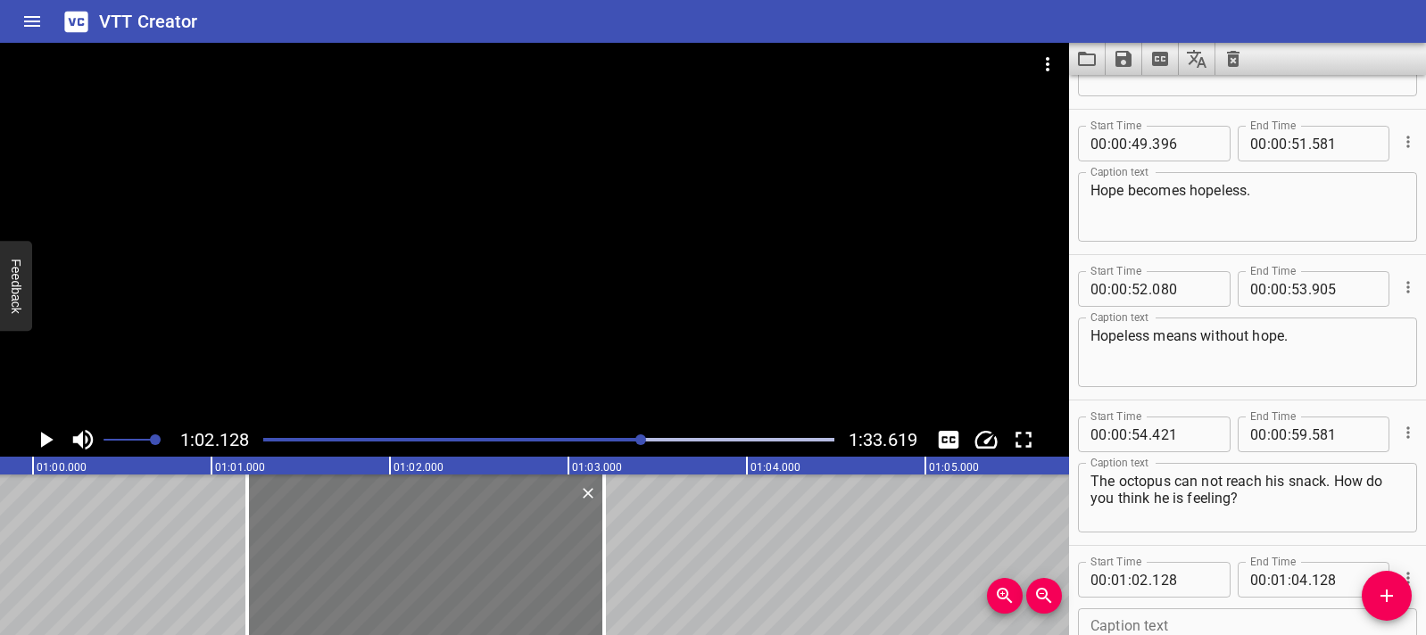
type input "198"
click at [49, 504] on div "Words Ending with -less What do you notice about these words? They all end in /…" at bounding box center [33, 555] width 21415 height 161
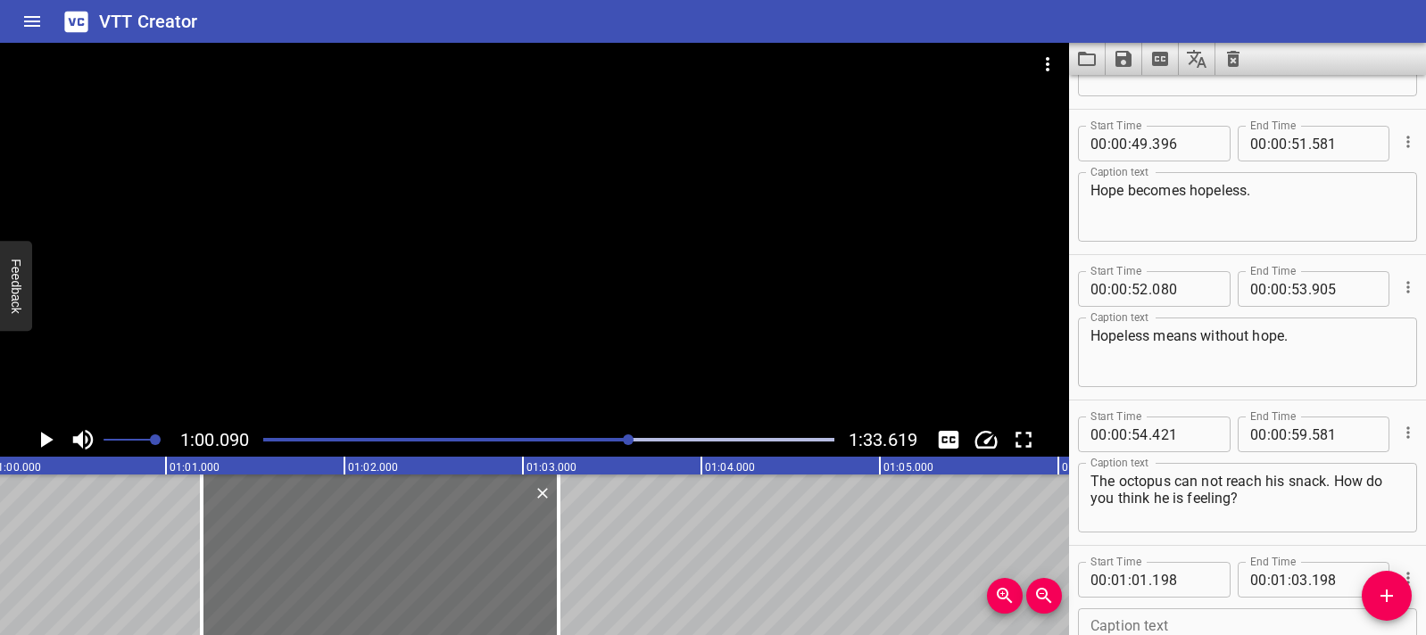
scroll to position [0, 10724]
click at [35, 442] on icon "Play/Pause" at bounding box center [45, 440] width 27 height 27
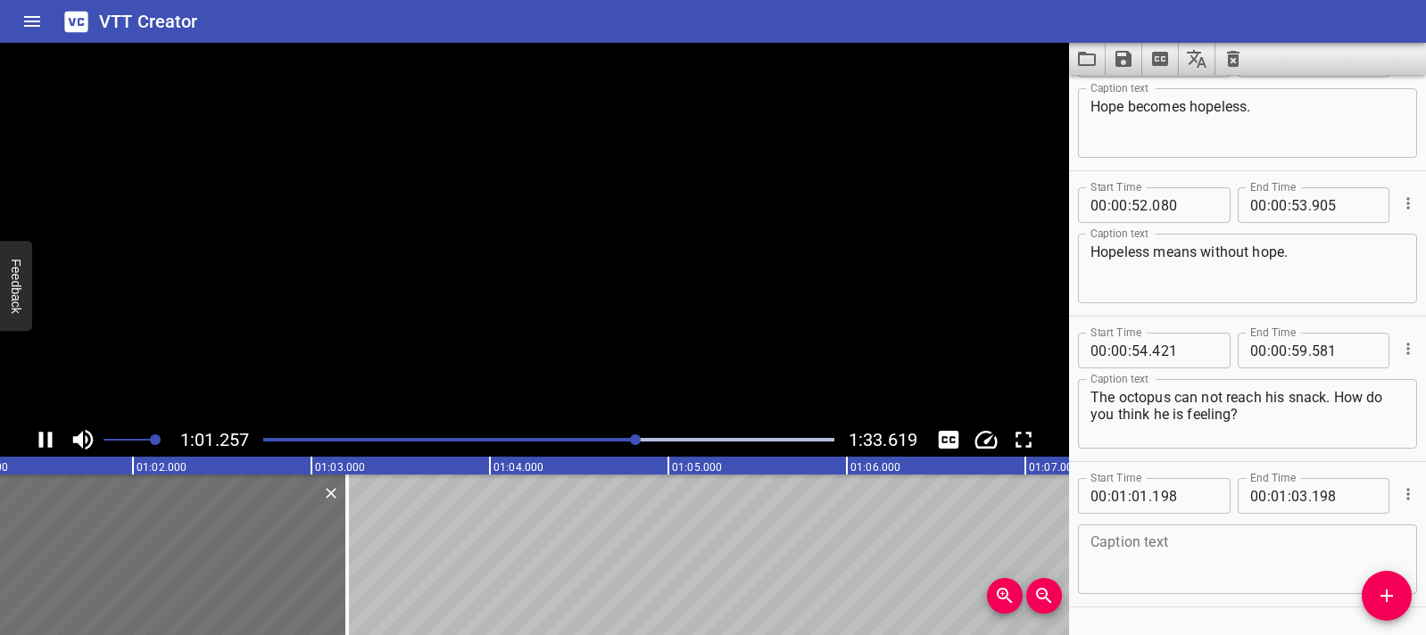
scroll to position [2432, 0]
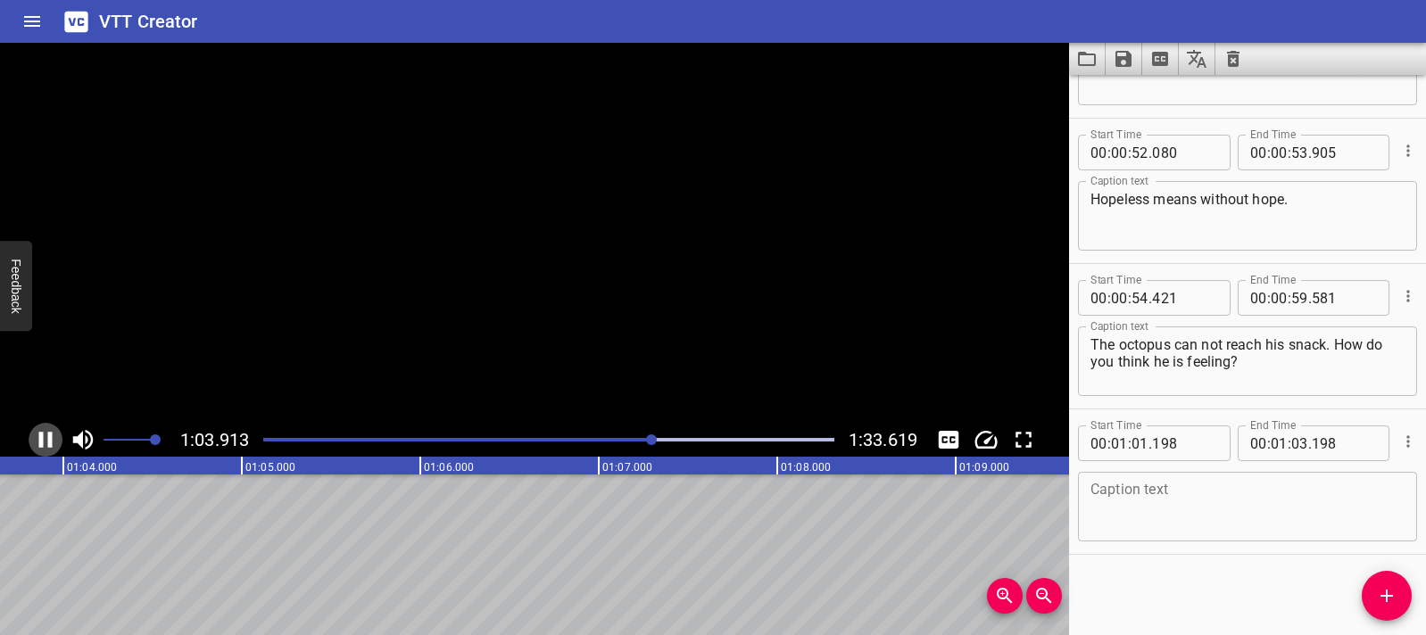
click at [35, 442] on icon "Play/Pause" at bounding box center [45, 440] width 27 height 27
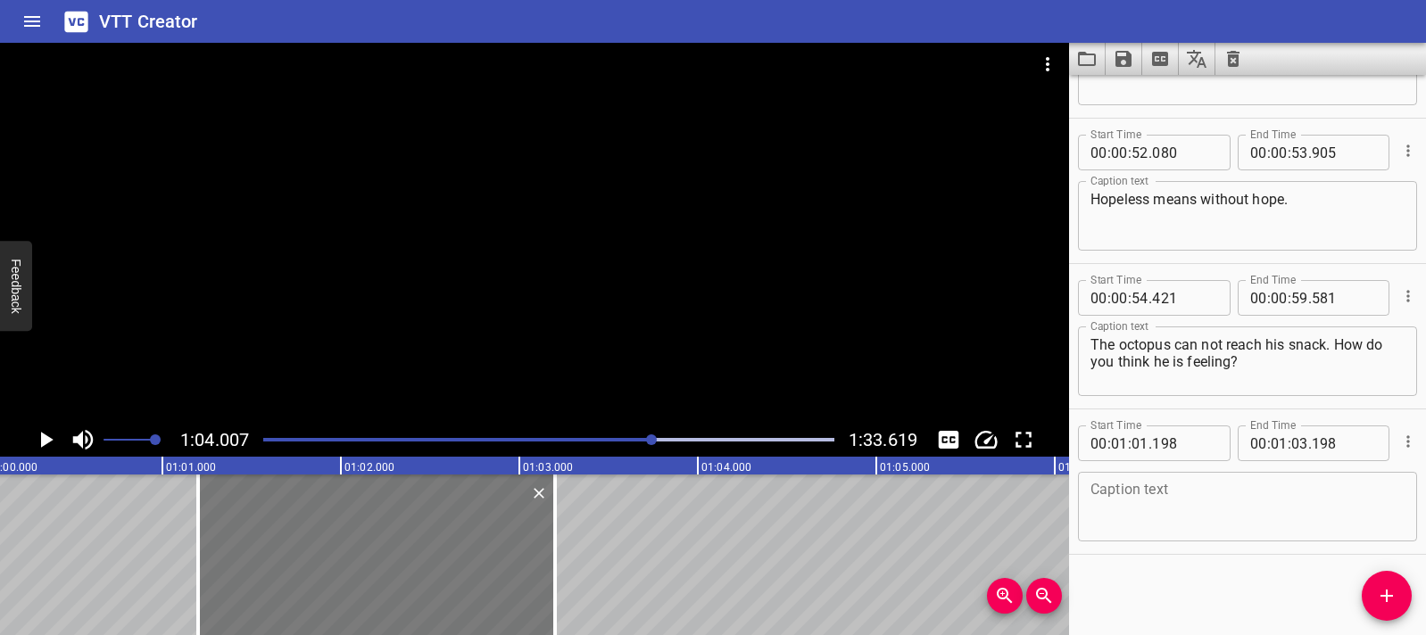
scroll to position [0, 10670]
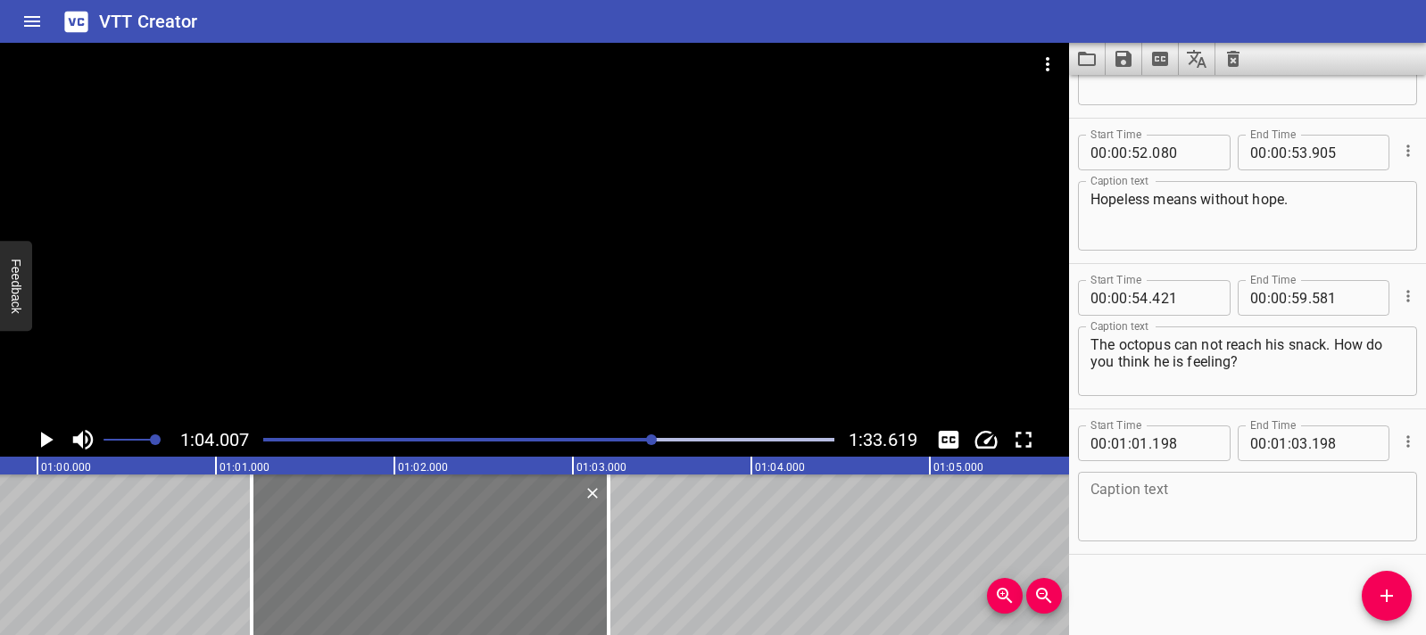
click at [302, 543] on div at bounding box center [430, 555] width 357 height 161
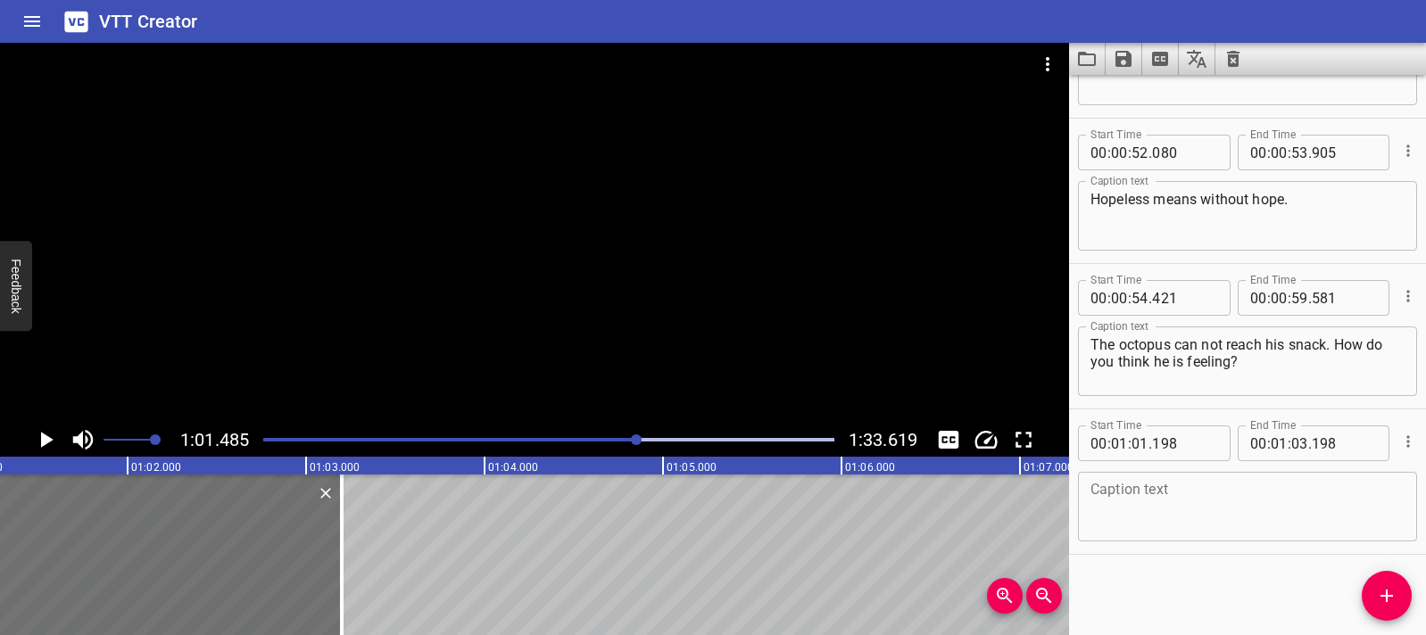
scroll to position [0, 10972]
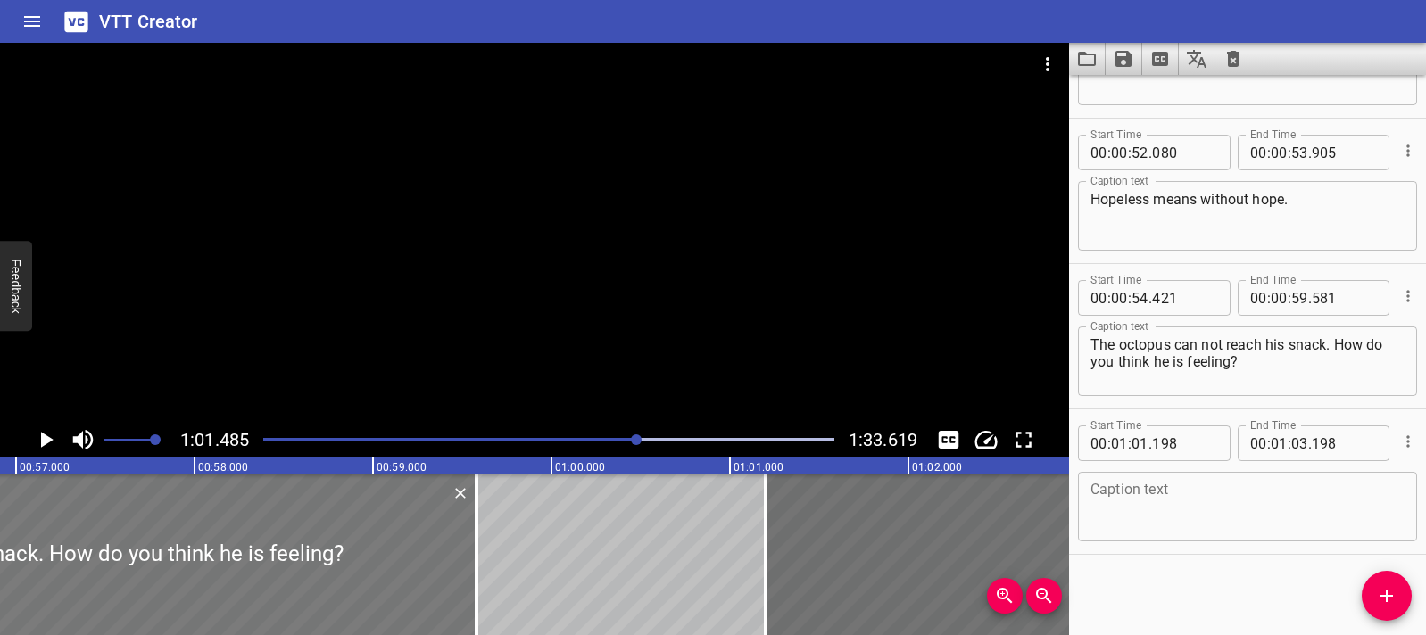
click at [242, 561] on div at bounding box center [16, 555] width 921 height 161
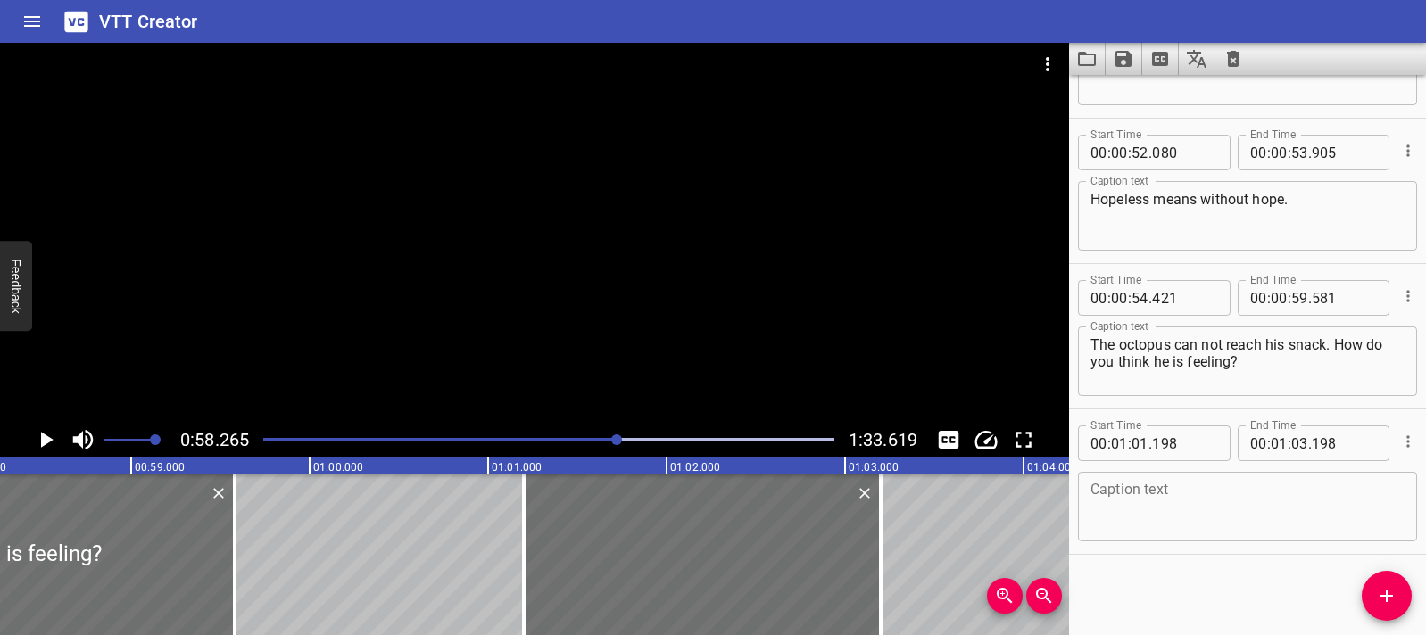
click at [53, 442] on icon "Play/Pause" at bounding box center [45, 440] width 27 height 27
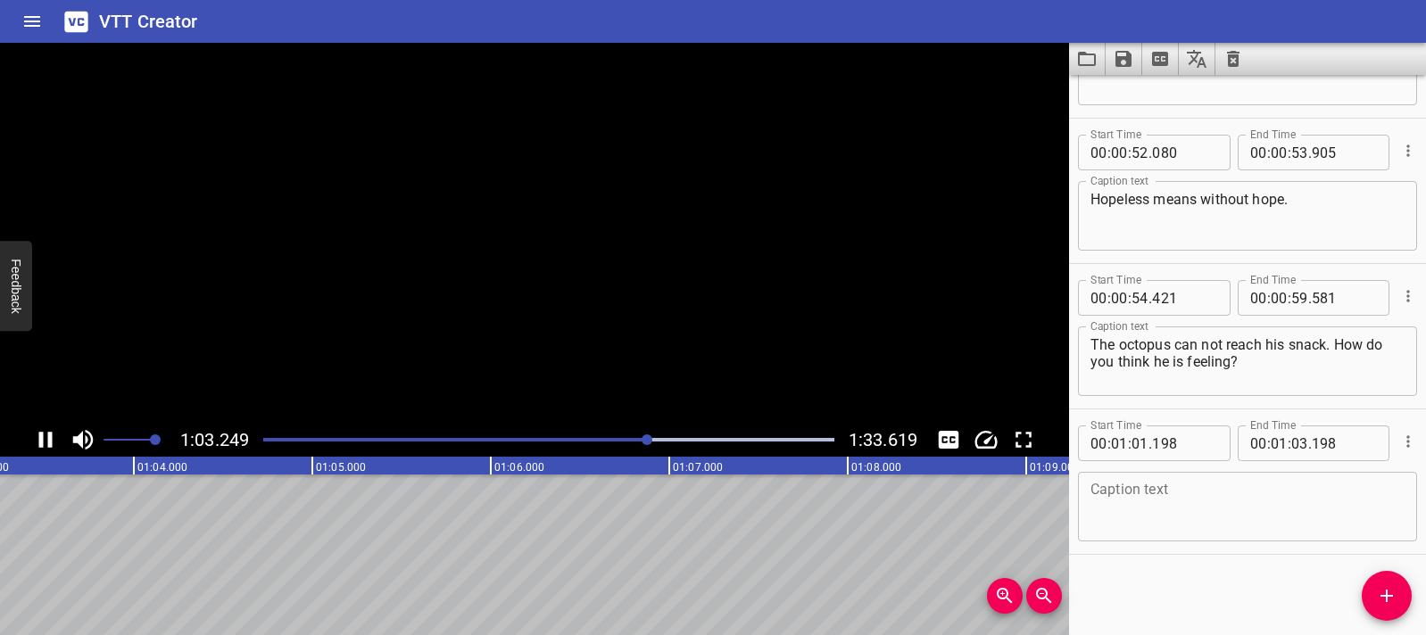
click at [53, 442] on icon "Play/Pause" at bounding box center [45, 440] width 27 height 27
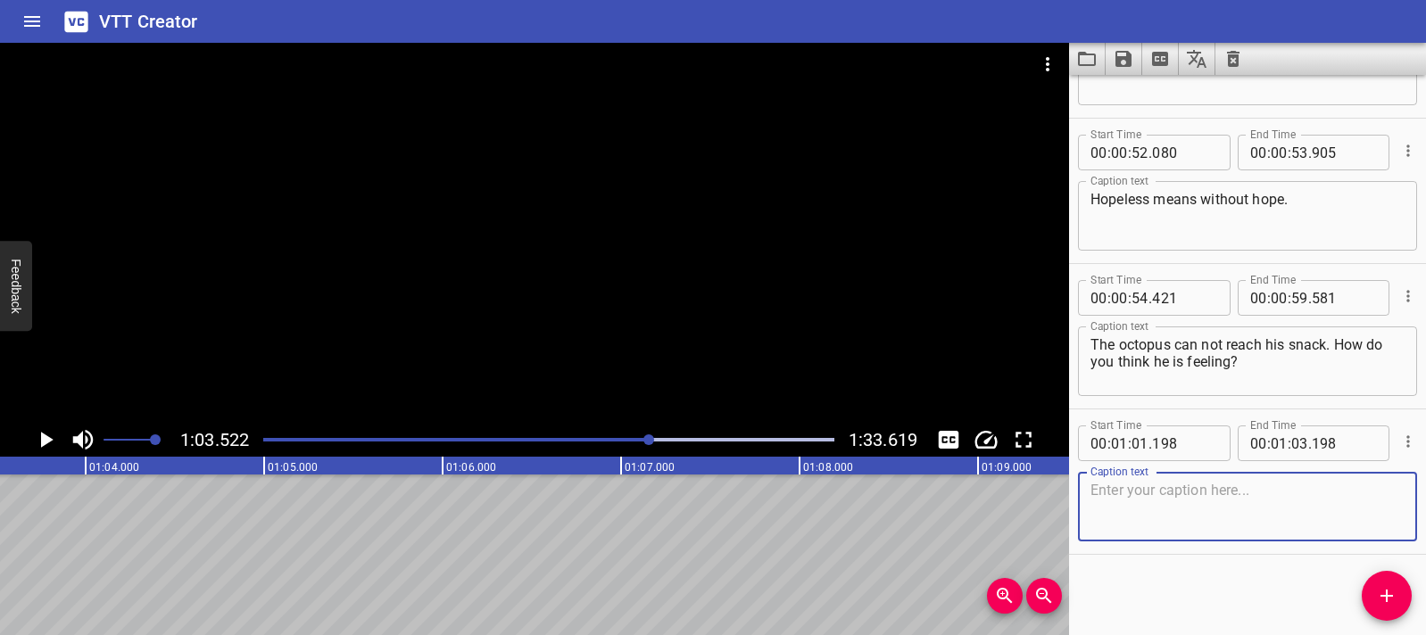
click at [1149, 497] on textarea at bounding box center [1247, 507] width 314 height 51
paste textarea "Let’s say these words again. Repeat after me."
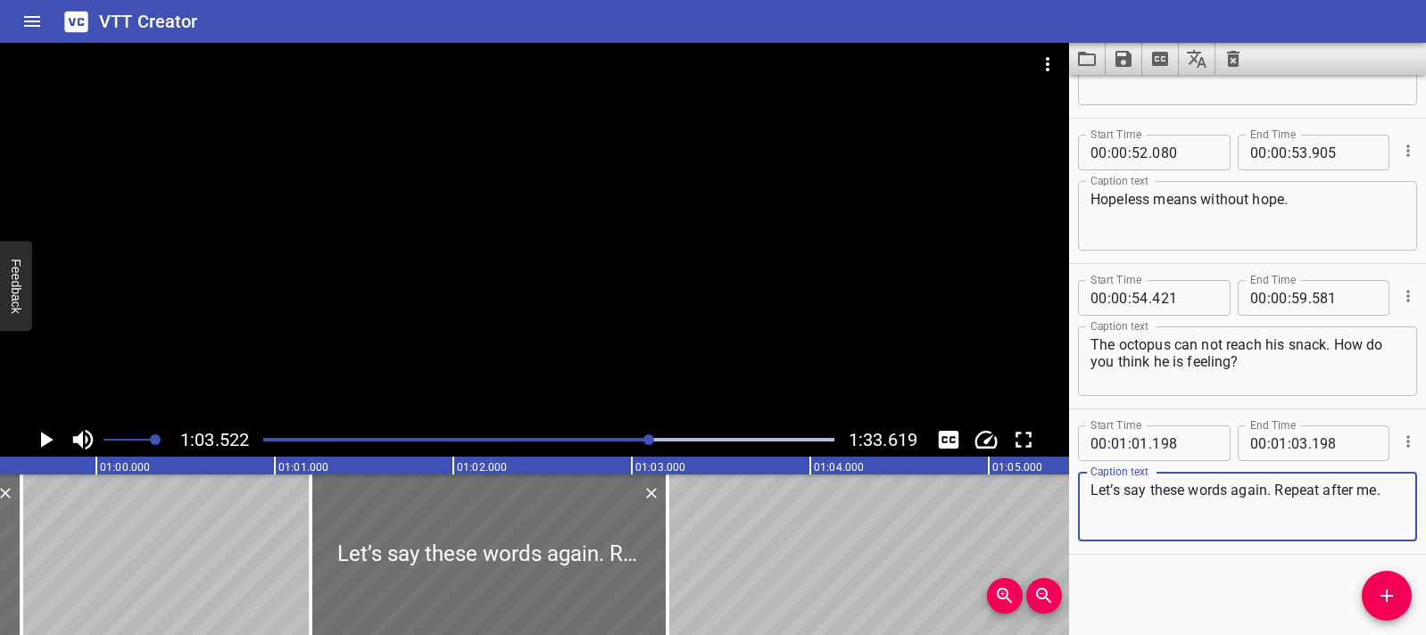
scroll to position [0, 10682]
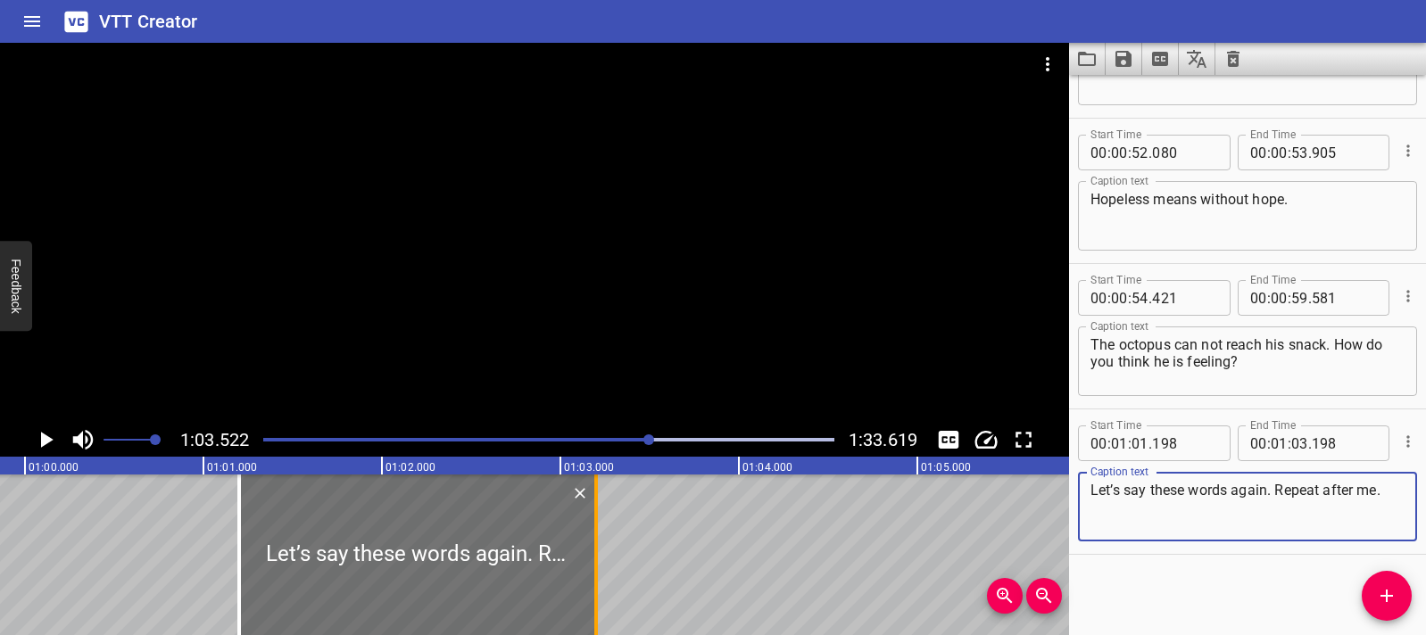
type textarea "Let’s say these words again. Repeat after me."
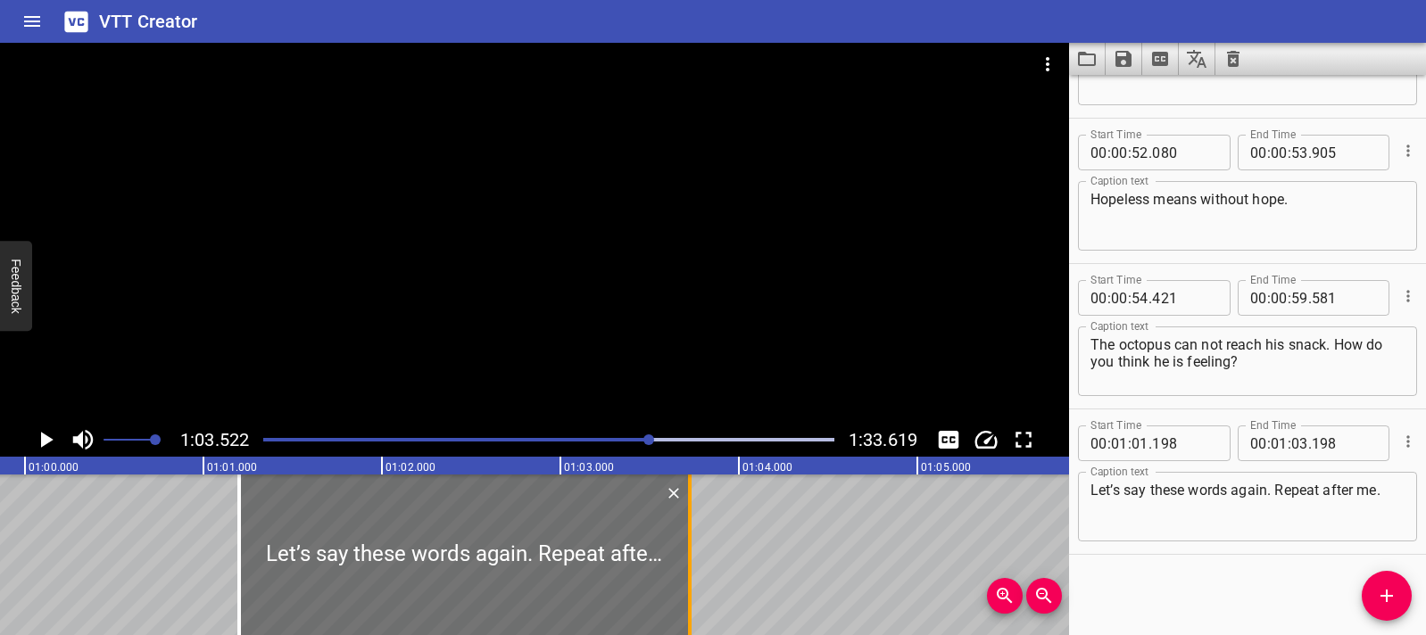
drag, startPoint x: 602, startPoint y: 536, endPoint x: 696, endPoint y: 540, distance: 93.8
click at [696, 540] on div at bounding box center [690, 555] width 18 height 161
type input "723"
click at [236, 536] on div at bounding box center [232, 555] width 18 height 161
type input "158"
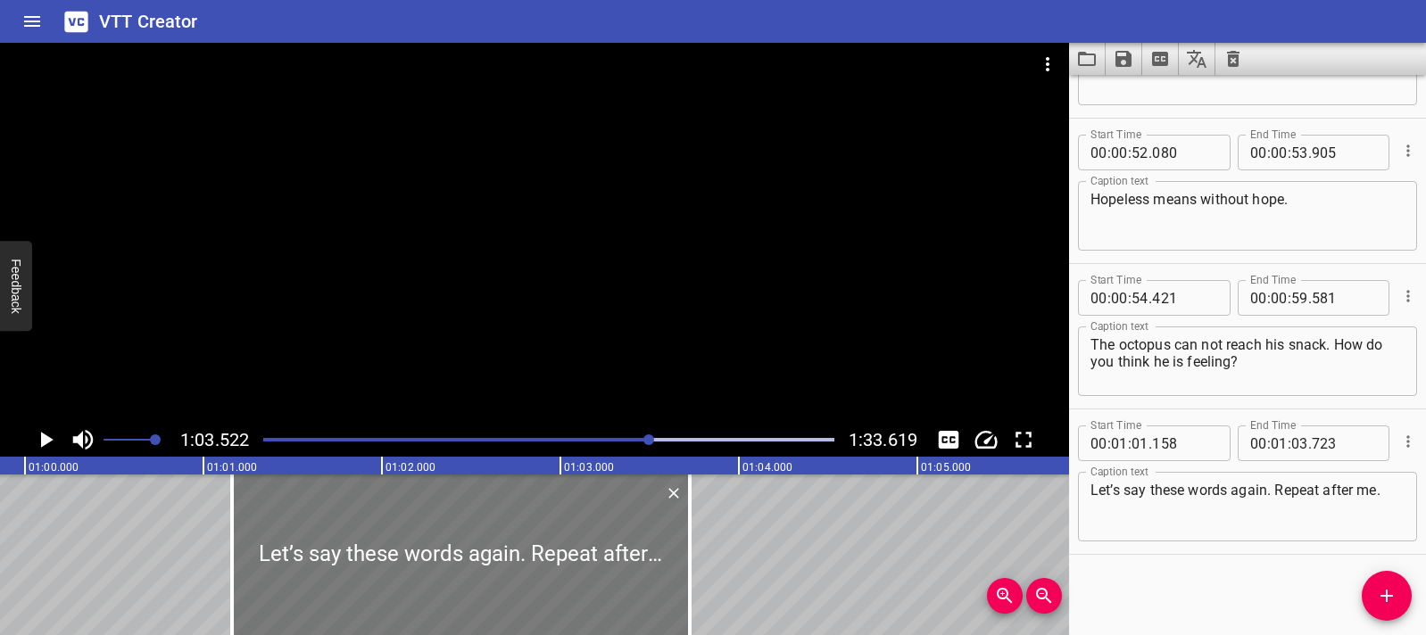
click at [244, 533] on div at bounding box center [461, 555] width 458 height 161
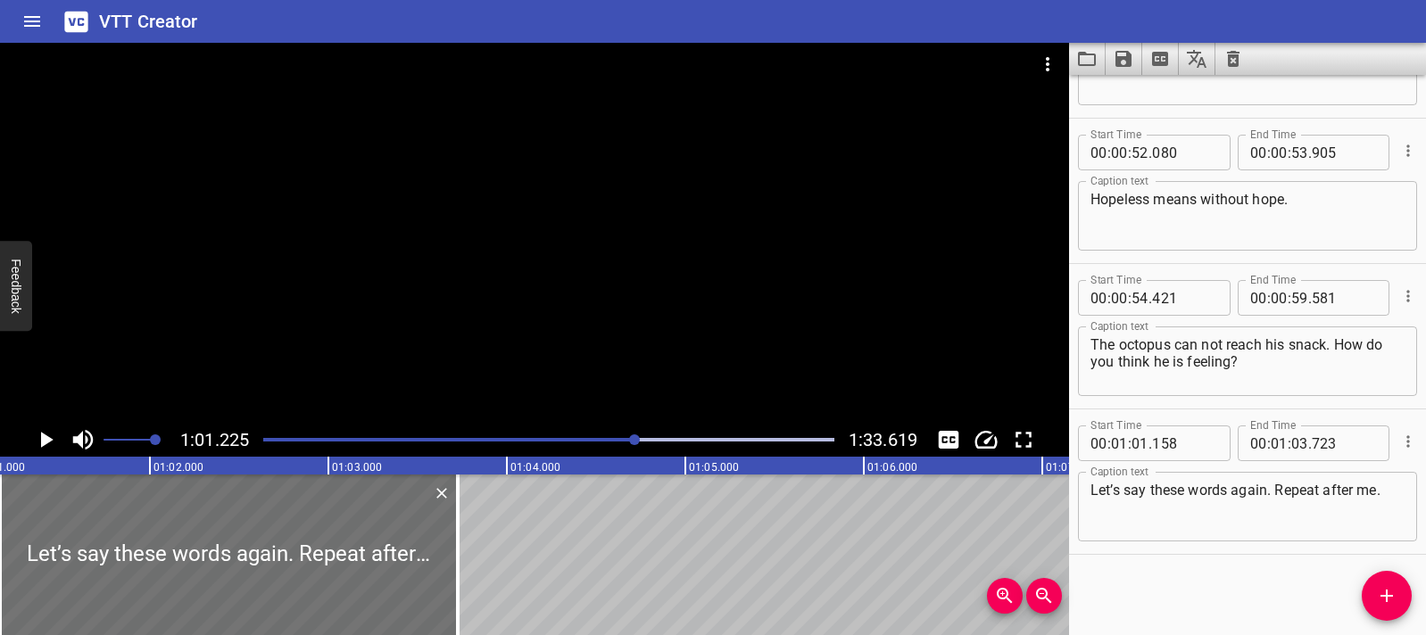
scroll to position [0, 10926]
click at [54, 440] on icon "Play/Pause" at bounding box center [45, 440] width 27 height 27
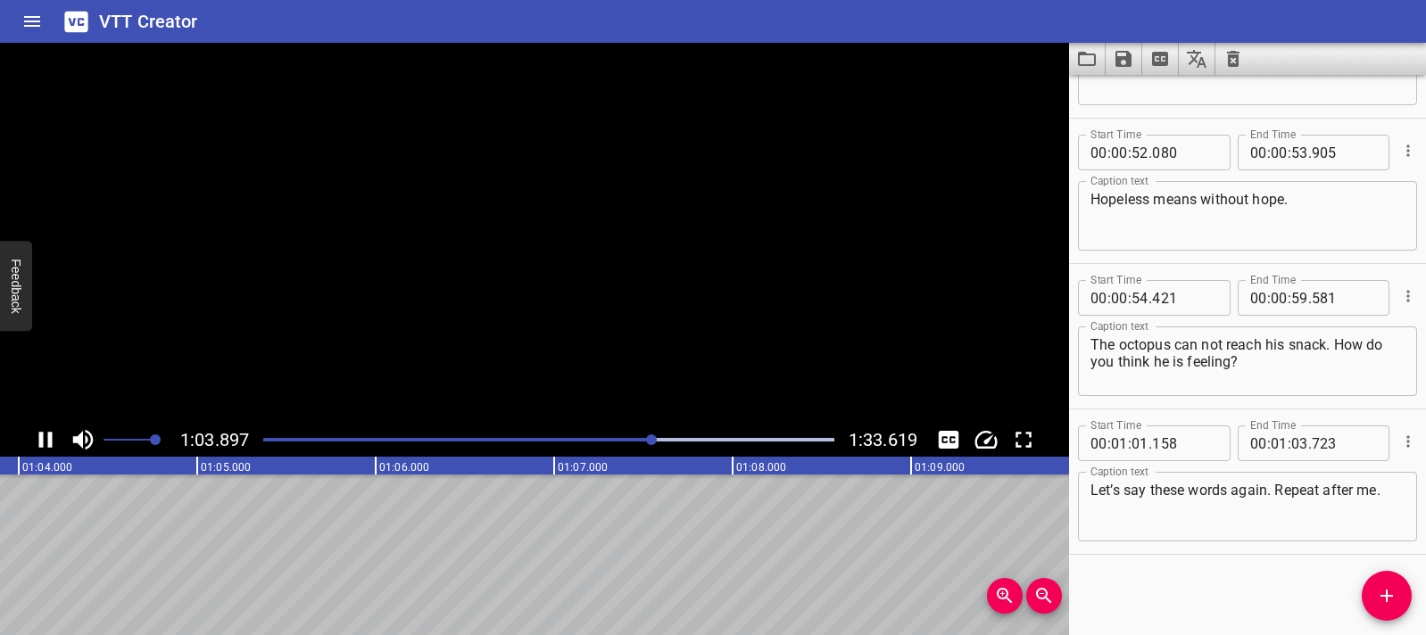
click at [54, 440] on icon "Play/Pause" at bounding box center [45, 440] width 27 height 27
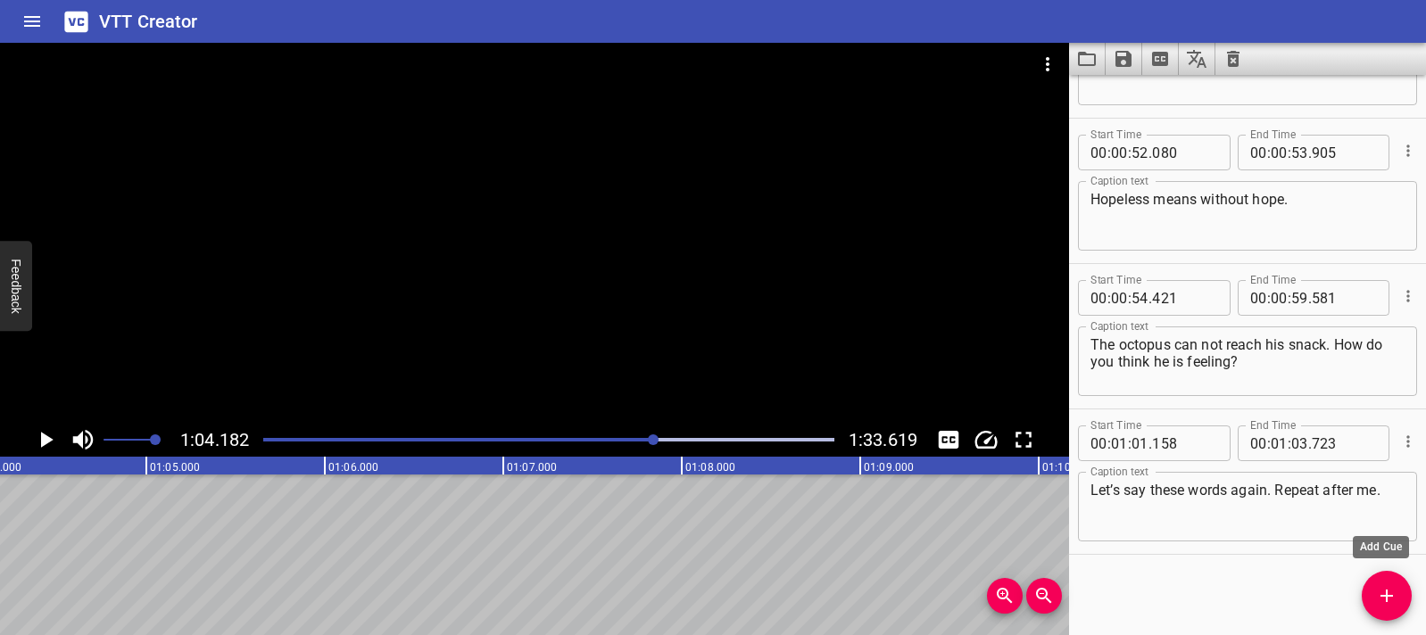
click at [1385, 609] on button "Add Cue" at bounding box center [1387, 596] width 50 height 50
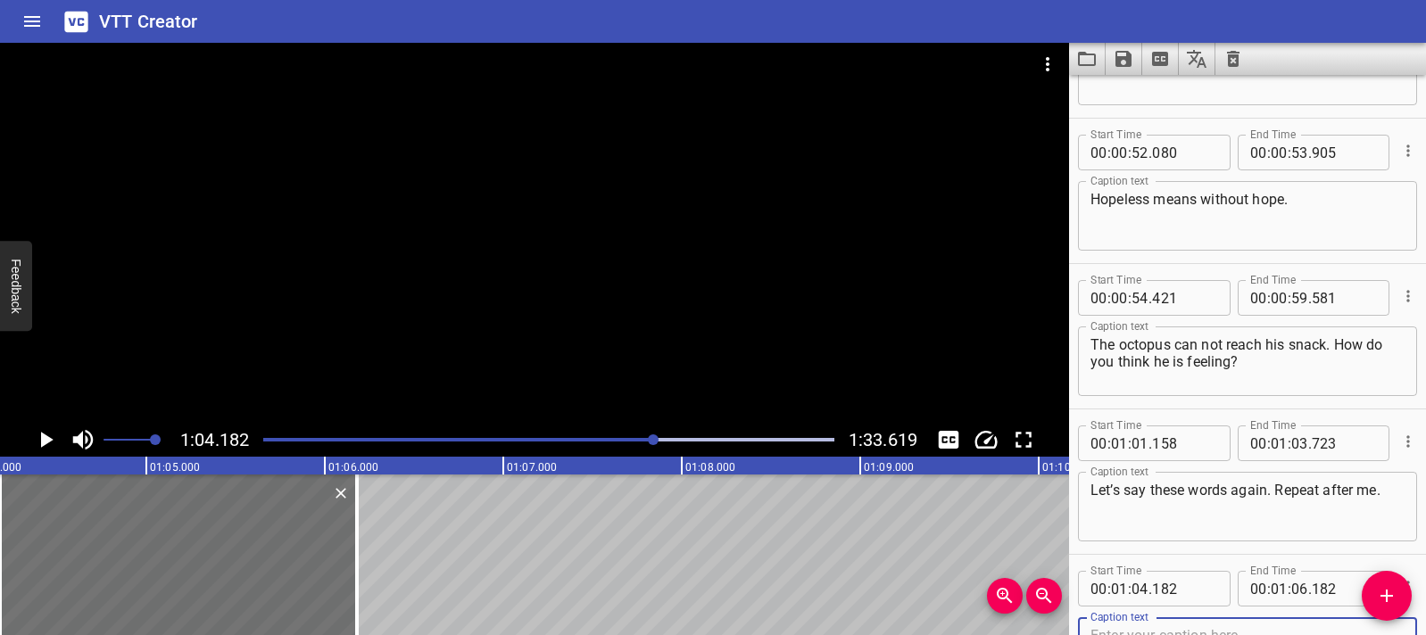
scroll to position [2441, 0]
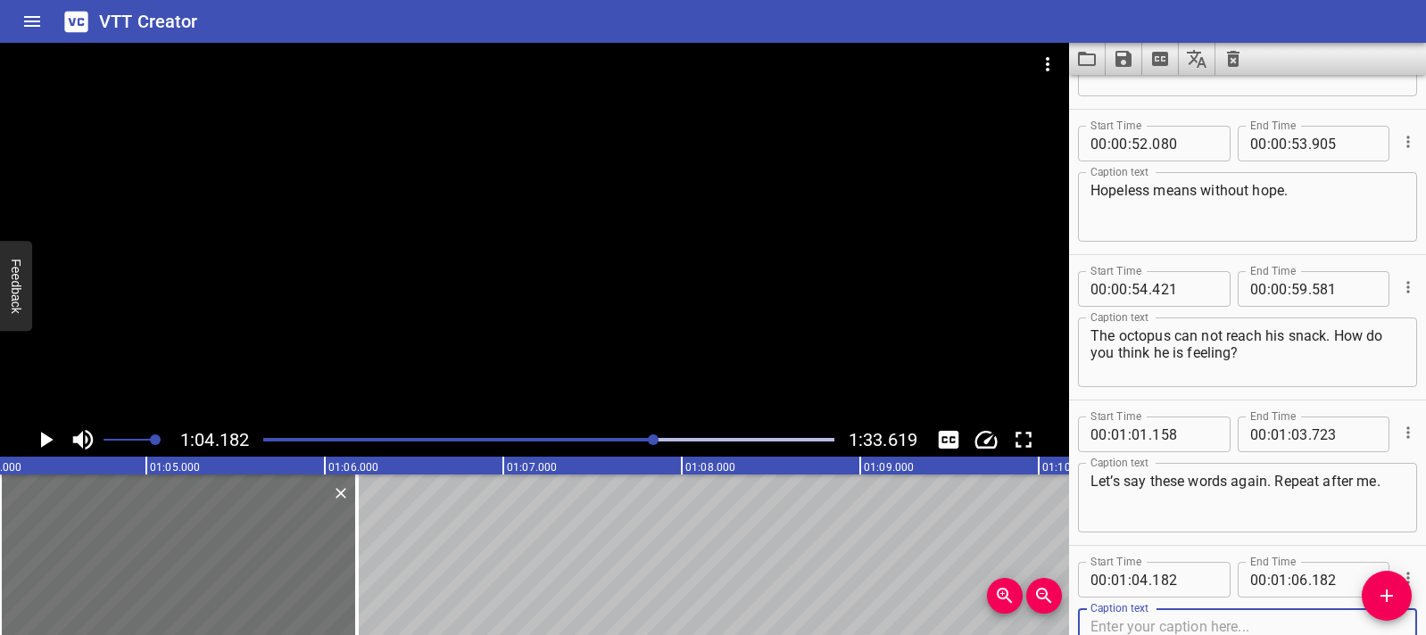
click at [48, 447] on icon "Play/Pause" at bounding box center [45, 440] width 27 height 27
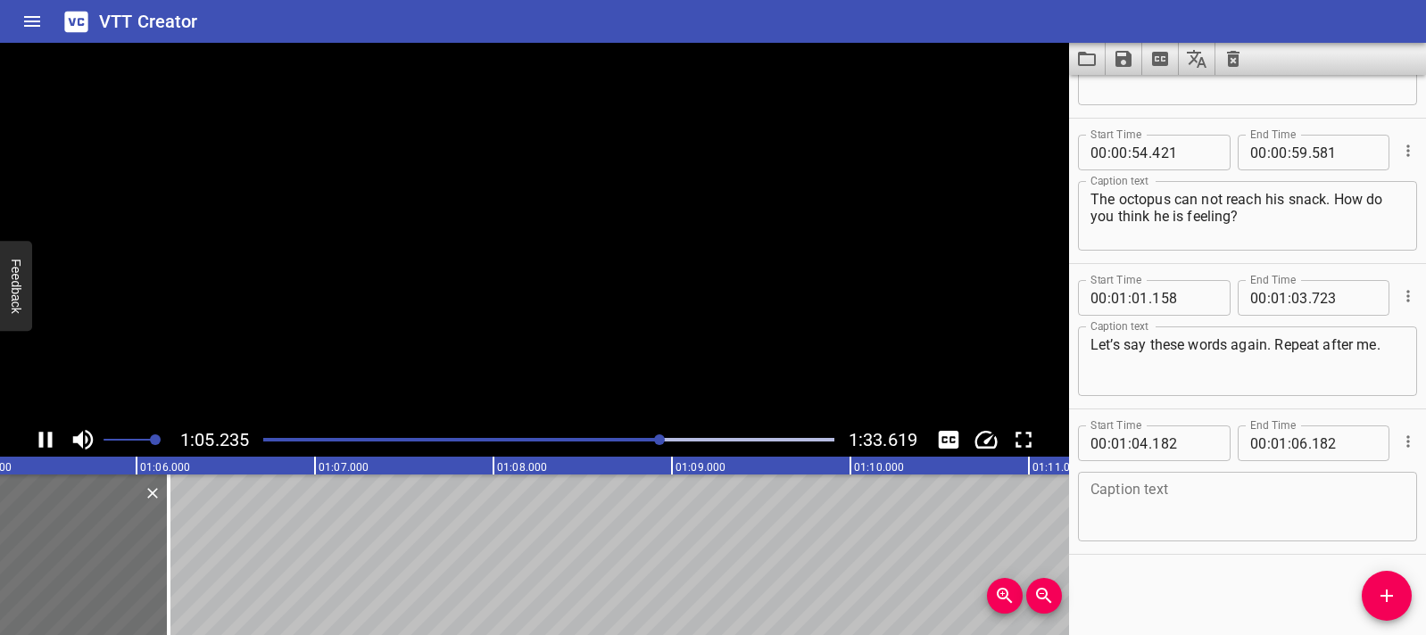
click at [48, 447] on icon "Play/Pause" at bounding box center [45, 440] width 13 height 16
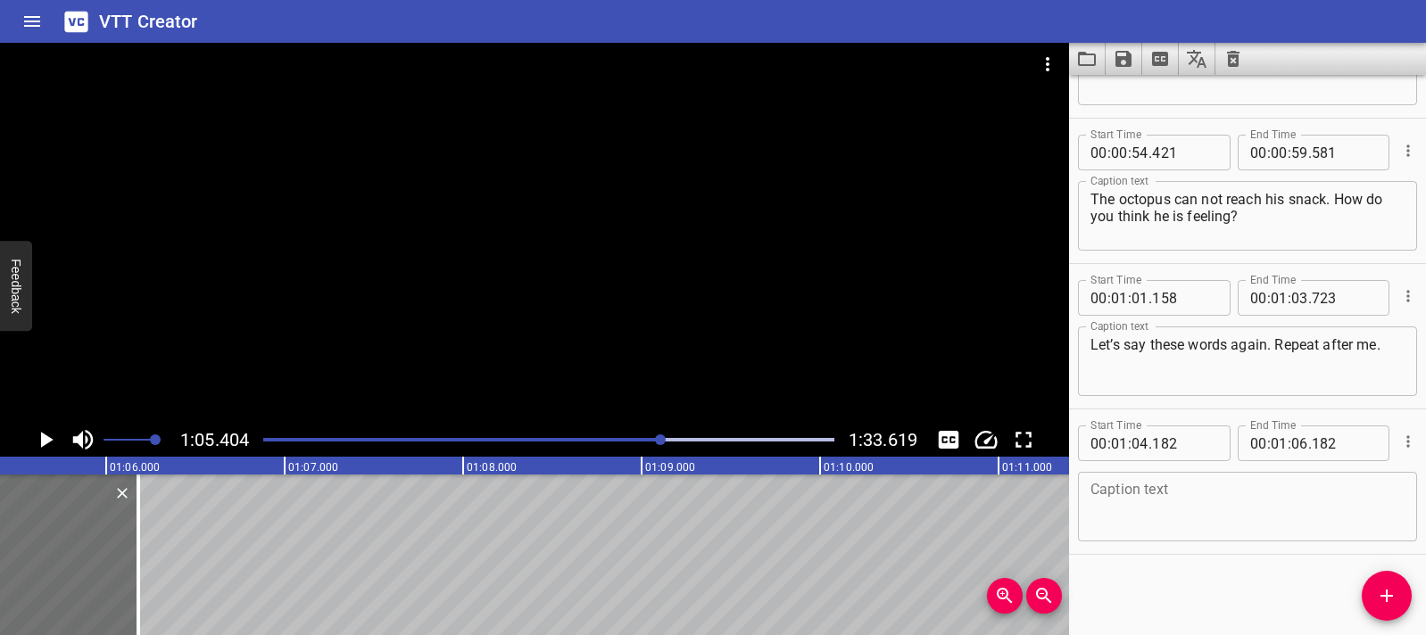
click at [42, 443] on icon "Play/Pause" at bounding box center [47, 440] width 12 height 16
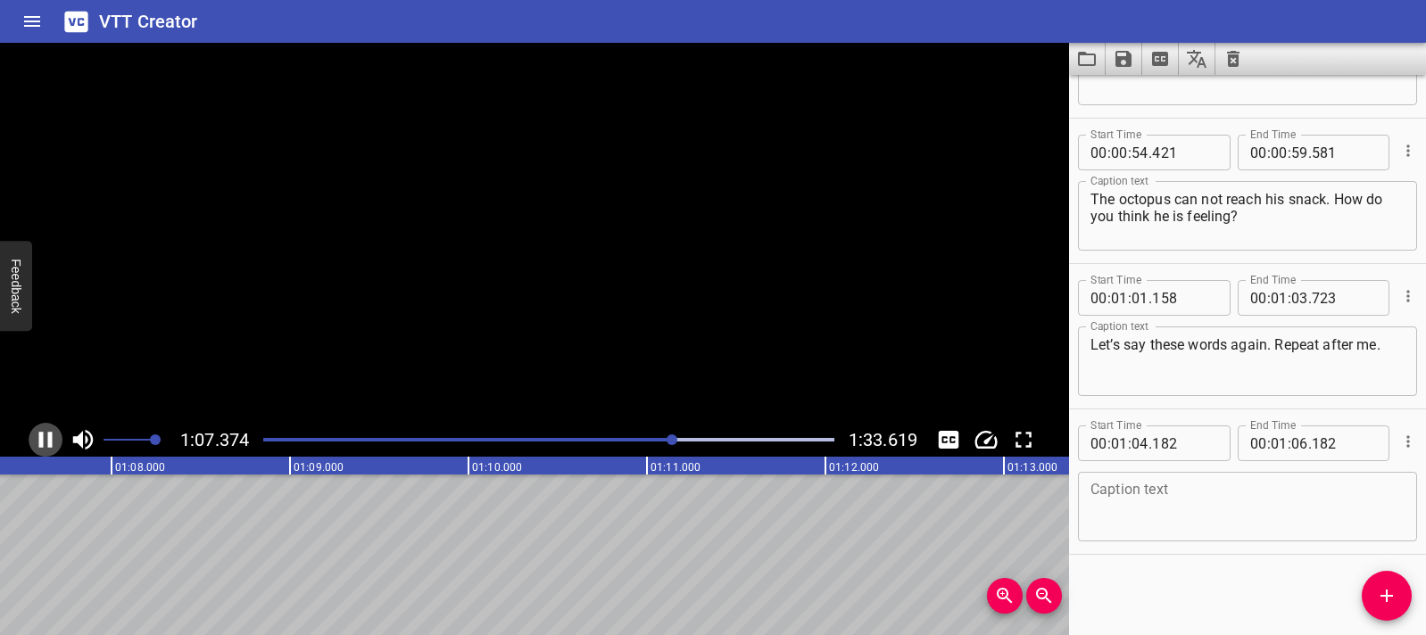
click at [41, 440] on icon "Play/Pause" at bounding box center [45, 440] width 13 height 16
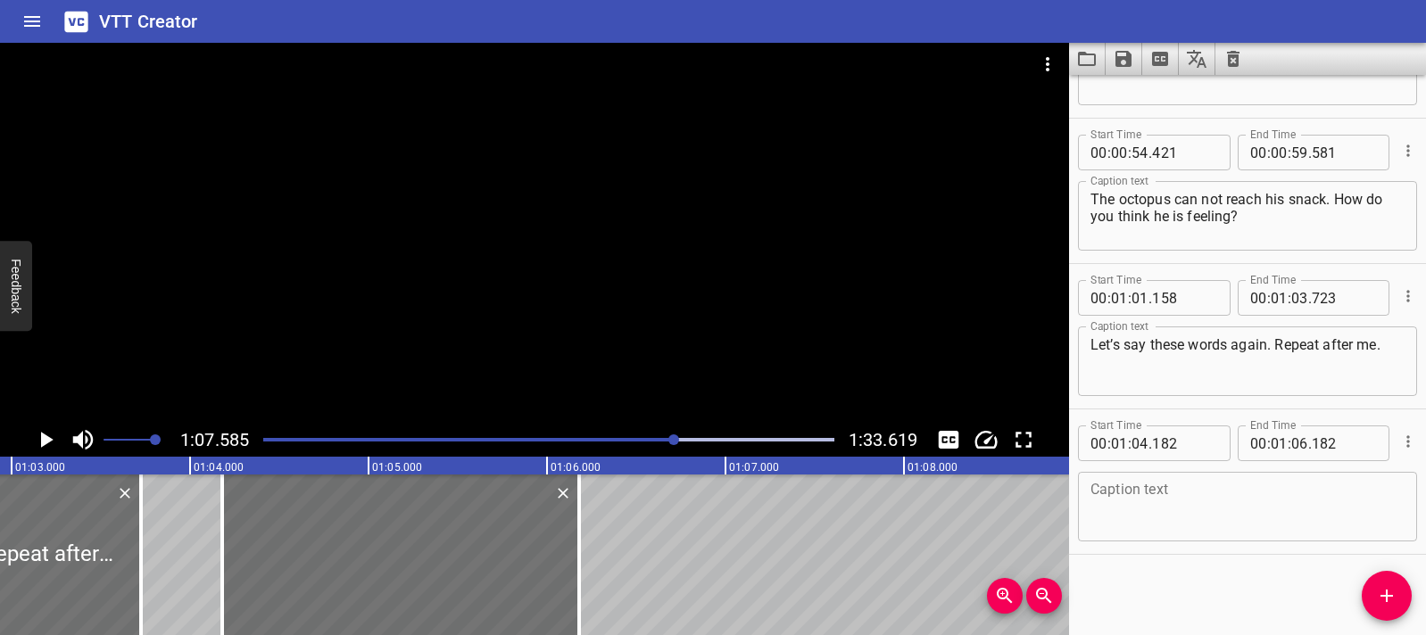
scroll to position [0, 11213]
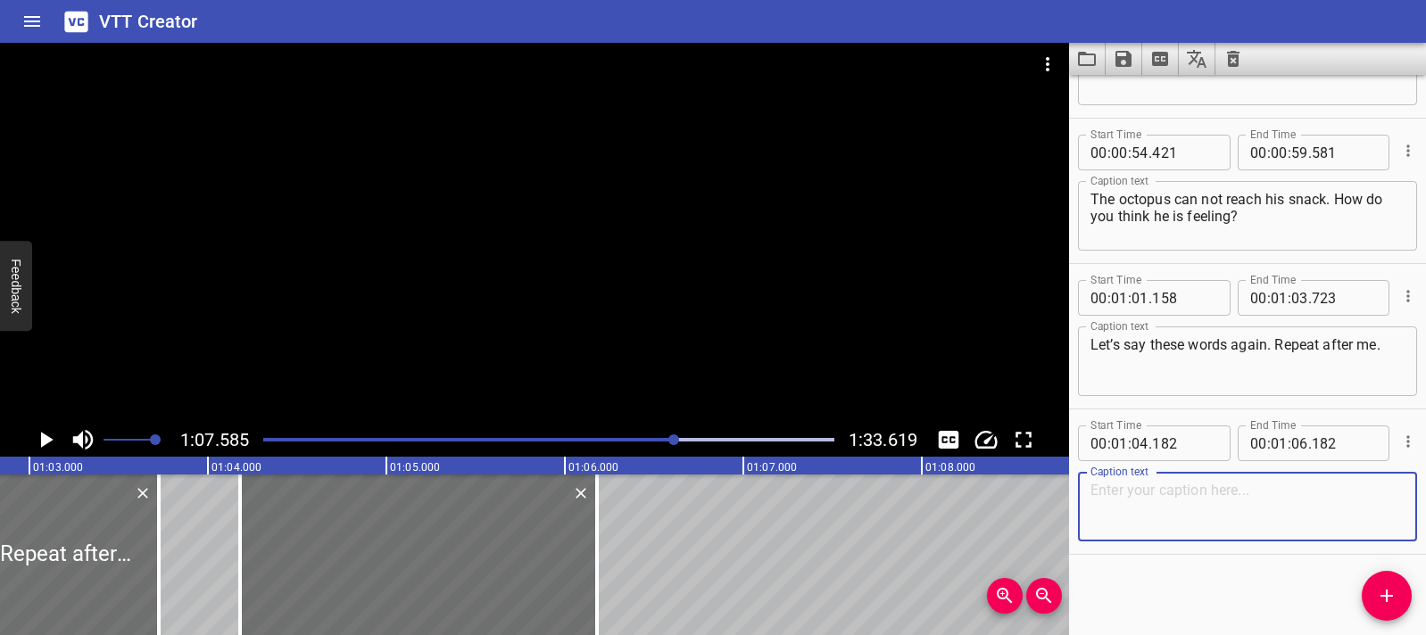
click at [1165, 515] on textarea at bounding box center [1247, 507] width 314 height 51
paste textarea "Careless"
type textarea "Careless"
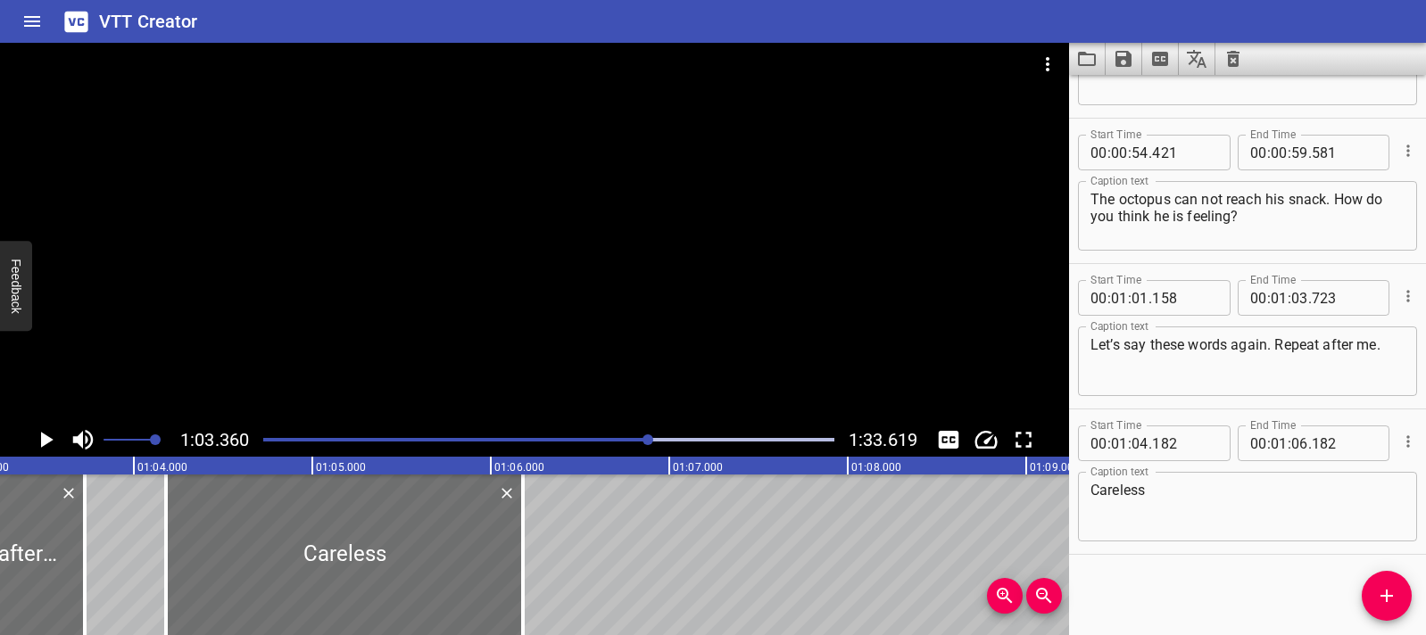
scroll to position [0, 11307]
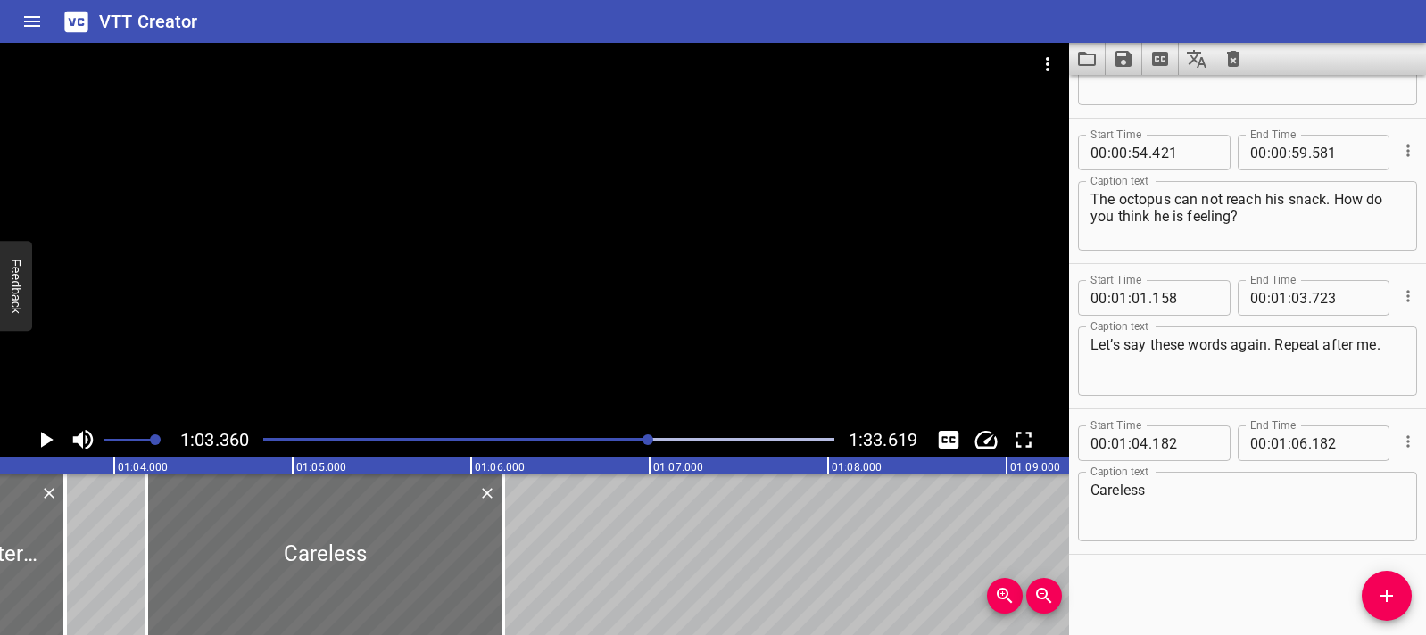
click at [37, 450] on icon "Play/Pause" at bounding box center [45, 440] width 27 height 27
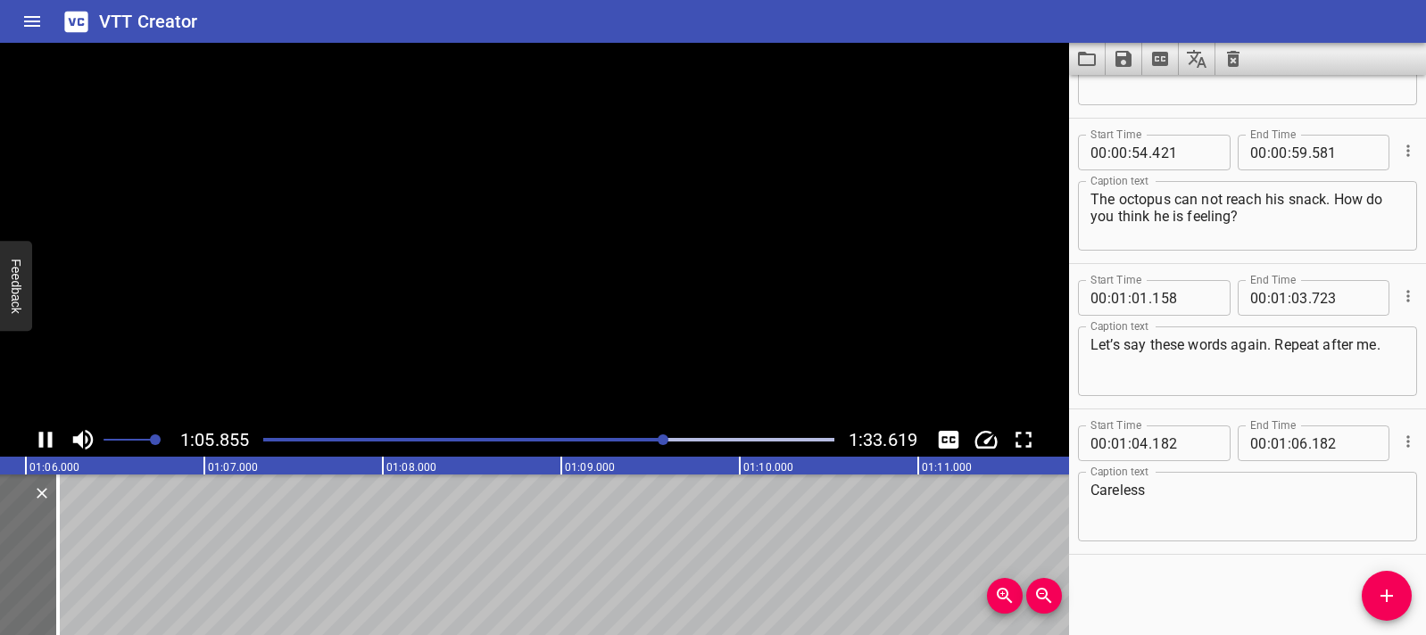
click at [37, 450] on icon "Play/Pause" at bounding box center [45, 440] width 27 height 27
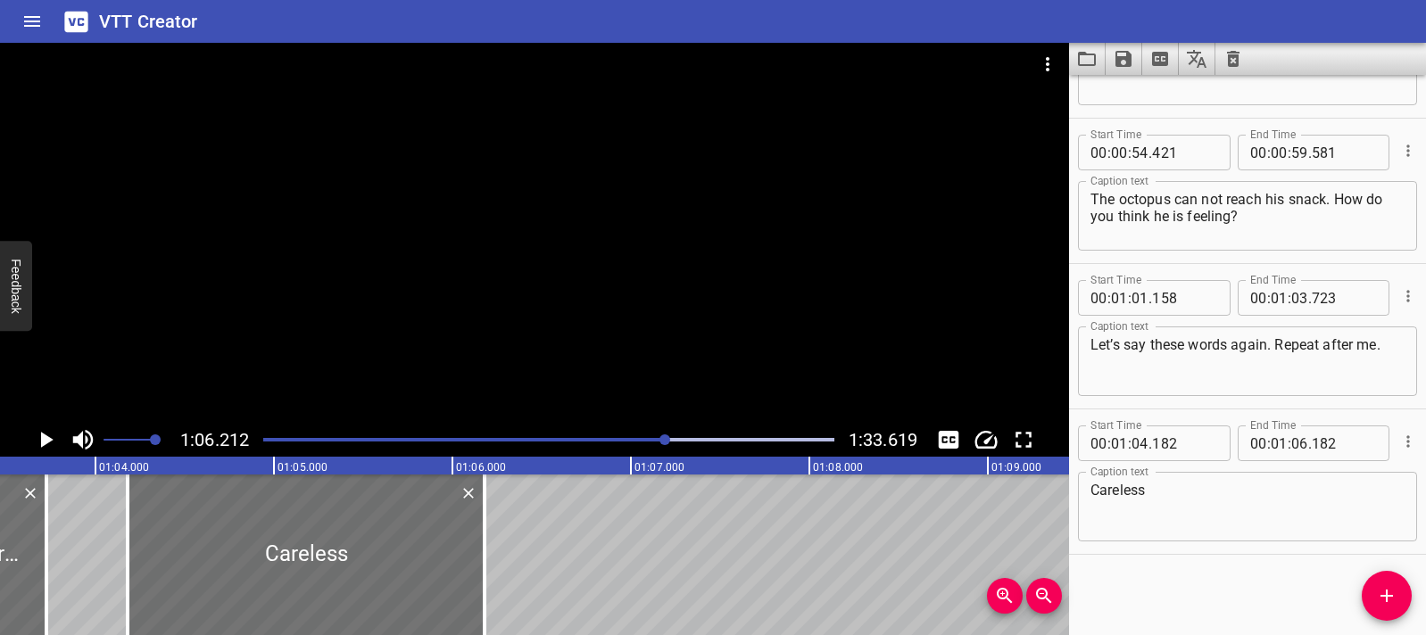
scroll to position [0, 11308]
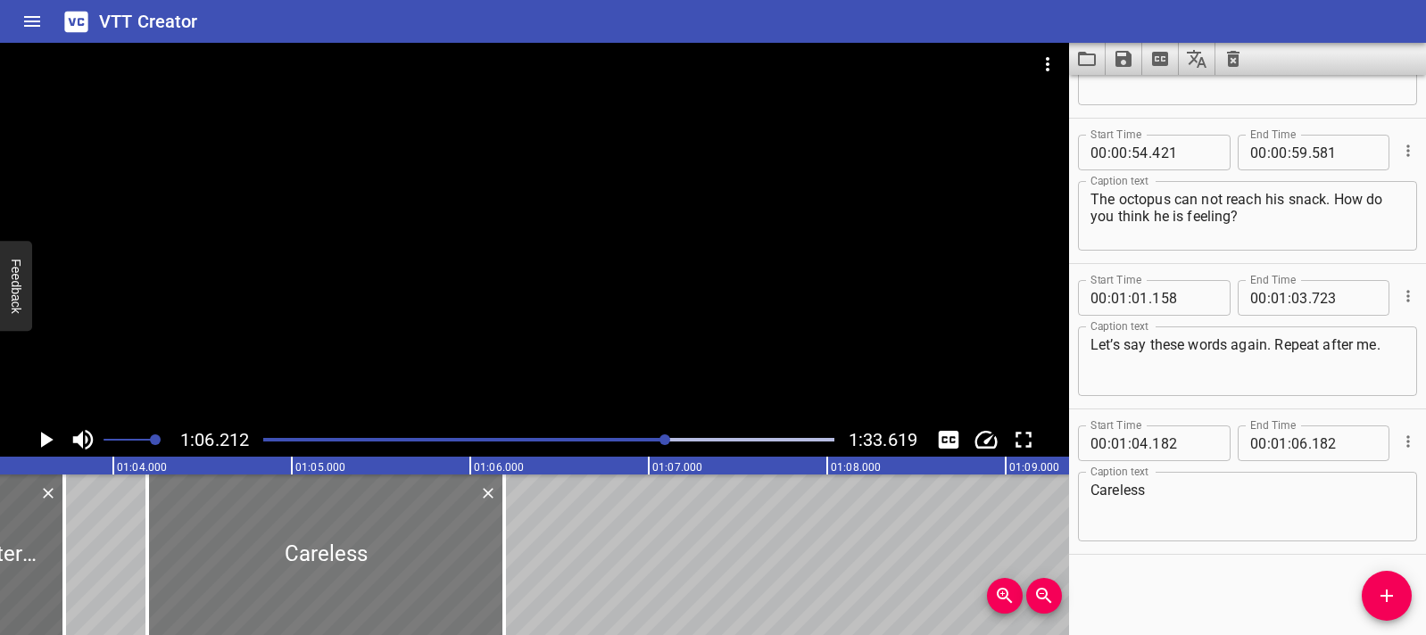
click at [493, 584] on div at bounding box center [325, 555] width 357 height 161
type input "192"
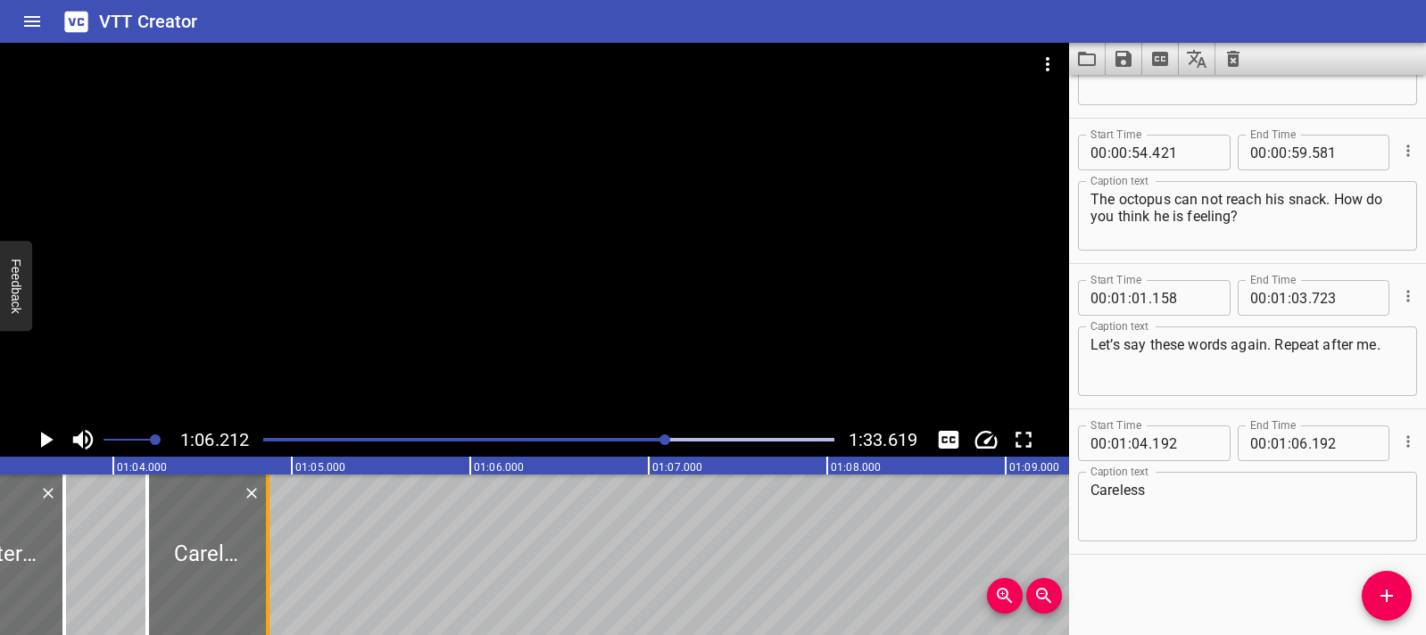
drag, startPoint x: 497, startPoint y: 548, endPoint x: 261, endPoint y: 550, distance: 236.5
click at [261, 550] on div at bounding box center [268, 555] width 18 height 161
type input "04"
type input "867"
click at [162, 552] on div at bounding box center [207, 555] width 120 height 161
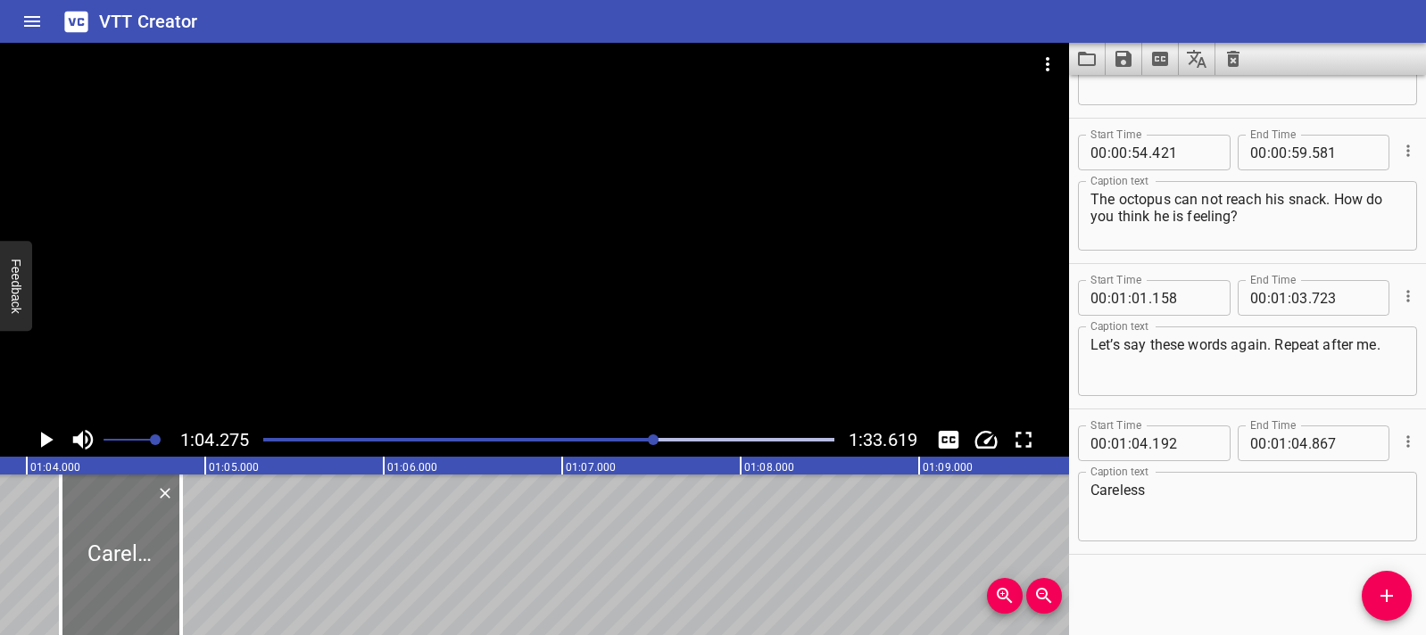
scroll to position [0, 11470]
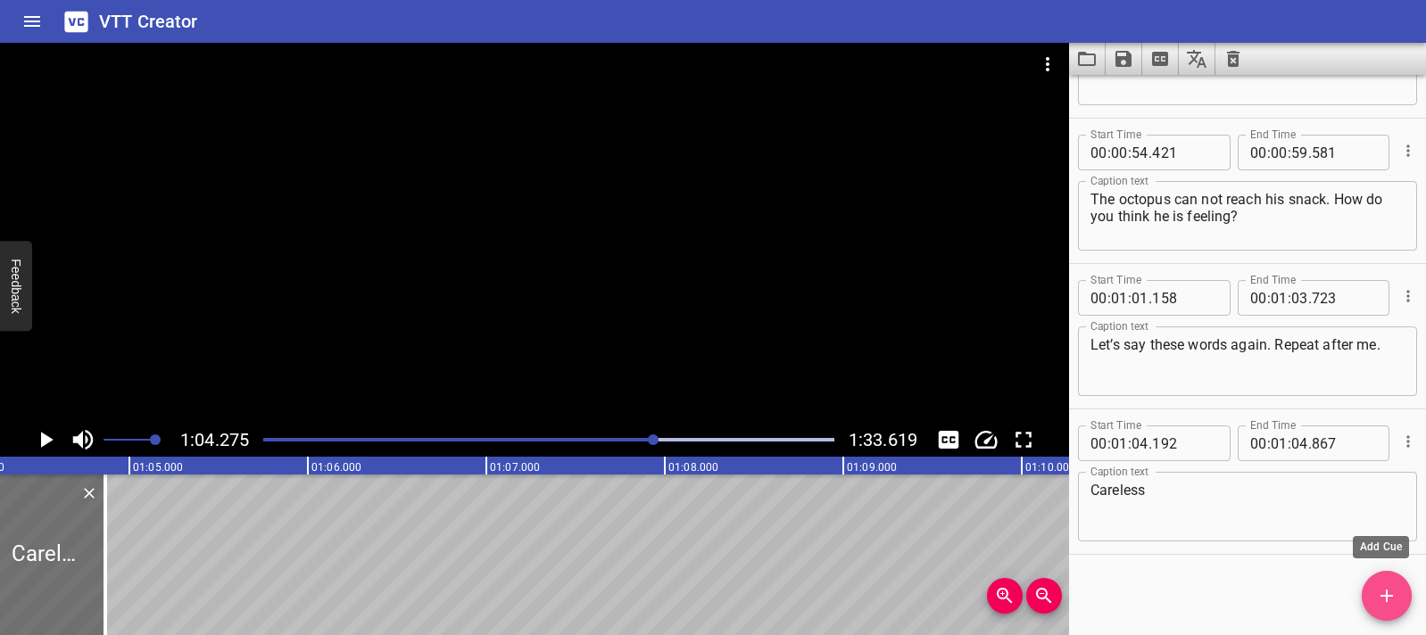
click at [1376, 601] on icon "Add Cue" at bounding box center [1386, 595] width 21 height 21
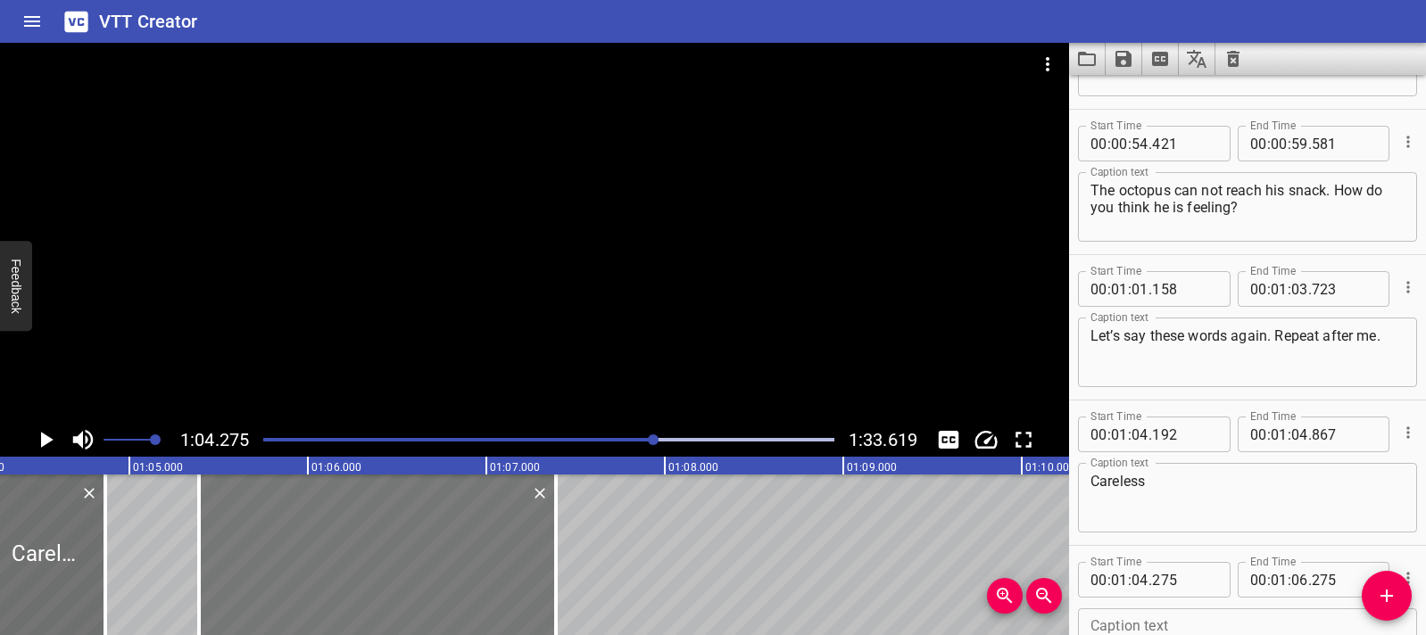
drag, startPoint x: 222, startPoint y: 542, endPoint x: 421, endPoint y: 558, distance: 199.6
click at [421, 558] on div at bounding box center [377, 555] width 357 height 161
type input "05"
type input "390"
type input "07"
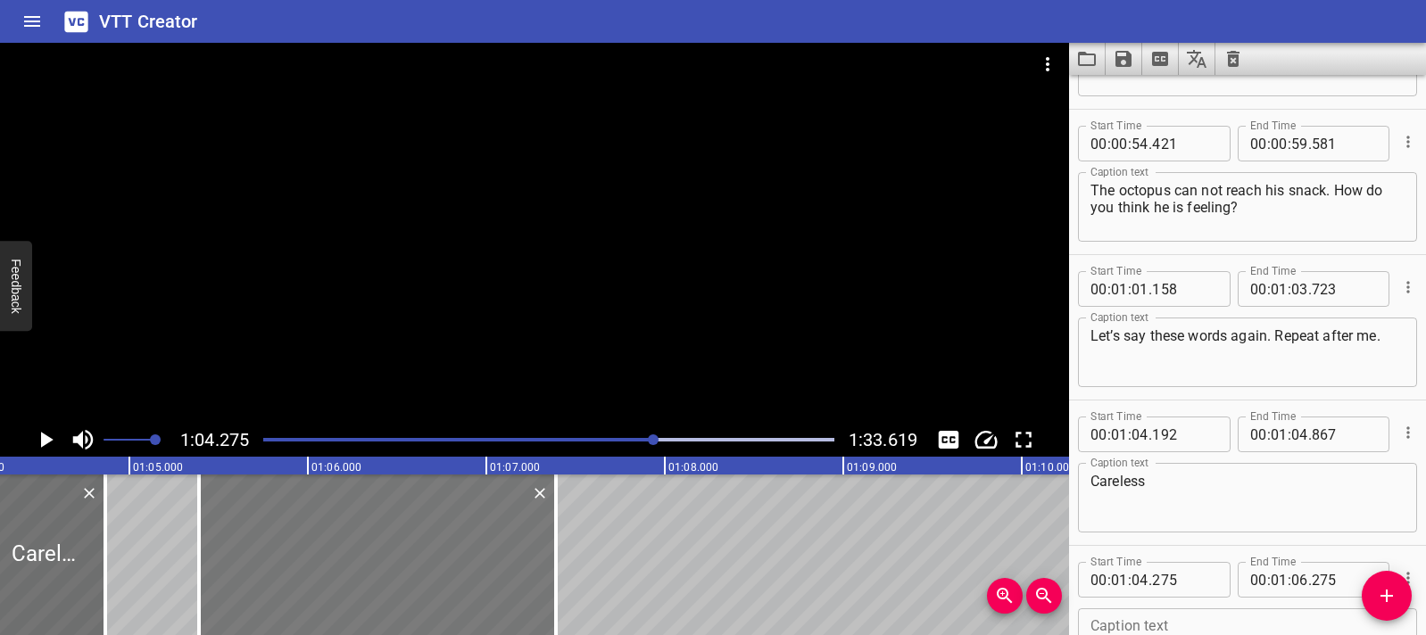
type input "390"
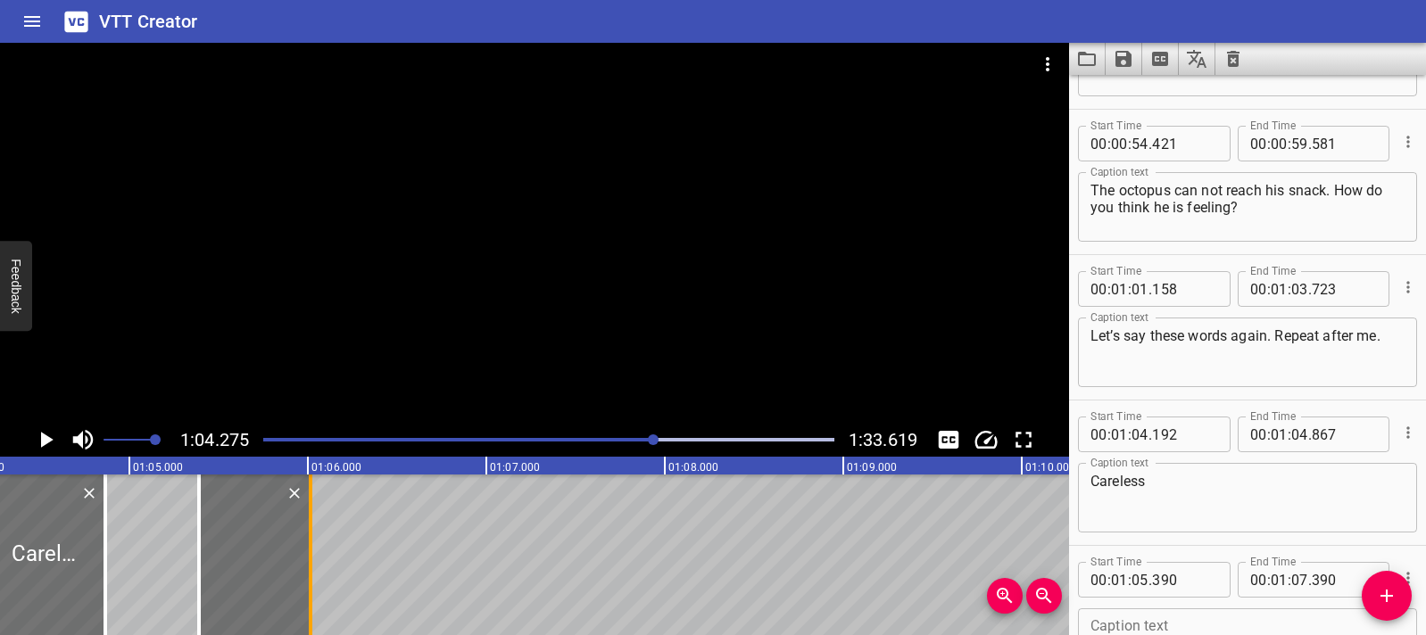
drag, startPoint x: 559, startPoint y: 543, endPoint x: 313, endPoint y: 544, distance: 245.4
click at [313, 544] on div at bounding box center [311, 555] width 18 height 161
type input "06"
type input "015"
click at [313, 543] on div at bounding box center [311, 555] width 18 height 161
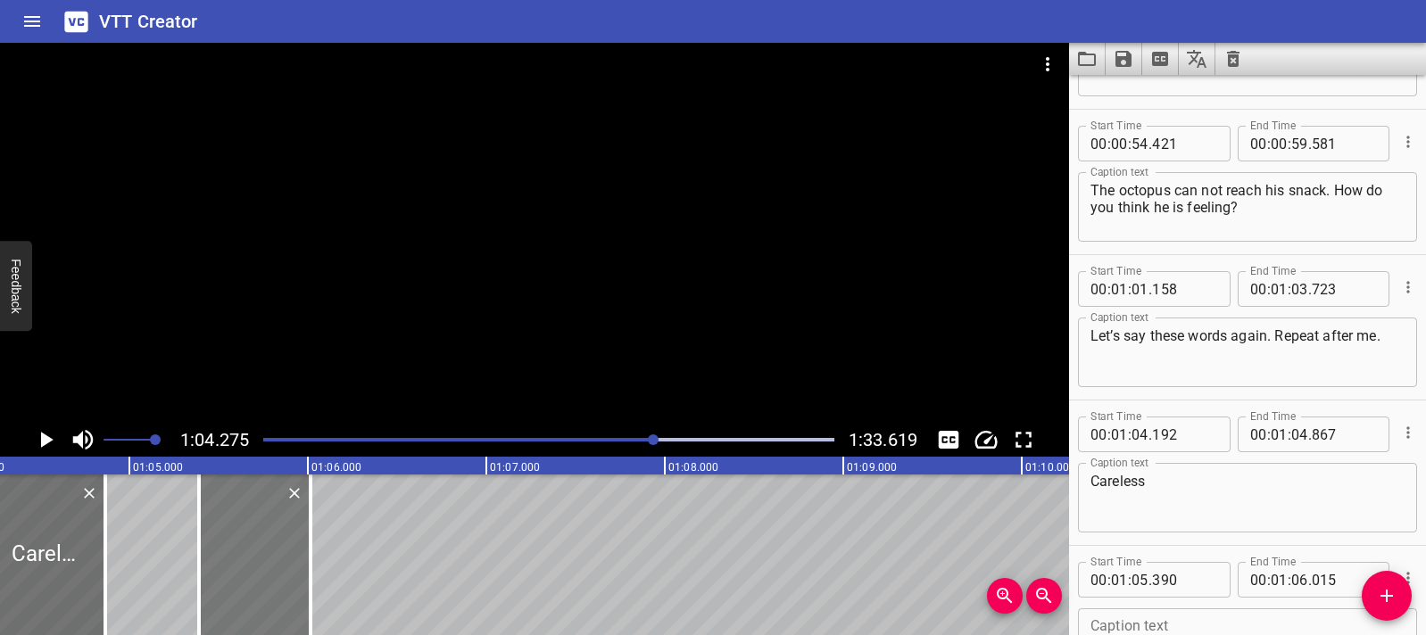
click at [208, 550] on div at bounding box center [255, 555] width 112 height 161
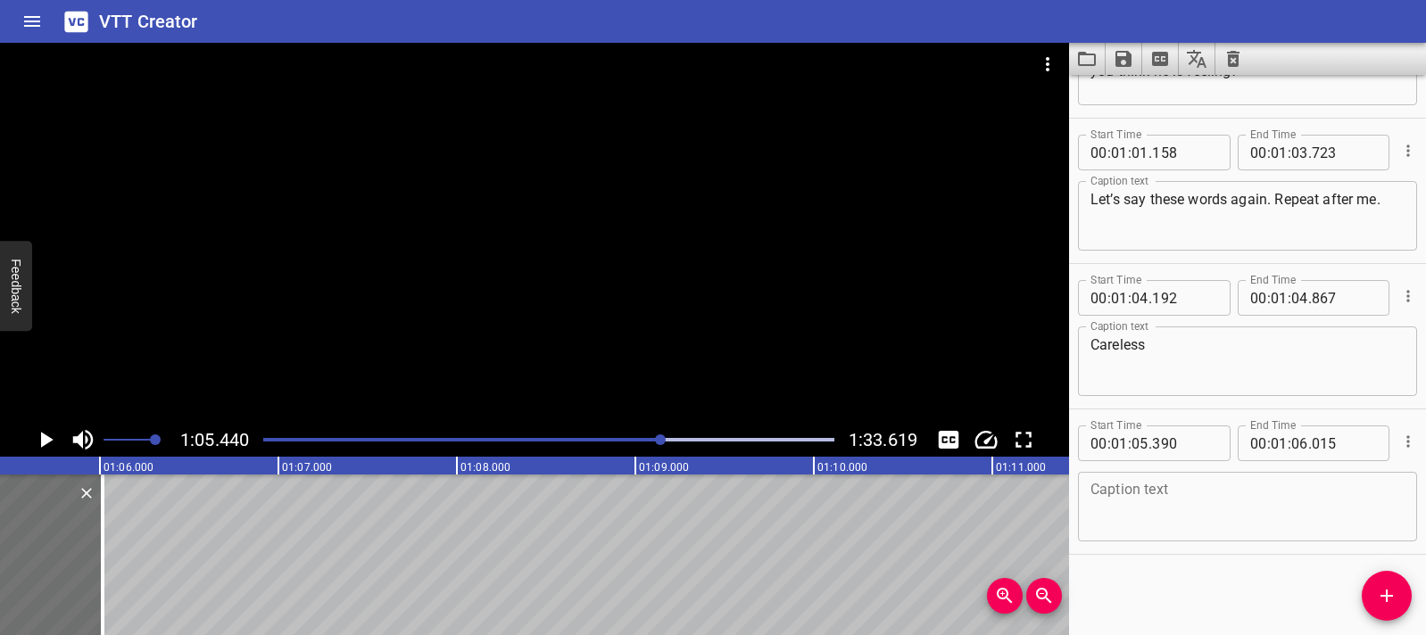
scroll to position [0, 11543]
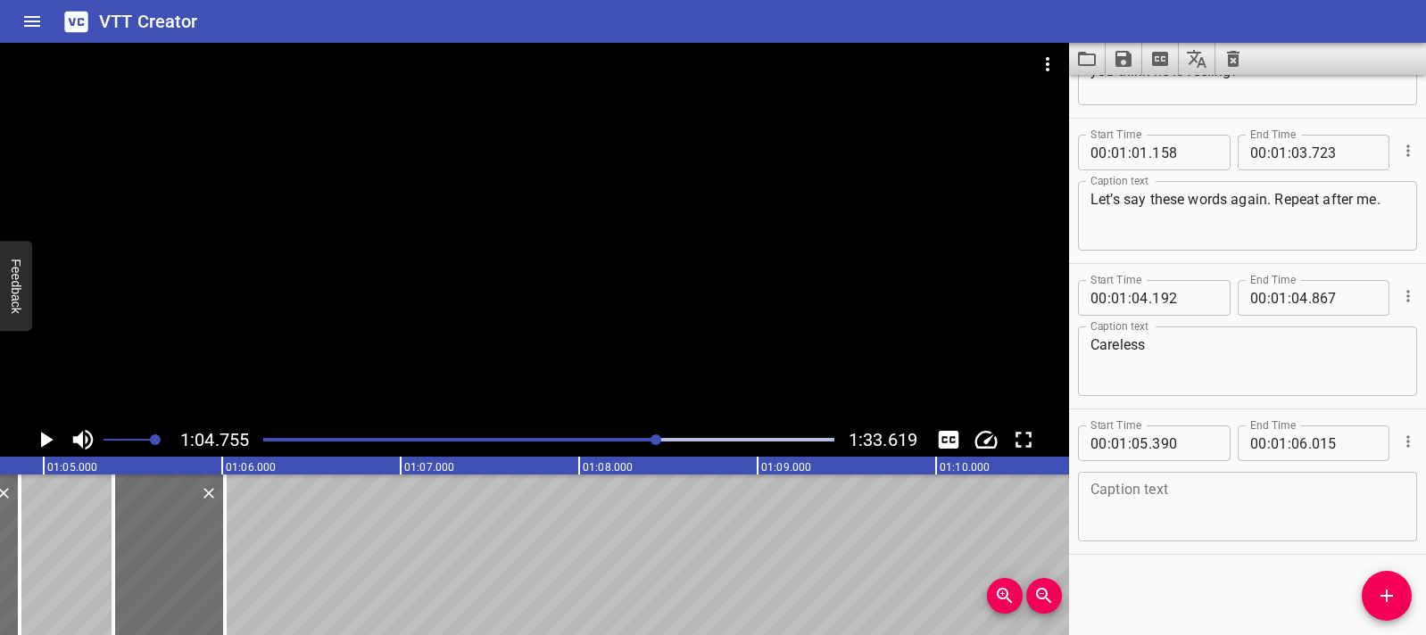
click at [54, 437] on icon "Play/Pause" at bounding box center [45, 440] width 27 height 27
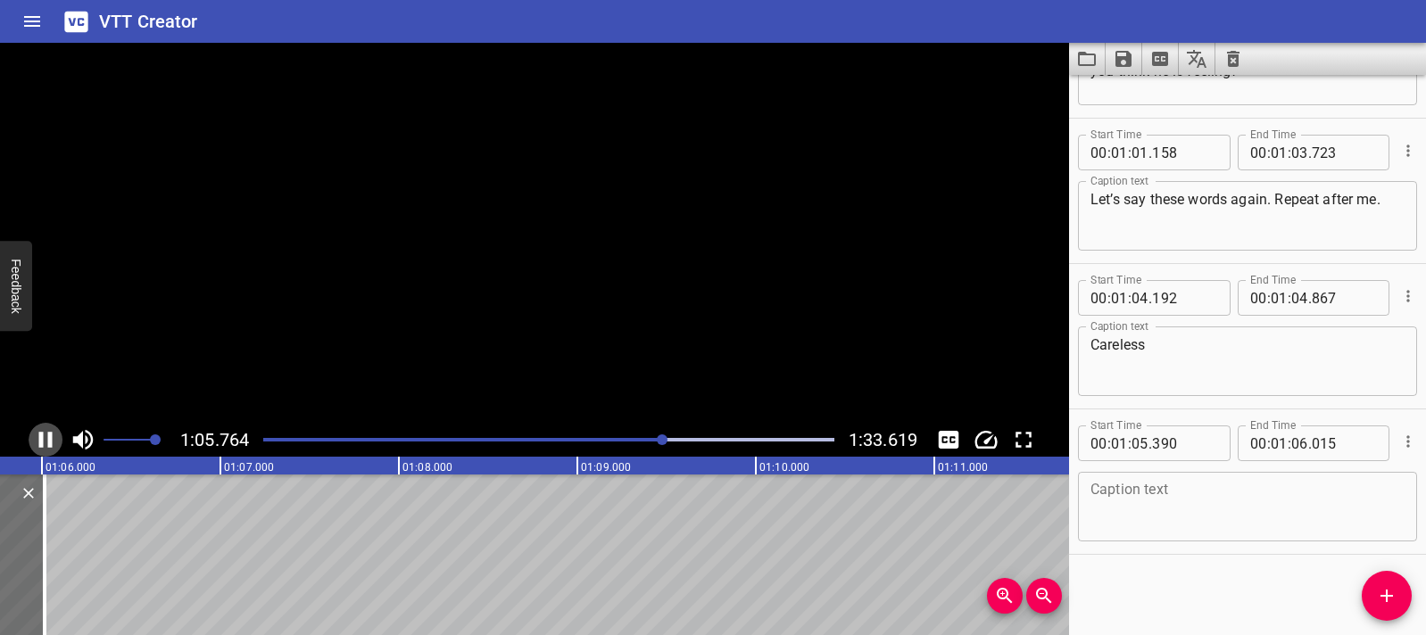
click at [54, 437] on icon "Play/Pause" at bounding box center [45, 440] width 27 height 27
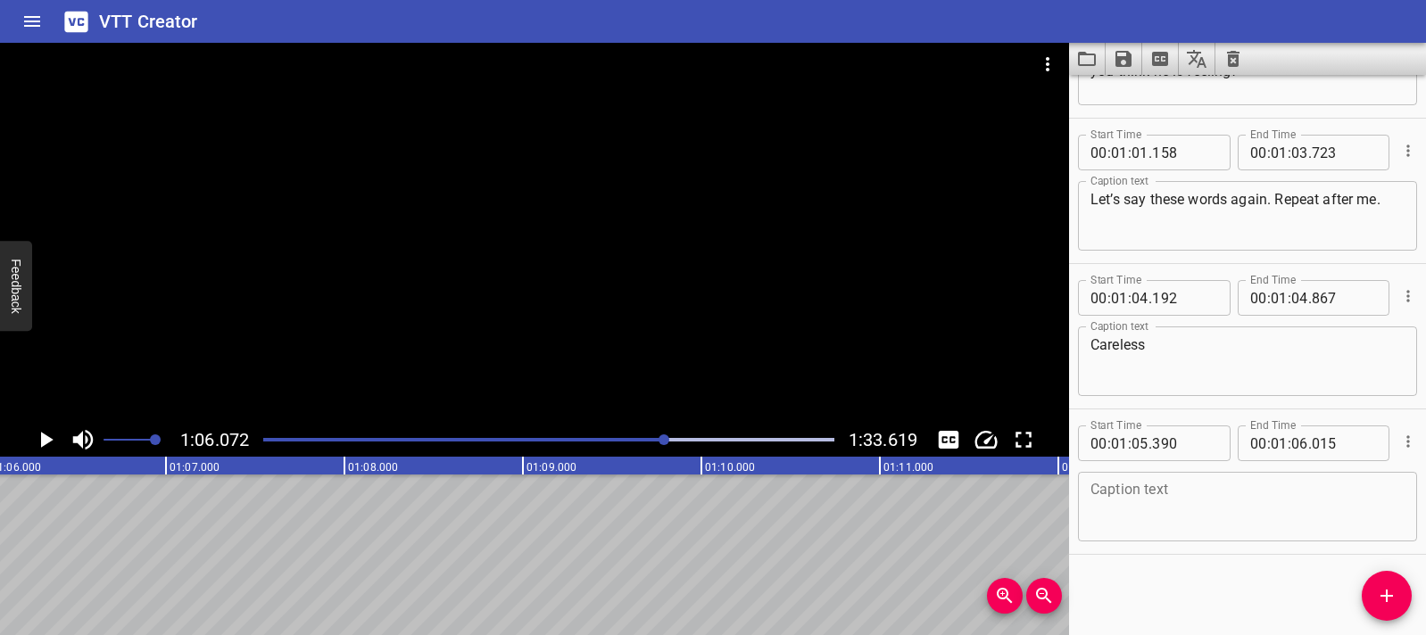
click at [1206, 491] on textarea at bounding box center [1247, 507] width 314 height 51
paste textarea "Endless."
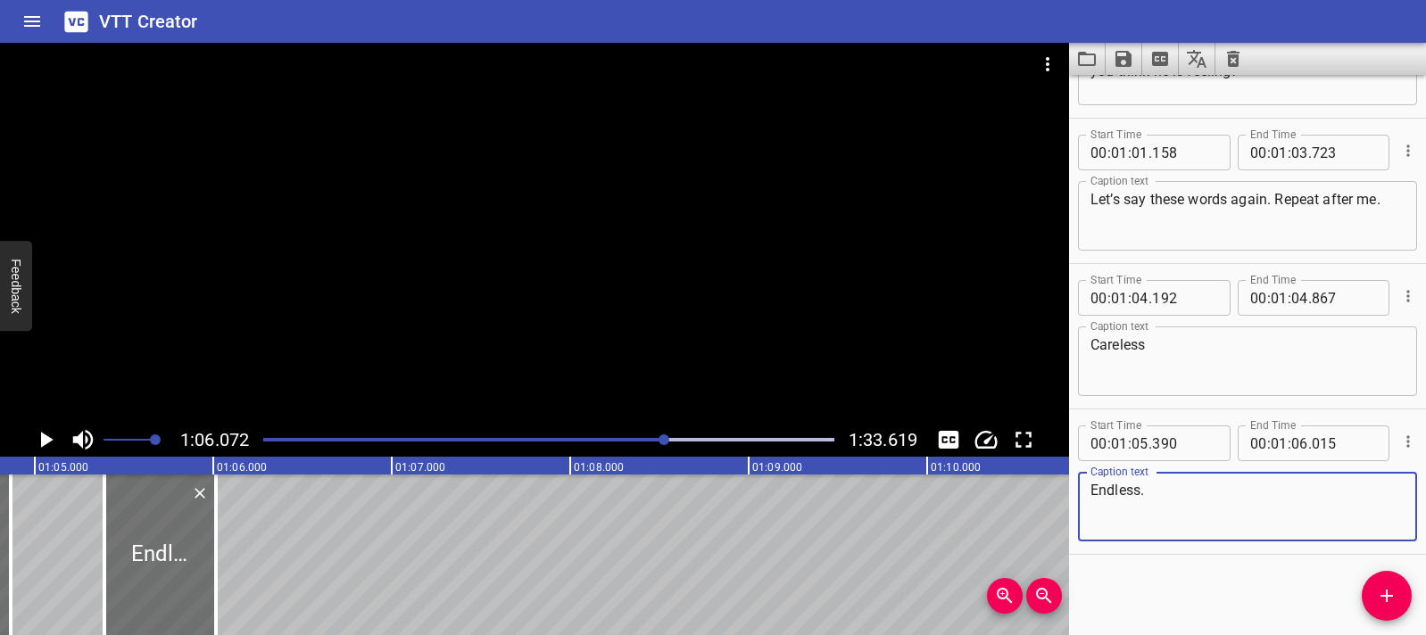
scroll to position [0, 11547]
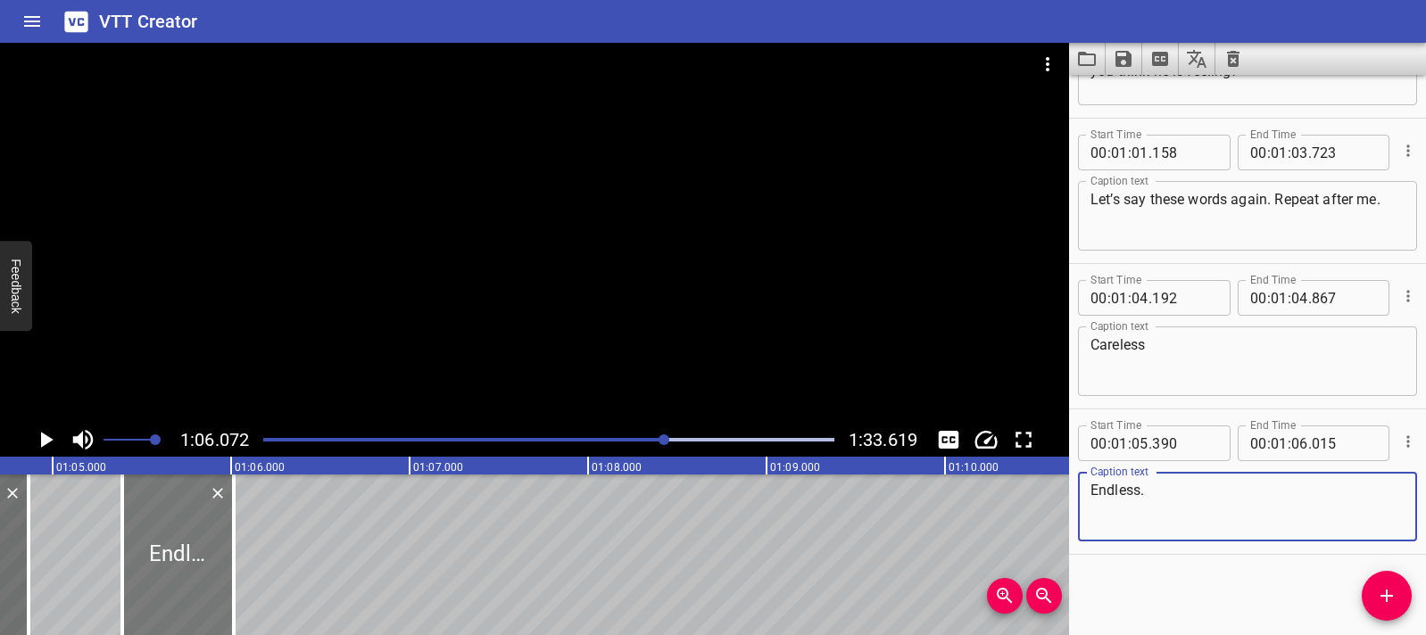
type textarea "Endless."
click at [161, 540] on div at bounding box center [178, 555] width 112 height 161
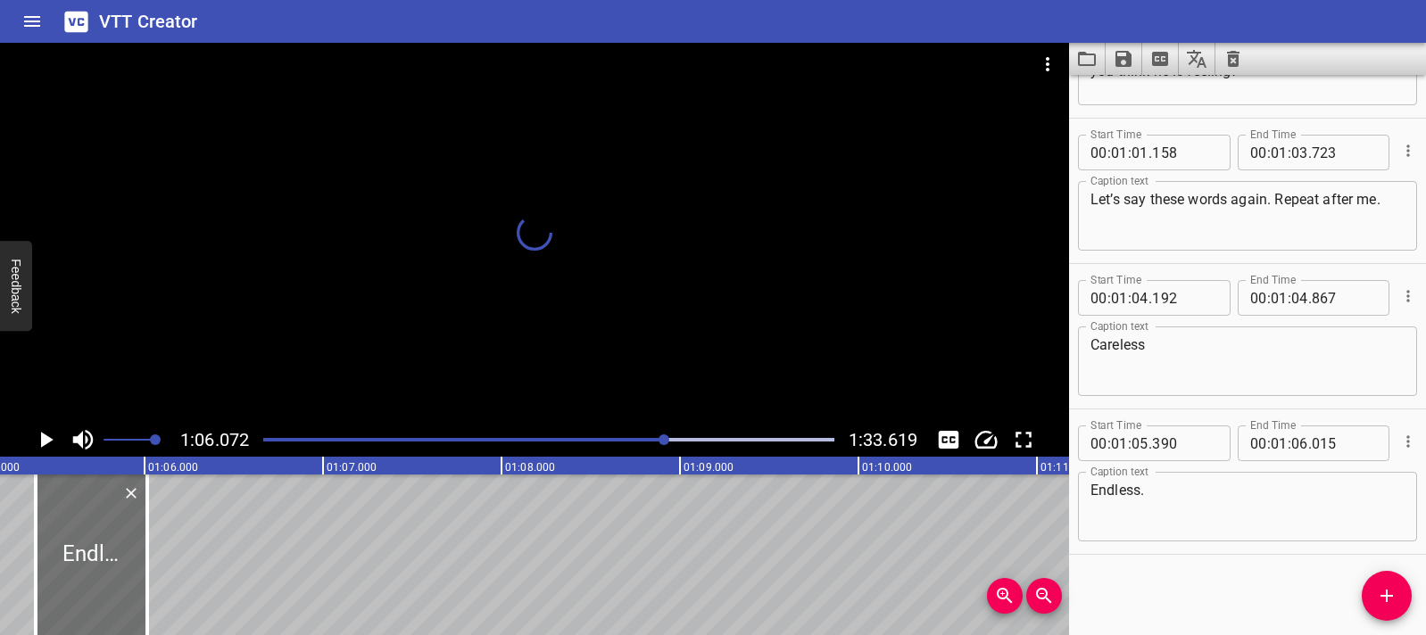
scroll to position [0, 11708]
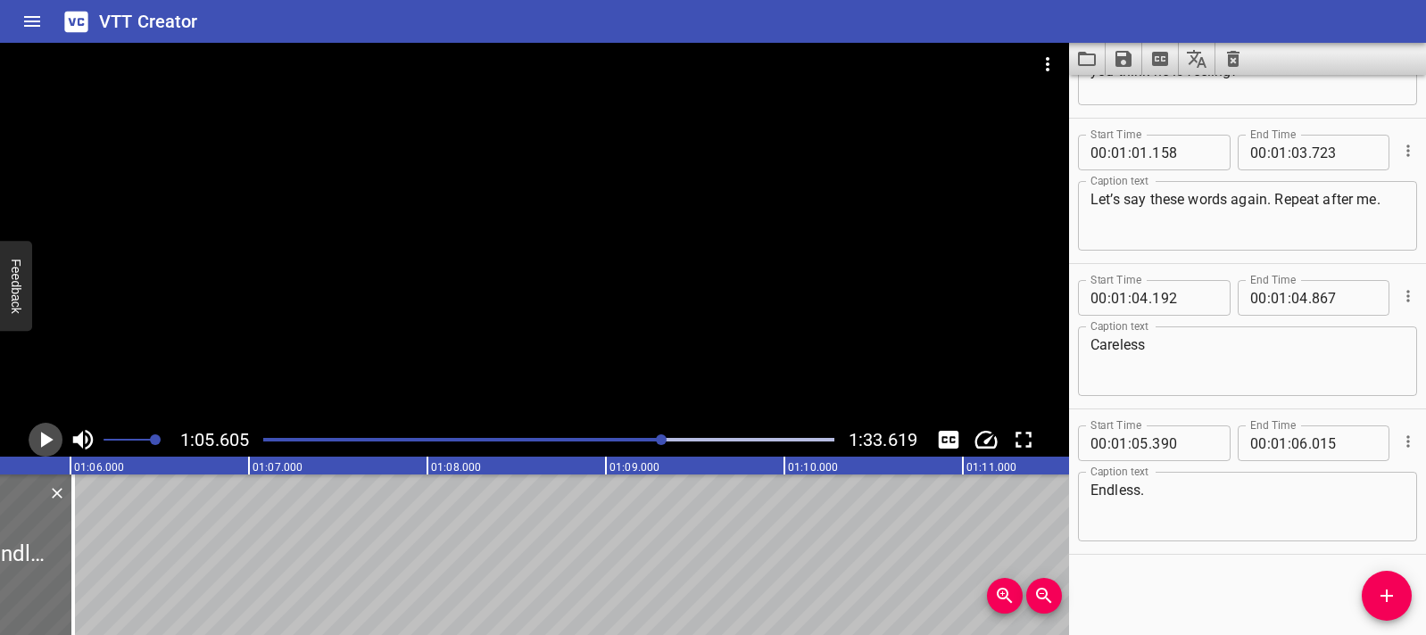
click at [49, 432] on icon "Play/Pause" at bounding box center [45, 440] width 27 height 27
click at [46, 429] on icon "Play/Pause" at bounding box center [45, 440] width 27 height 27
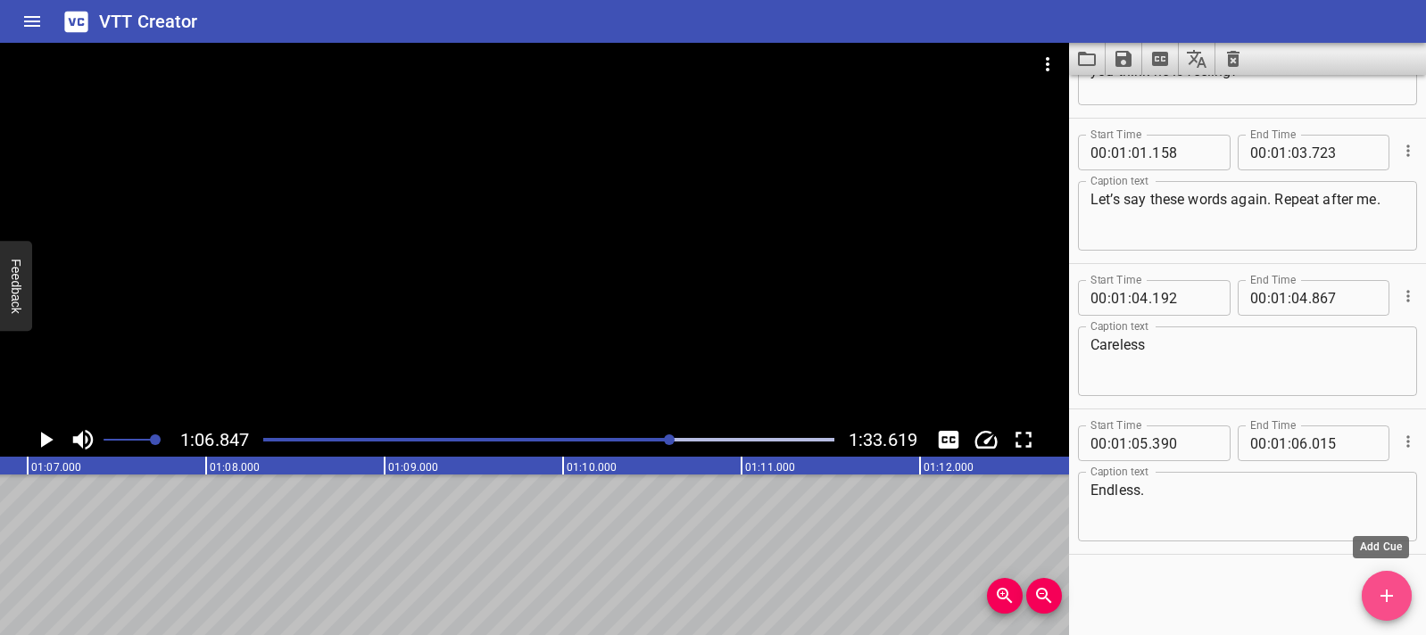
click at [1379, 602] on icon "Add Cue" at bounding box center [1386, 595] width 21 height 21
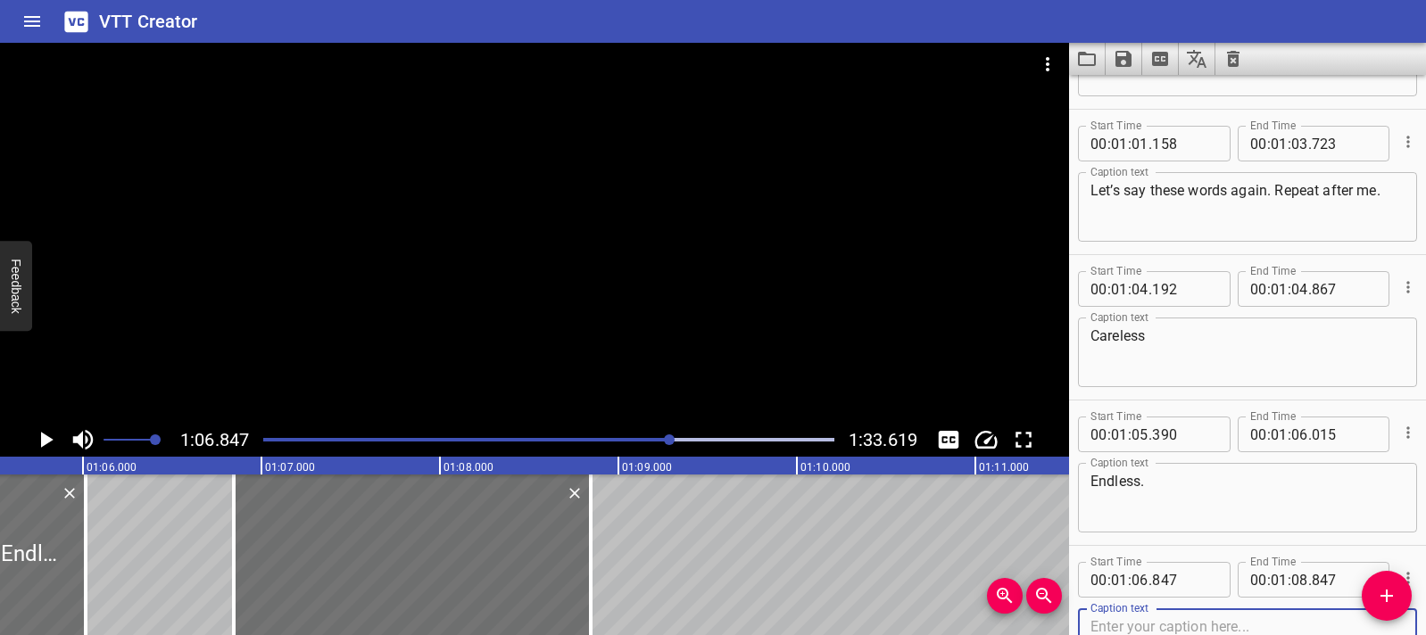
scroll to position [0, 11642]
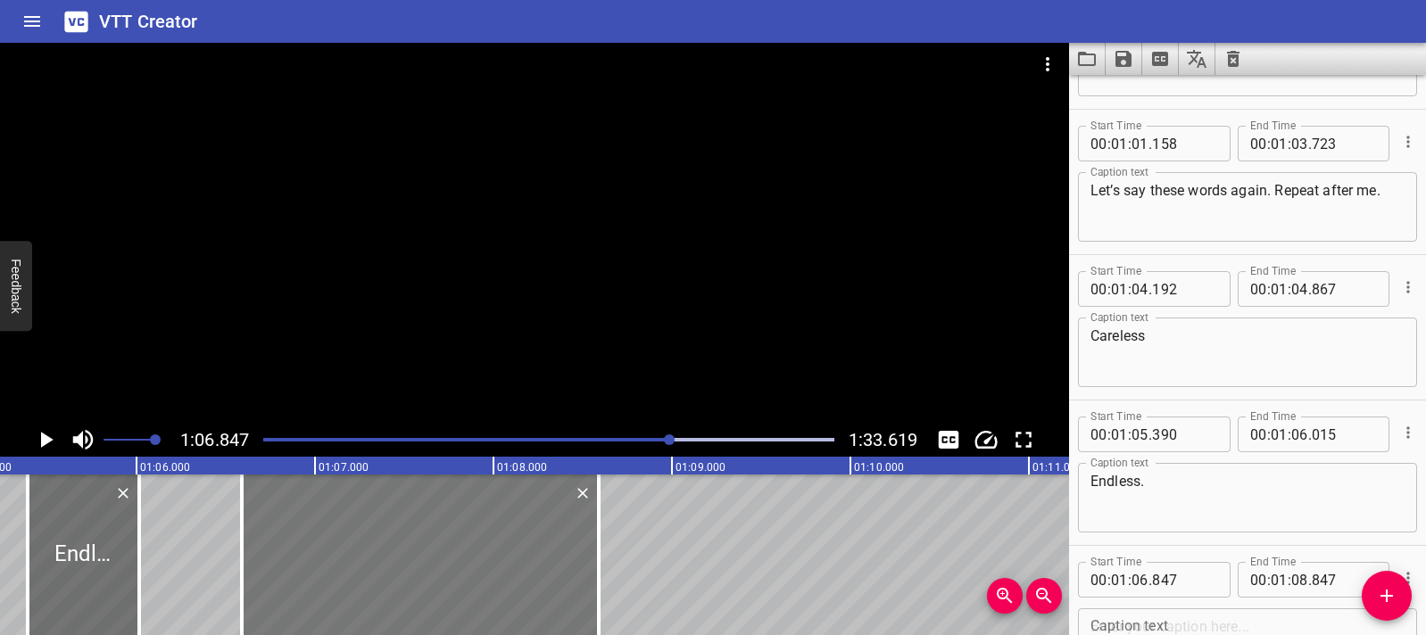
drag, startPoint x: 559, startPoint y: 564, endPoint x: 513, endPoint y: 561, distance: 45.6
click at [513, 561] on div at bounding box center [420, 555] width 357 height 161
type input "592"
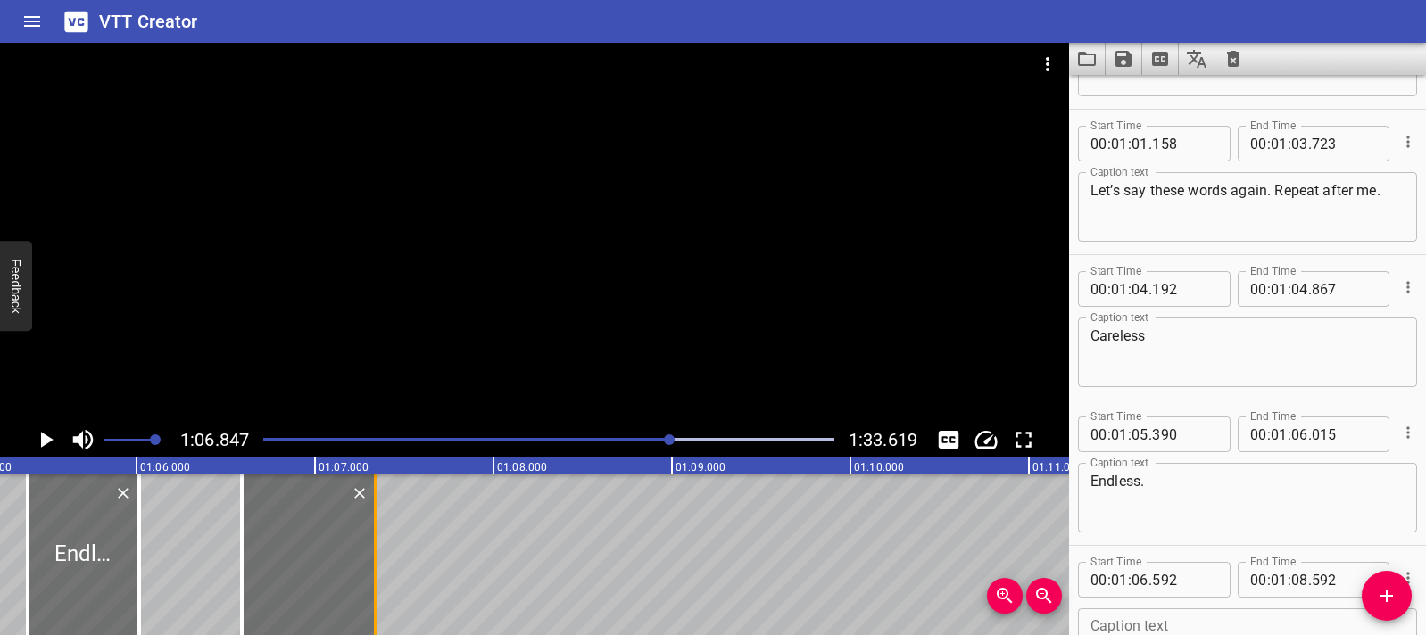
drag, startPoint x: 595, startPoint y: 557, endPoint x: 372, endPoint y: 559, distance: 223.1
click at [372, 559] on div at bounding box center [376, 555] width 18 height 161
type input "07"
type input "342"
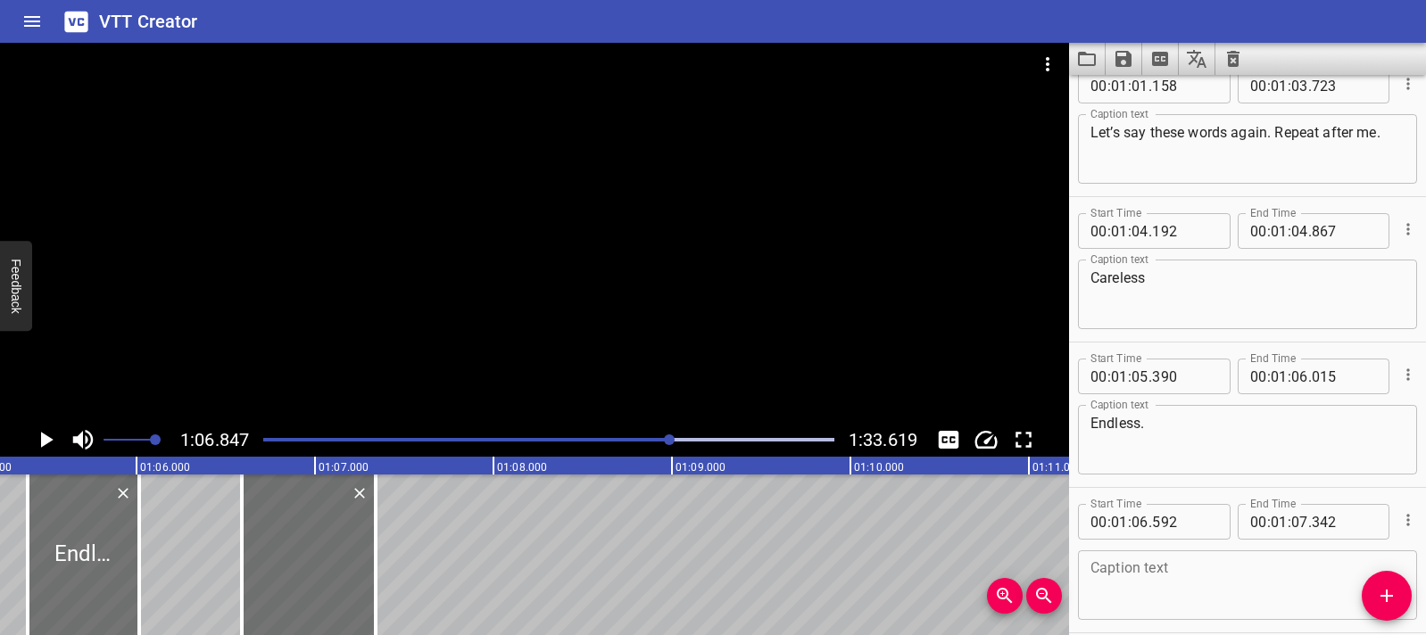
scroll to position [2869, 0]
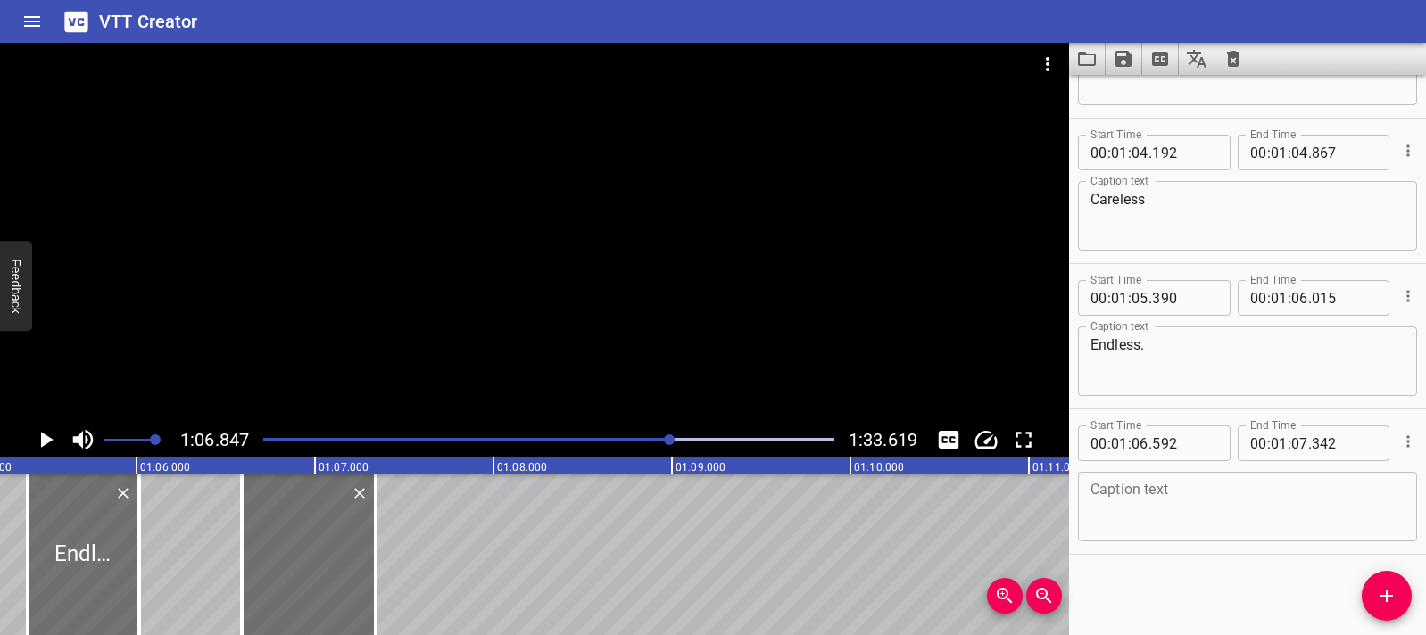
click at [1122, 504] on textarea at bounding box center [1247, 507] width 314 height 51
paste textarea "Hopeless."
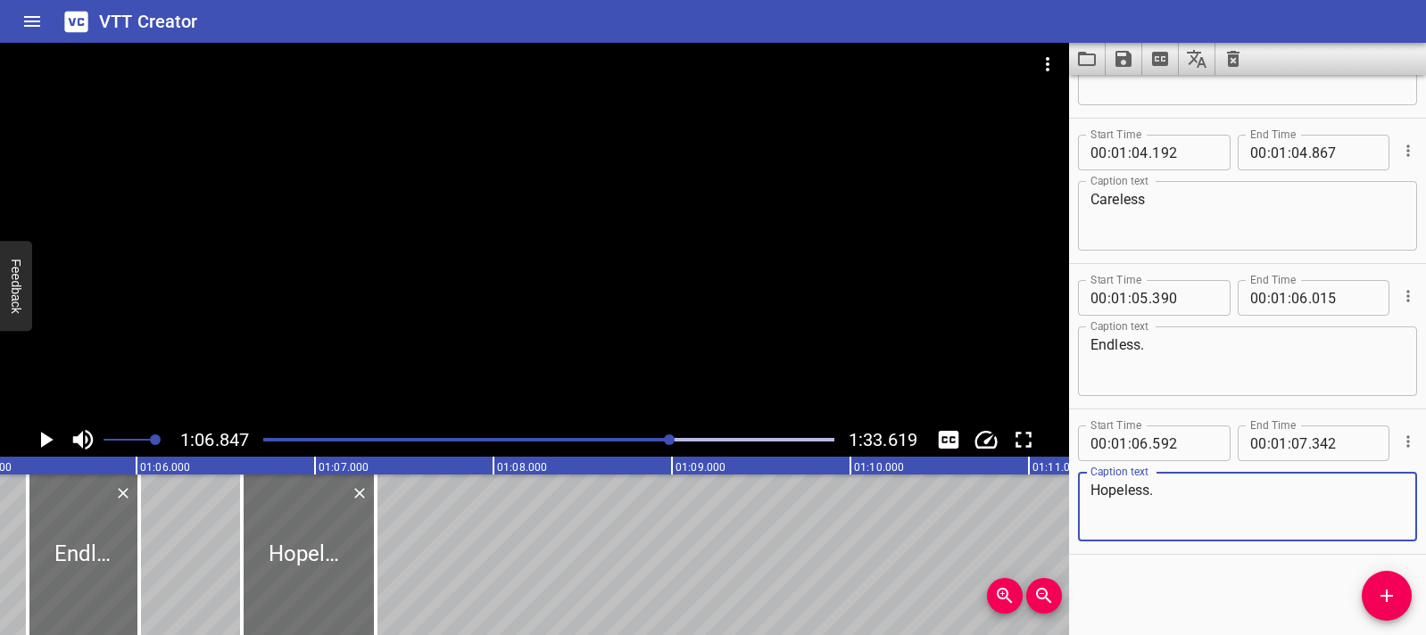
type textarea "Hopeless."
click at [1383, 597] on icon "Add Cue" at bounding box center [1386, 595] width 21 height 21
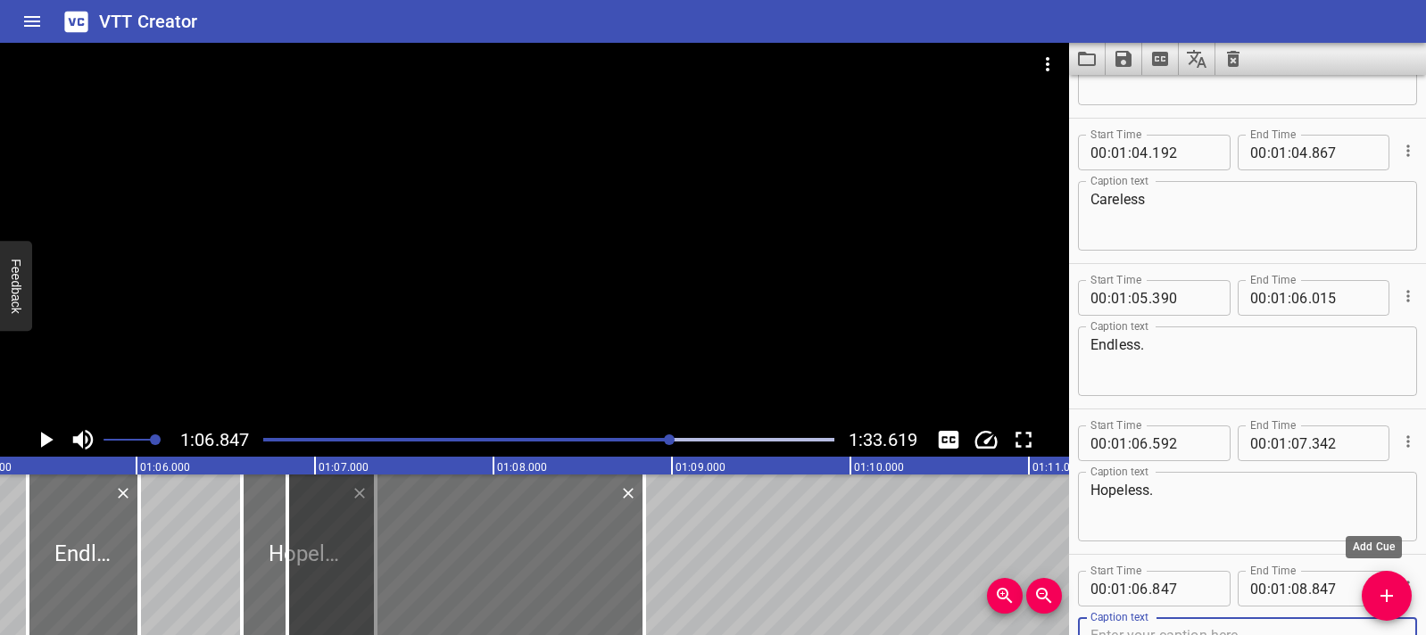
scroll to position [2878, 0]
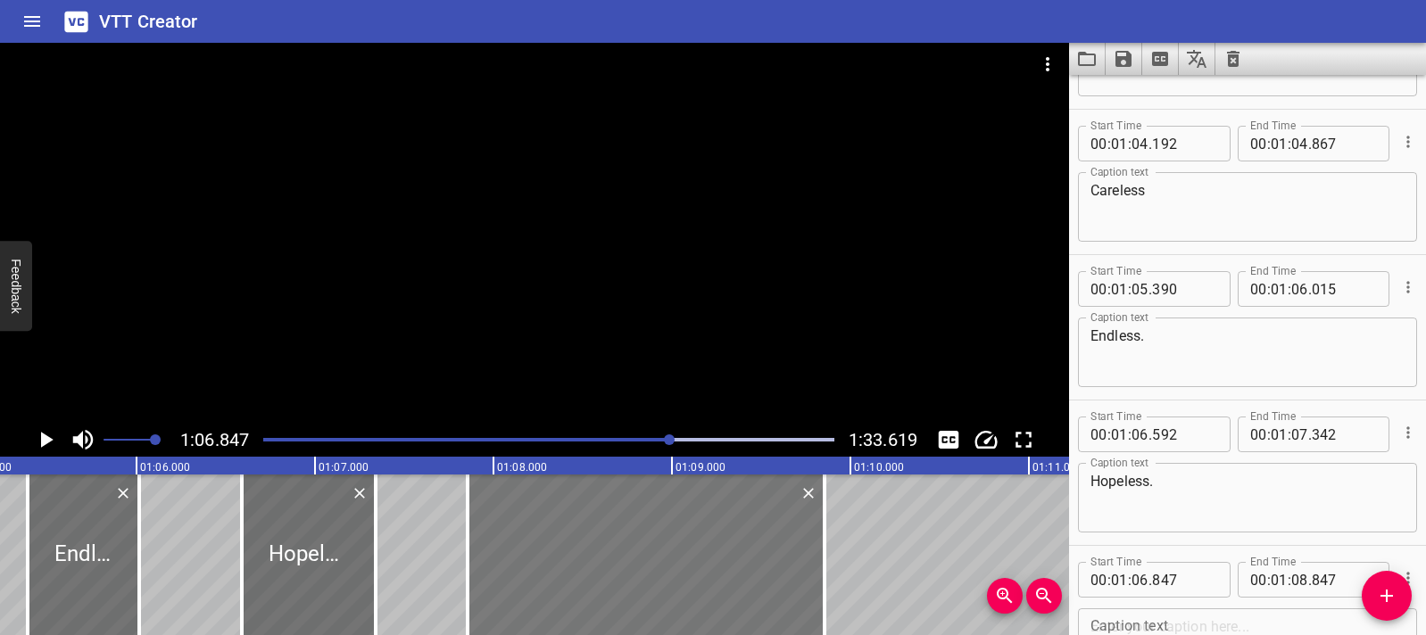
drag, startPoint x: 508, startPoint y: 560, endPoint x: 689, endPoint y: 562, distance: 181.1
click at [689, 562] on div at bounding box center [646, 555] width 357 height 161
type input "07"
type input "862"
type input "09"
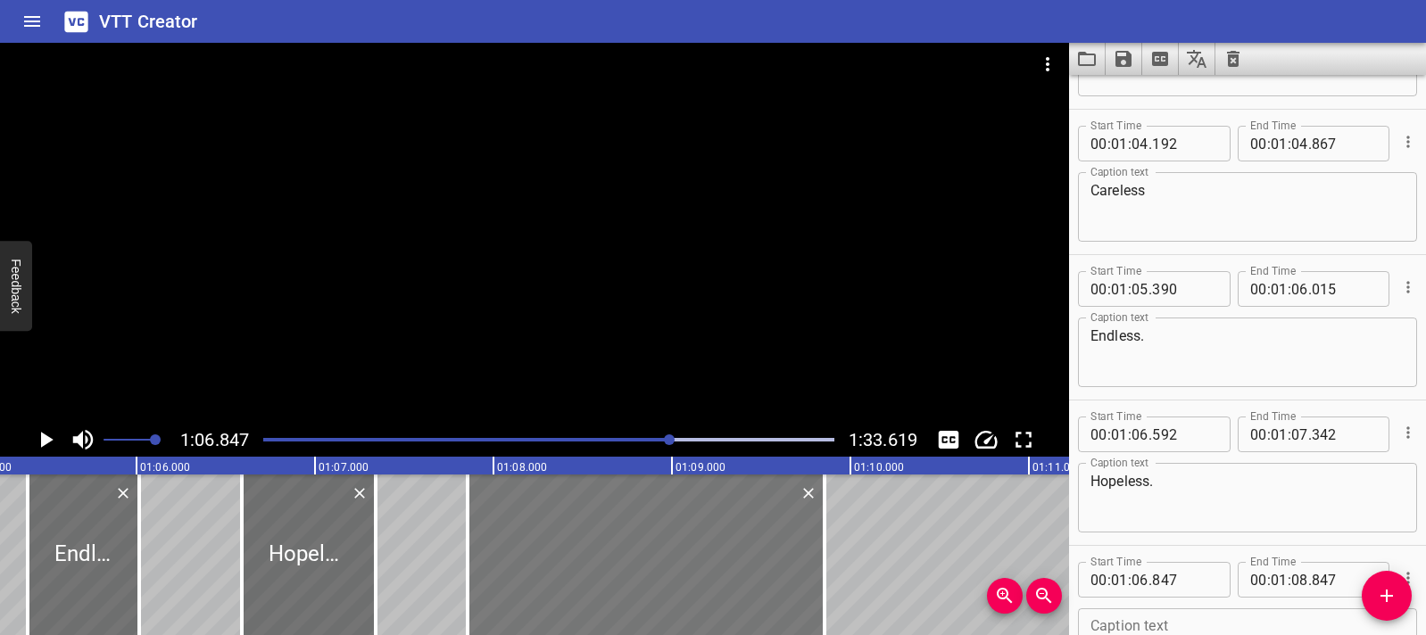
type input "862"
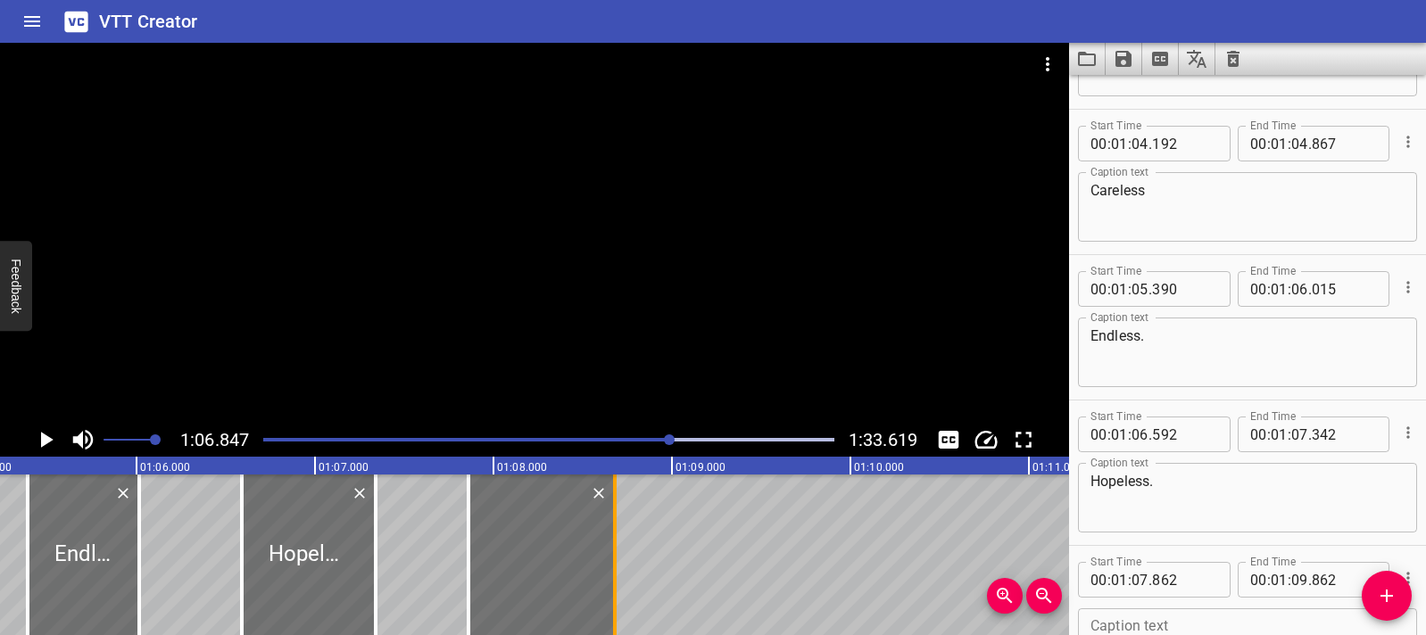
drag, startPoint x: 827, startPoint y: 563, endPoint x: 617, endPoint y: 567, distance: 210.6
click at [617, 567] on div at bounding box center [615, 555] width 18 height 161
type input "08"
type input "682"
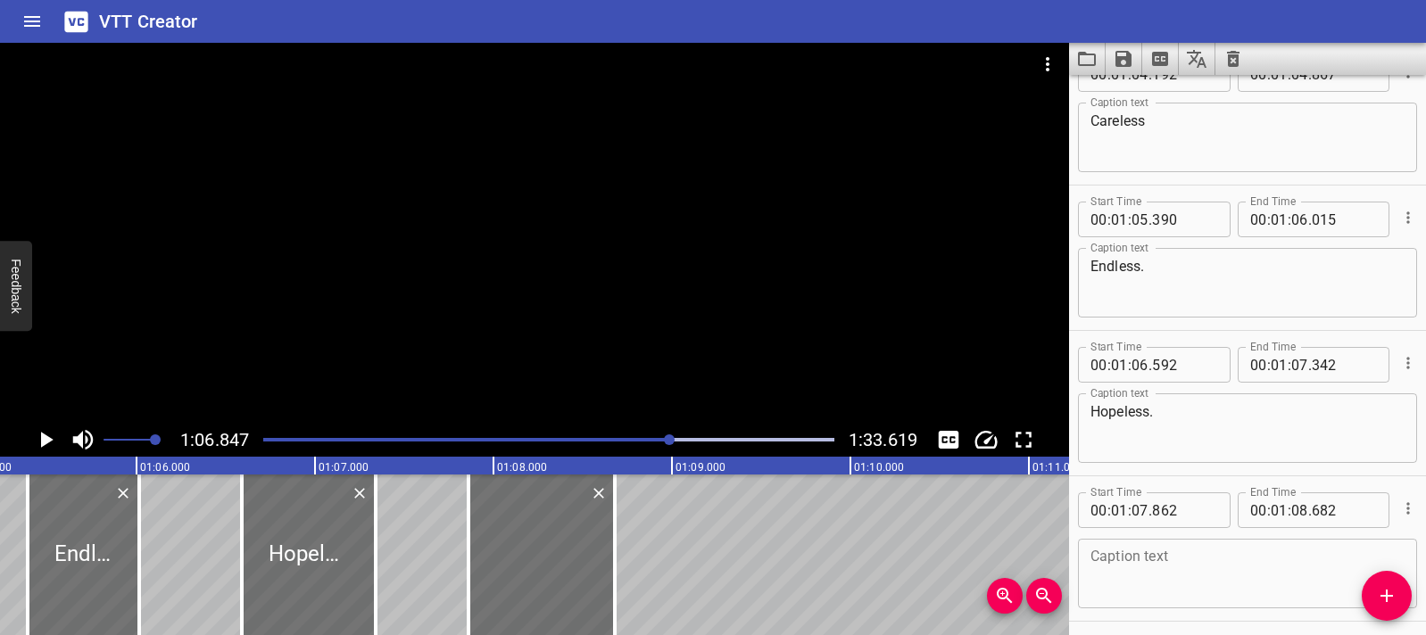
scroll to position [3014, 0]
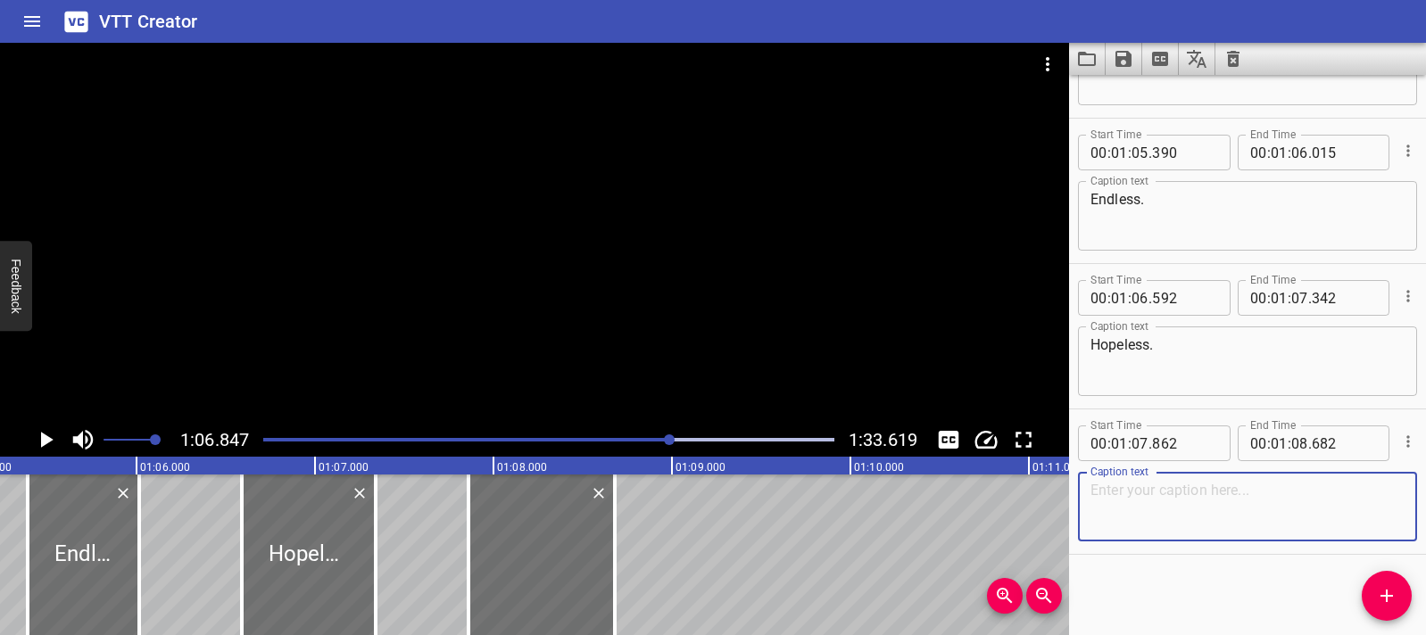
click at [1159, 526] on textarea at bounding box center [1247, 507] width 314 height 51
click at [340, 572] on div at bounding box center [309, 555] width 134 height 161
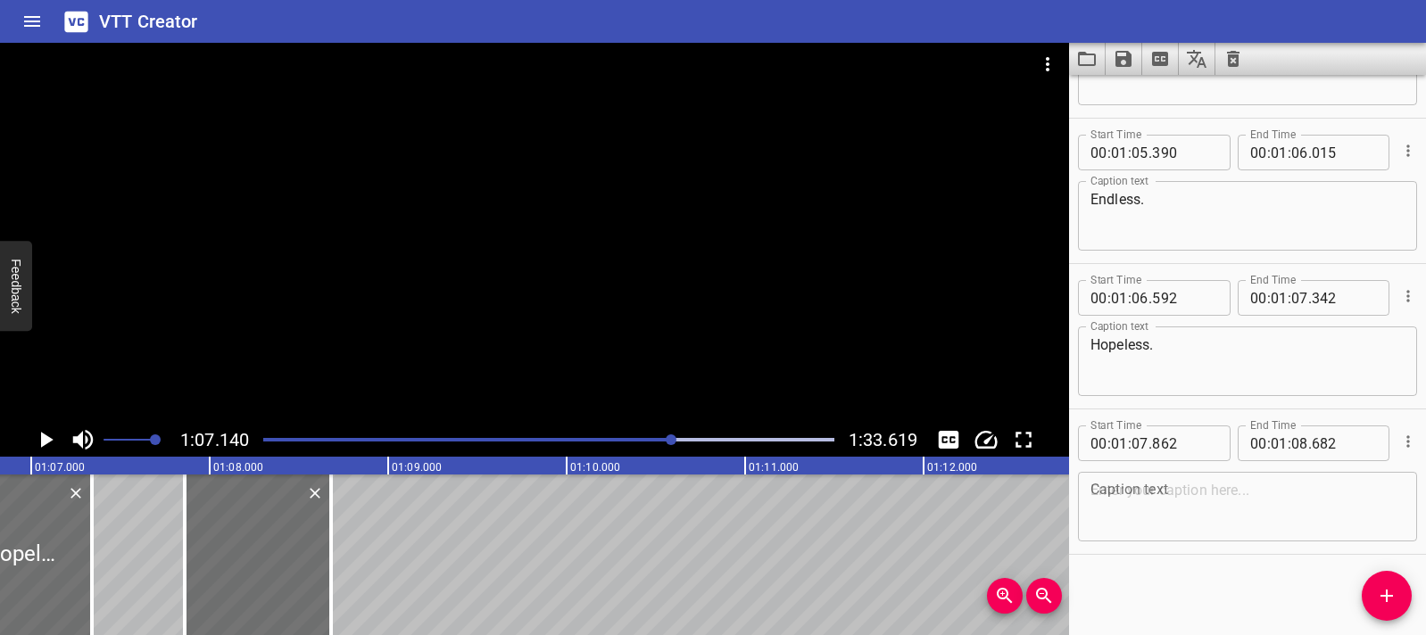
scroll to position [0, 11982]
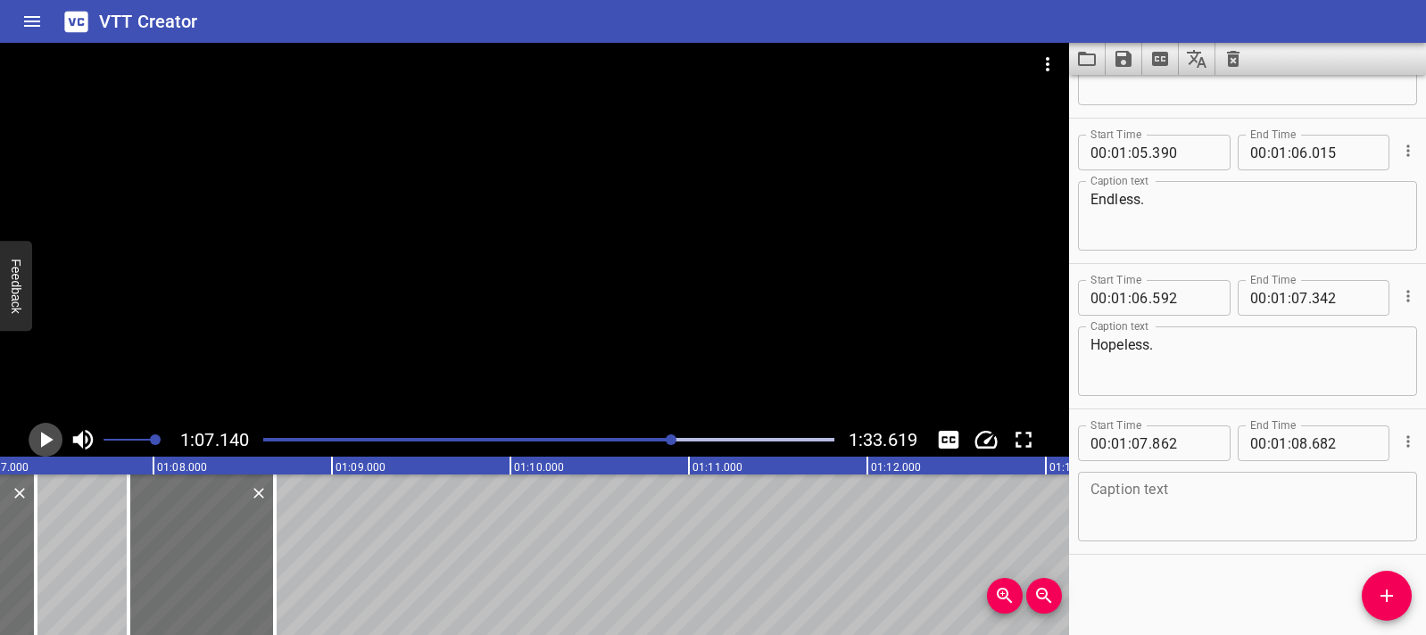
click at [52, 447] on icon "Play/Pause" at bounding box center [45, 440] width 27 height 27
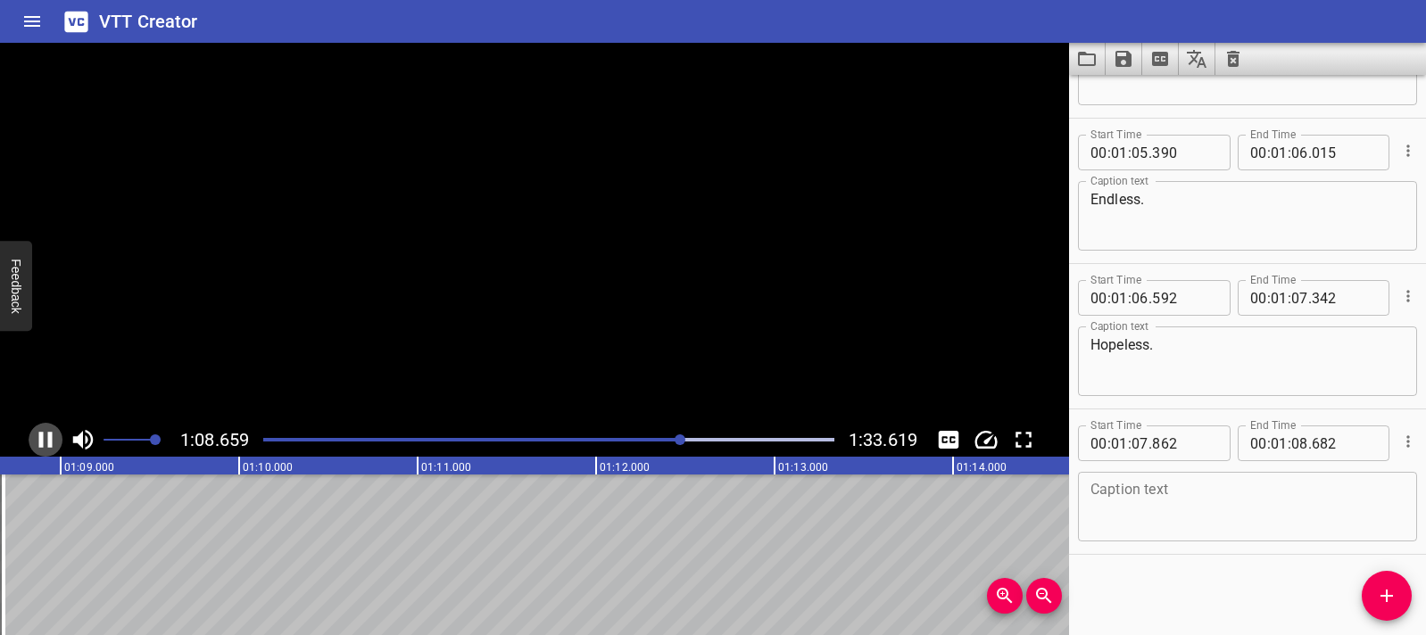
click at [52, 447] on icon "Play/Pause" at bounding box center [45, 440] width 13 height 16
click at [1110, 511] on textarea at bounding box center [1247, 507] width 314 height 51
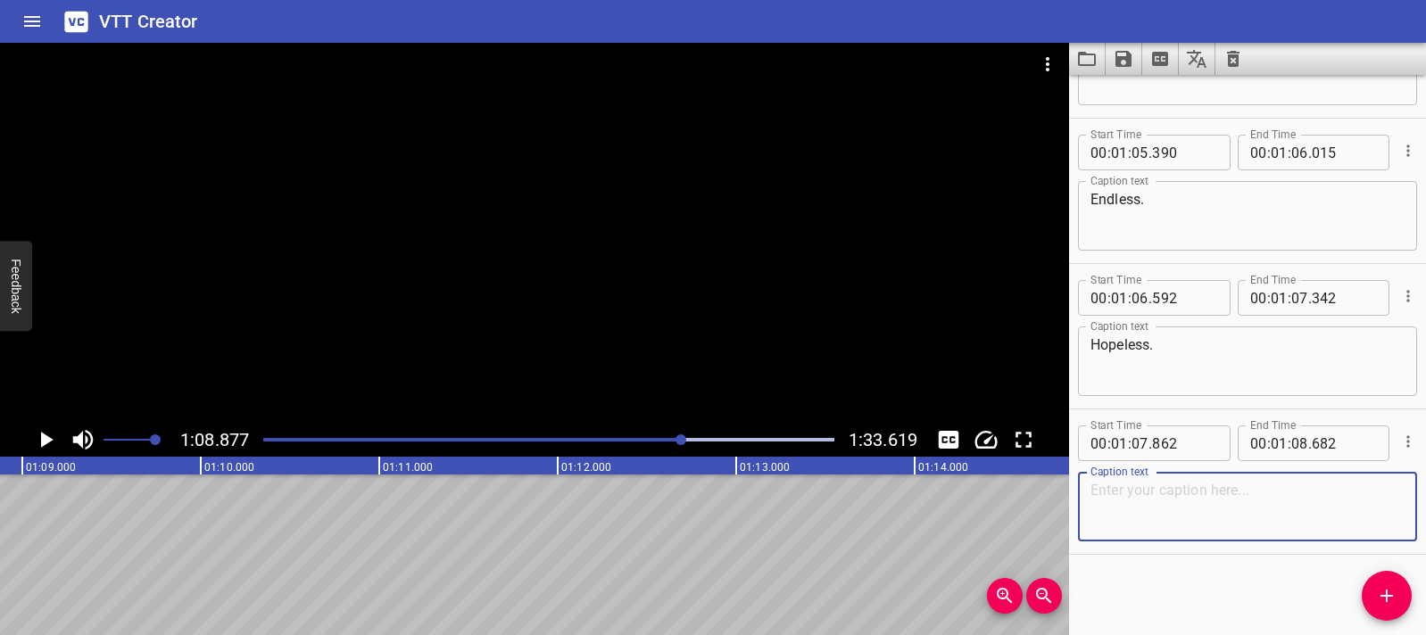
paste textarea "What do you see?"
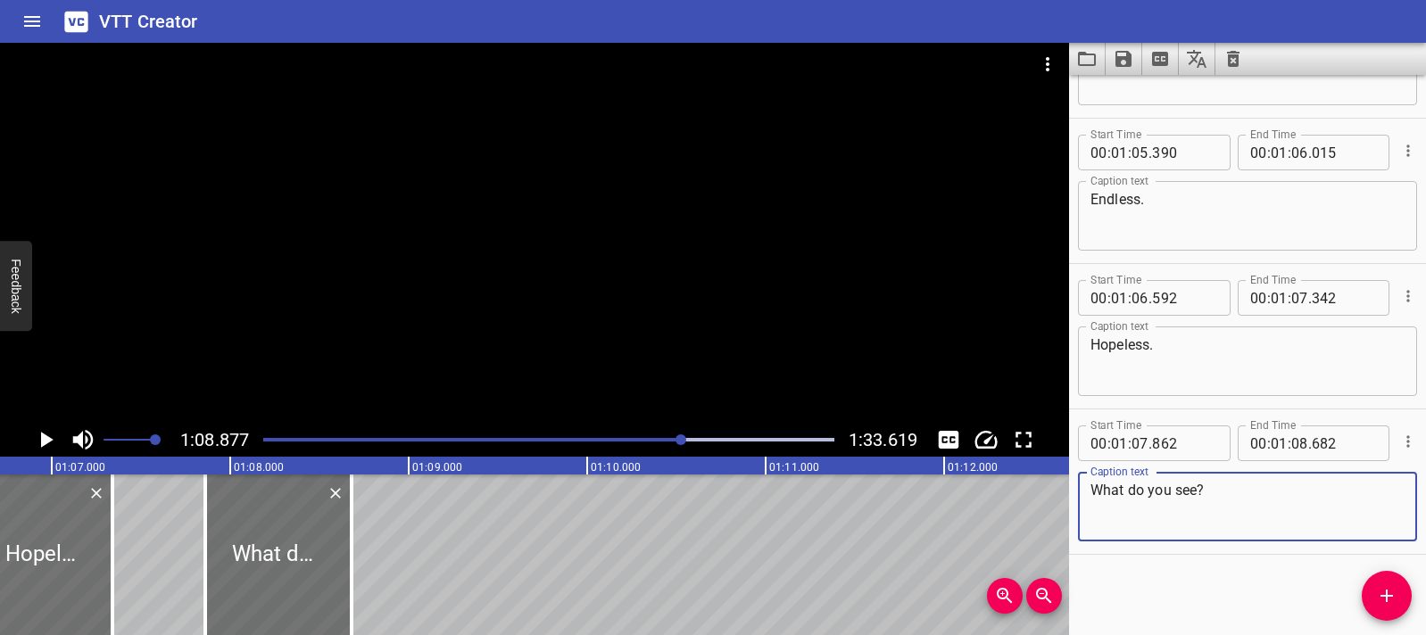
scroll to position [0, 11816]
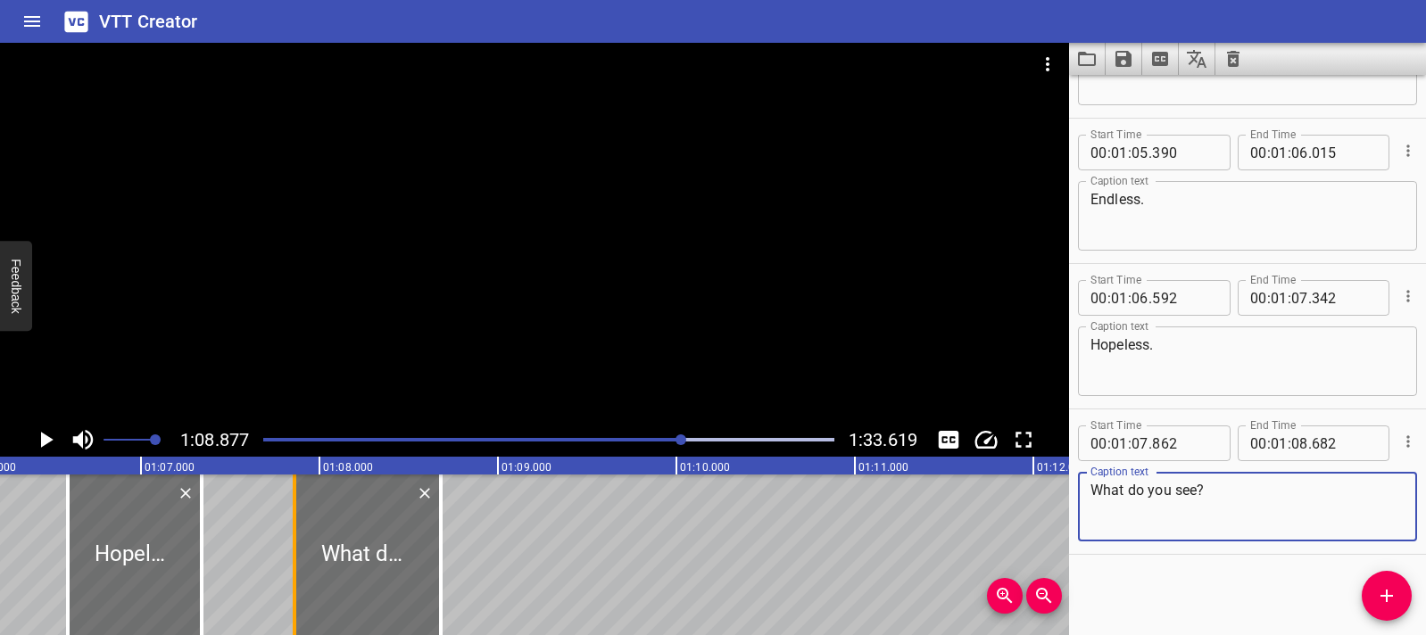
type textarea "What do you see?"
click at [295, 534] on div at bounding box center [295, 555] width 4 height 161
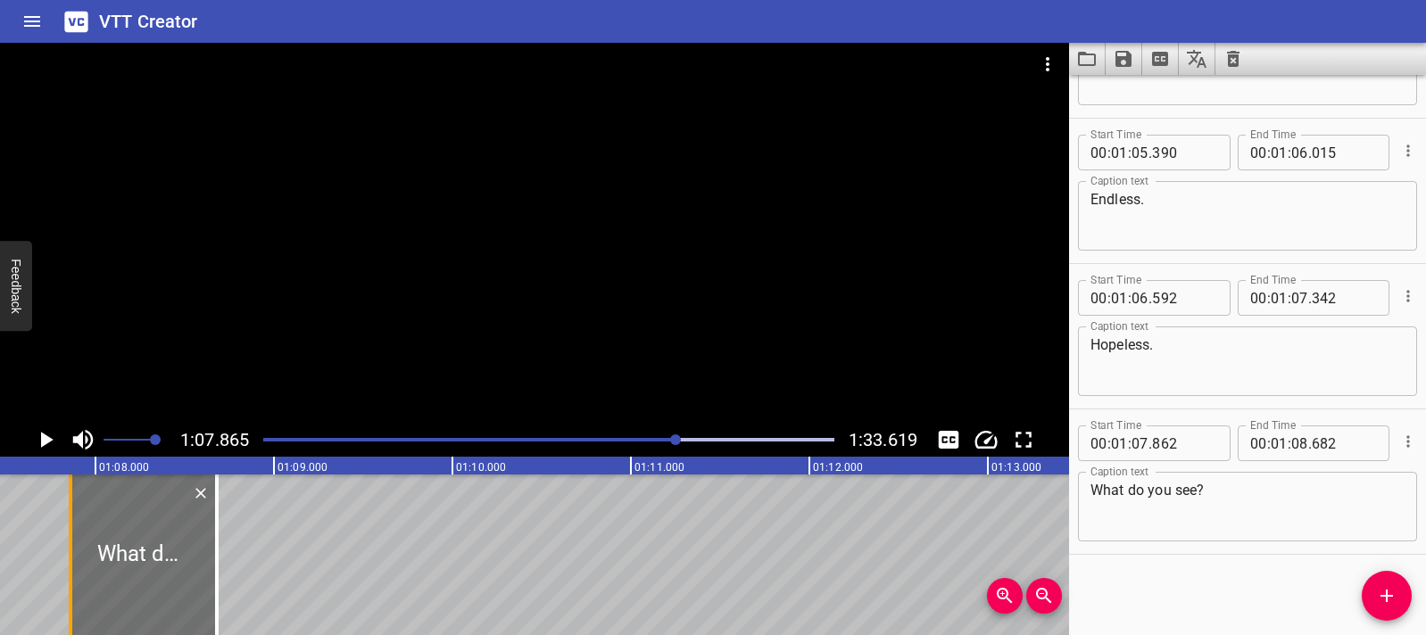
scroll to position [0, 12111]
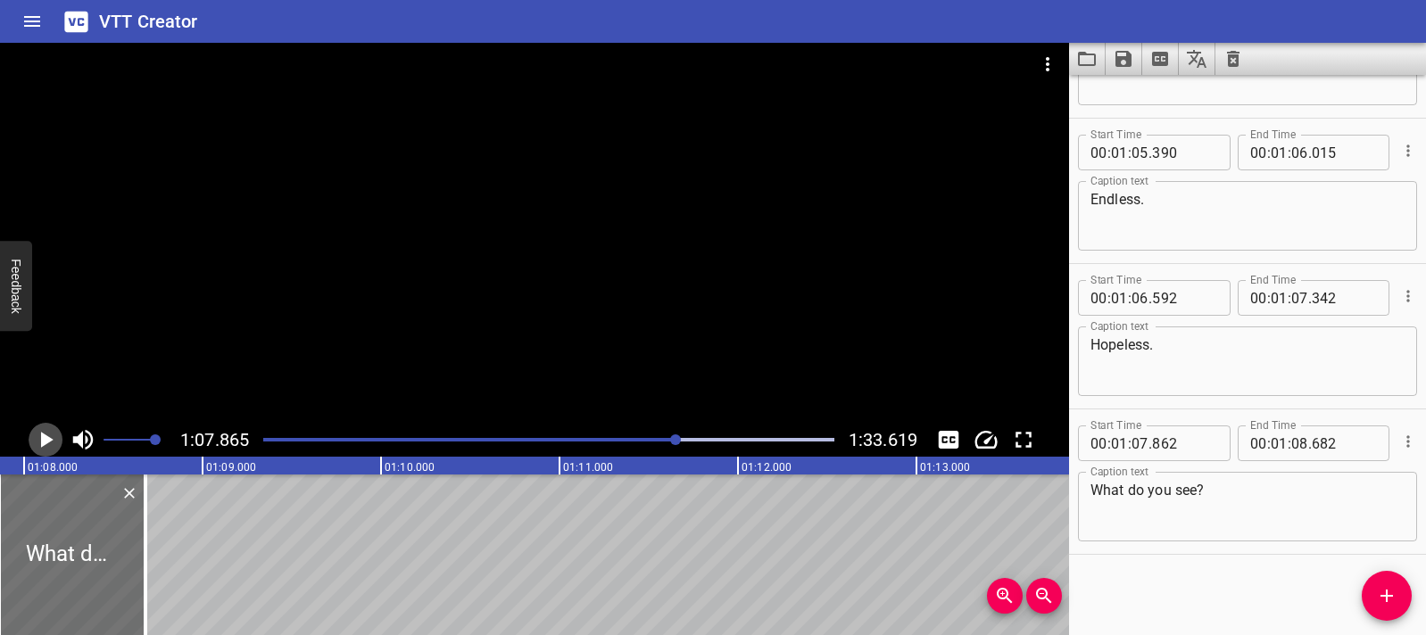
click at [55, 447] on icon "Play/Pause" at bounding box center [45, 440] width 27 height 27
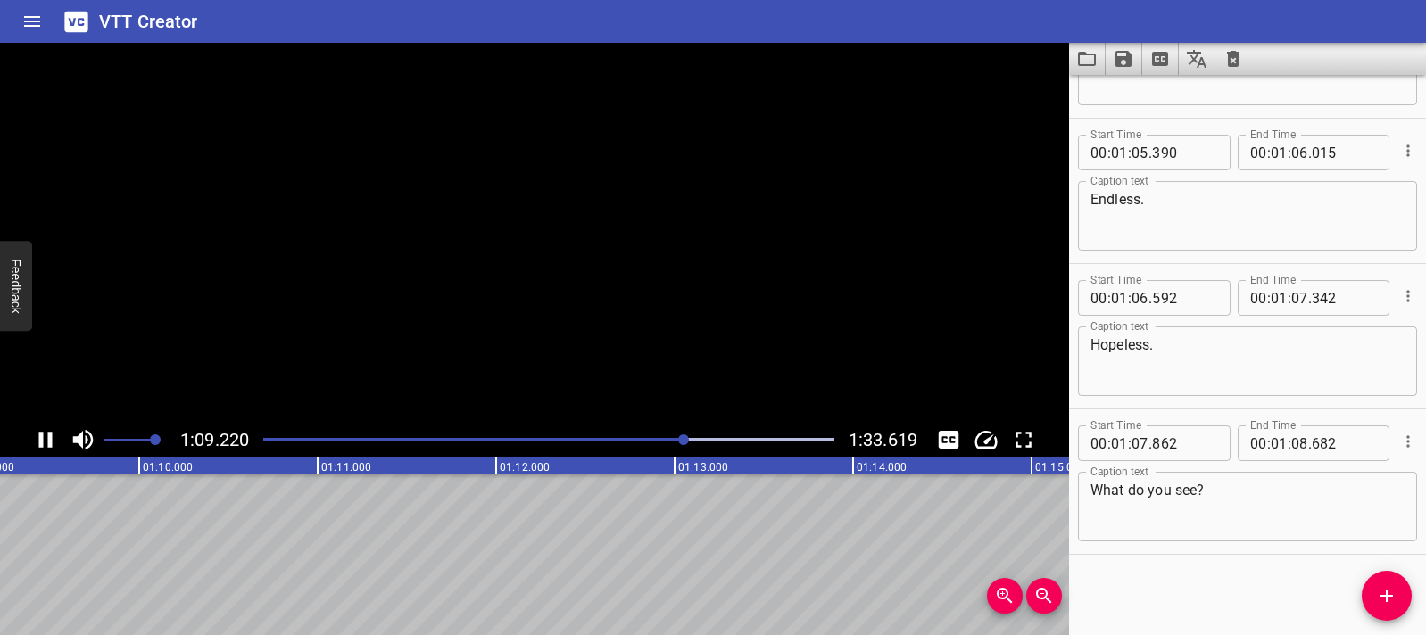
click at [55, 447] on icon "Play/Pause" at bounding box center [45, 440] width 27 height 27
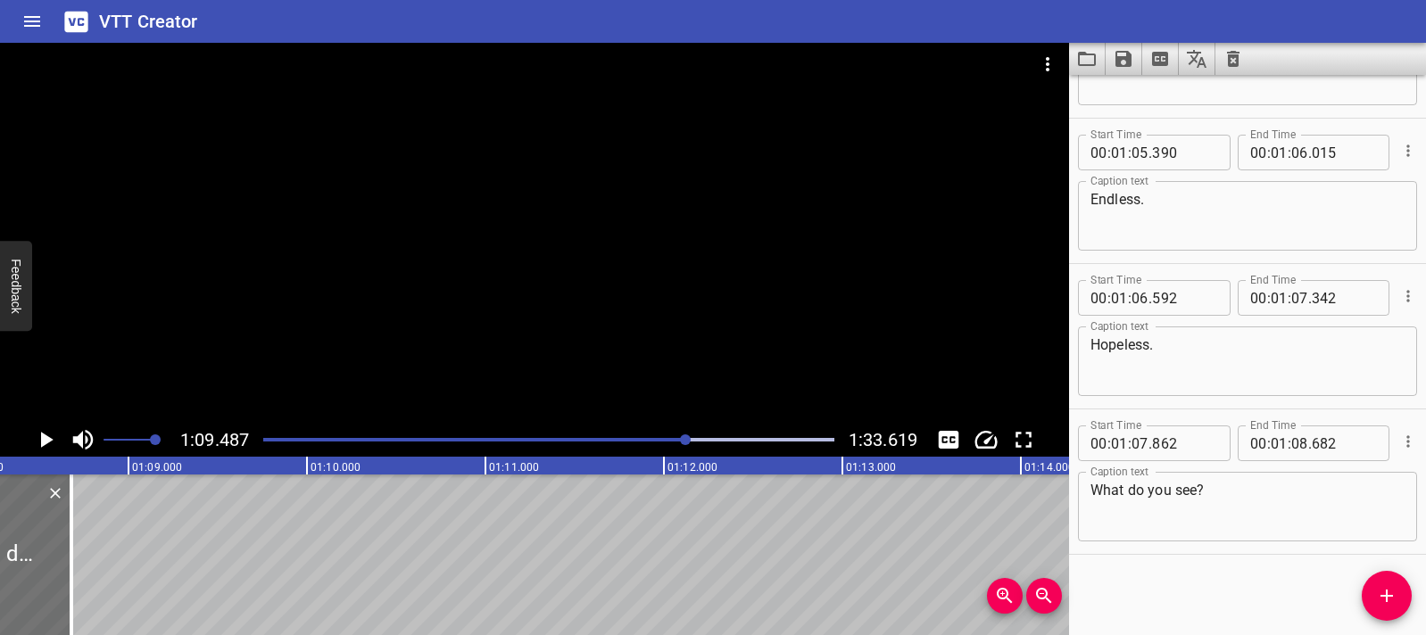
scroll to position [0, 12113]
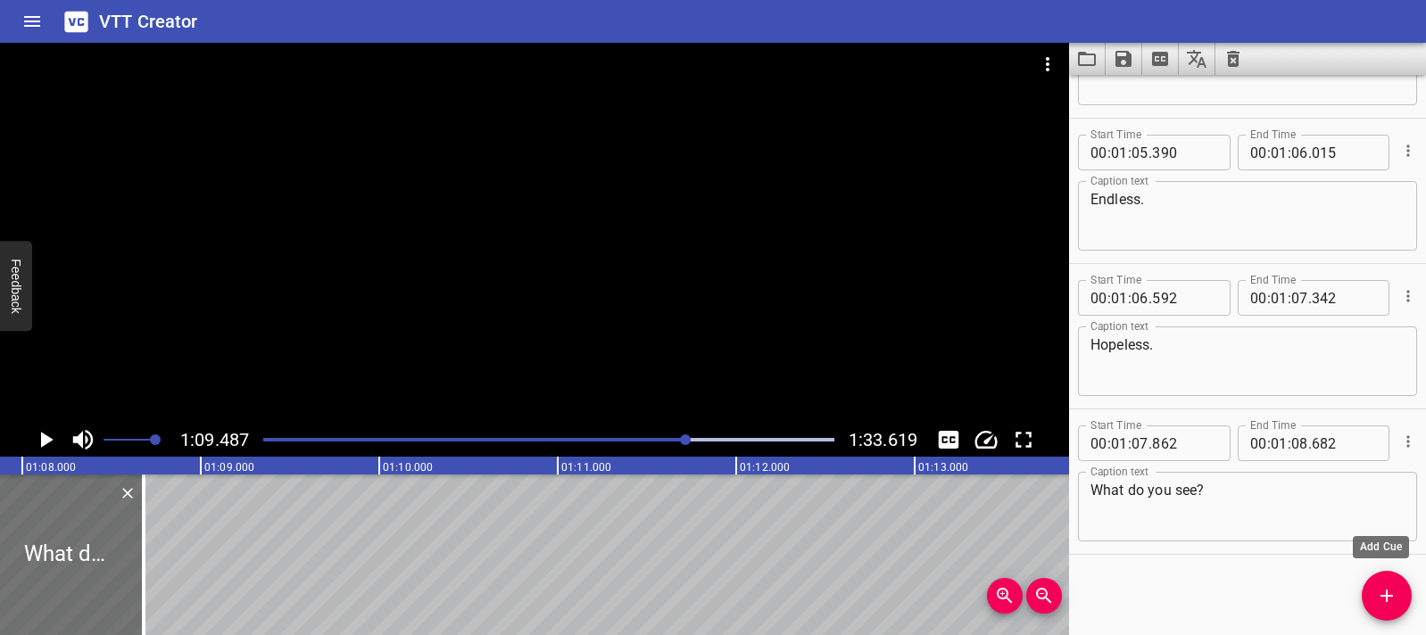
click at [1373, 604] on span "Add Cue" at bounding box center [1387, 595] width 50 height 21
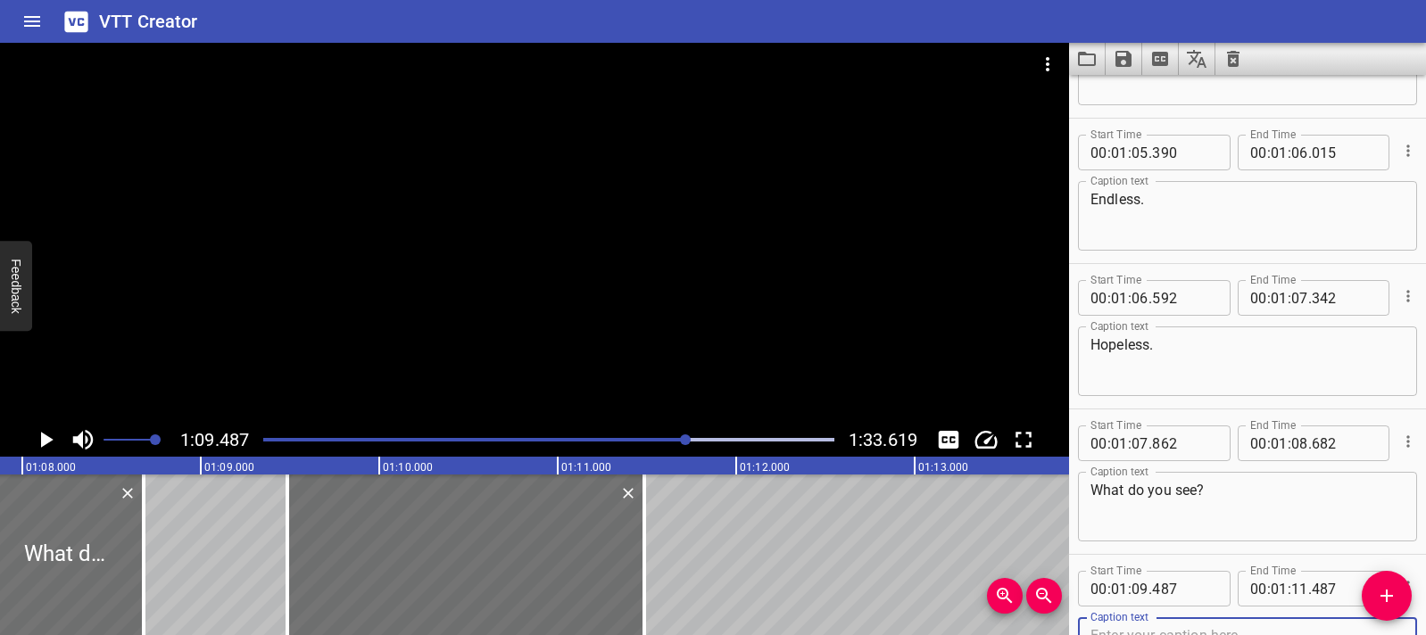
scroll to position [3023, 0]
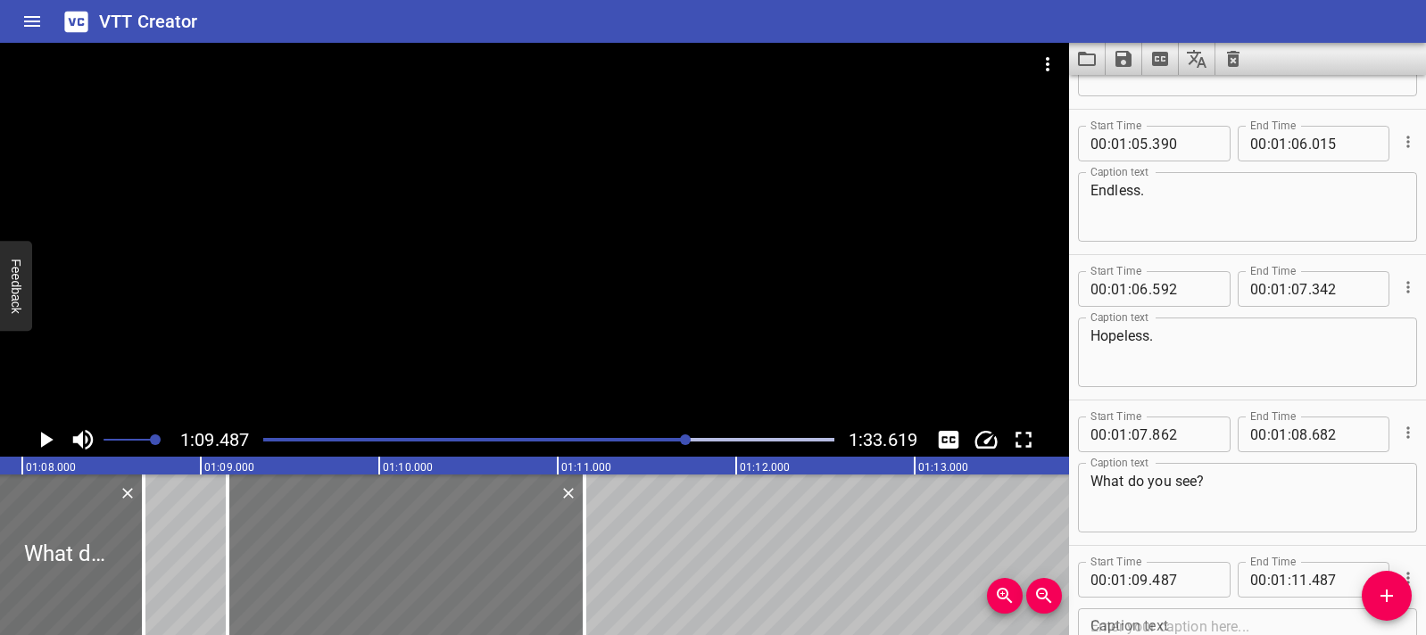
drag, startPoint x: 410, startPoint y: 517, endPoint x: 352, endPoint y: 506, distance: 58.1
click at [352, 506] on div at bounding box center [406, 555] width 357 height 161
type input "152"
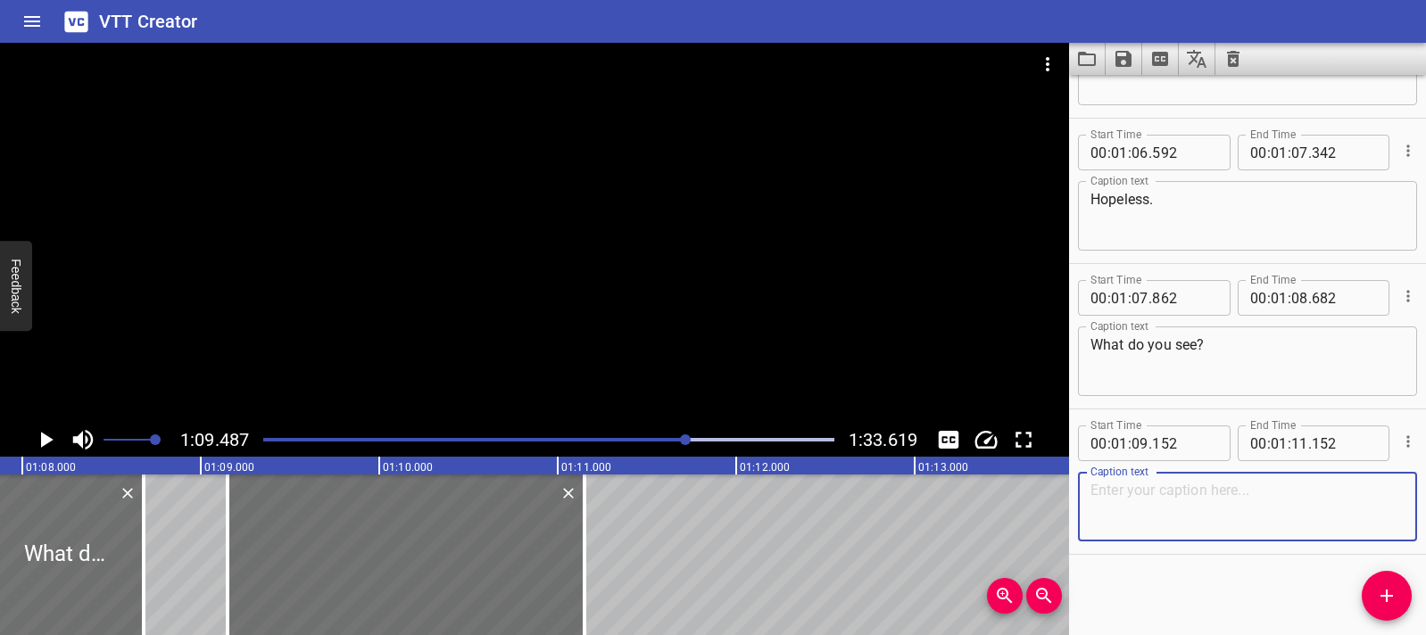
click at [1122, 512] on textarea at bounding box center [1247, 507] width 314 height 51
paste textarea "We added /less/ to each word."
type textarea "We added /less/ to each word."
click at [103, 549] on div at bounding box center [70, 555] width 146 height 161
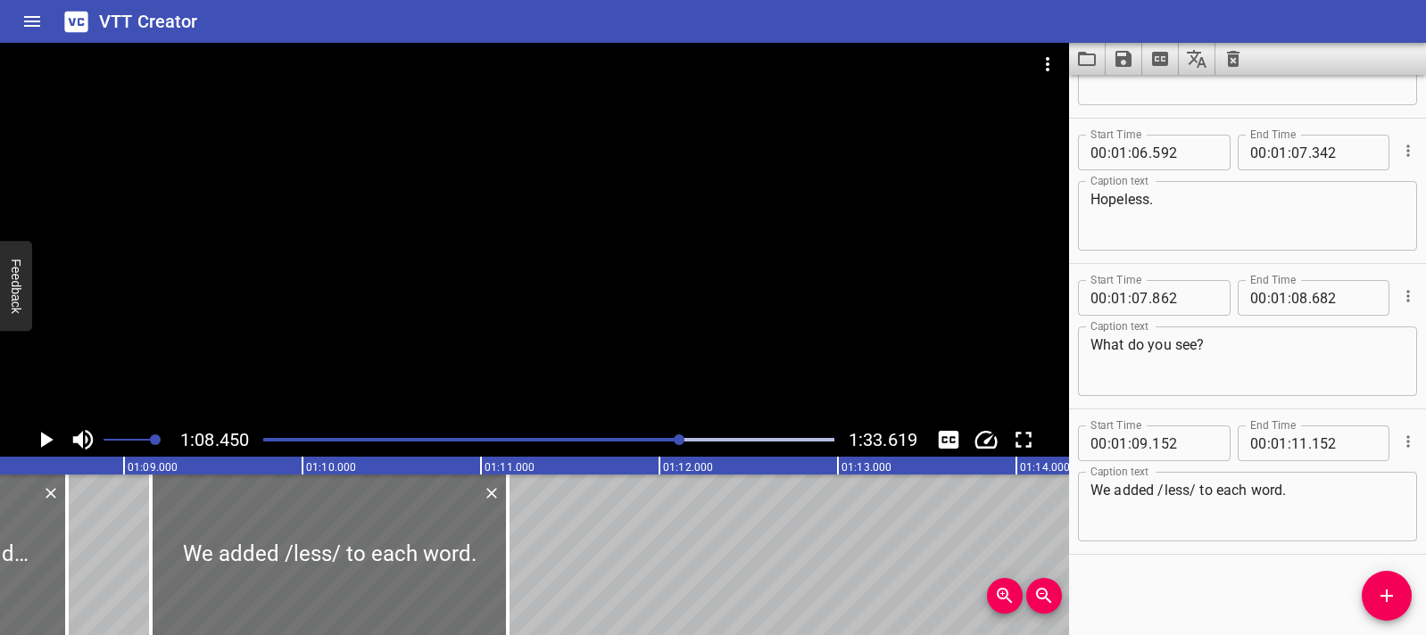
scroll to position [0, 12215]
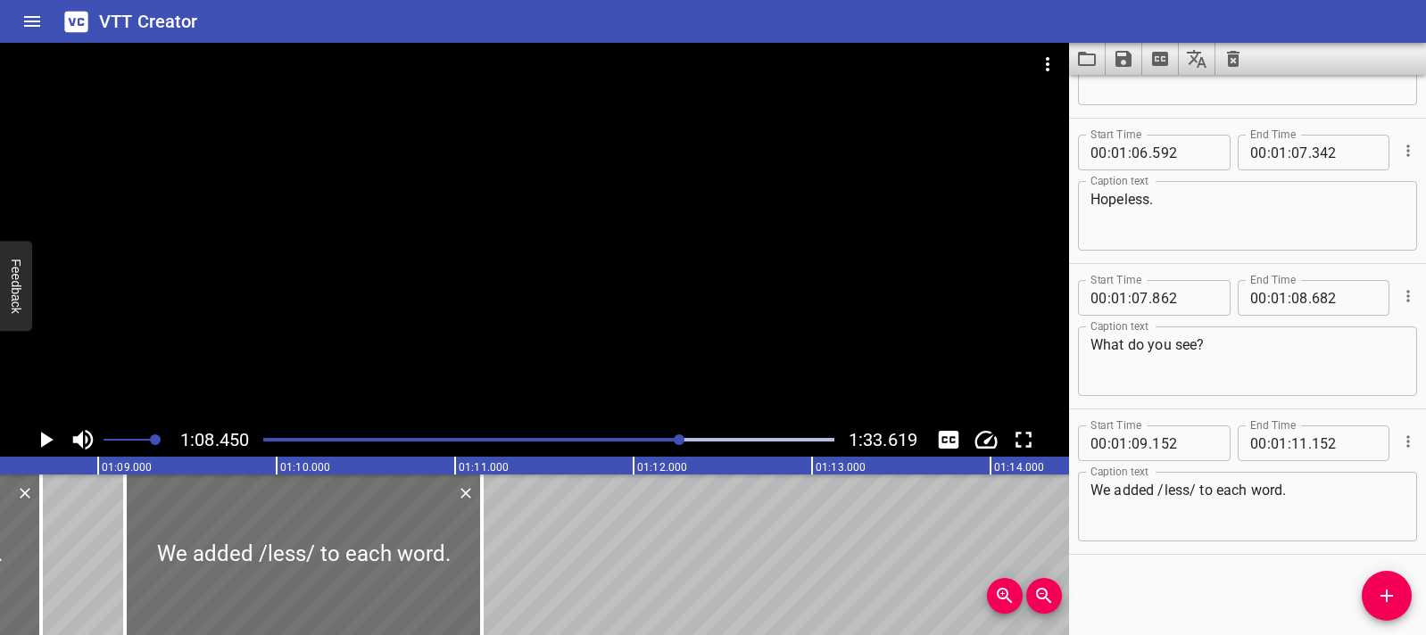
click at [42, 442] on icon "Play/Pause" at bounding box center [47, 440] width 12 height 16
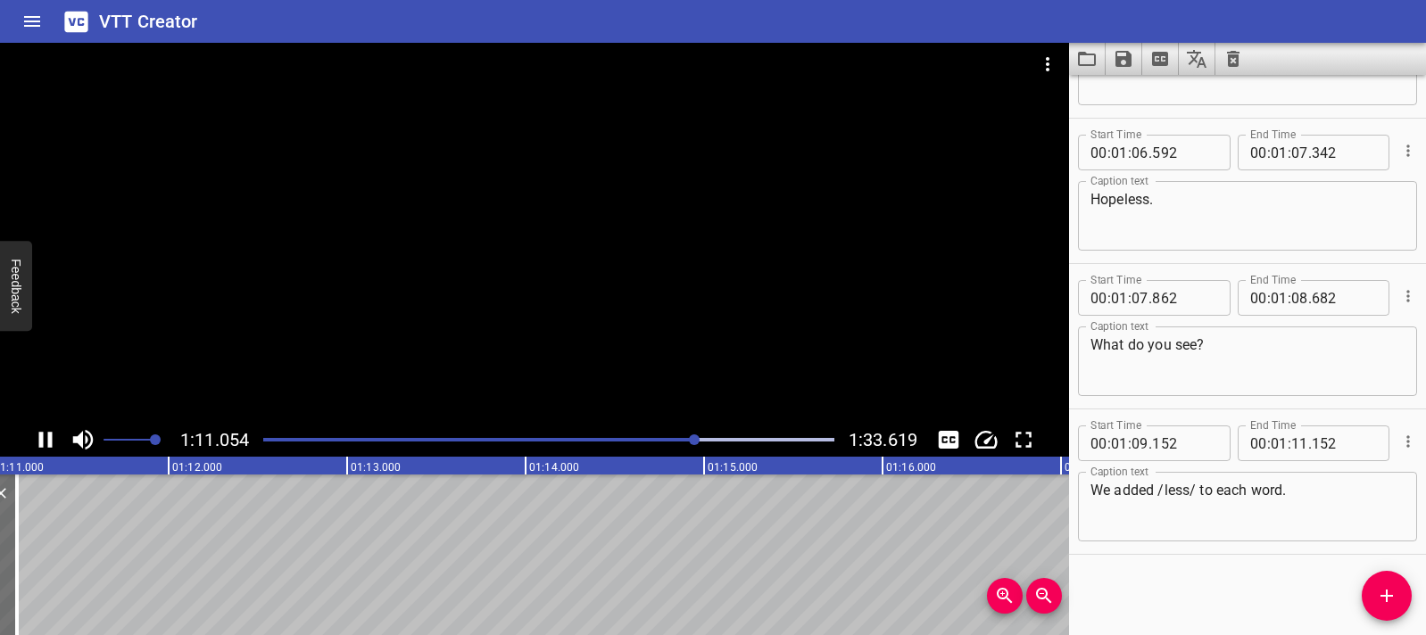
click at [39, 441] on icon "Play/Pause" at bounding box center [45, 440] width 13 height 16
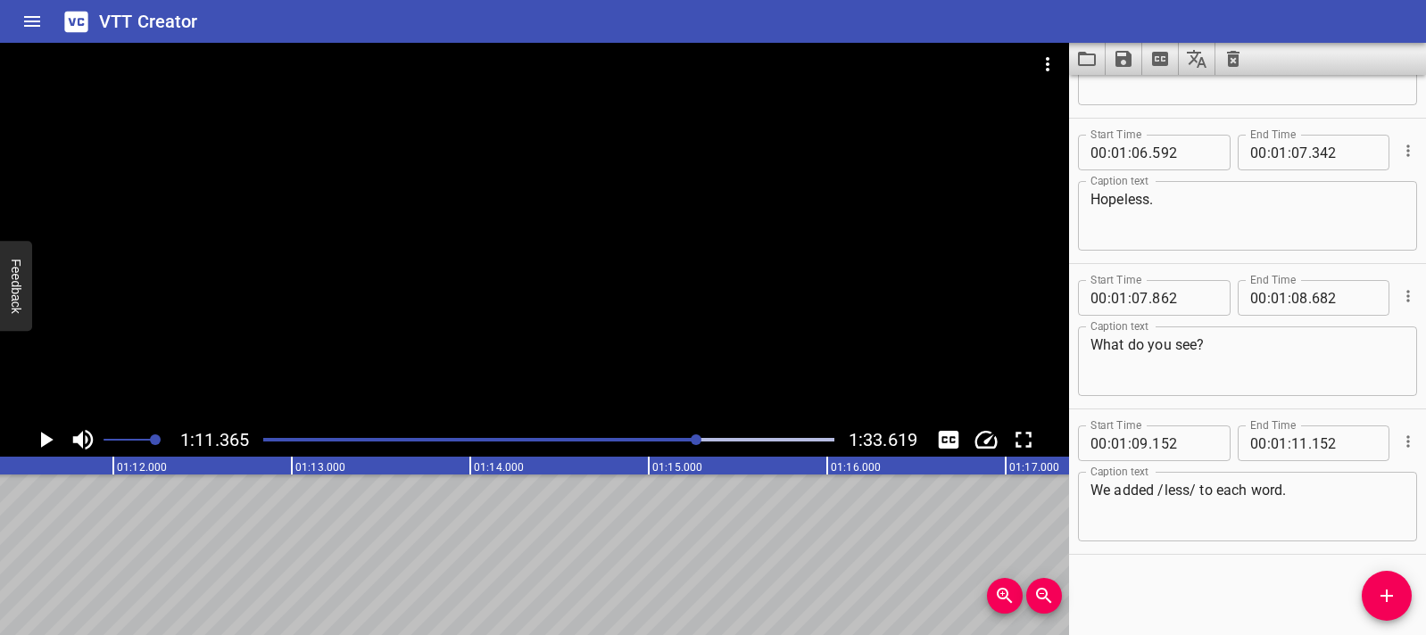
scroll to position [0, 12650]
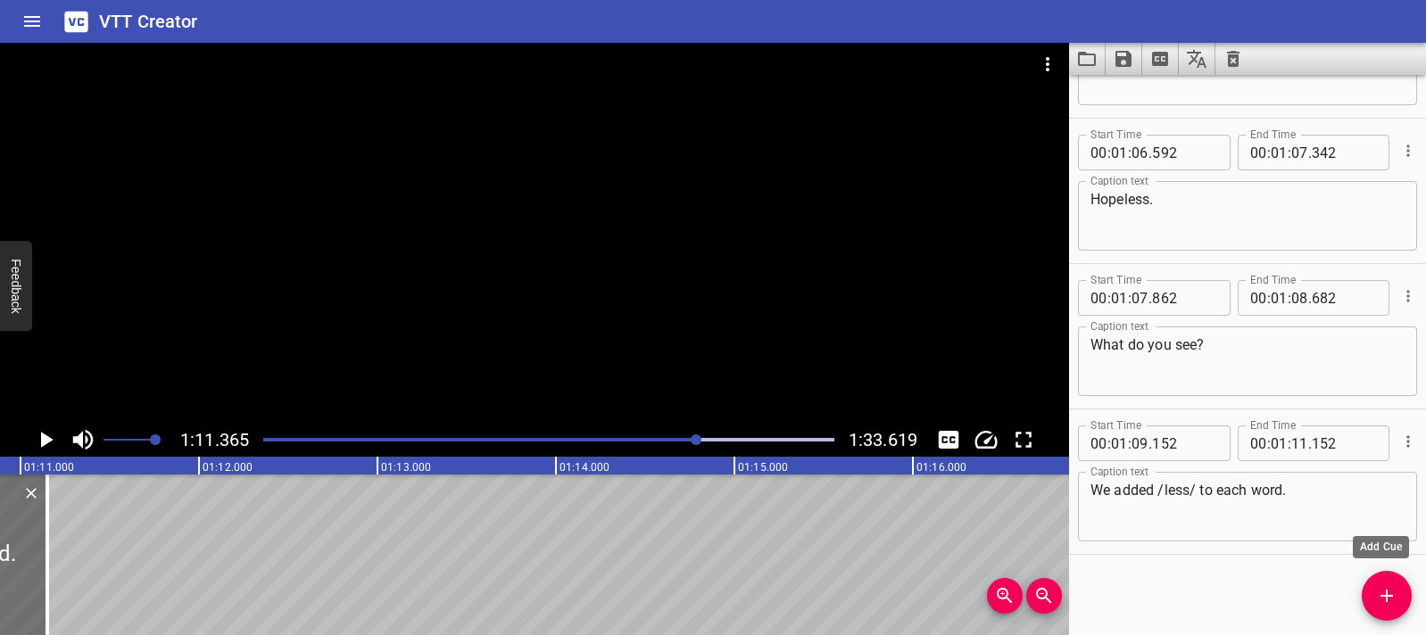
click at [1396, 588] on icon "Add Cue" at bounding box center [1386, 595] width 21 height 21
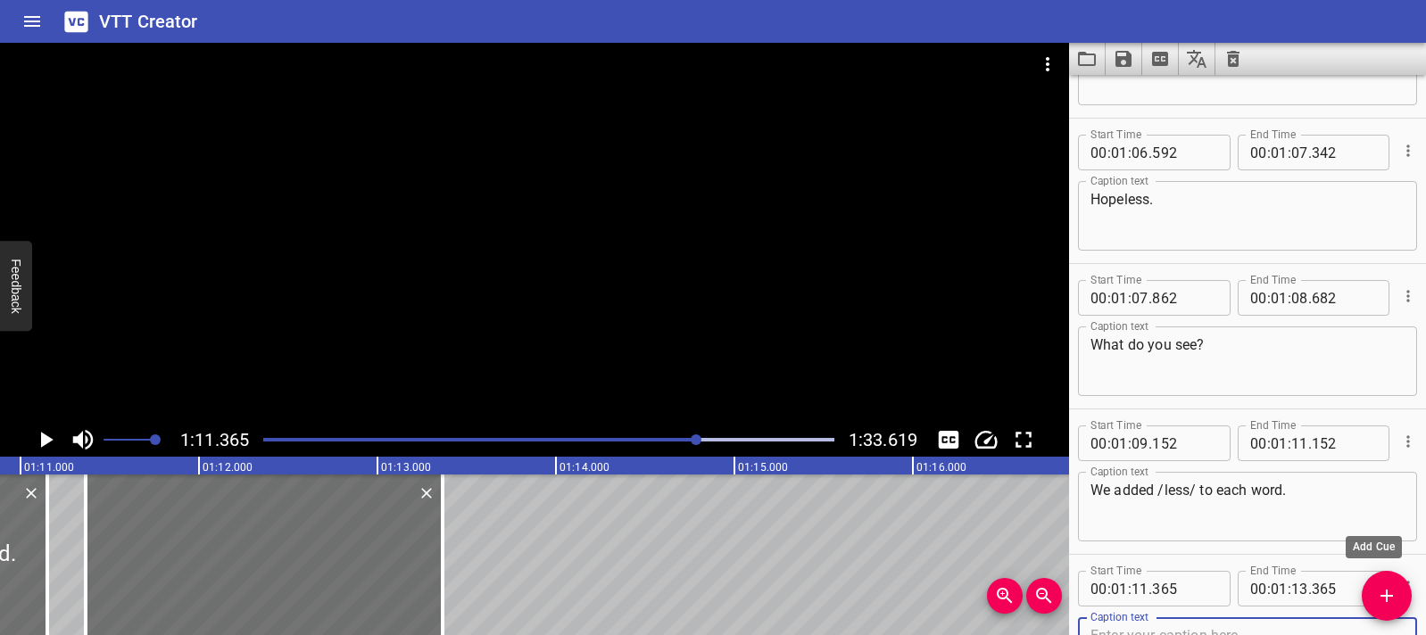
scroll to position [3169, 0]
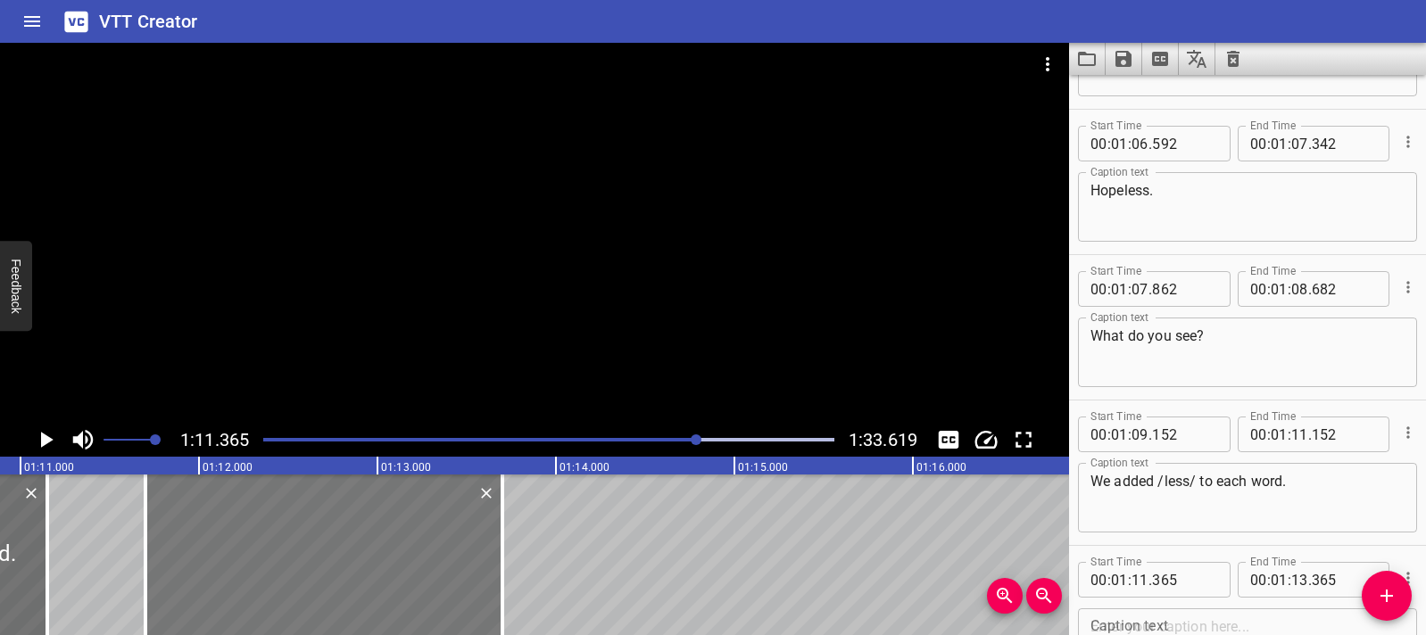
drag, startPoint x: 320, startPoint y: 559, endPoint x: 380, endPoint y: 560, distance: 59.8
click at [380, 560] on div at bounding box center [323, 555] width 357 height 161
type input "700"
click at [240, 541] on div at bounding box center [319, 555] width 357 height 161
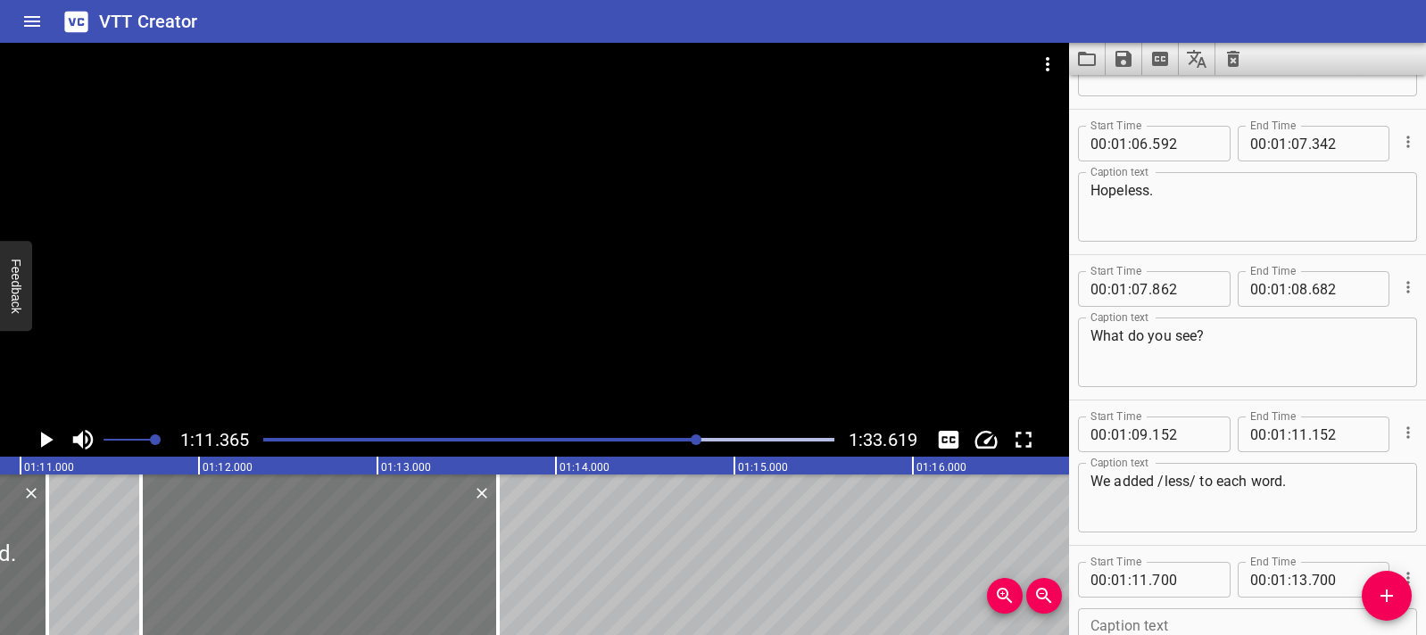
type input "675"
click at [192, 530] on div at bounding box center [319, 555] width 357 height 161
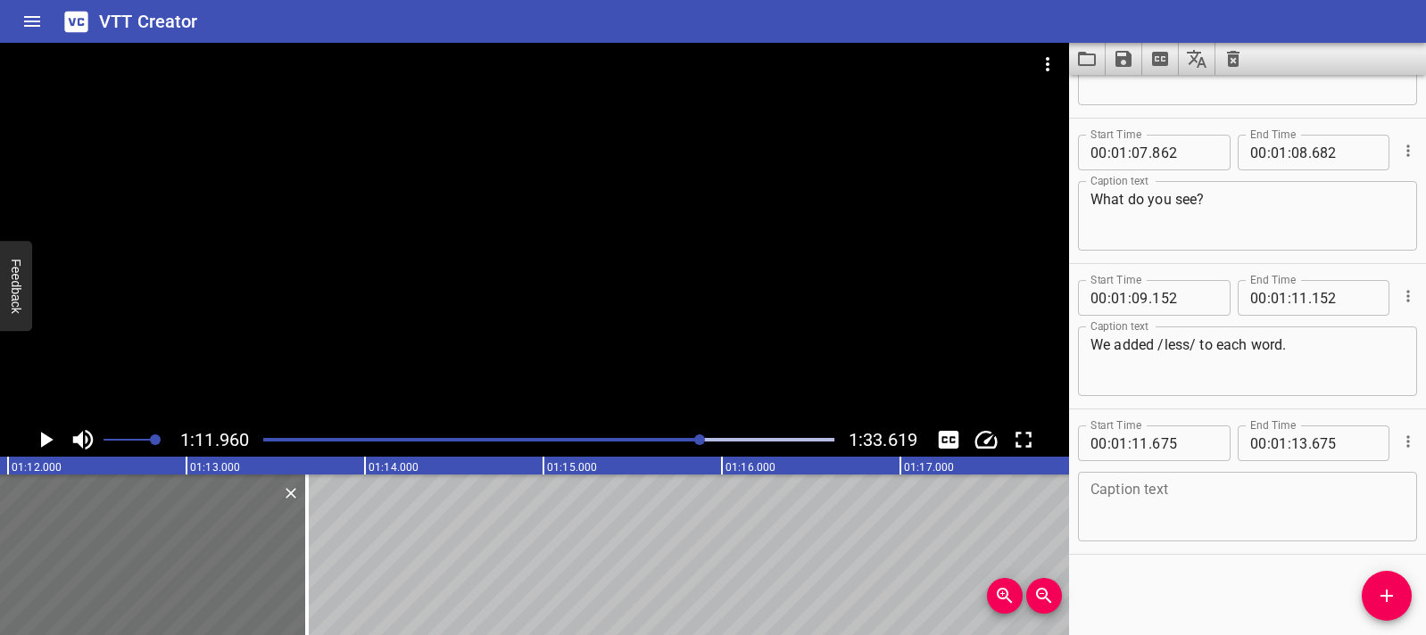
scroll to position [0, 12842]
click at [1157, 477] on div "Caption text" at bounding box center [1247, 507] width 339 height 70
paste textarea "Words that end in /less/ tell us when something is not there."
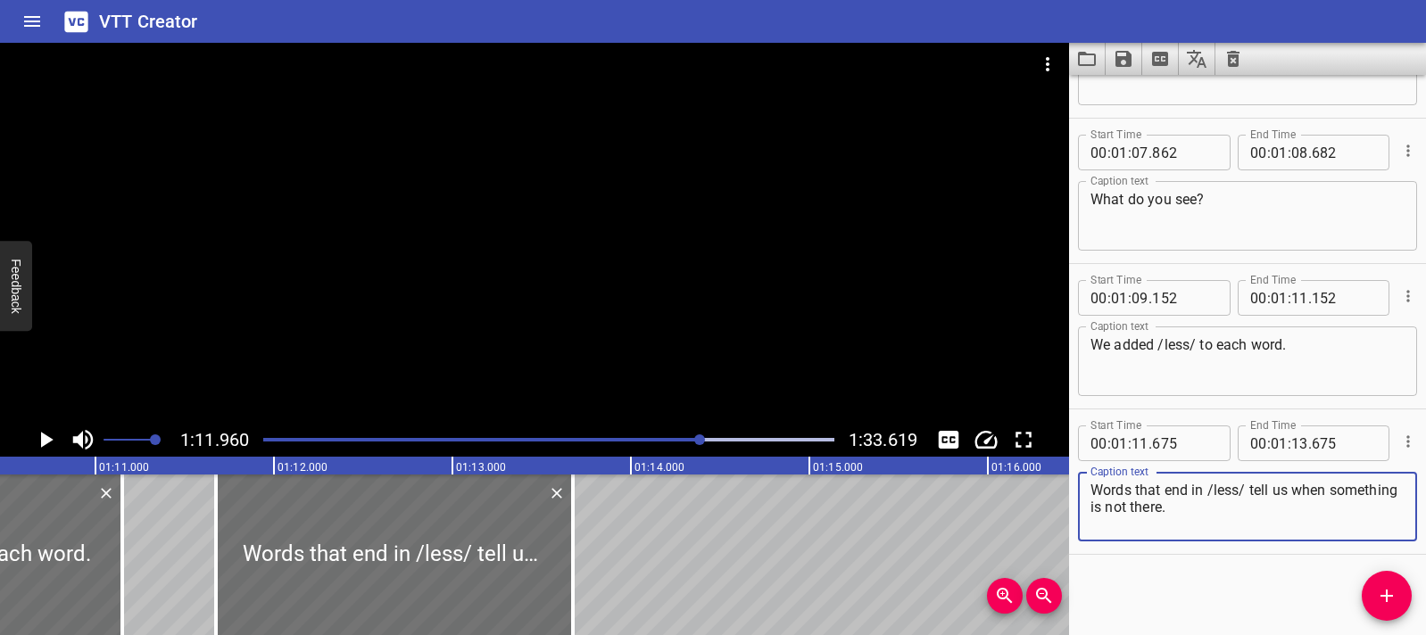
scroll to position [0, 12486]
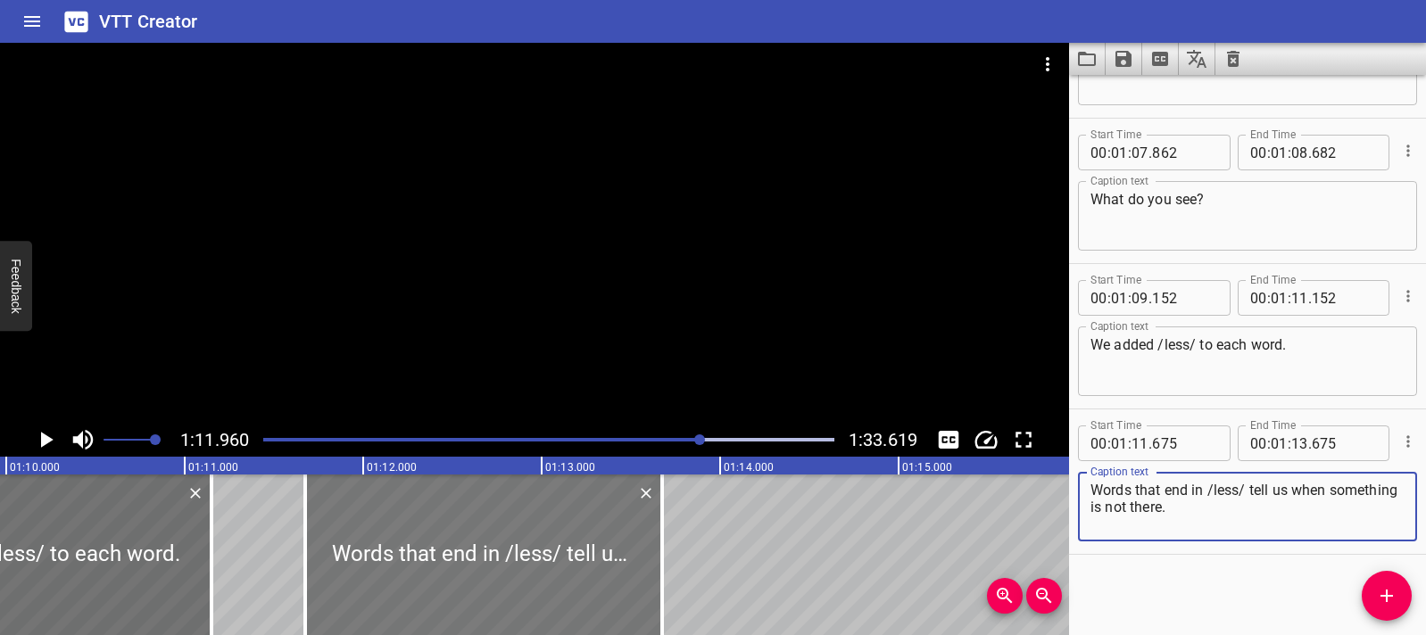
type textarea "Words that end in /less/ tell us when something is not there."
click at [335, 524] on div at bounding box center [483, 555] width 357 height 161
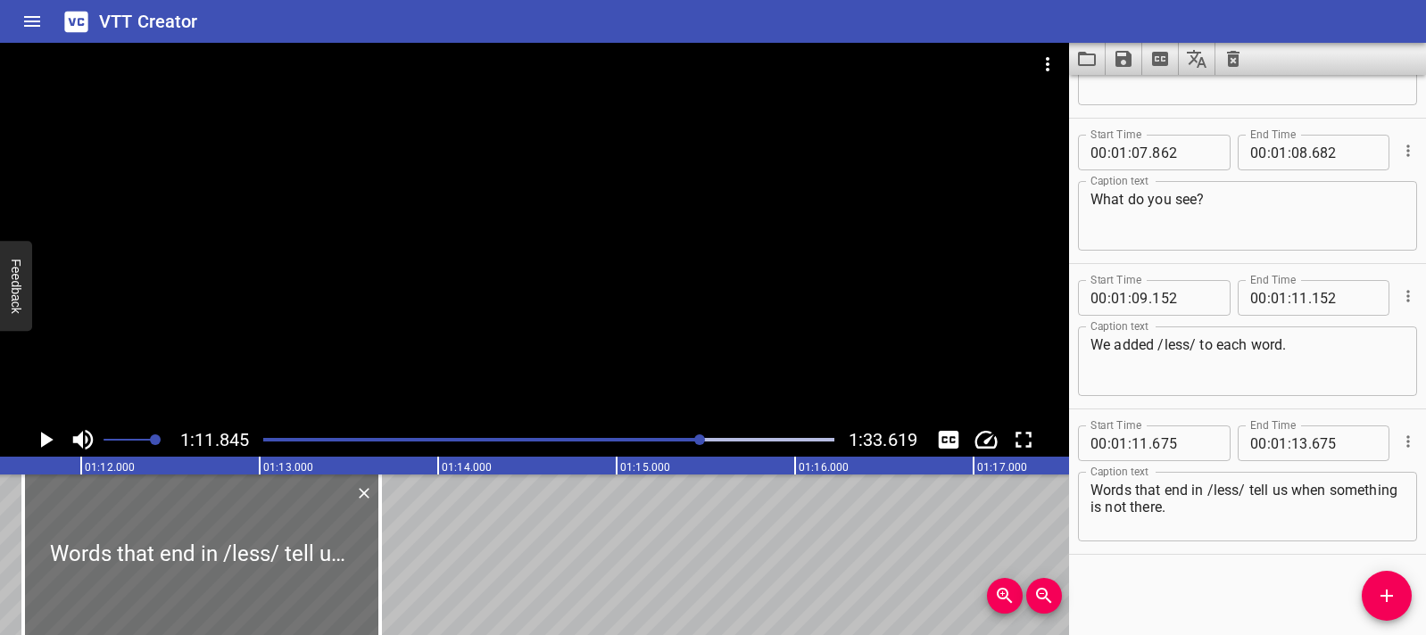
scroll to position [0, 12821]
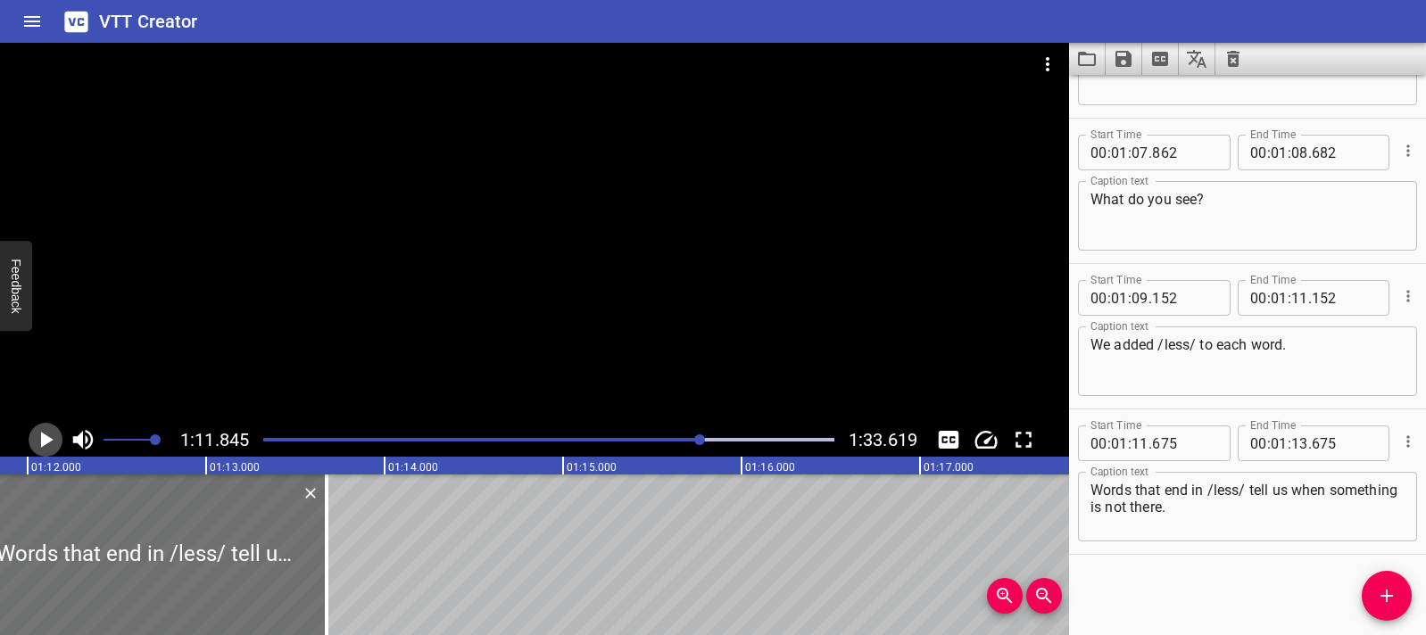
click at [51, 438] on icon "Play/Pause" at bounding box center [47, 440] width 12 height 16
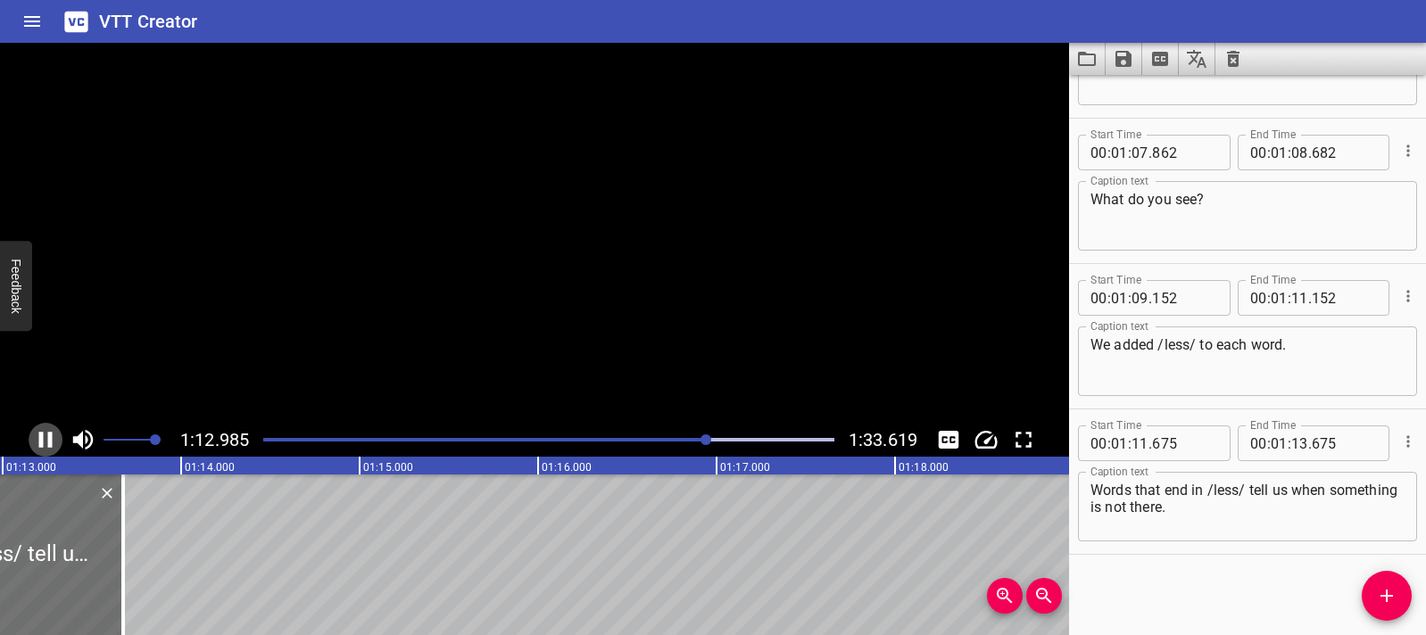
click at [51, 438] on icon "Play/Pause" at bounding box center [45, 440] width 13 height 16
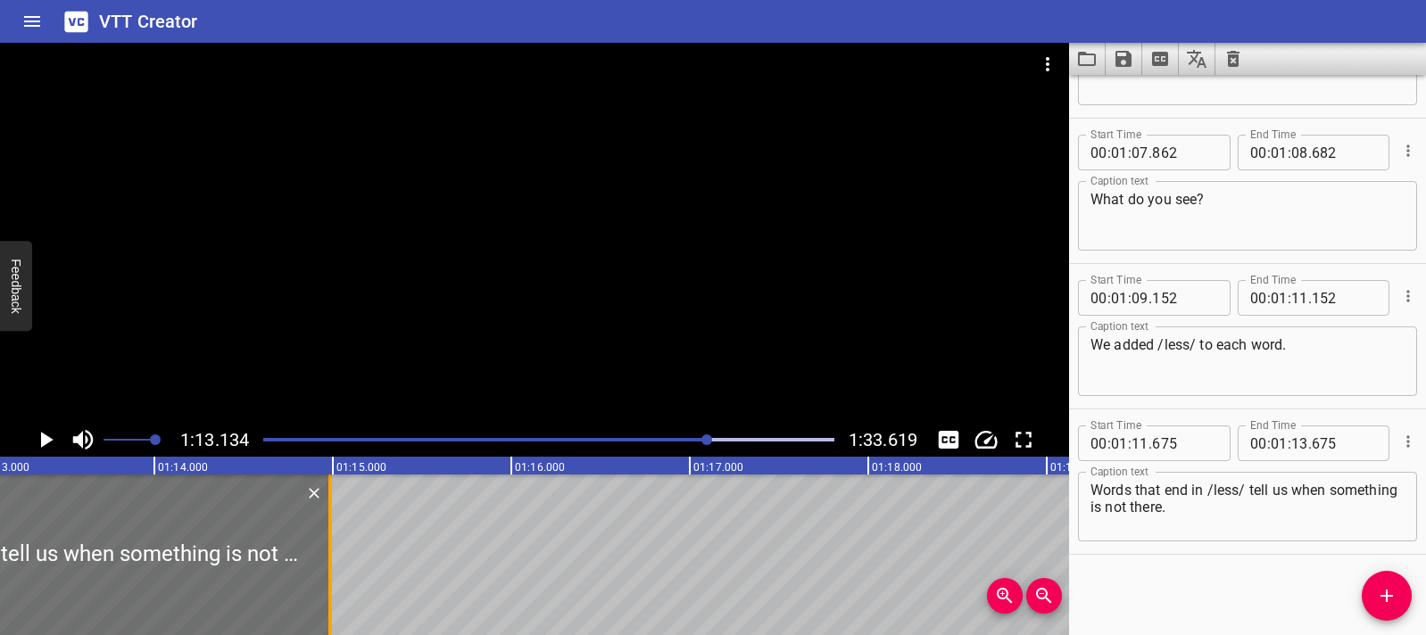
drag, startPoint x: 90, startPoint y: 502, endPoint x: 325, endPoint y: 520, distance: 235.3
click at [325, 520] on div at bounding box center [330, 555] width 18 height 161
type input "14"
type input "990"
click at [40, 451] on icon "Play/Pause" at bounding box center [45, 440] width 27 height 27
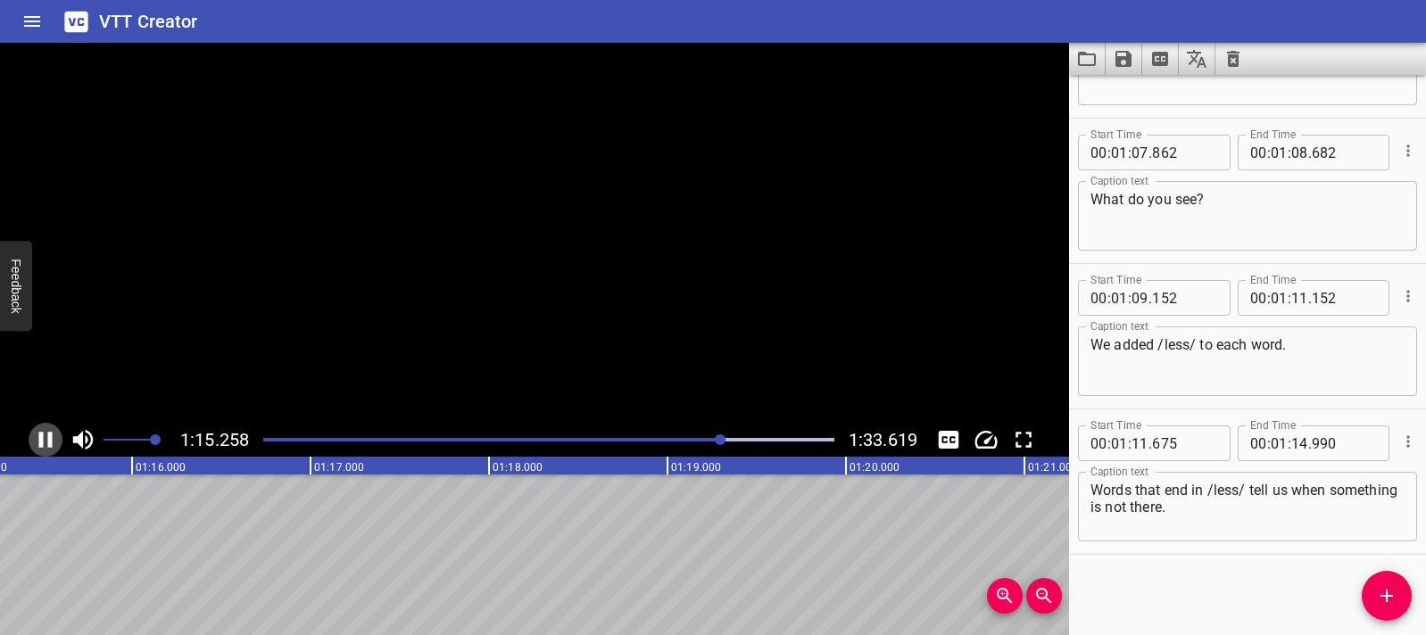
click at [40, 451] on icon "Play/Pause" at bounding box center [45, 440] width 27 height 27
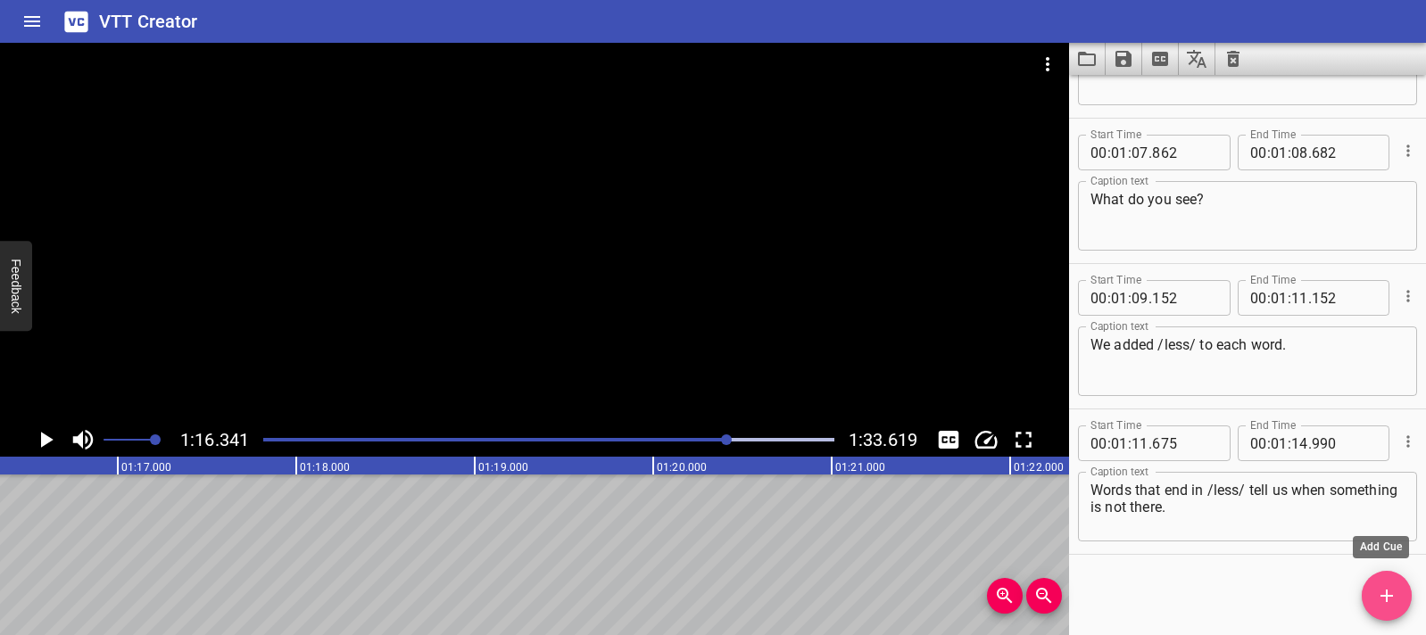
click at [1387, 600] on icon "Add Cue" at bounding box center [1386, 596] width 12 height 12
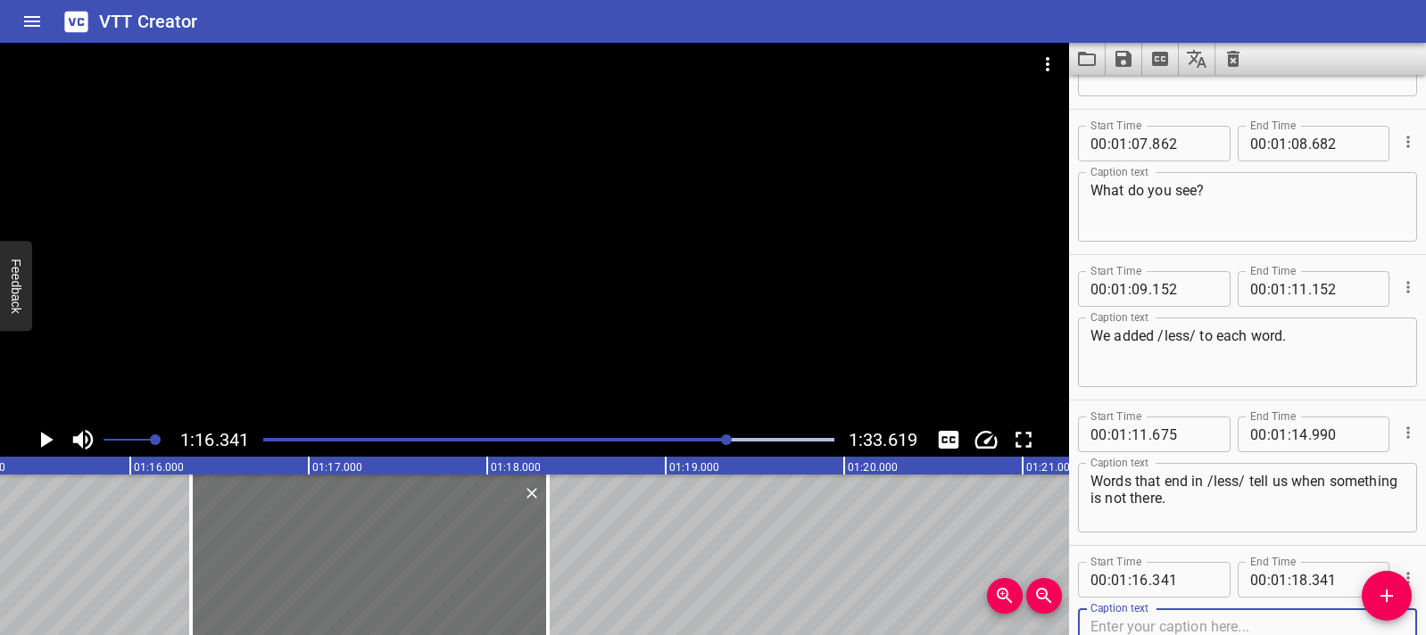
scroll to position [0, 13360]
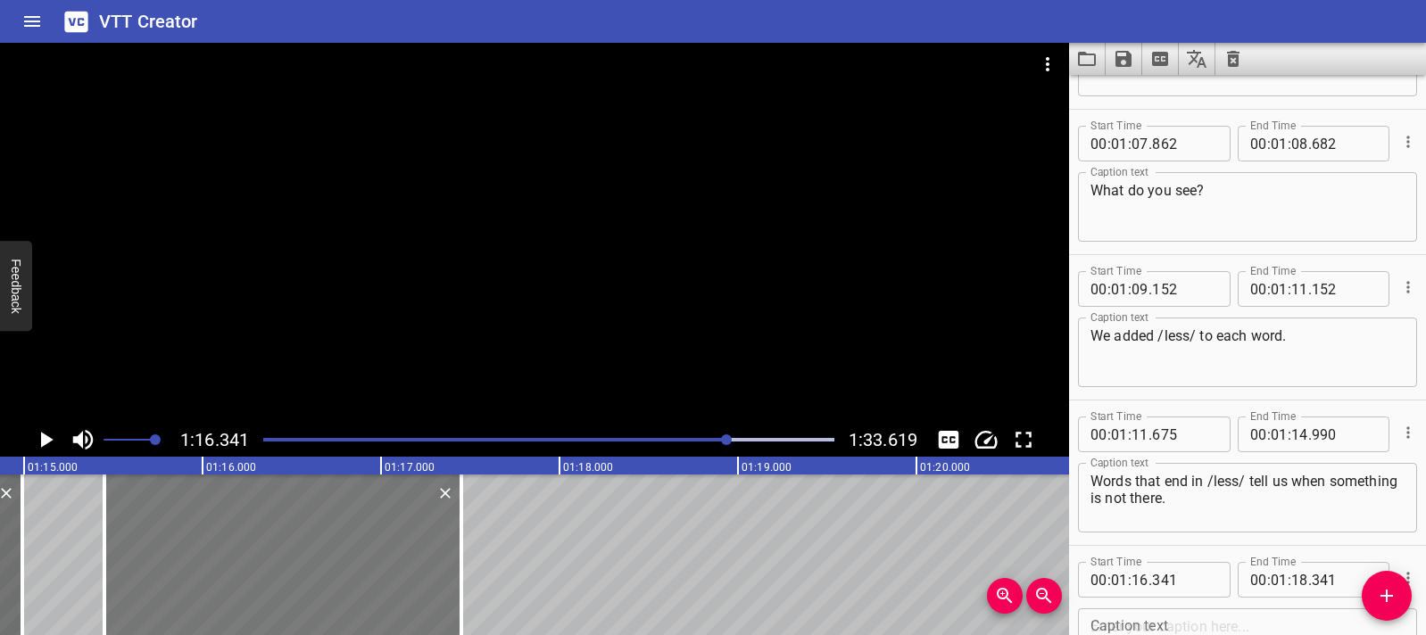
drag, startPoint x: 497, startPoint y: 544, endPoint x: 339, endPoint y: 534, distance: 158.2
click at [339, 534] on div at bounding box center [282, 555] width 357 height 161
type input "15"
type input "456"
type input "17"
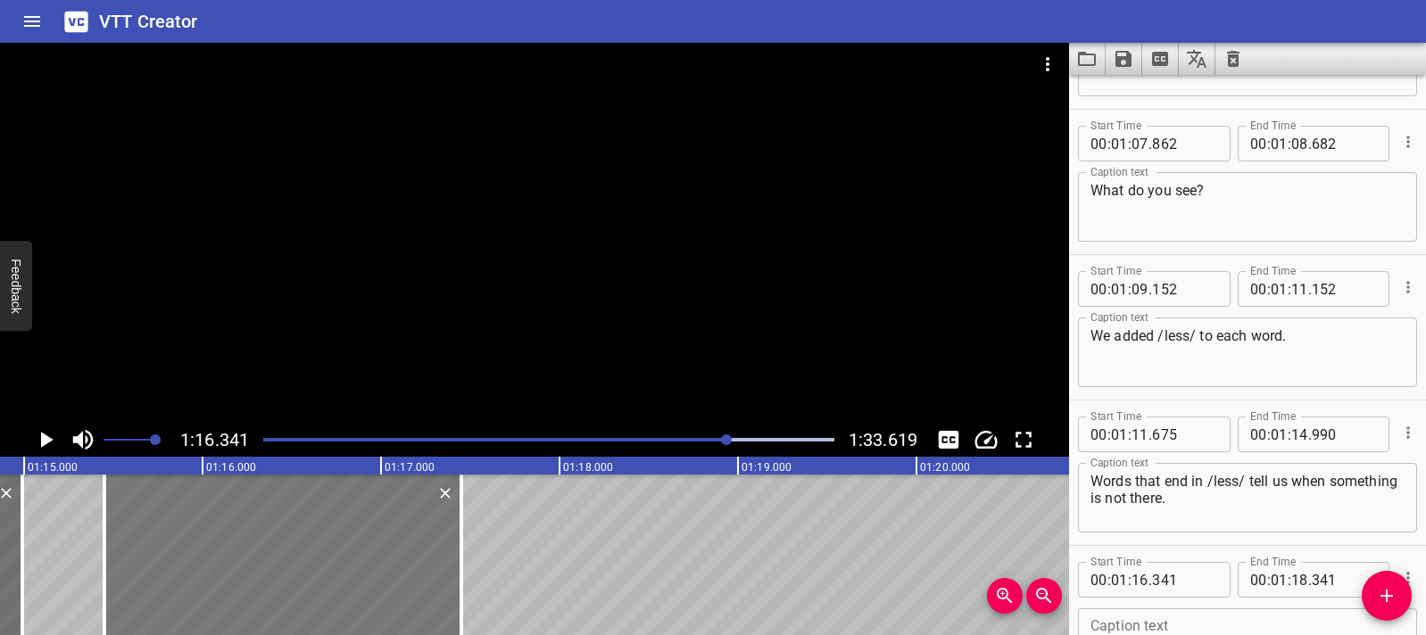
type input "456"
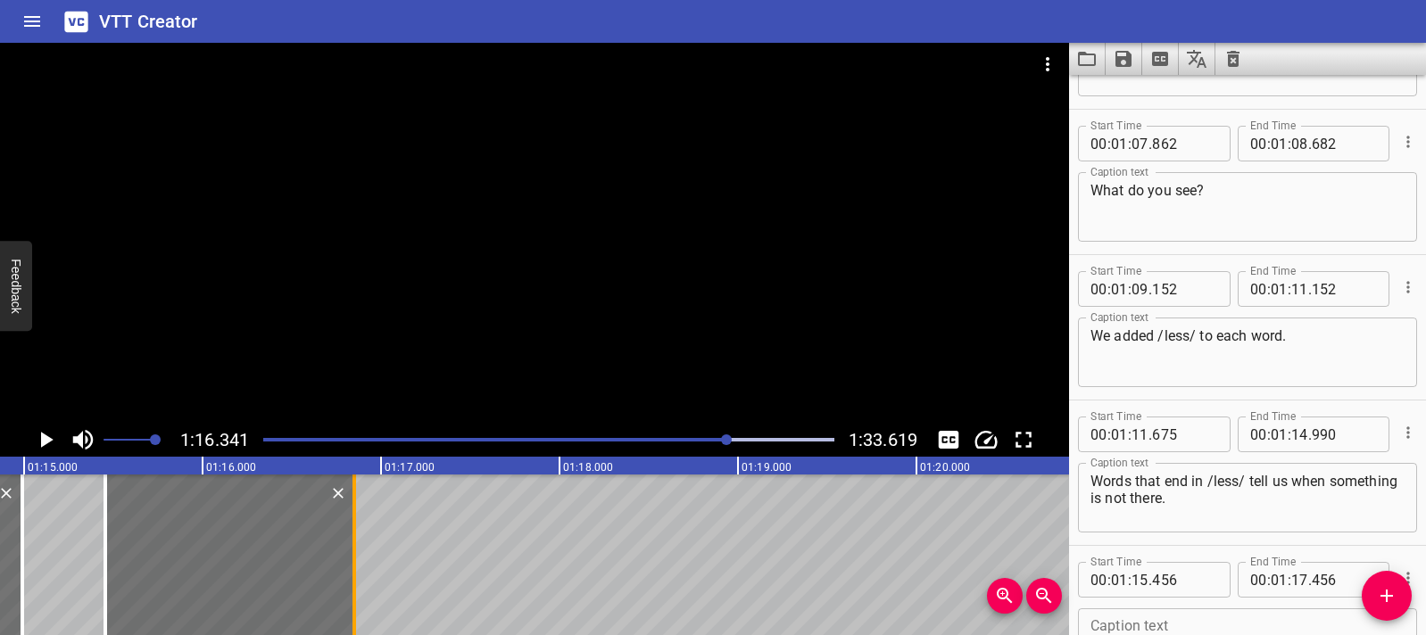
drag, startPoint x: 458, startPoint y: 546, endPoint x: 350, endPoint y: 544, distance: 108.0
click at [350, 544] on div at bounding box center [354, 555] width 18 height 161
type input "16"
type input "851"
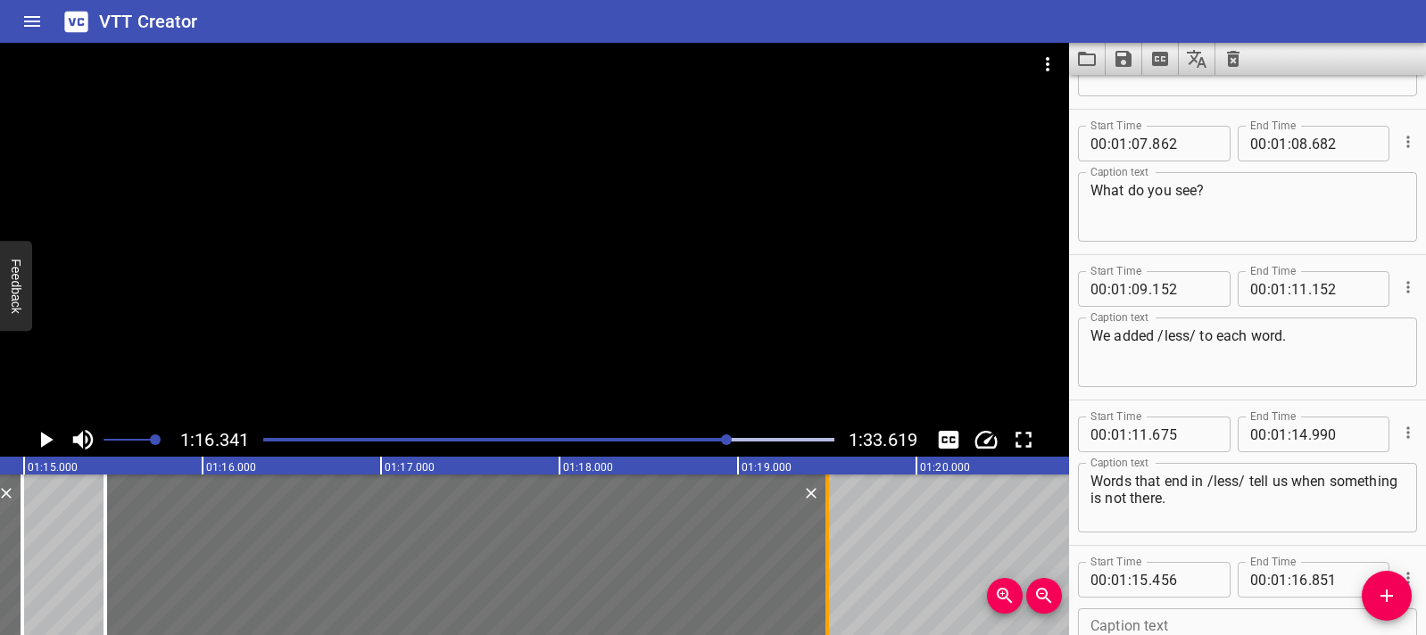
drag, startPoint x: 348, startPoint y: 558, endPoint x: 821, endPoint y: 563, distance: 472.9
click at [821, 563] on div at bounding box center [827, 555] width 18 height 161
type input "19"
type input "501"
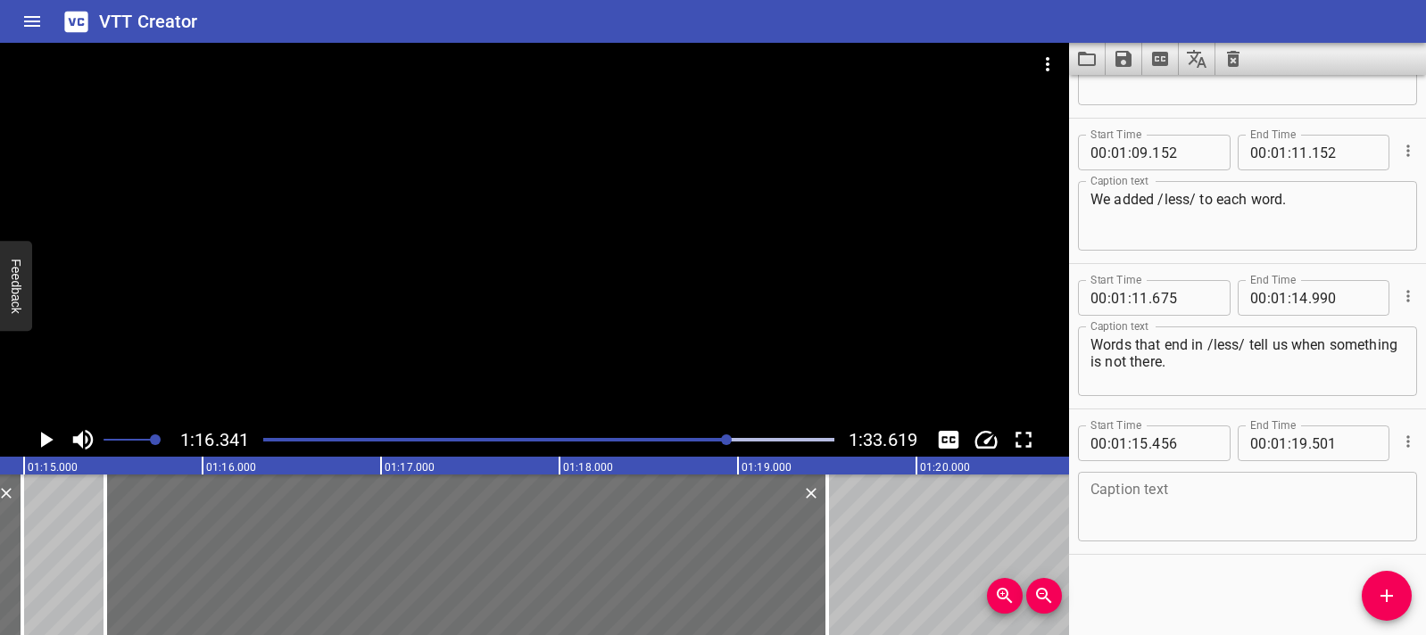
click at [1124, 507] on textarea at bounding box center [1247, 507] width 314 height 51
paste textarea "/less/ means “without” — like when something is gone or missing!"
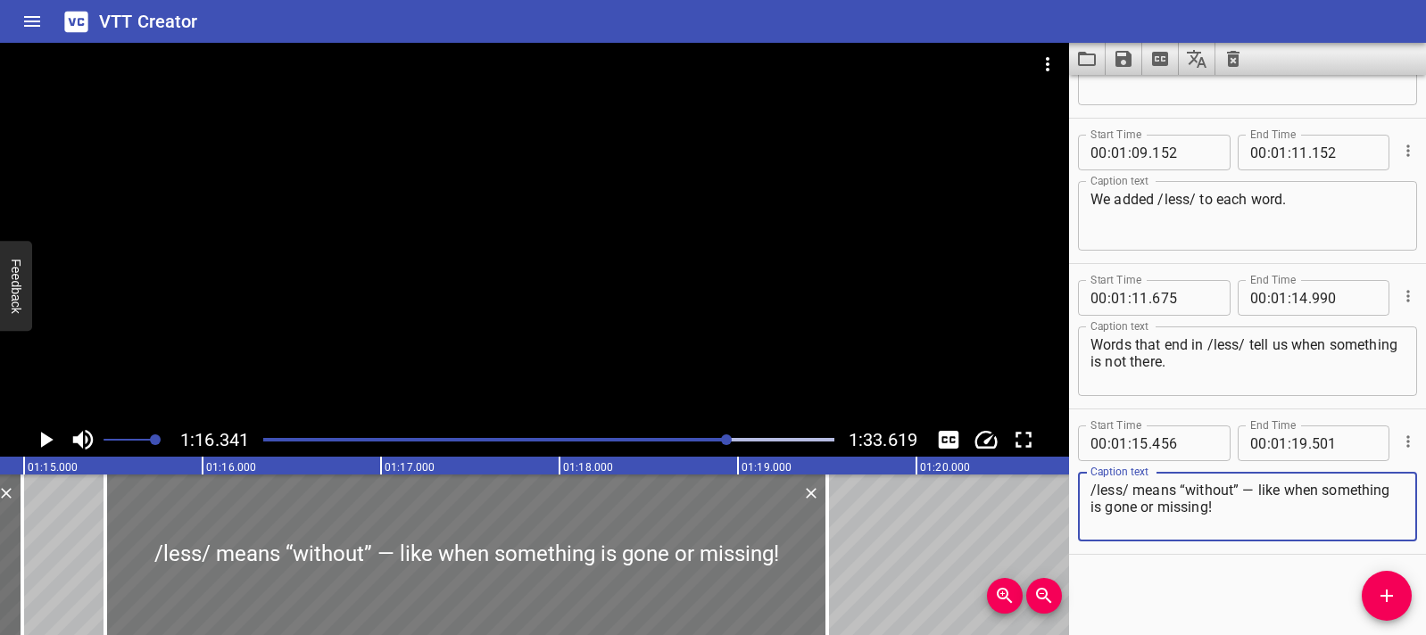
type textarea "/less/ means “without” — like when something is gone or missing!"
click at [125, 541] on div at bounding box center [466, 555] width 722 height 161
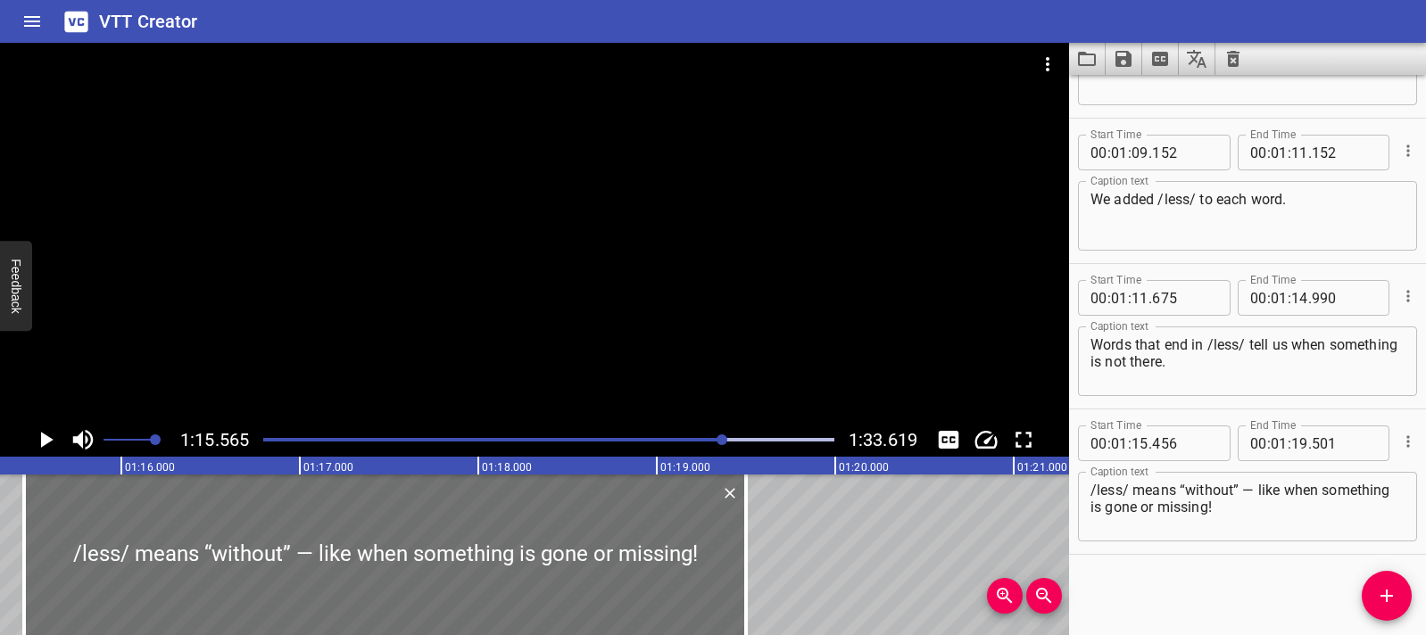
scroll to position [0, 13485]
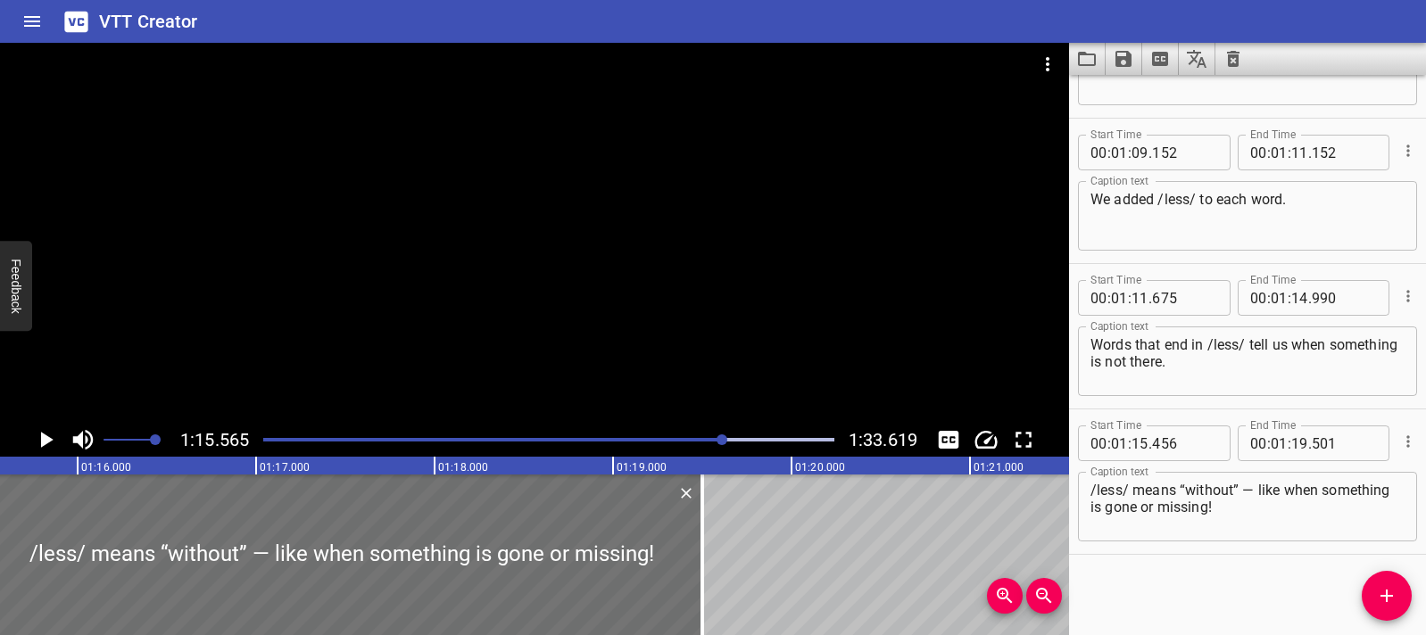
click at [36, 440] on icon "Play/Pause" at bounding box center [45, 440] width 27 height 27
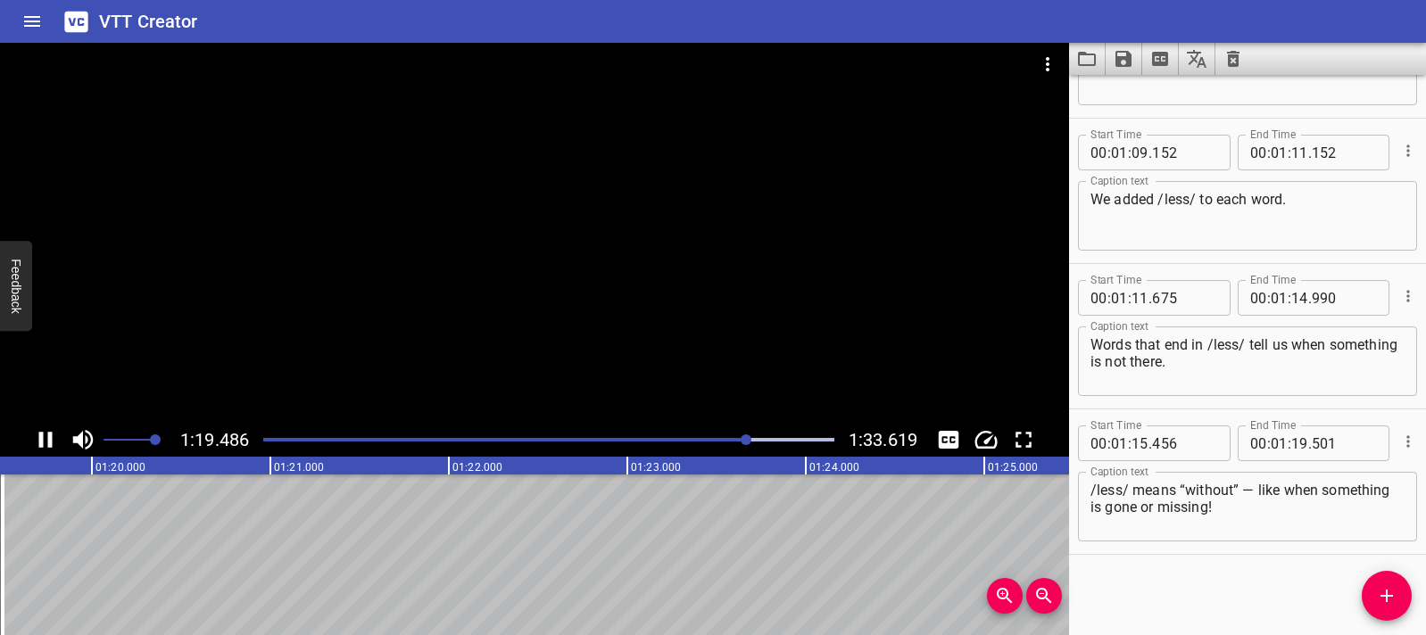
click at [34, 439] on icon "Play/Pause" at bounding box center [45, 440] width 27 height 27
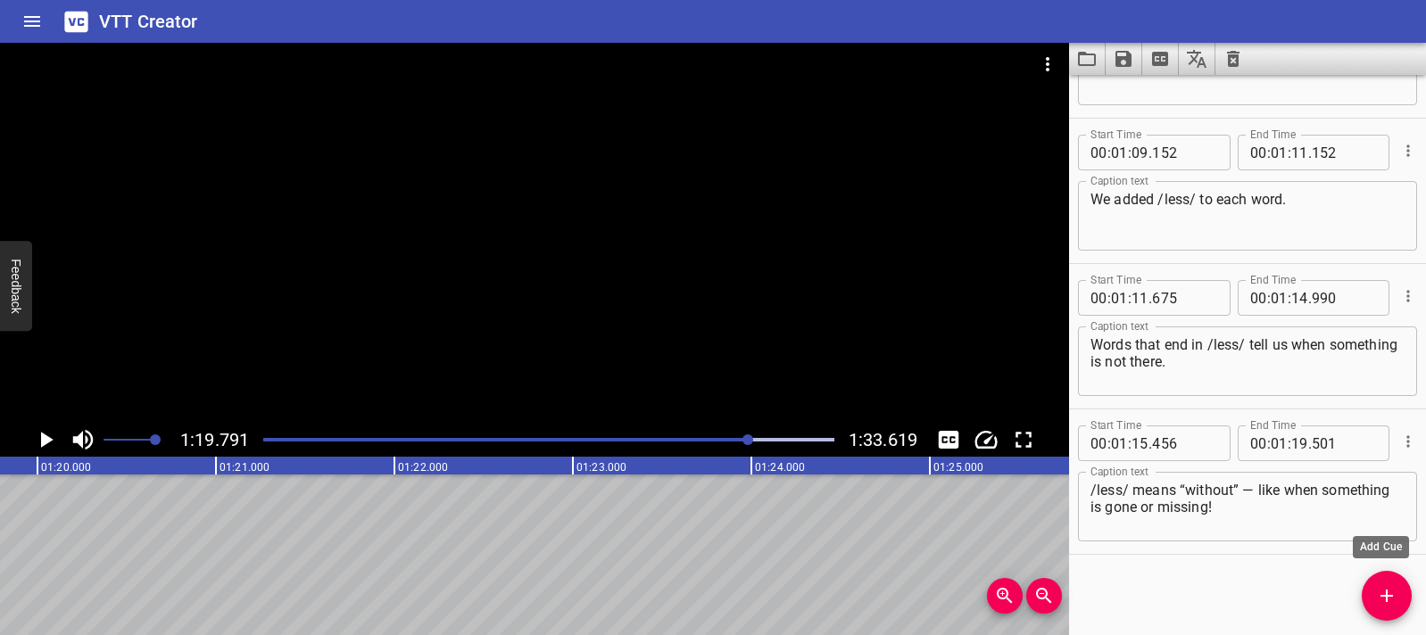
click at [1396, 601] on icon "Add Cue" at bounding box center [1386, 595] width 21 height 21
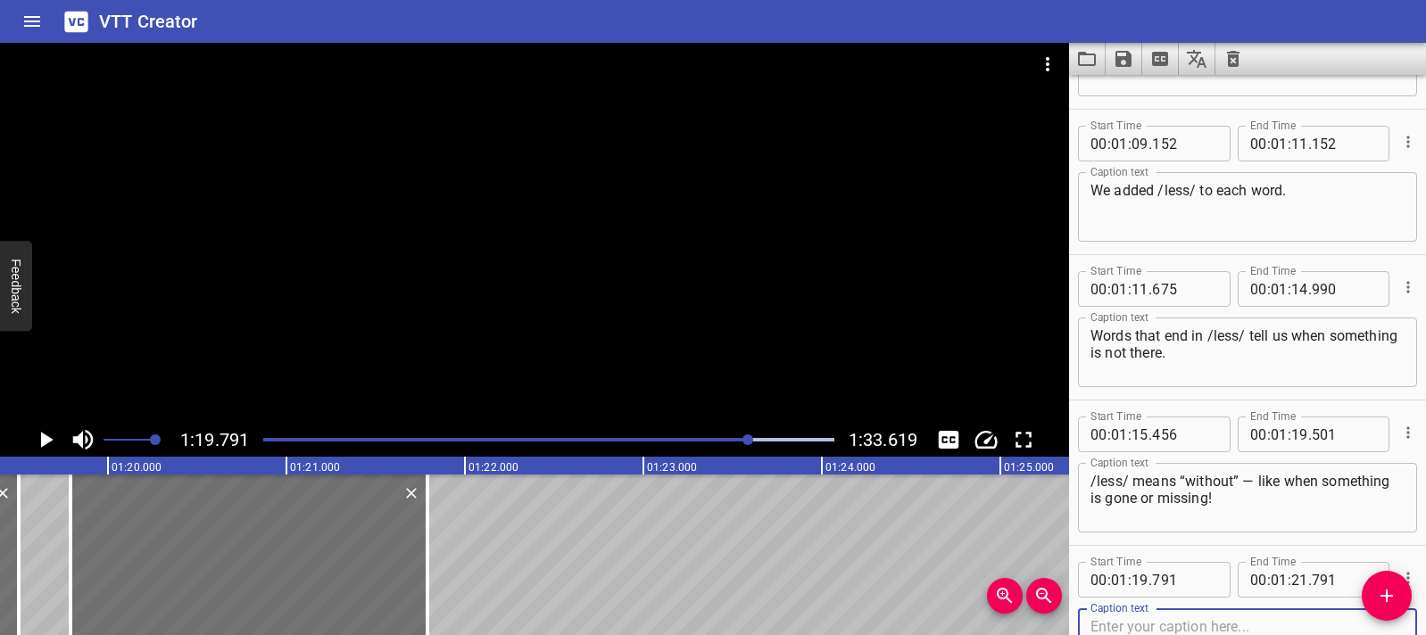
scroll to position [0, 14133]
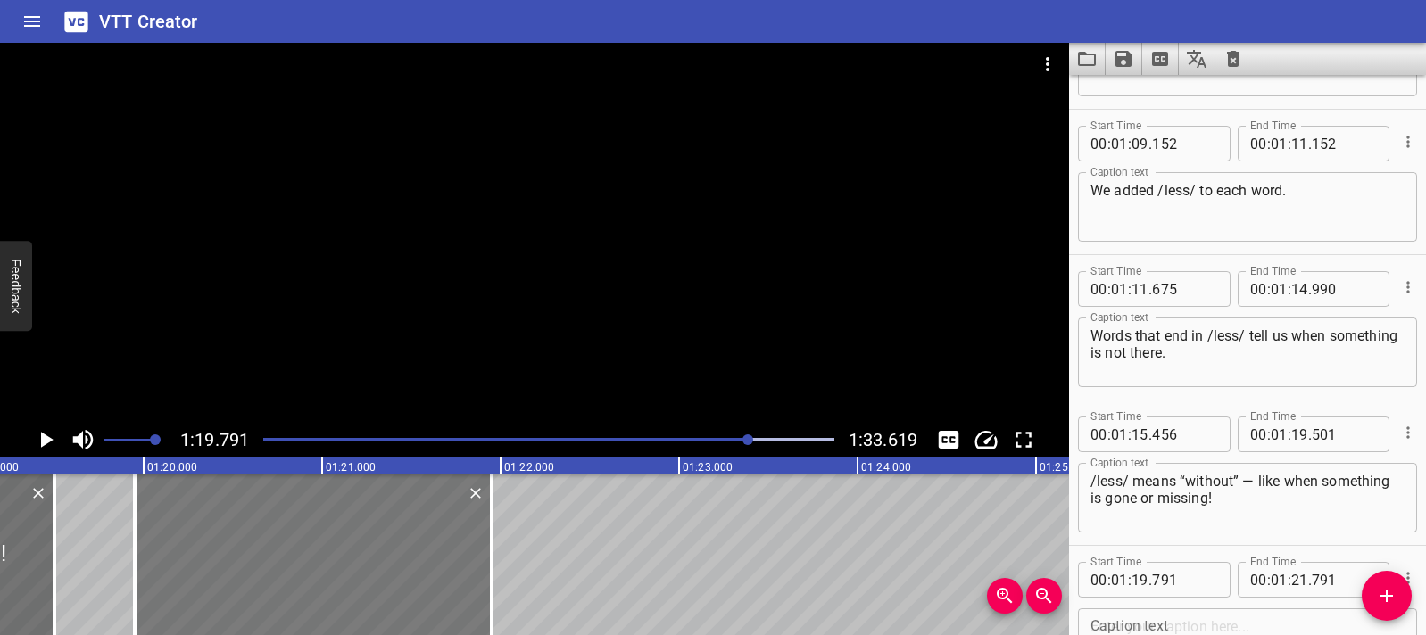
drag, startPoint x: 302, startPoint y: 589, endPoint x: 331, endPoint y: 589, distance: 28.6
click at [331, 589] on div at bounding box center [313, 555] width 357 height 161
type input "951"
click at [149, 552] on div at bounding box center [313, 555] width 357 height 161
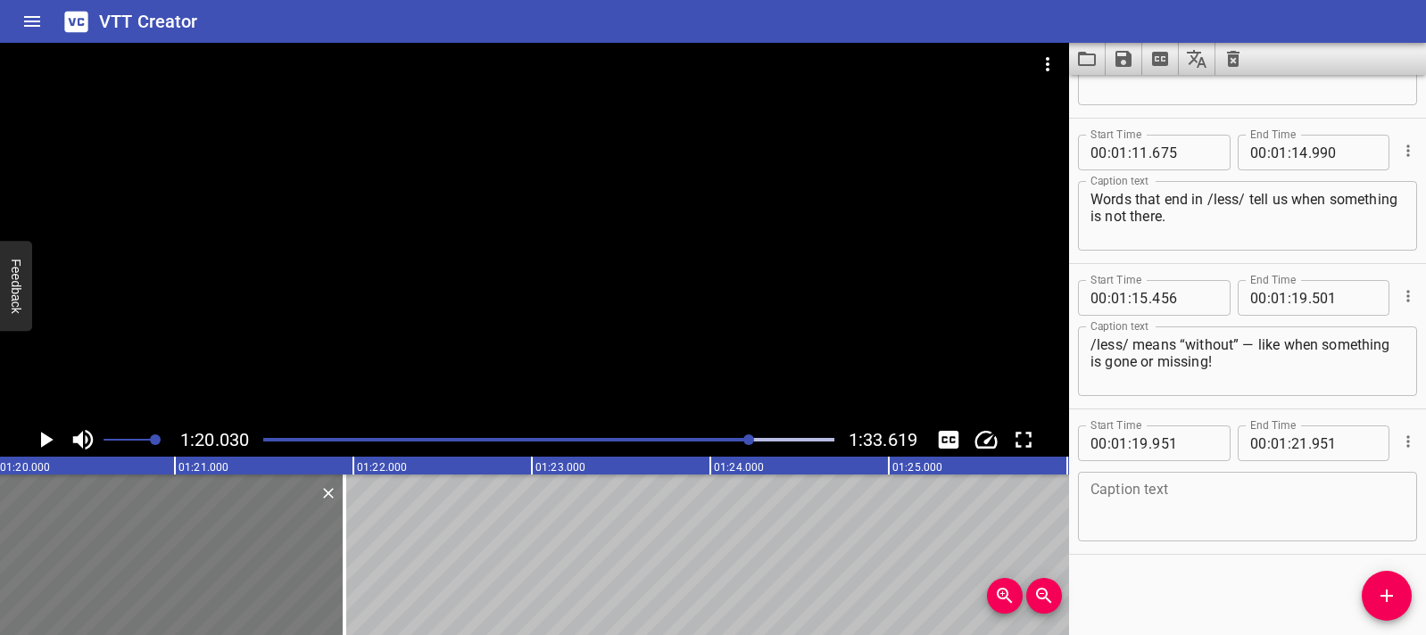
scroll to position [0, 14282]
click at [46, 439] on icon "Play/Pause" at bounding box center [47, 440] width 12 height 16
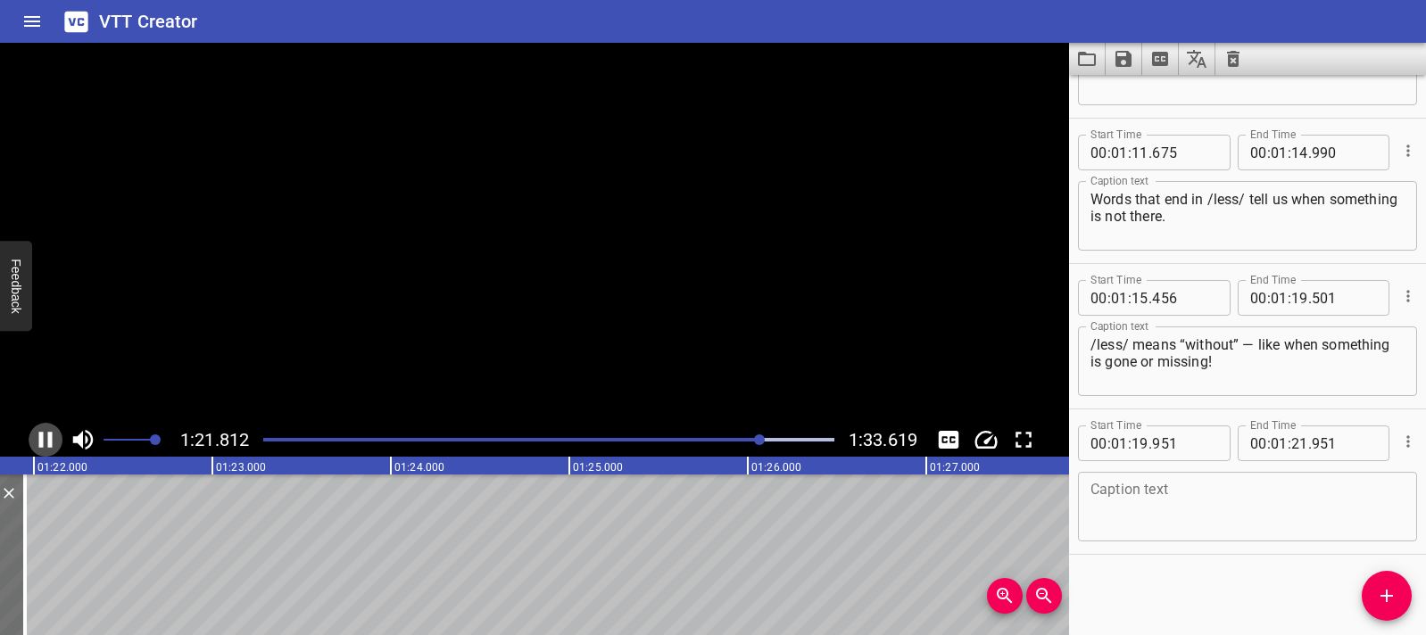
click at [46, 439] on icon "Play/Pause" at bounding box center [45, 440] width 27 height 27
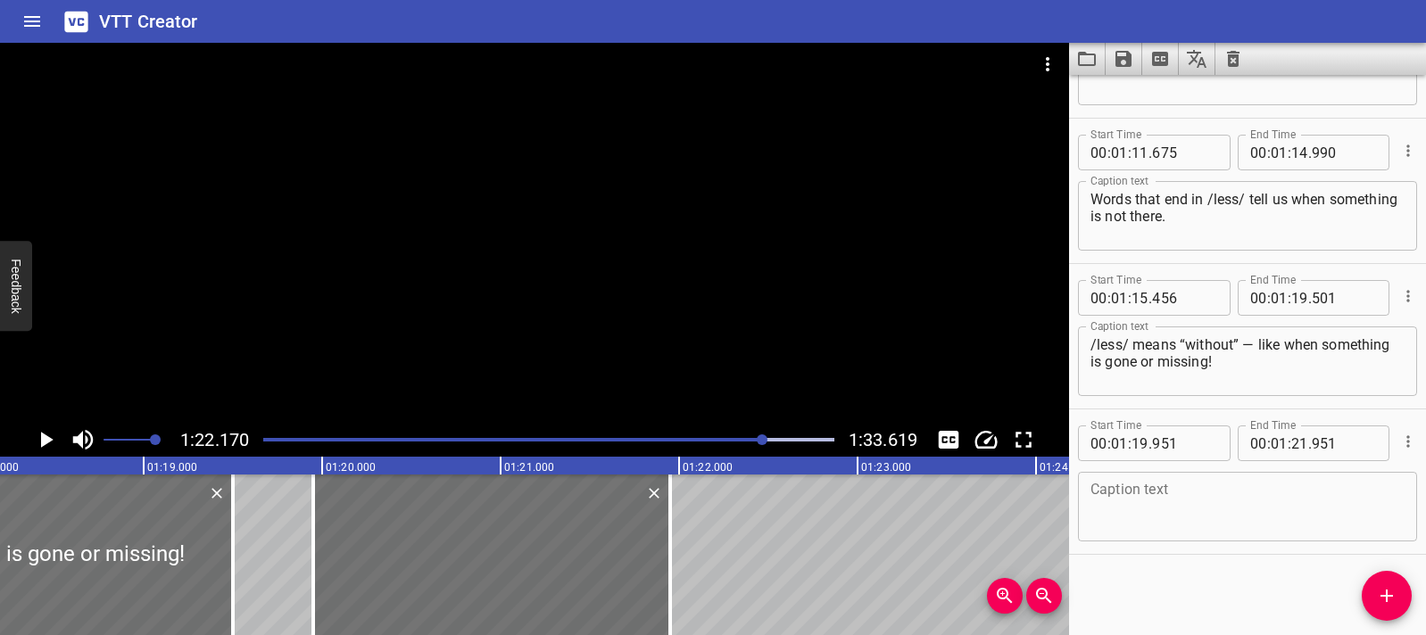
scroll to position [0, 13919]
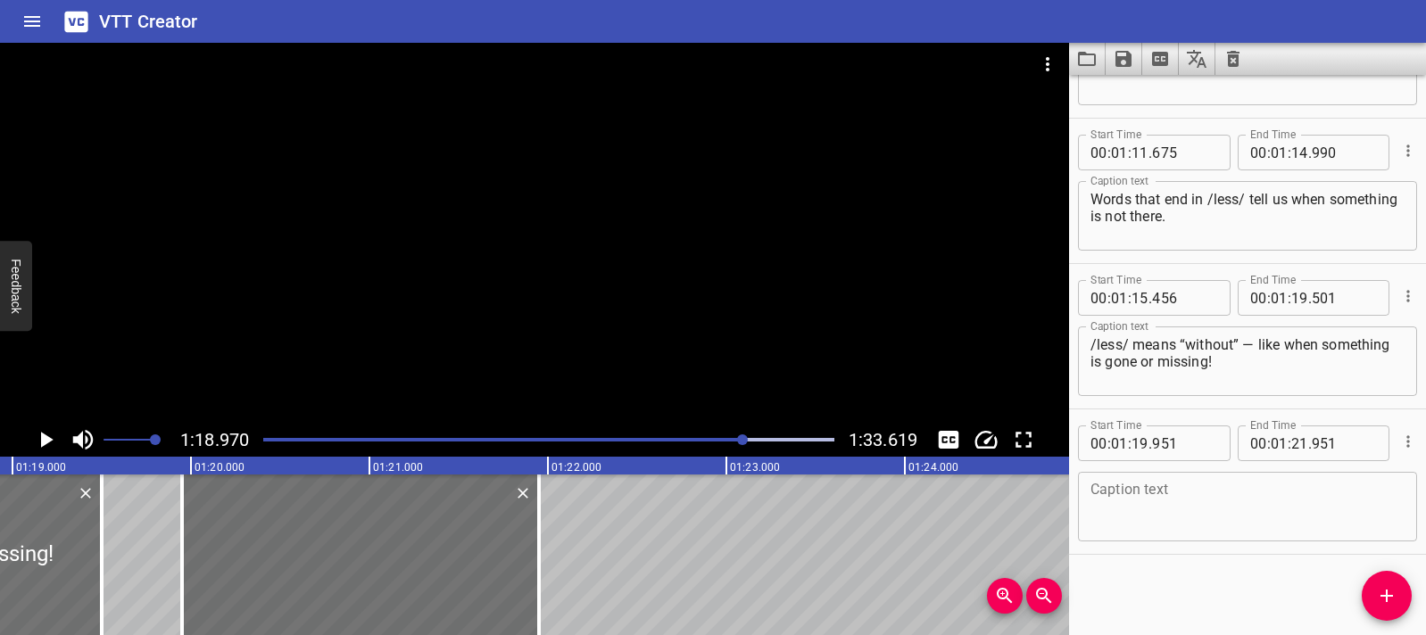
scroll to position [0, 14093]
click at [44, 436] on icon "Play/Pause" at bounding box center [47, 440] width 12 height 16
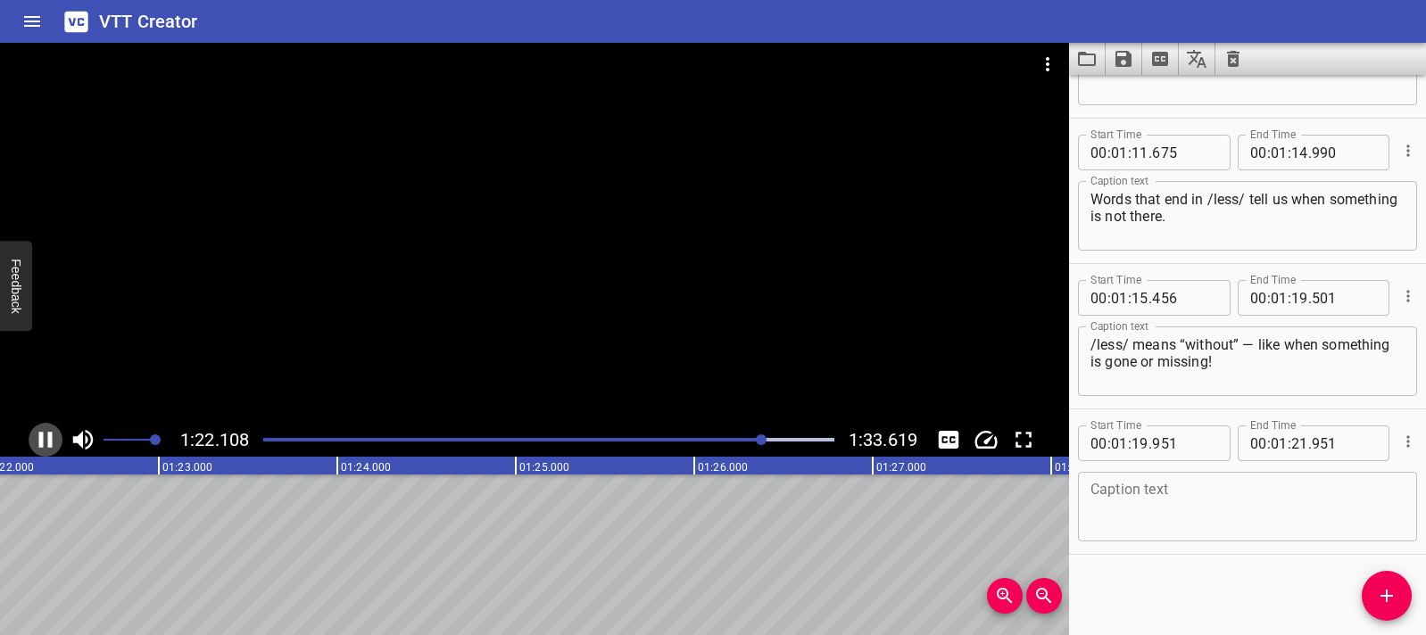
click at [42, 436] on icon "Play/Pause" at bounding box center [45, 440] width 13 height 16
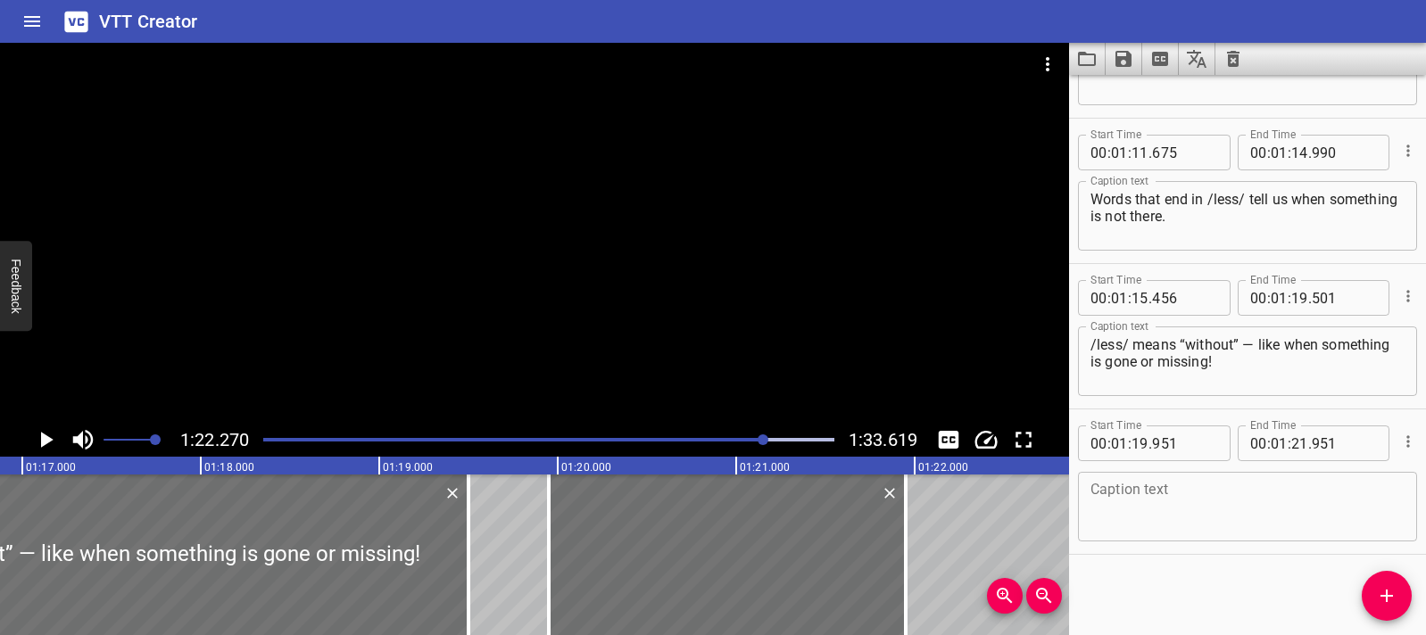
scroll to position [0, 13700]
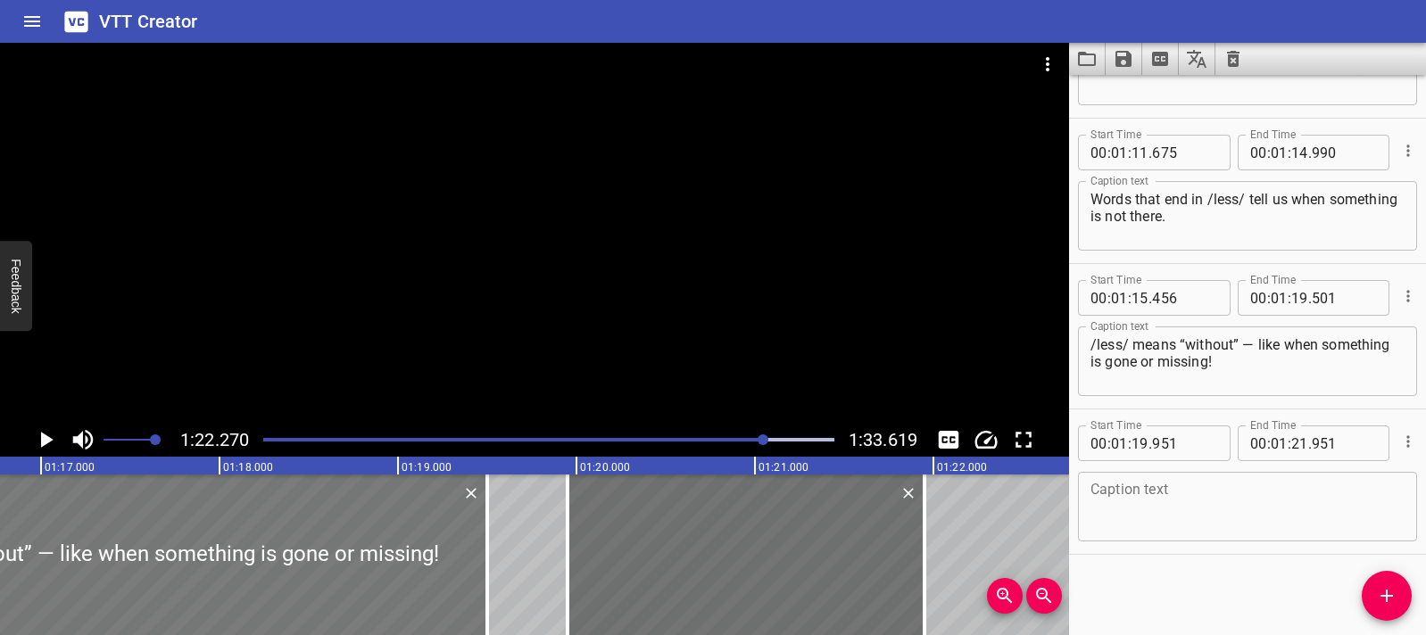
click at [89, 579] on div at bounding box center [126, 555] width 722 height 161
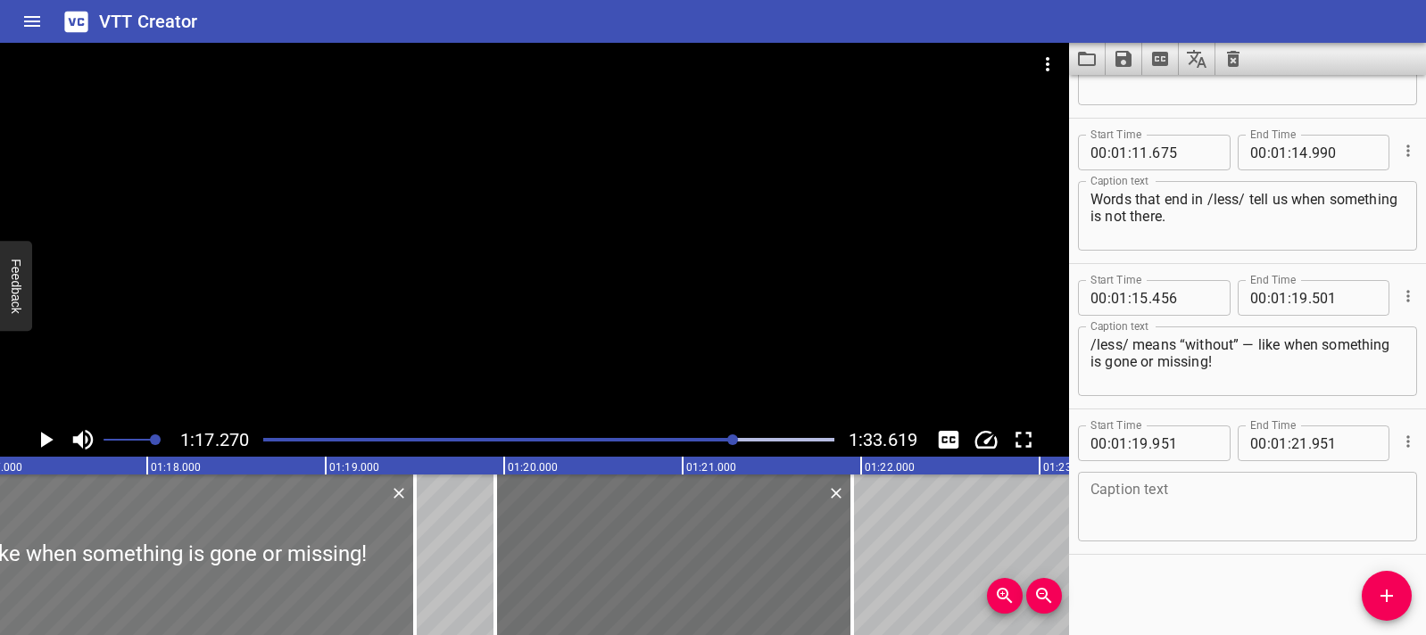
scroll to position [0, 13789]
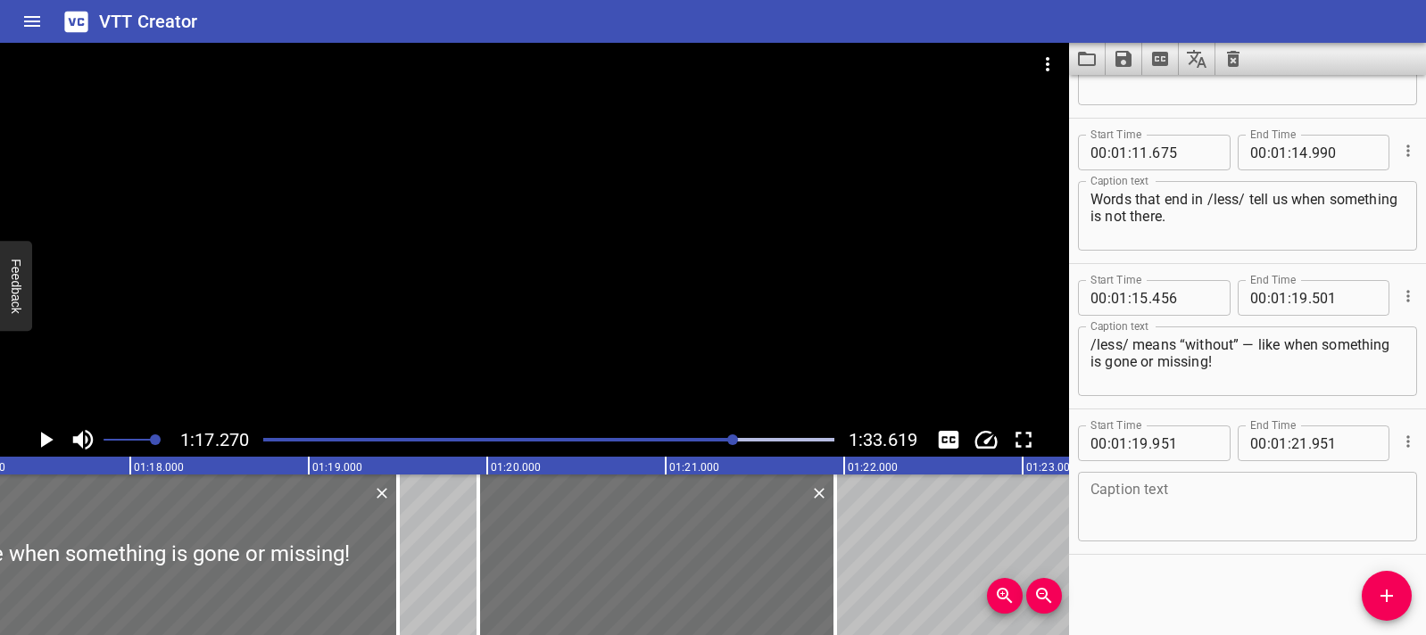
click at [33, 439] on div "1:17.270 1:33.619" at bounding box center [534, 440] width 1069 height 34
click at [32, 439] on icon "Play/Pause" at bounding box center [45, 440] width 27 height 27
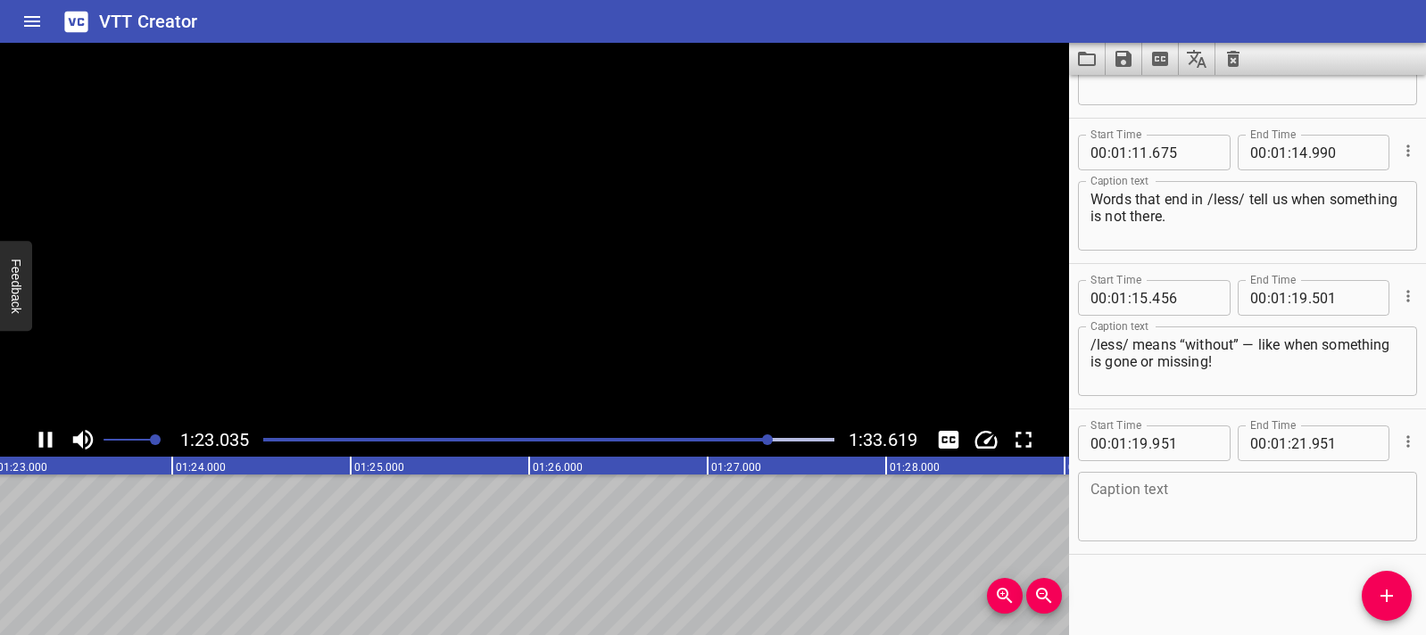
click at [32, 439] on icon "Play/Pause" at bounding box center [45, 440] width 27 height 27
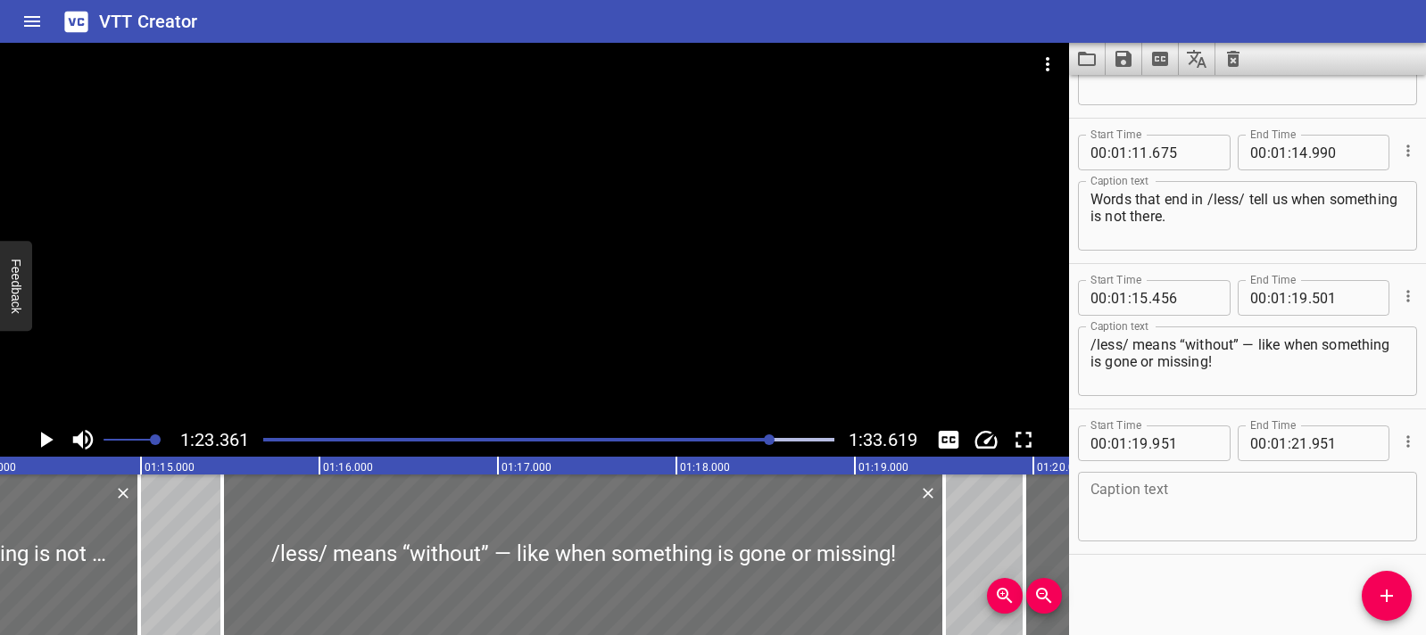
scroll to position [0, 12903]
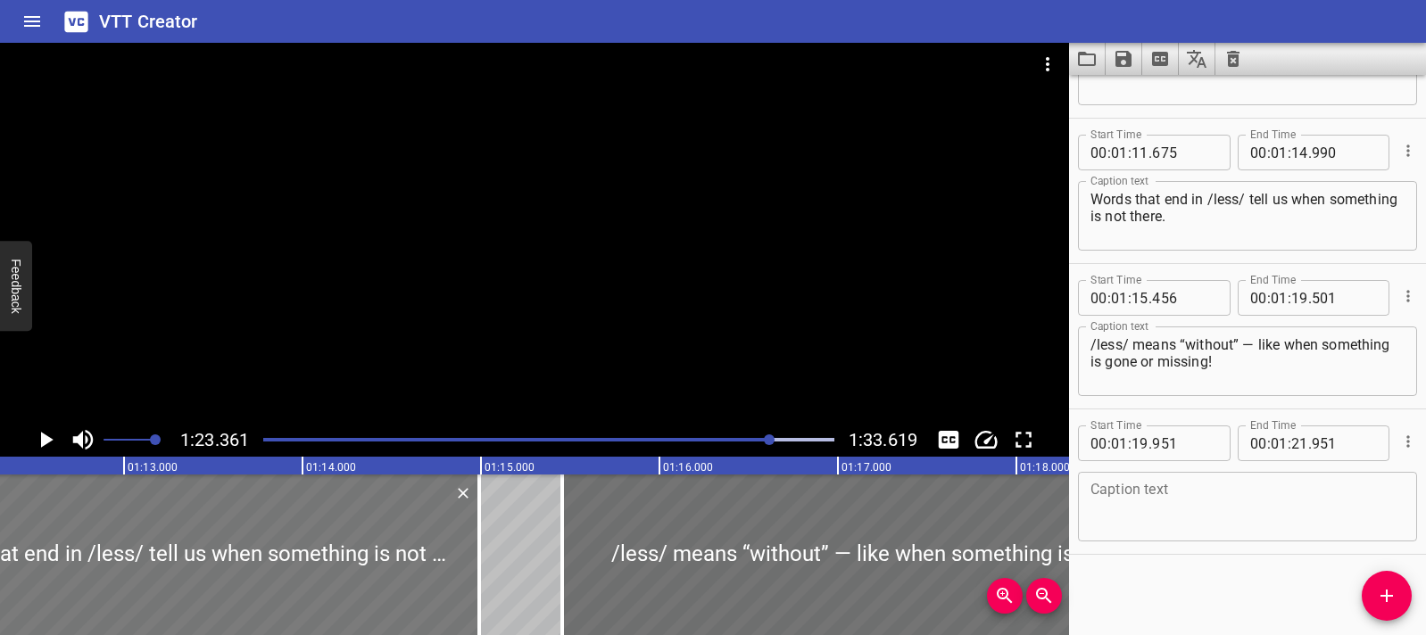
click at [458, 574] on div at bounding box center [184, 555] width 592 height 161
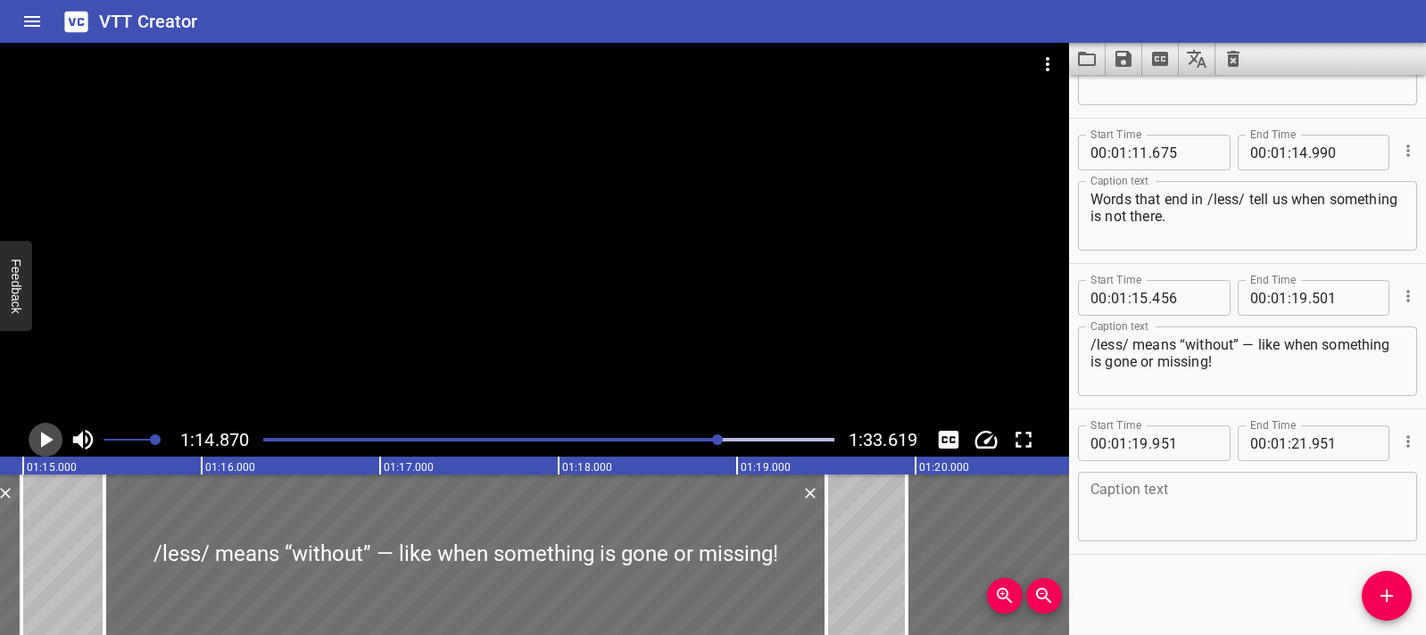
click at [47, 438] on icon "Play/Pause" at bounding box center [47, 440] width 12 height 16
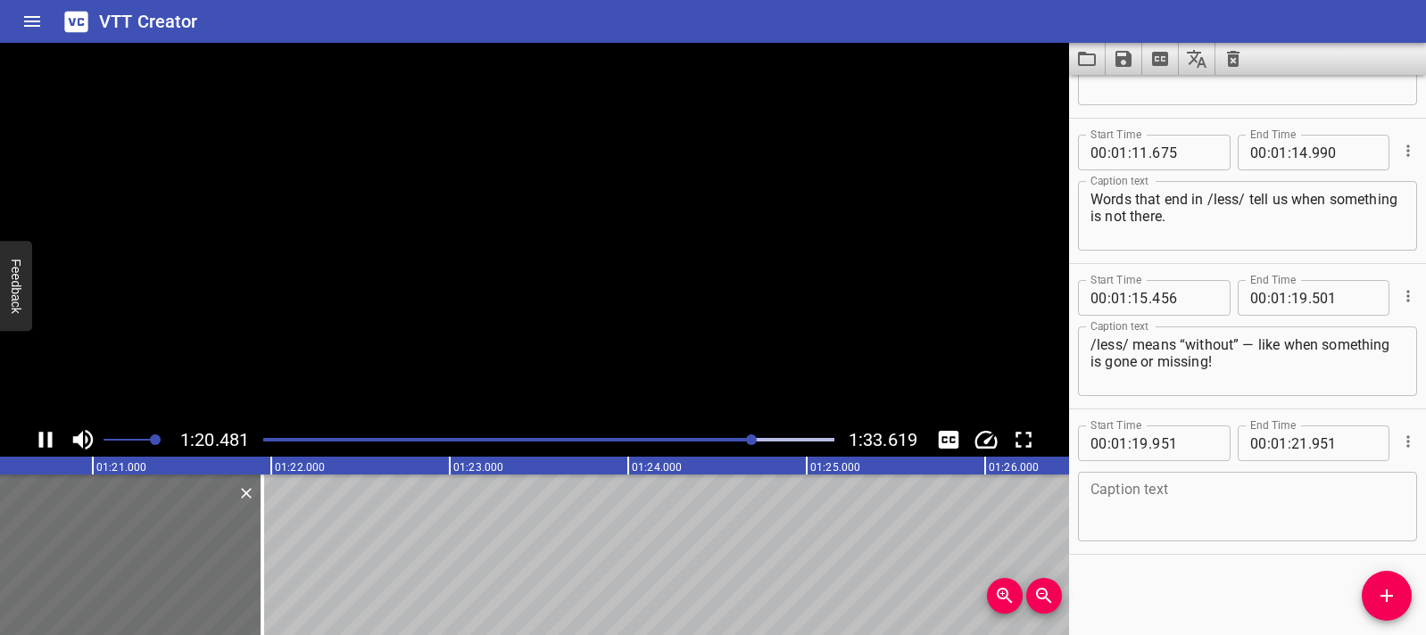
click at [47, 438] on icon "Play/Pause" at bounding box center [45, 440] width 13 height 16
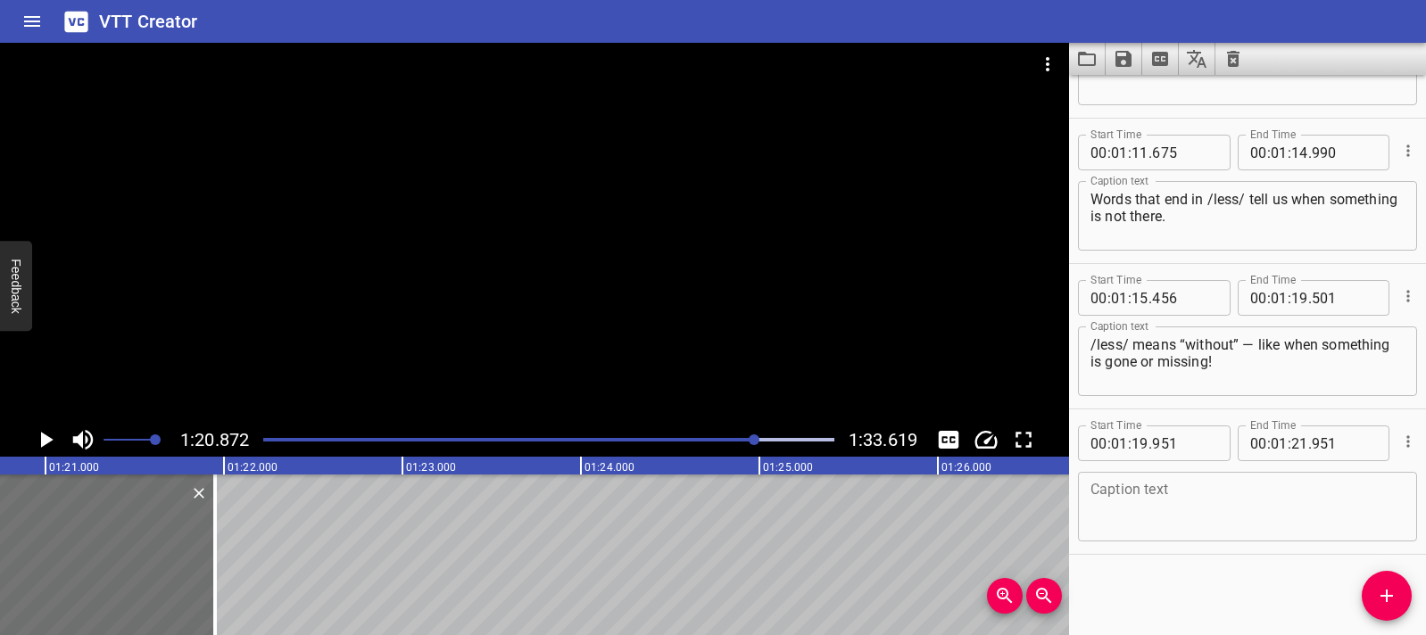
scroll to position [0, 14432]
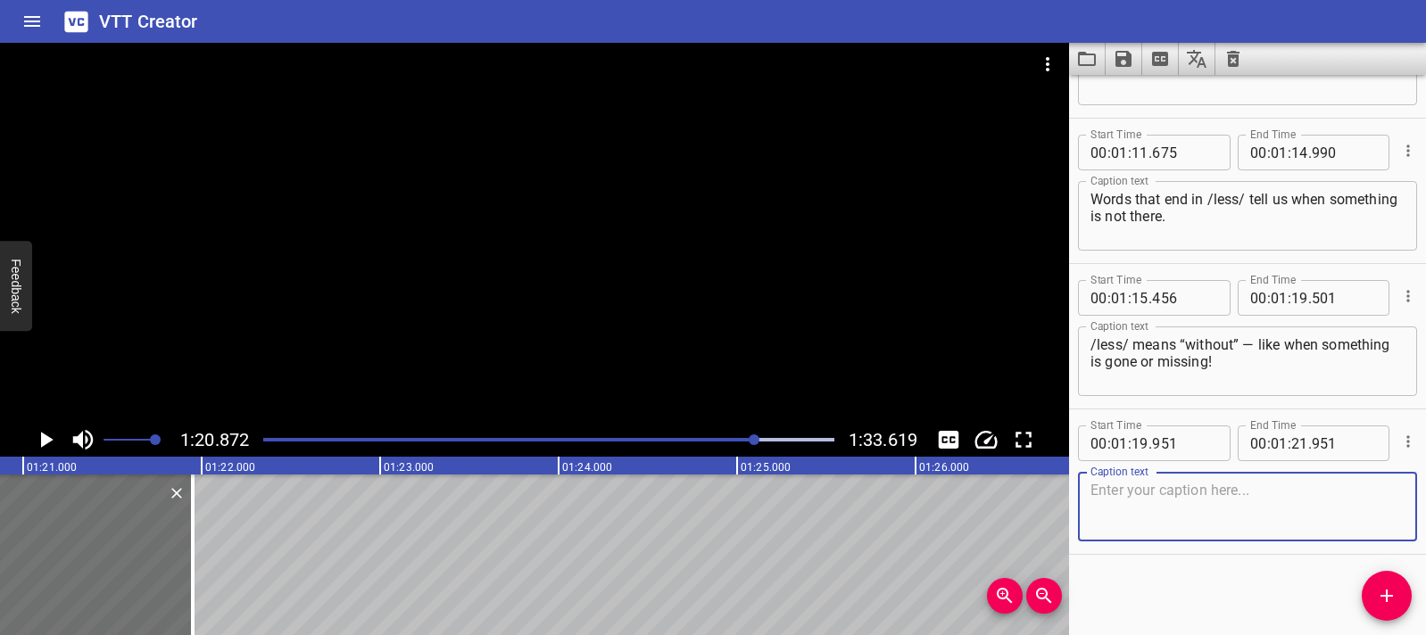
click at [1139, 501] on textarea at bounding box center [1247, 507] width 314 height 51
paste textarea "Can you think of other /less/ words?"
type textarea "Can you think of other /less/ words?"
click at [53, 436] on icon "Play/Pause" at bounding box center [45, 440] width 27 height 27
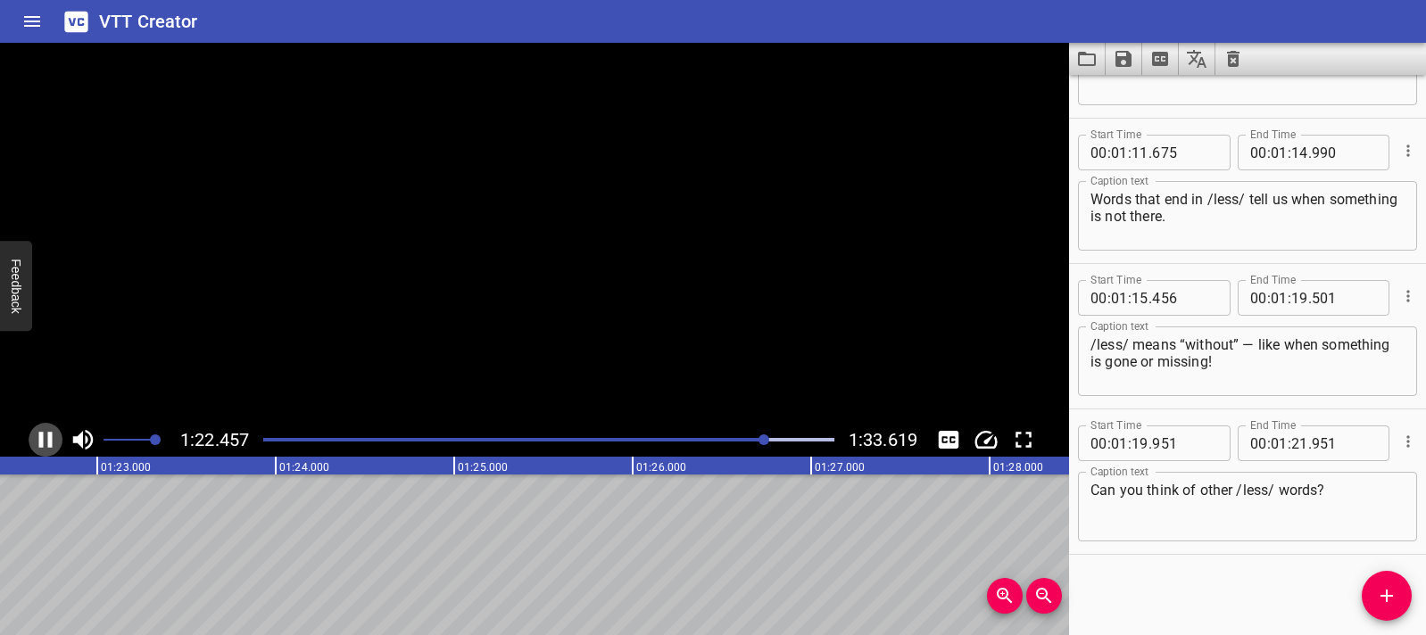
click at [53, 436] on icon "Play/Pause" at bounding box center [45, 440] width 27 height 27
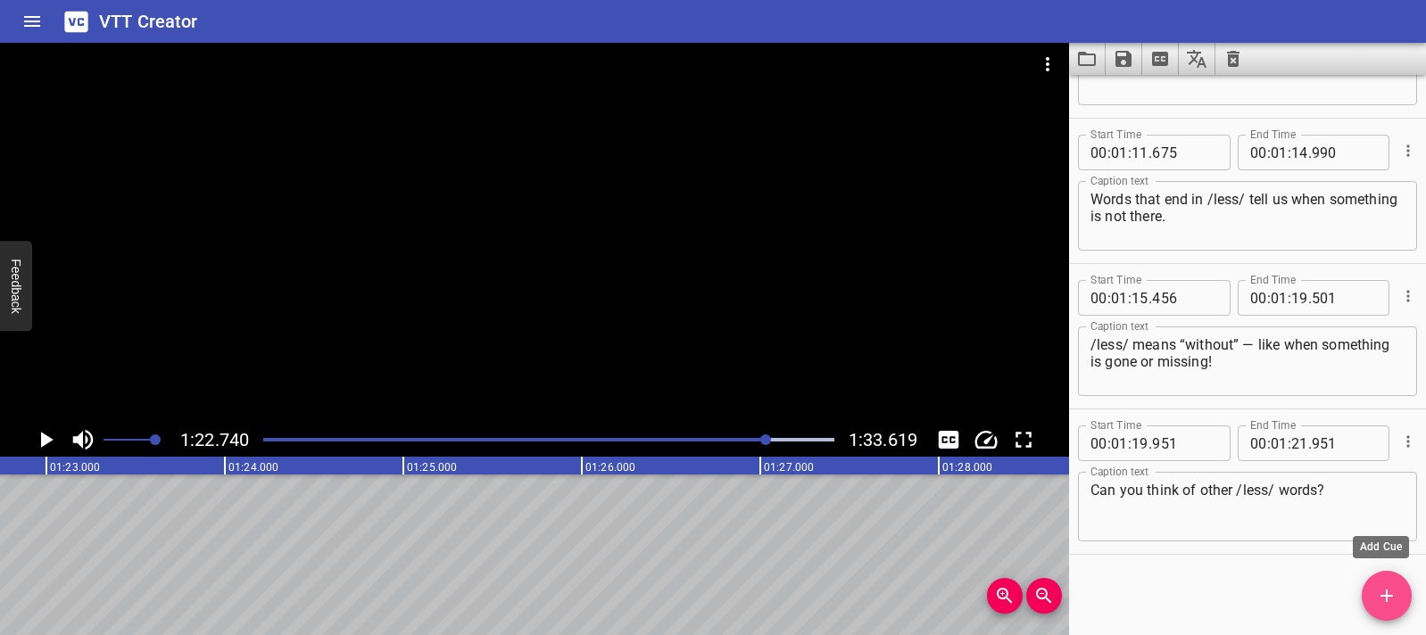
click at [1380, 602] on icon "Add Cue" at bounding box center [1386, 595] width 21 height 21
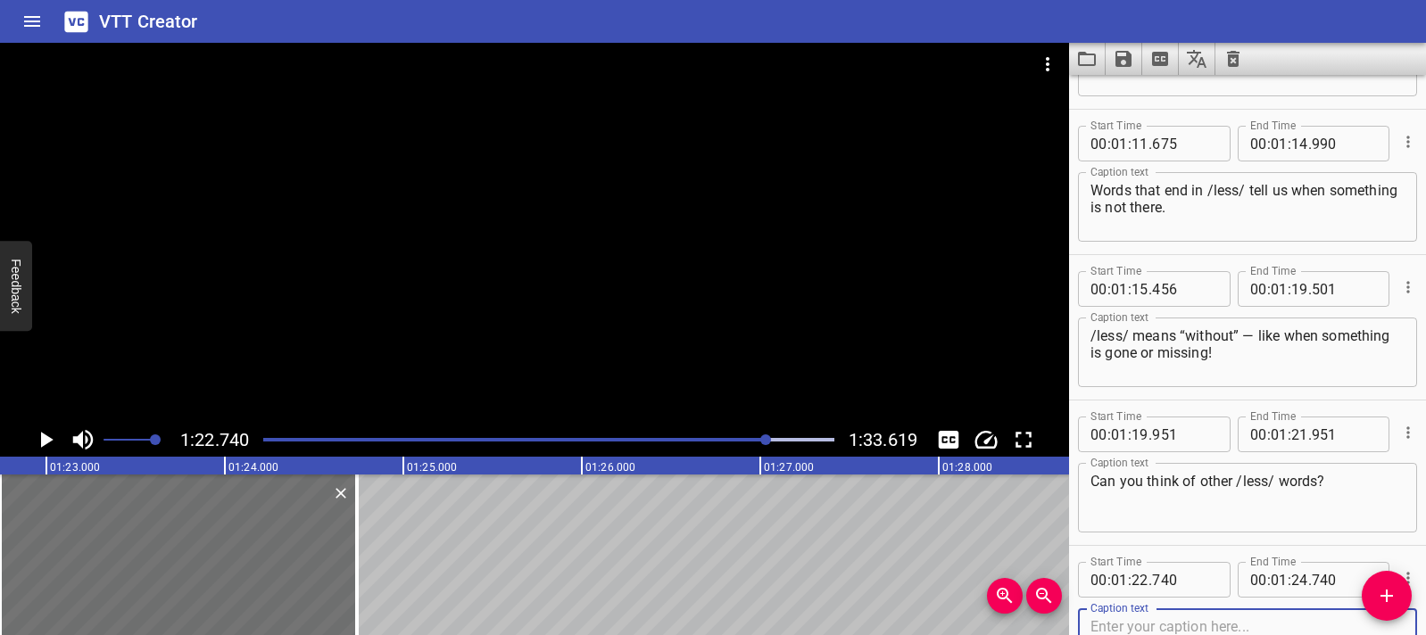
scroll to position [0, 14645]
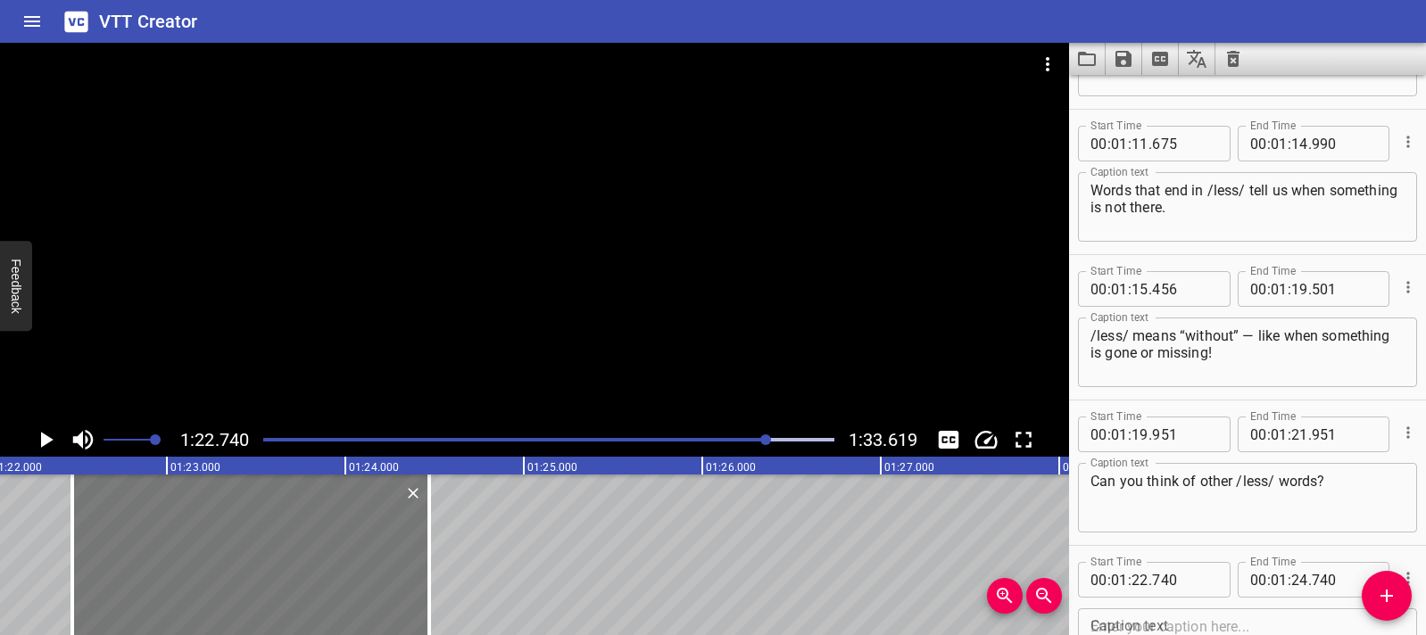
drag, startPoint x: 363, startPoint y: 548, endPoint x: 315, endPoint y: 545, distance: 48.3
click at [315, 545] on div at bounding box center [250, 555] width 357 height 161
type input "470"
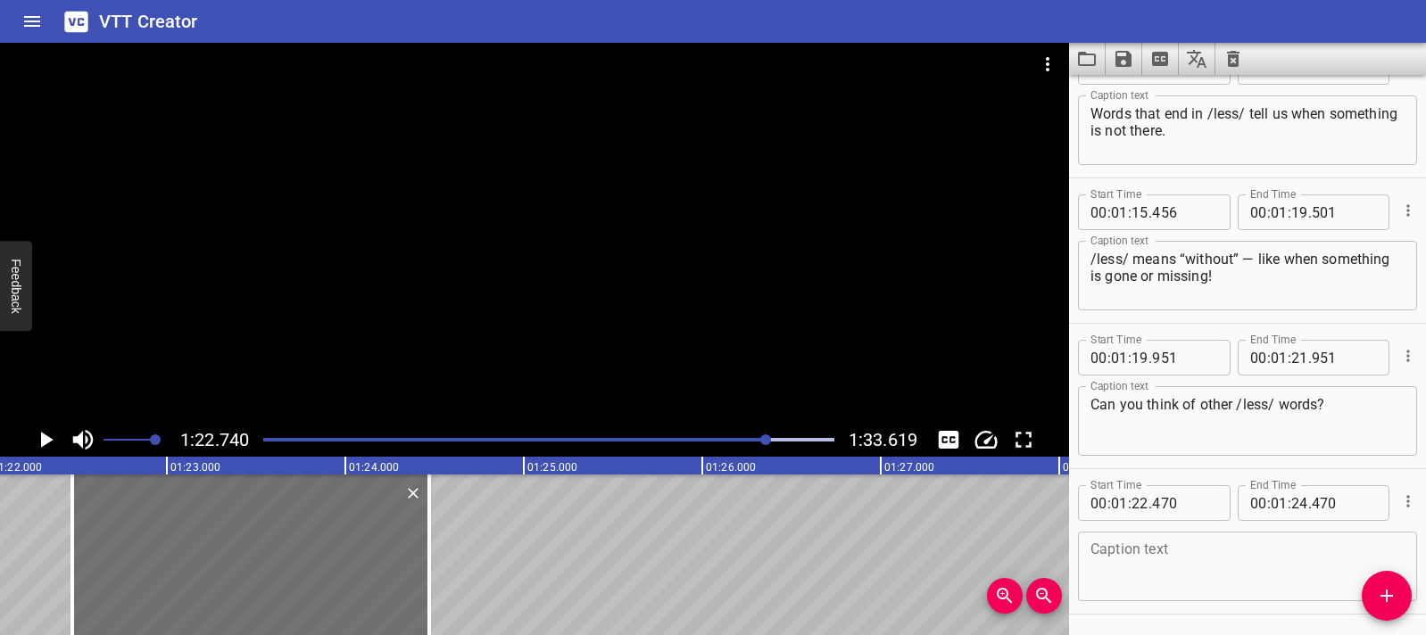
scroll to position [3741, 0]
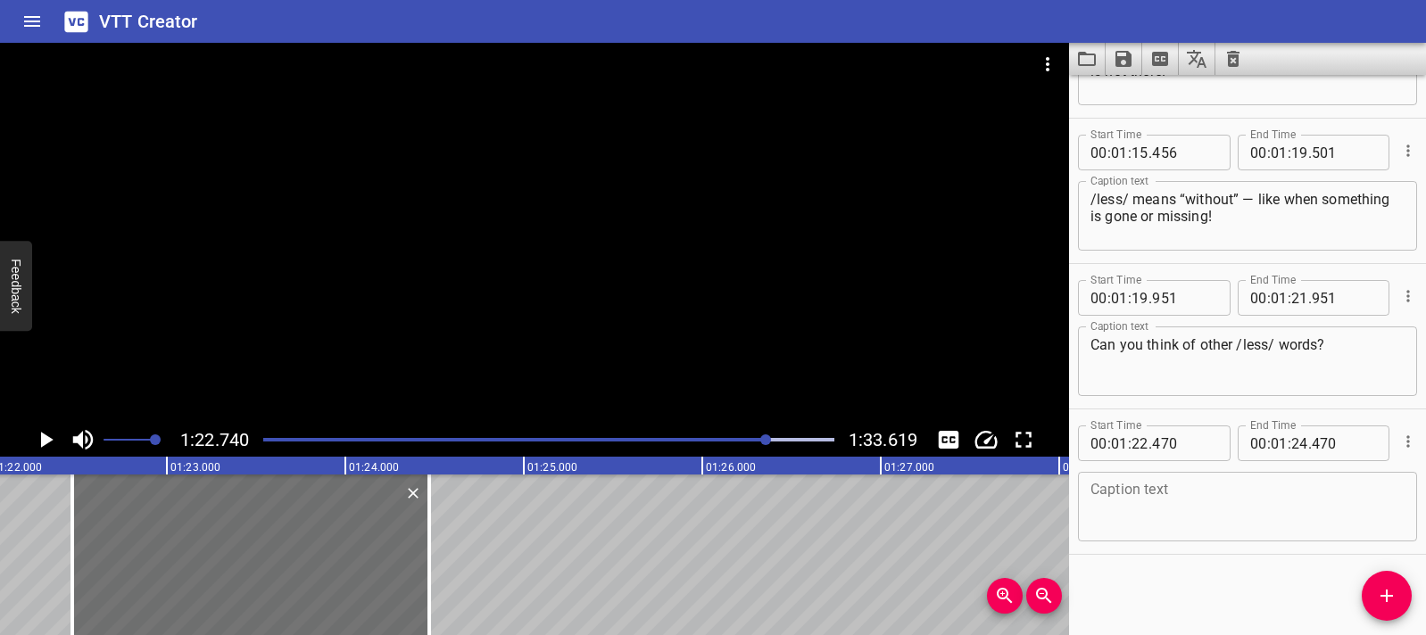
click at [1129, 495] on textarea at bounding box center [1247, 507] width 314 height 51
paste textarea "And one thing’s clear…"
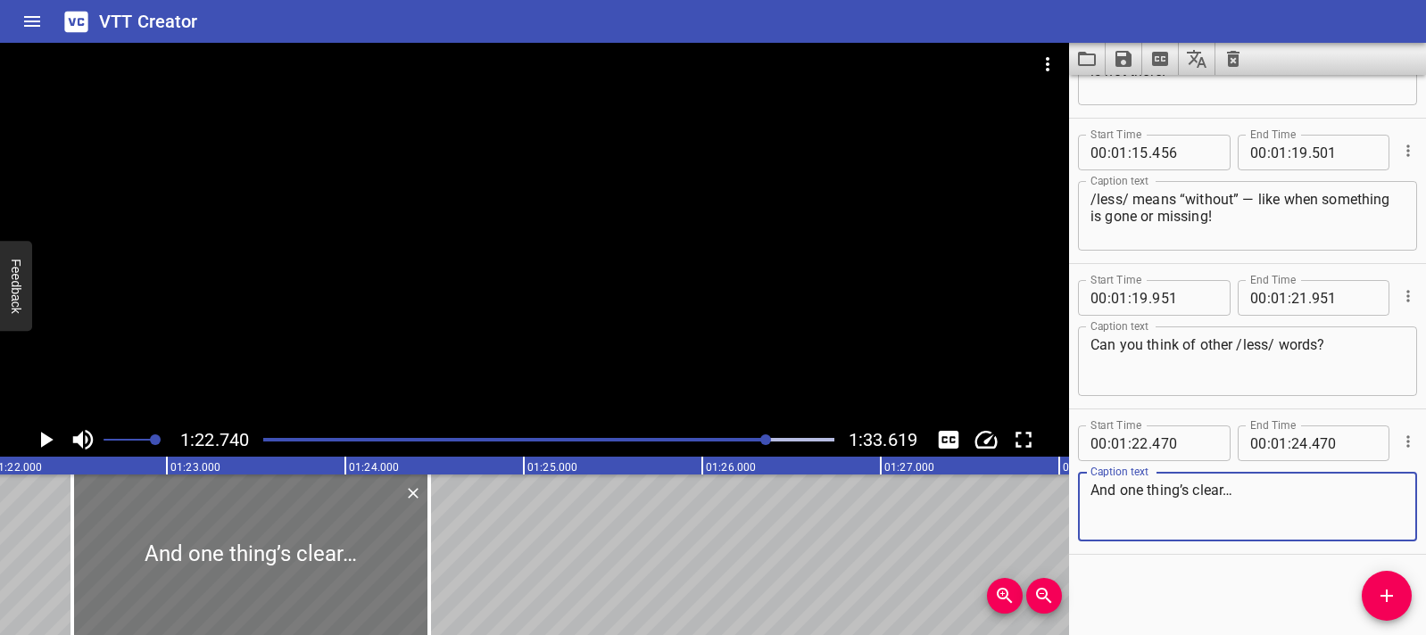
type textarea "And one thing’s clear…"
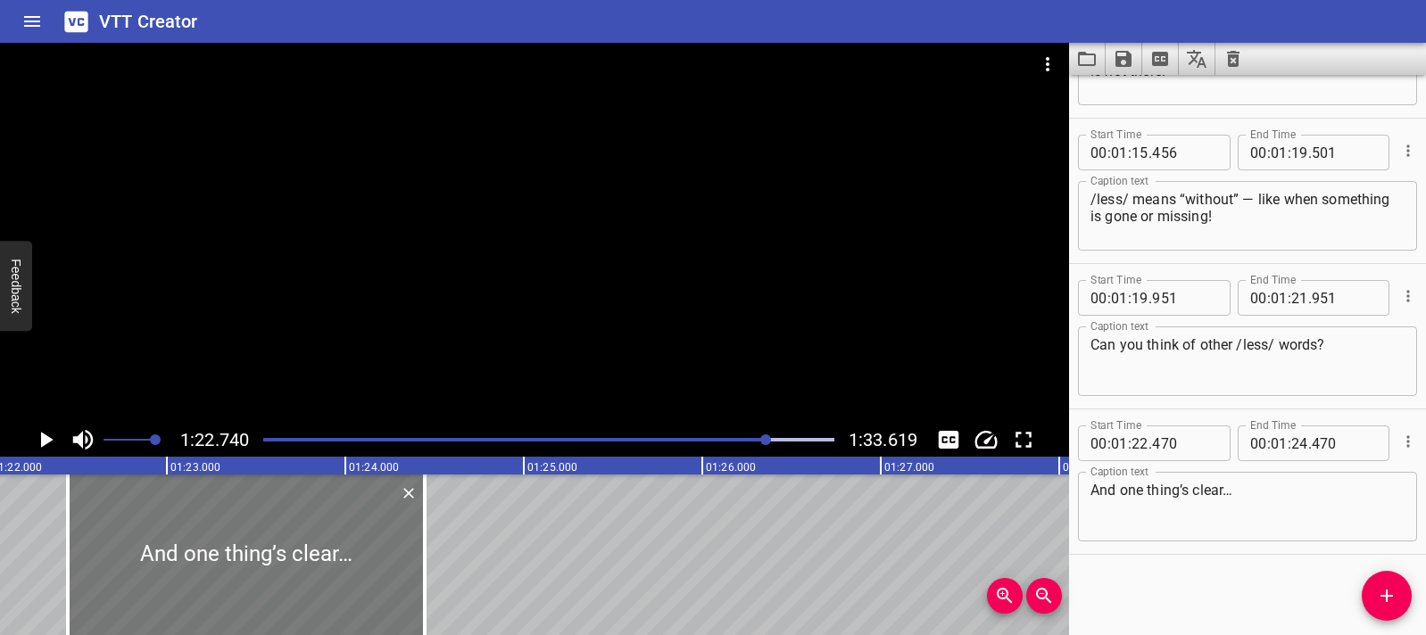
click at [112, 540] on div at bounding box center [246, 555] width 357 height 161
type input "445"
click at [78, 534] on div at bounding box center [246, 555] width 357 height 161
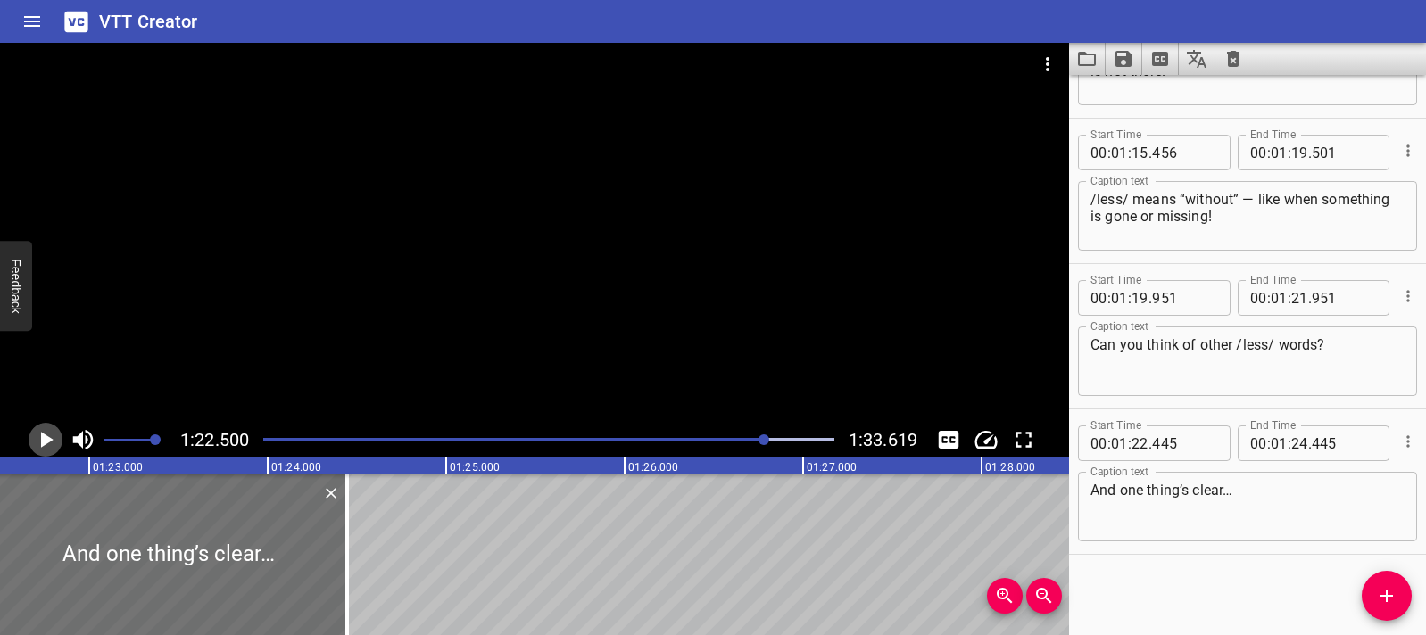
click at [48, 449] on icon "Play/Pause" at bounding box center [45, 440] width 27 height 27
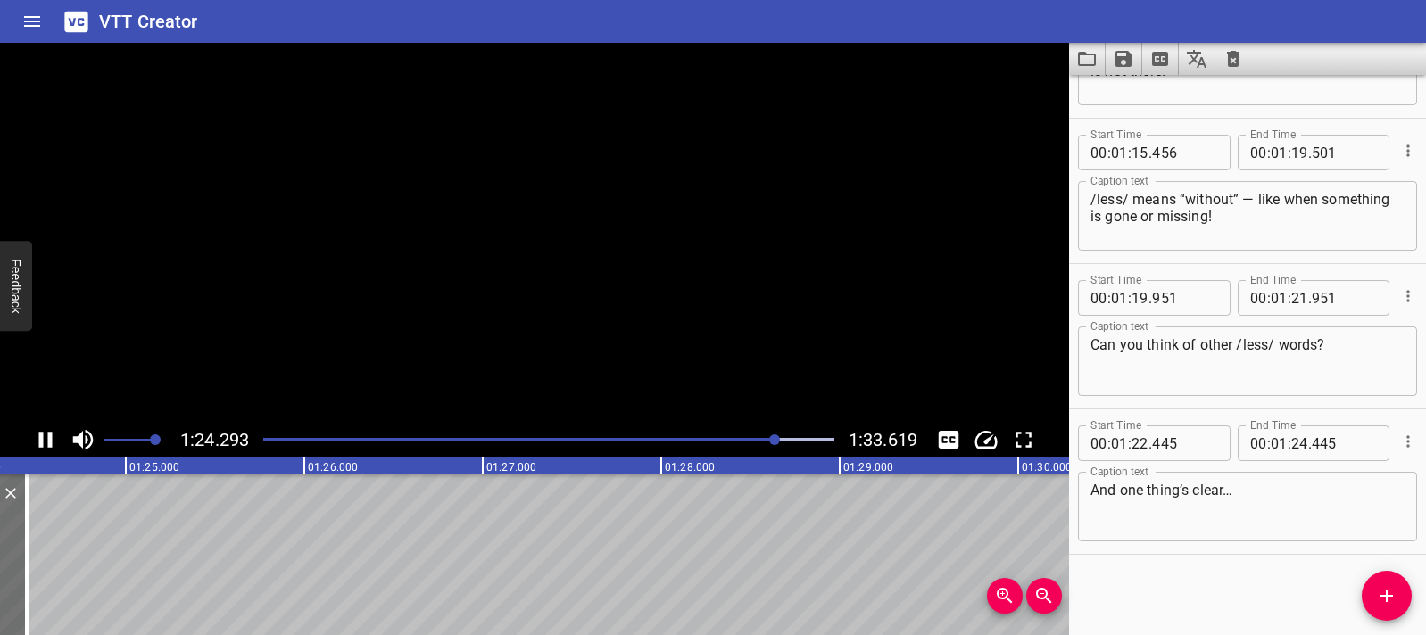
click at [48, 449] on icon "Play/Pause" at bounding box center [45, 440] width 27 height 27
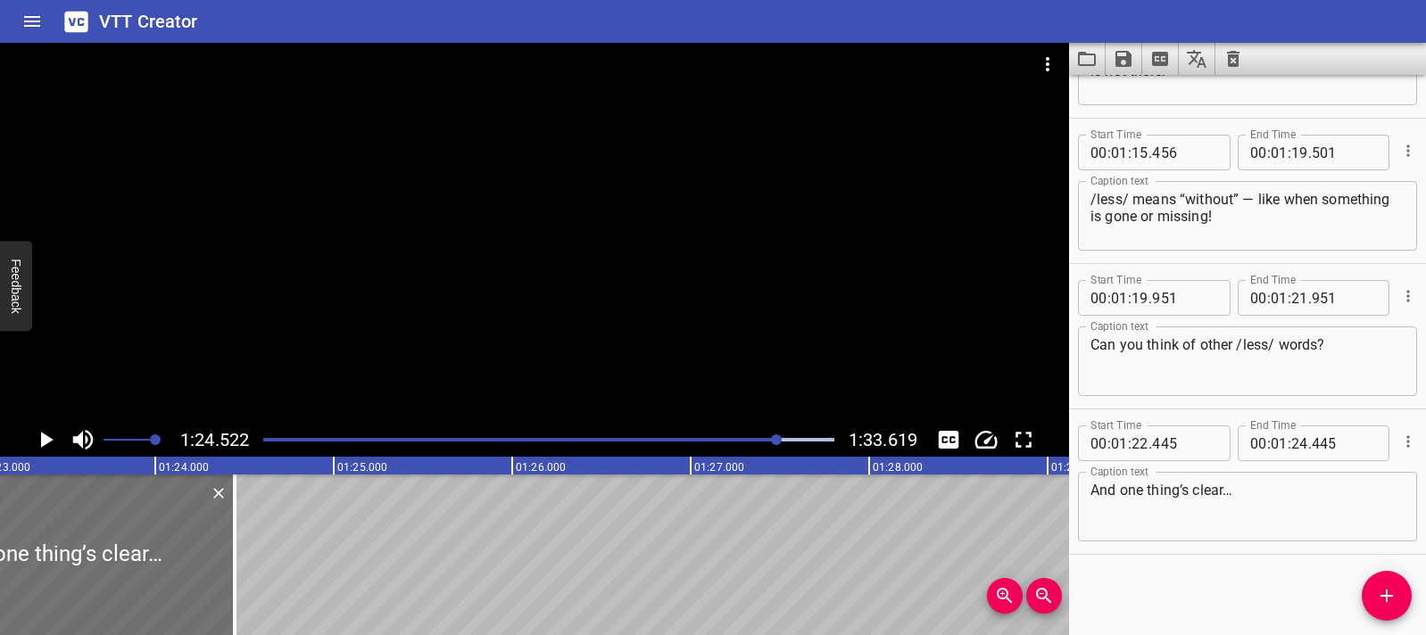
scroll to position [0, 14782]
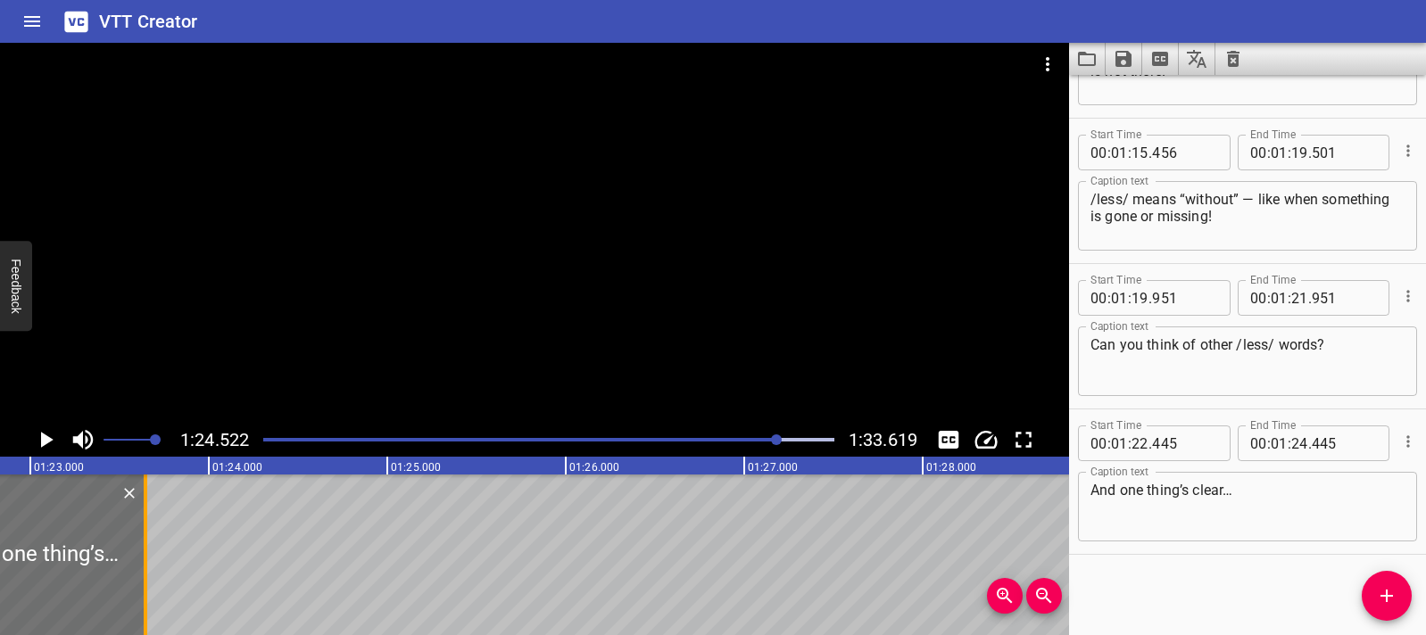
drag, startPoint x: 289, startPoint y: 563, endPoint x: 141, endPoint y: 553, distance: 148.4
click at [144, 553] on div at bounding box center [146, 555] width 4 height 161
type input "23"
type input "615"
click at [1376, 602] on icon "Add Cue" at bounding box center [1386, 595] width 21 height 21
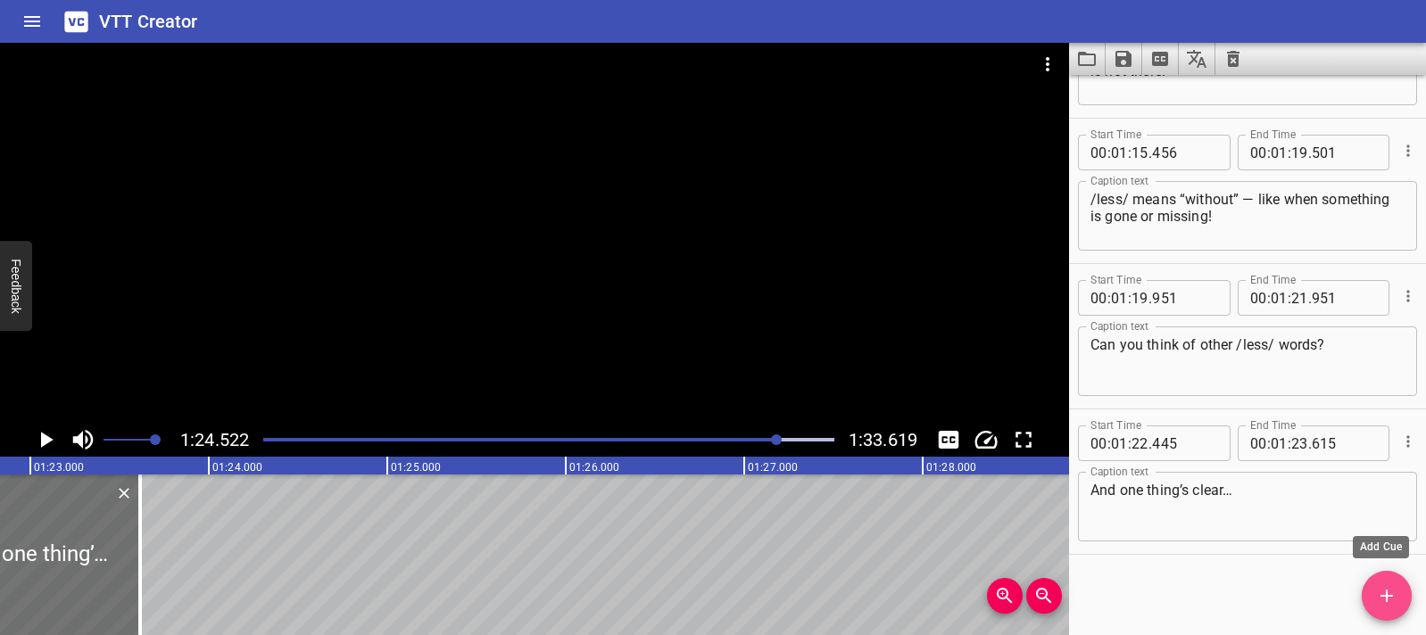
scroll to position [3750, 0]
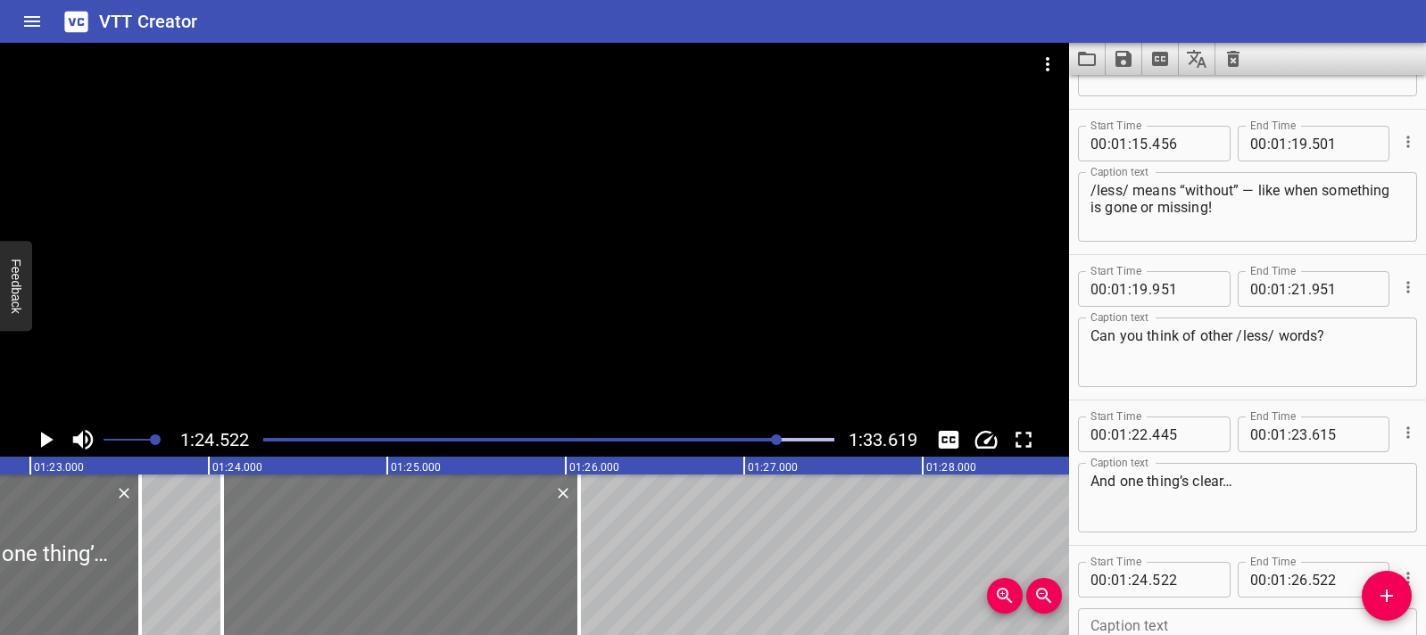
drag, startPoint x: 550, startPoint y: 518, endPoint x: 470, endPoint y: 515, distance: 79.5
click at [470, 515] on div at bounding box center [400, 555] width 357 height 161
type input "077"
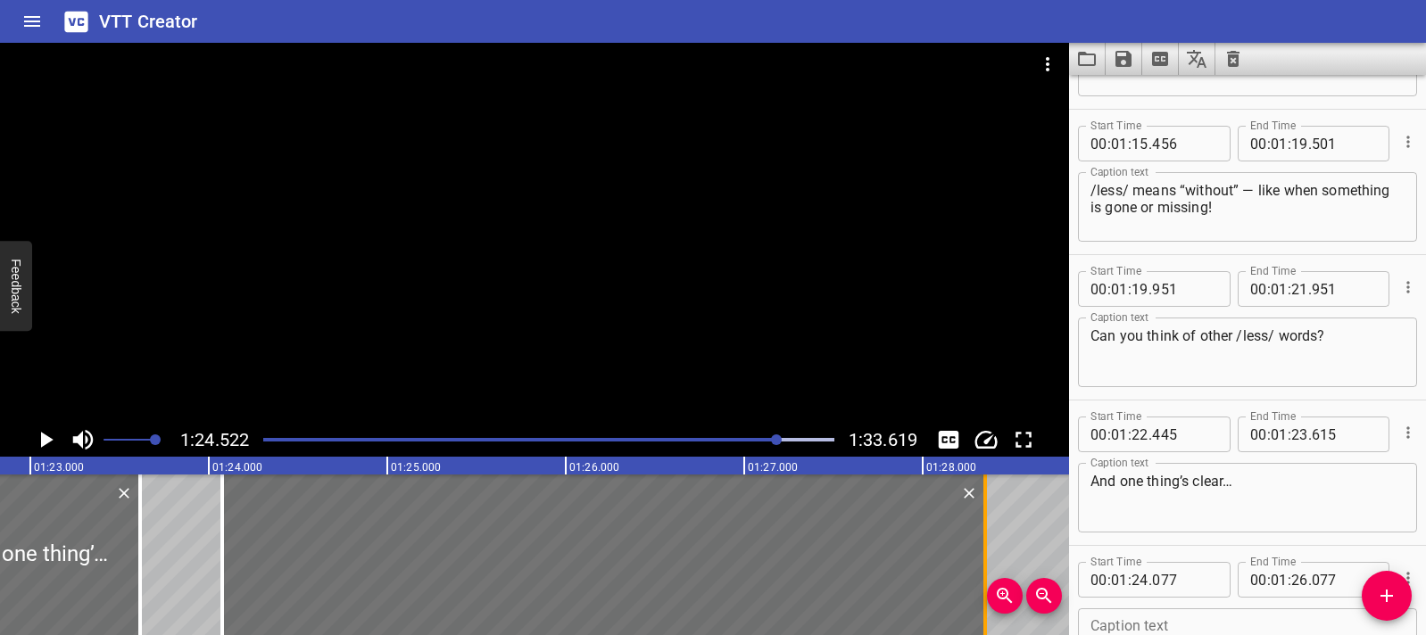
drag, startPoint x: 578, startPoint y: 536, endPoint x: 984, endPoint y: 553, distance: 406.3
click at [984, 553] on div at bounding box center [985, 555] width 4 height 161
type input "28"
type input "352"
click at [50, 543] on div at bounding box center [35, 555] width 209 height 161
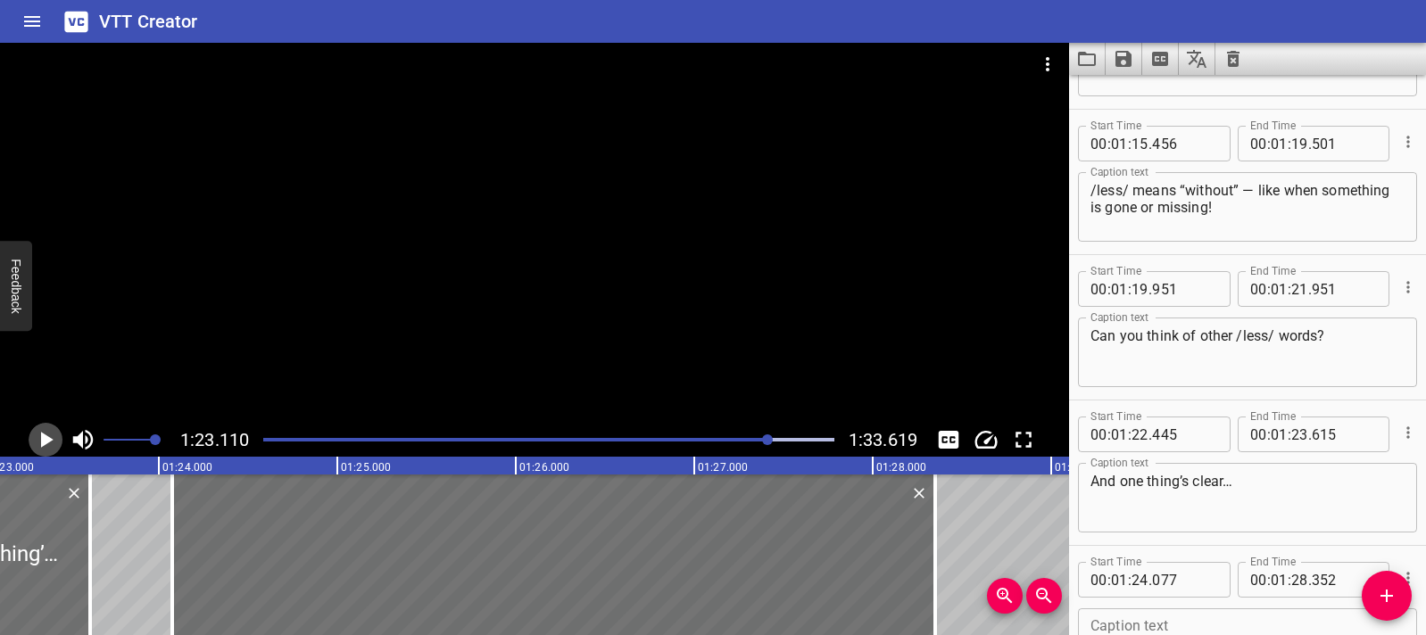
click at [49, 442] on icon "Play/Pause" at bounding box center [45, 440] width 27 height 27
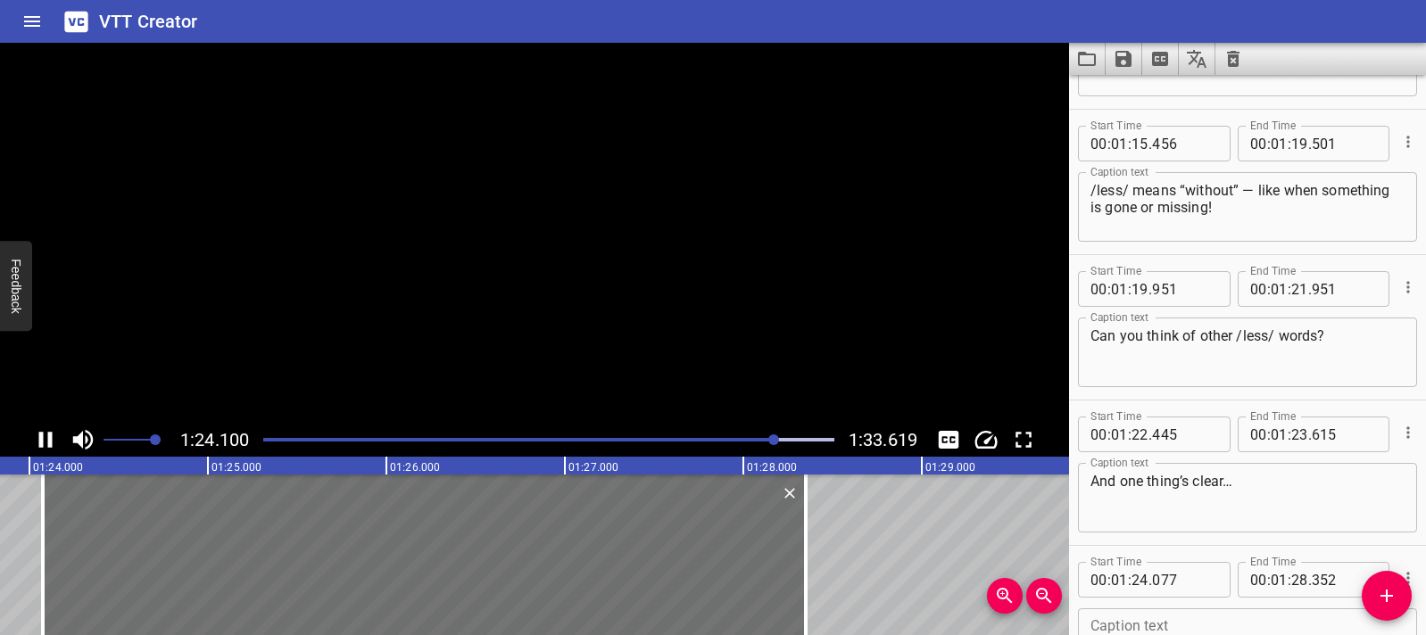
scroll to position [3887, 0]
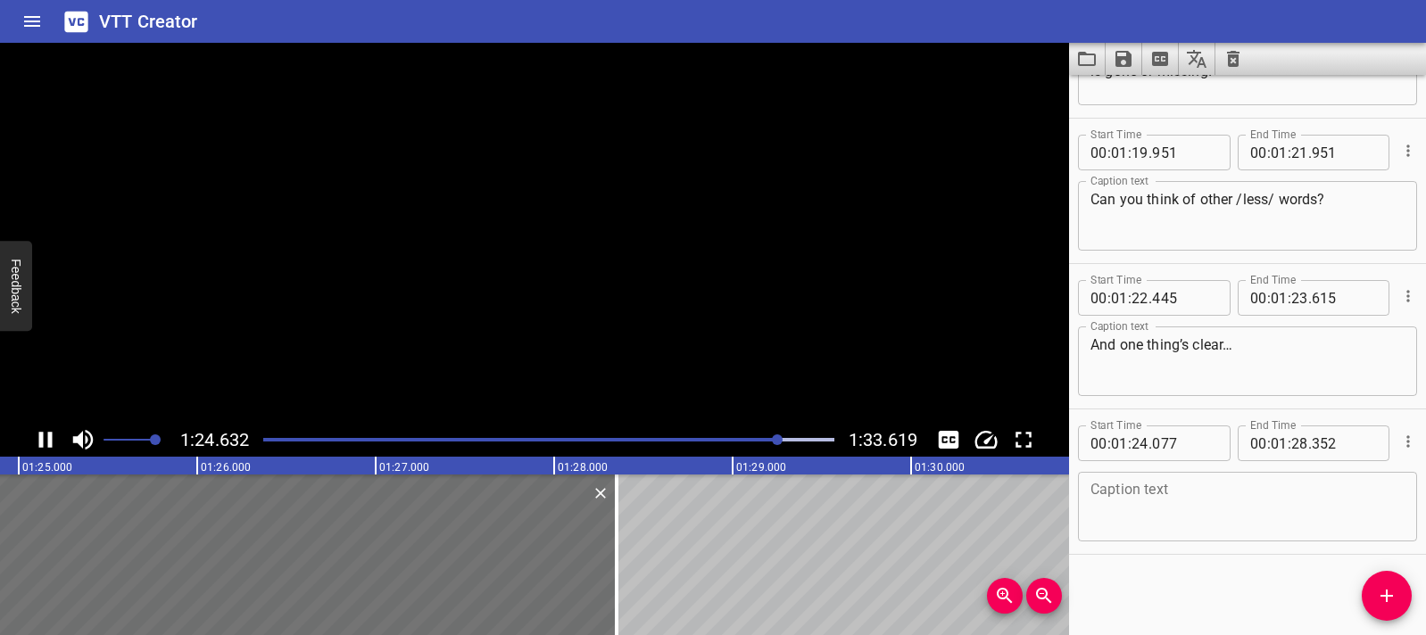
click at [49, 442] on icon "Play/Pause" at bounding box center [45, 440] width 13 height 16
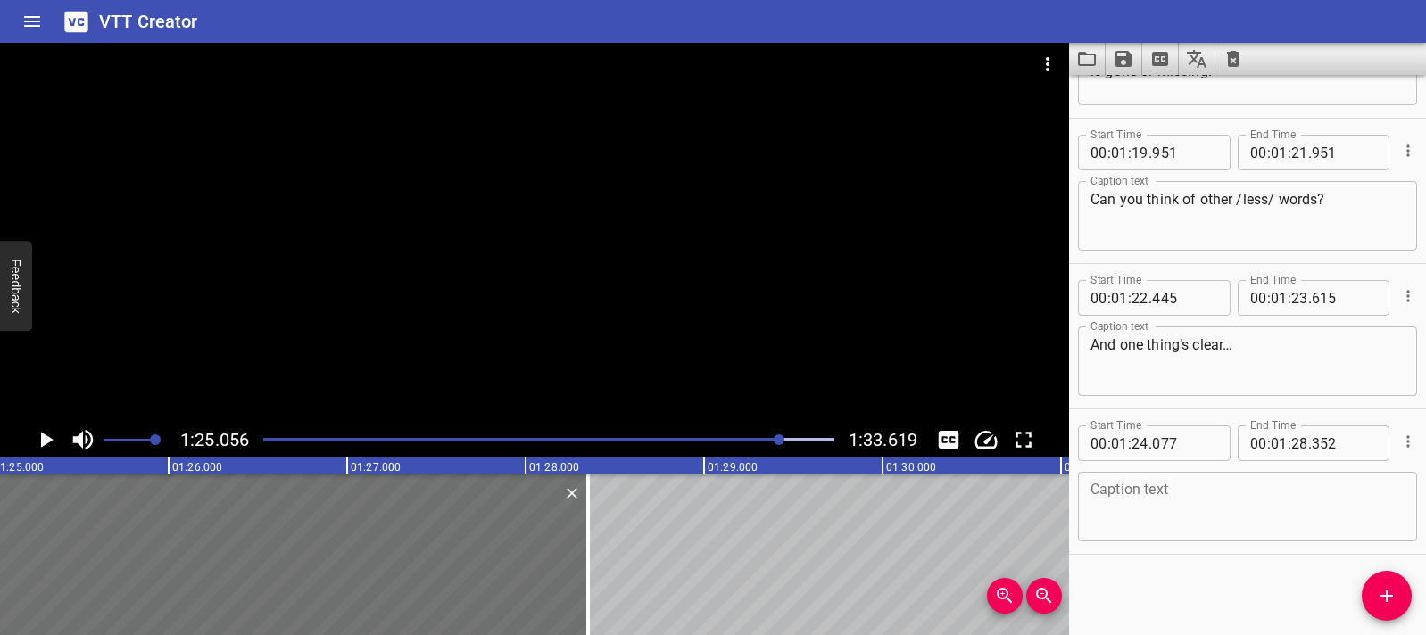
click at [1136, 500] on textarea at bounding box center [1247, 507] width 314 height 51
paste textarea "He’s not arm-less — he’s got enough arms to wave at everyone!"
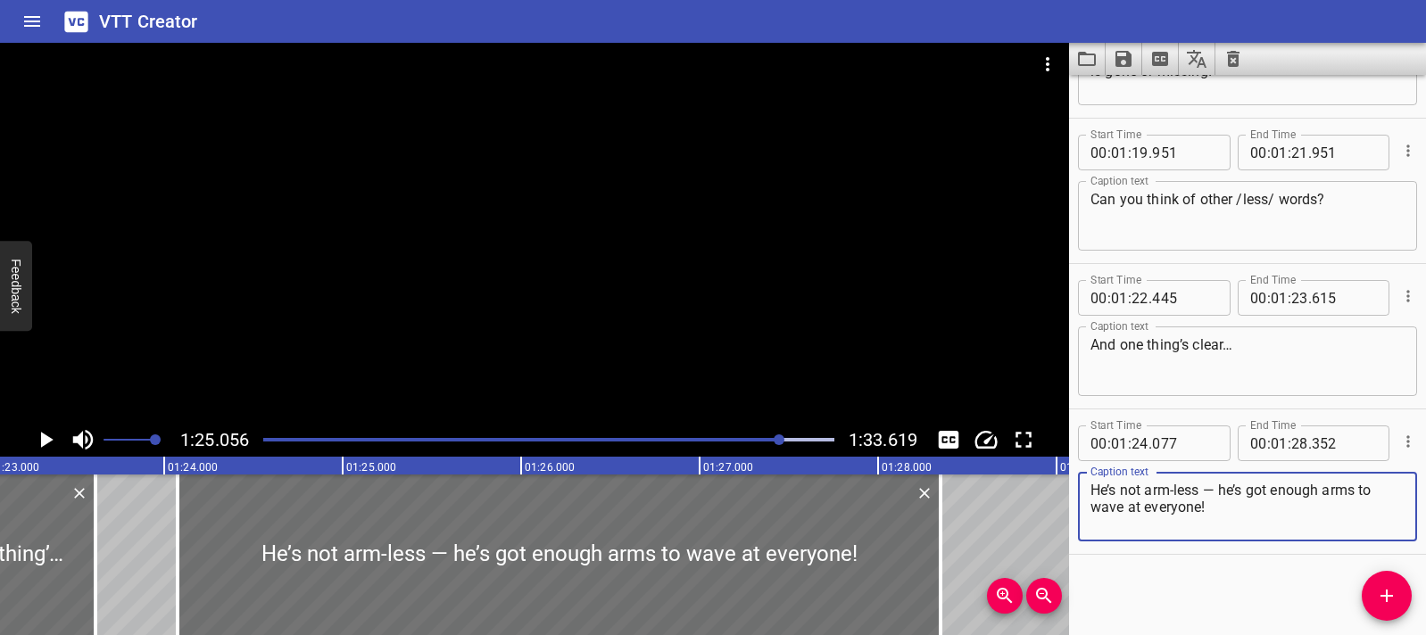
scroll to position [0, 14808]
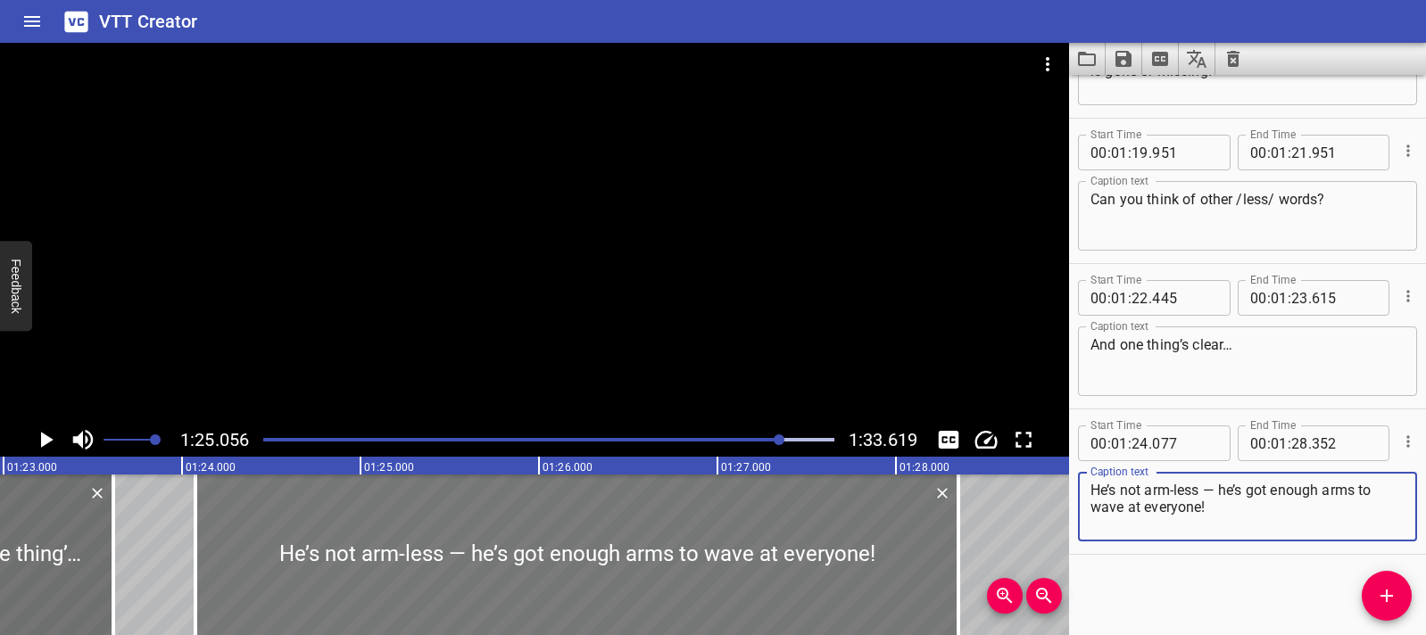
type textarea "He’s not arm-less — he’s got enough arms to wave at everyone!"
click at [294, 554] on div at bounding box center [576, 555] width 763 height 161
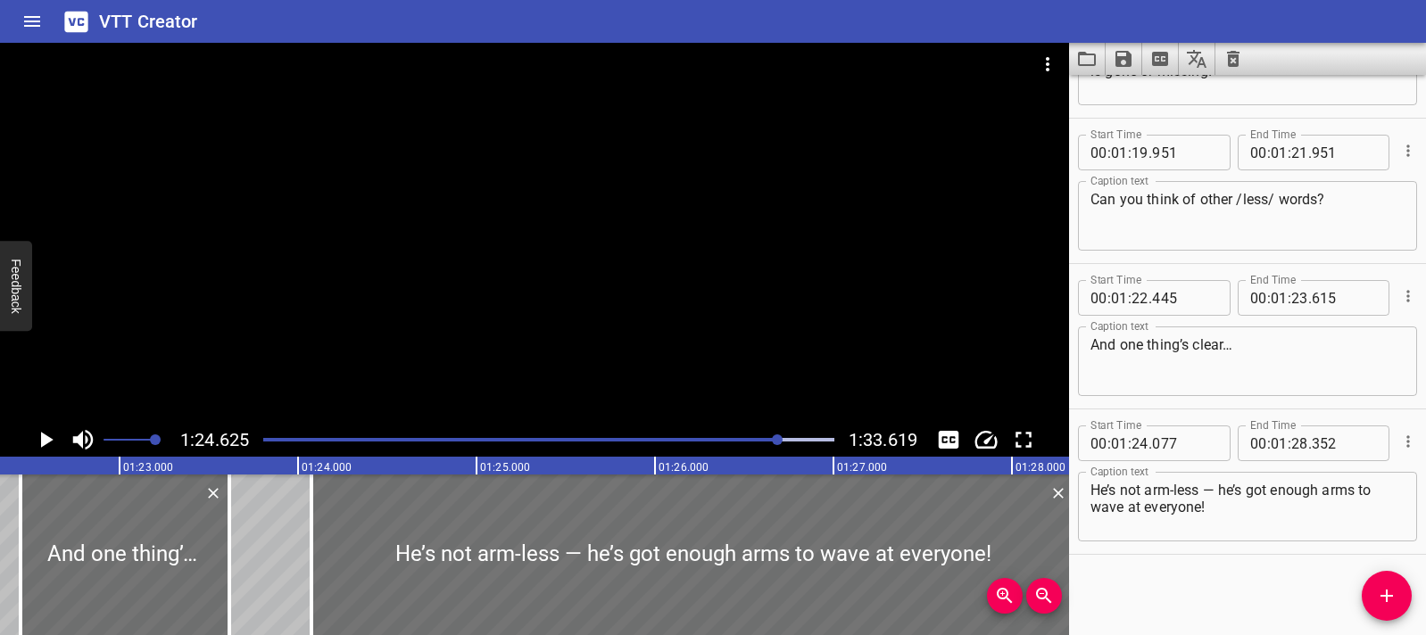
scroll to position [0, 14603]
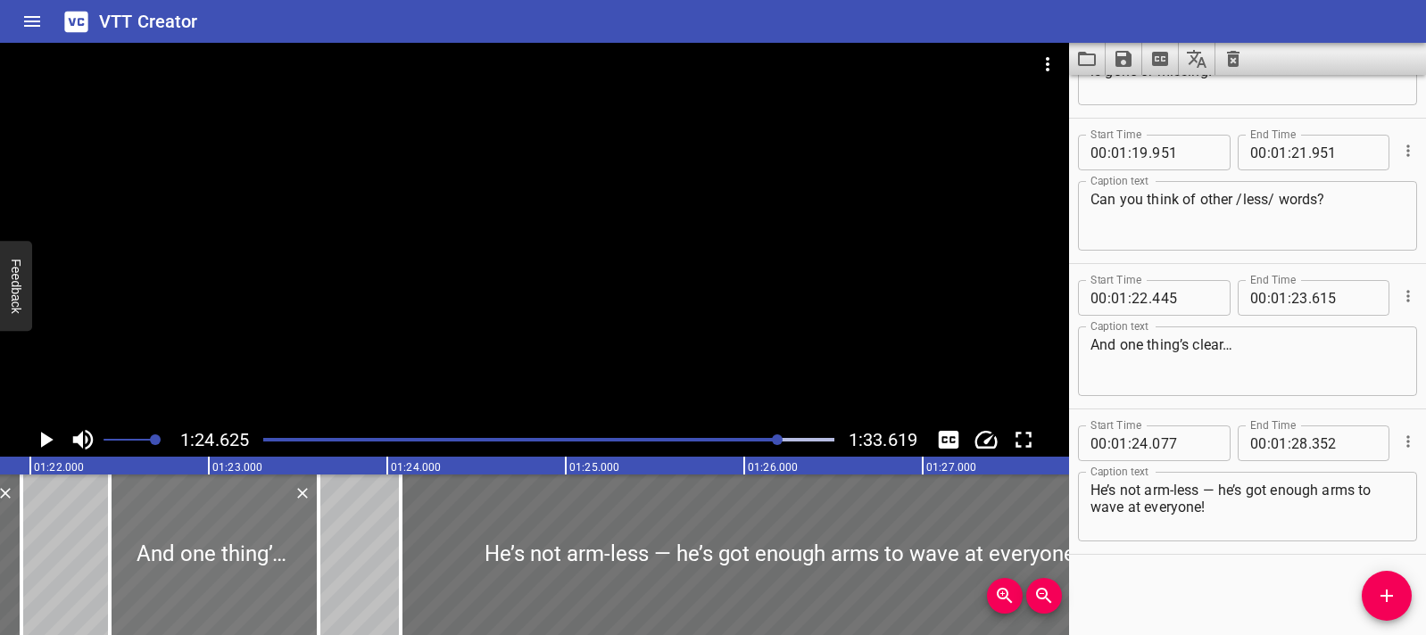
click at [267, 545] on div at bounding box center [214, 555] width 209 height 161
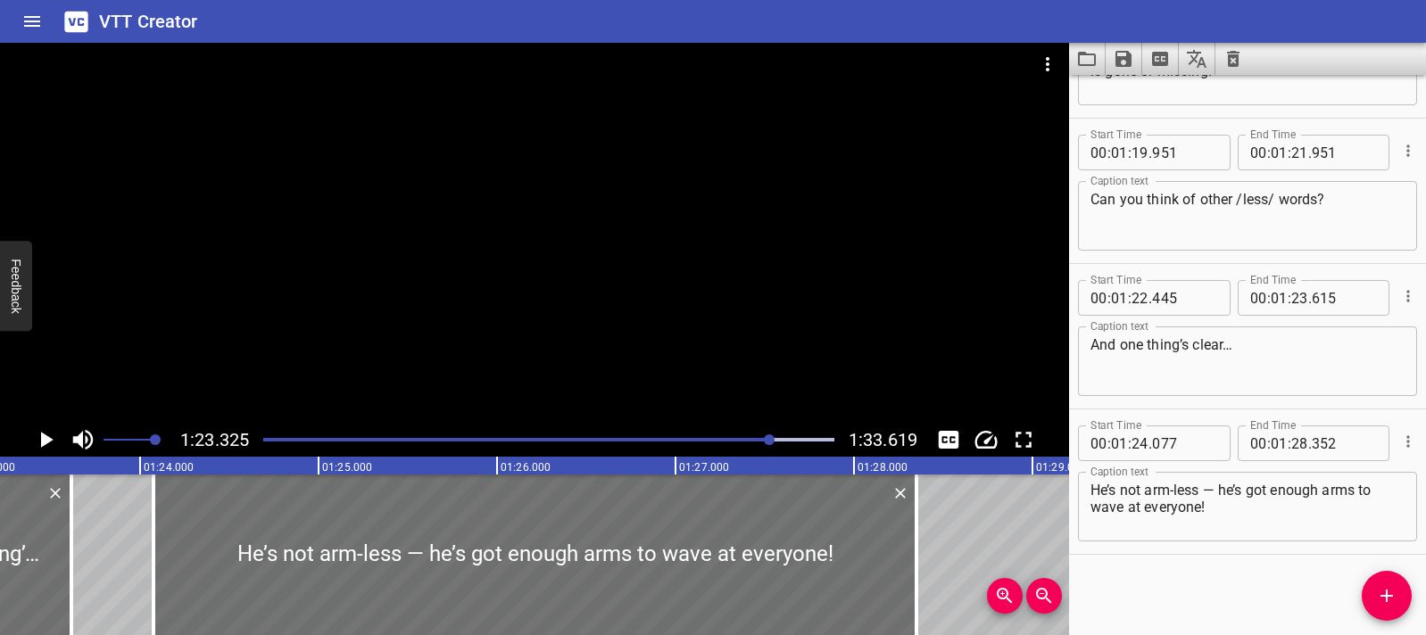
scroll to position [0, 14870]
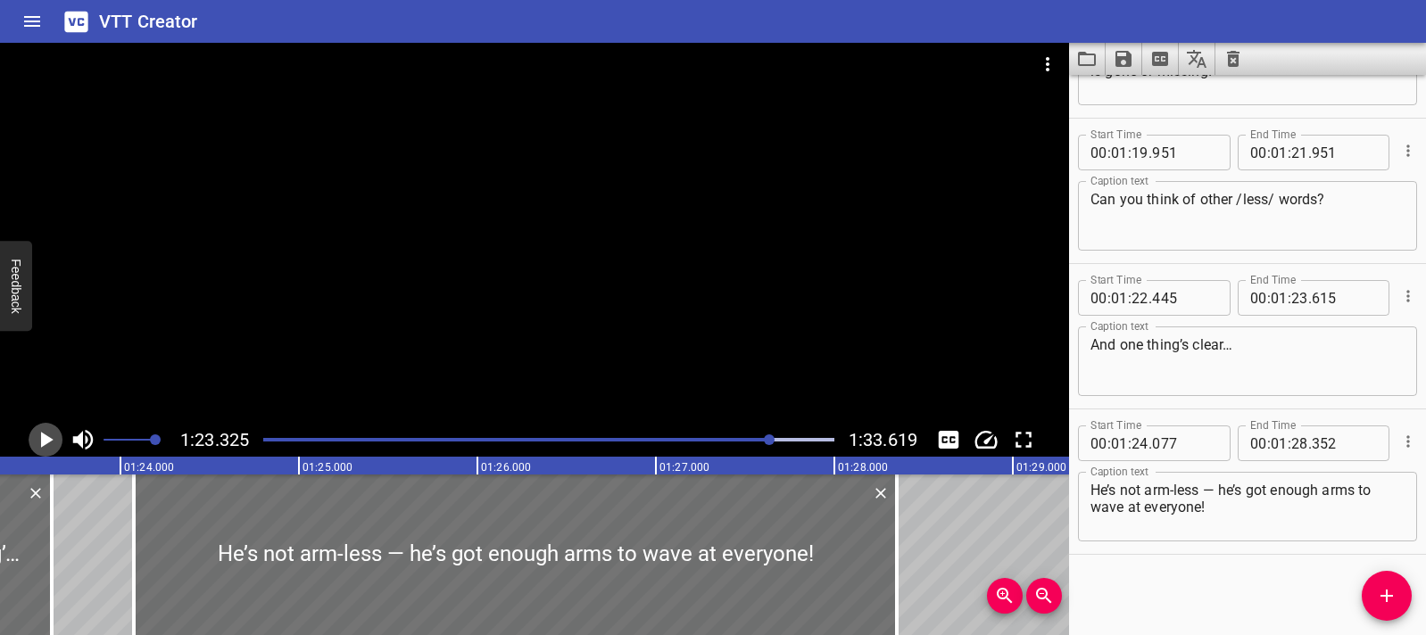
click at [43, 435] on icon "Play/Pause" at bounding box center [47, 440] width 12 height 16
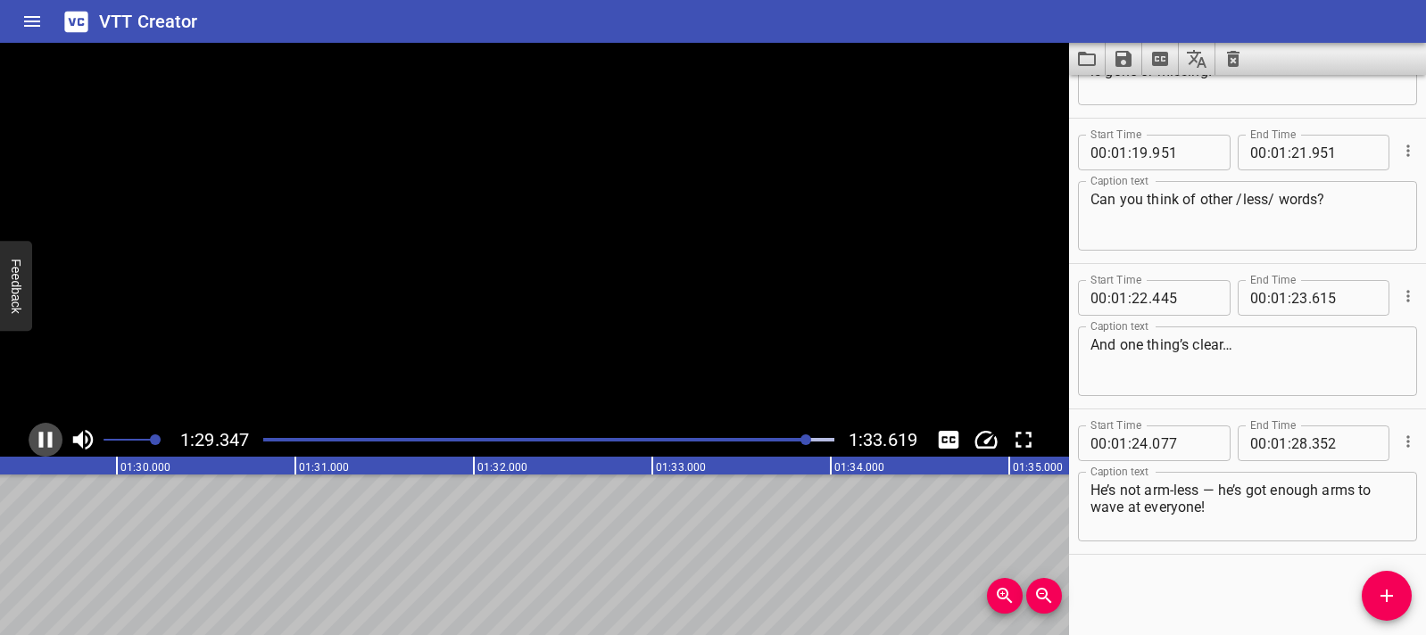
click at [43, 435] on icon "Play/Pause" at bounding box center [45, 440] width 27 height 27
click at [269, 441] on div "Play progress" at bounding box center [524, 440] width 571 height 4
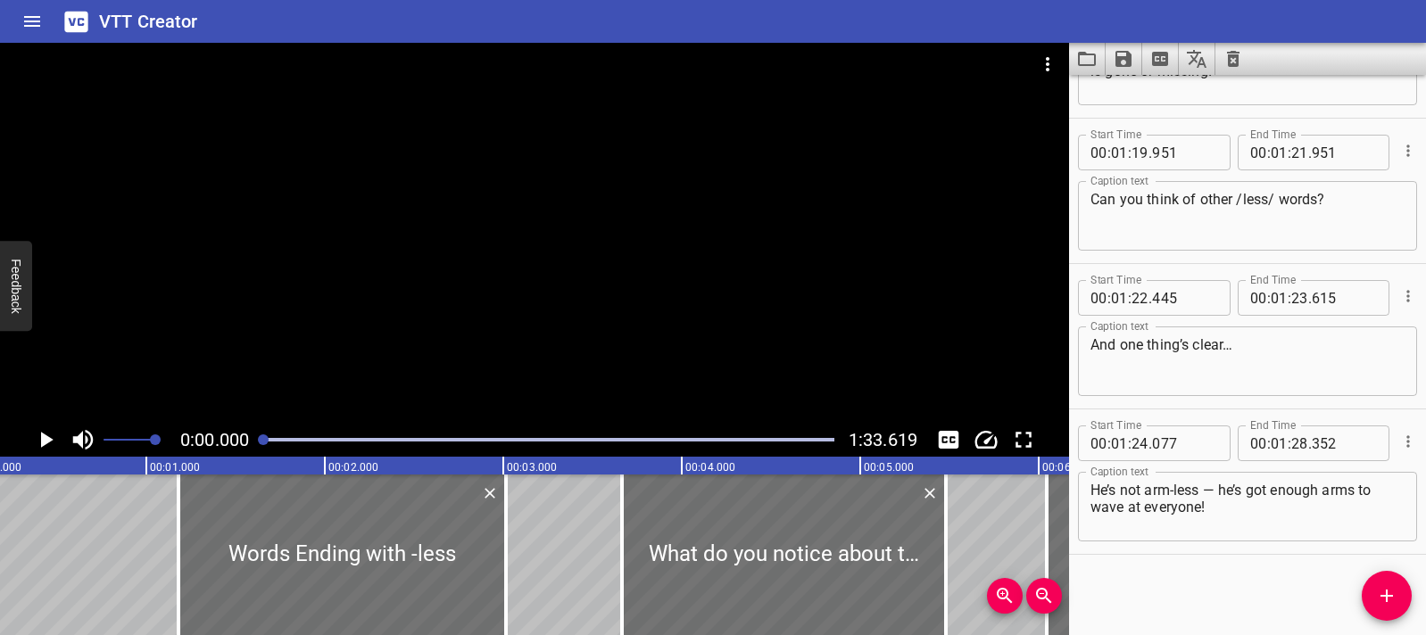
scroll to position [0, 0]
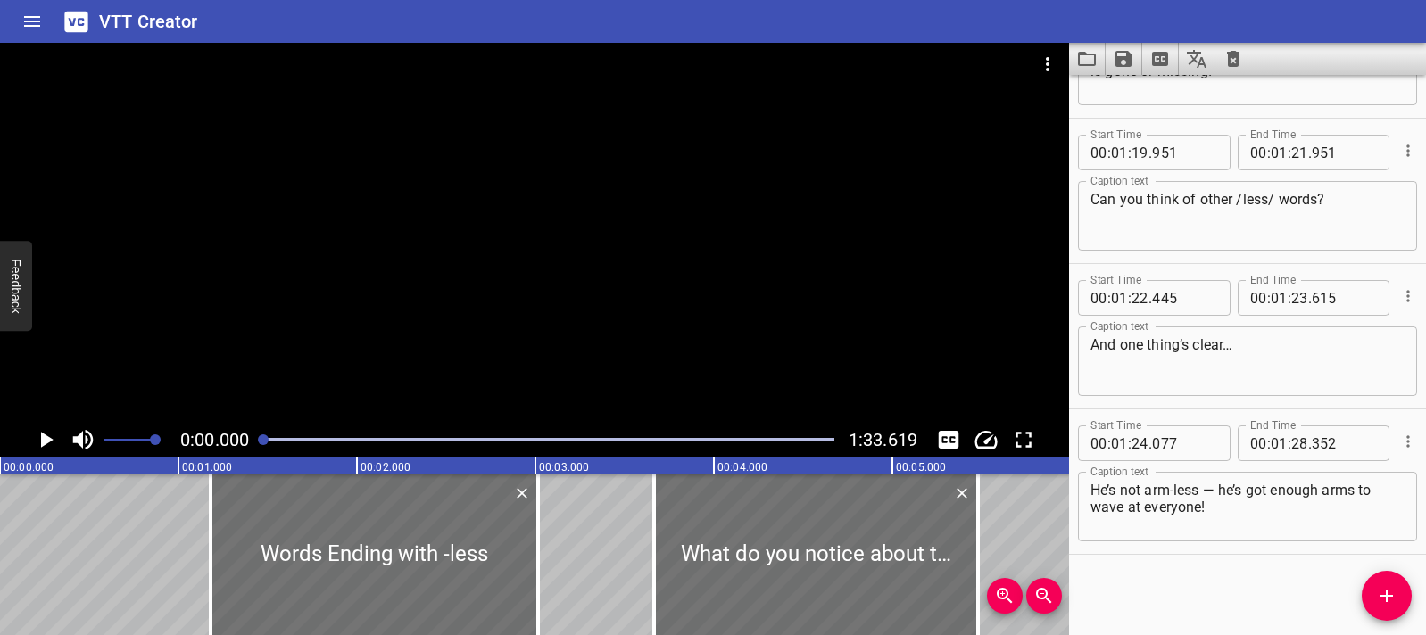
drag, startPoint x: 266, startPoint y: 441, endPoint x: 256, endPoint y: 442, distance: 9.9
click at [256, 442] on div at bounding box center [549, 439] width 592 height 25
click at [52, 441] on icon "Play/Pause" at bounding box center [45, 440] width 27 height 27
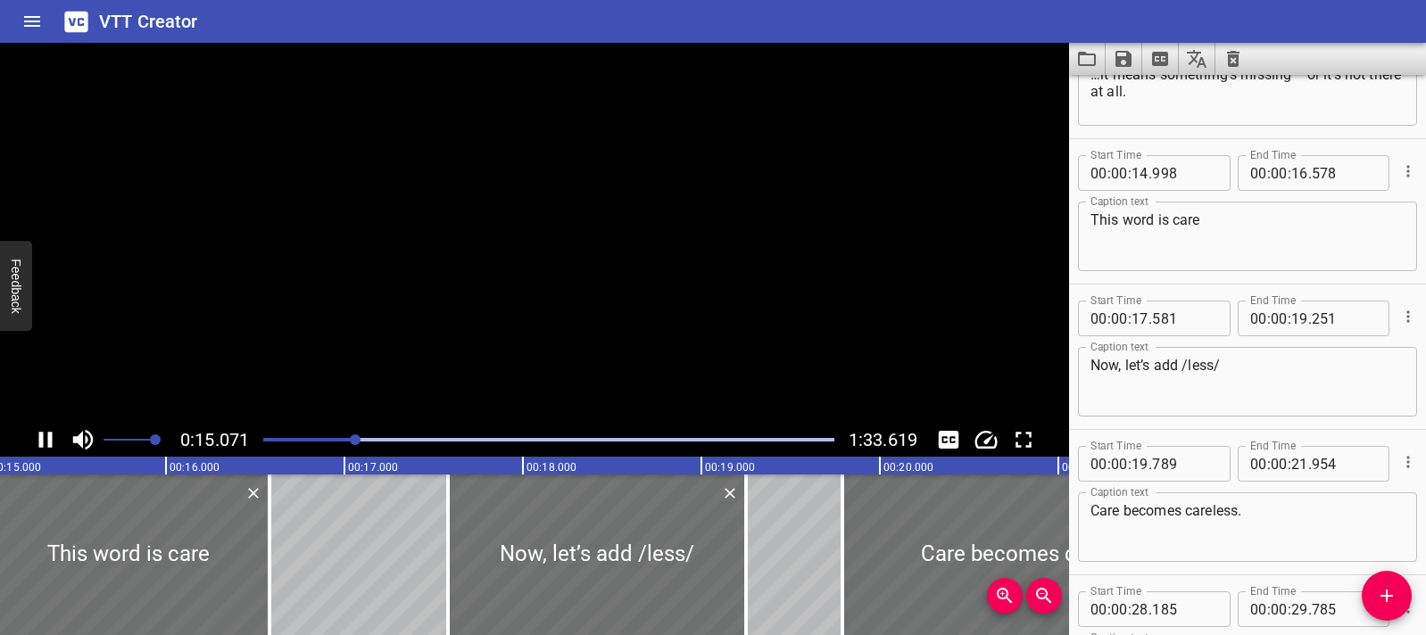
scroll to position [727, 0]
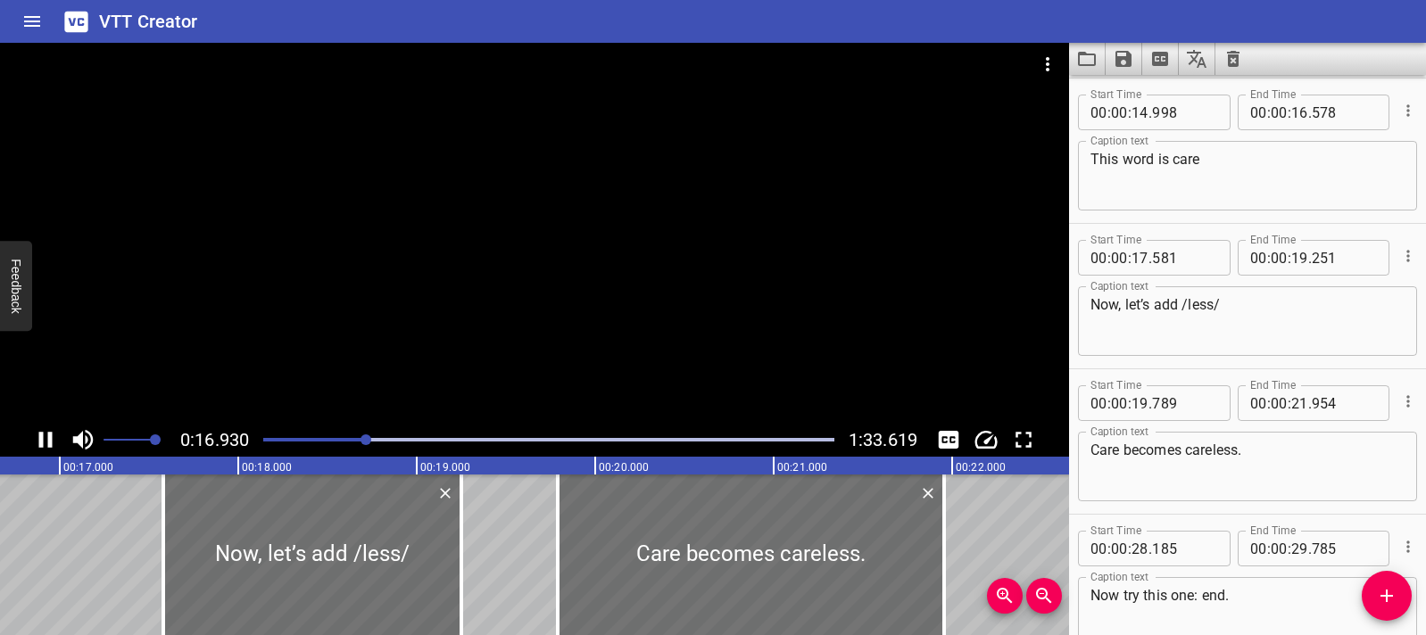
click at [163, 308] on div at bounding box center [534, 233] width 1069 height 380
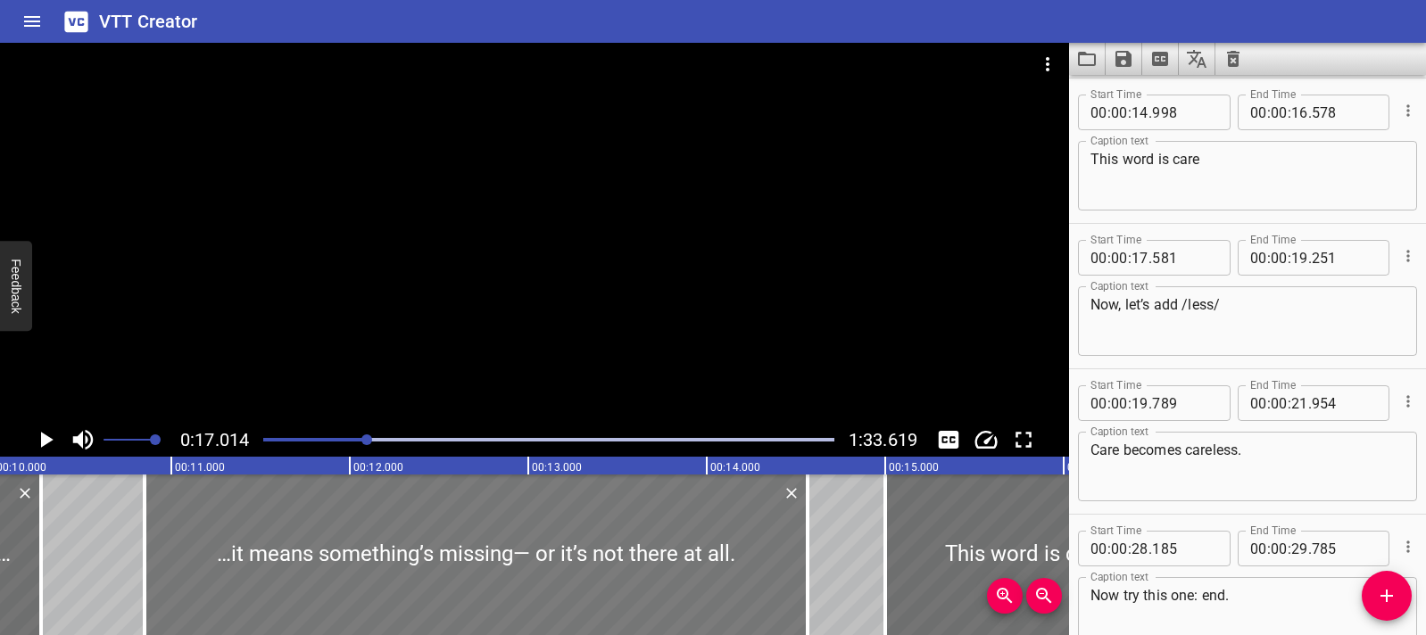
click at [183, 550] on div at bounding box center [476, 555] width 663 height 161
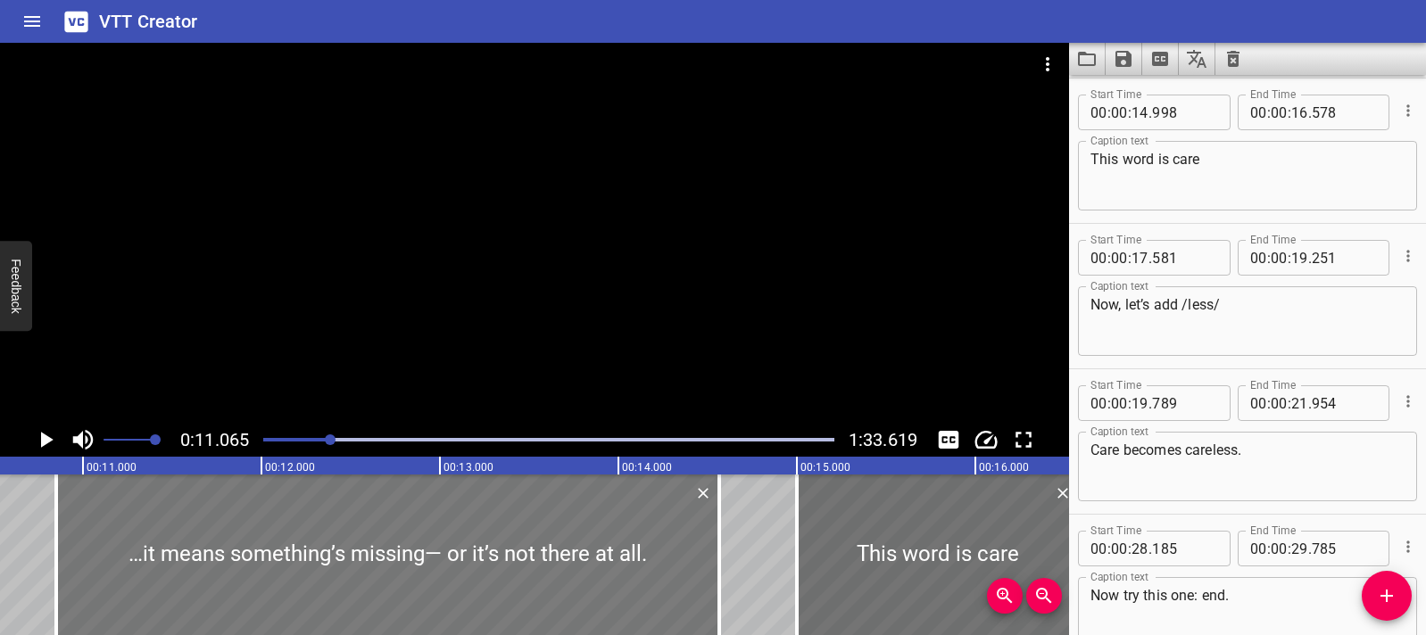
scroll to position [0, 1975]
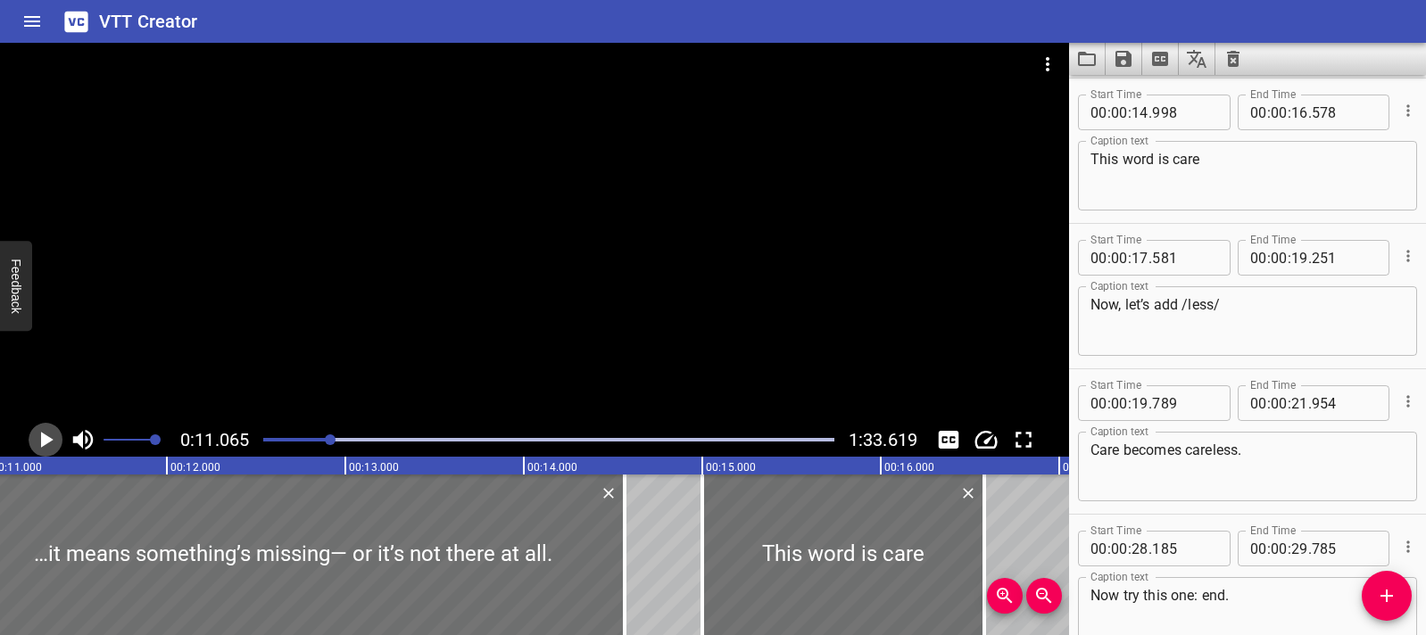
click at [51, 435] on icon "Play/Pause" at bounding box center [45, 440] width 27 height 27
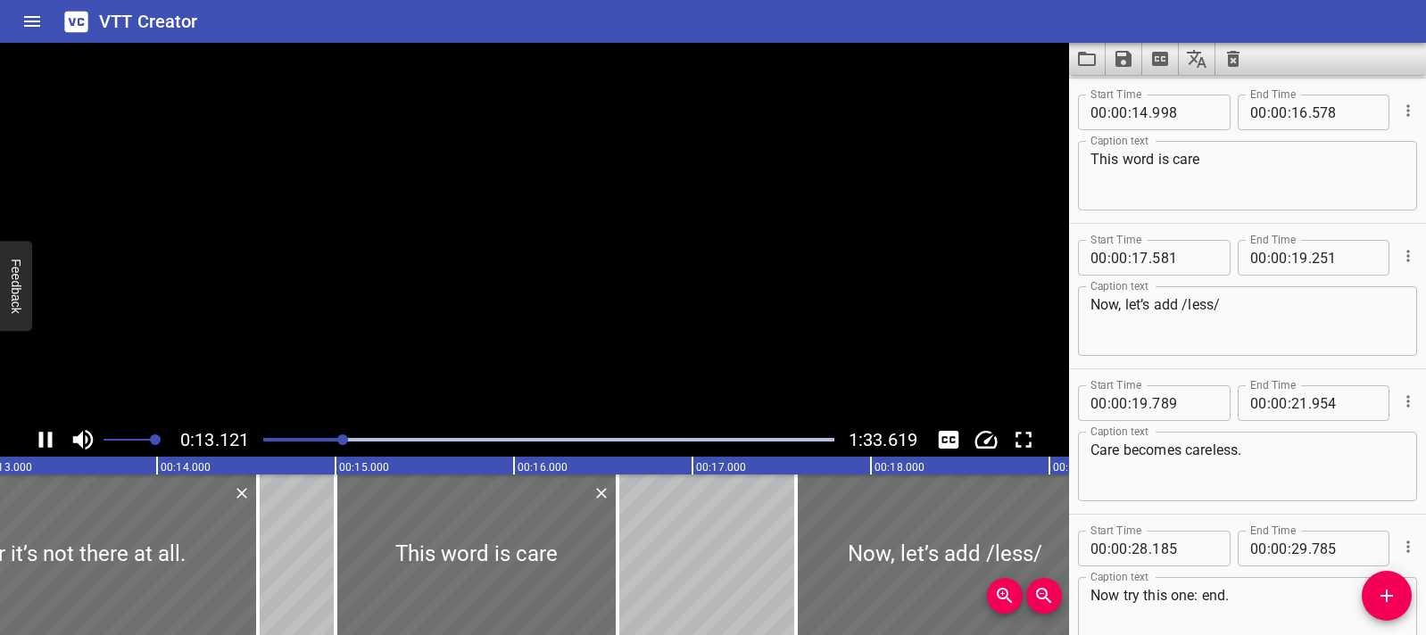
click at [51, 435] on icon "Play/Pause" at bounding box center [45, 440] width 13 height 16
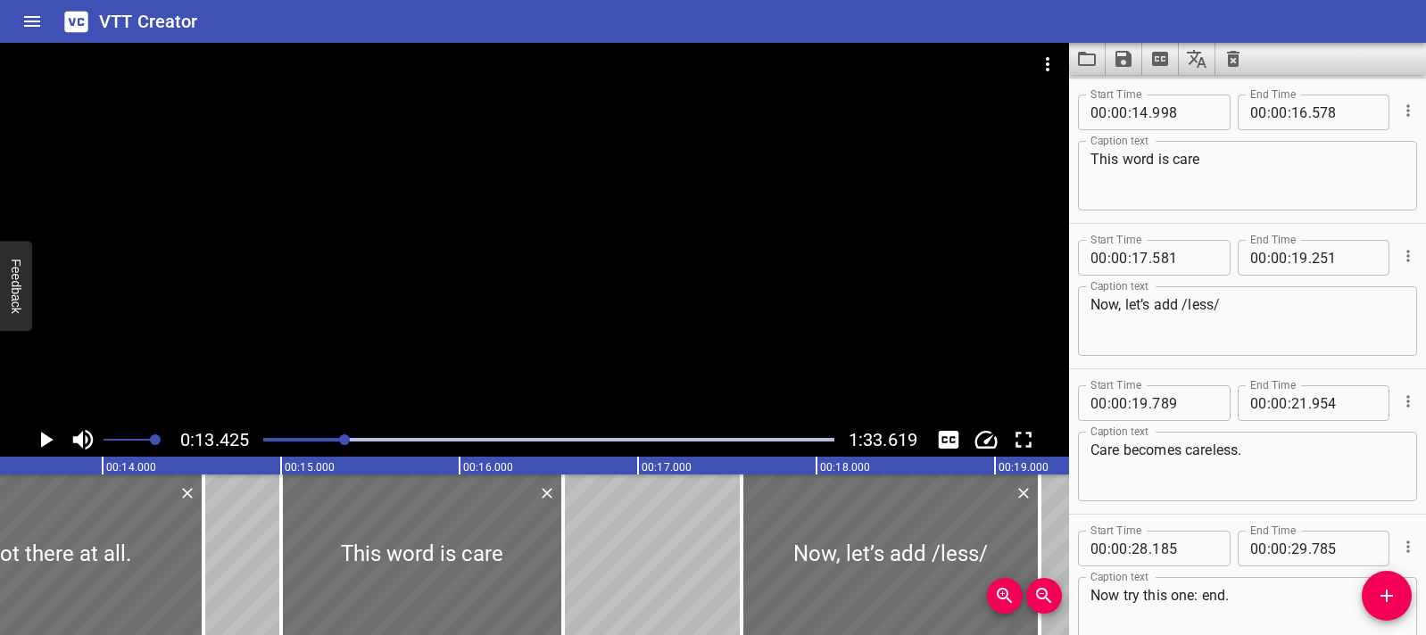
click at [441, 311] on div at bounding box center [534, 233] width 1069 height 380
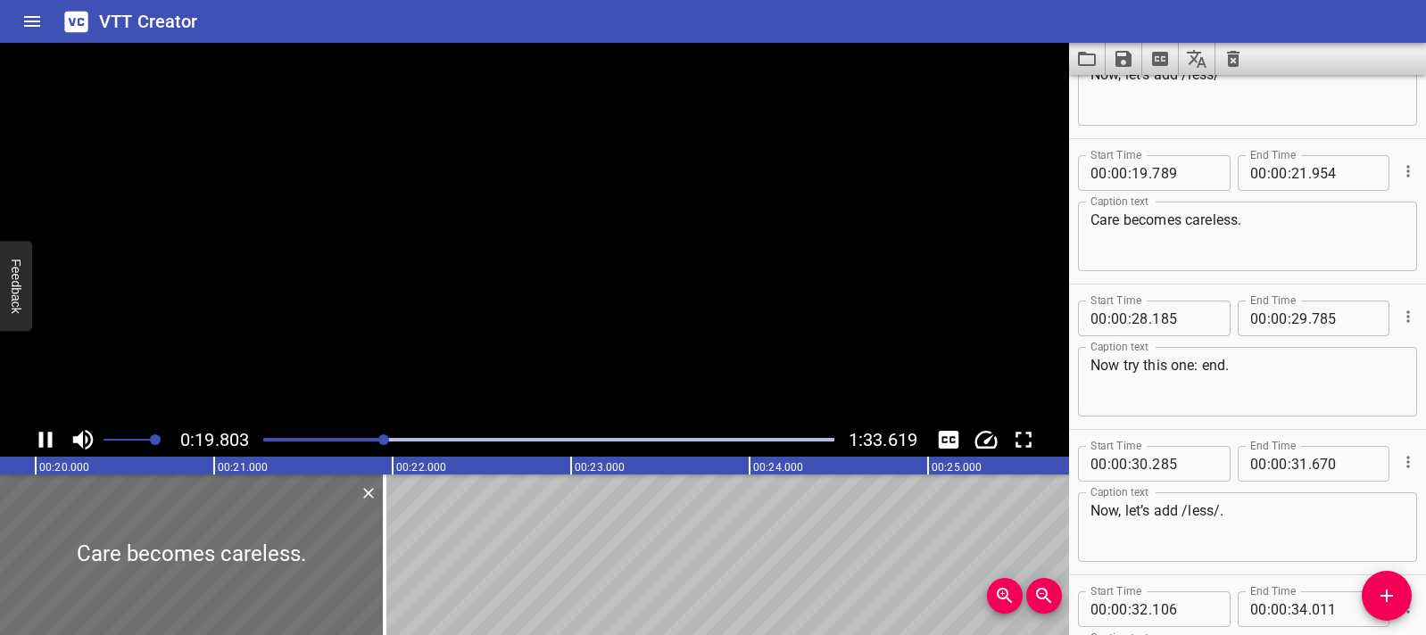
scroll to position [1018, 0]
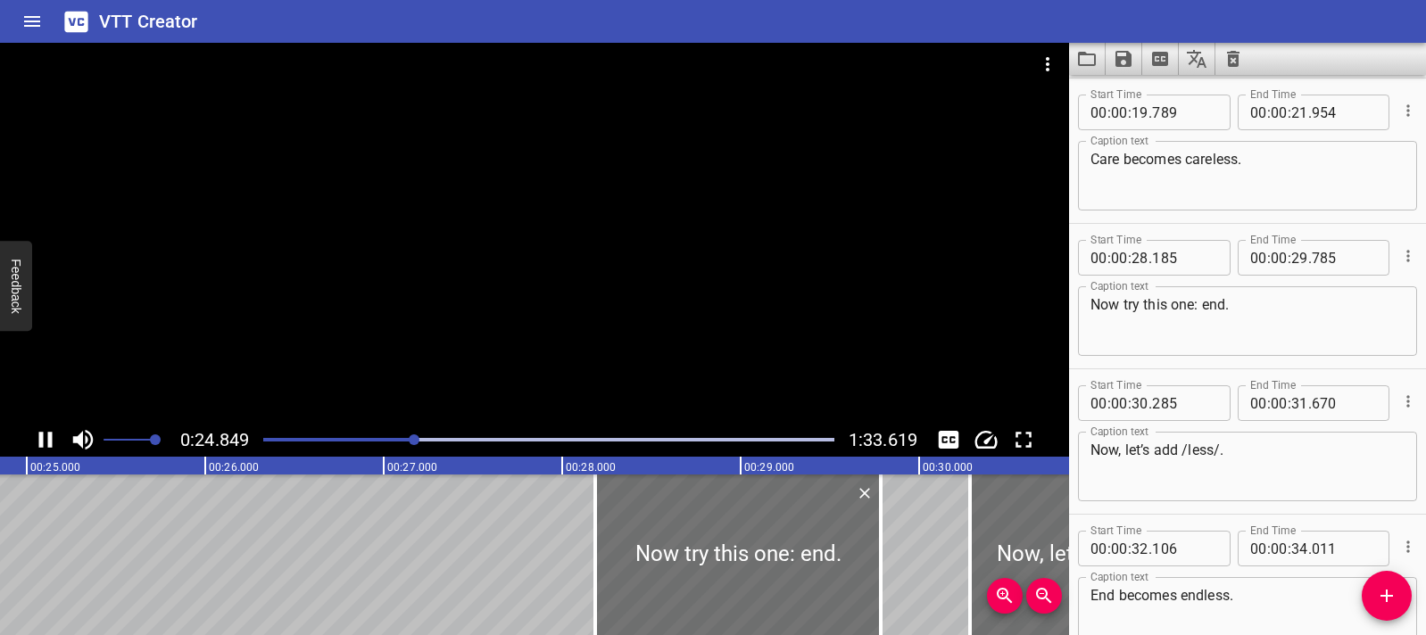
click at [558, 257] on div at bounding box center [534, 233] width 1069 height 380
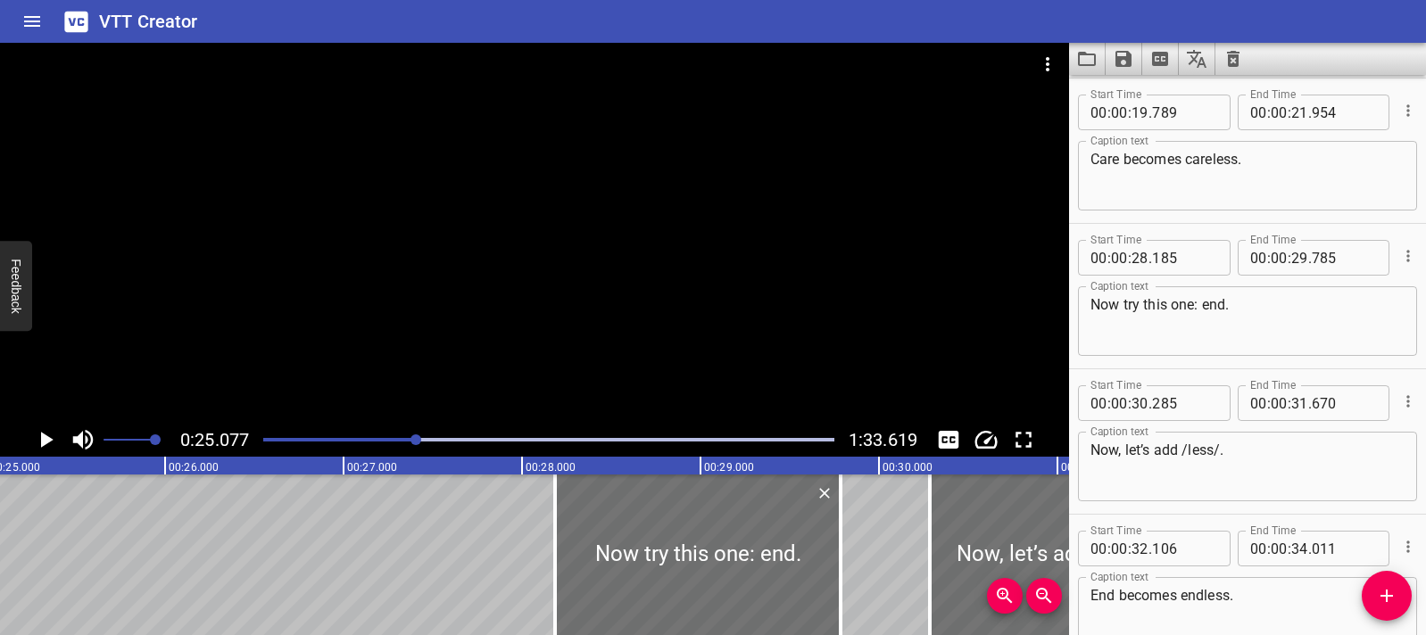
click at [399, 254] on div at bounding box center [534, 233] width 1069 height 380
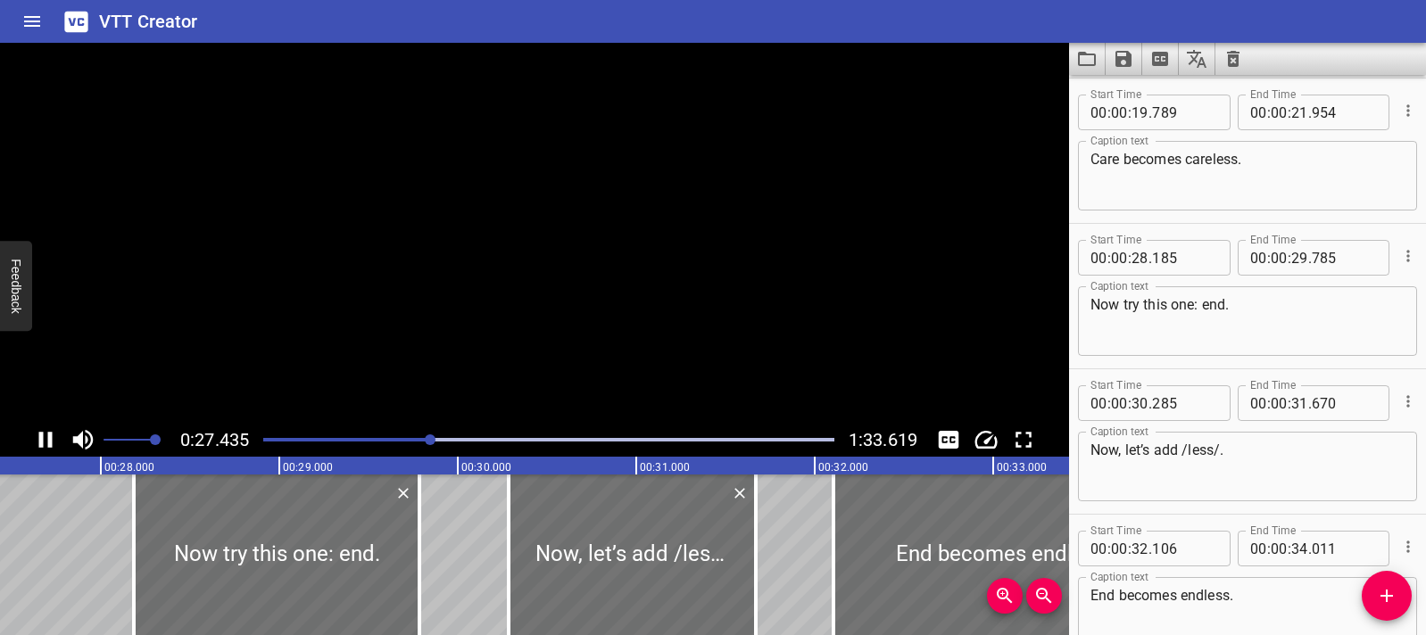
click at [399, 254] on video at bounding box center [534, 233] width 1069 height 380
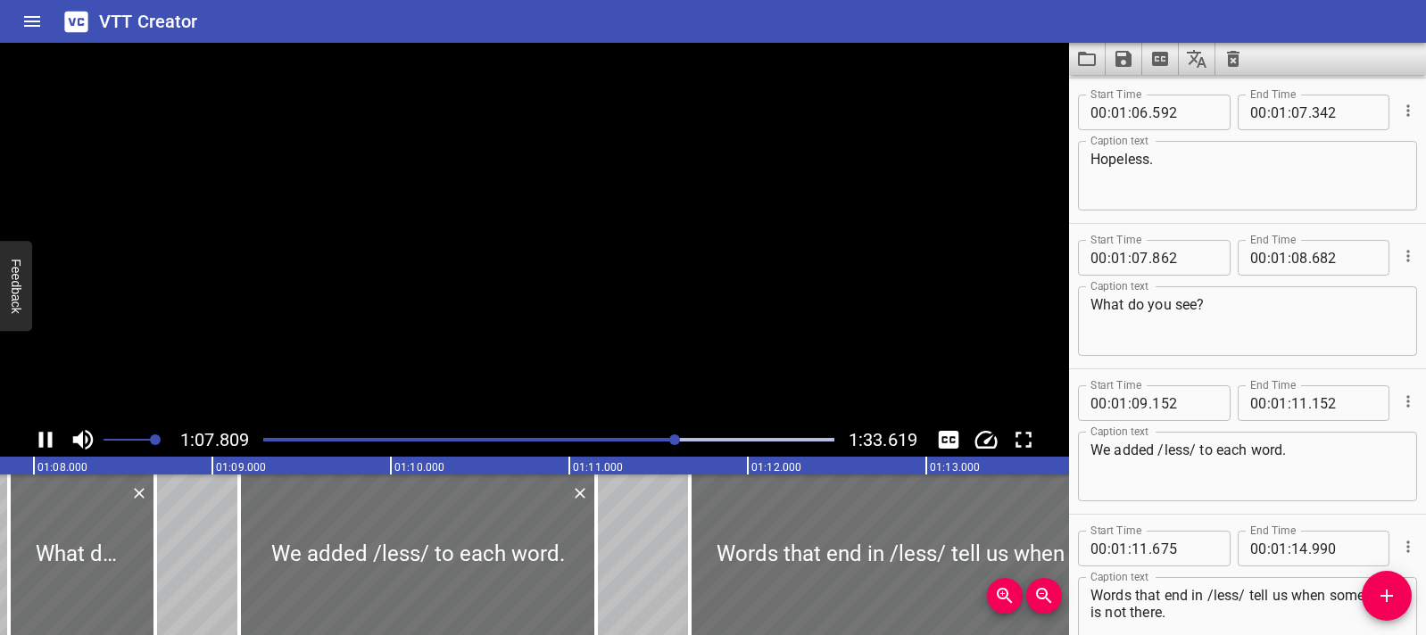
scroll to position [0, 0]
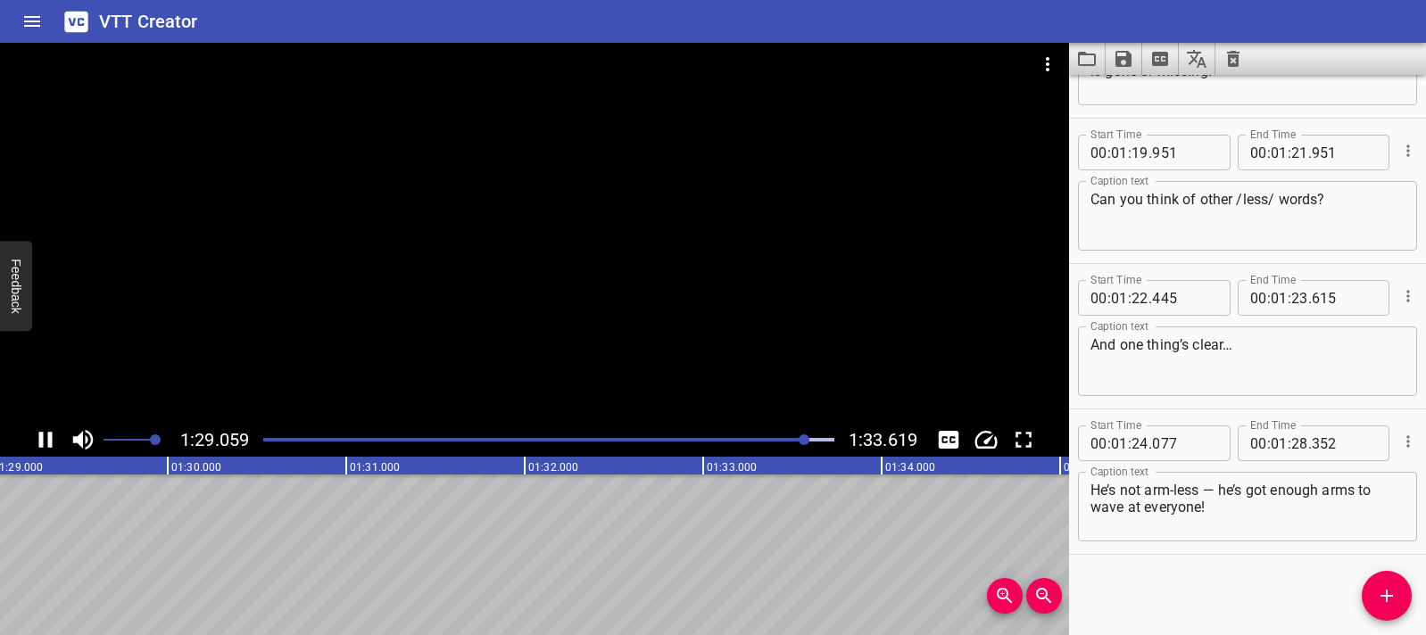
click at [468, 306] on div at bounding box center [534, 233] width 1069 height 380
click at [654, 235] on div at bounding box center [534, 233] width 1069 height 380
click at [265, 436] on div at bounding box center [549, 439] width 592 height 25
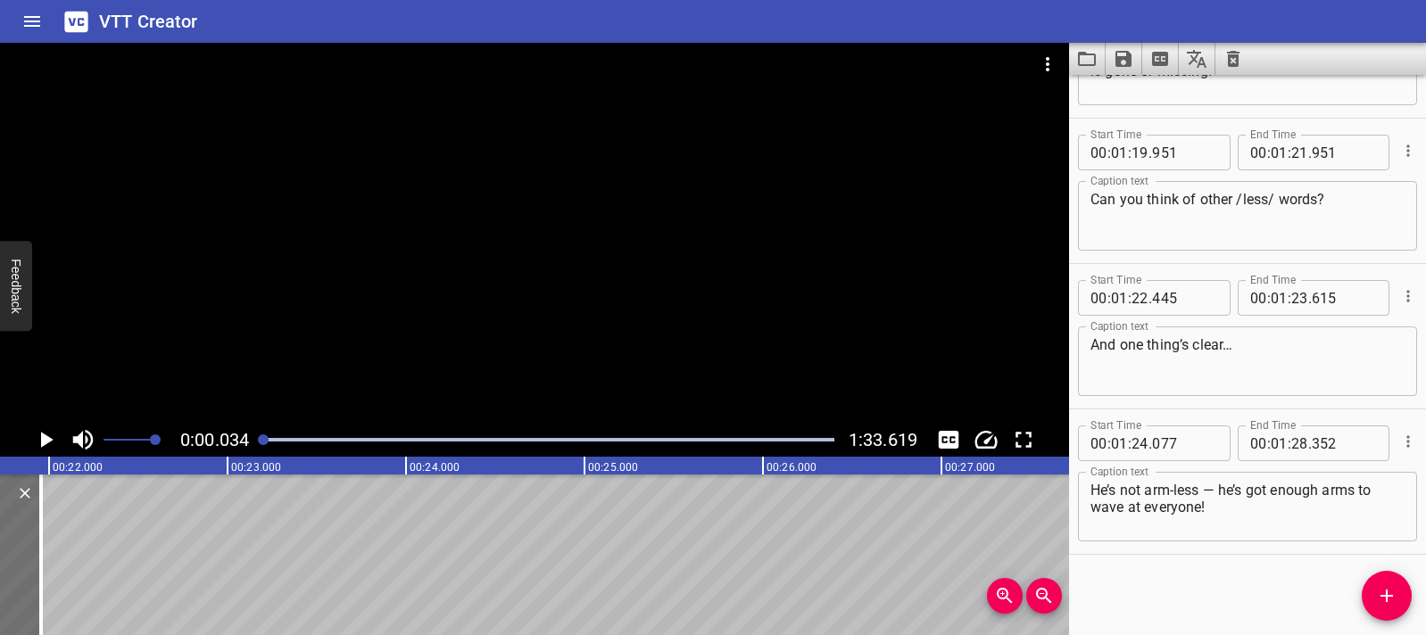
scroll to position [0, 6]
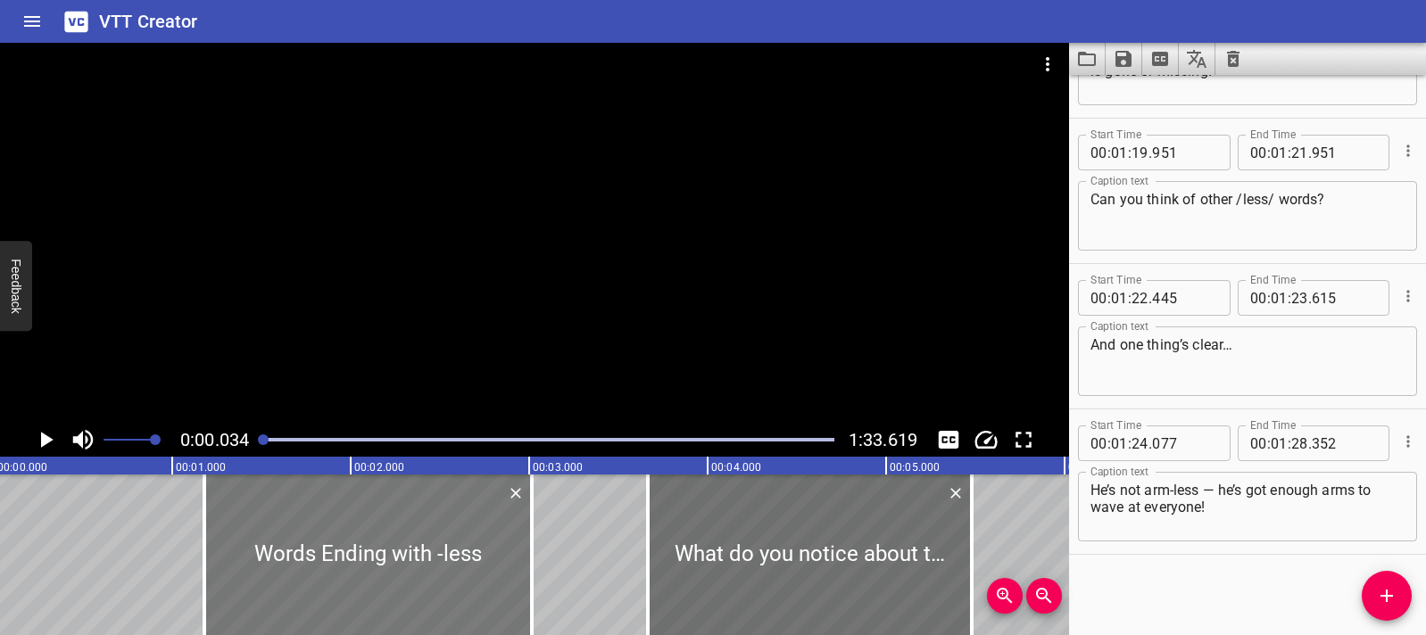
click at [219, 524] on div at bounding box center [367, 555] width 327 height 161
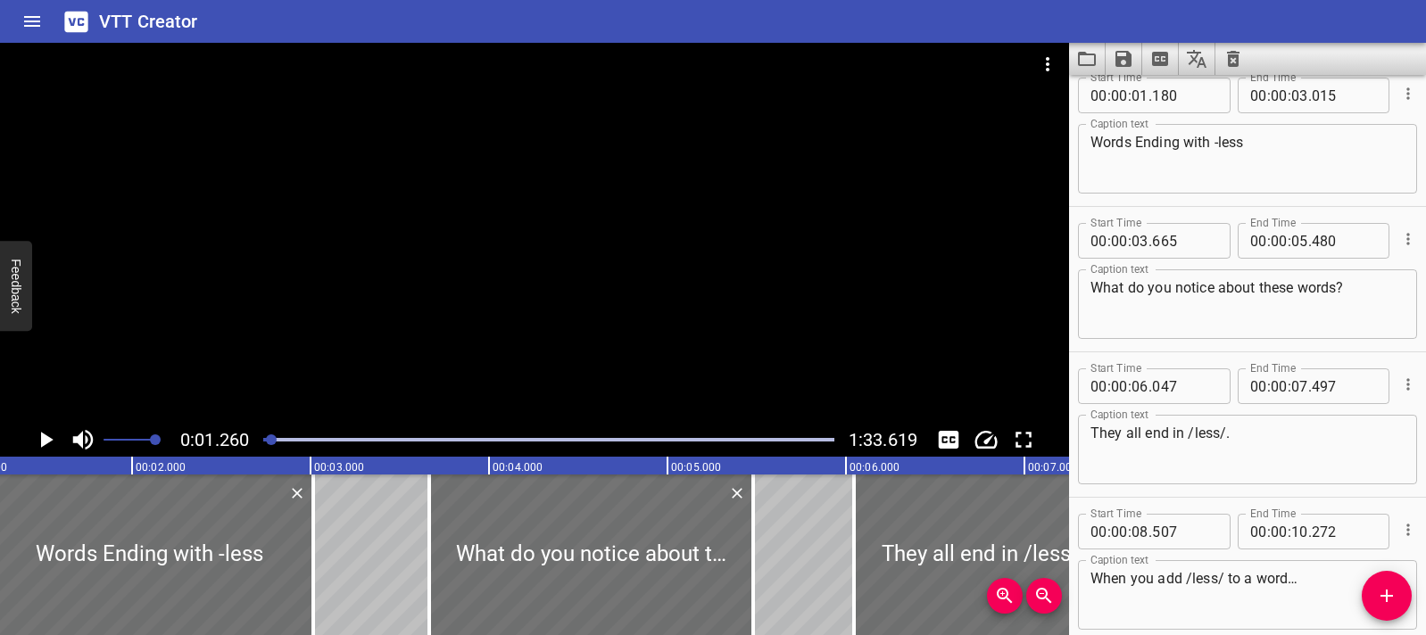
scroll to position [0, 0]
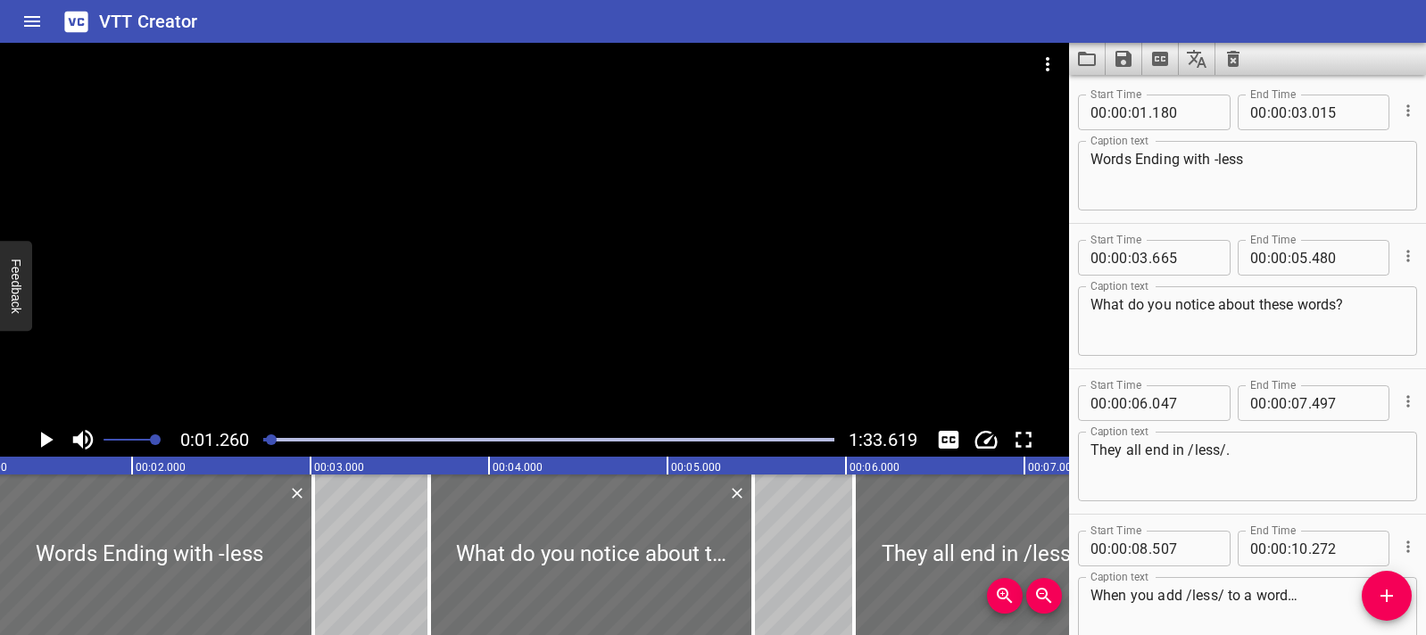
click at [36, 451] on icon "Play/Pause" at bounding box center [45, 440] width 27 height 27
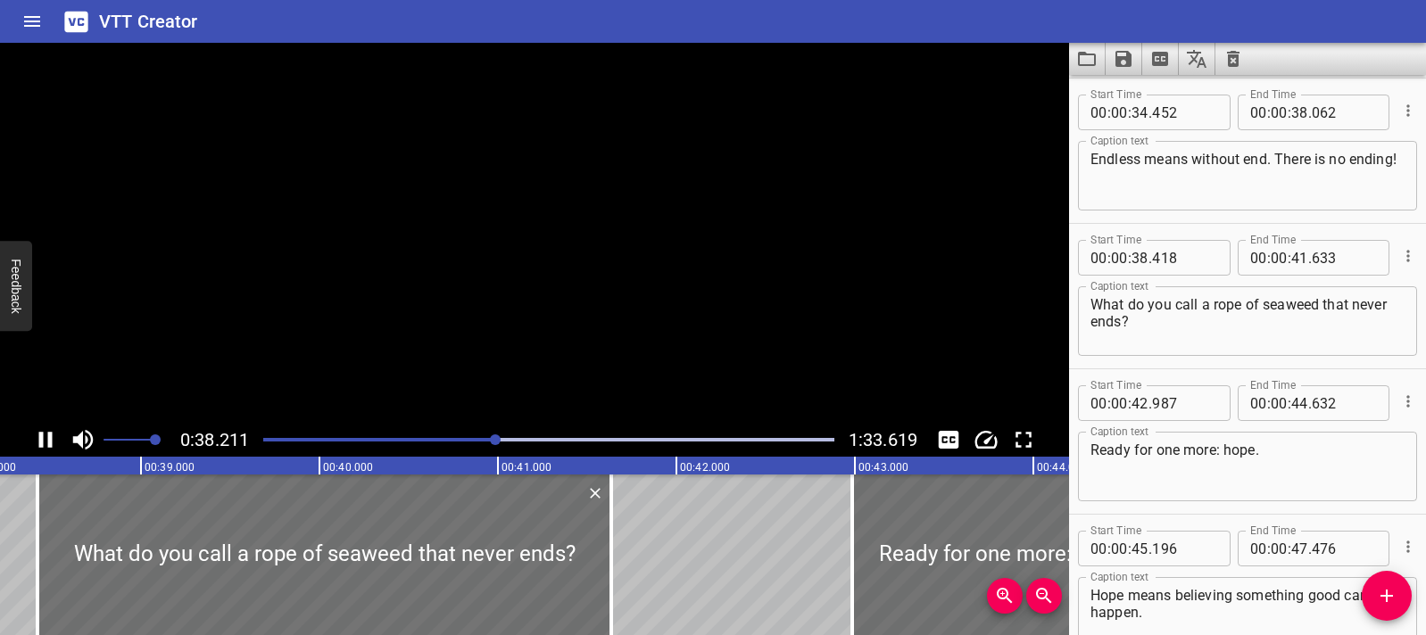
scroll to position [0, 6866]
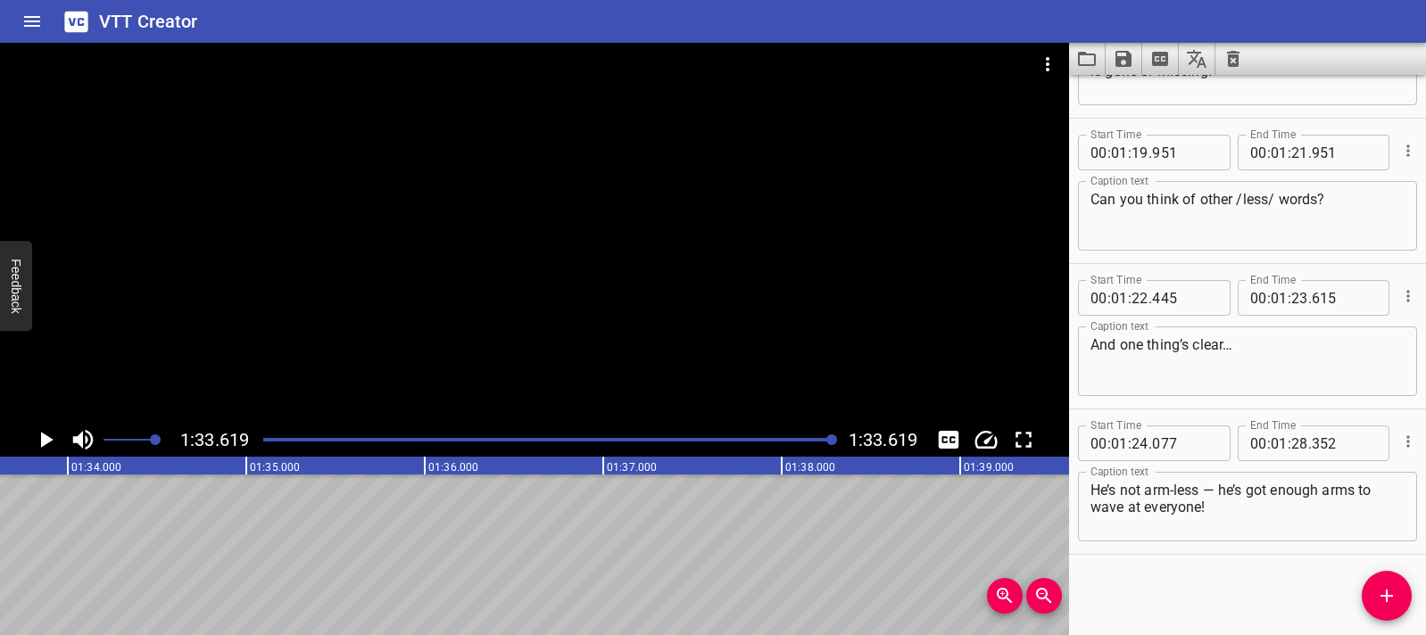
click at [265, 444] on div at bounding box center [549, 439] width 592 height 25
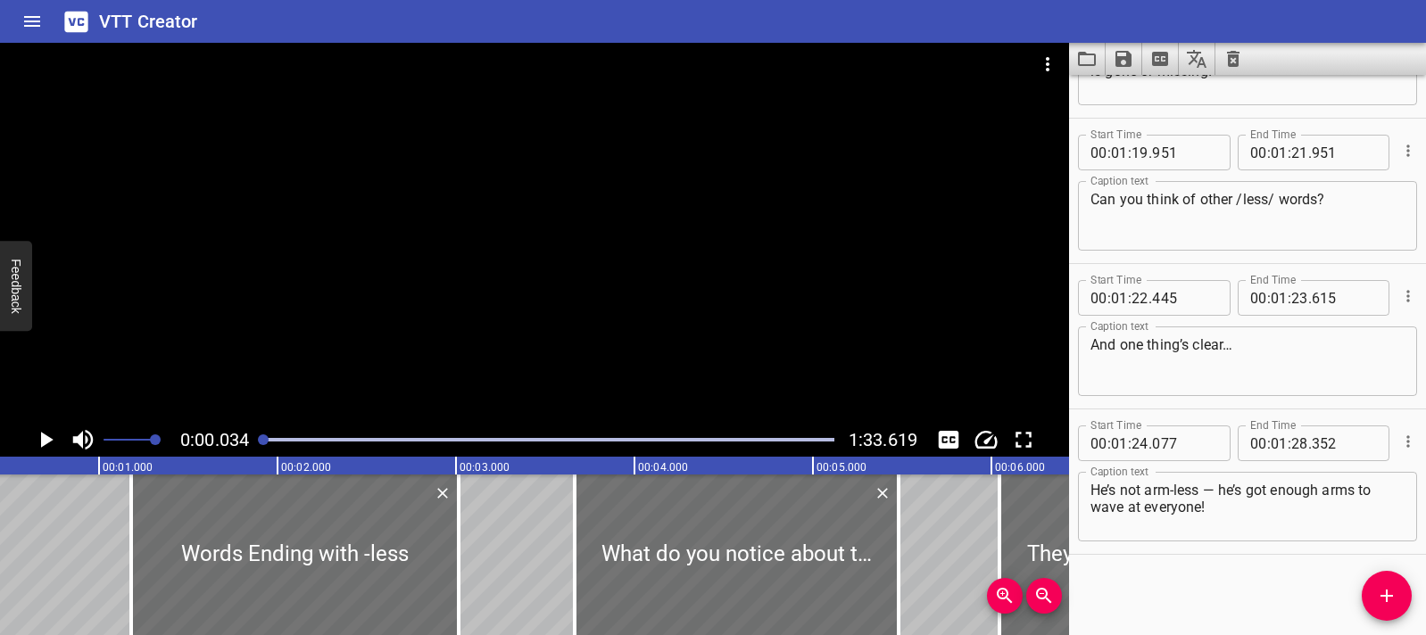
scroll to position [0, 6]
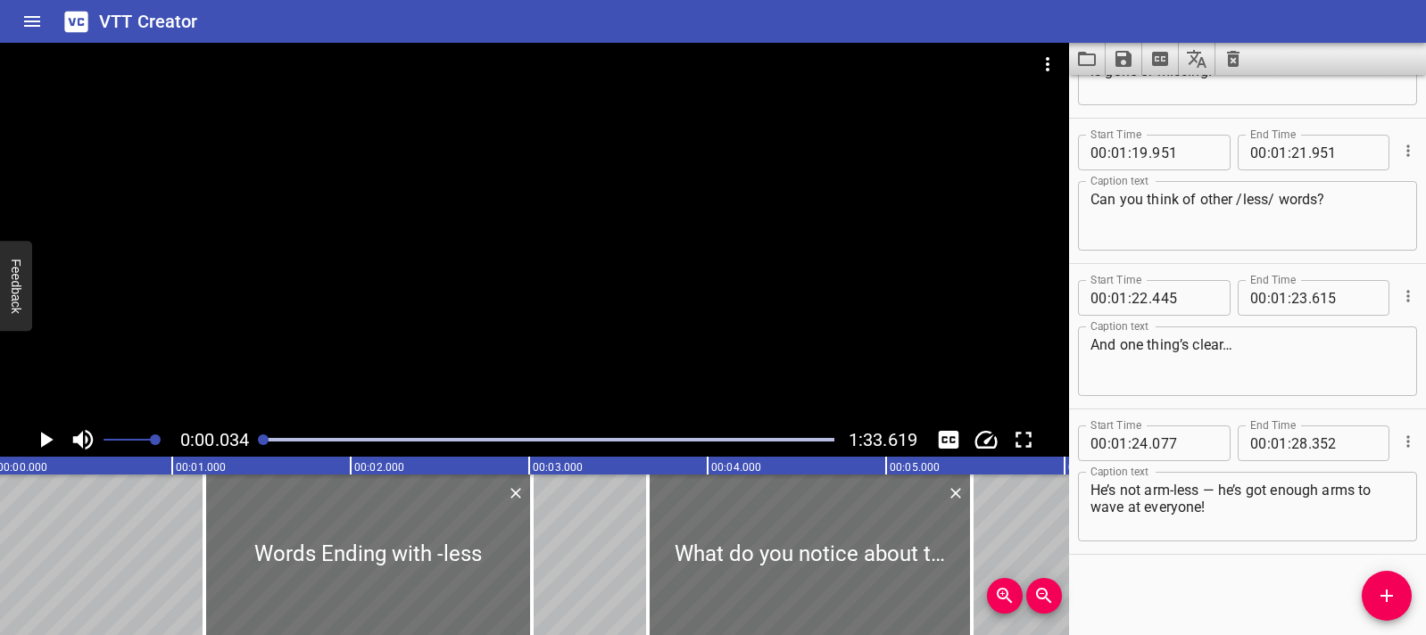
click at [54, 439] on icon "Play/Pause" at bounding box center [45, 440] width 27 height 27
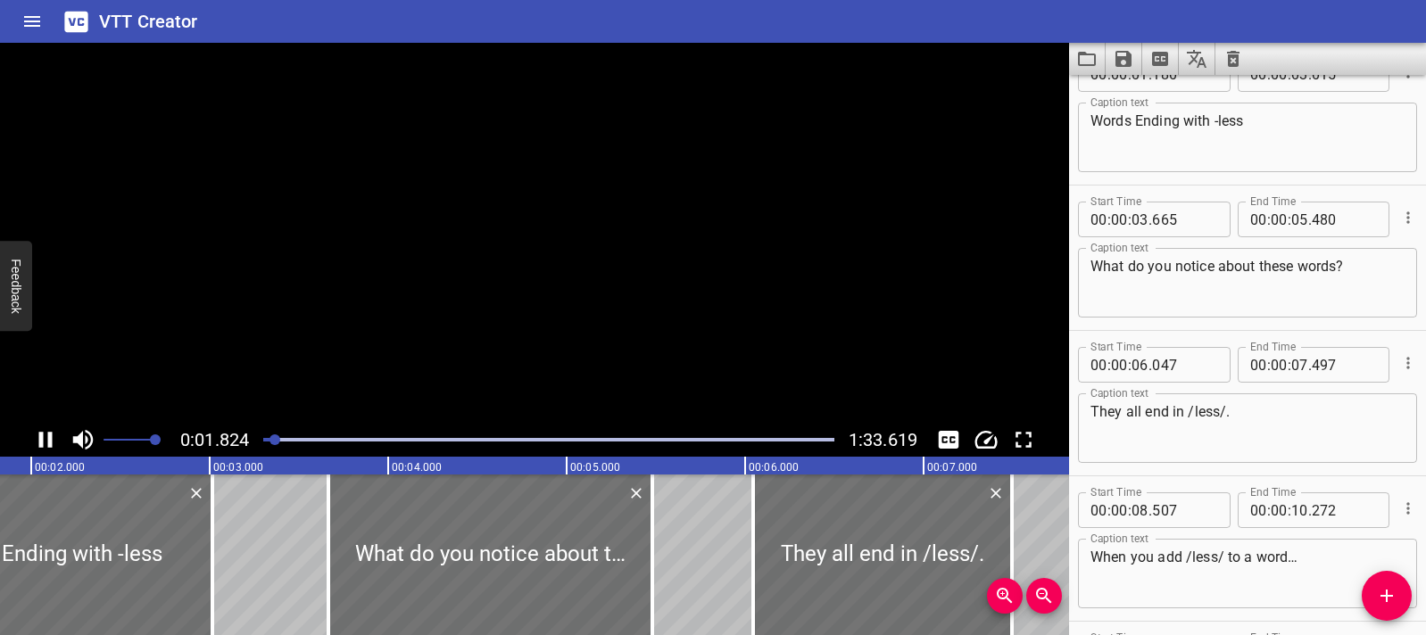
scroll to position [0, 0]
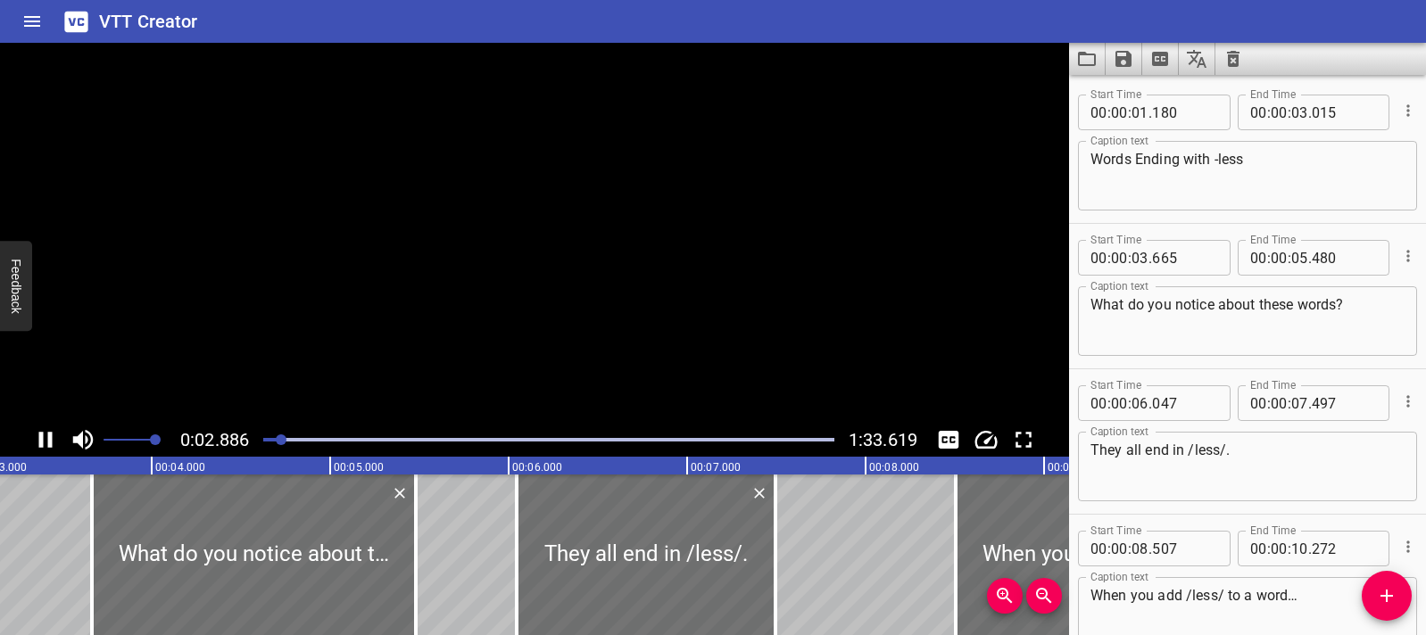
click at [54, 439] on icon "Play/Pause" at bounding box center [45, 440] width 27 height 27
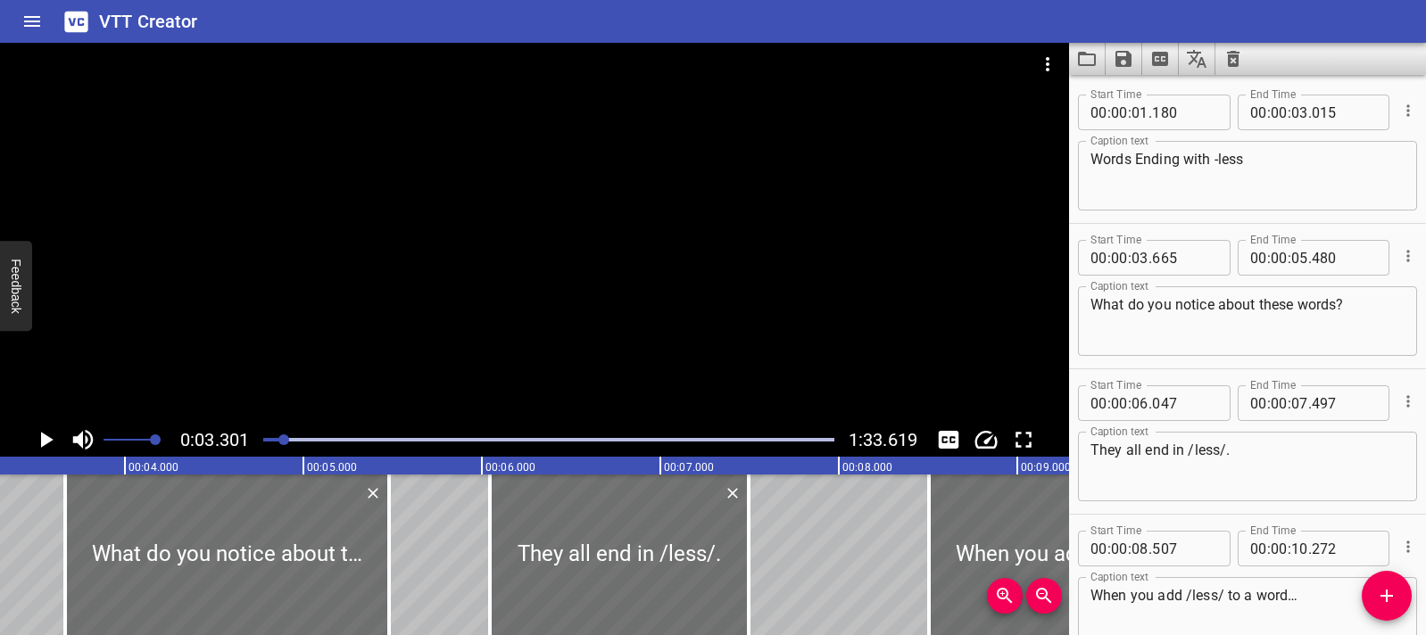
click at [54, 439] on icon "Play/Pause" at bounding box center [45, 440] width 27 height 27
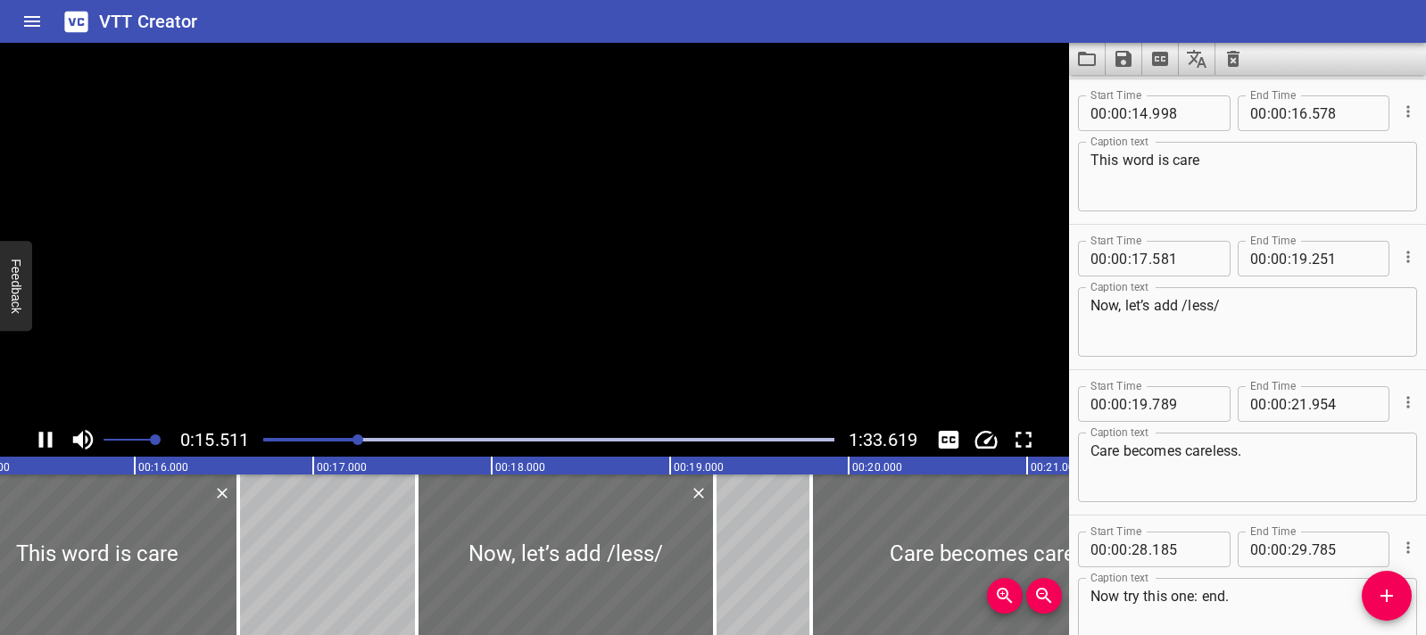
scroll to position [727, 0]
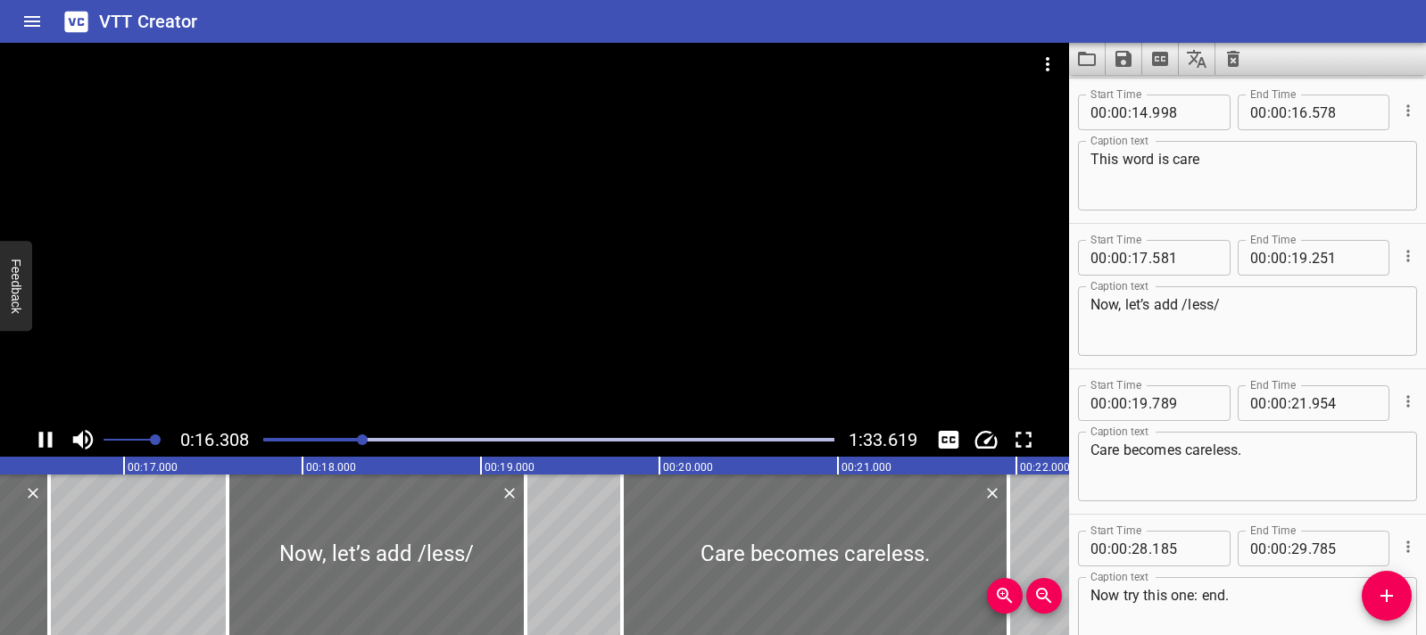
click at [406, 344] on div at bounding box center [534, 233] width 1069 height 380
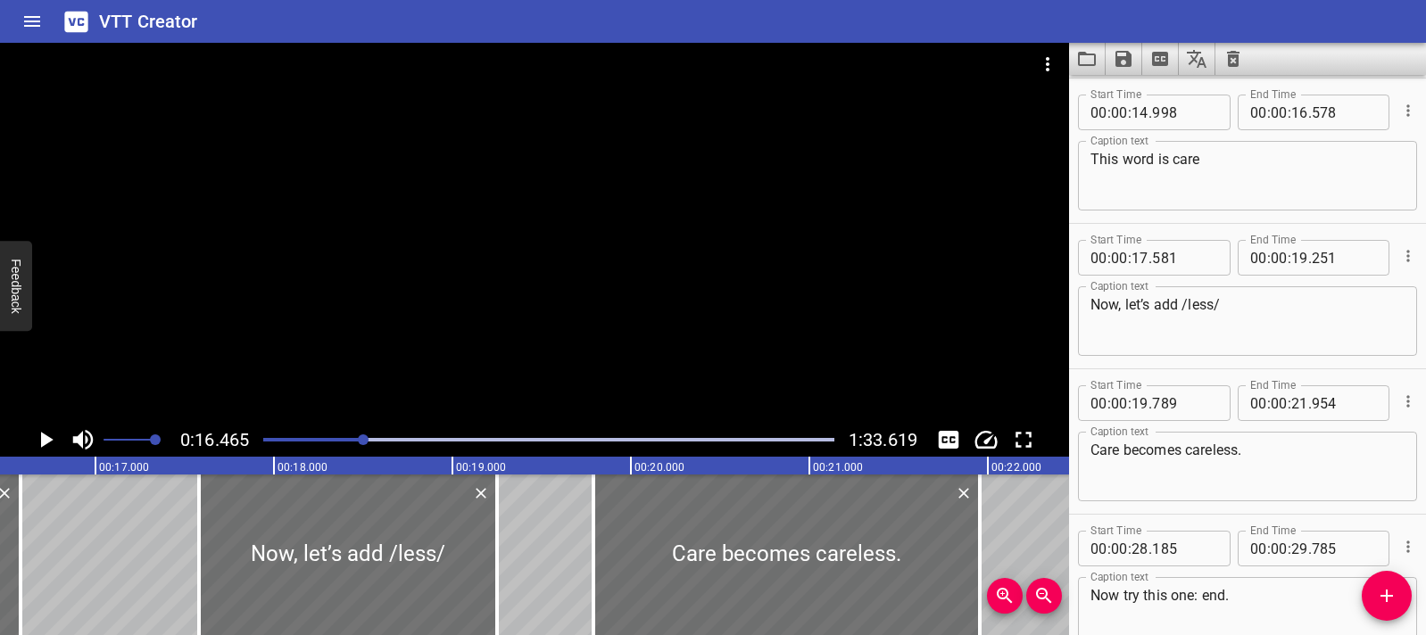
click at [567, 271] on div at bounding box center [534, 233] width 1069 height 380
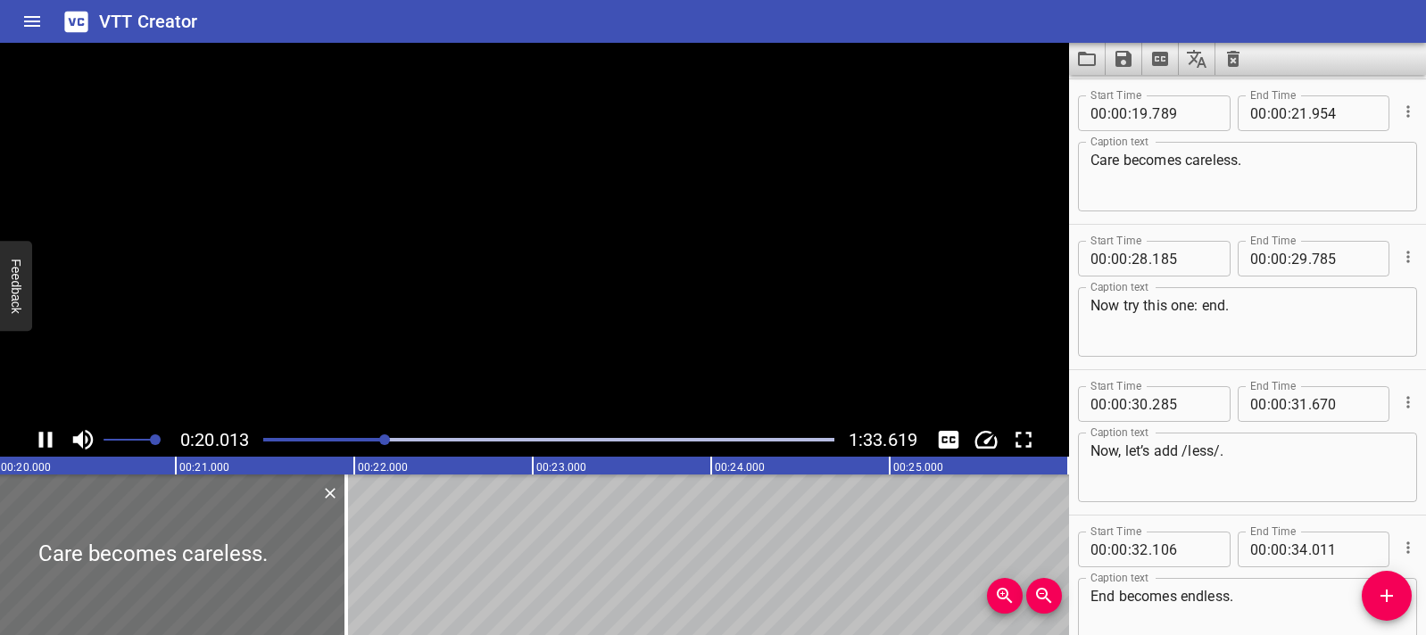
scroll to position [1018, 0]
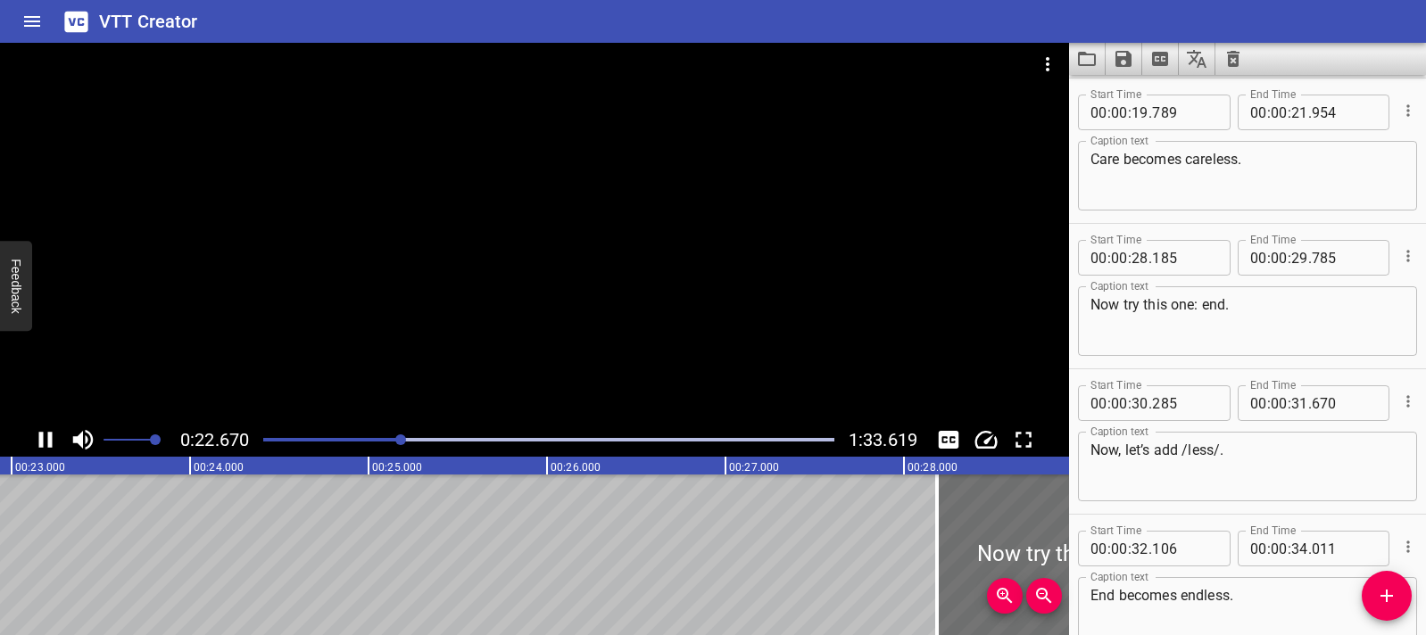
click at [545, 243] on div at bounding box center [534, 233] width 1069 height 380
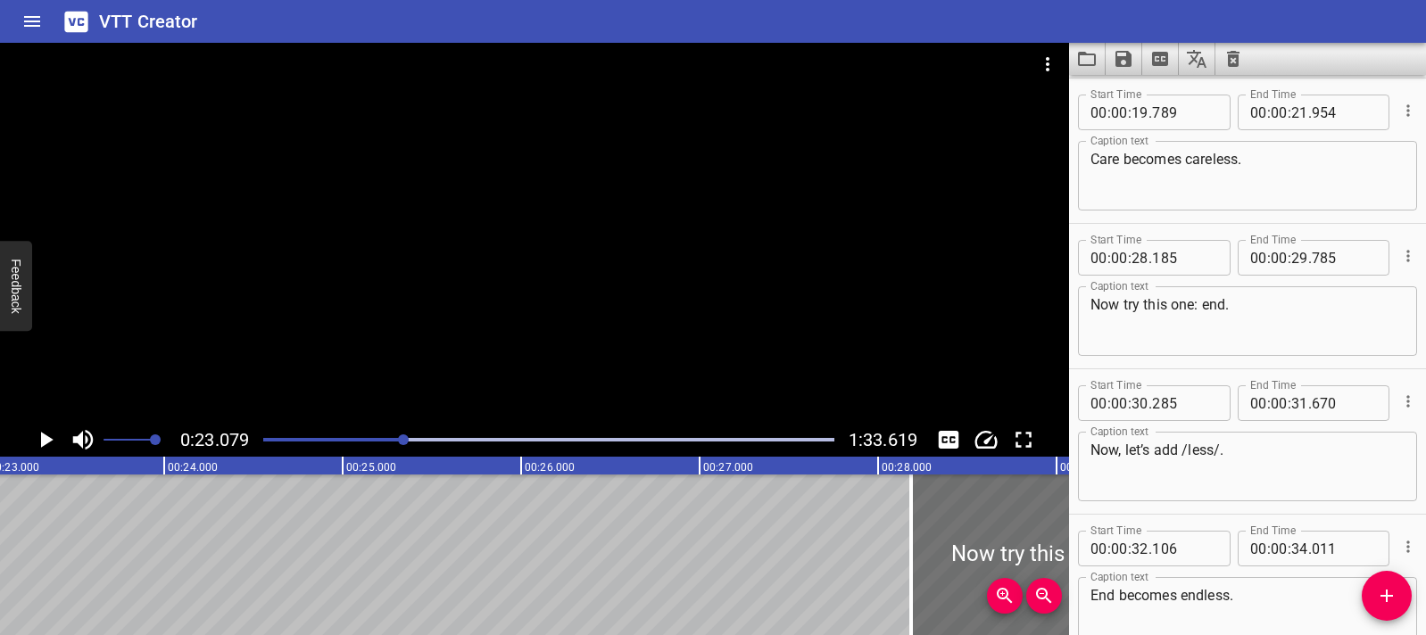
click at [620, 294] on div at bounding box center [534, 233] width 1069 height 380
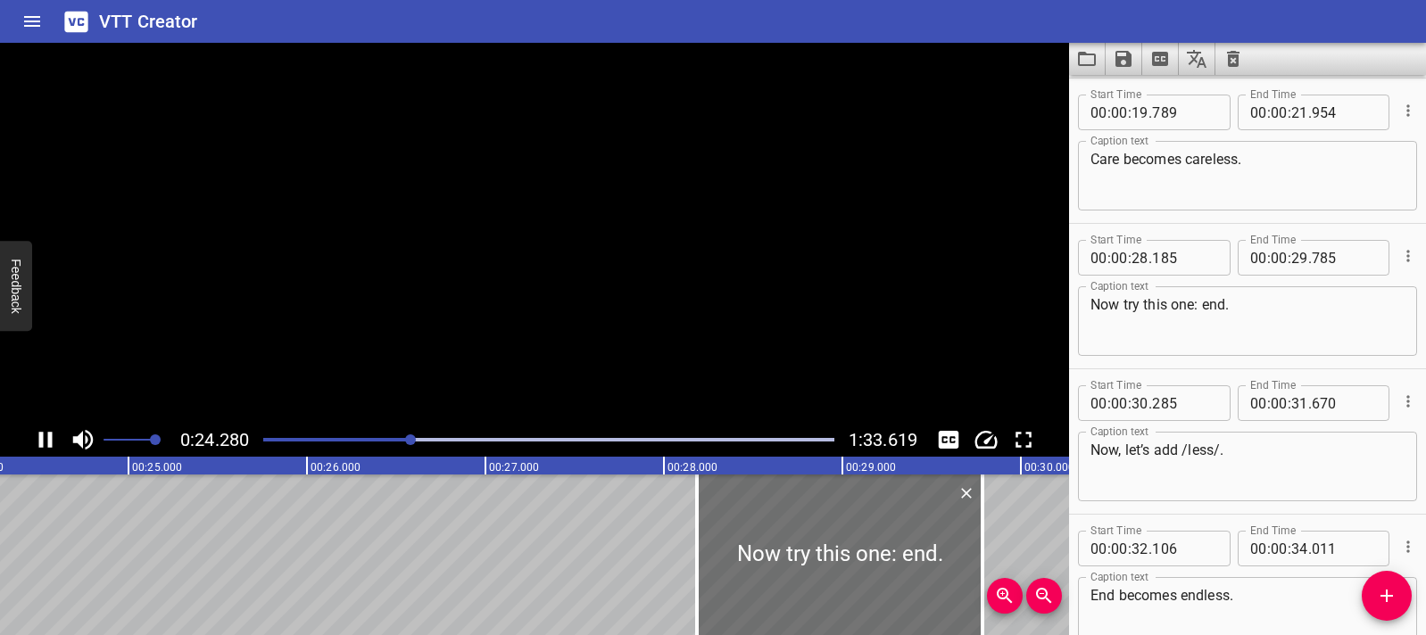
click at [620, 294] on video at bounding box center [534, 233] width 1069 height 380
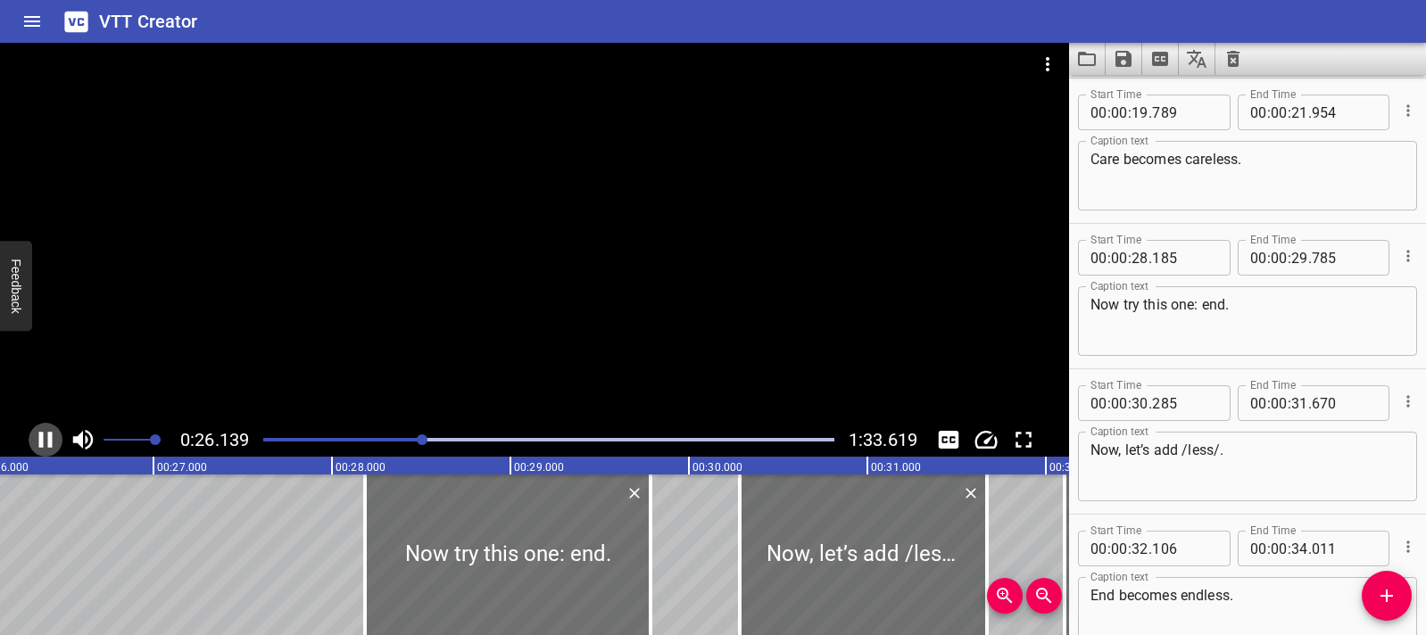
click at [56, 433] on icon "Play/Pause" at bounding box center [45, 440] width 27 height 27
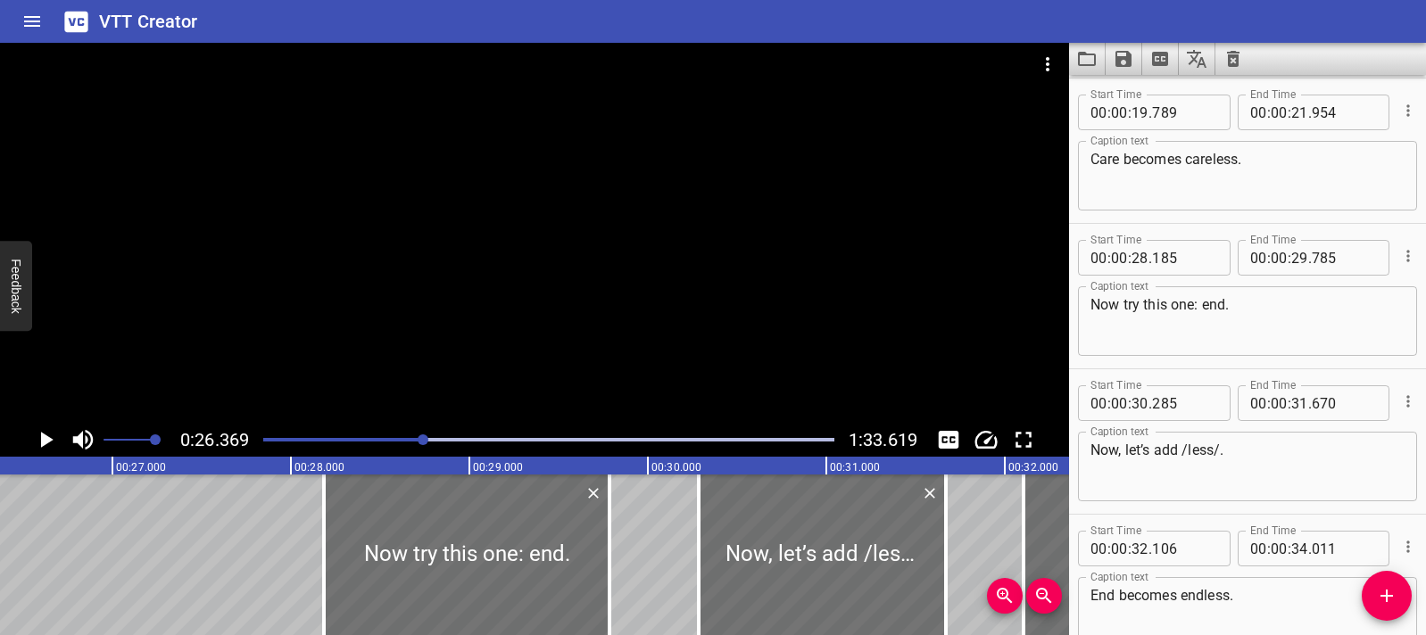
click at [754, 160] on div at bounding box center [534, 233] width 1069 height 380
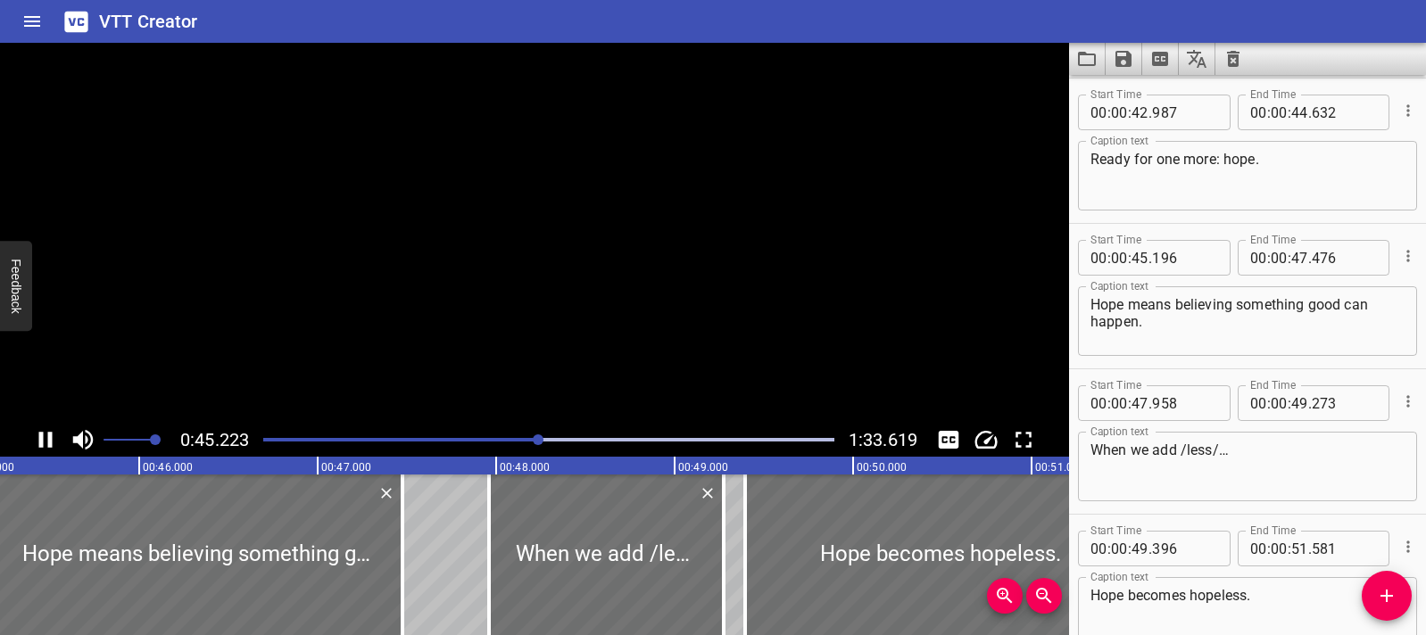
scroll to position [2036, 0]
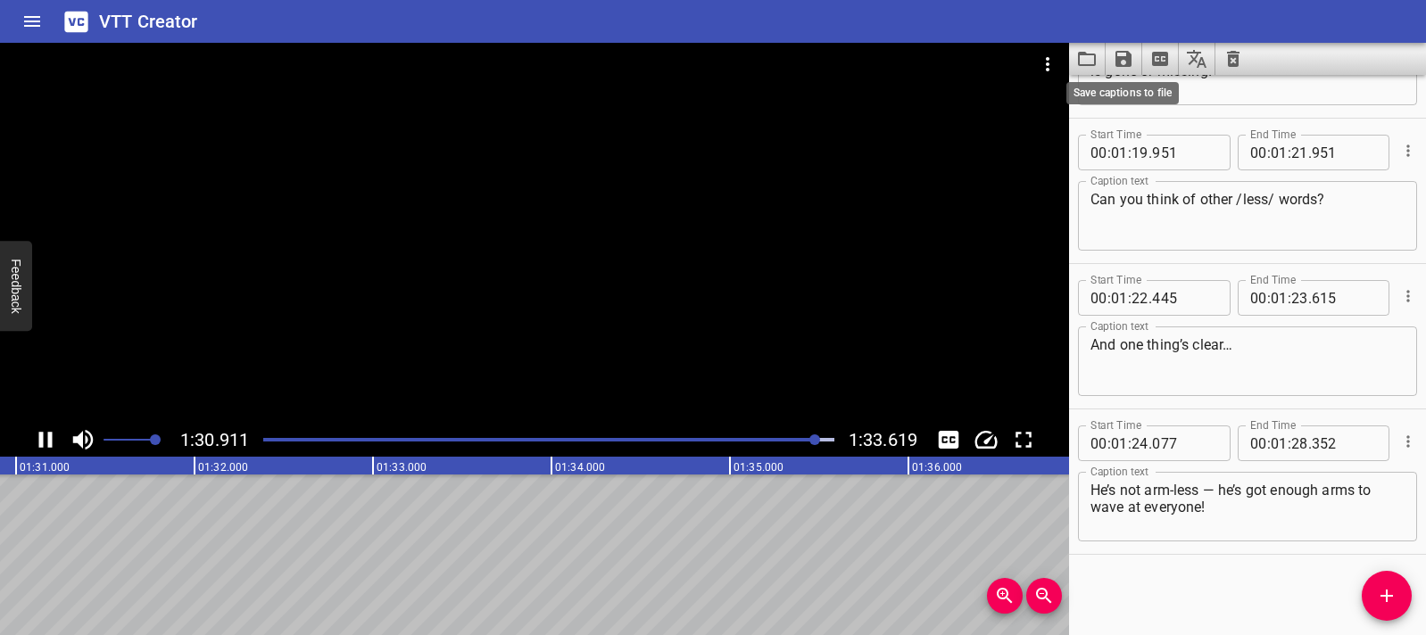
click at [1130, 63] on icon "Save captions to file" at bounding box center [1123, 59] width 16 height 16
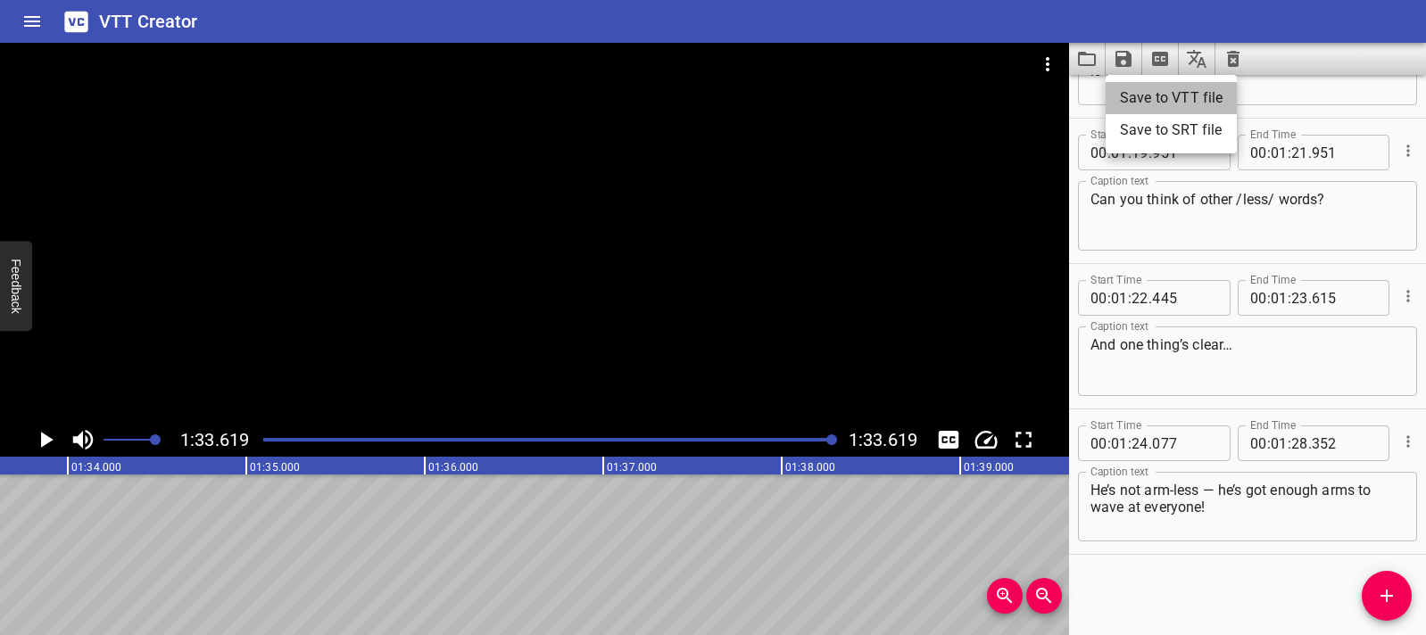
click at [1184, 86] on li "Save to VTT file" at bounding box center [1171, 98] width 131 height 32
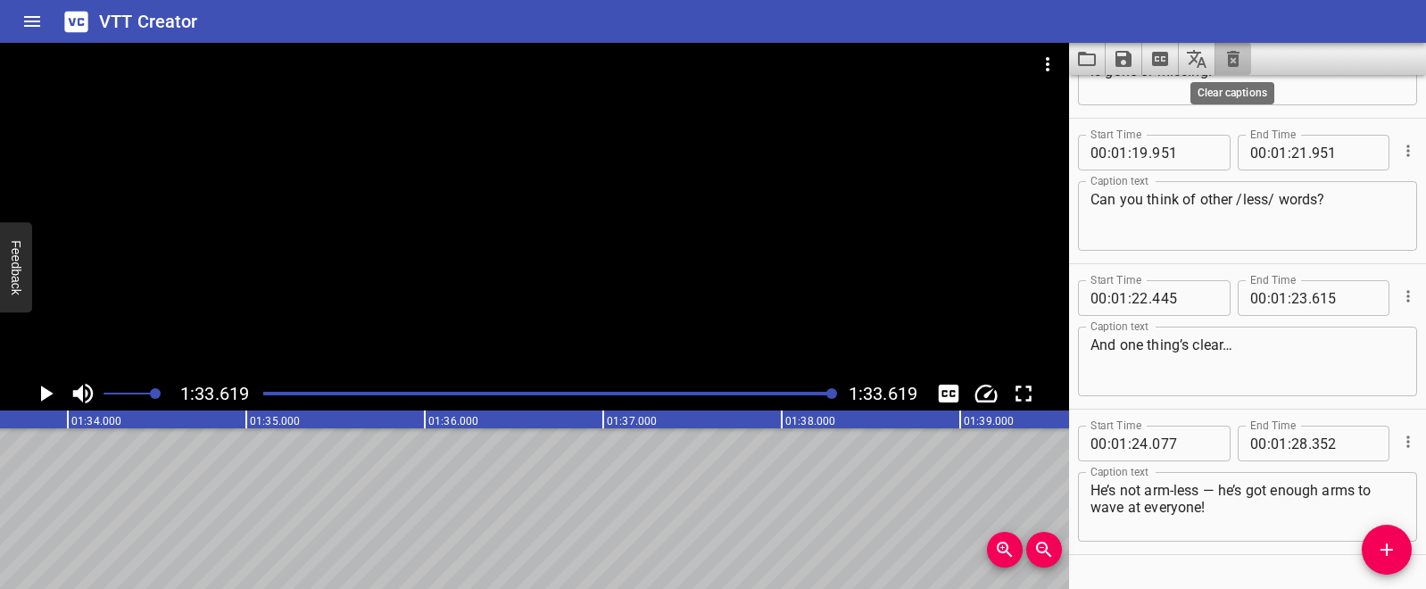
click at [1238, 53] on icon "Clear captions" at bounding box center [1233, 59] width 12 height 16
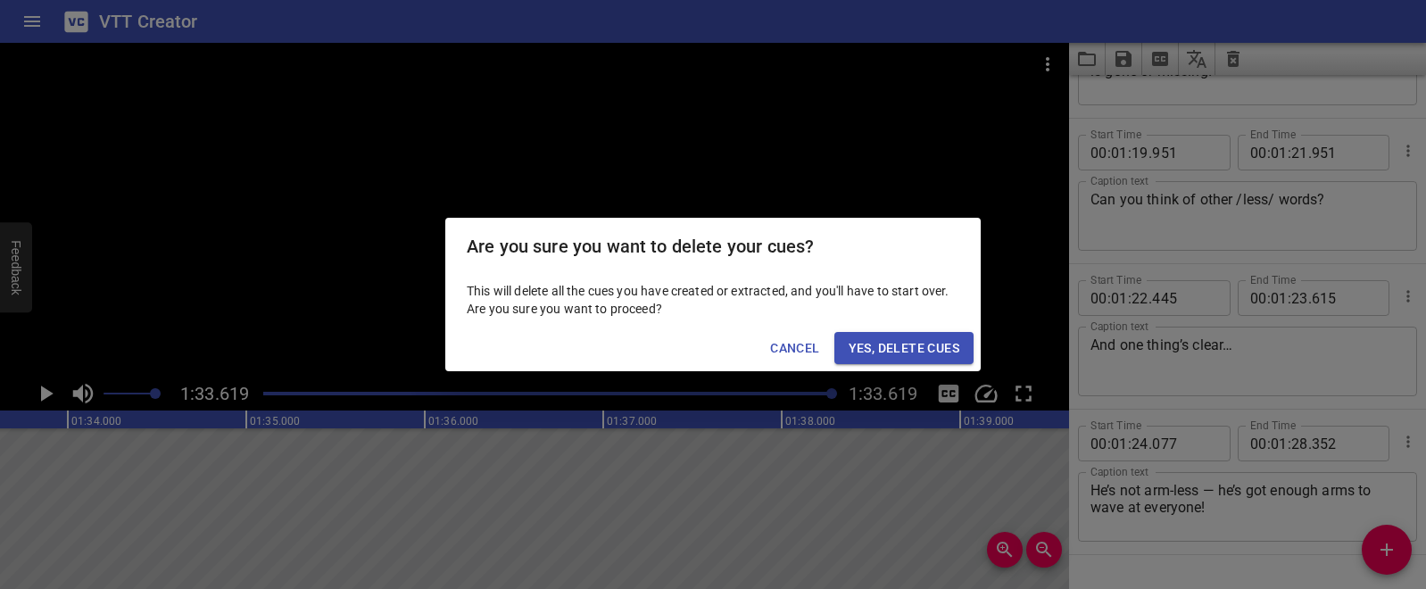
click at [926, 343] on span "Yes, Delete Cues" at bounding box center [904, 348] width 111 height 22
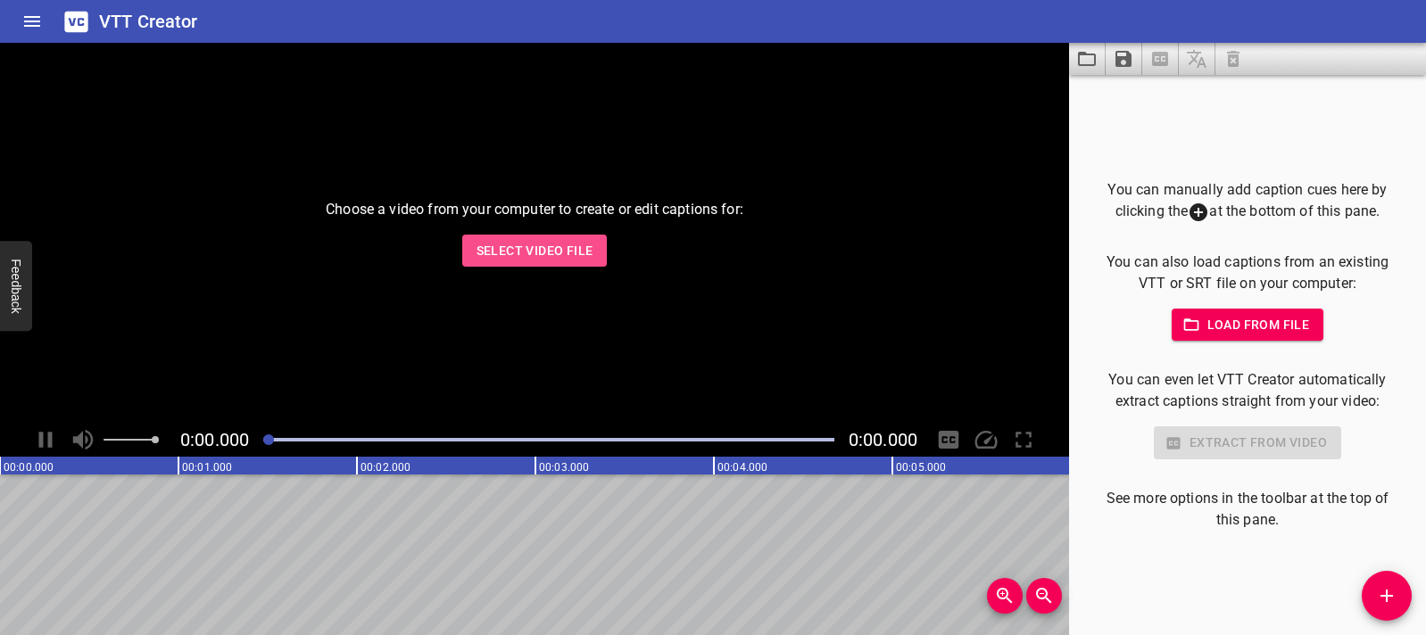
click at [582, 261] on button "Select Video File" at bounding box center [534, 251] width 145 height 33
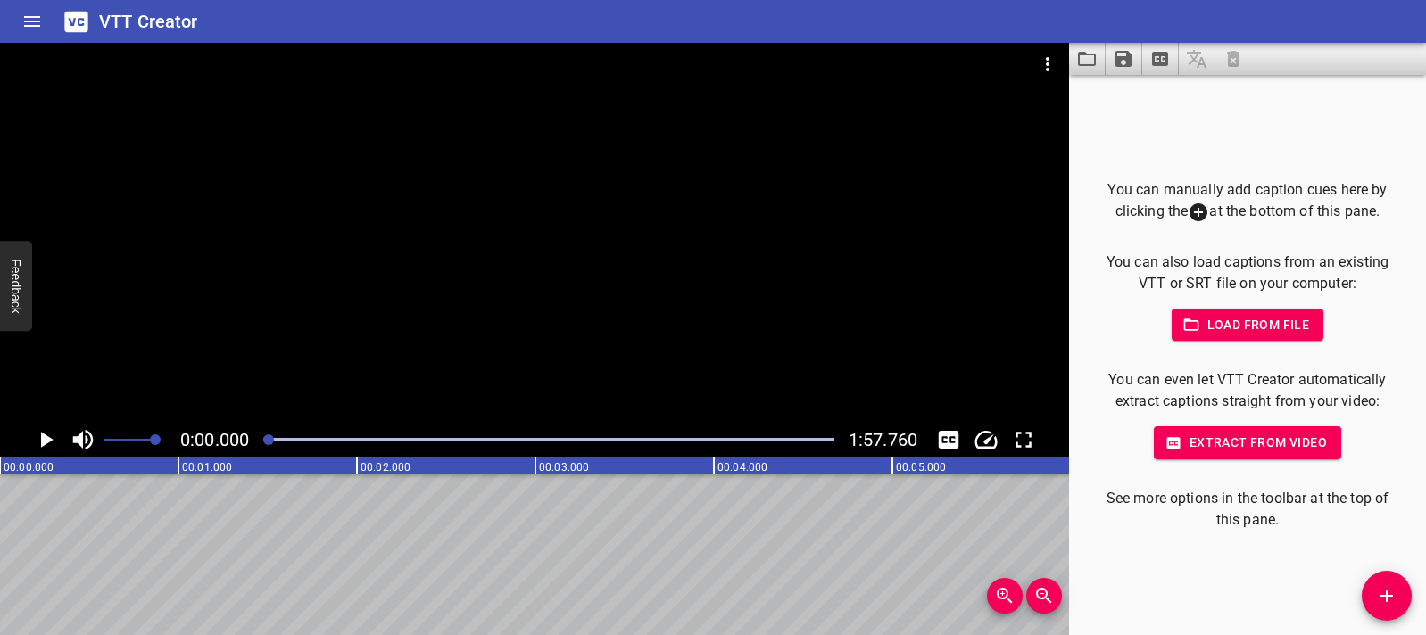
click at [1222, 214] on p "You can manually add caption cues here by clicking the at the bottom of this pa…" at bounding box center [1248, 201] width 300 height 44
